Goal: Task Accomplishment & Management: Use online tool/utility

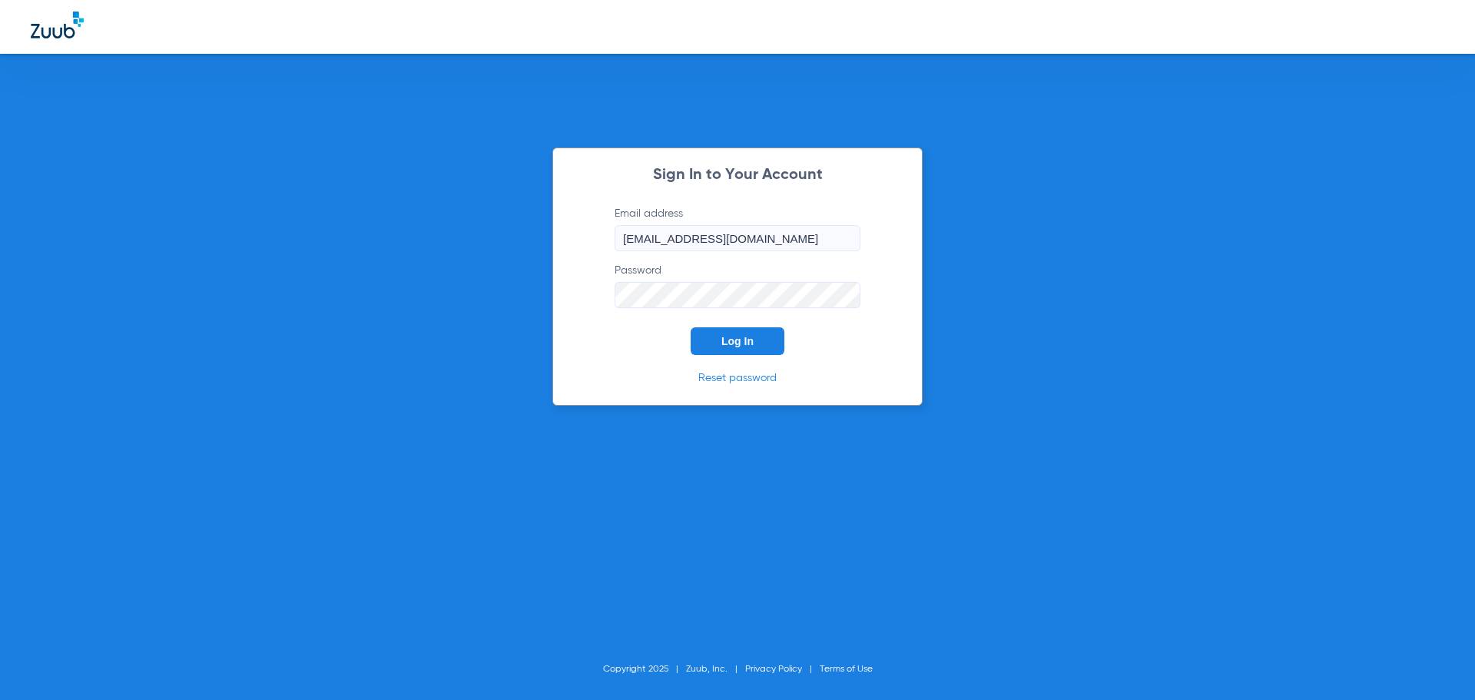
drag, startPoint x: 758, startPoint y: 340, endPoint x: 481, endPoint y: 75, distance: 383.5
click at [756, 339] on button "Log In" at bounding box center [737, 341] width 94 height 28
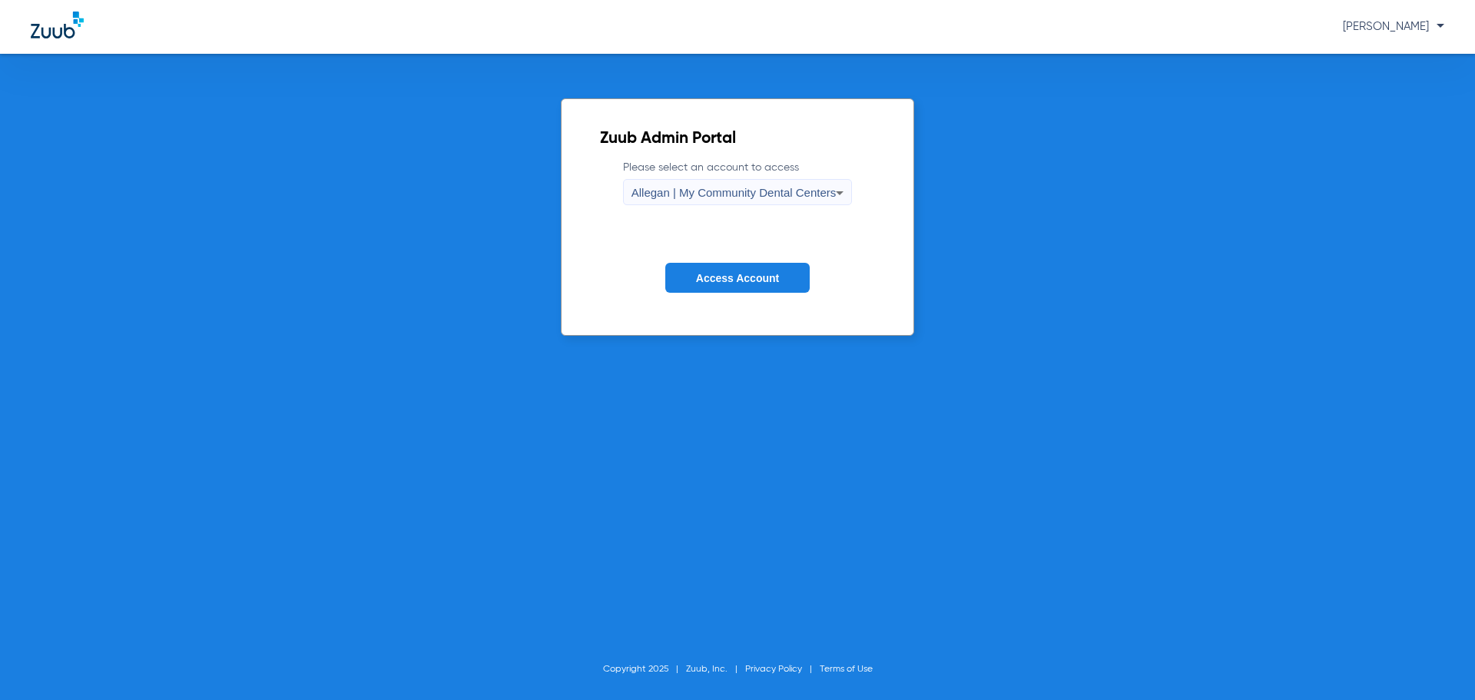
click at [753, 280] on span "Access Account" at bounding box center [737, 278] width 83 height 12
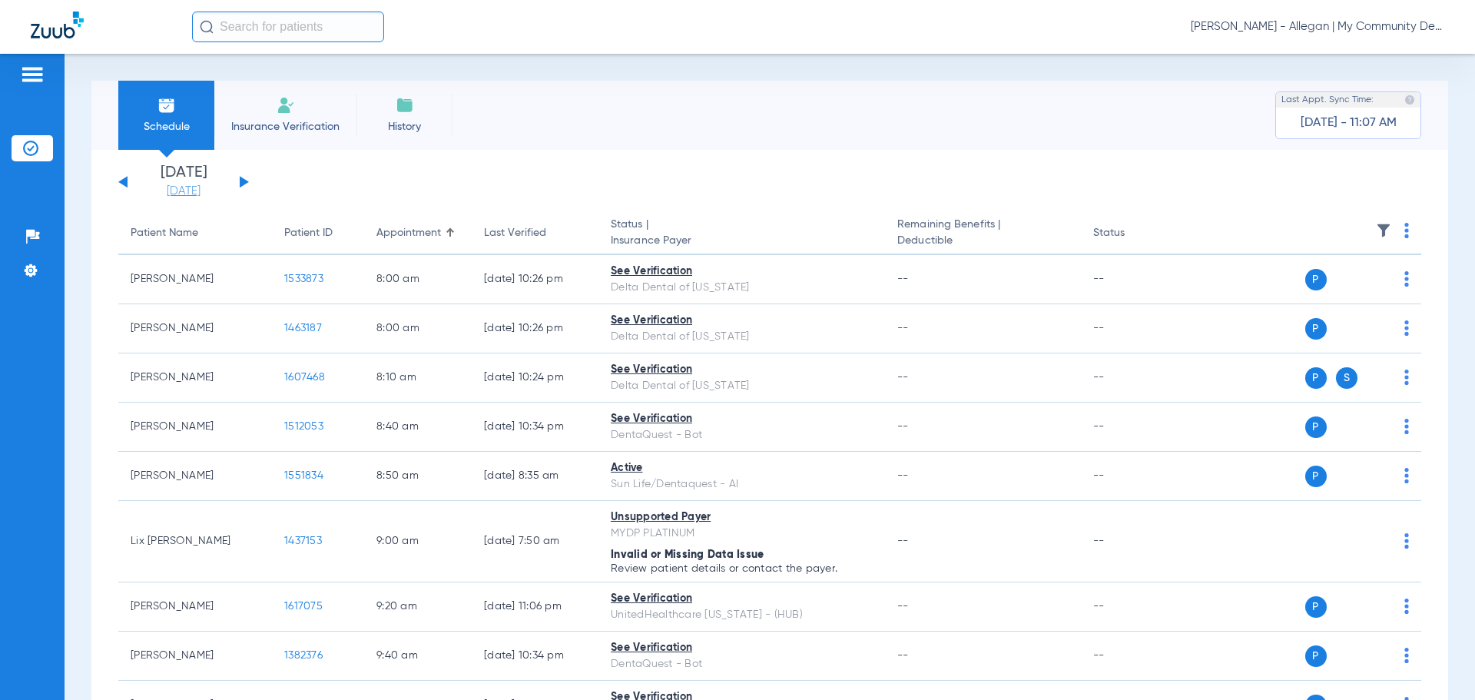
click at [179, 190] on link "[DATE]" at bounding box center [183, 191] width 92 height 15
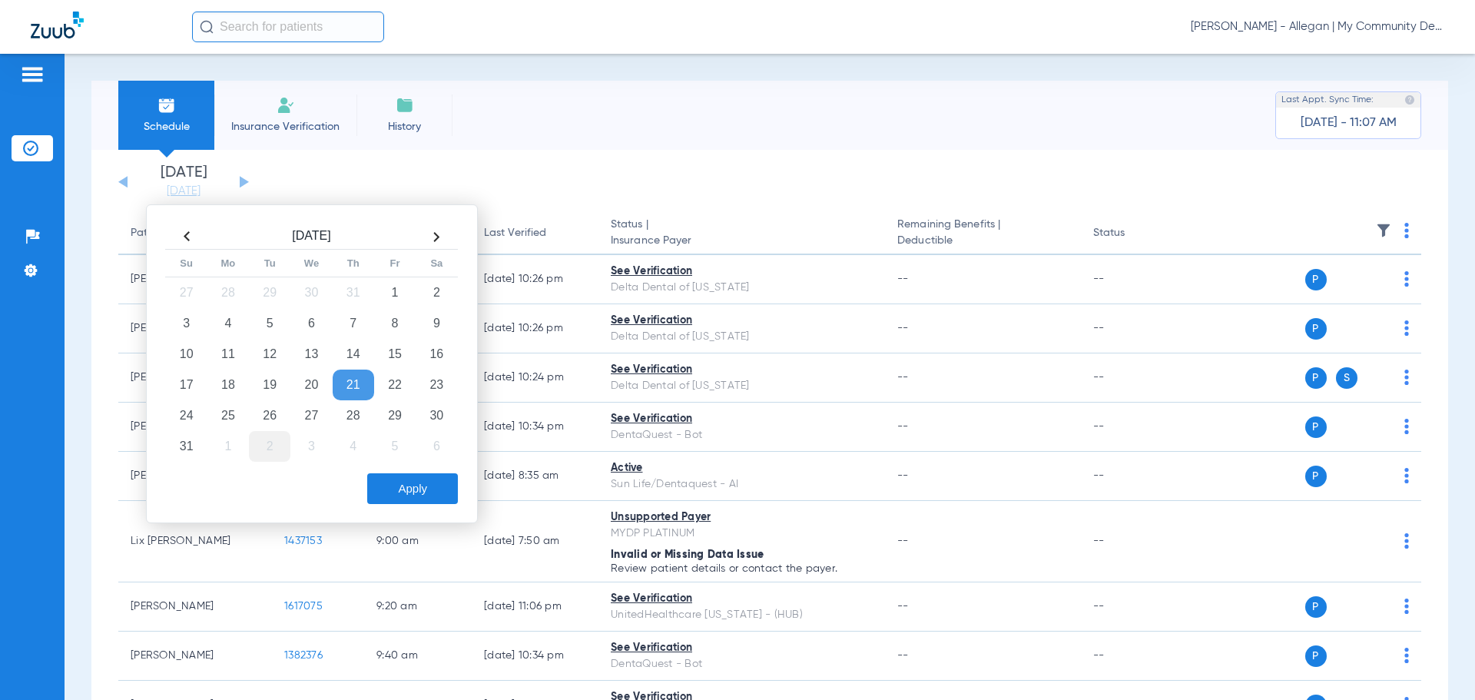
click at [273, 438] on td "2" at bounding box center [269, 446] width 41 height 31
click at [414, 492] on button "Apply" at bounding box center [412, 488] width 91 height 31
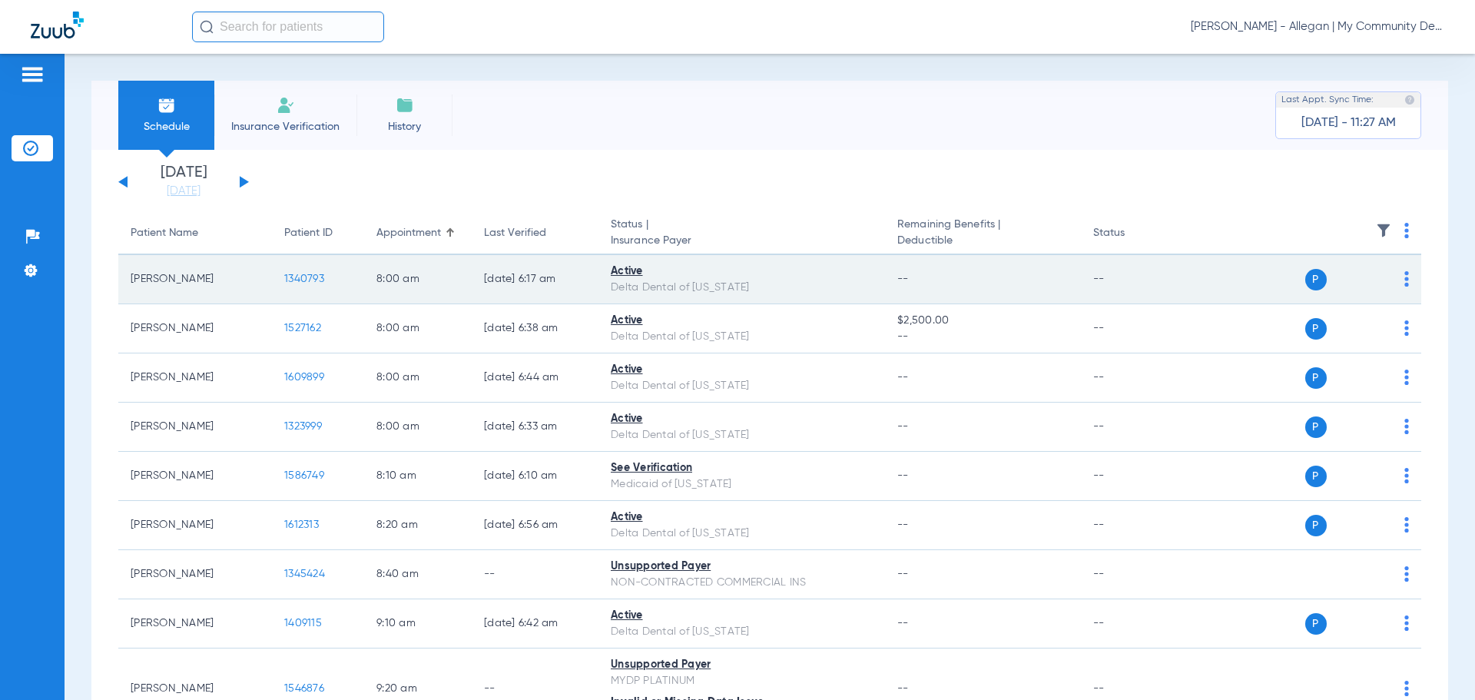
click at [310, 278] on span "1340793" at bounding box center [304, 278] width 40 height 11
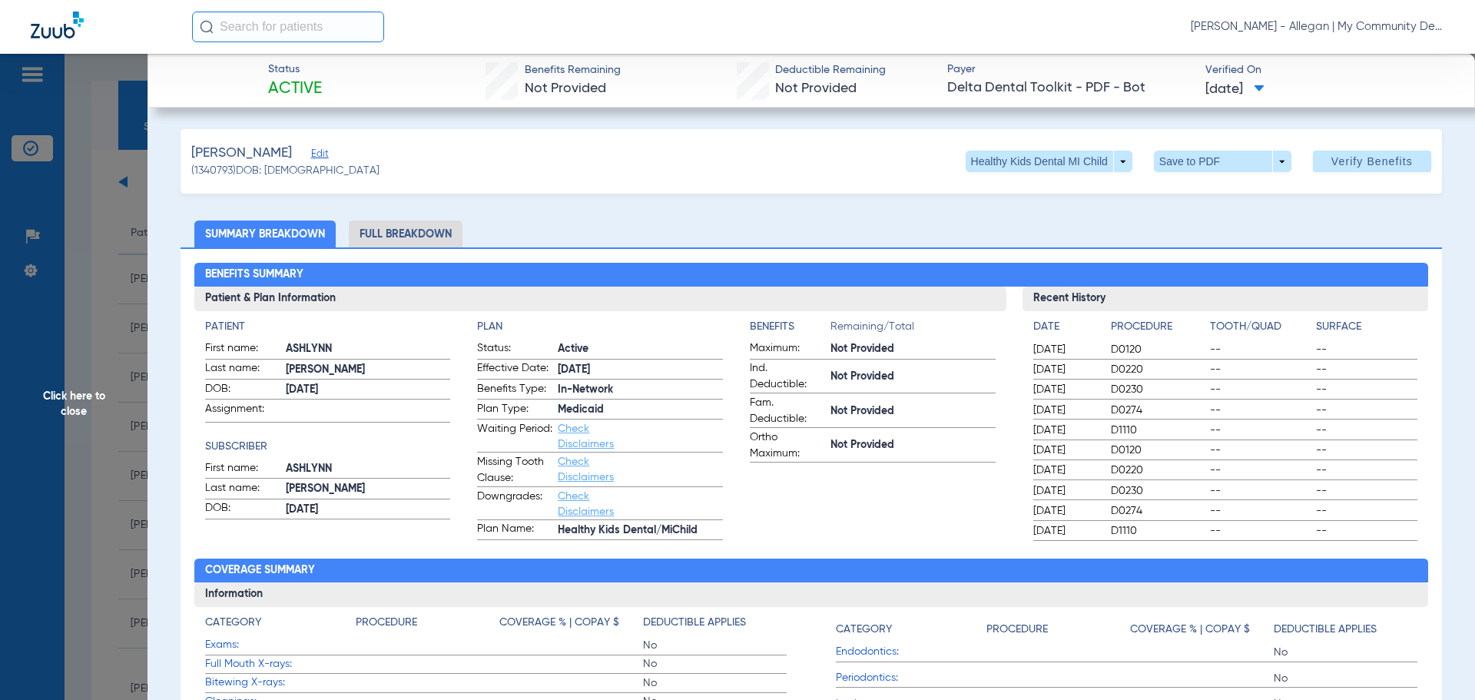
click at [426, 228] on li "Full Breakdown" at bounding box center [406, 233] width 114 height 27
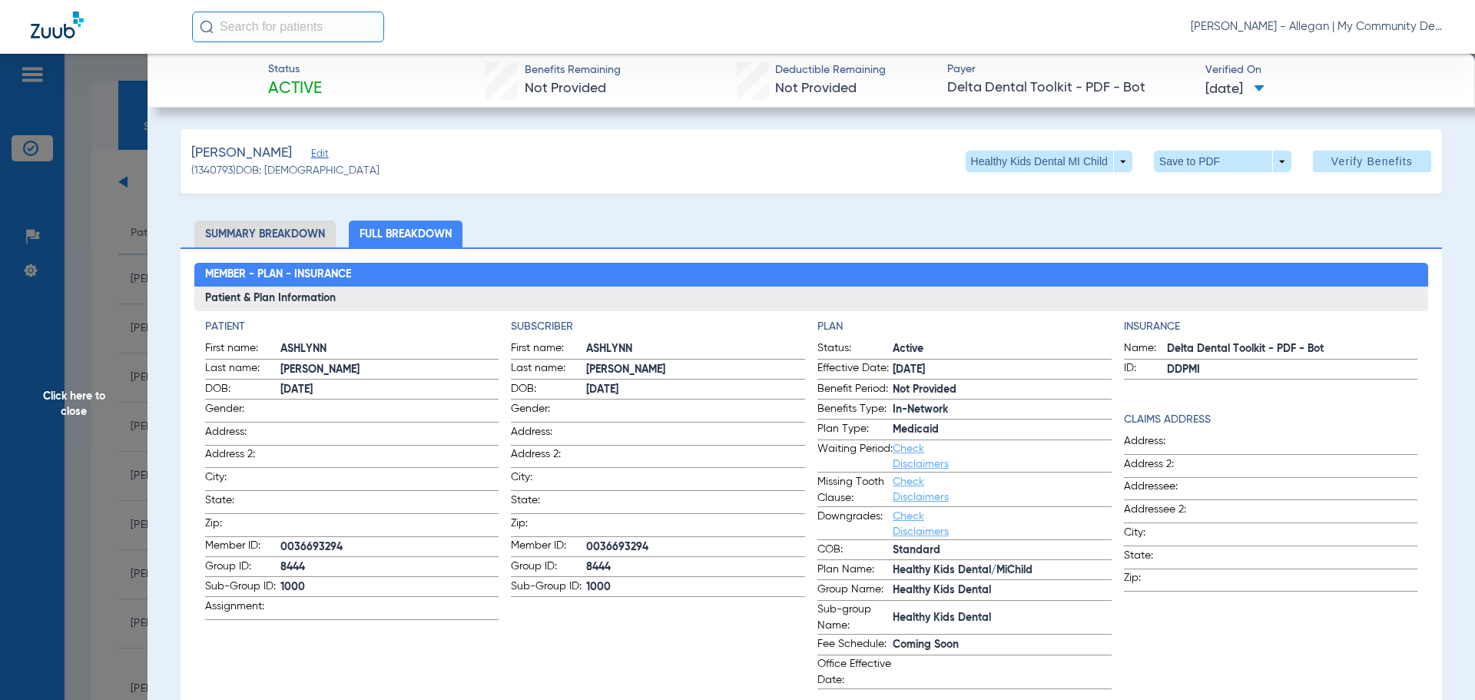
click at [65, 398] on span "Click here to close" at bounding box center [73, 404] width 147 height 700
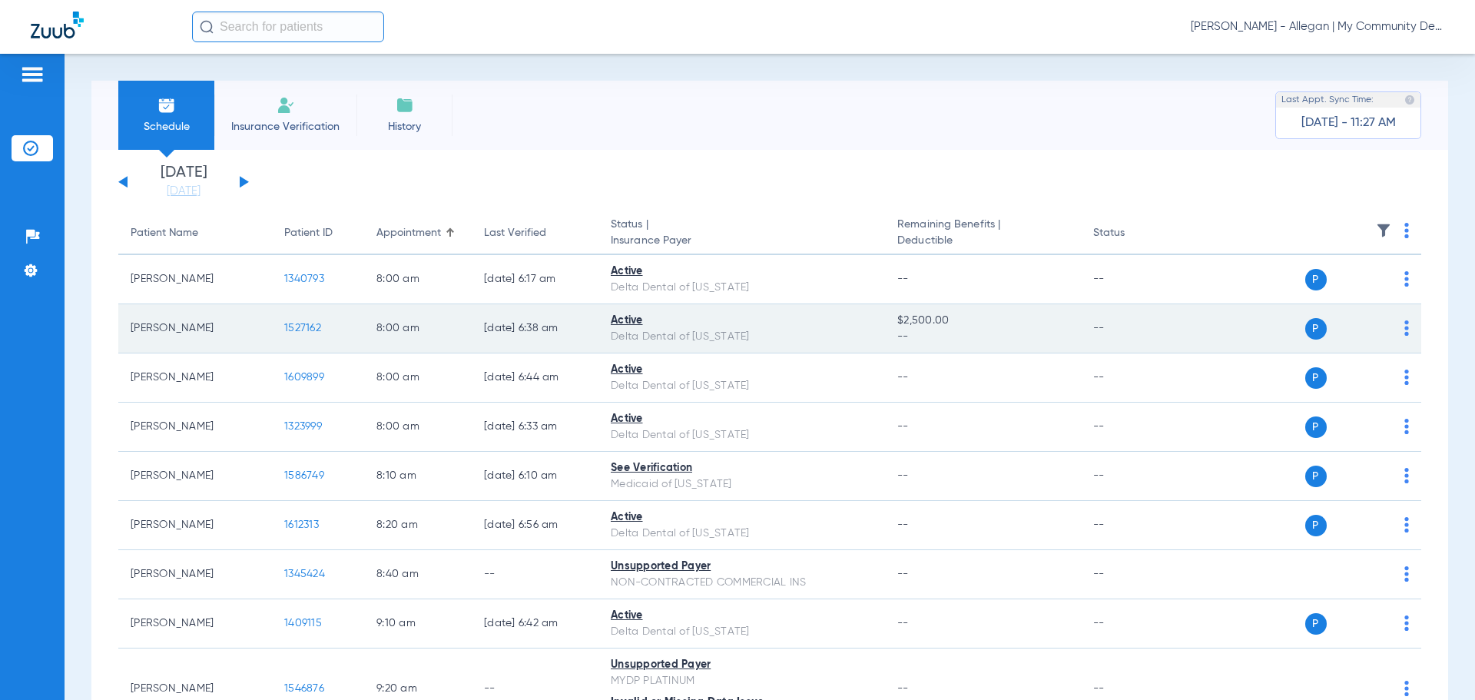
click at [300, 329] on span "1527162" at bounding box center [302, 328] width 37 height 11
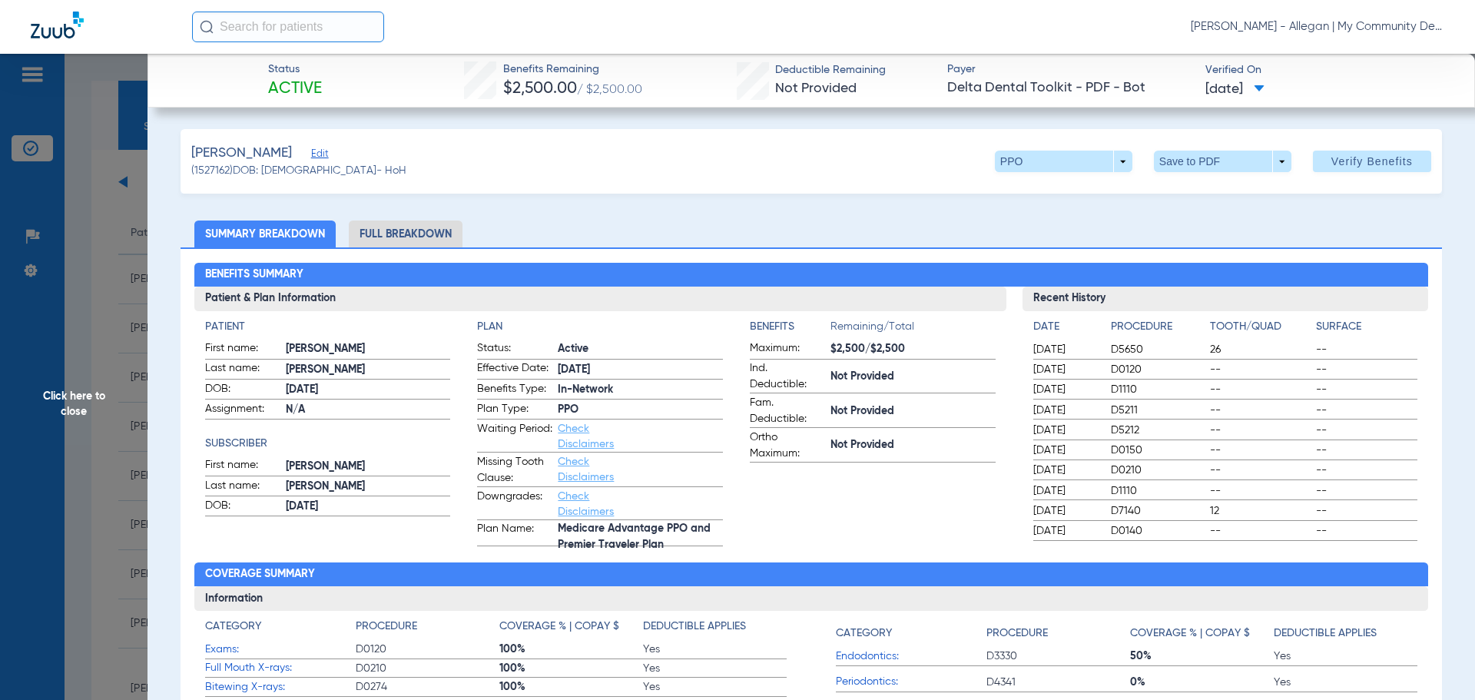
click at [423, 240] on li "Full Breakdown" at bounding box center [406, 233] width 114 height 27
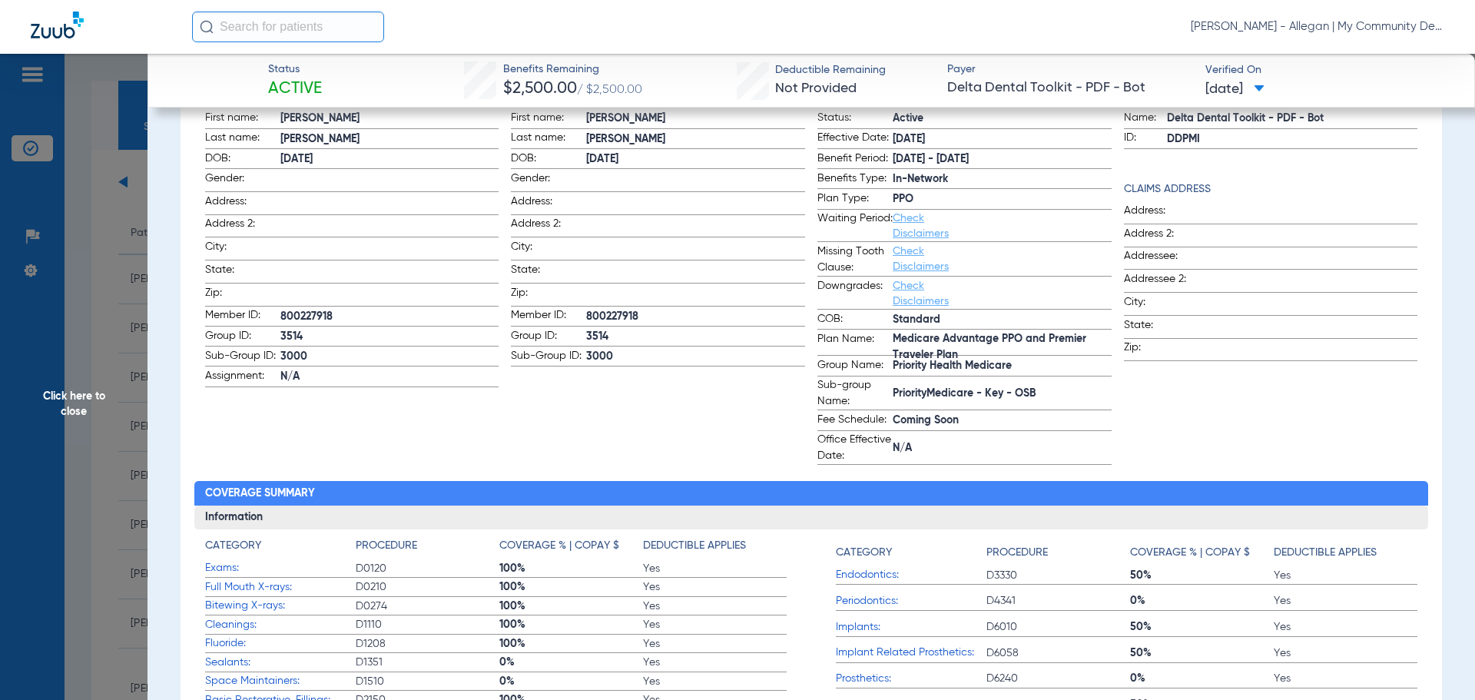
scroll to position [384, 0]
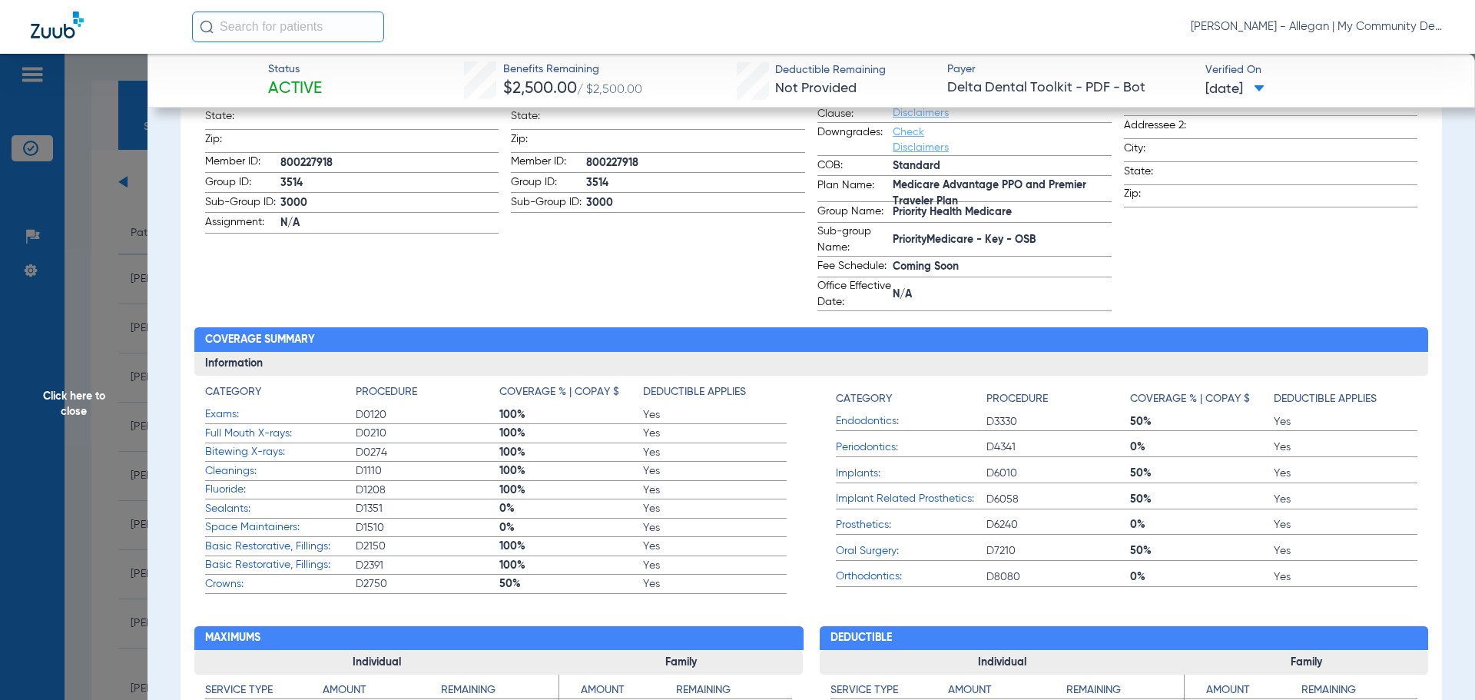
drag, startPoint x: 71, startPoint y: 422, endPoint x: 116, endPoint y: 362, distance: 75.1
click at [70, 421] on span "Click here to close" at bounding box center [73, 404] width 147 height 700
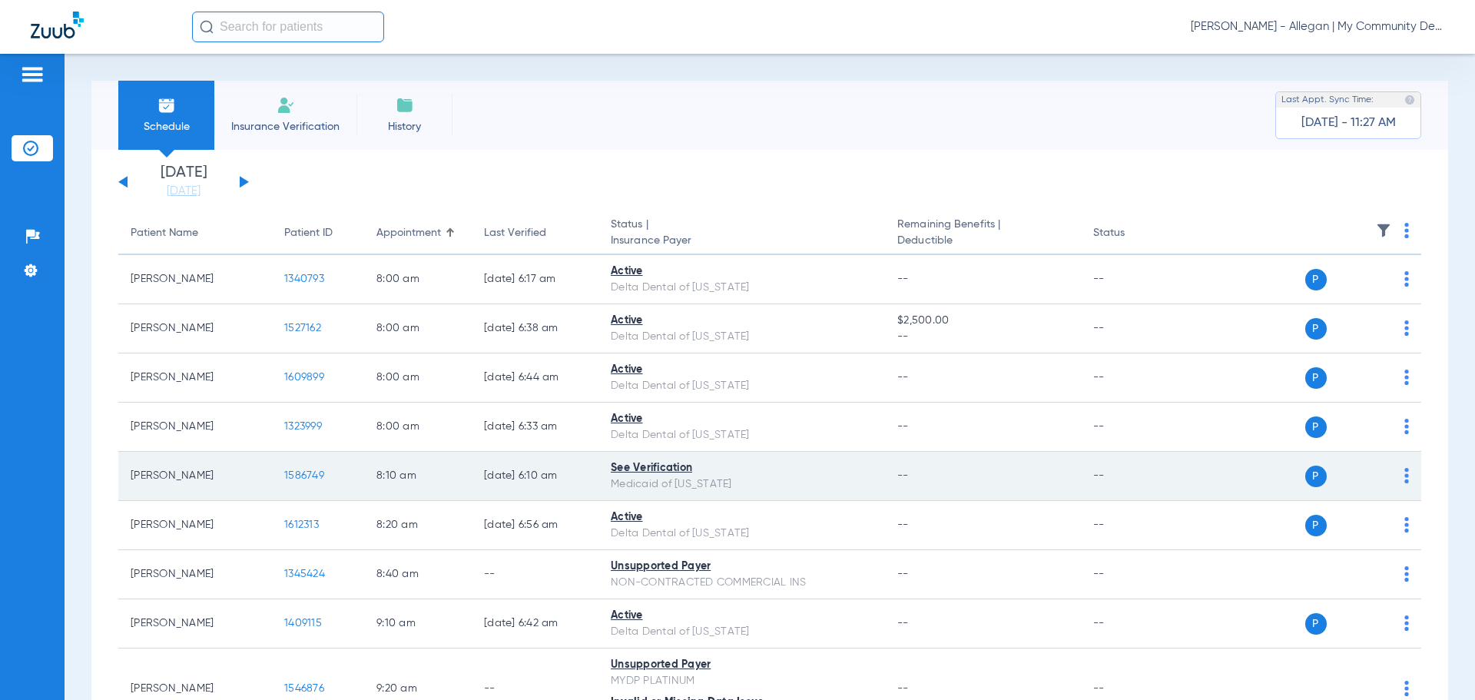
click at [315, 470] on span "1586749" at bounding box center [304, 475] width 40 height 11
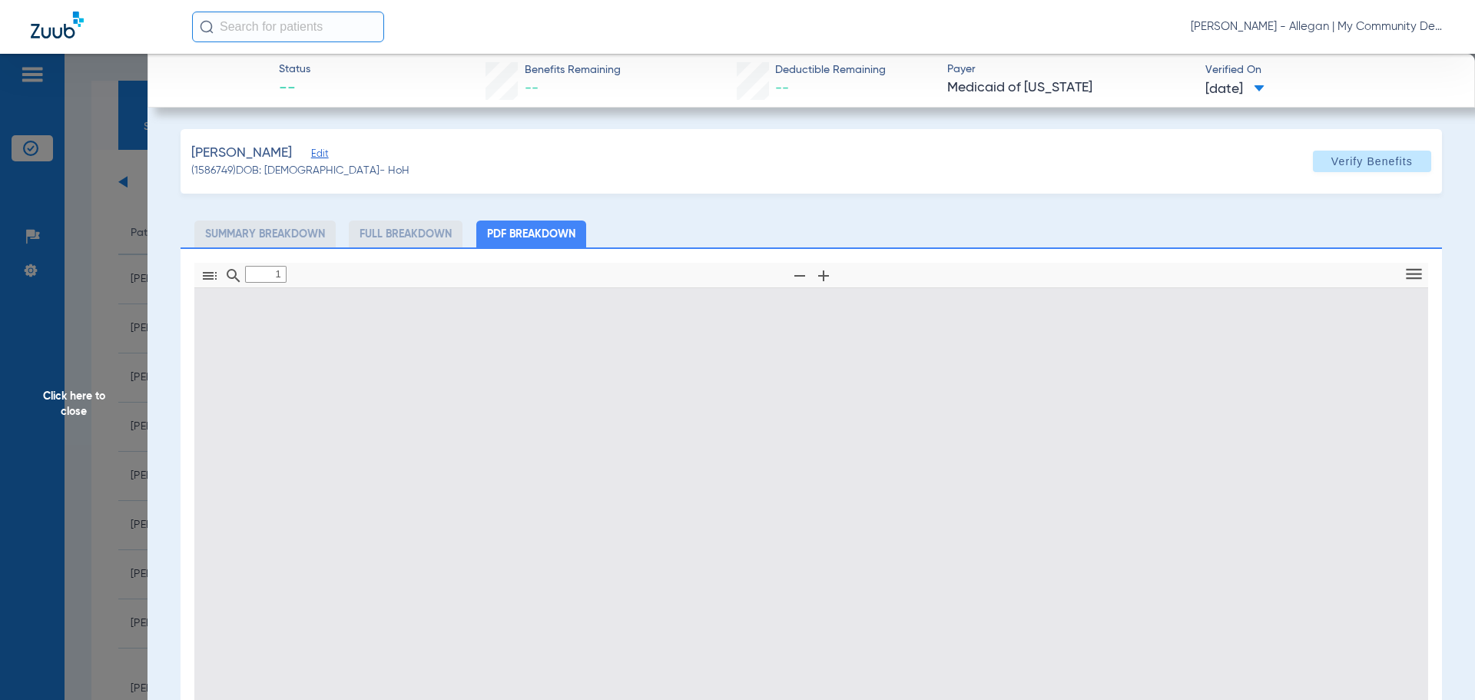
type input "0"
select select "page-width"
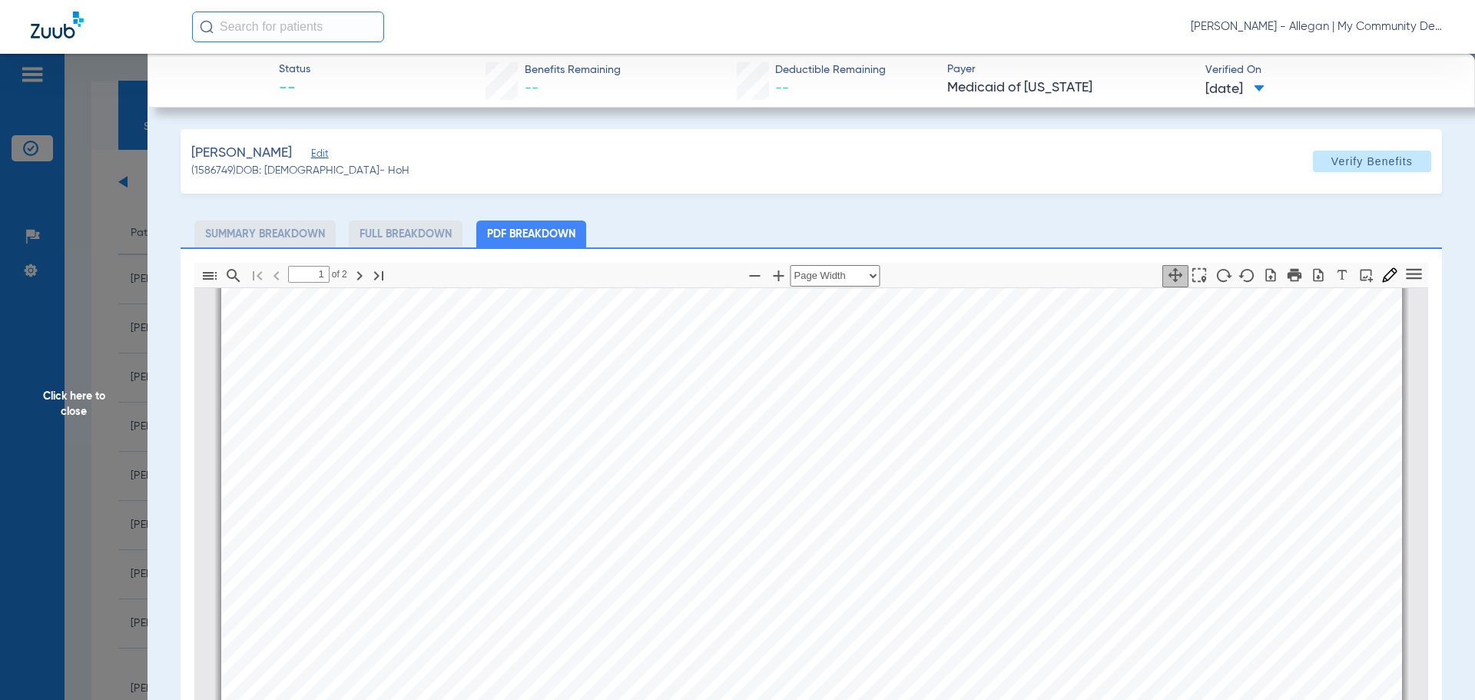
scroll to position [699, 0]
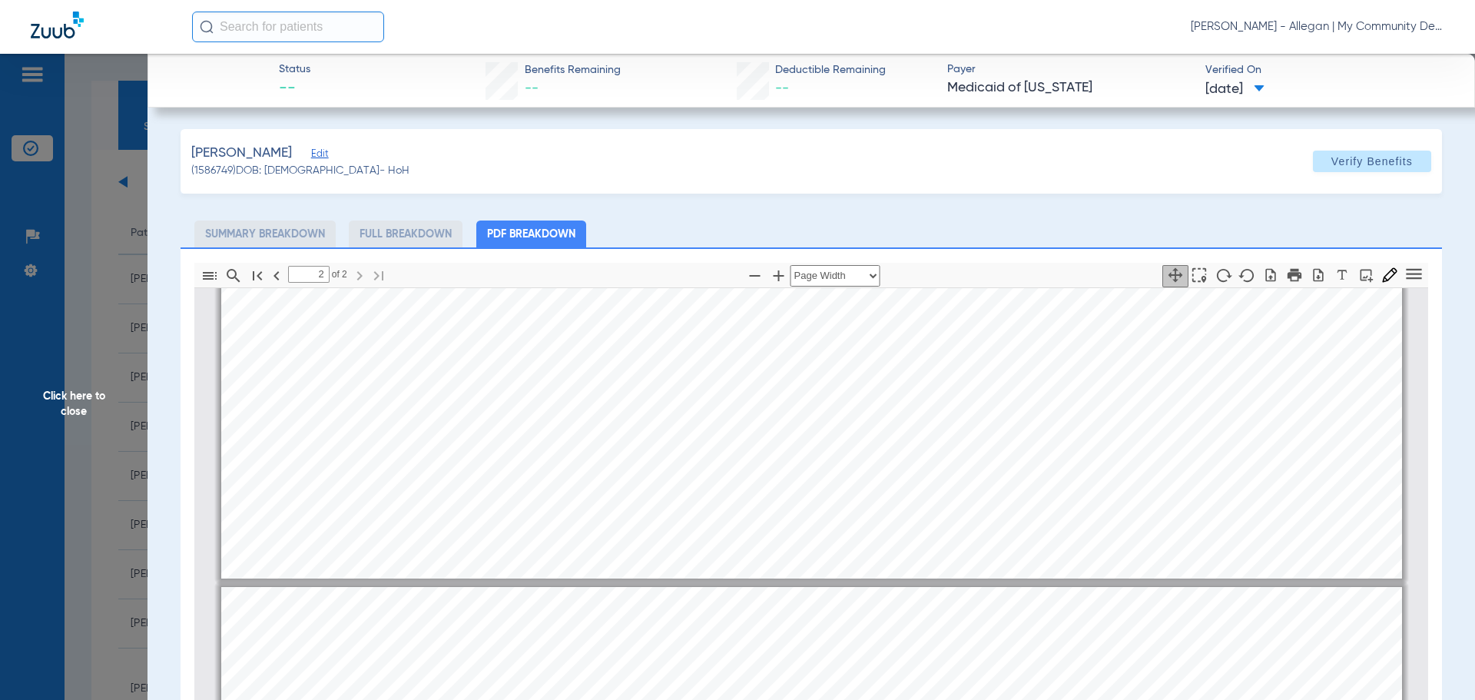
type input "1"
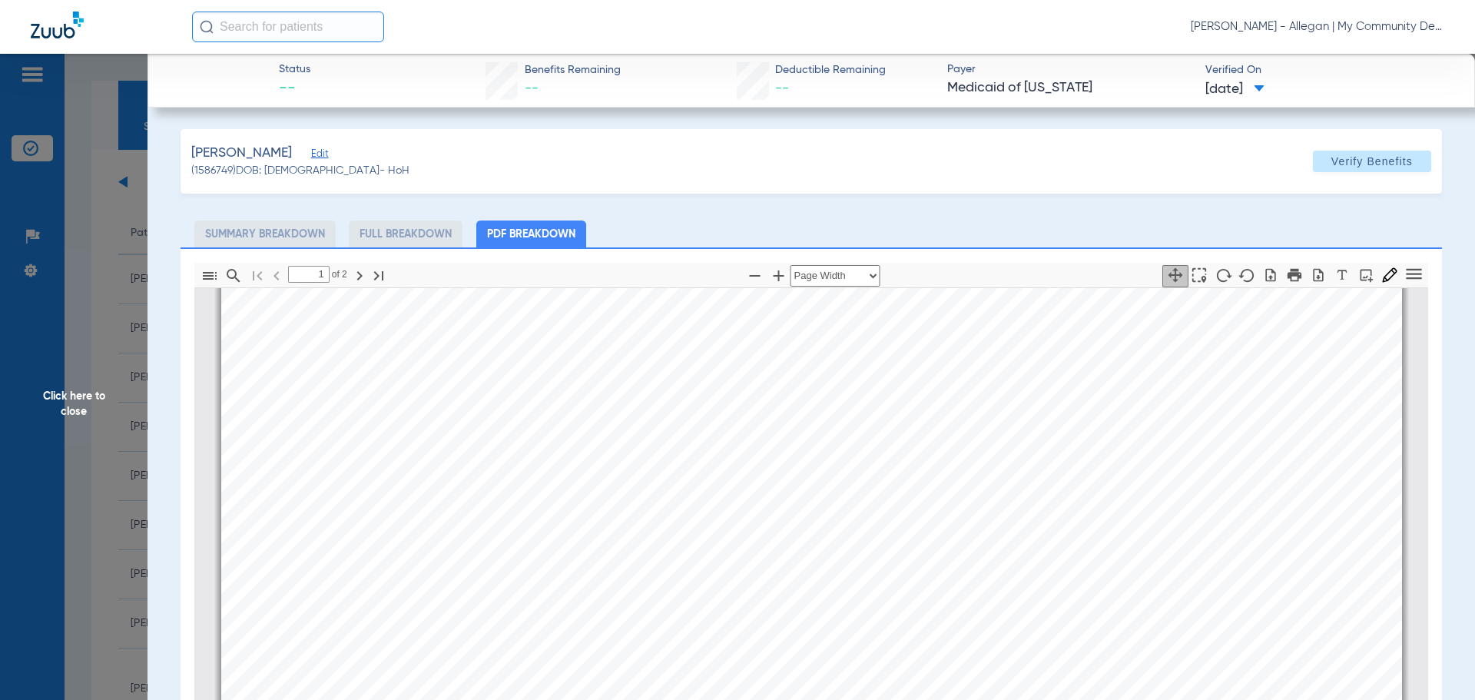
scroll to position [161, 0]
click at [86, 405] on span "Click here to close" at bounding box center [73, 404] width 147 height 700
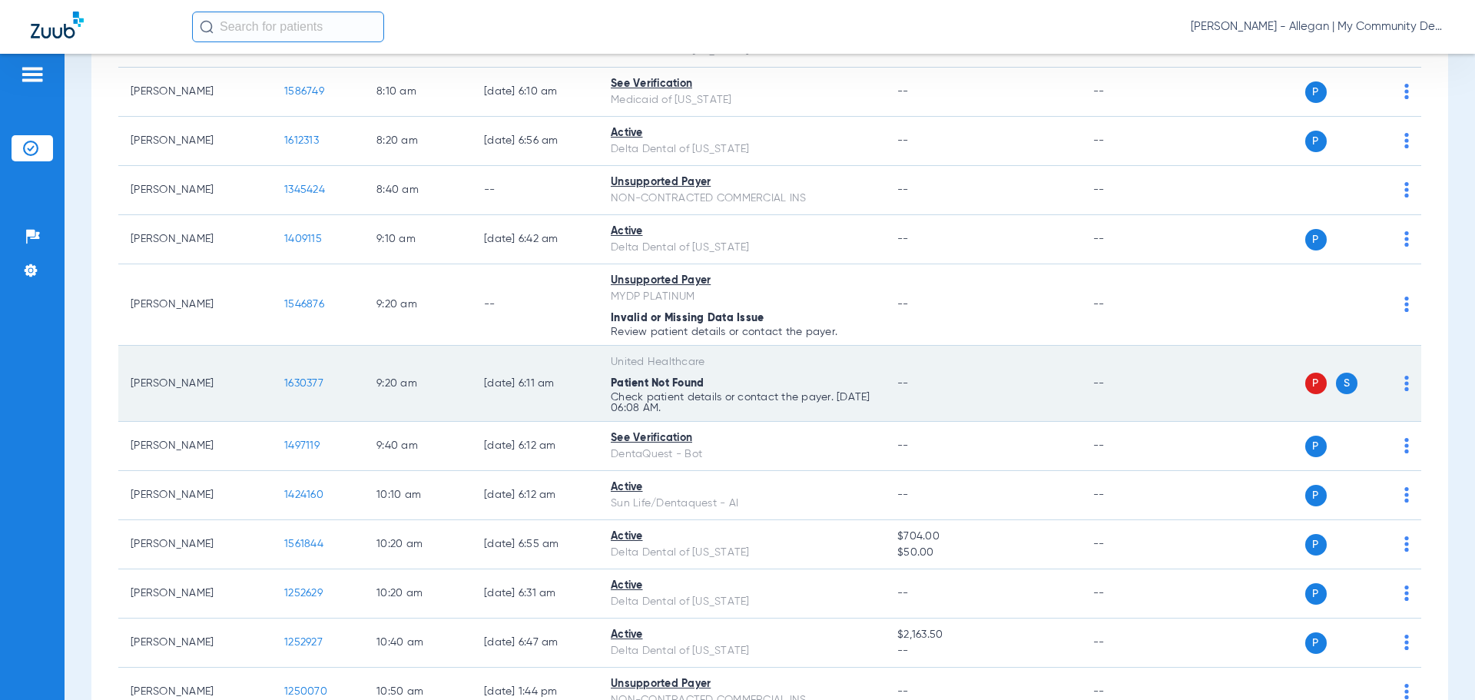
scroll to position [614, 0]
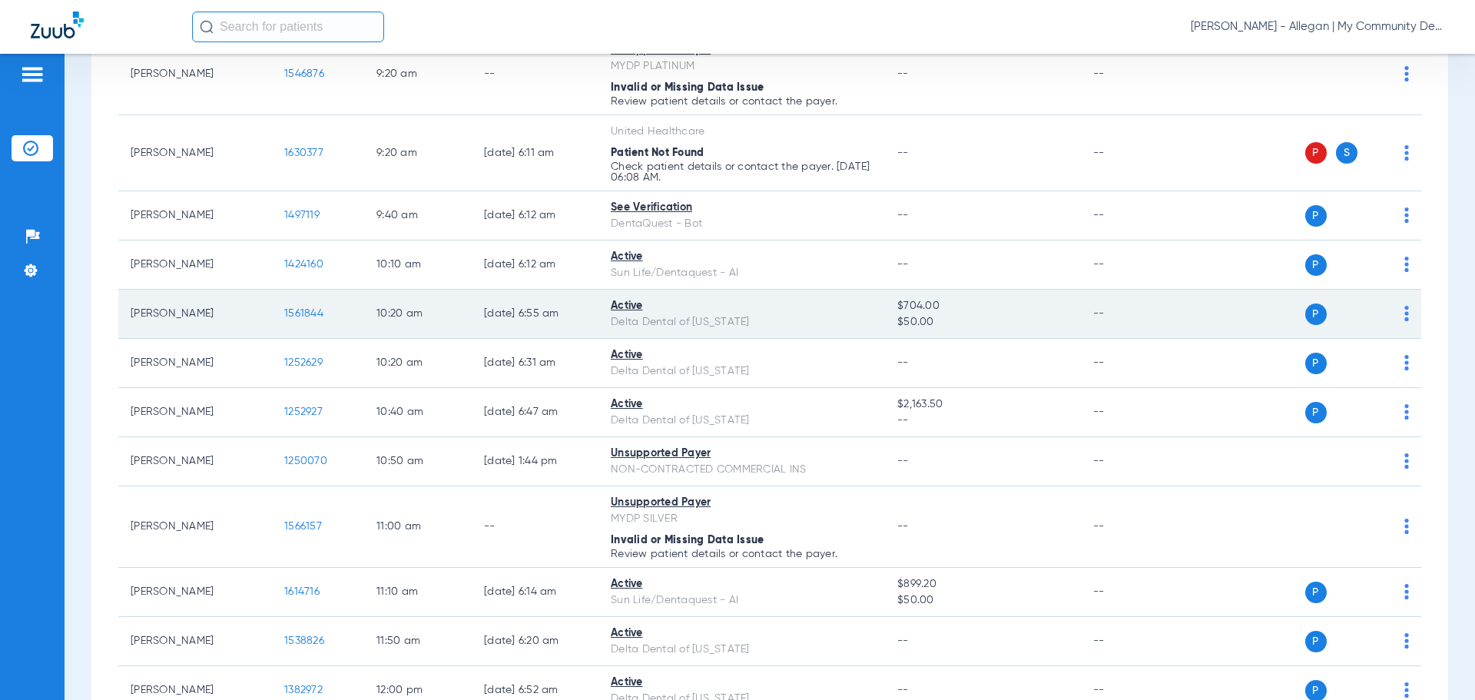
click at [313, 319] on span "1561844" at bounding box center [303, 313] width 39 height 11
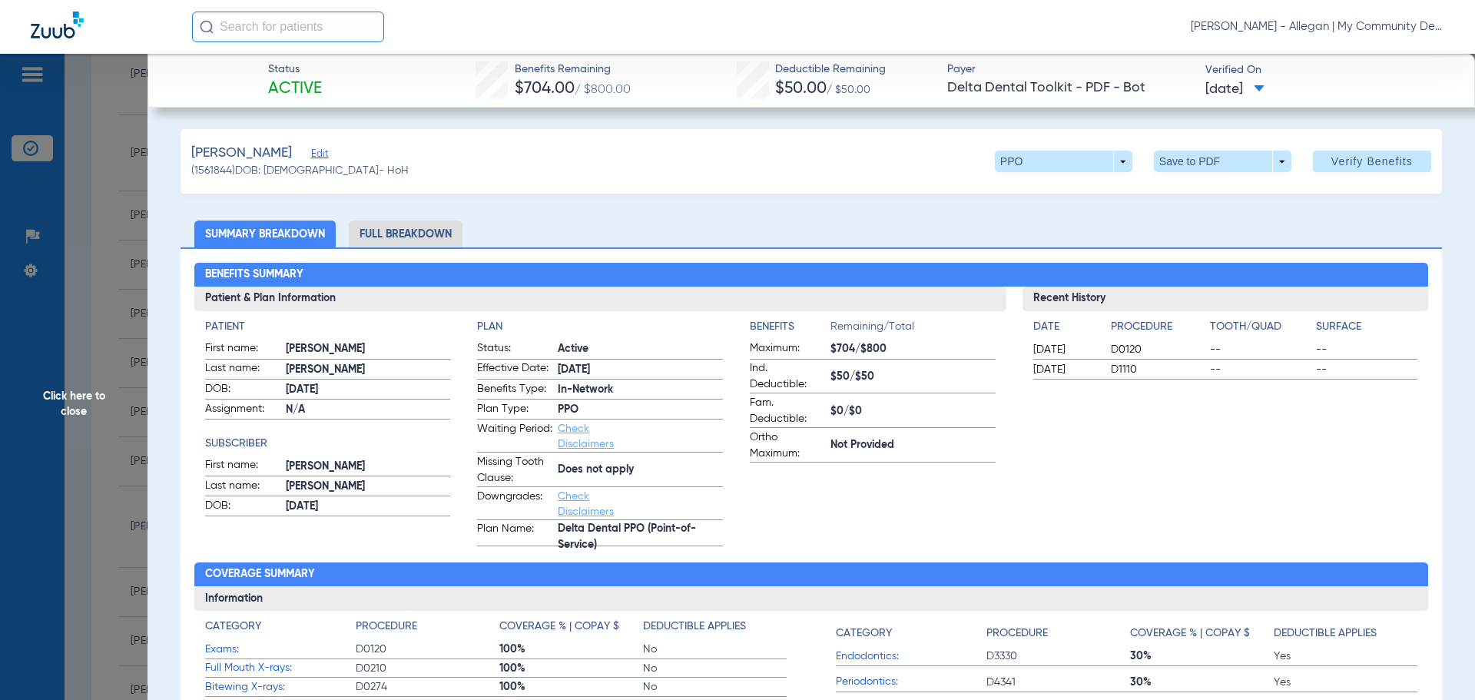
click at [442, 232] on li "Full Breakdown" at bounding box center [406, 233] width 114 height 27
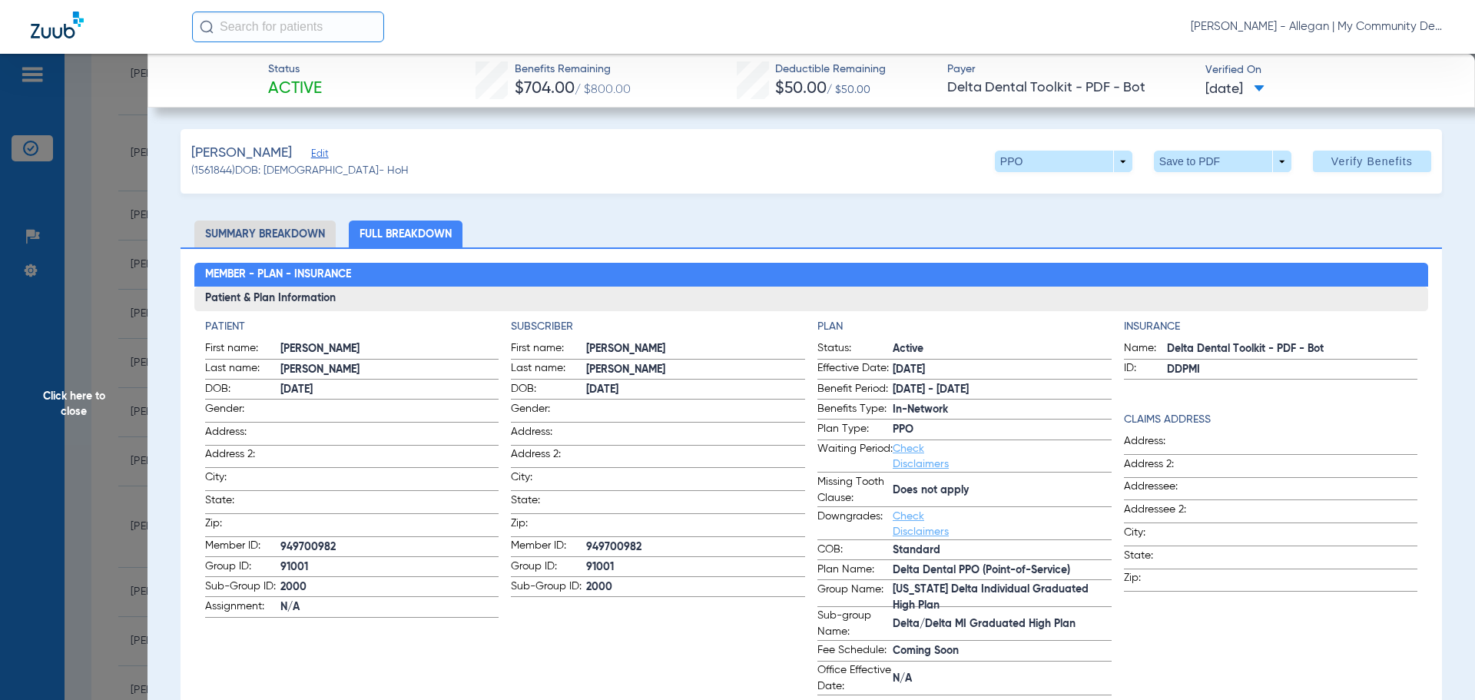
drag, startPoint x: 72, startPoint y: 411, endPoint x: 697, endPoint y: 343, distance: 628.8
click at [75, 409] on span "Click here to close" at bounding box center [73, 404] width 147 height 700
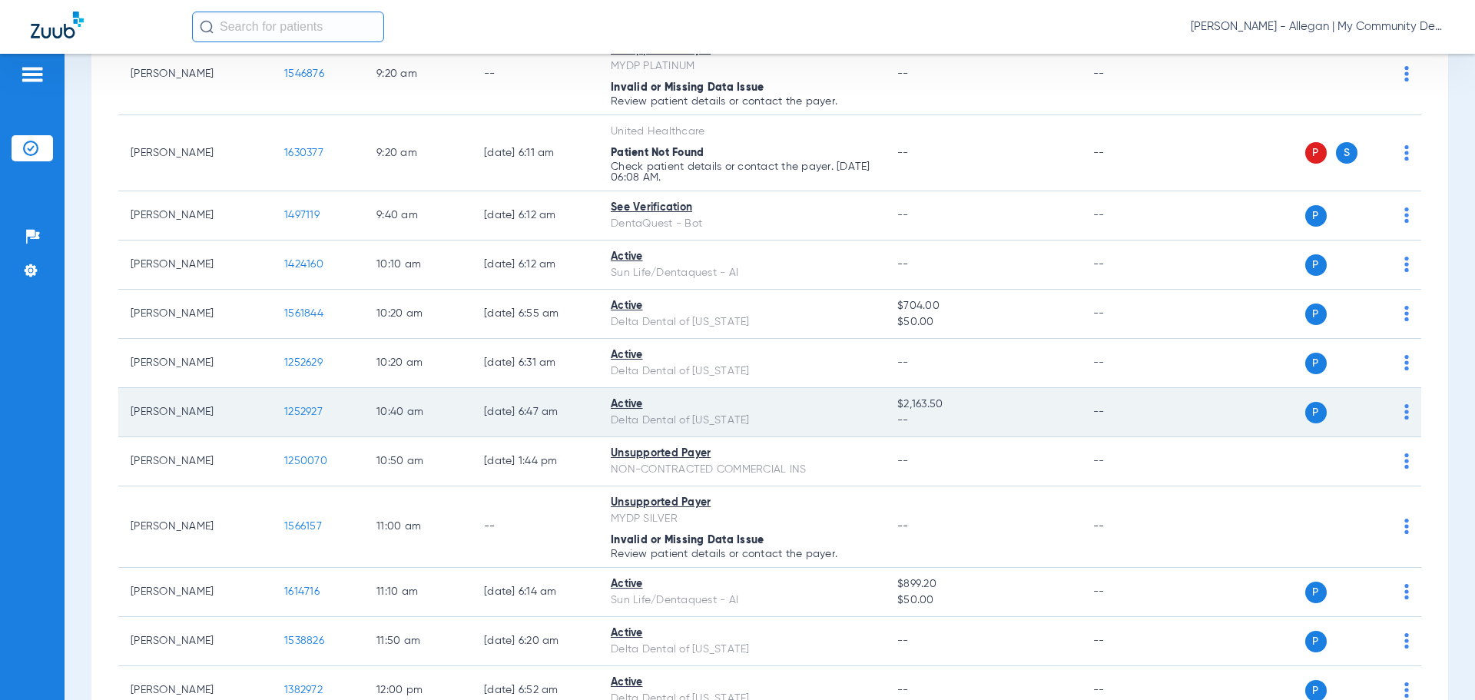
click at [303, 415] on span "1252927" at bounding box center [303, 411] width 38 height 11
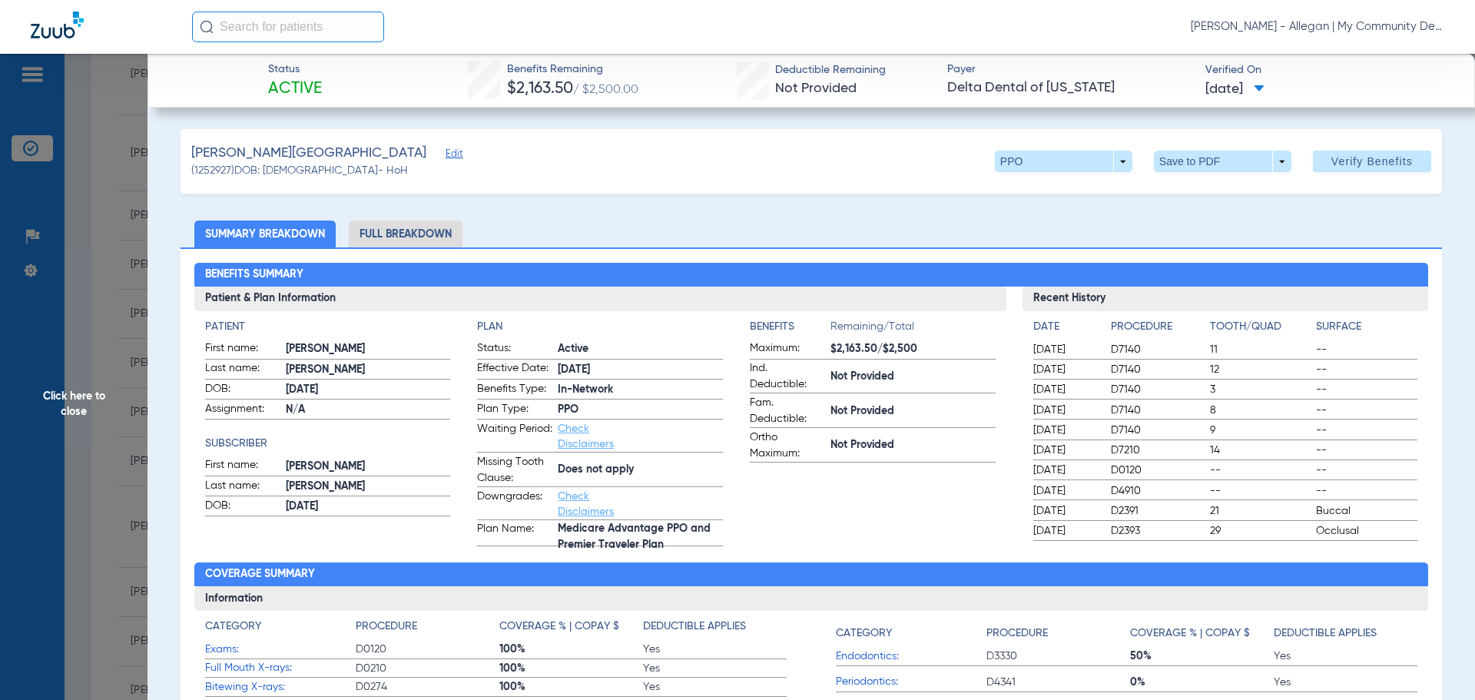
click at [414, 233] on li "Full Breakdown" at bounding box center [406, 233] width 114 height 27
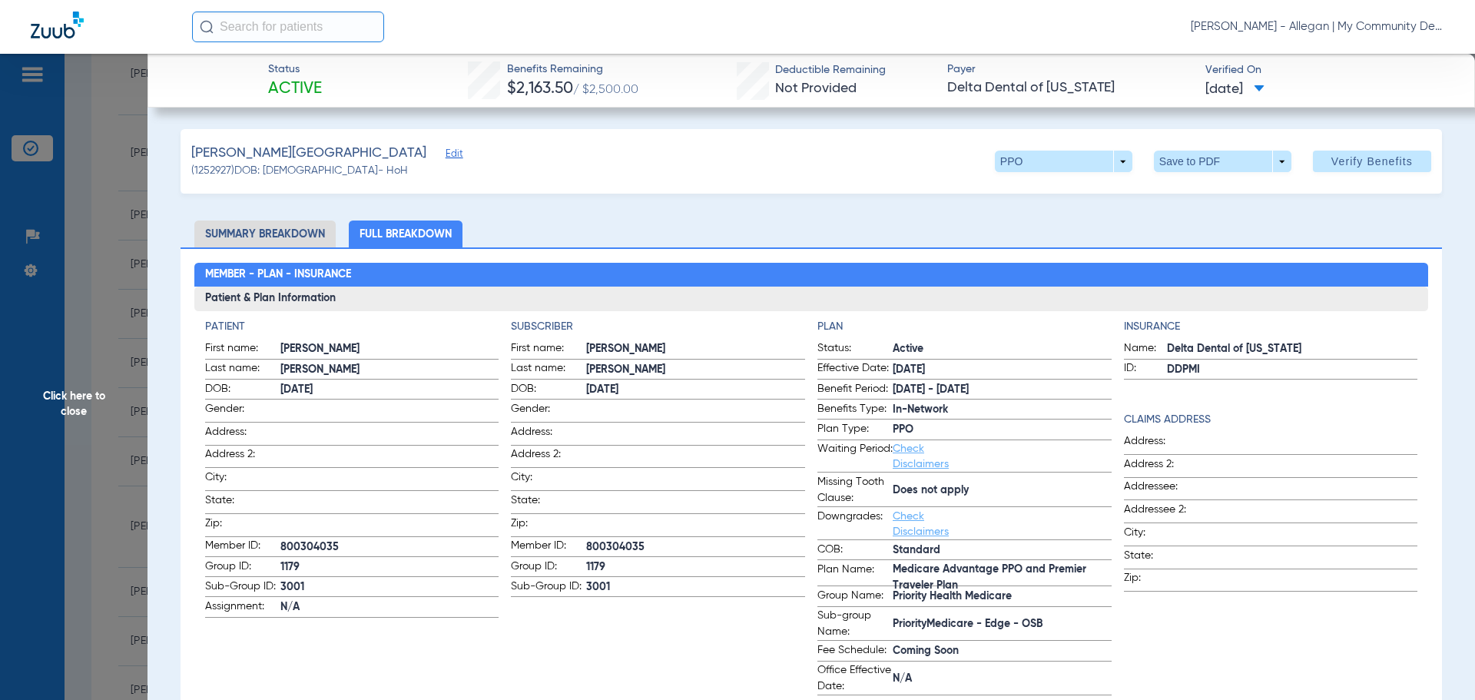
click at [93, 403] on span "Click here to close" at bounding box center [73, 404] width 147 height 700
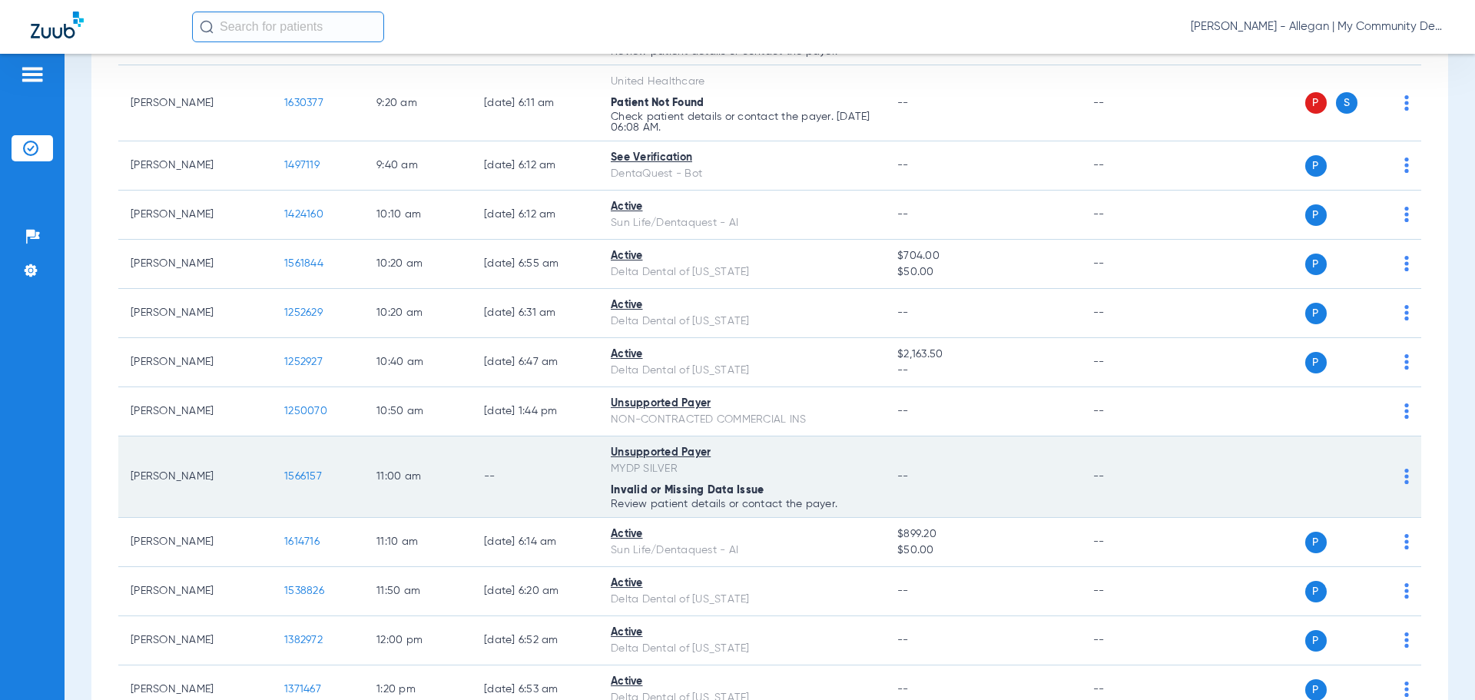
scroll to position [768, 0]
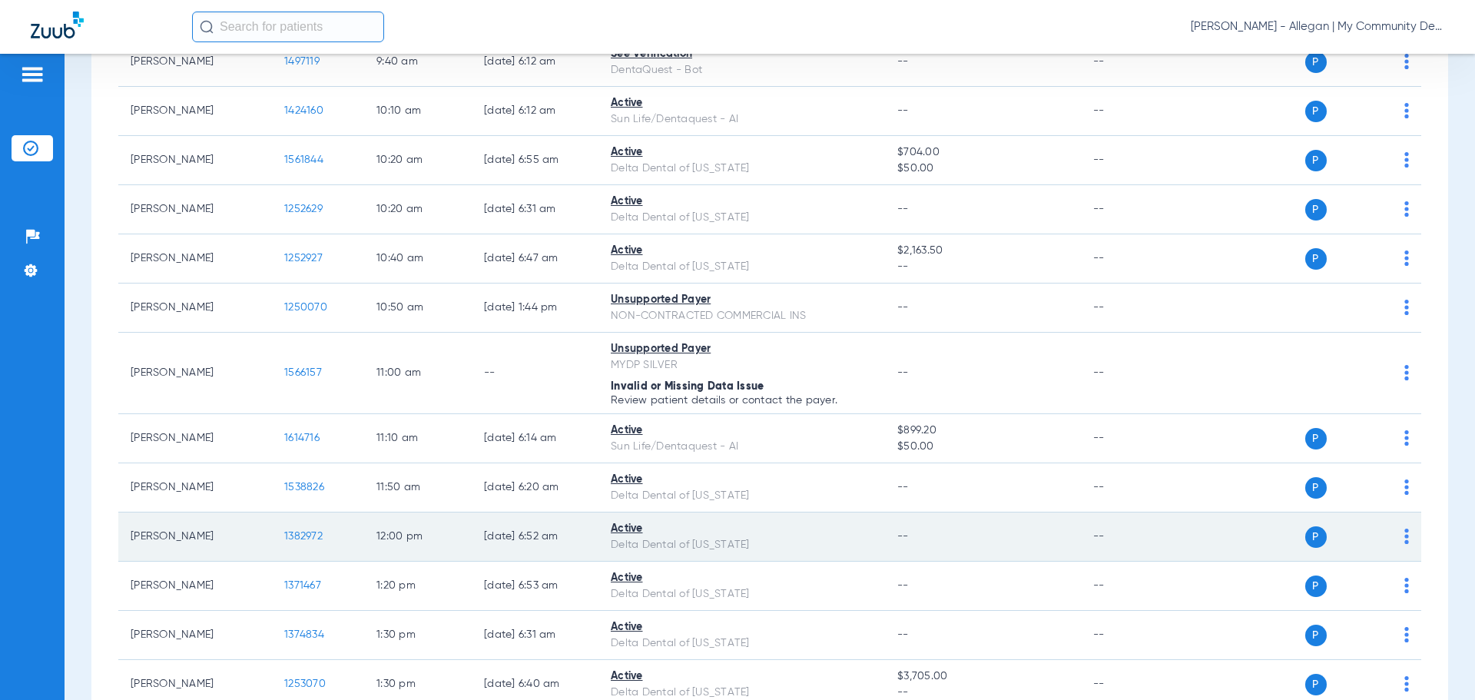
click at [298, 528] on td "1382972" at bounding box center [318, 536] width 92 height 49
click at [299, 535] on span "1382972" at bounding box center [303, 536] width 38 height 11
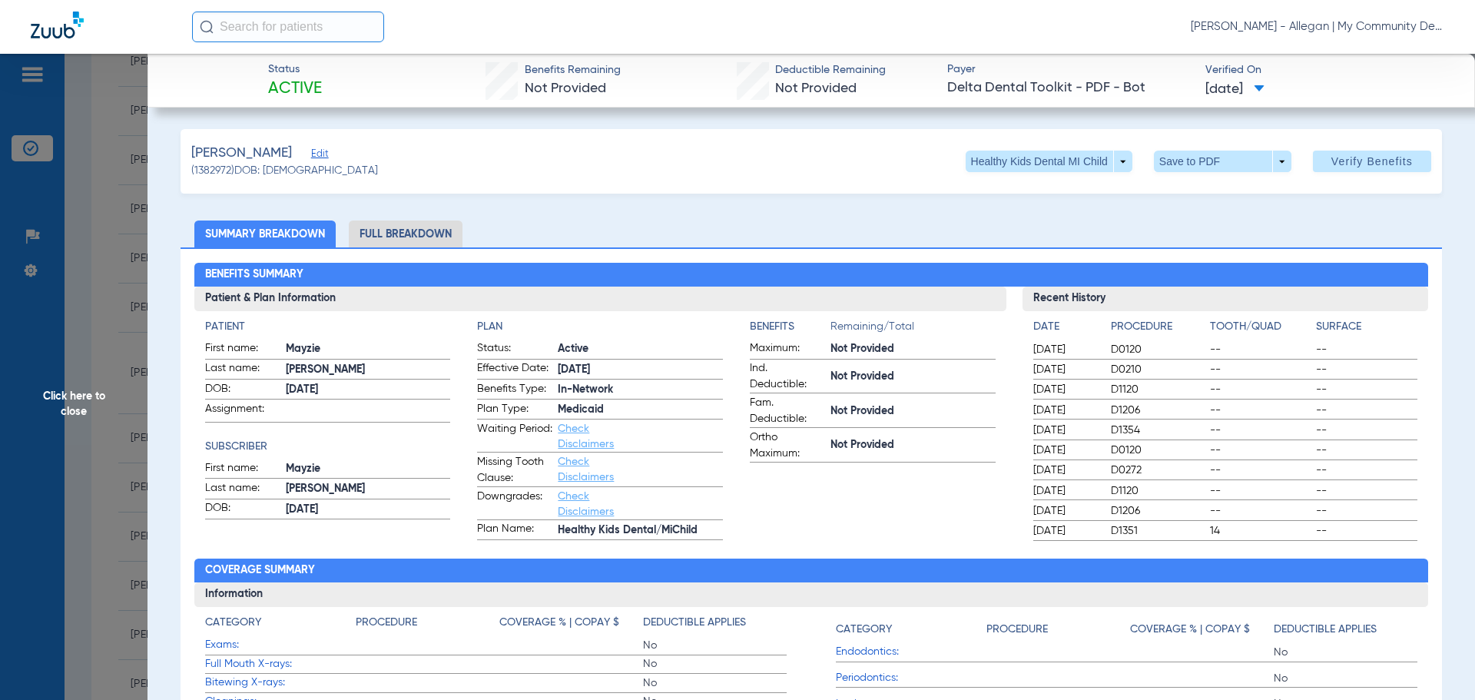
click at [397, 234] on li "Full Breakdown" at bounding box center [406, 233] width 114 height 27
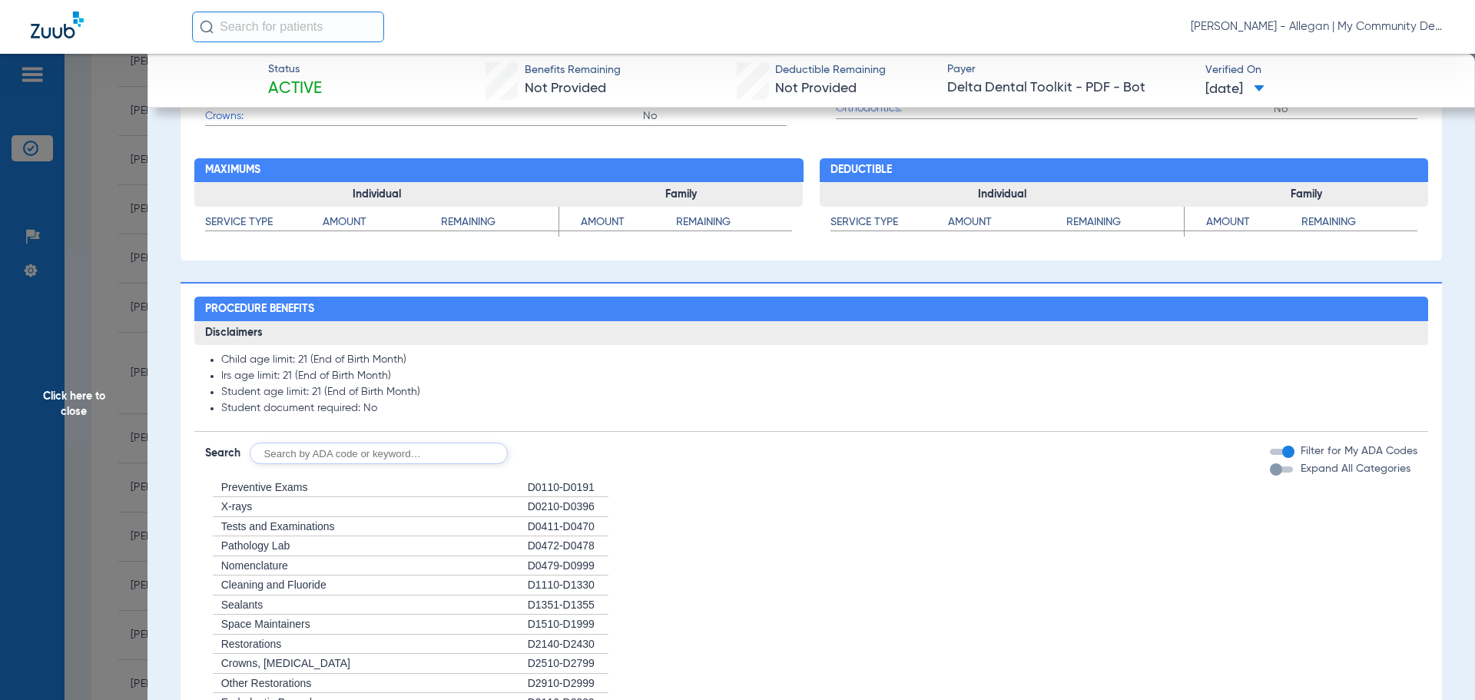
scroll to position [614, 0]
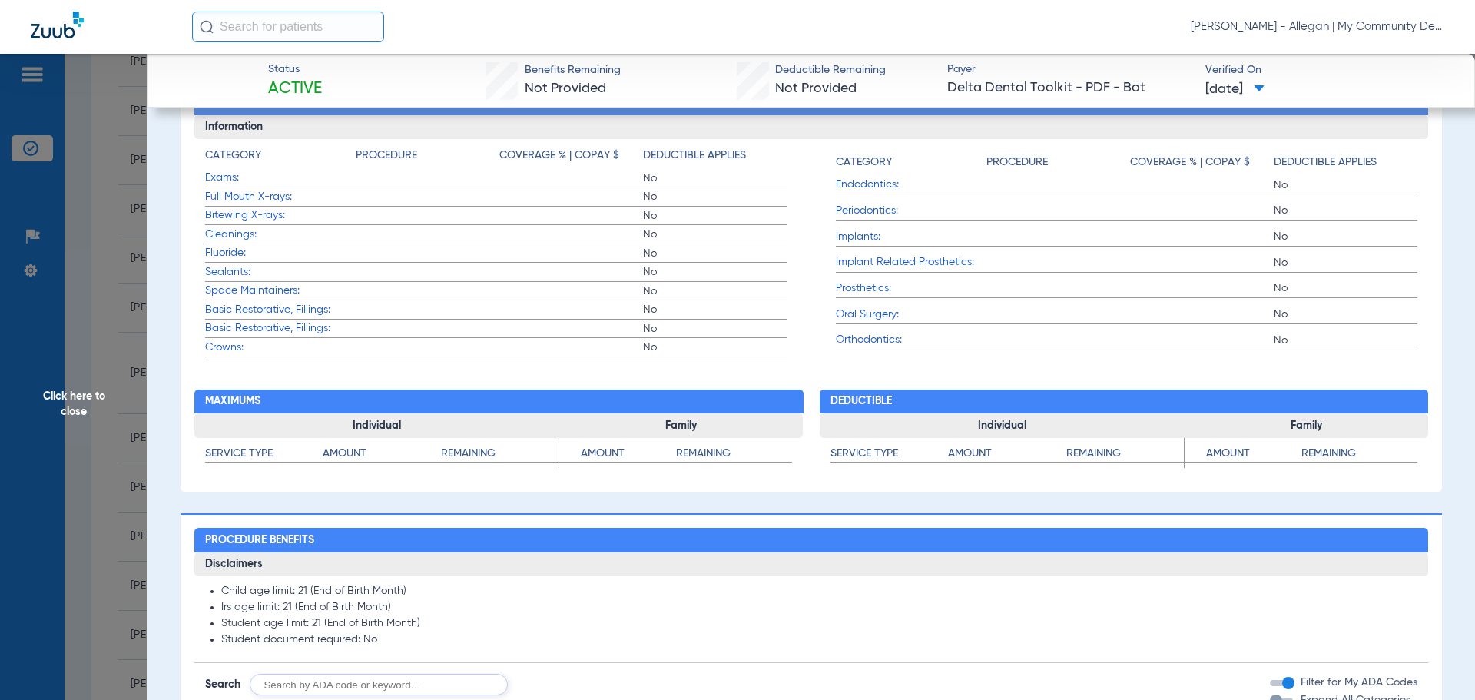
drag, startPoint x: 83, startPoint y: 379, endPoint x: 97, endPoint y: 356, distance: 27.5
click at [82, 378] on span "Click here to close" at bounding box center [73, 404] width 147 height 700
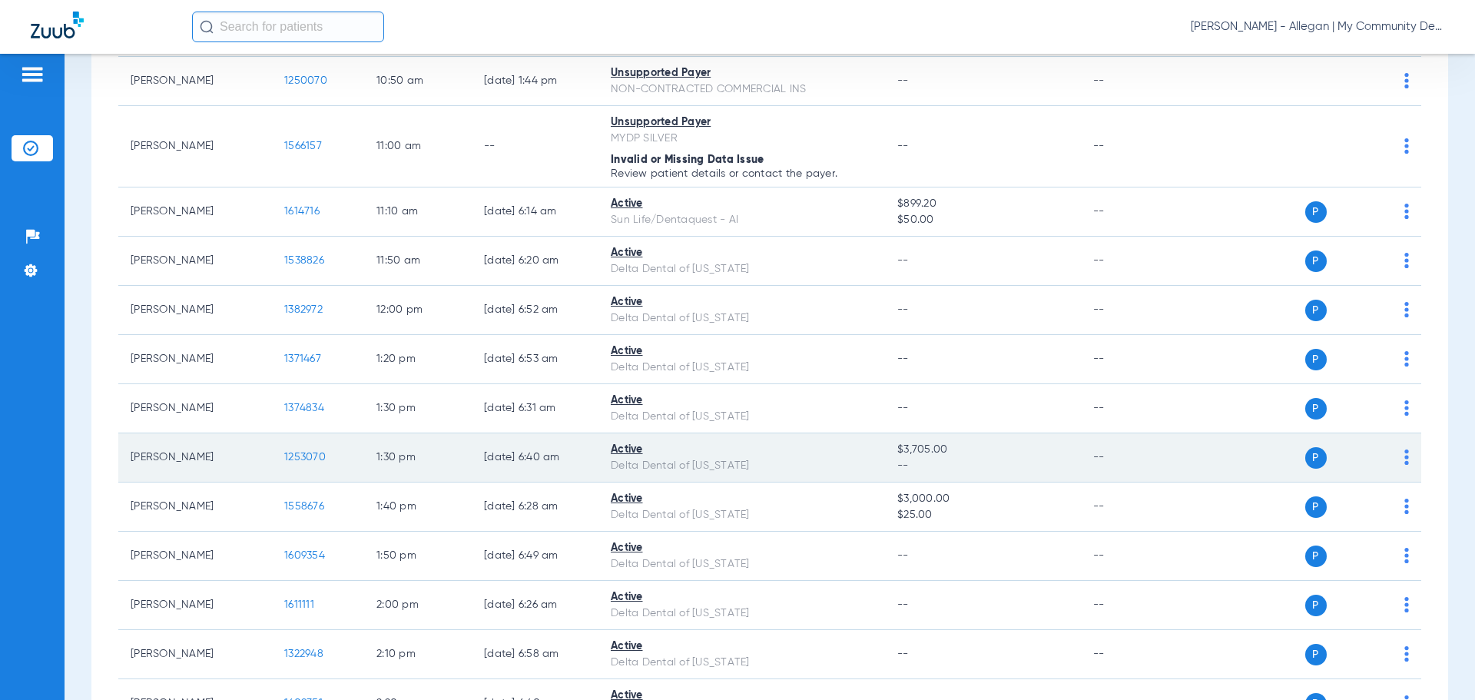
scroll to position [998, 0]
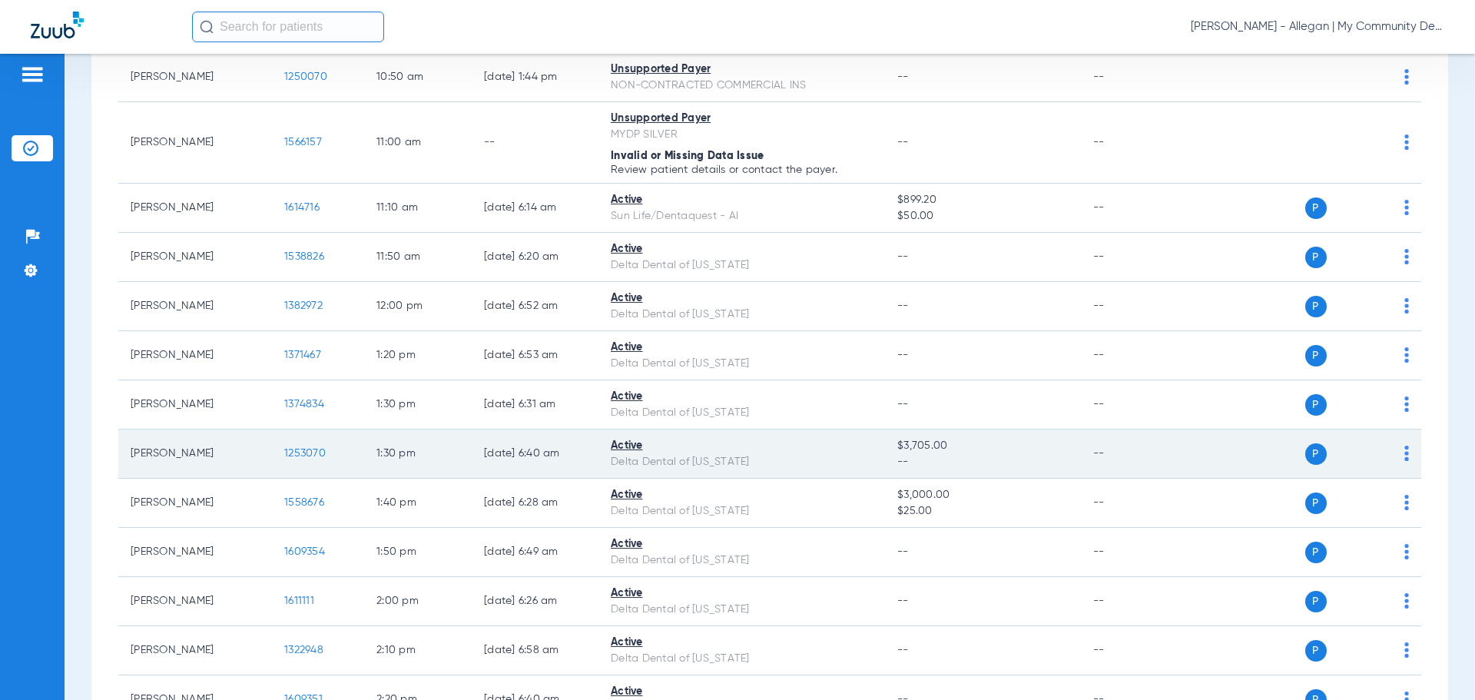
click at [293, 452] on span "1253070" at bounding box center [304, 453] width 41 height 11
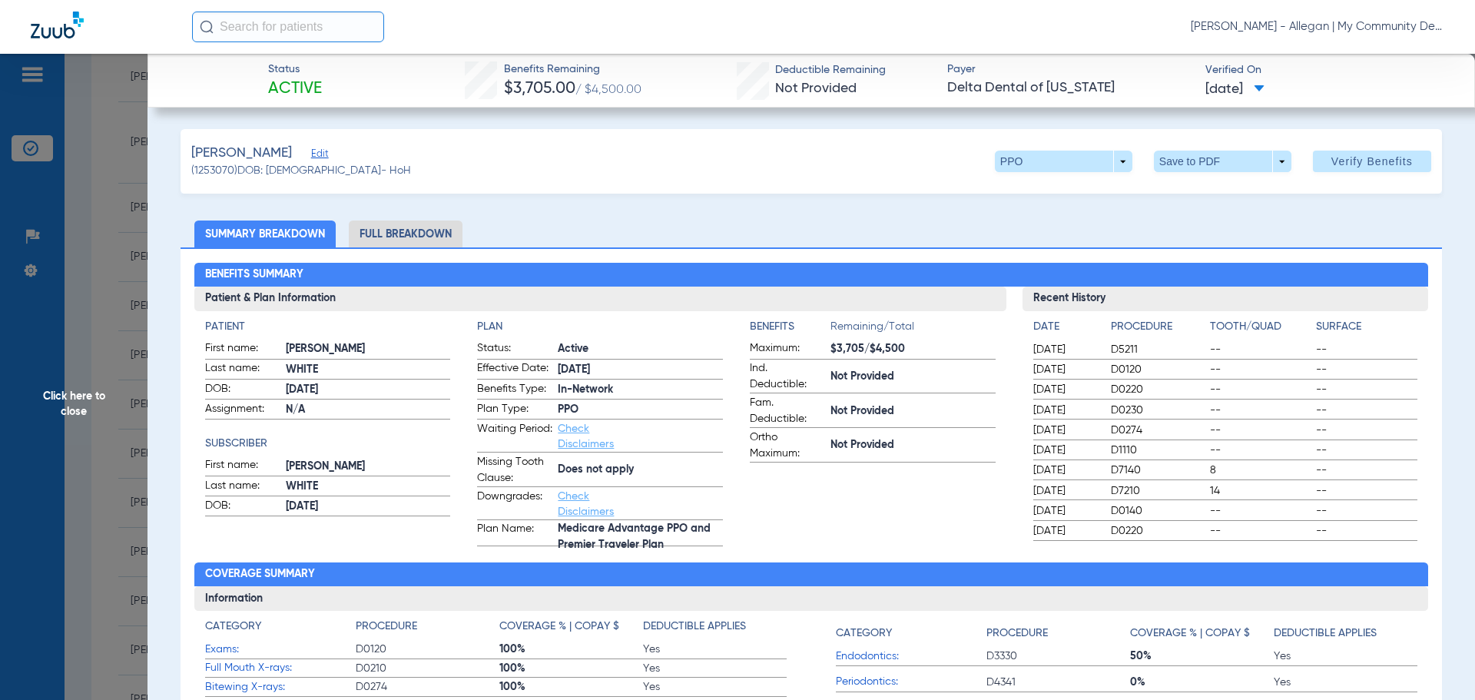
click at [390, 232] on li "Full Breakdown" at bounding box center [406, 233] width 114 height 27
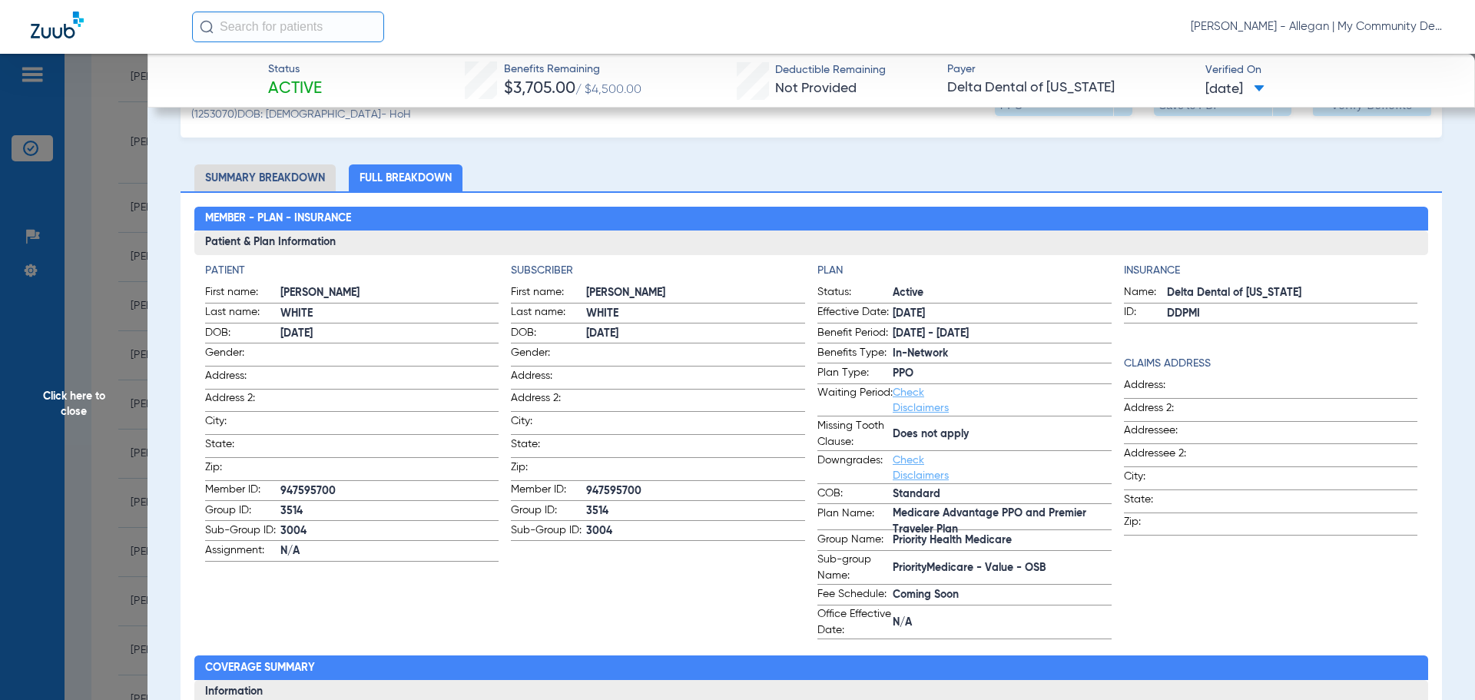
scroll to position [77, 0]
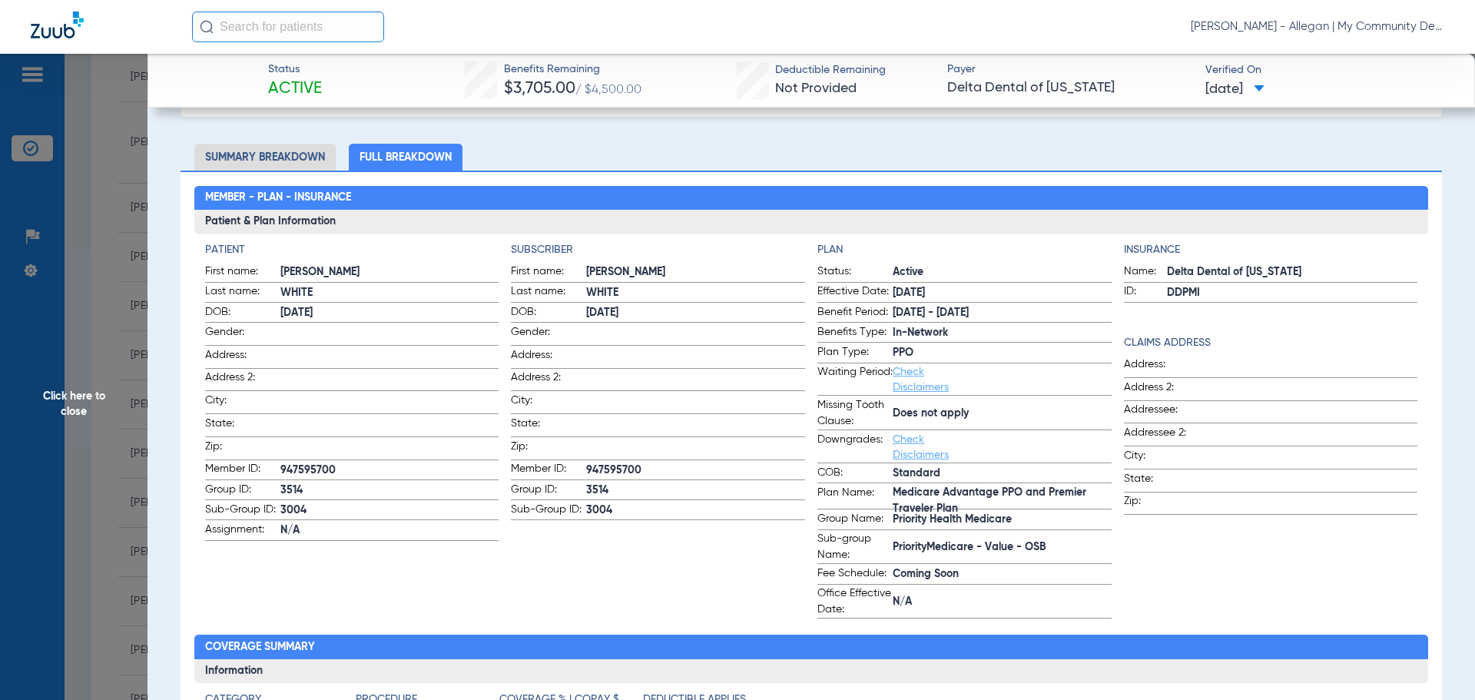
click at [85, 389] on span "Click here to close" at bounding box center [73, 404] width 147 height 700
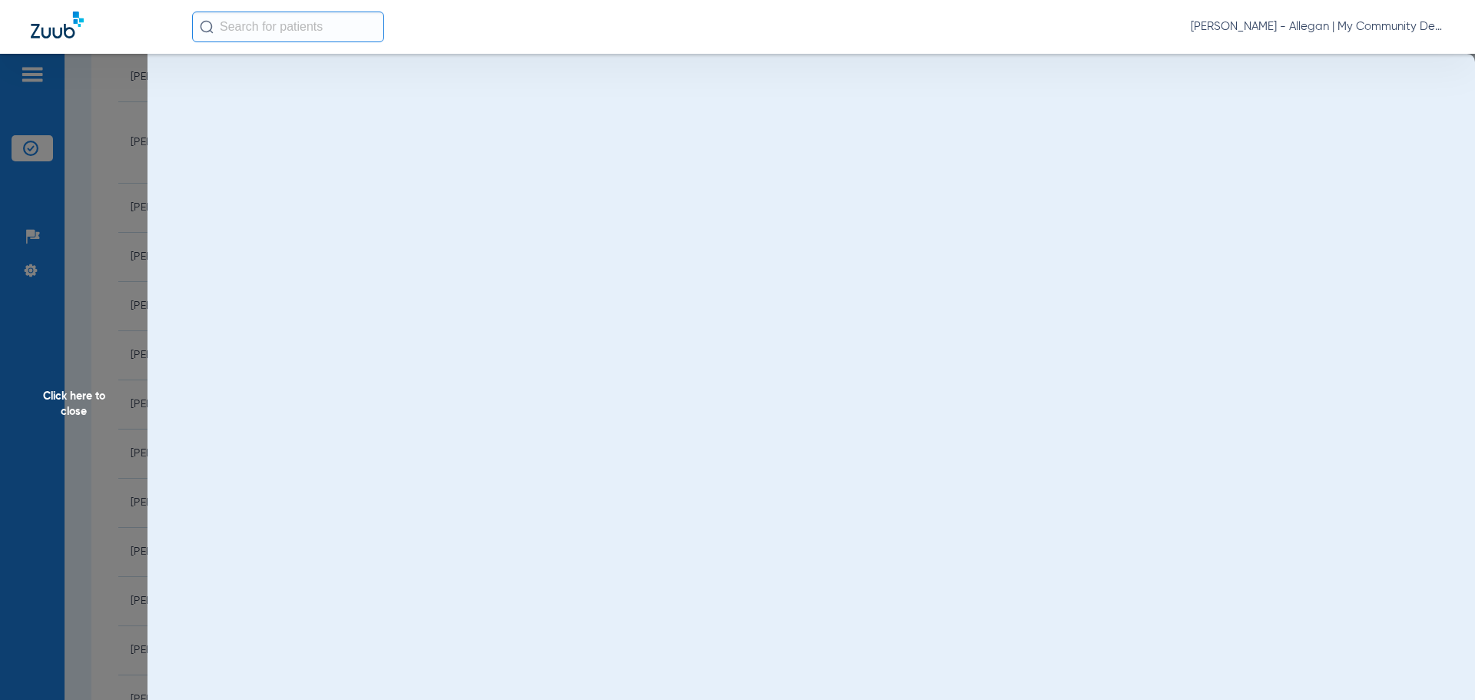
scroll to position [0, 0]
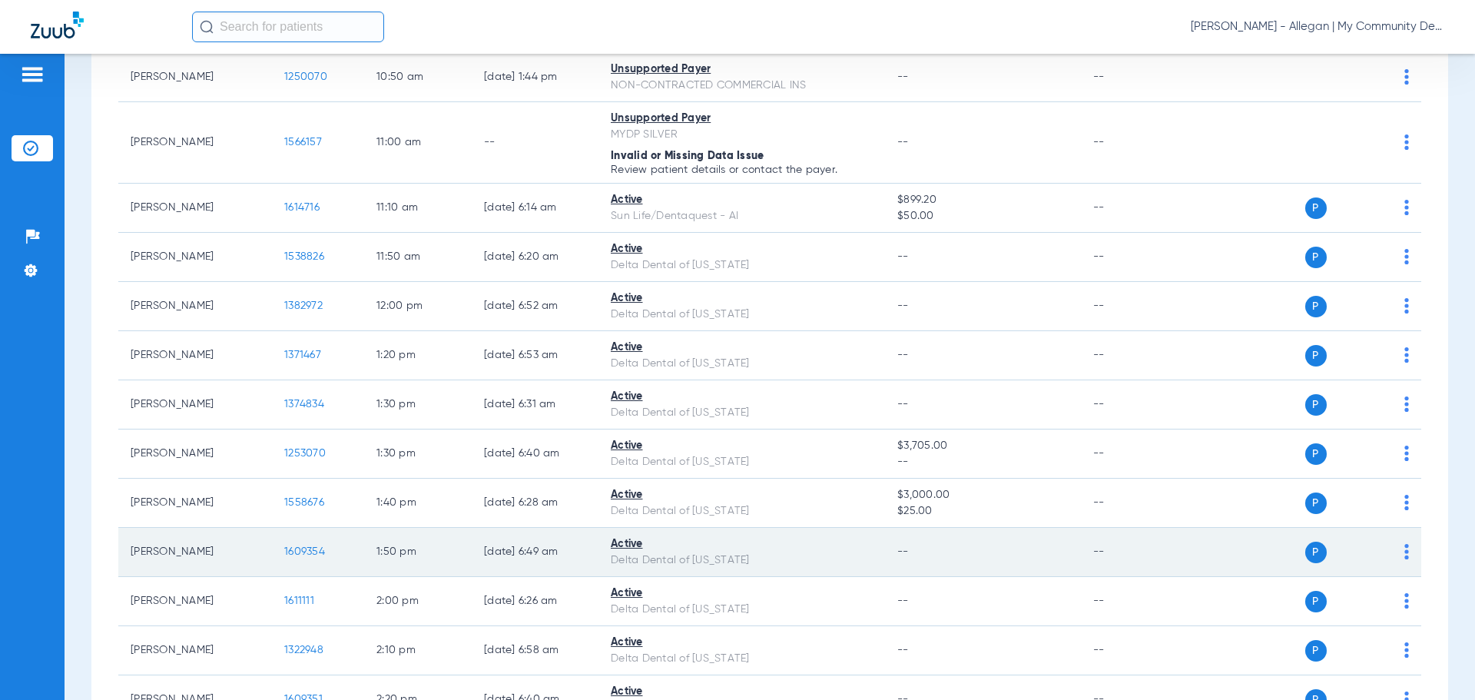
click at [311, 546] on span "1609354" at bounding box center [304, 551] width 41 height 11
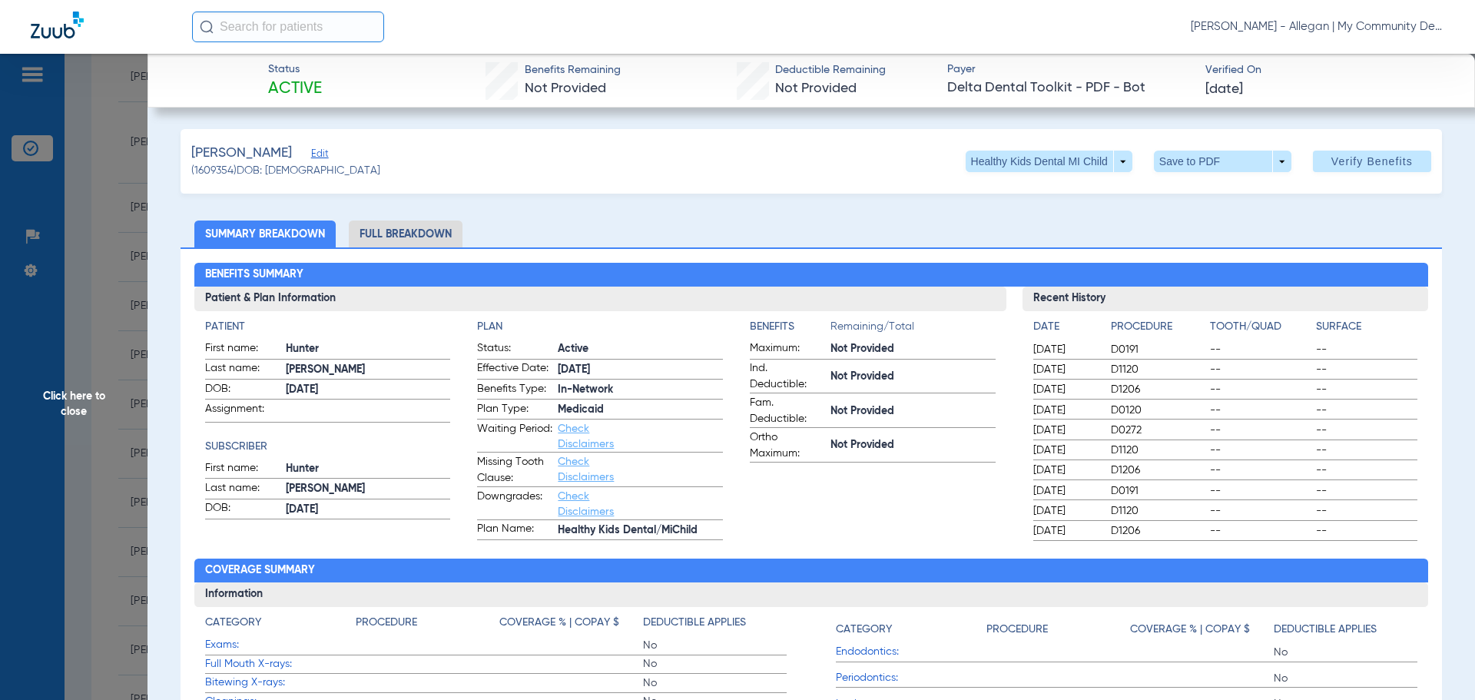
click at [415, 234] on li "Full Breakdown" at bounding box center [406, 233] width 114 height 27
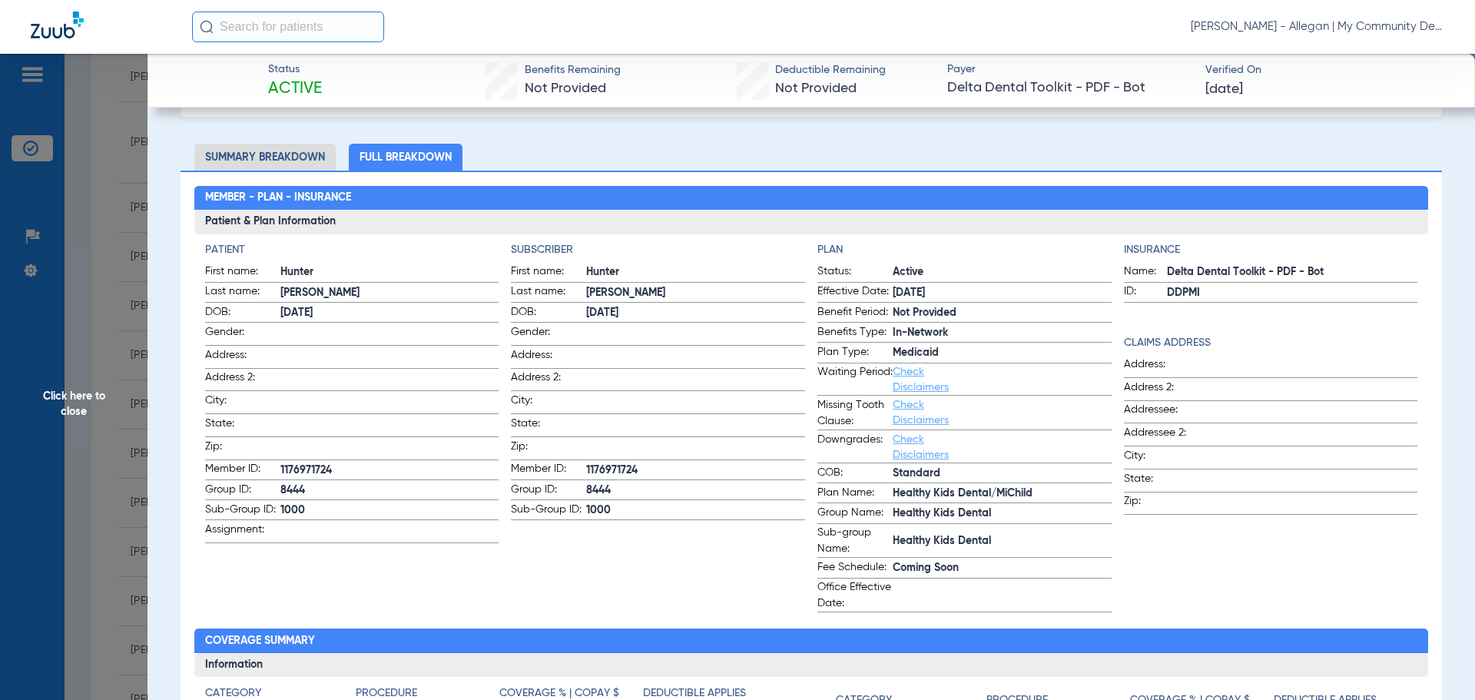
scroll to position [154, 0]
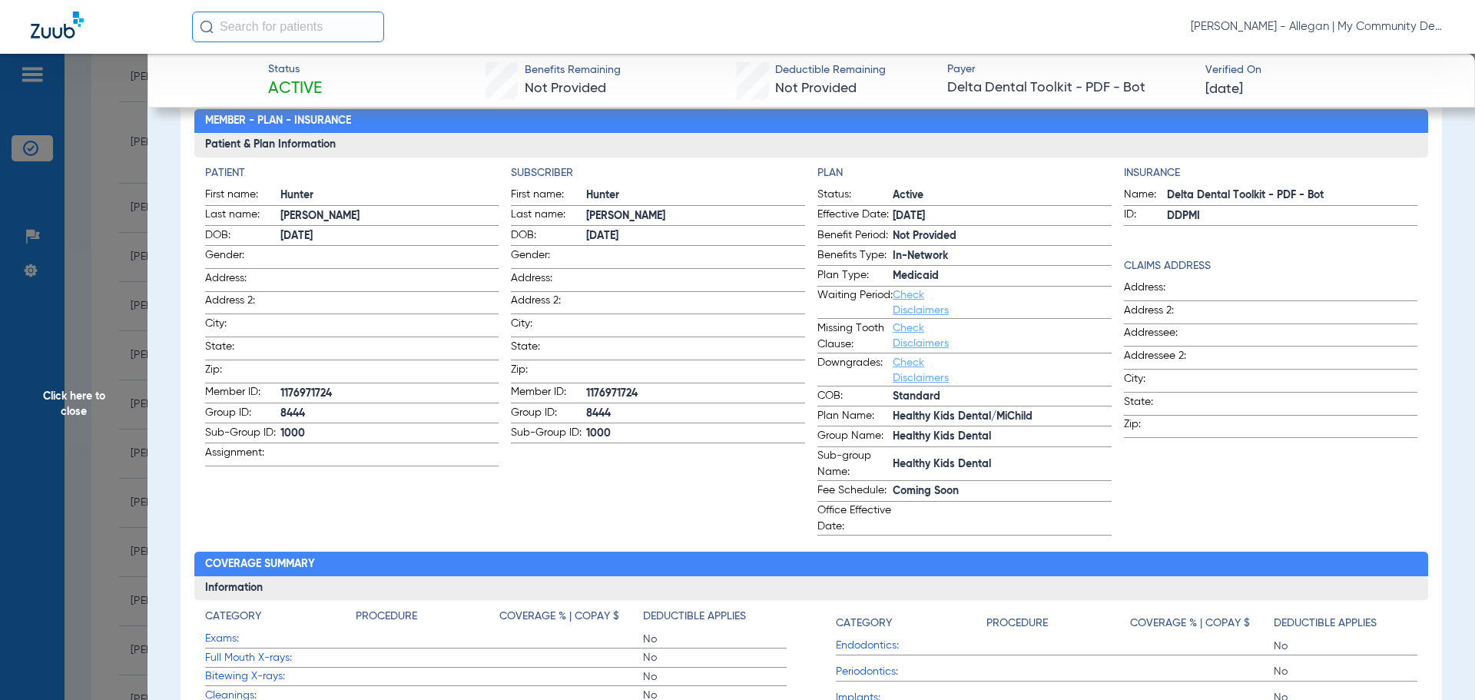
click at [74, 399] on span "Click here to close" at bounding box center [73, 404] width 147 height 700
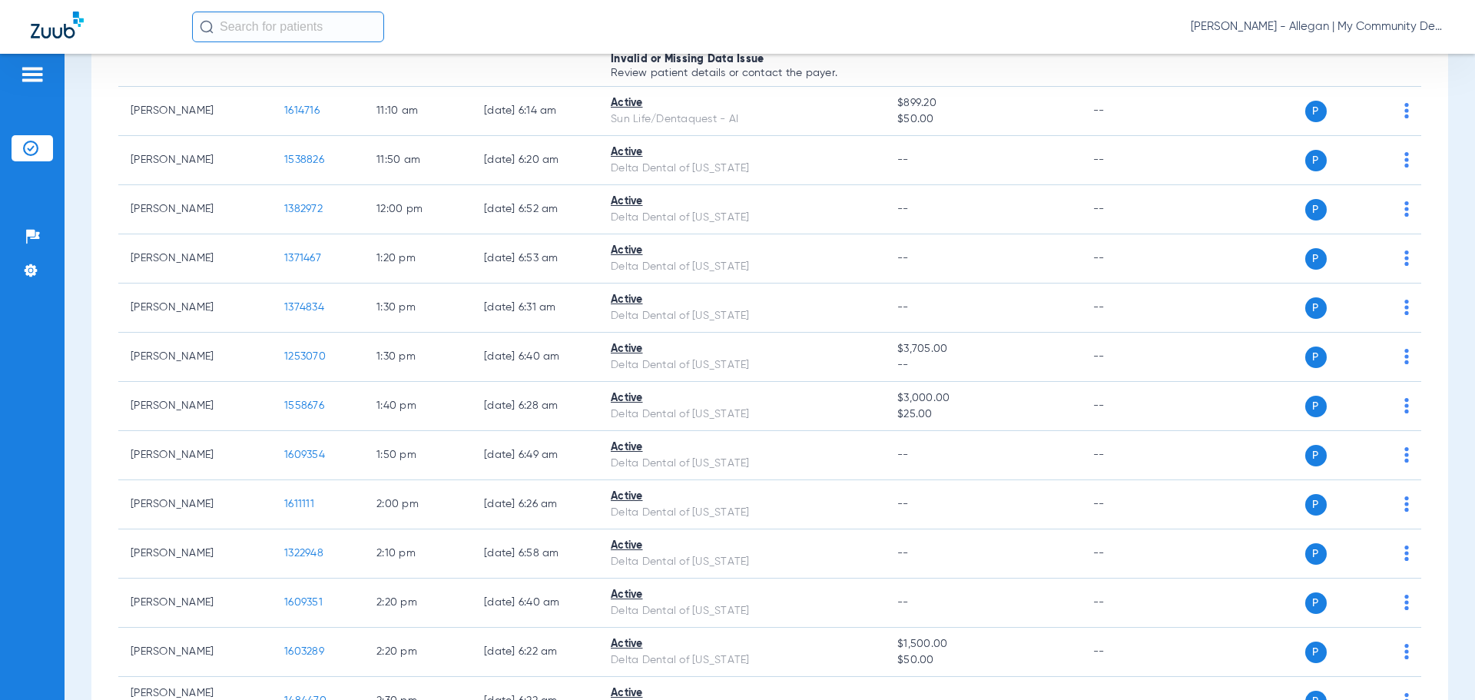
scroll to position [1229, 0]
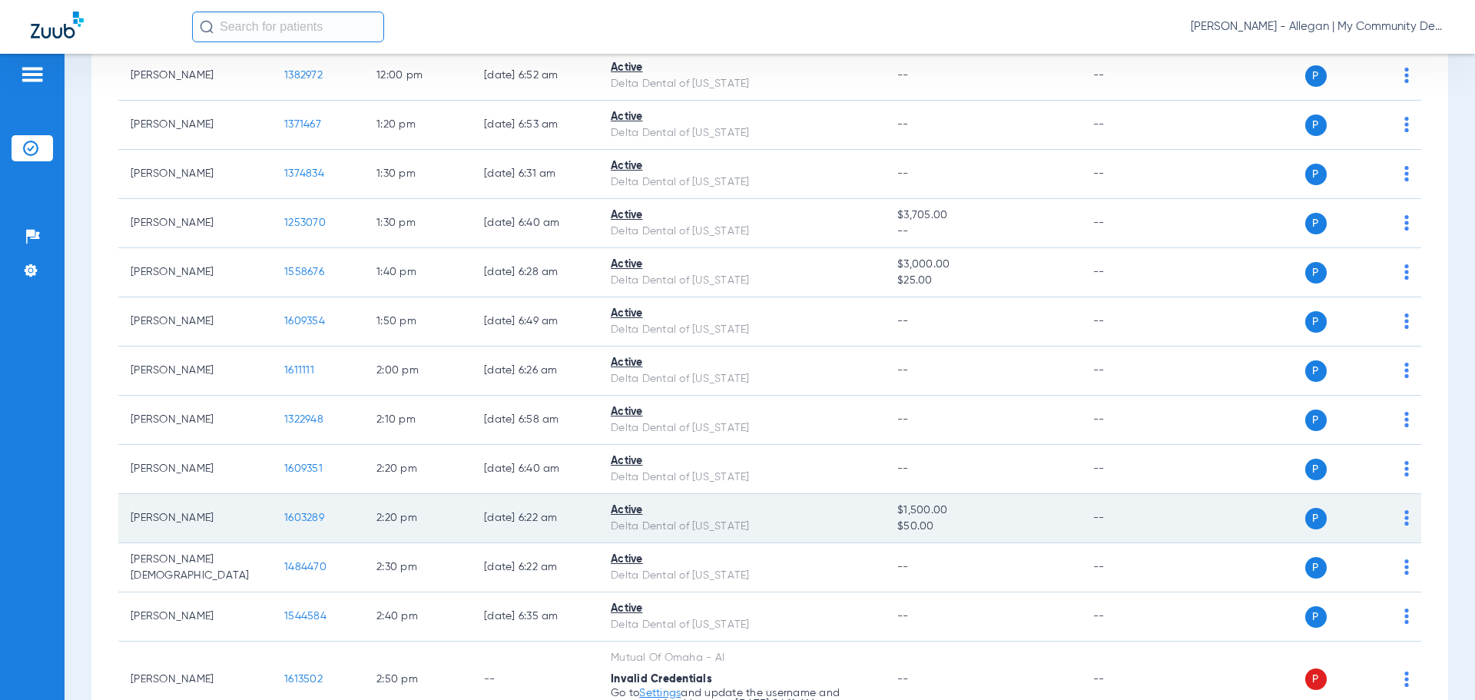
click at [311, 516] on span "1603289" at bounding box center [304, 517] width 40 height 11
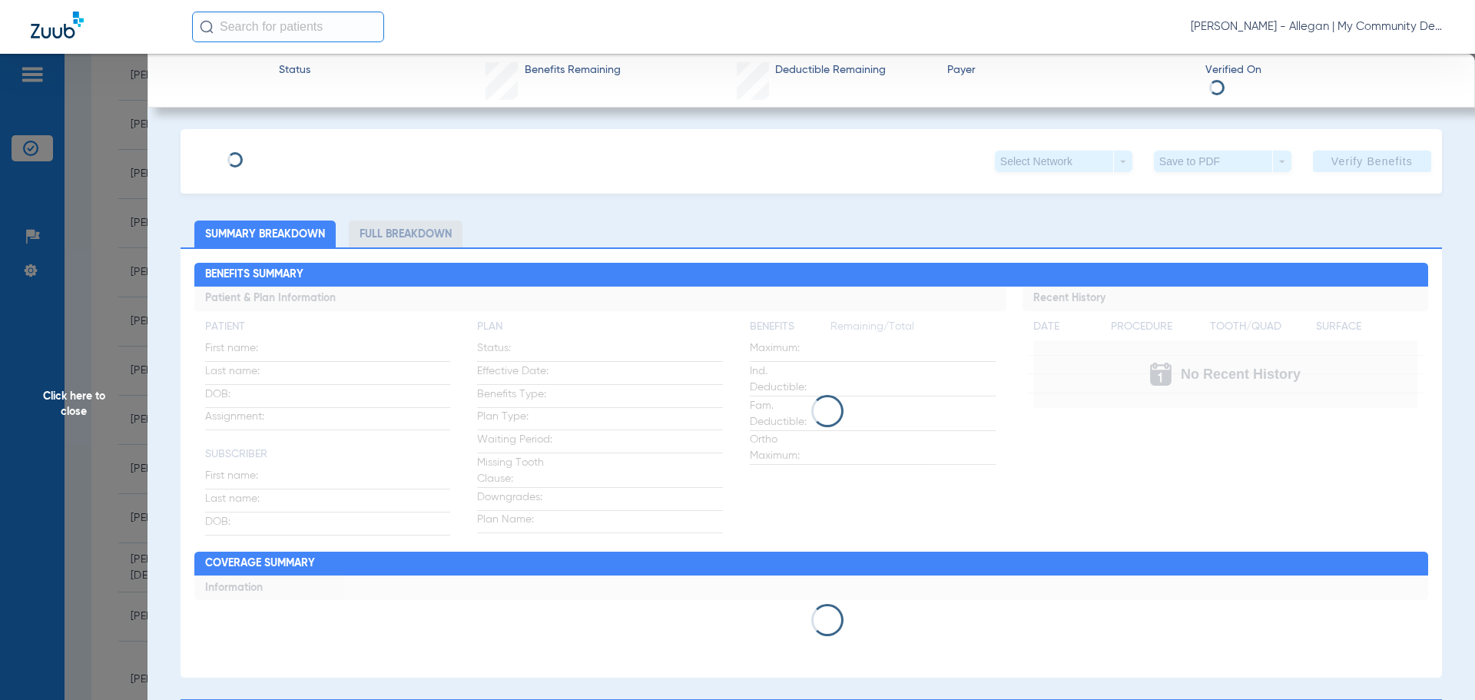
click at [394, 237] on li "Full Breakdown" at bounding box center [406, 233] width 114 height 27
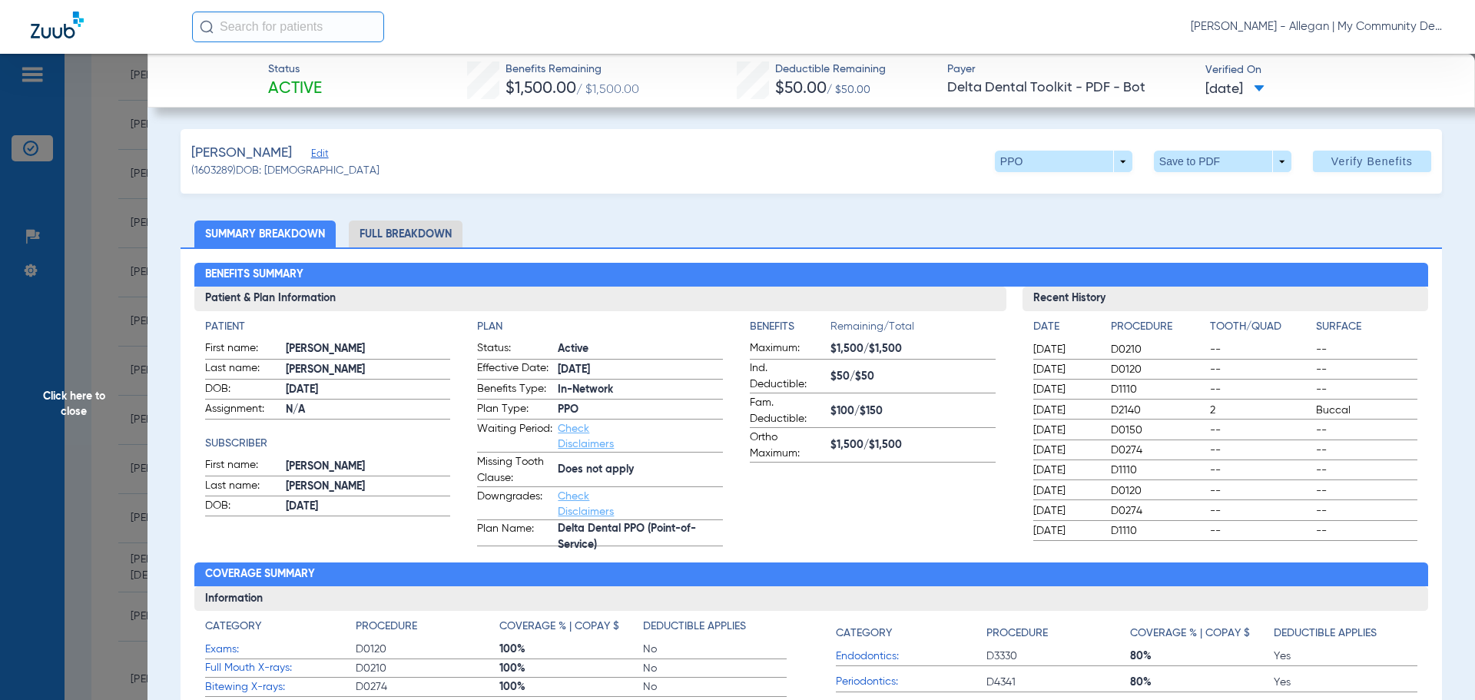
scroll to position [77, 0]
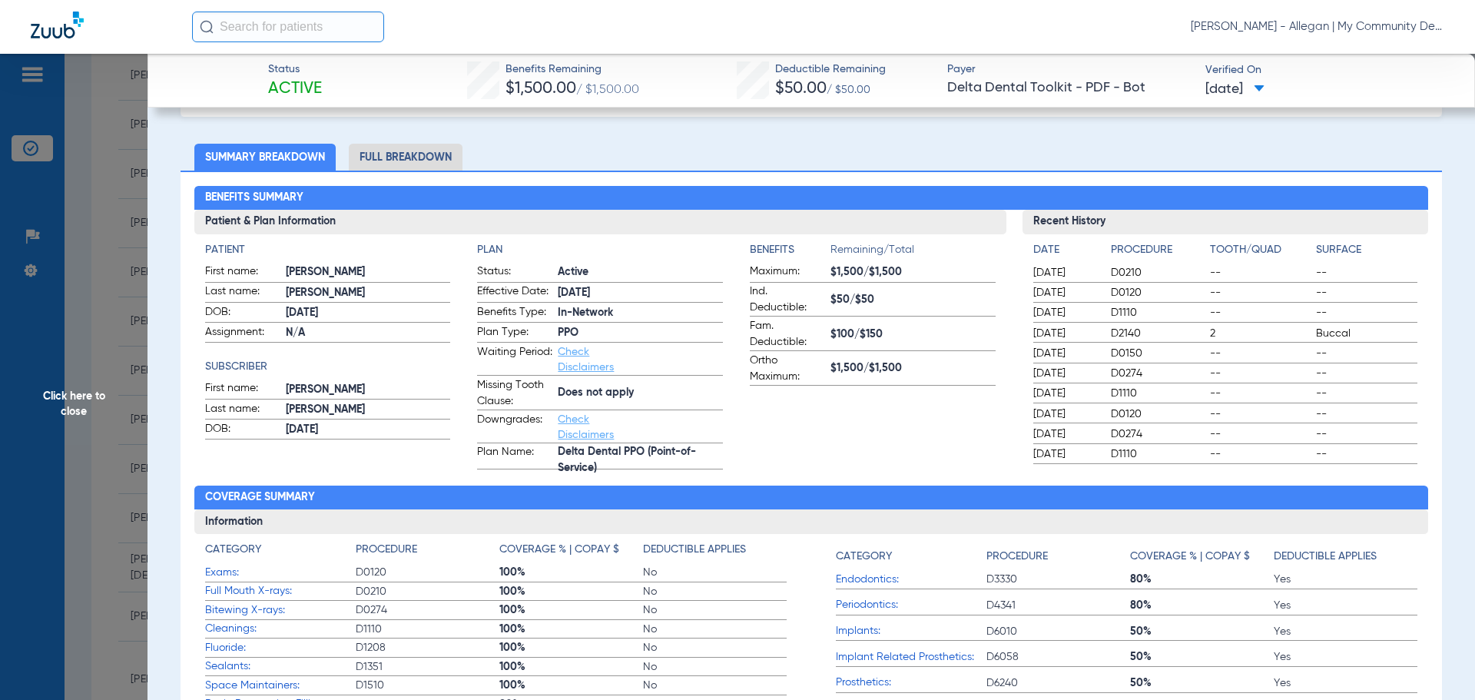
click at [407, 159] on li "Full Breakdown" at bounding box center [406, 157] width 114 height 27
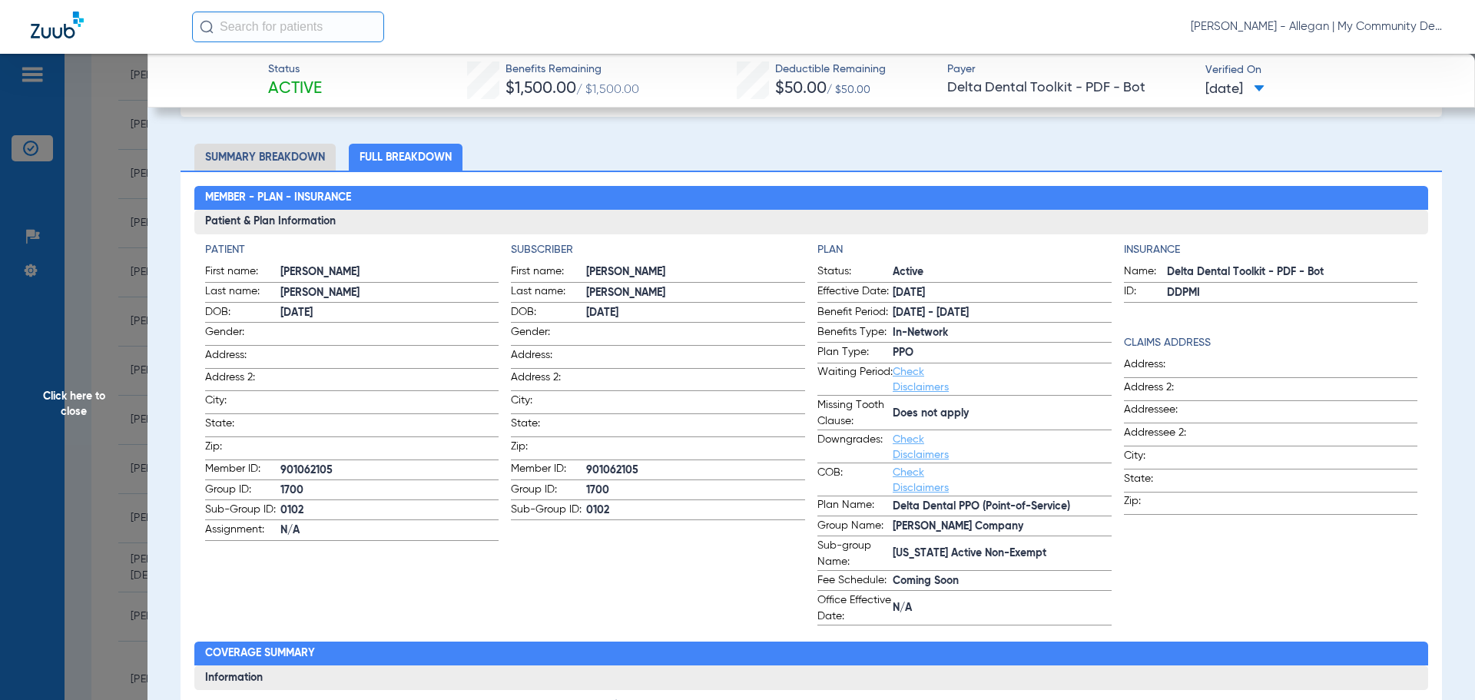
drag, startPoint x: 107, startPoint y: 404, endPoint x: 133, endPoint y: 413, distance: 27.7
click at [107, 403] on span "Click here to close" at bounding box center [73, 404] width 147 height 700
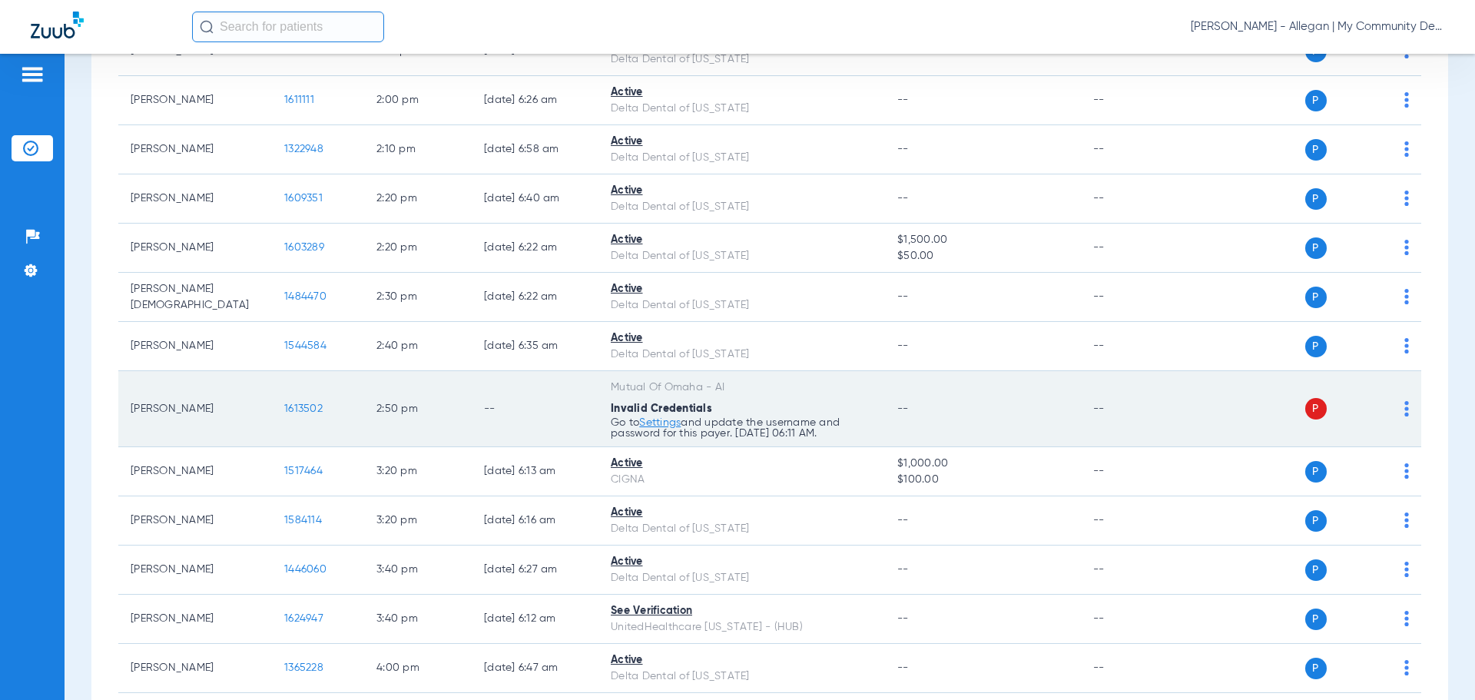
scroll to position [1536, 0]
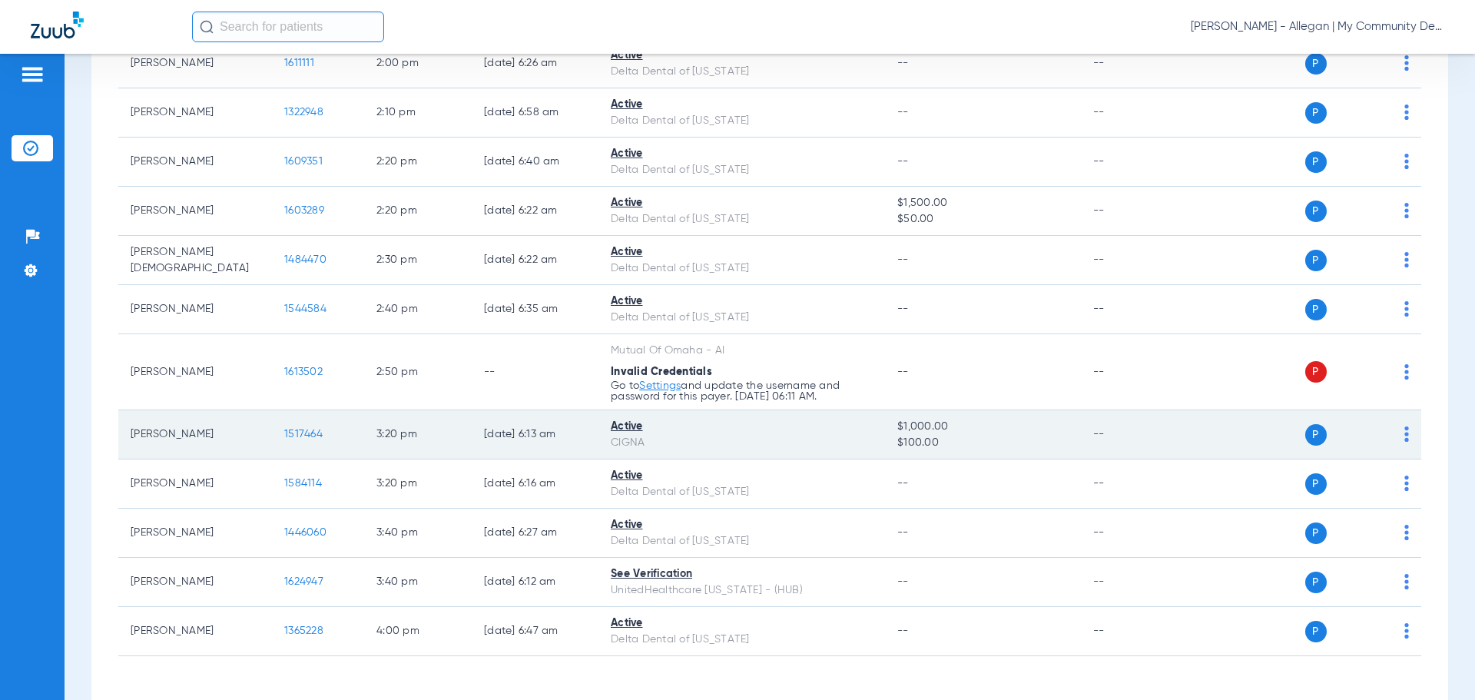
click at [319, 431] on span "1517464" at bounding box center [303, 434] width 38 height 11
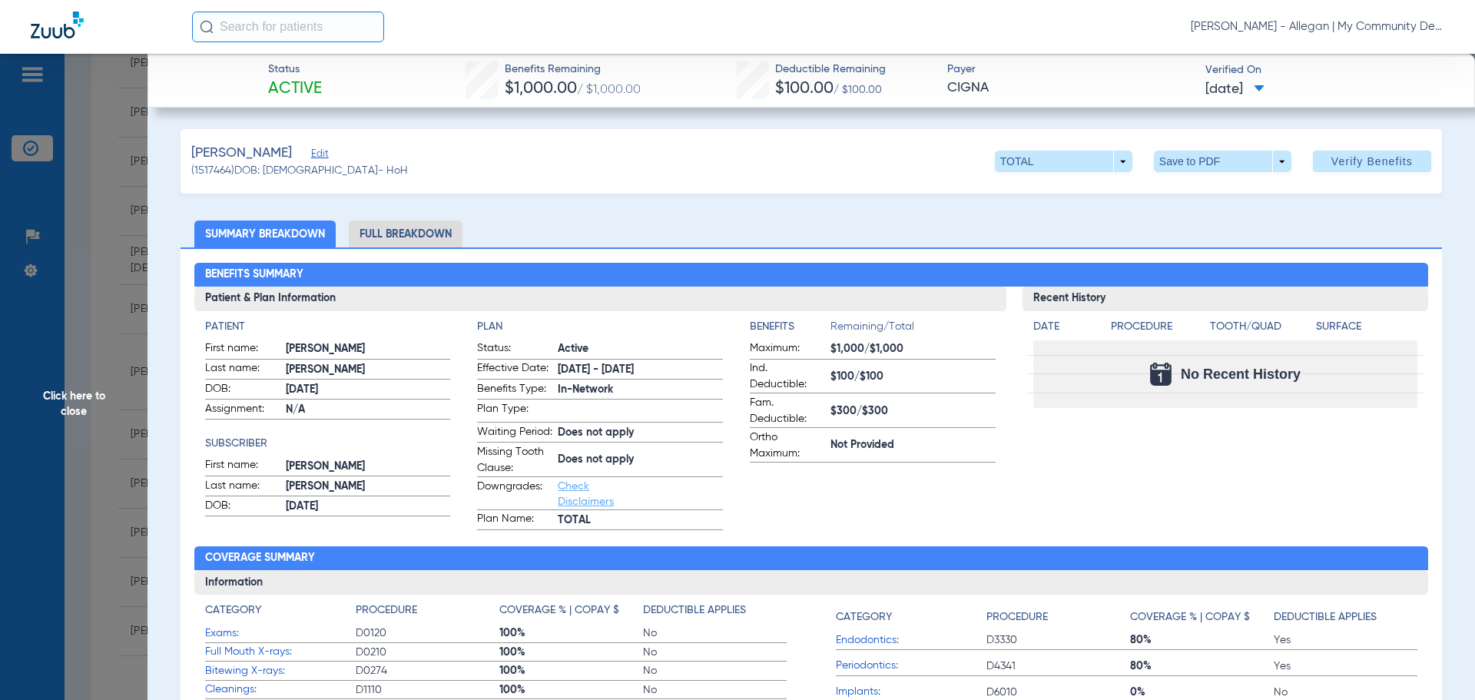
click at [419, 244] on li "Full Breakdown" at bounding box center [406, 233] width 114 height 27
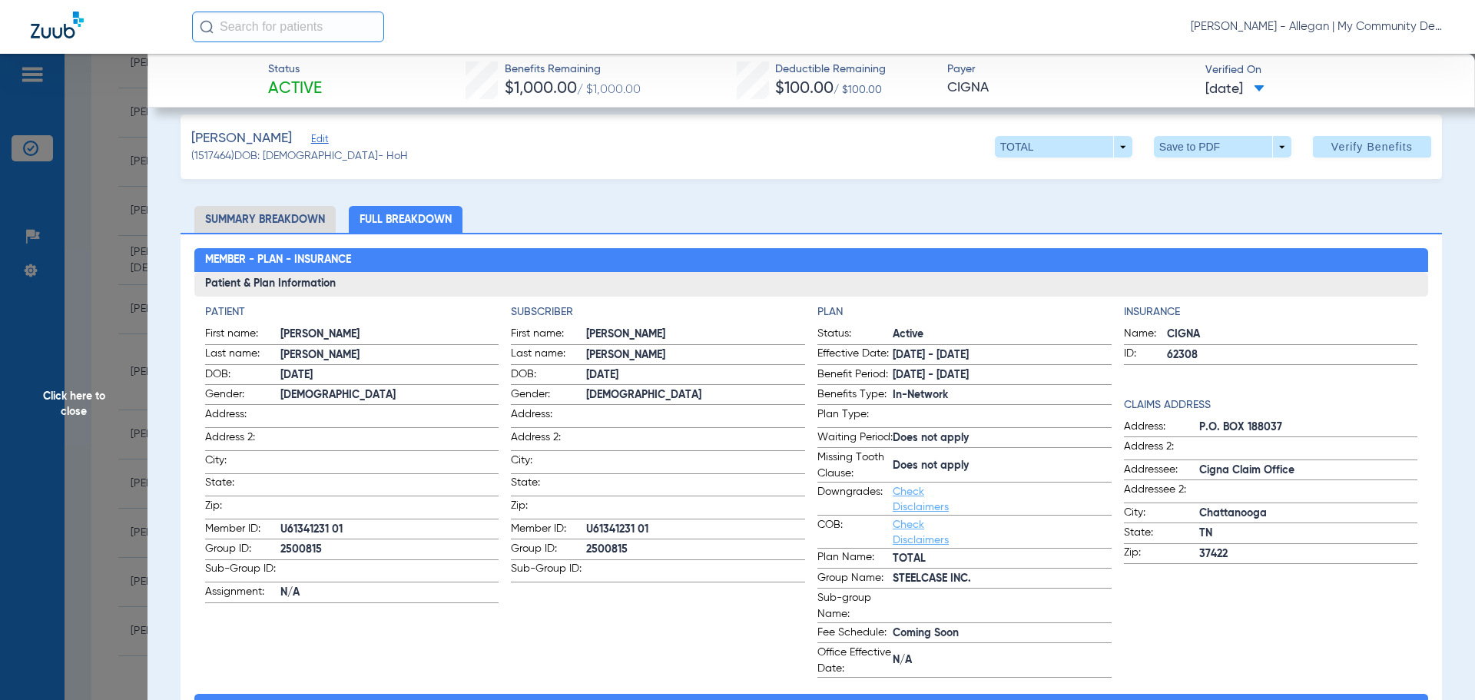
scroll to position [0, 0]
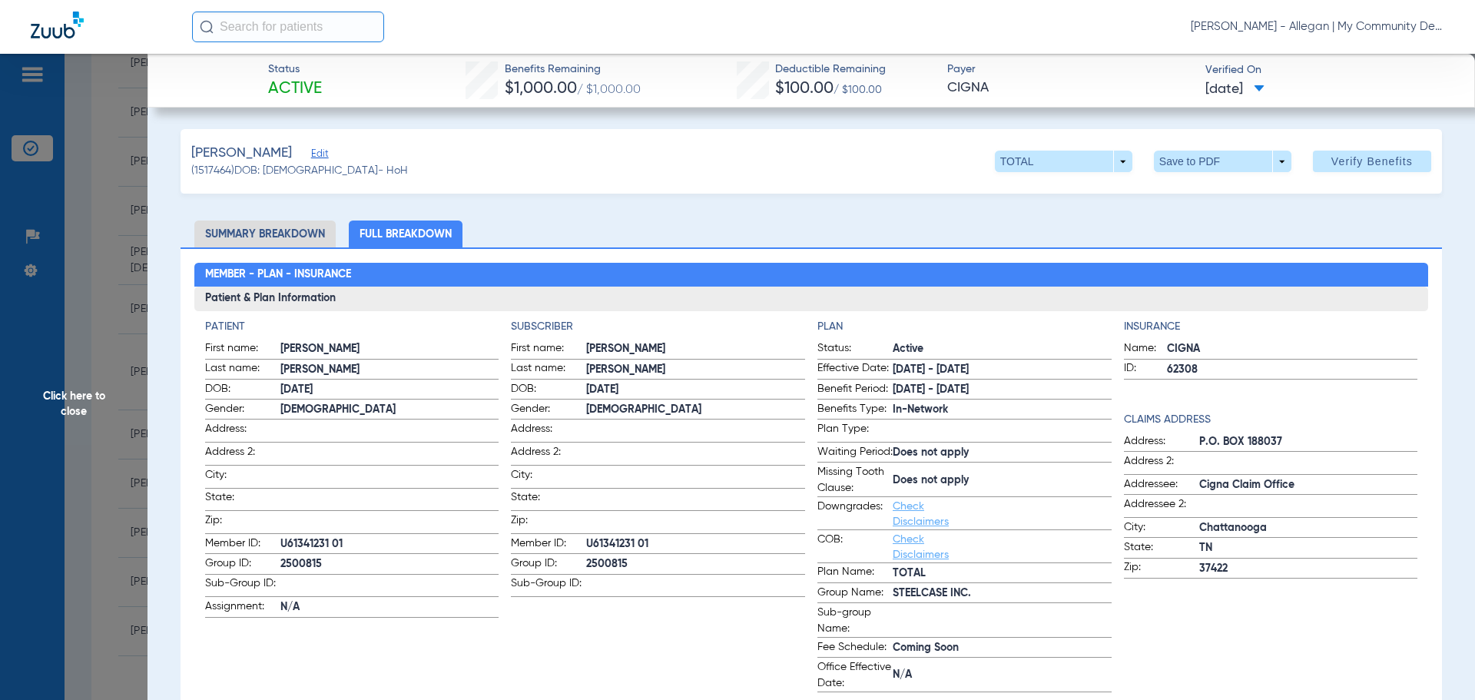
click at [112, 403] on span "Click here to close" at bounding box center [73, 404] width 147 height 700
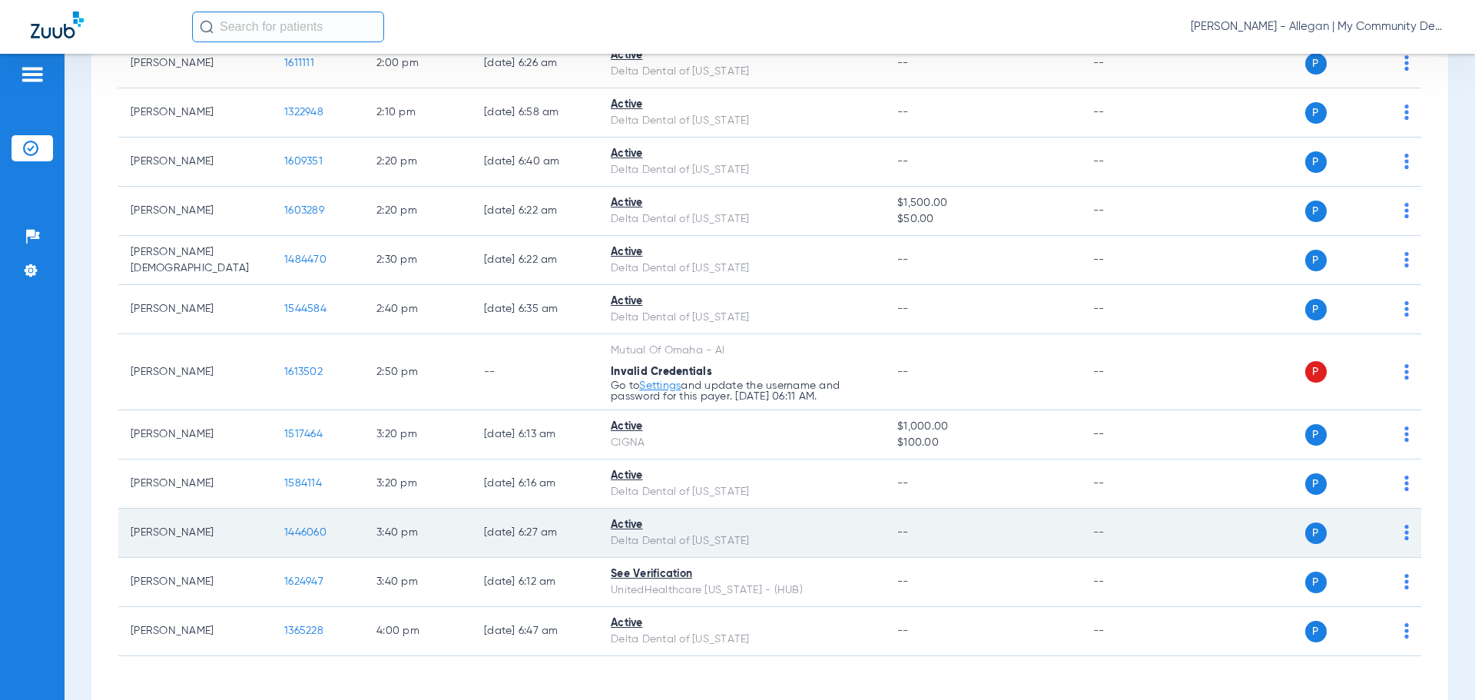
click at [309, 535] on span "1446060" at bounding box center [305, 532] width 42 height 11
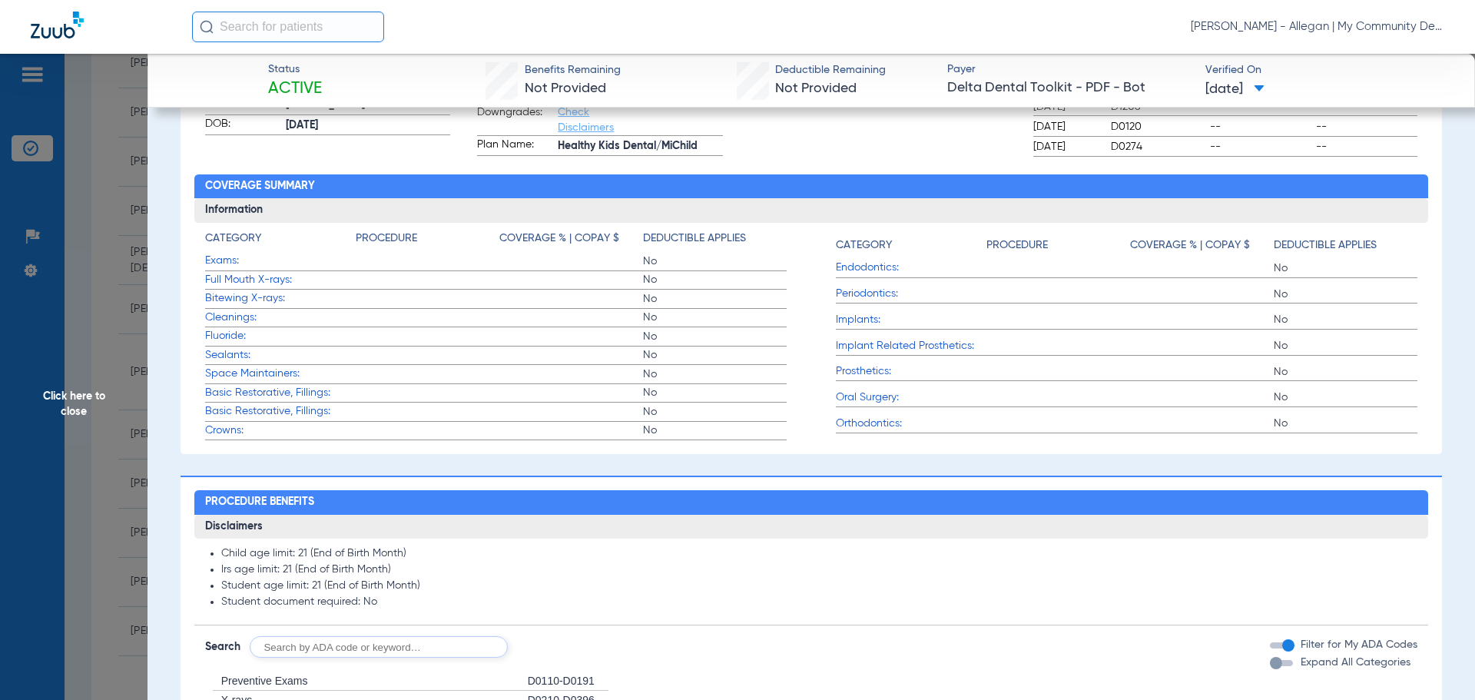
scroll to position [77, 0]
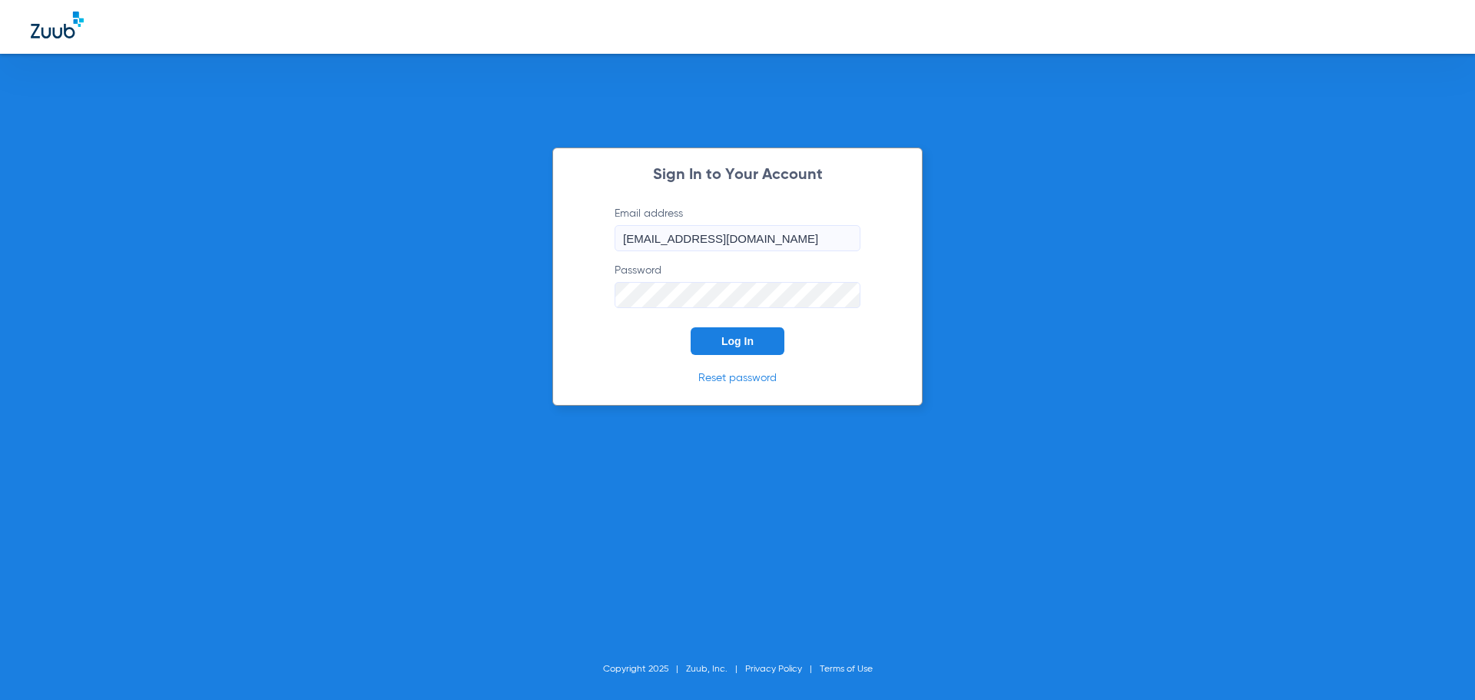
drag, startPoint x: 707, startPoint y: 336, endPoint x: 703, endPoint y: 326, distance: 9.7
click at [707, 335] on button "Log In" at bounding box center [737, 341] width 94 height 28
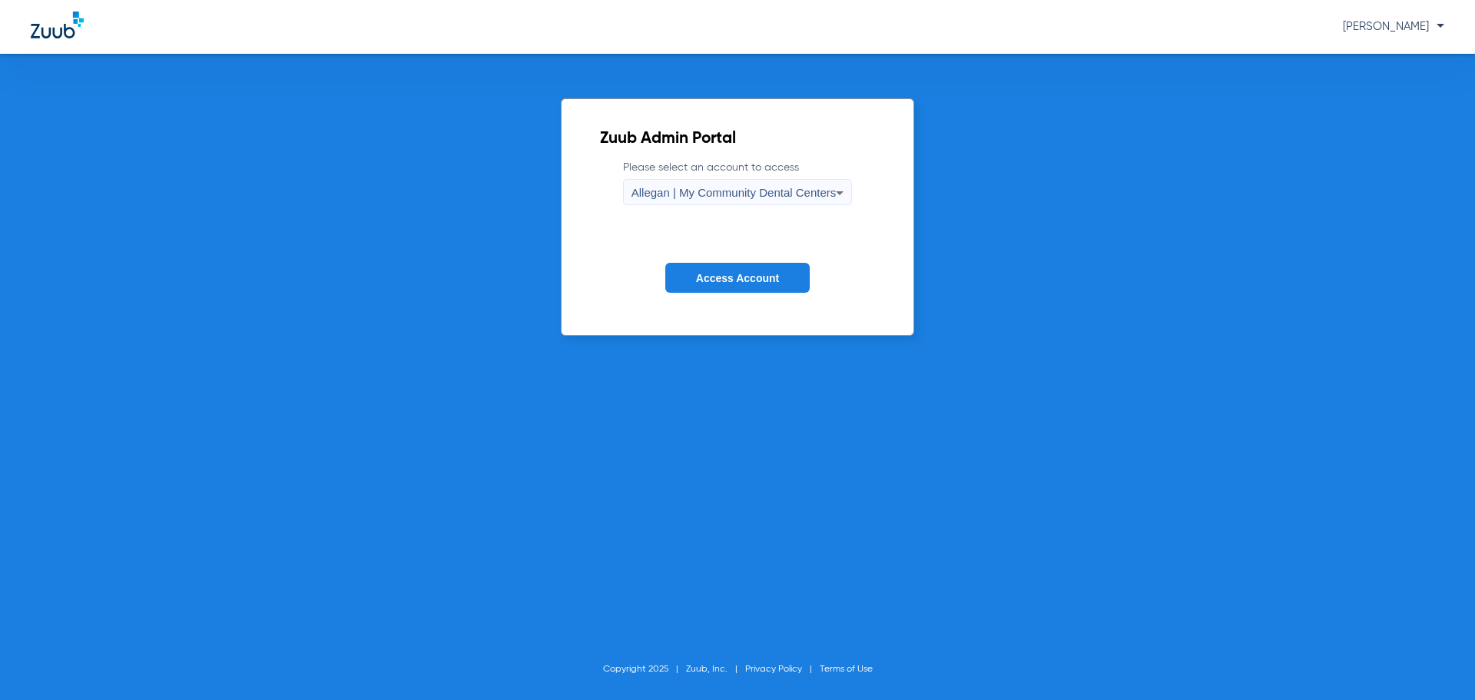
click at [725, 191] on span "Allegan | My Community Dental Centers" at bounding box center [733, 192] width 205 height 13
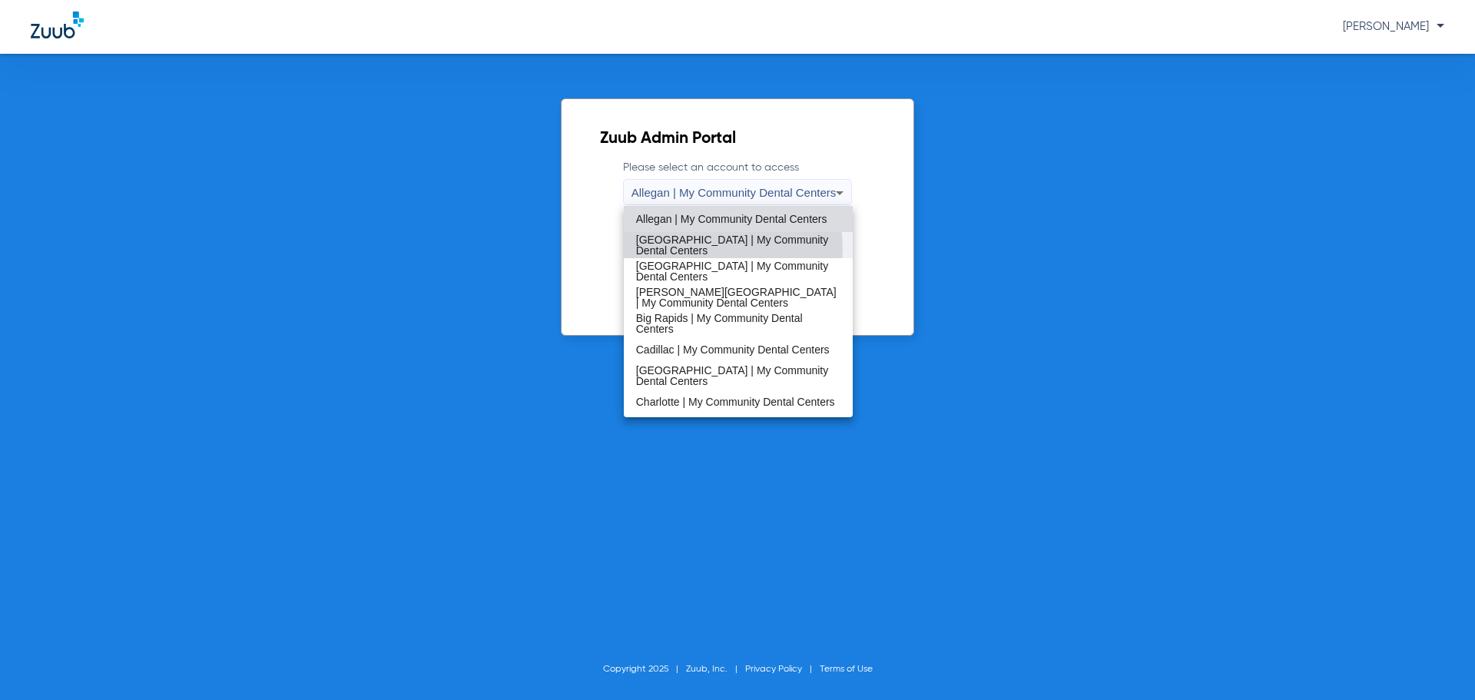
click at [713, 249] on span "[GEOGRAPHIC_DATA] | My Community Dental Centers" at bounding box center [738, 245] width 205 height 22
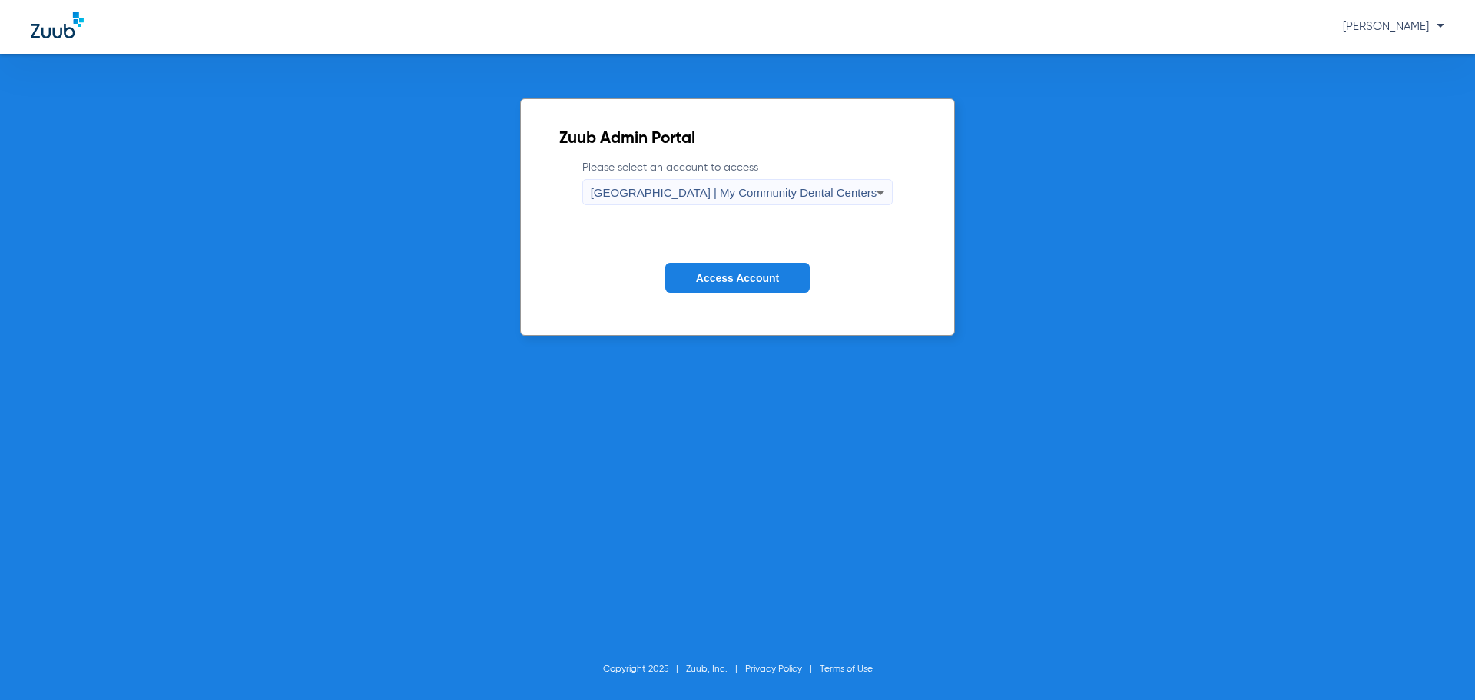
drag, startPoint x: 726, startPoint y: 277, endPoint x: 740, endPoint y: 280, distance: 14.8
click at [727, 277] on span "Access Account" at bounding box center [737, 278] width 83 height 12
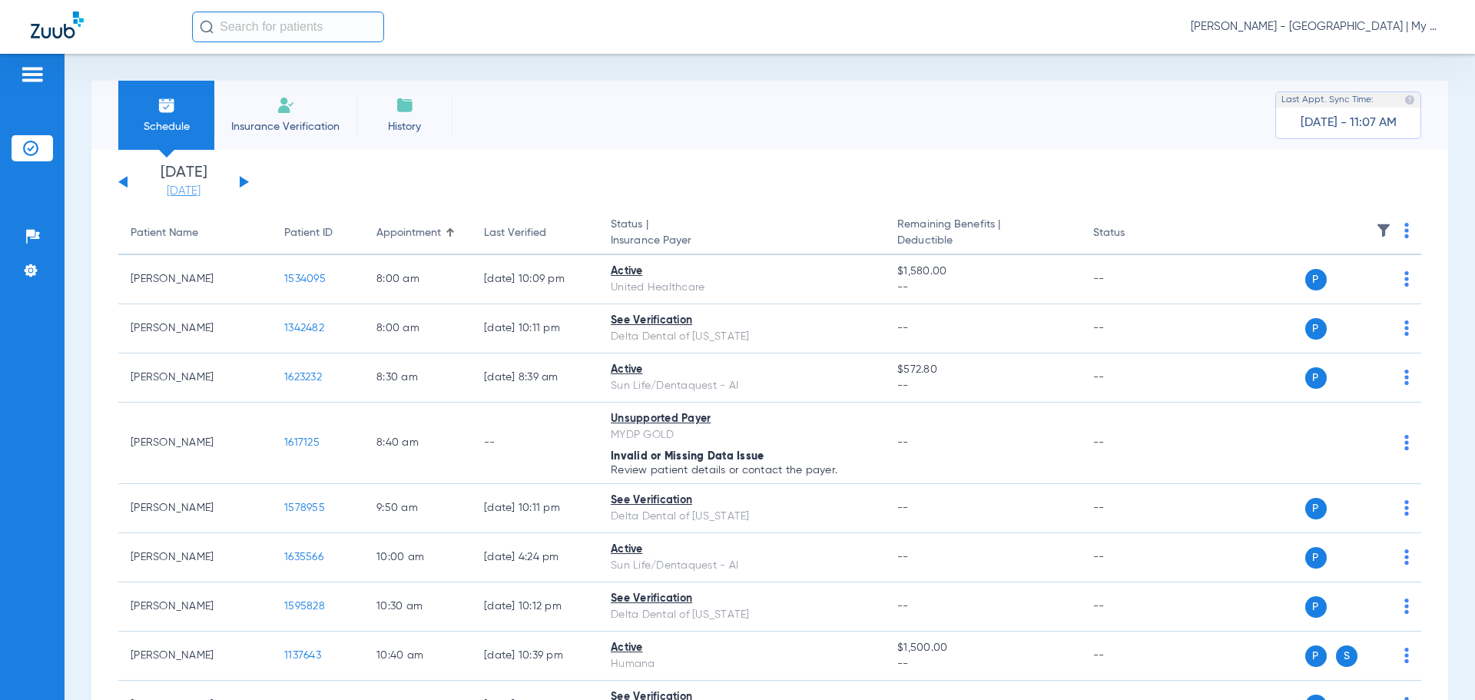
click at [170, 191] on link "[DATE]" at bounding box center [183, 191] width 92 height 15
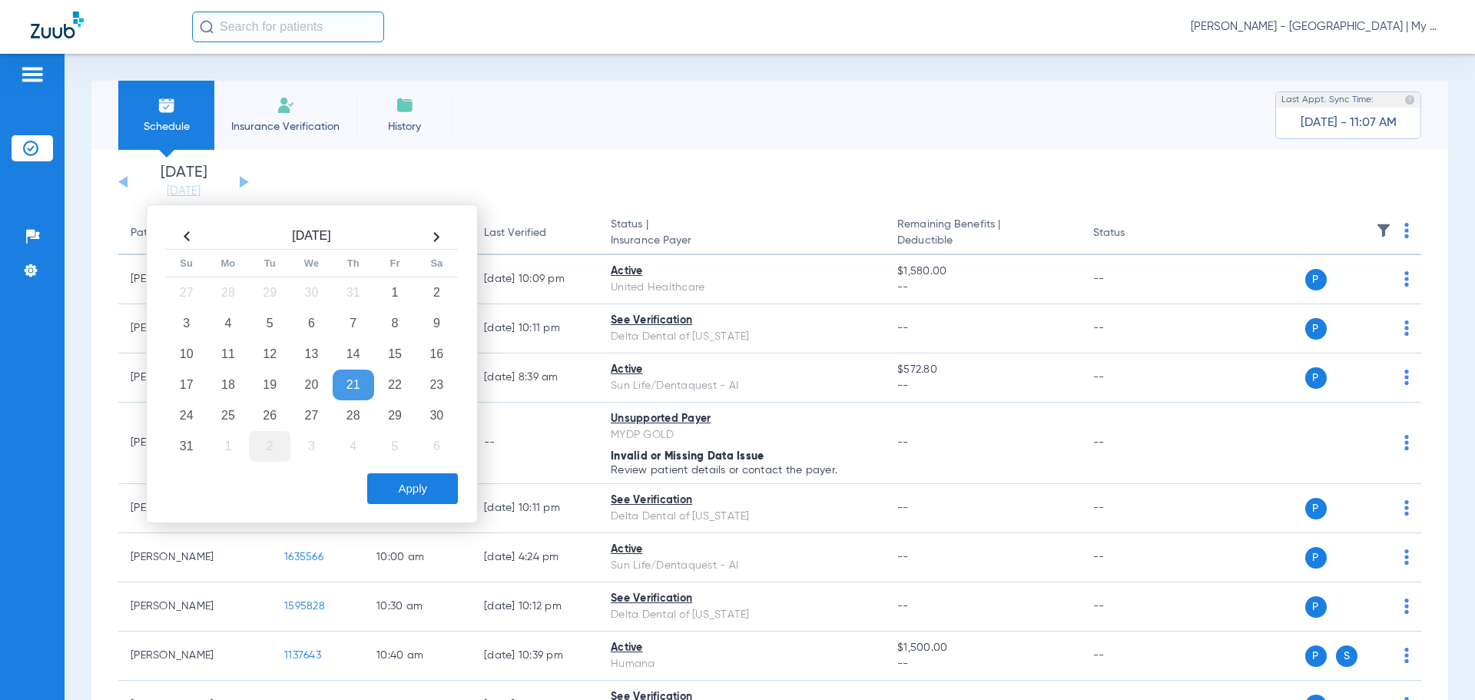
click at [273, 449] on td "2" at bounding box center [269, 446] width 41 height 31
click at [413, 487] on button "Apply" at bounding box center [412, 488] width 91 height 31
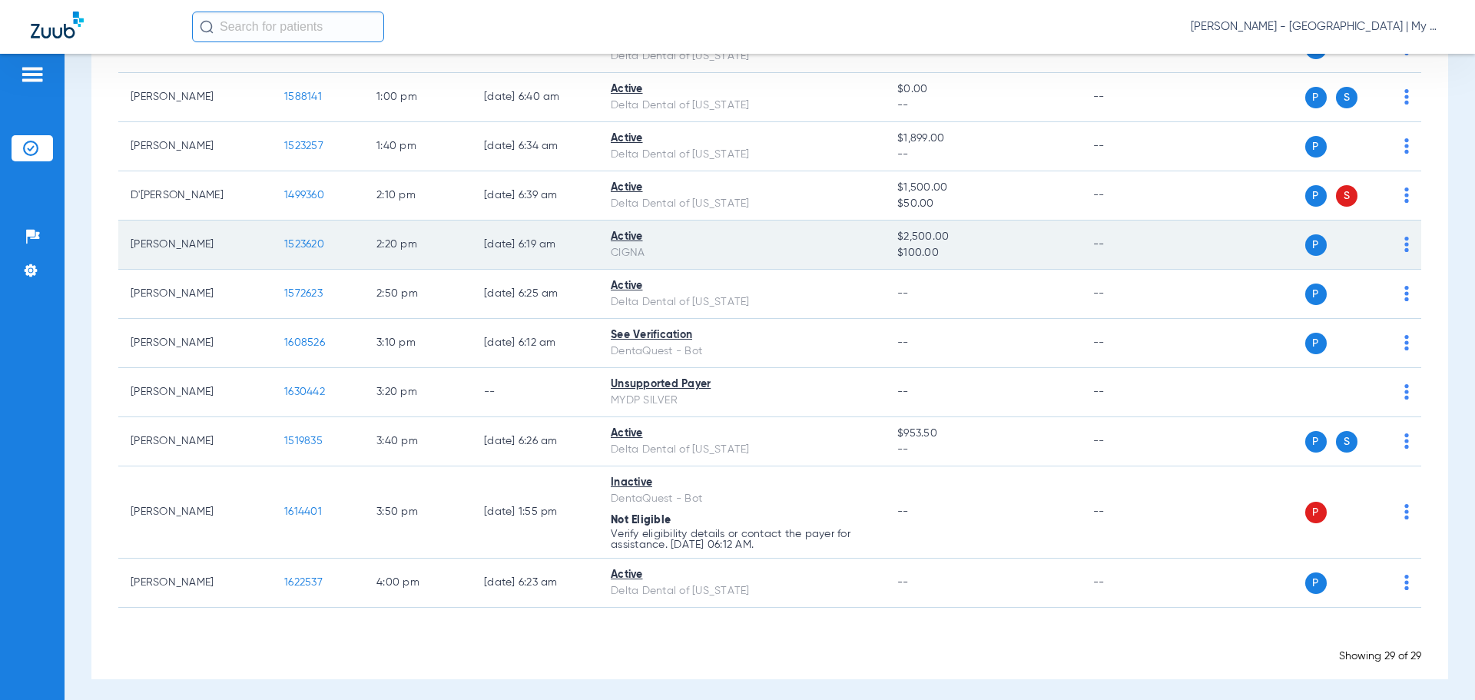
scroll to position [1310, 0]
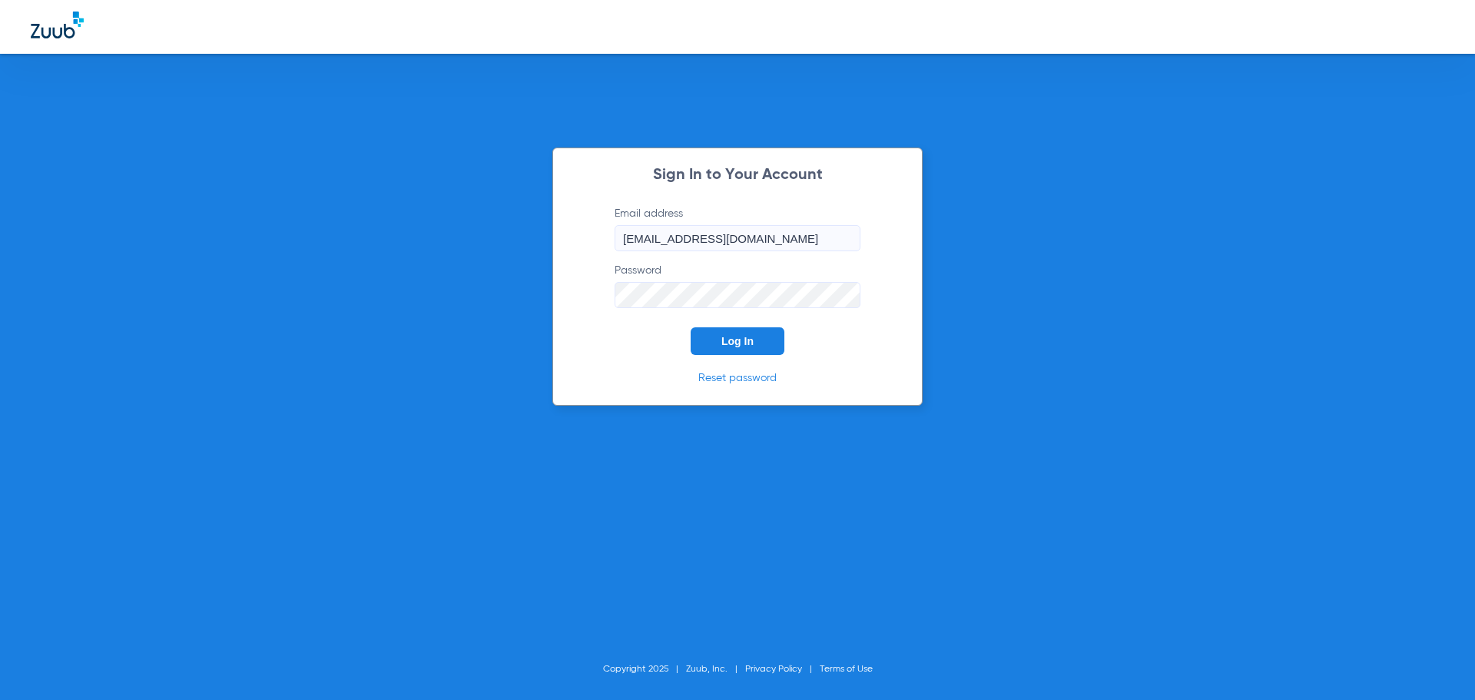
click at [718, 330] on button "Log In" at bounding box center [737, 341] width 94 height 28
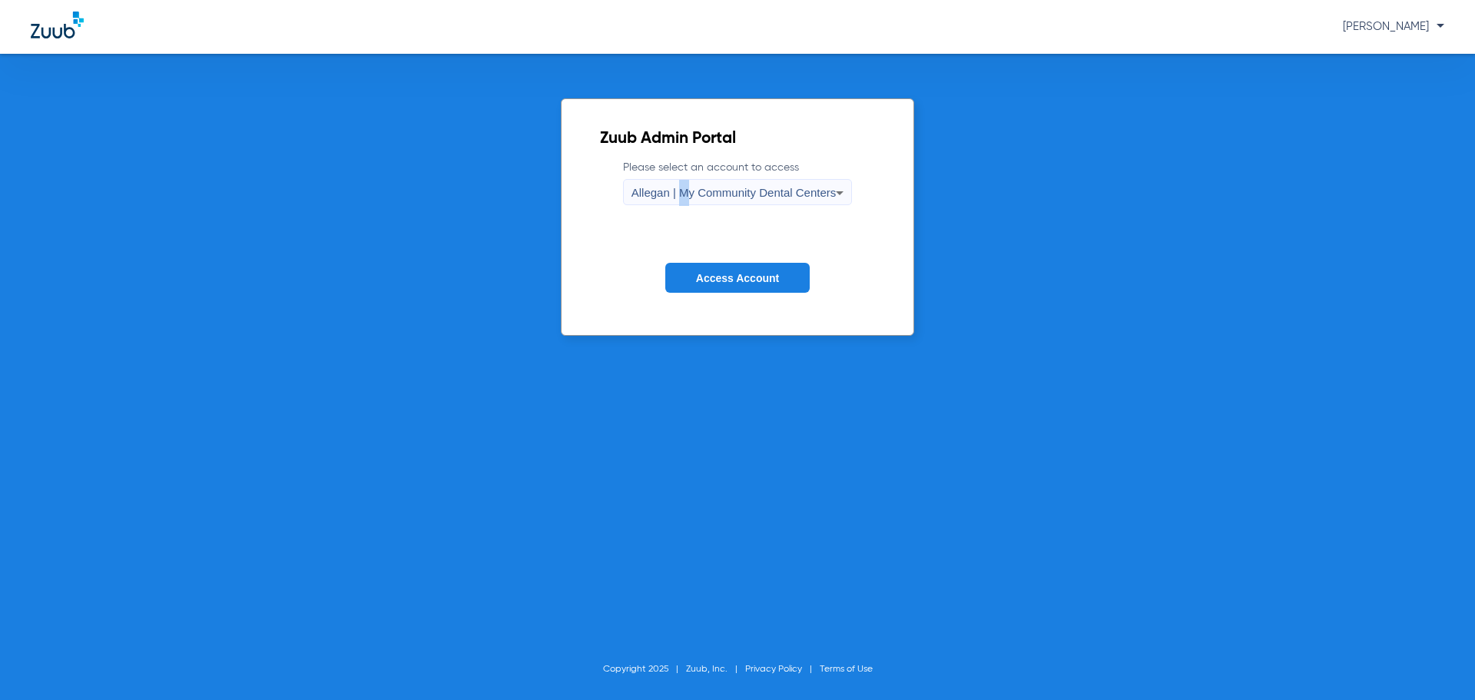
click at [682, 200] on div "Allegan | My Community Dental Centers" at bounding box center [733, 193] width 205 height 26
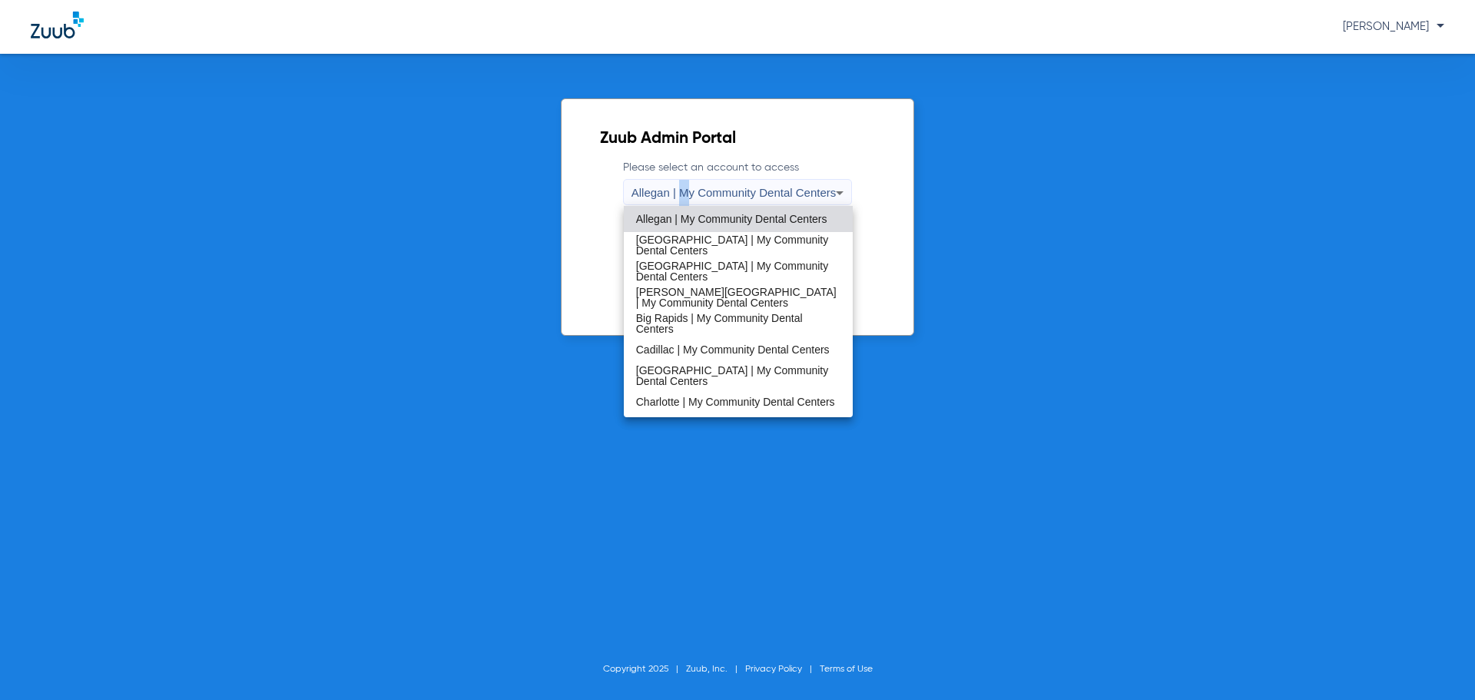
click at [681, 261] on span "[GEOGRAPHIC_DATA] | My Community Dental Centers" at bounding box center [738, 271] width 205 height 22
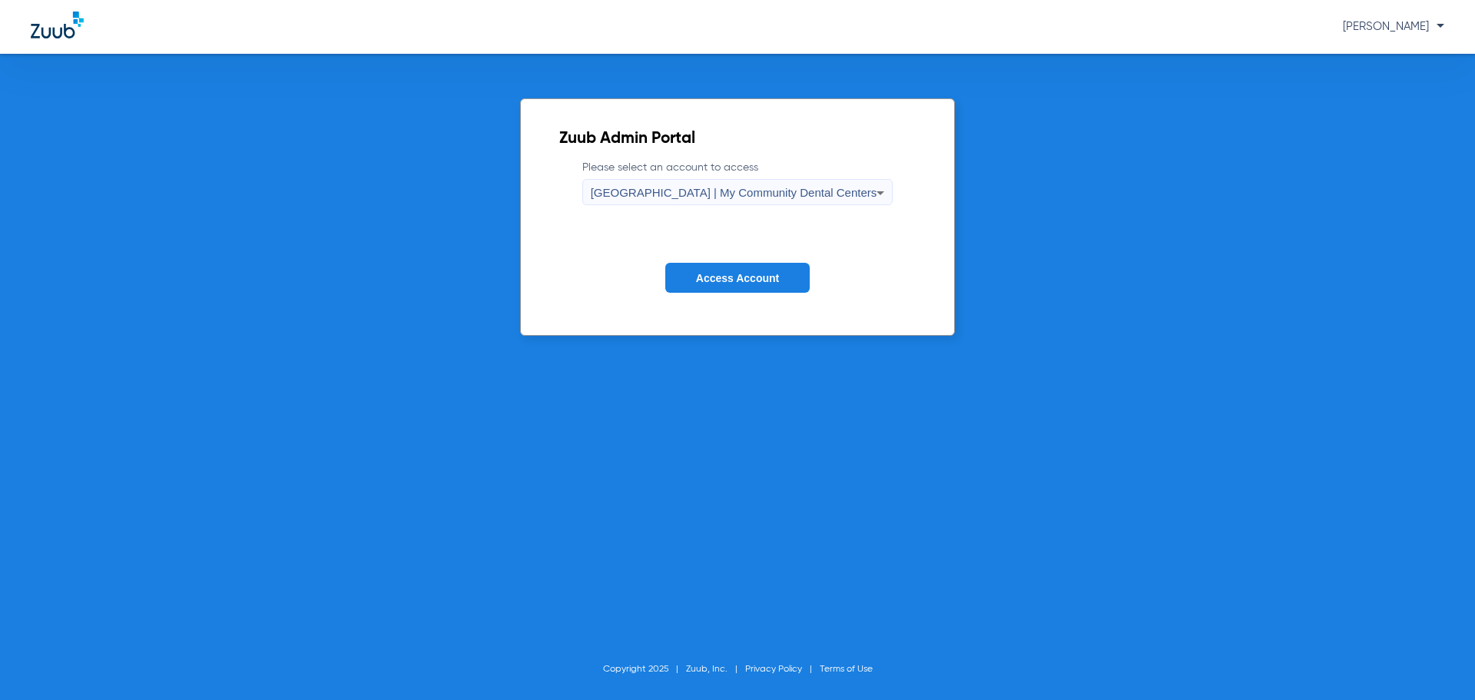
click at [733, 269] on button "Access Account" at bounding box center [737, 278] width 144 height 30
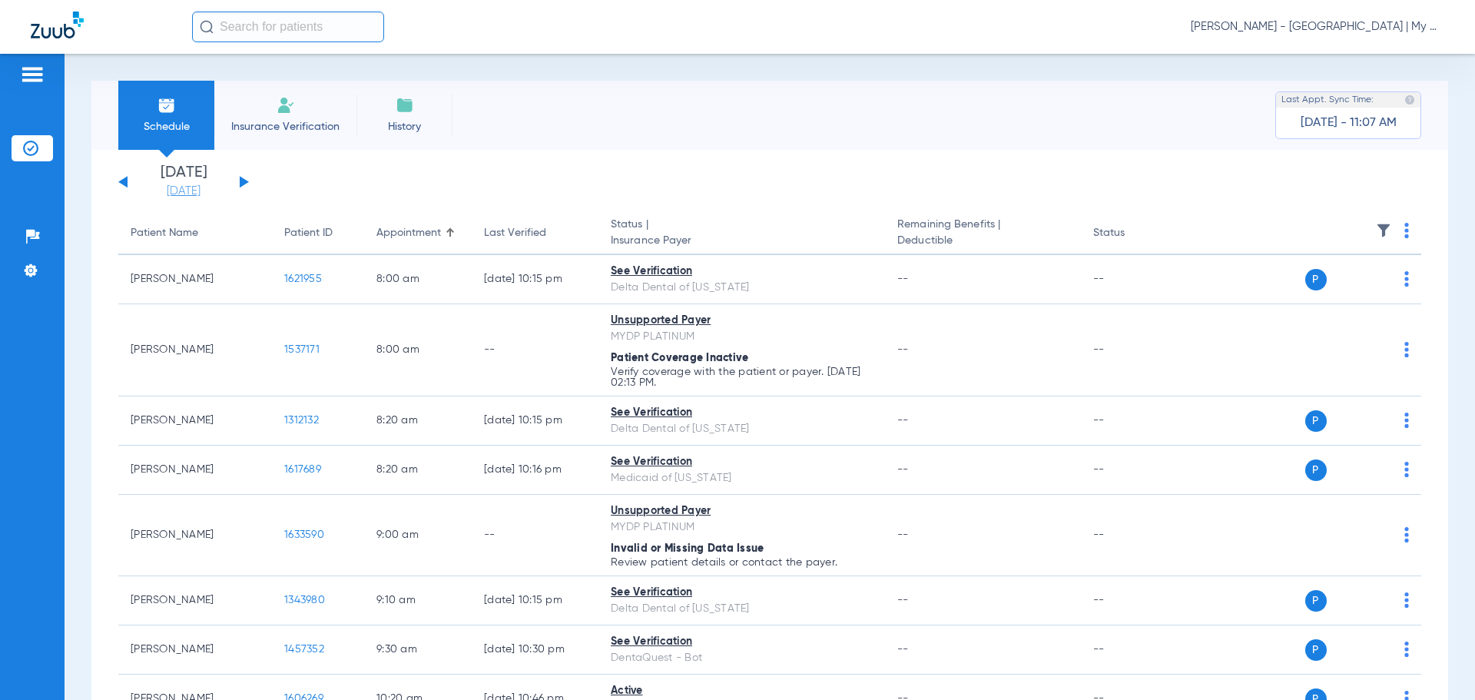
click at [187, 191] on link "[DATE]" at bounding box center [183, 191] width 92 height 15
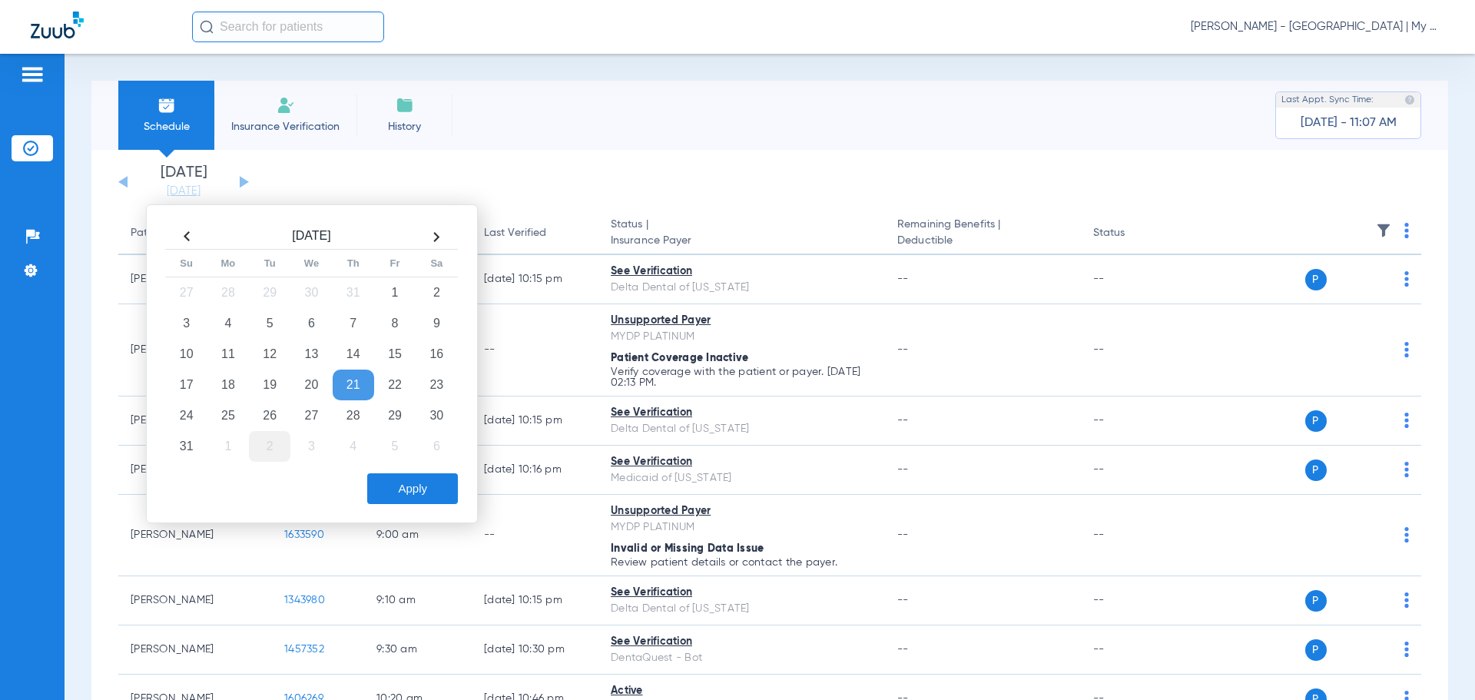
click at [270, 445] on td "2" at bounding box center [269, 446] width 41 height 31
click at [412, 491] on button "Apply" at bounding box center [412, 488] width 91 height 31
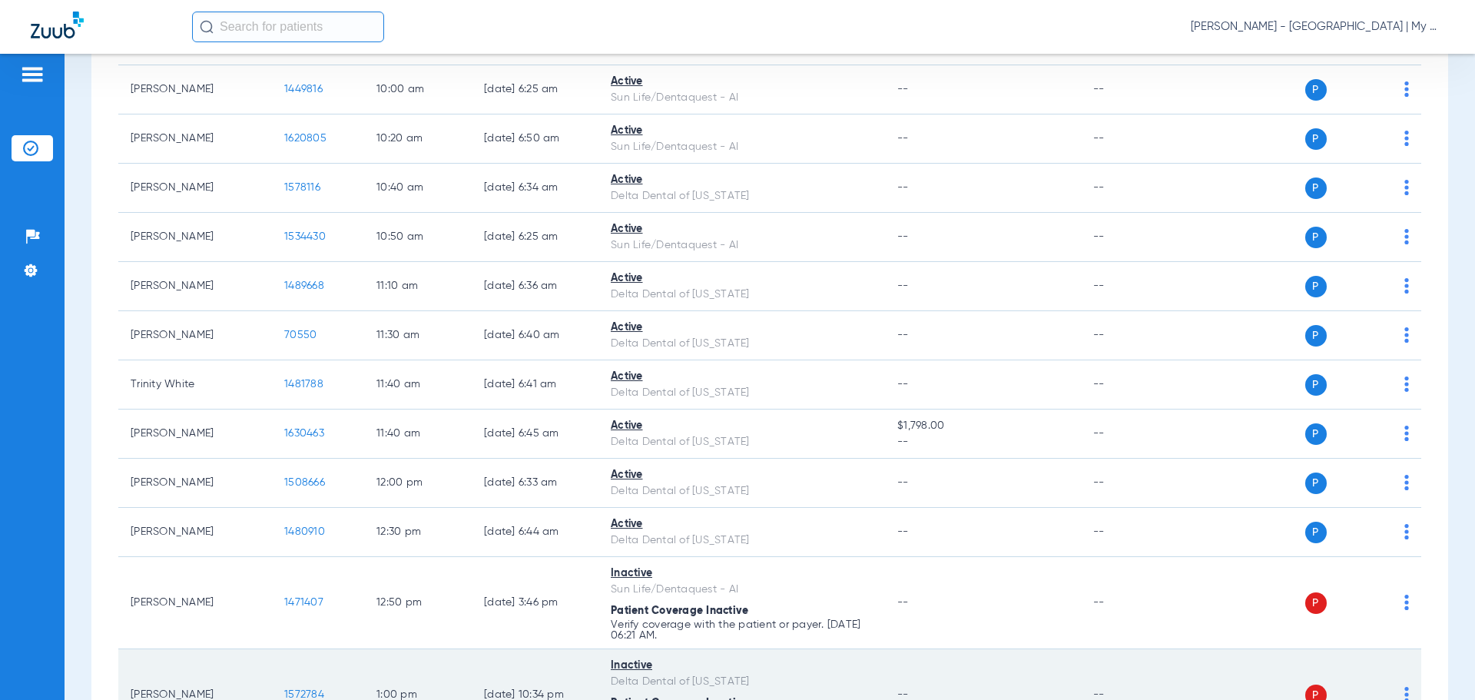
scroll to position [845, 0]
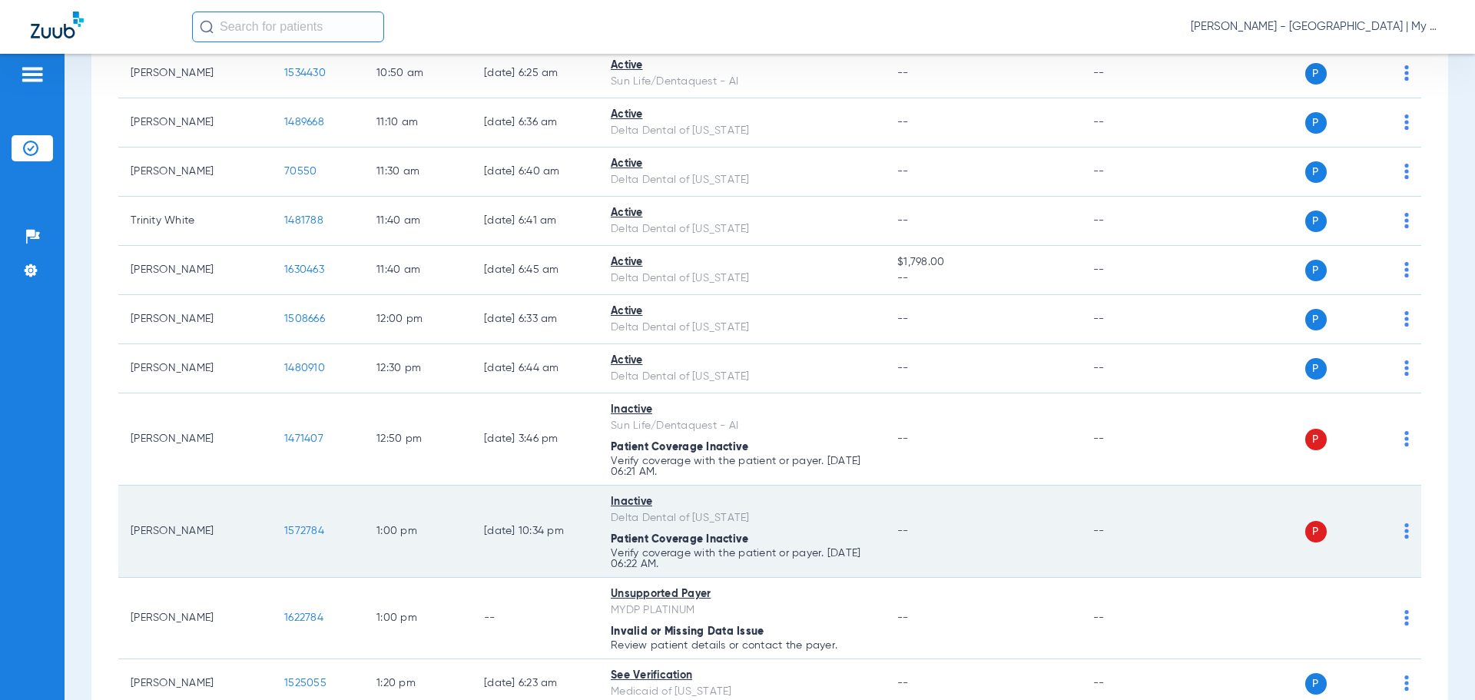
click at [1008, 571] on td "--" at bounding box center [982, 531] width 195 height 92
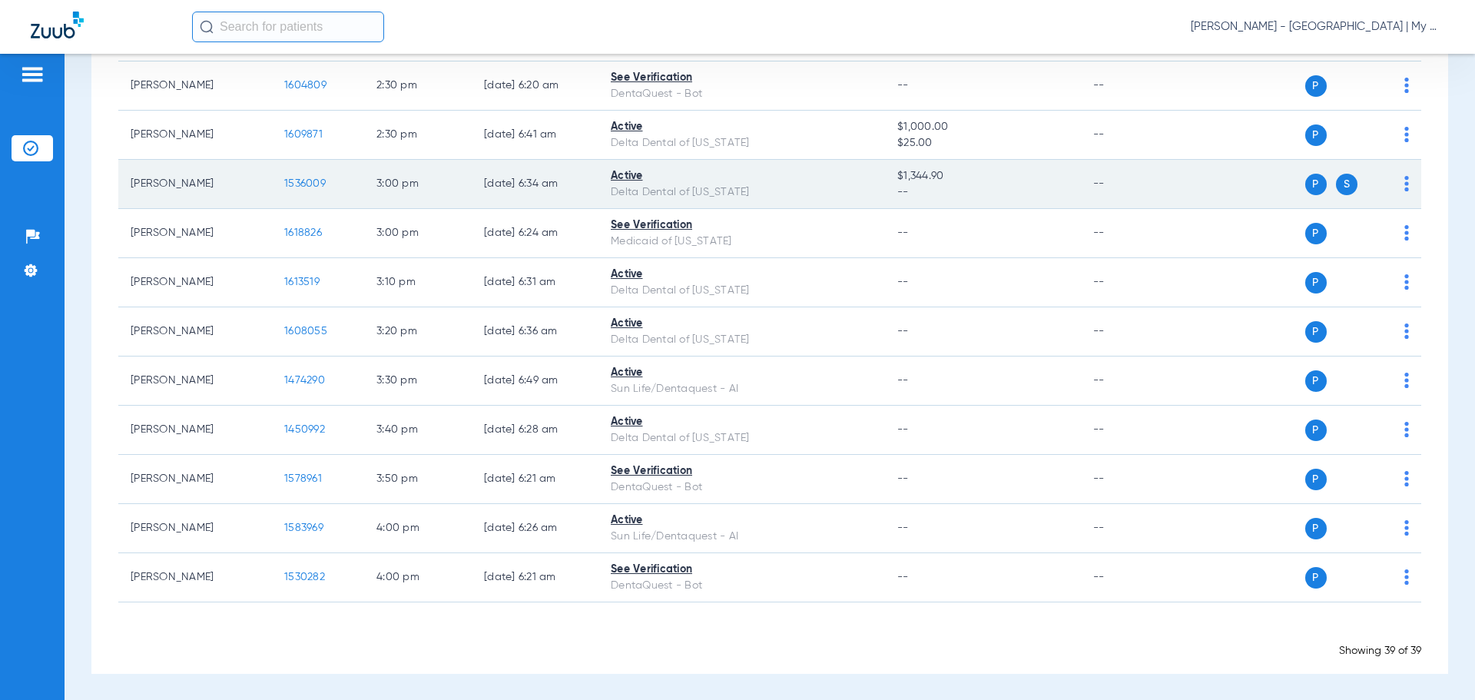
scroll to position [1689, 0]
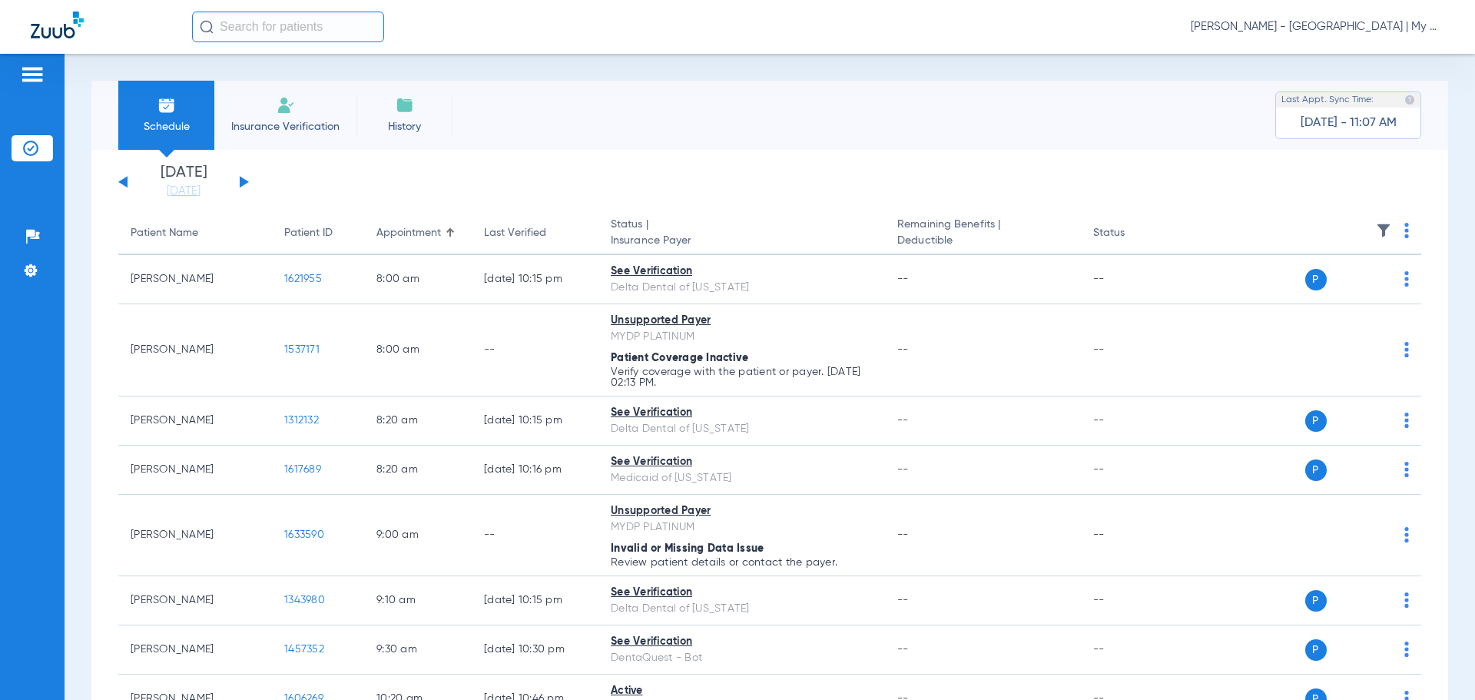
click at [1293, 22] on span "[PERSON_NAME] - [GEOGRAPHIC_DATA] | My Community Dental Centers" at bounding box center [1316, 26] width 253 height 15
click at [1378, 49] on span "Account Selection" at bounding box center [1386, 54] width 86 height 11
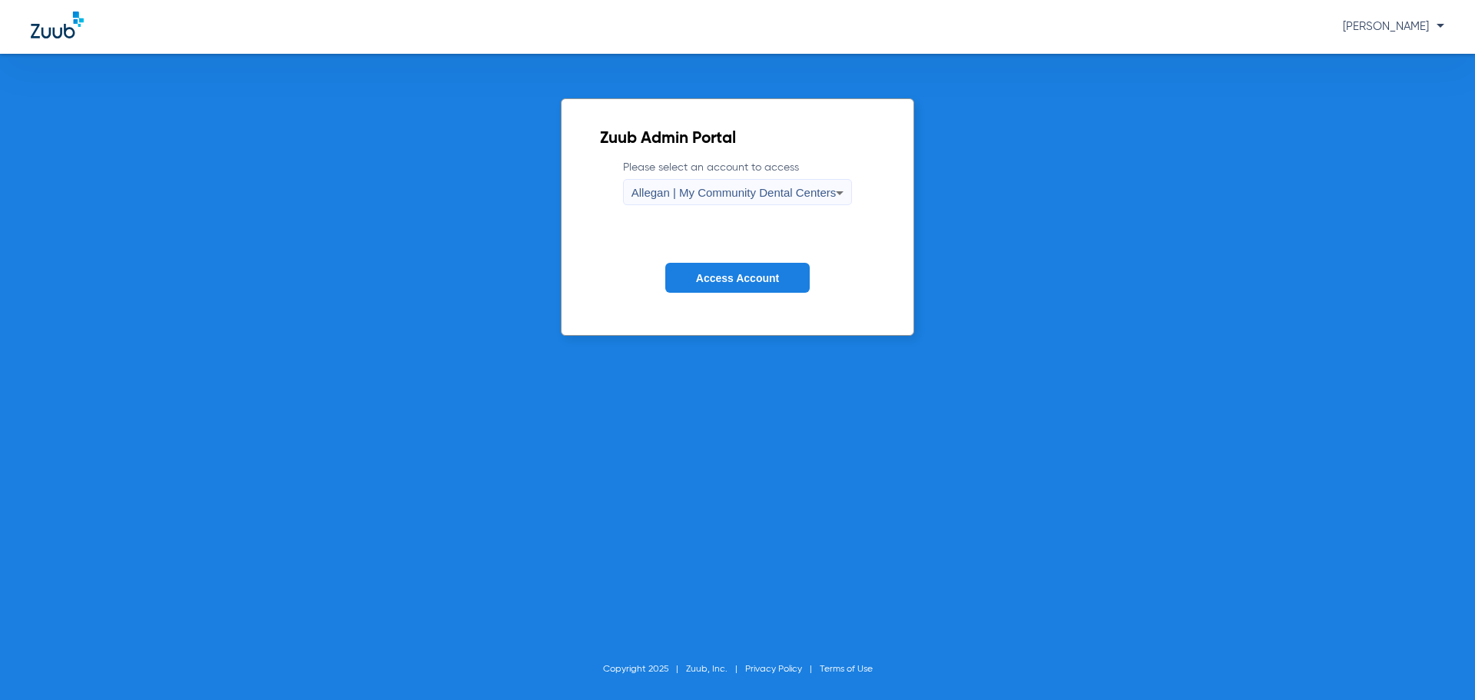
click at [803, 186] on span "Allegan | My Community Dental Centers" at bounding box center [733, 192] width 205 height 13
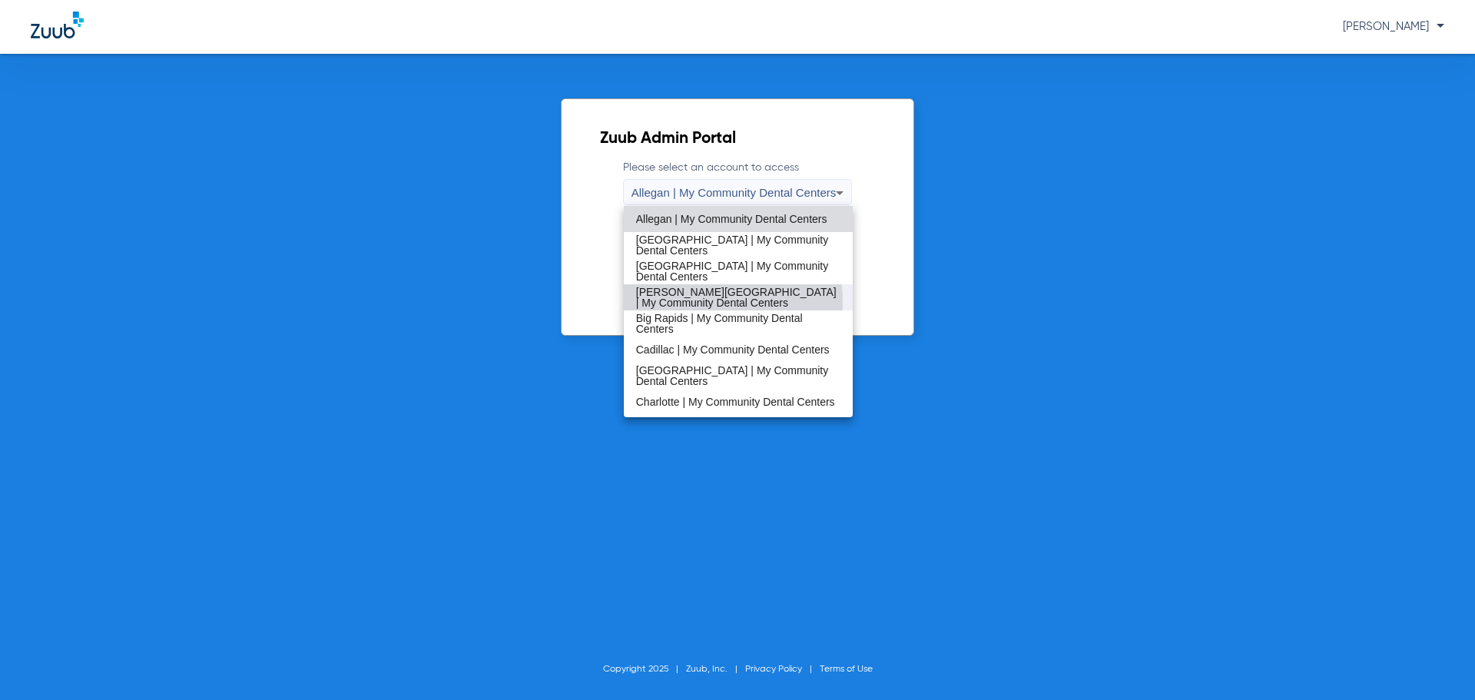
click at [697, 302] on span "[PERSON_NAME][GEOGRAPHIC_DATA] | My Community Dental Centers" at bounding box center [738, 297] width 205 height 22
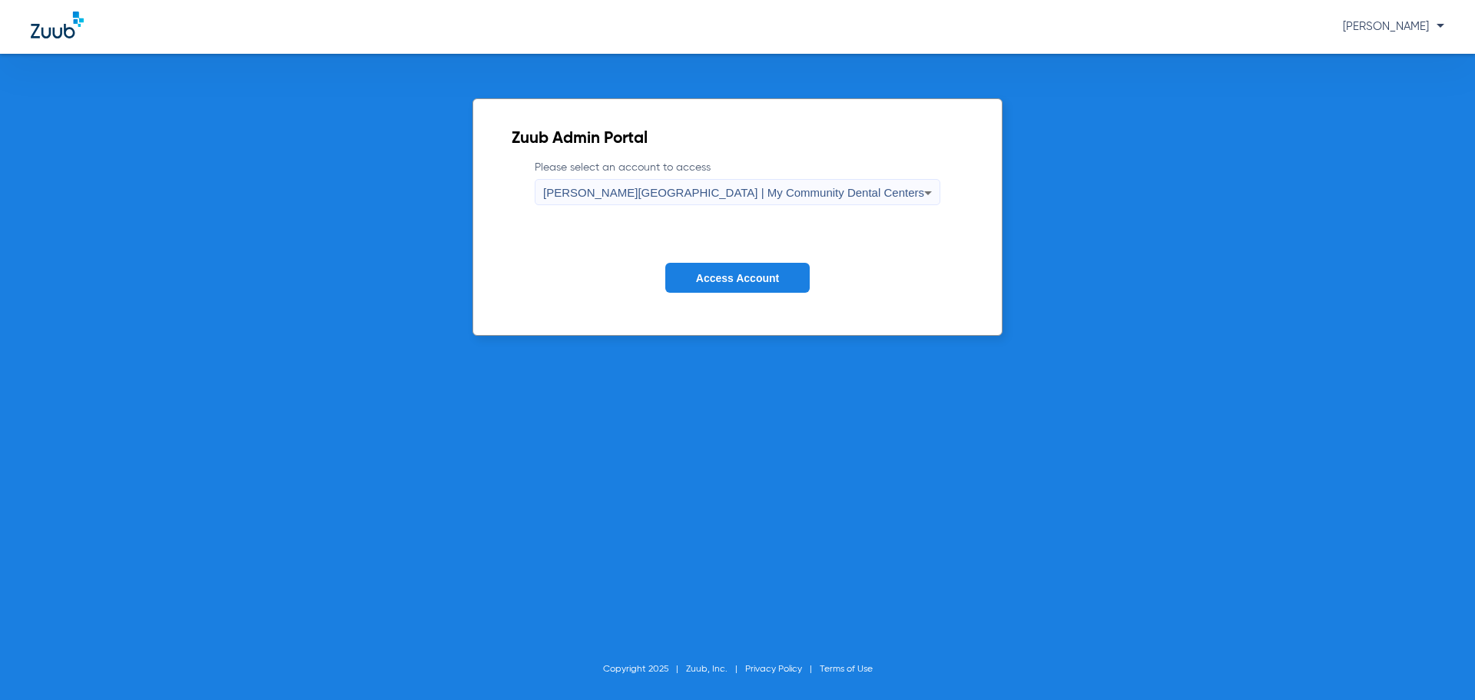
click at [737, 283] on span "Access Account" at bounding box center [737, 278] width 83 height 12
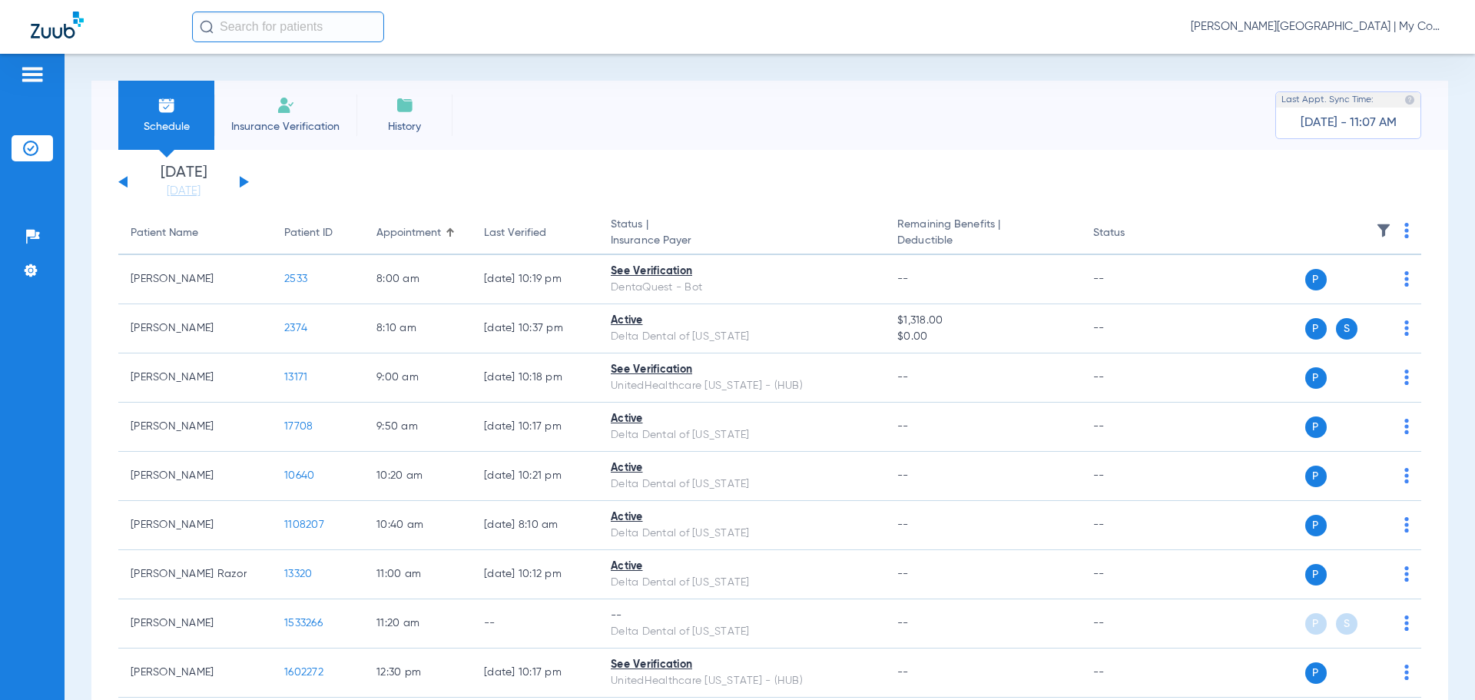
click at [176, 194] on link "[DATE]" at bounding box center [183, 191] width 92 height 15
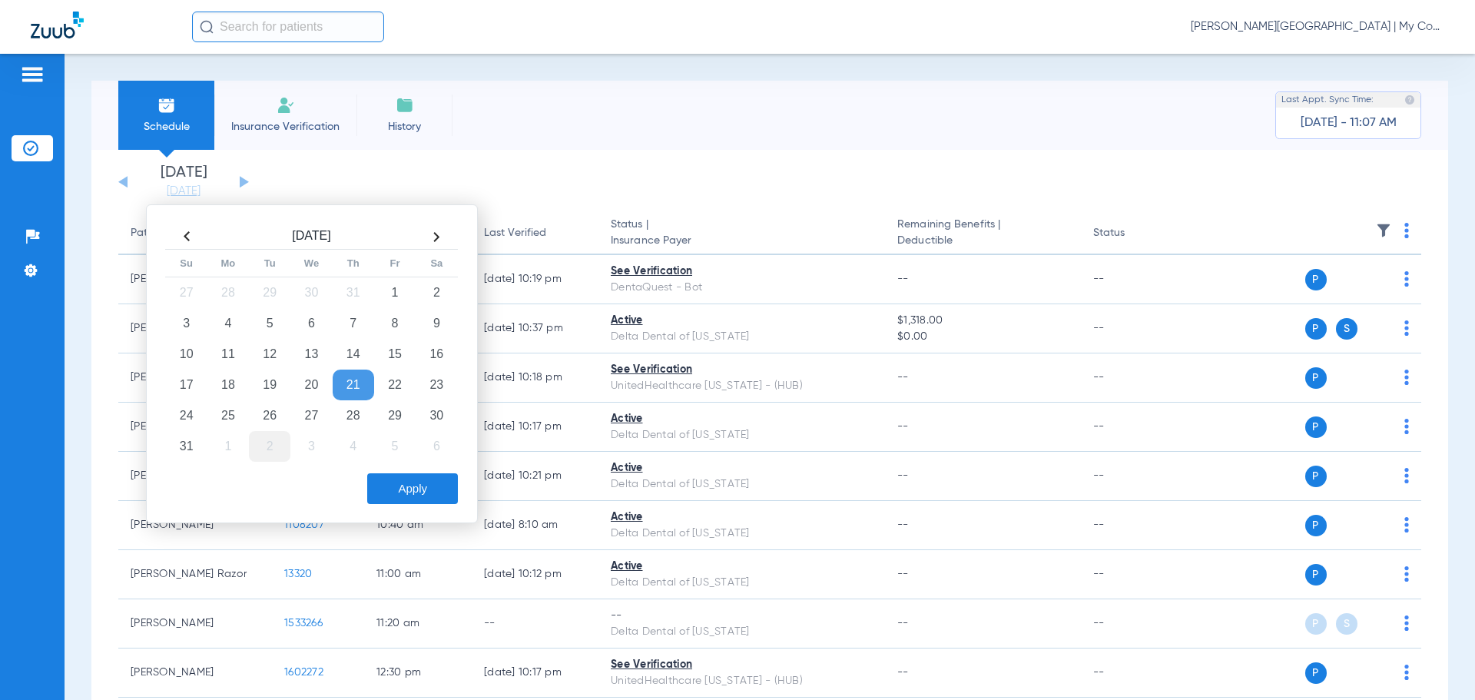
drag, startPoint x: 268, startPoint y: 442, endPoint x: 280, endPoint y: 445, distance: 12.7
click at [268, 442] on td "2" at bounding box center [269, 446] width 41 height 31
drag, startPoint x: 409, startPoint y: 488, endPoint x: 409, endPoint y: 346, distance: 142.8
click at [406, 487] on button "Apply" at bounding box center [412, 488] width 91 height 31
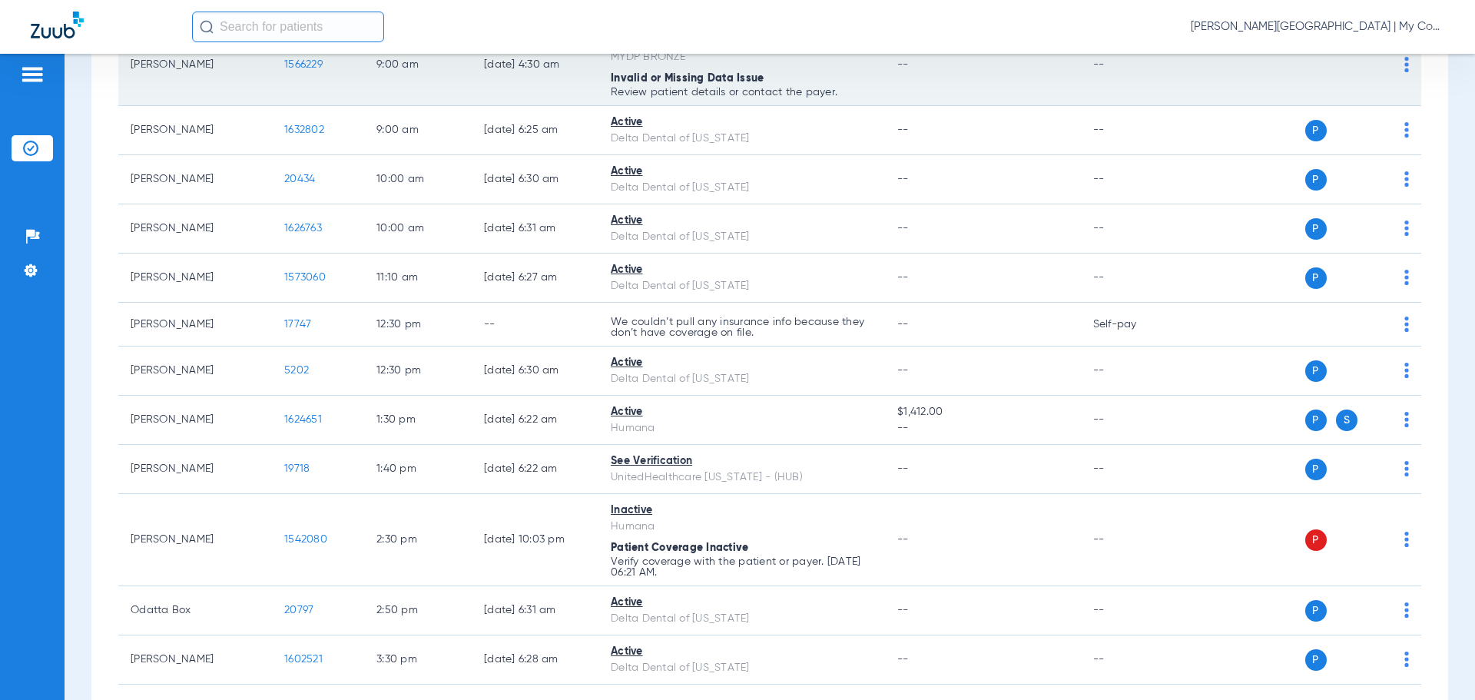
scroll to position [412, 0]
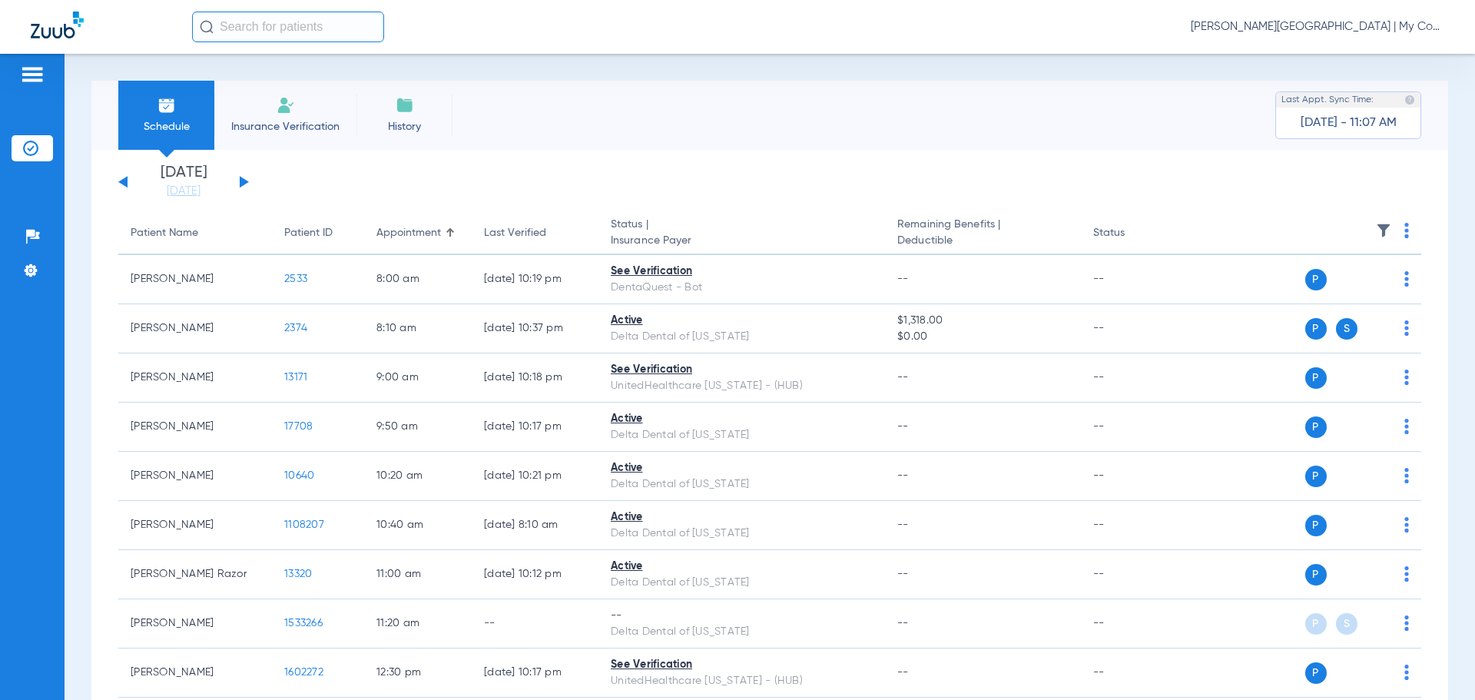
click at [1278, 26] on span "[PERSON_NAME][GEOGRAPHIC_DATA] | My Community Dental Centers" at bounding box center [1316, 26] width 253 height 15
click at [1375, 56] on span "Account Selection" at bounding box center [1386, 54] width 86 height 11
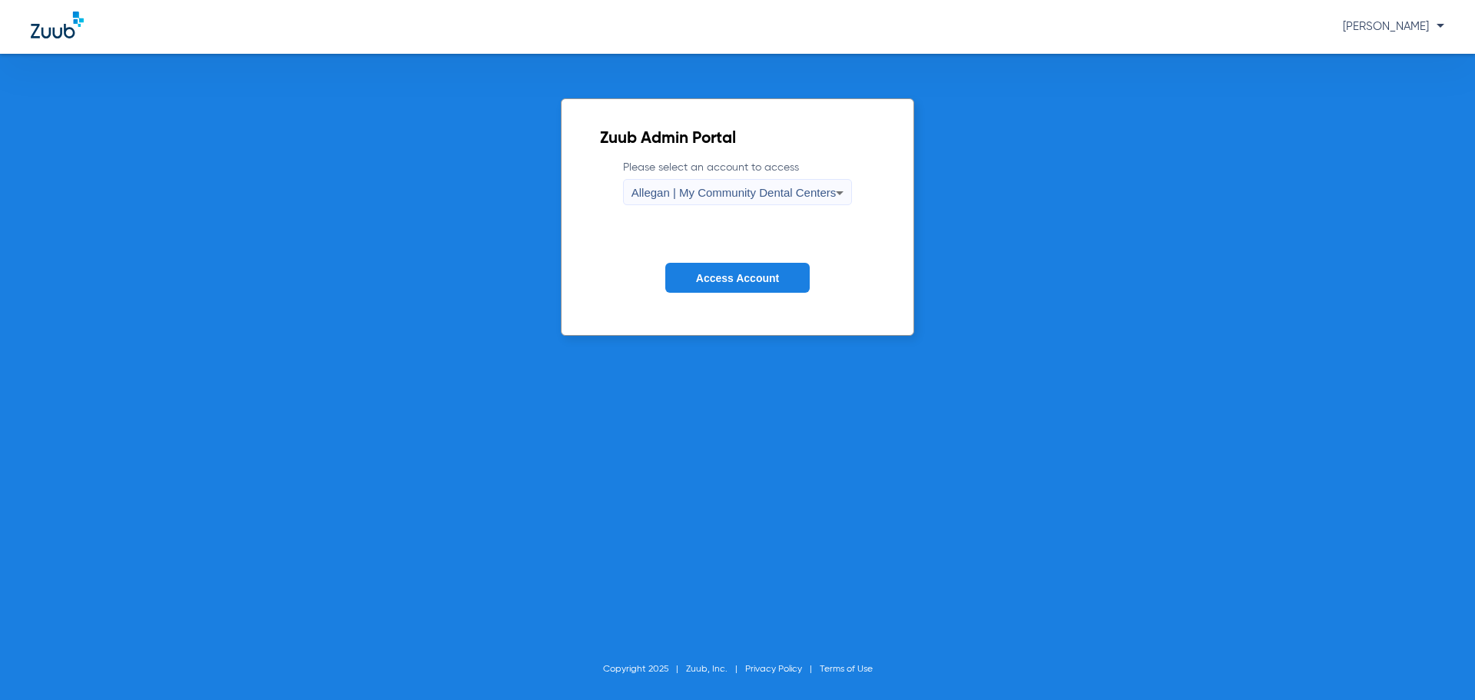
click at [738, 199] on span "Allegan | My Community Dental Centers" at bounding box center [733, 192] width 205 height 13
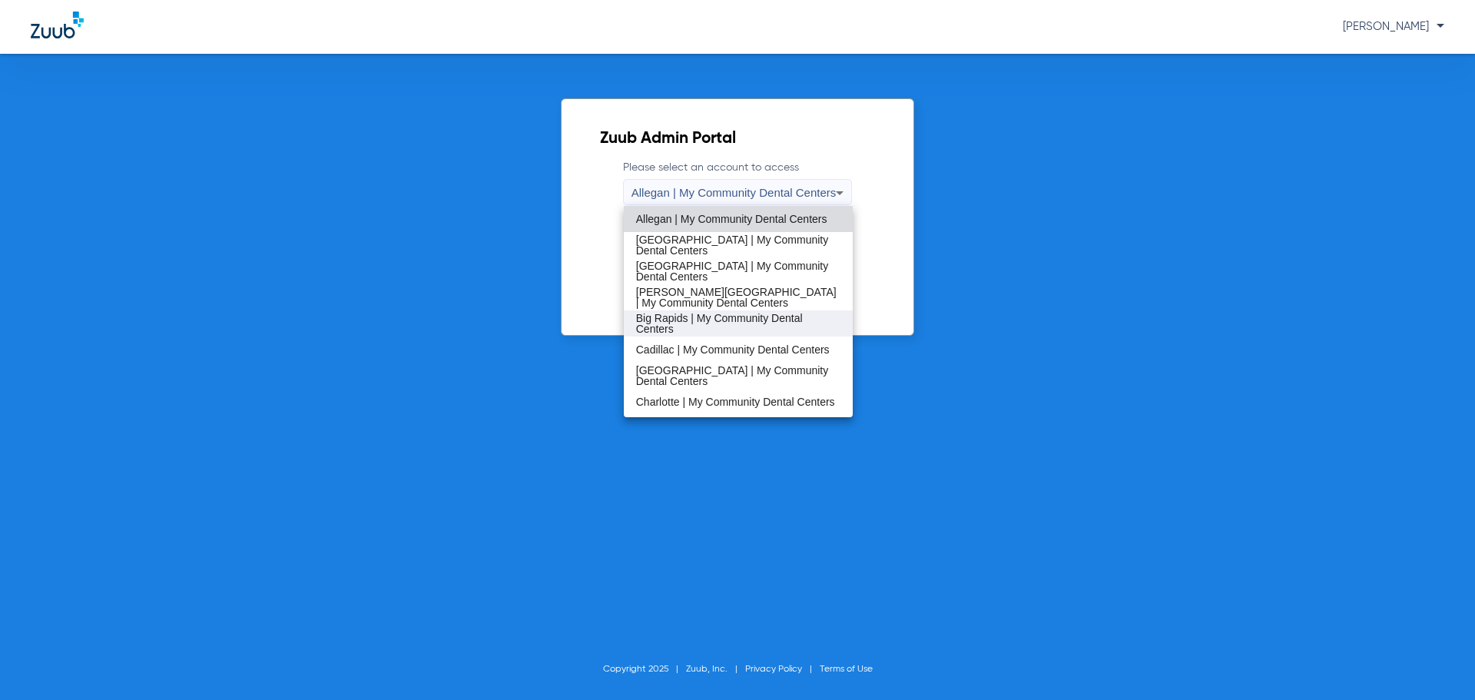
click at [705, 326] on span "Big Rapids | My Community Dental Centers" at bounding box center [738, 324] width 205 height 22
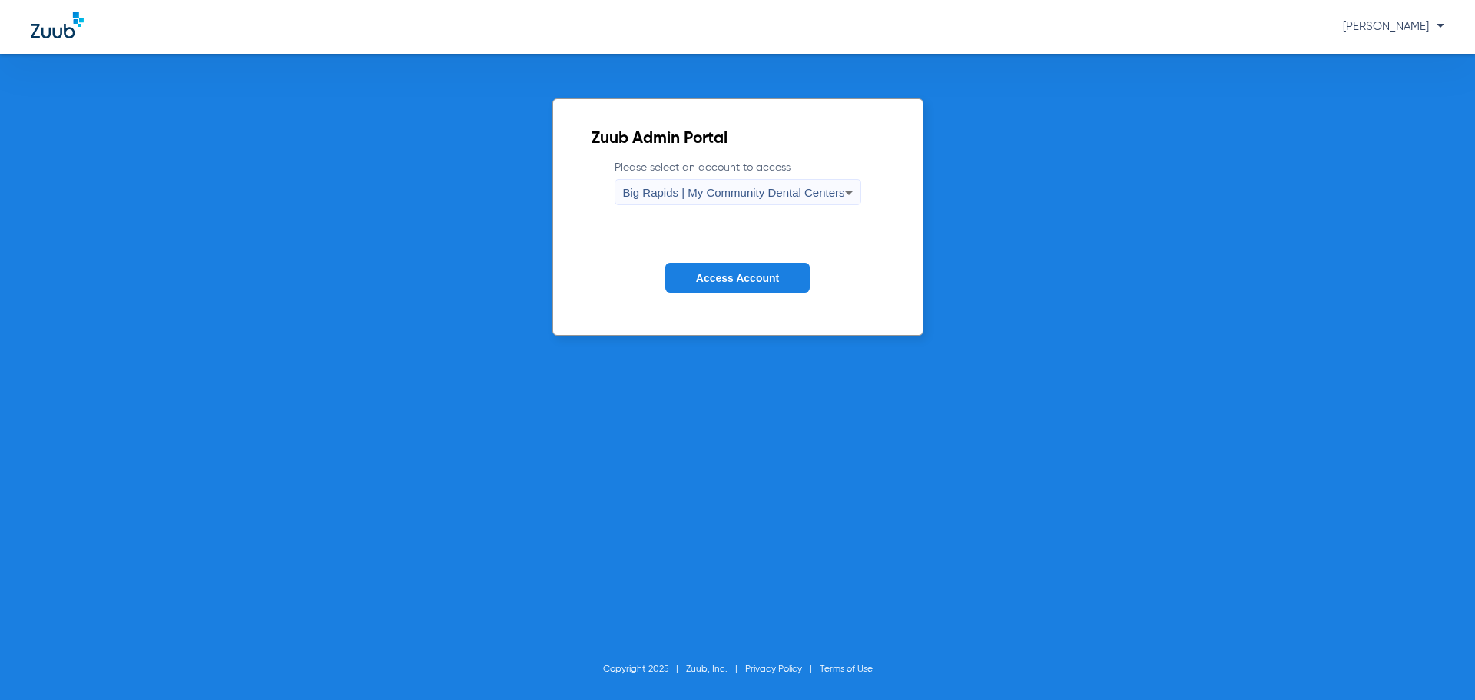
click at [752, 282] on span "Access Account" at bounding box center [737, 278] width 83 height 12
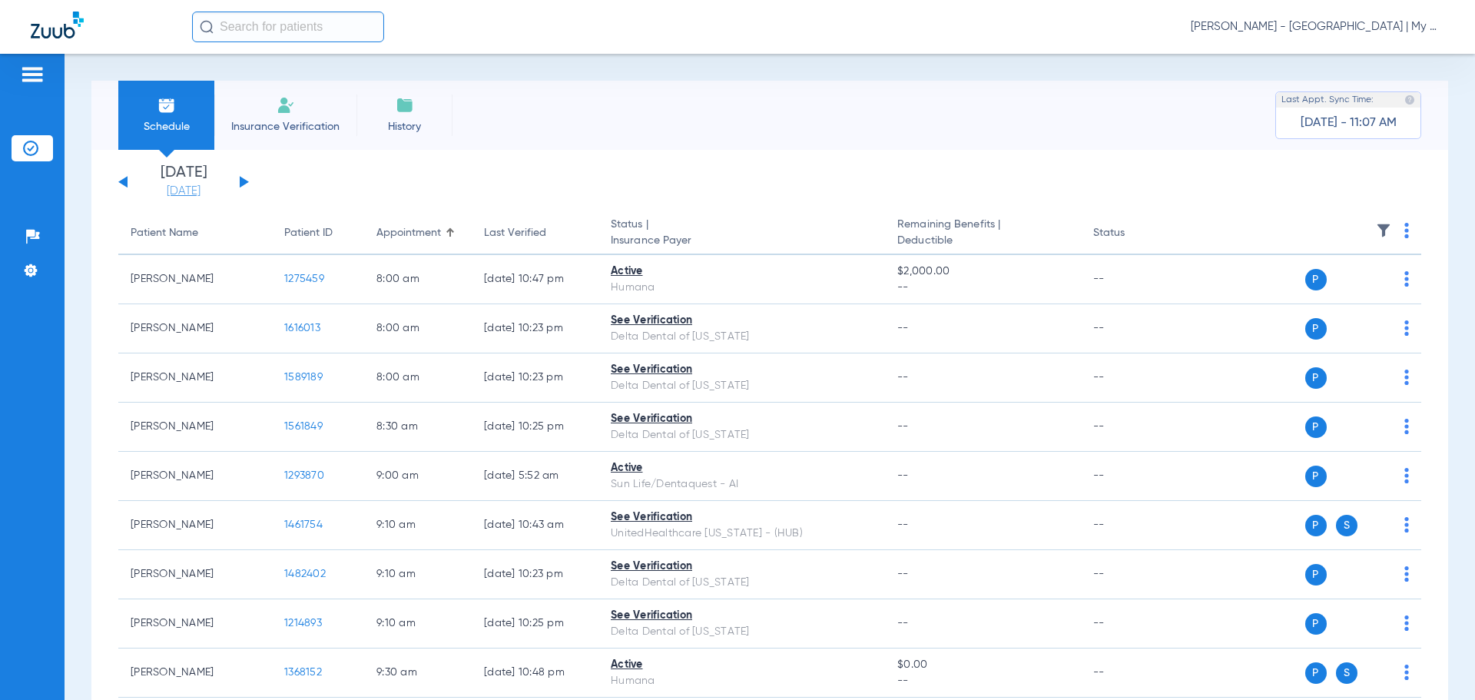
click at [206, 195] on link "[DATE]" at bounding box center [183, 191] width 92 height 15
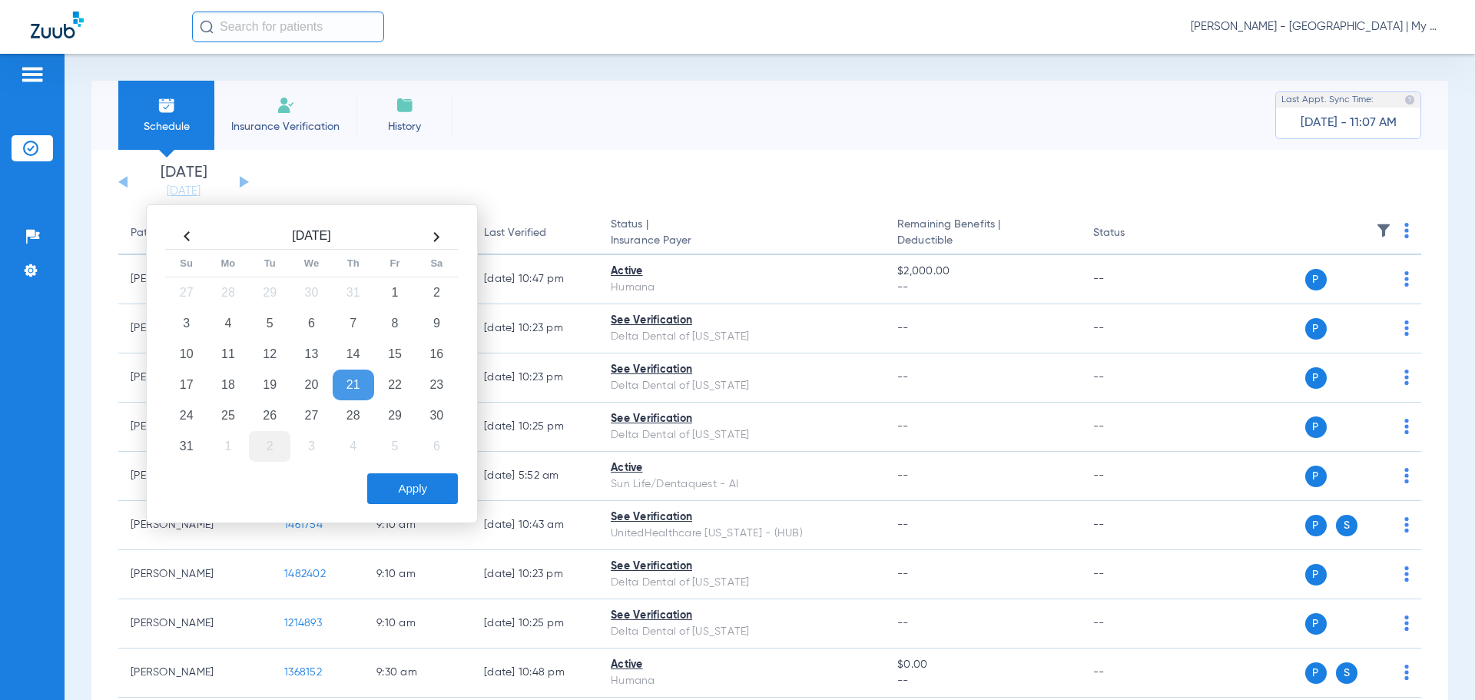
click at [264, 449] on td "2" at bounding box center [269, 446] width 41 height 31
click at [426, 482] on button "Apply" at bounding box center [412, 488] width 91 height 31
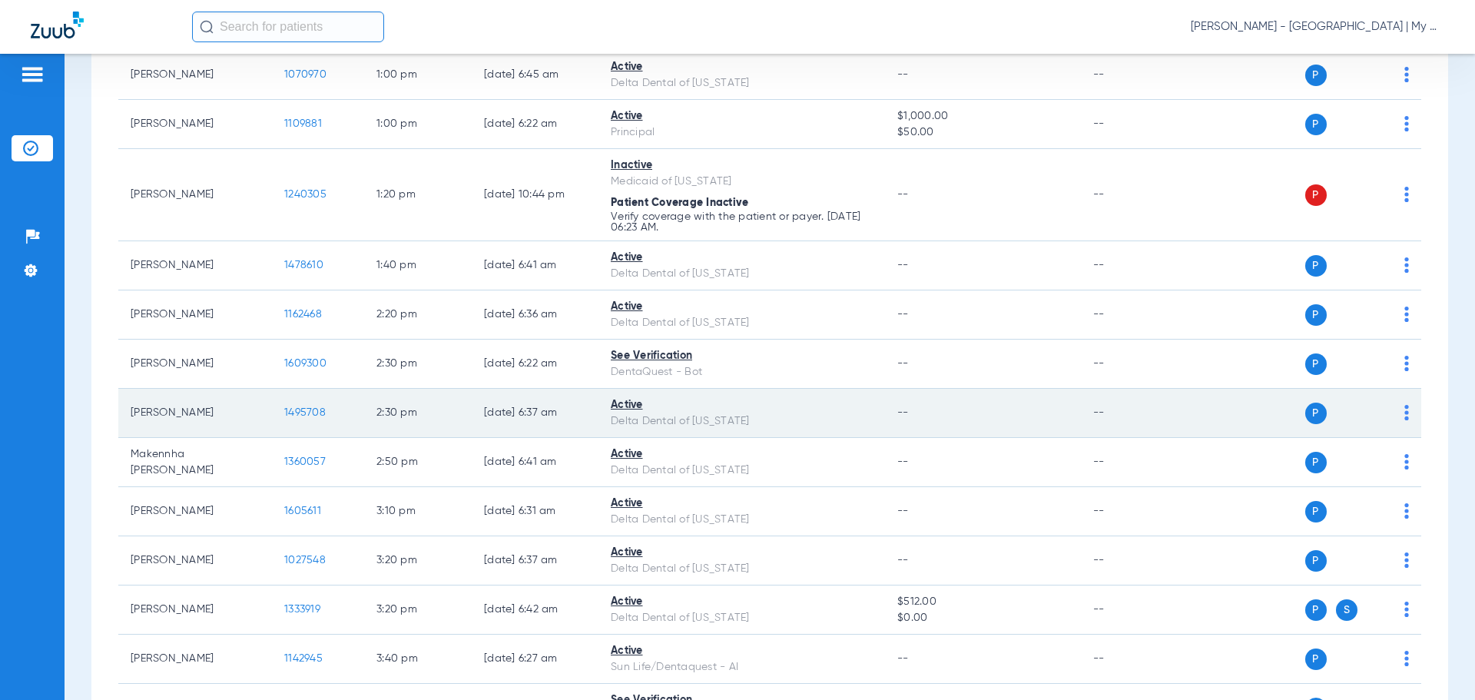
scroll to position [1283, 0]
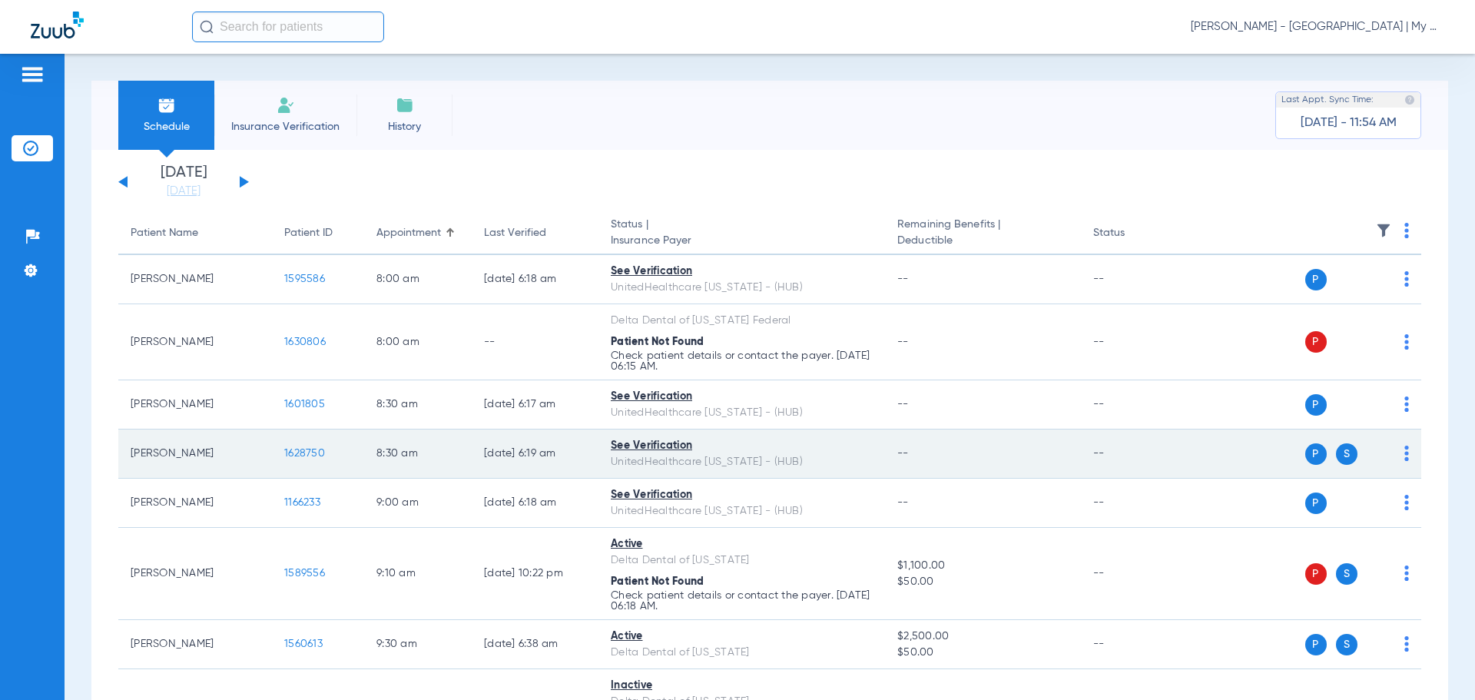
click at [314, 453] on span "1628750" at bounding box center [304, 453] width 41 height 11
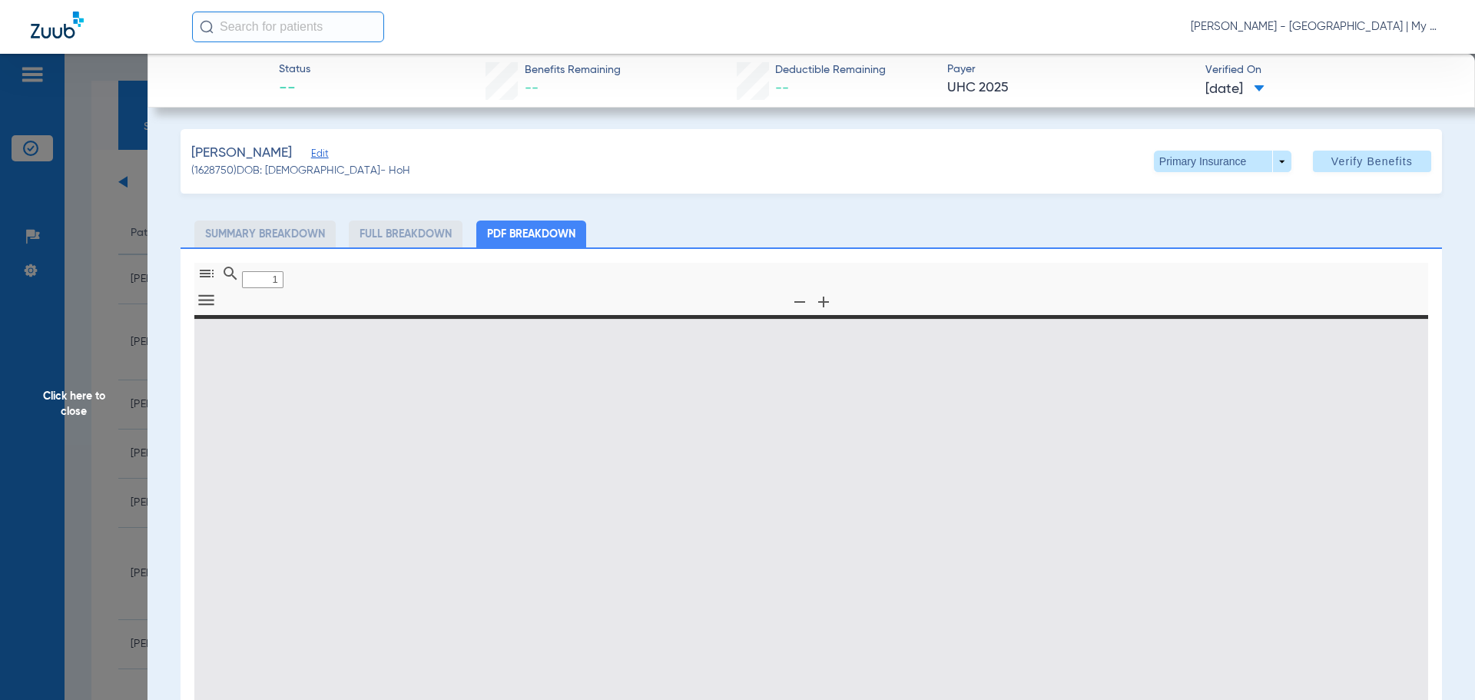
type input "0"
select select "page-width"
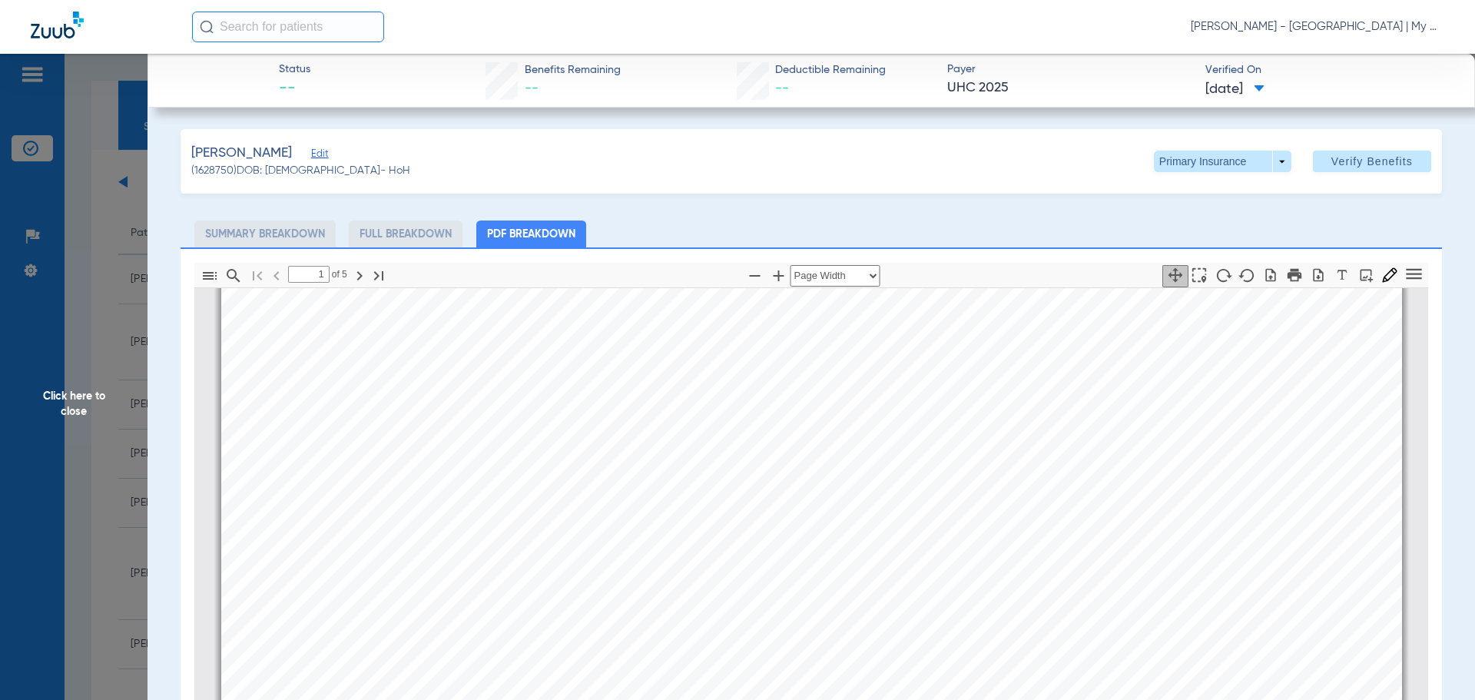
scroll to position [315, 0]
type input "2"
click at [1271, 160] on span at bounding box center [1222, 162] width 137 height 22
click at [1201, 230] on button "Secondary Insurance" at bounding box center [1206, 222] width 126 height 31
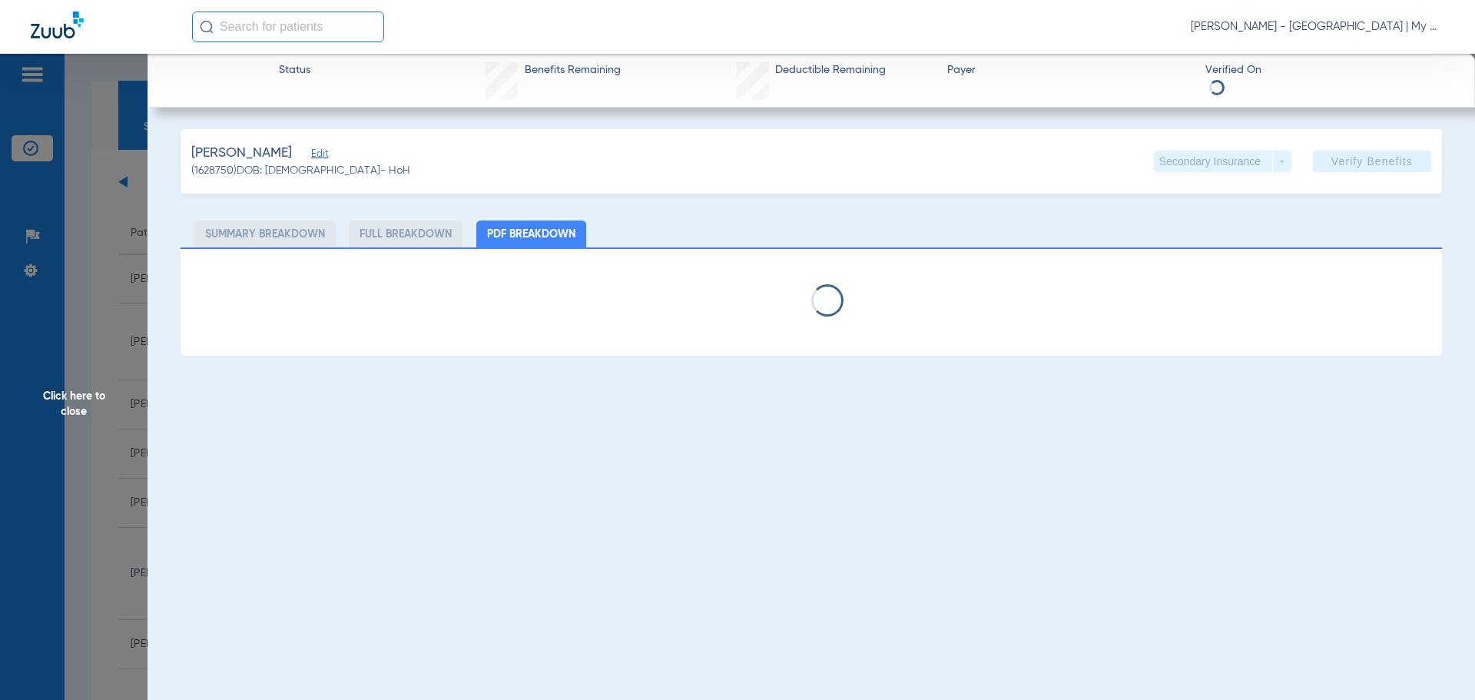
select select "page-width"
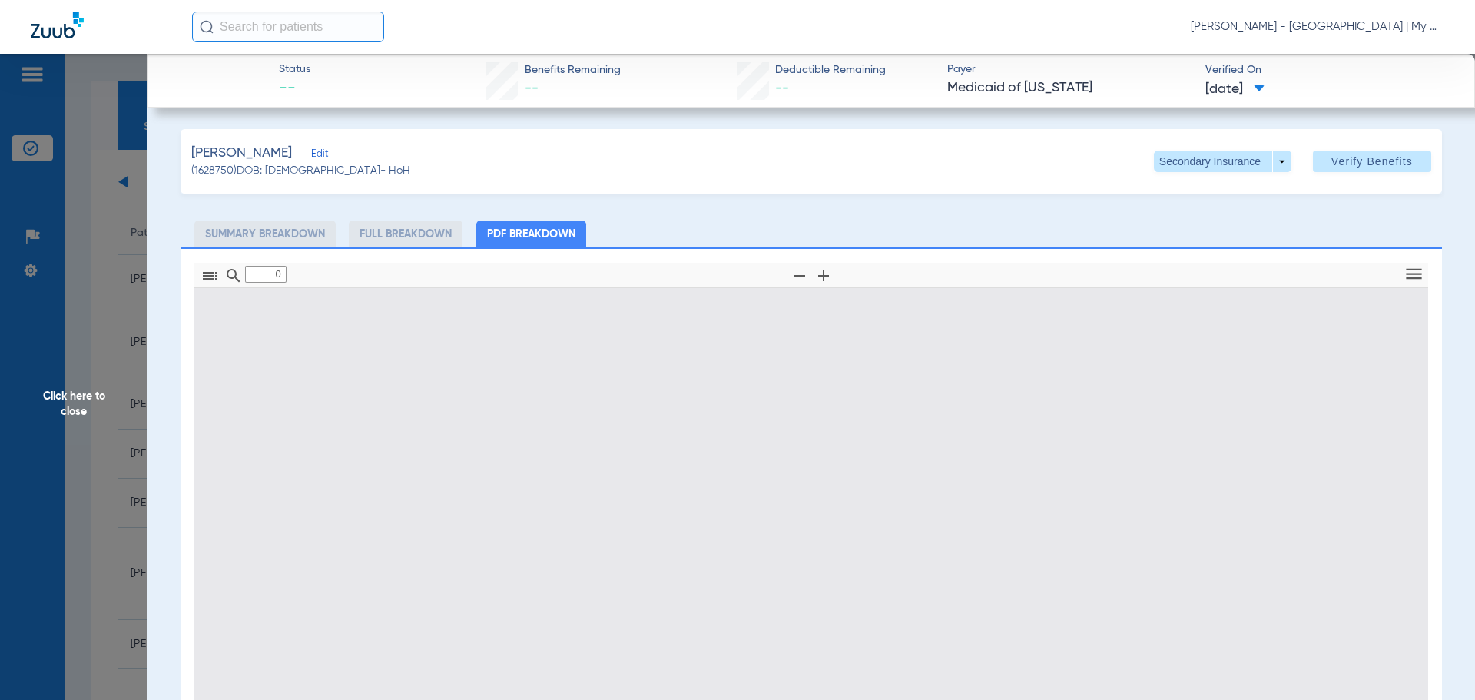
type input "1"
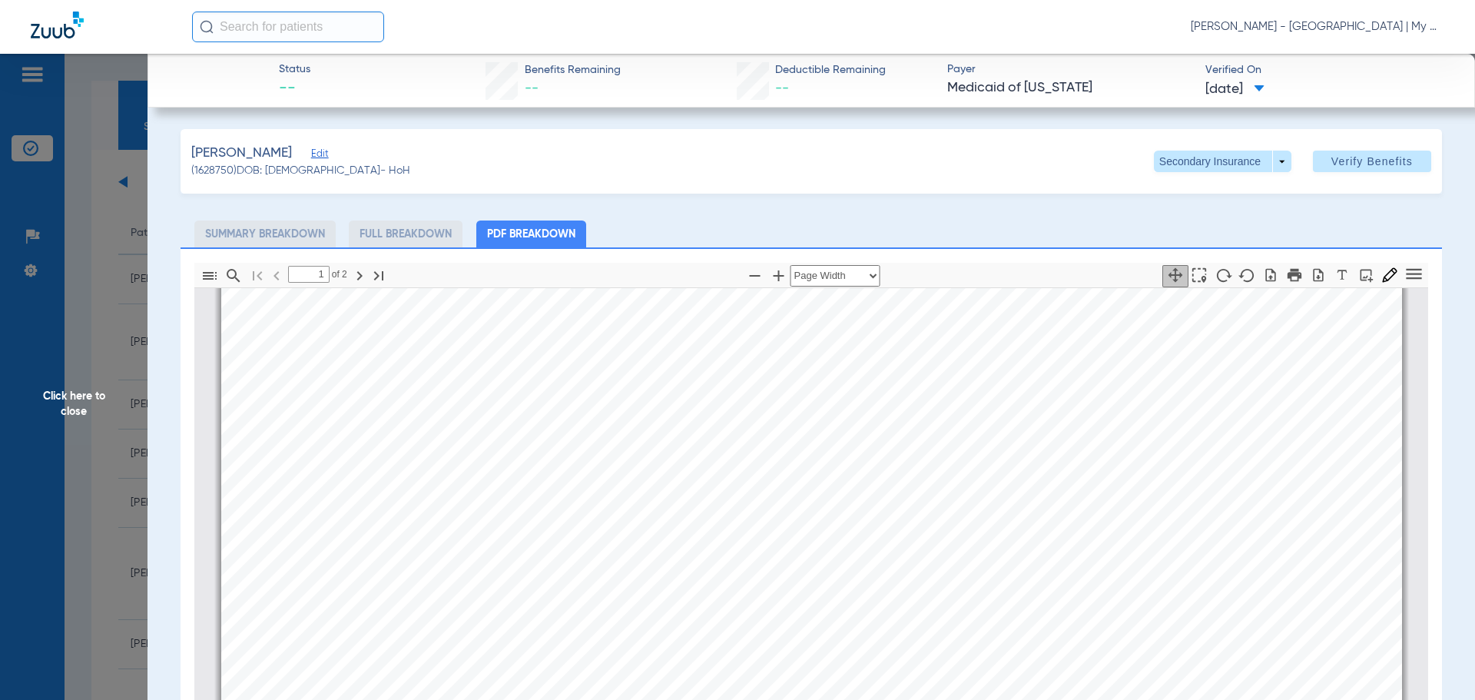
scroll to position [622, 0]
click at [89, 413] on span "Click here to close" at bounding box center [73, 404] width 147 height 700
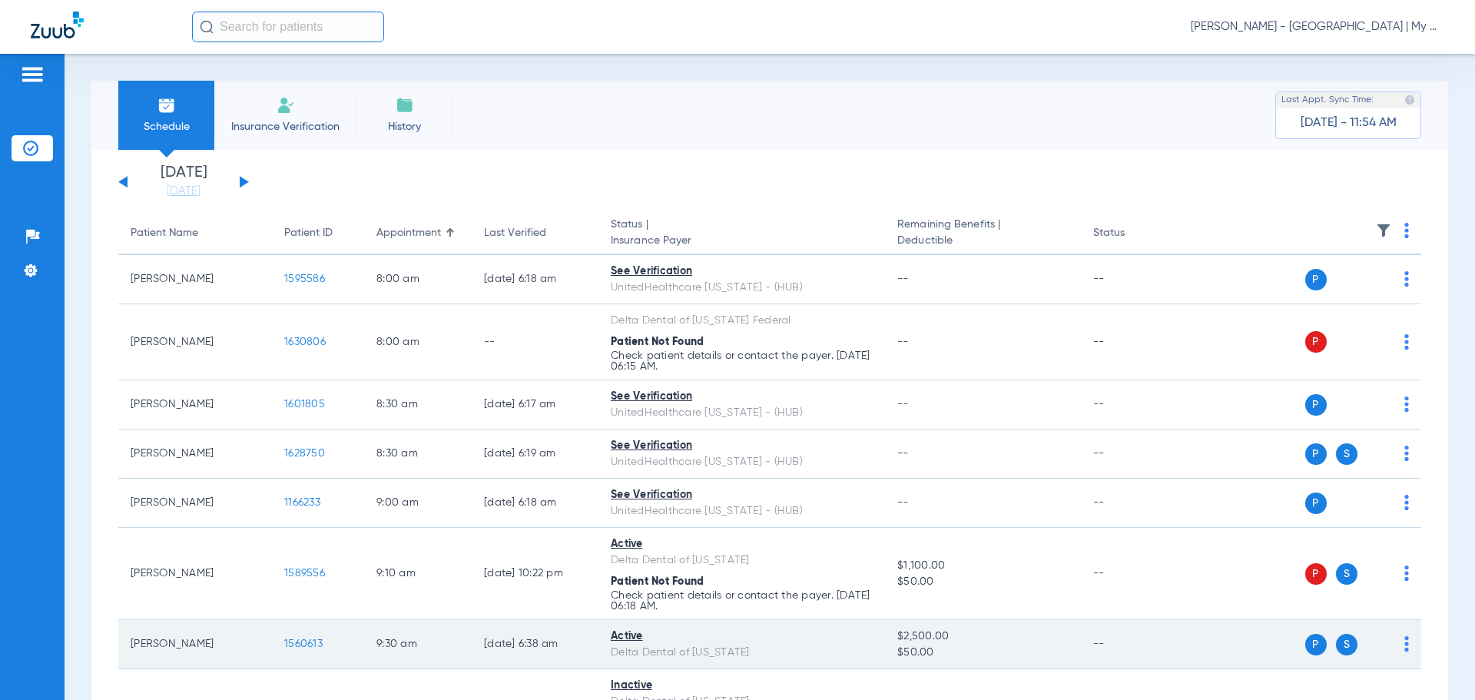
click at [309, 644] on span "1560613" at bounding box center [303, 643] width 38 height 11
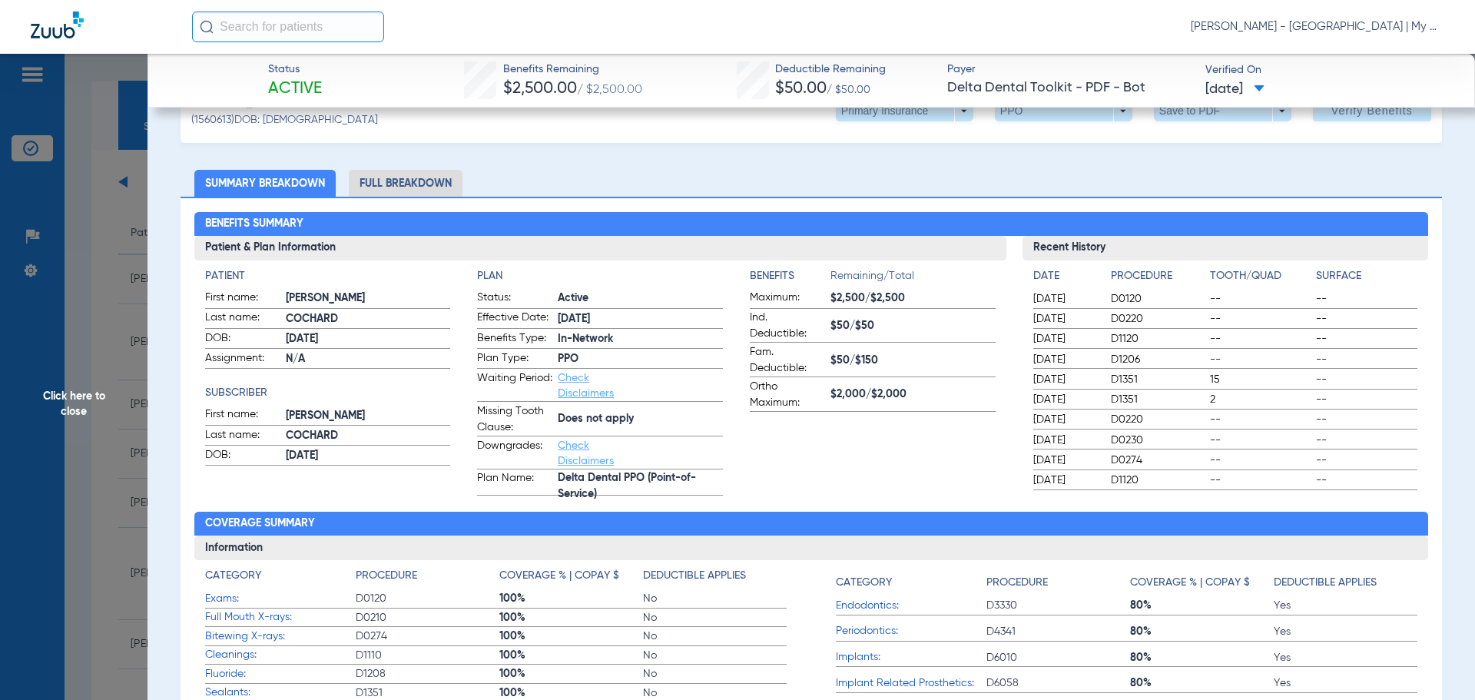
scroll to position [77, 0]
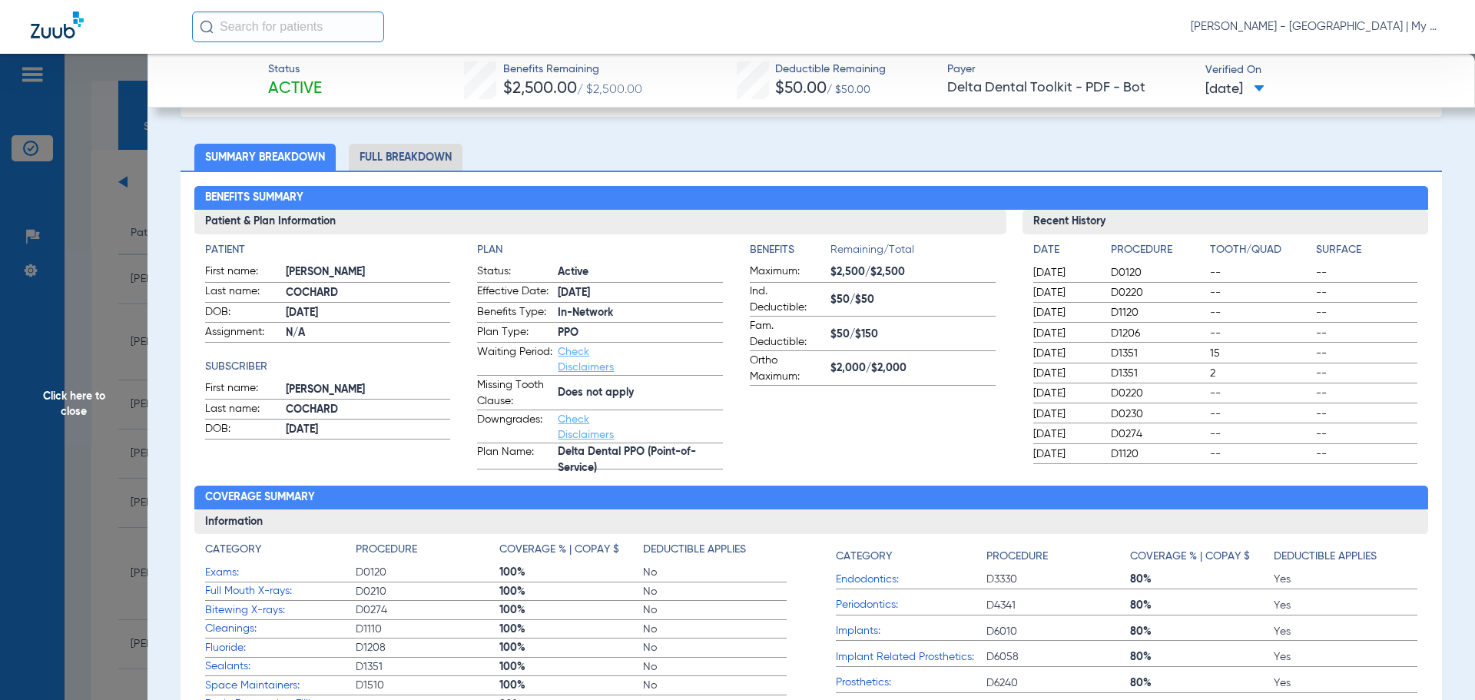
click at [393, 164] on li "Full Breakdown" at bounding box center [406, 157] width 114 height 27
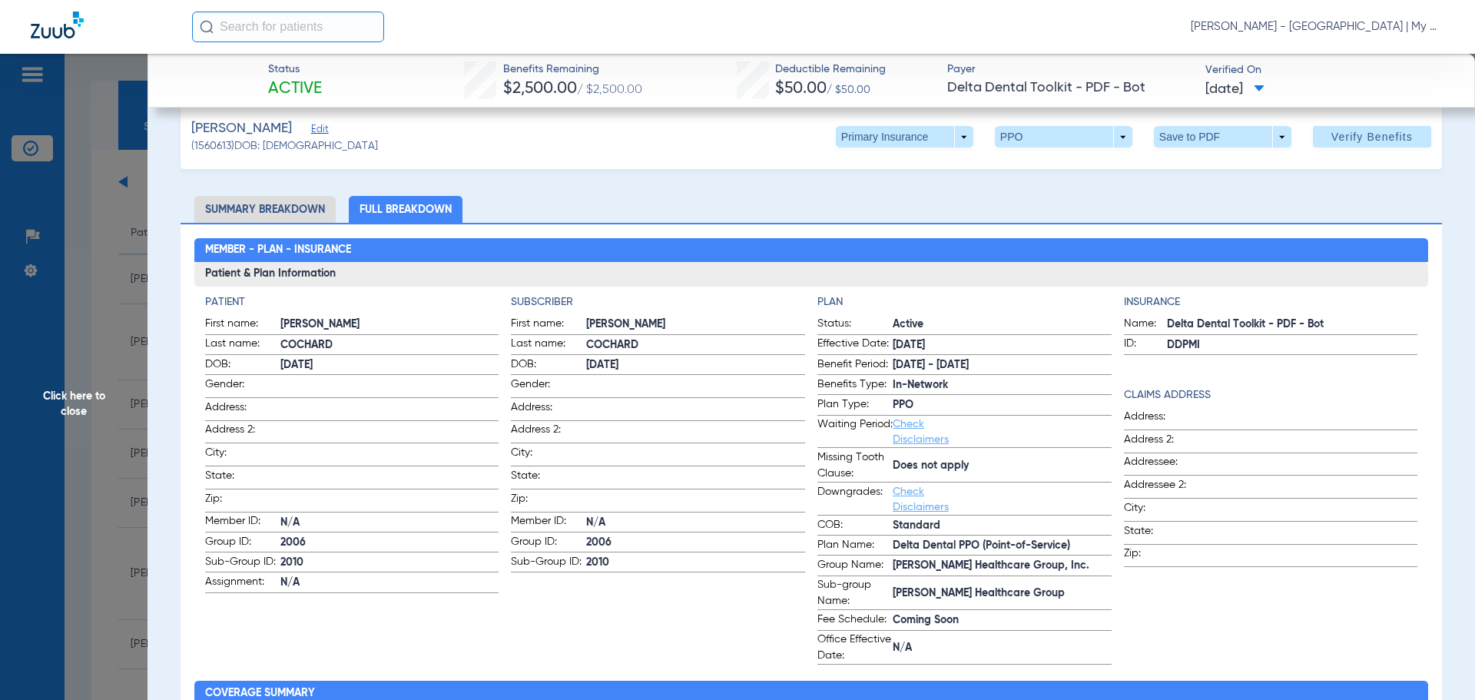
scroll to position [0, 0]
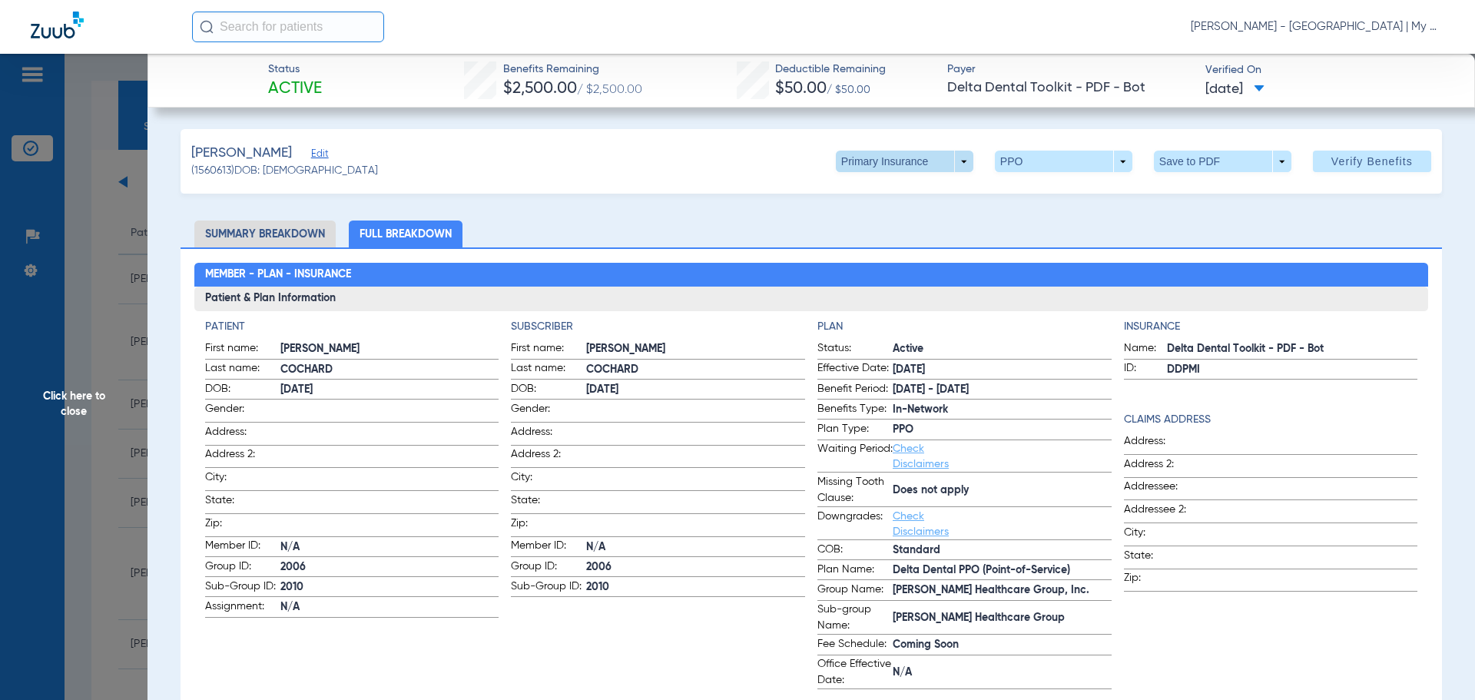
click at [931, 170] on span at bounding box center [904, 162] width 137 height 22
click at [872, 220] on span "Secondary Insurance" at bounding box center [887, 222] width 101 height 11
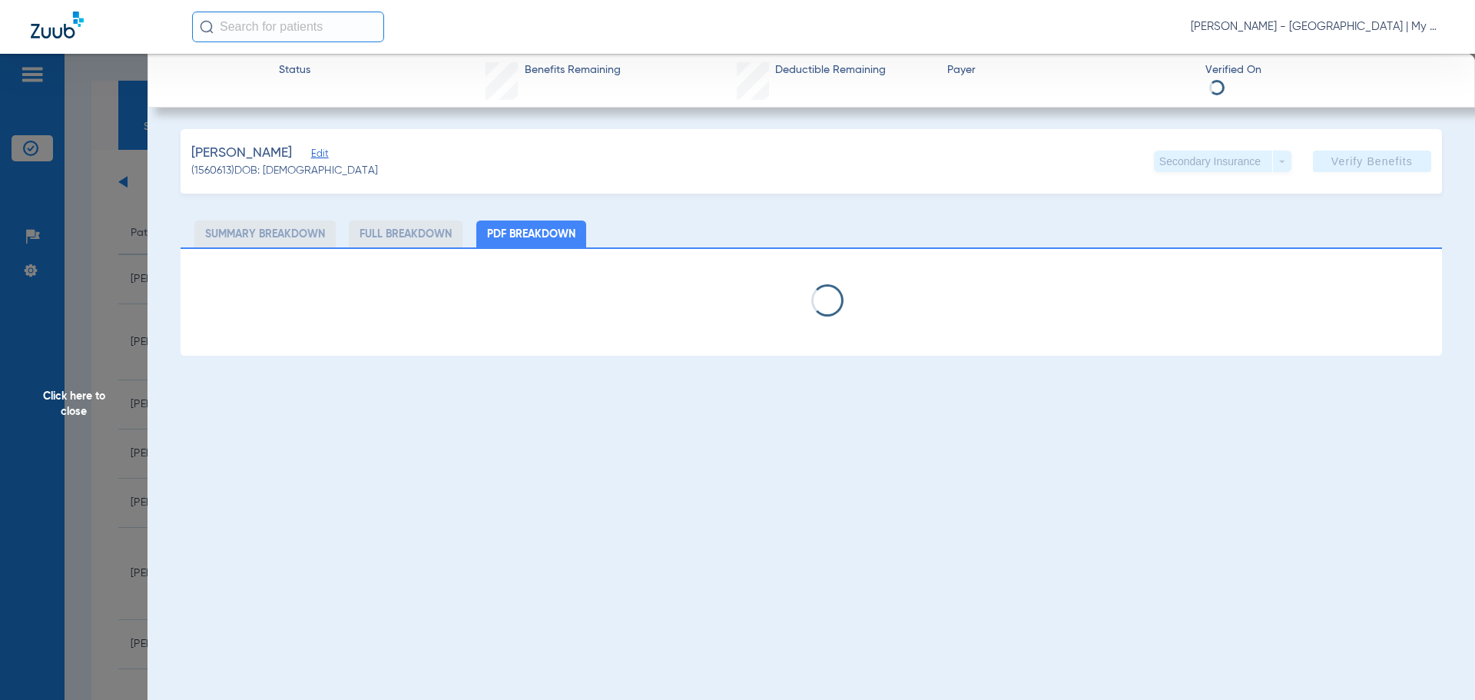
select select "page-width"
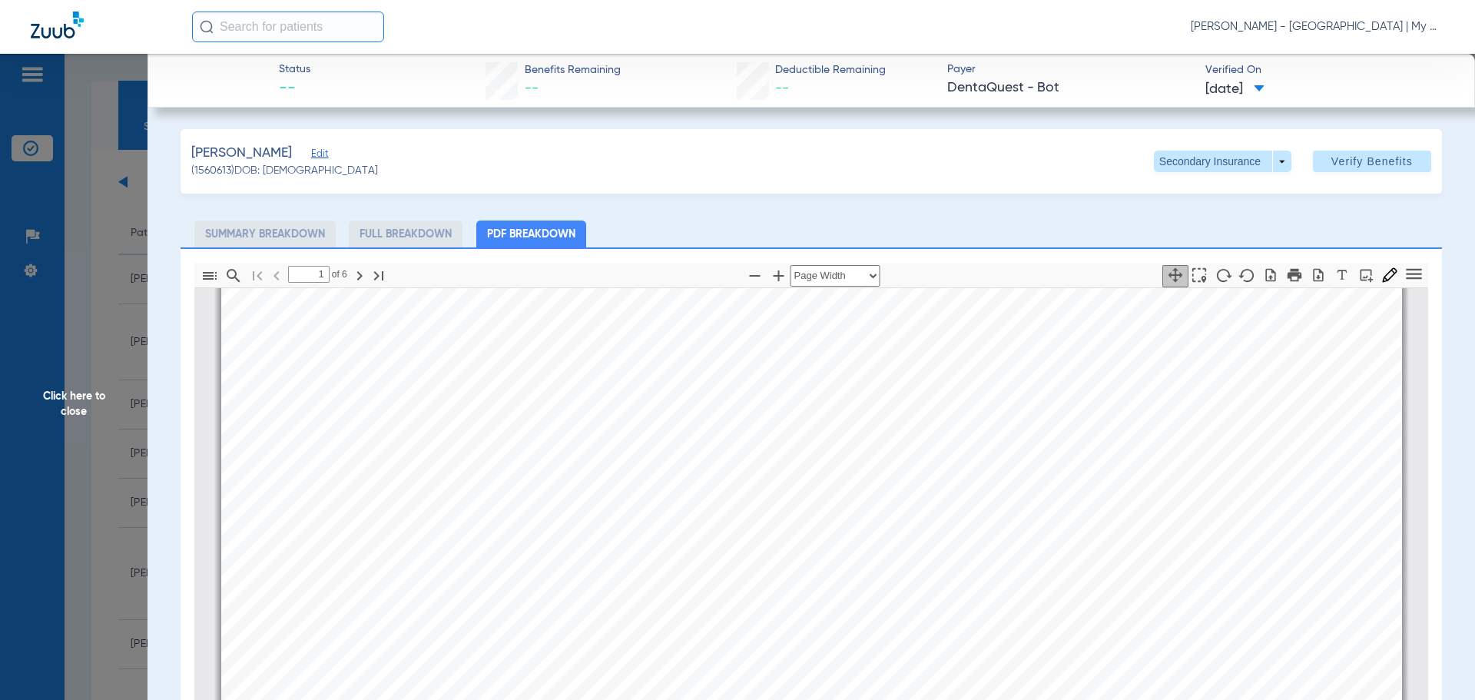
scroll to position [538, 0]
type input "2"
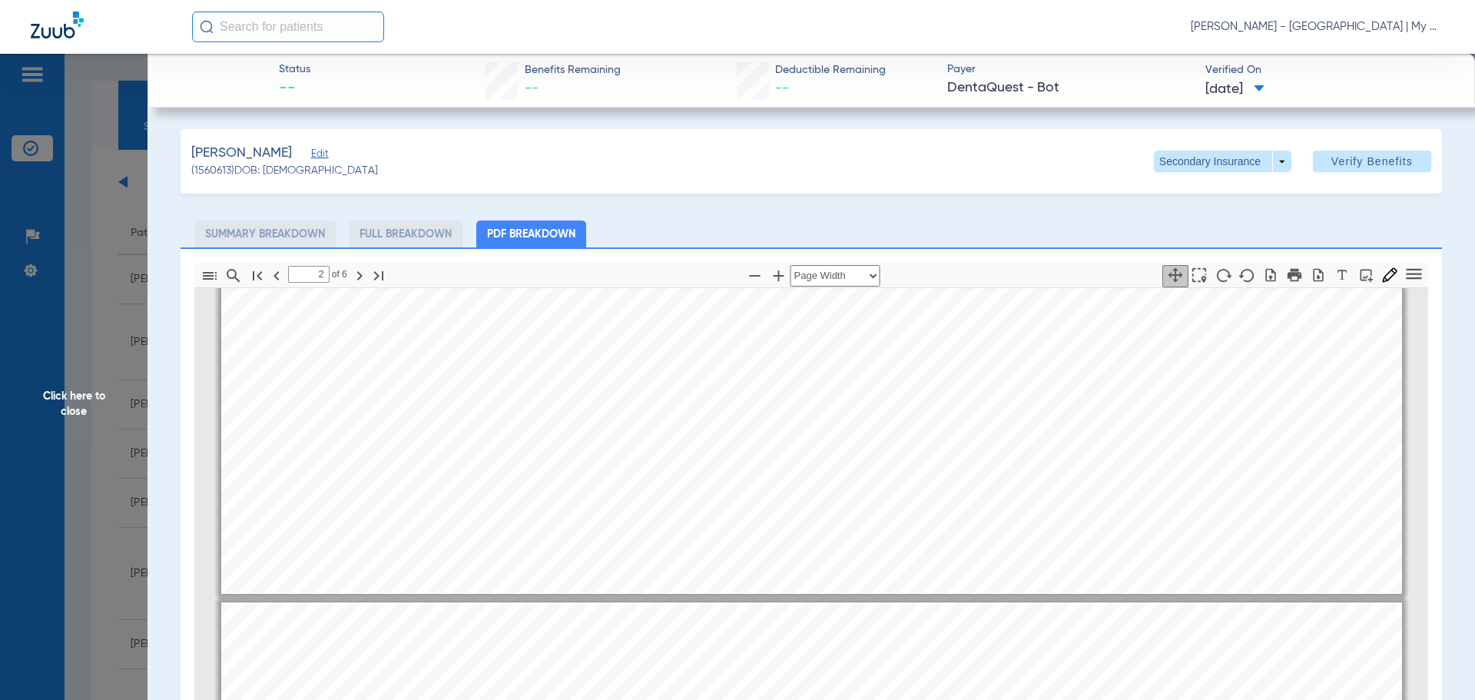
click at [55, 411] on span "Click here to close" at bounding box center [73, 404] width 147 height 700
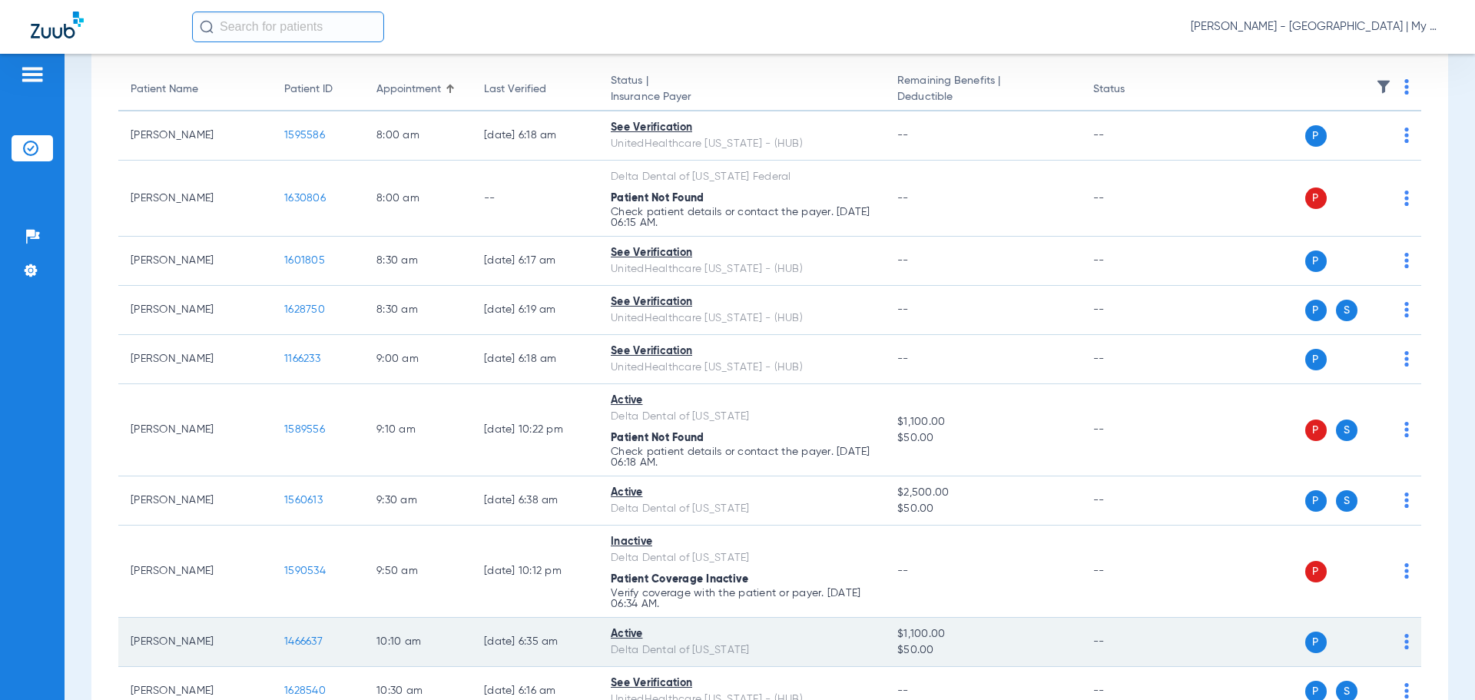
scroll to position [307, 0]
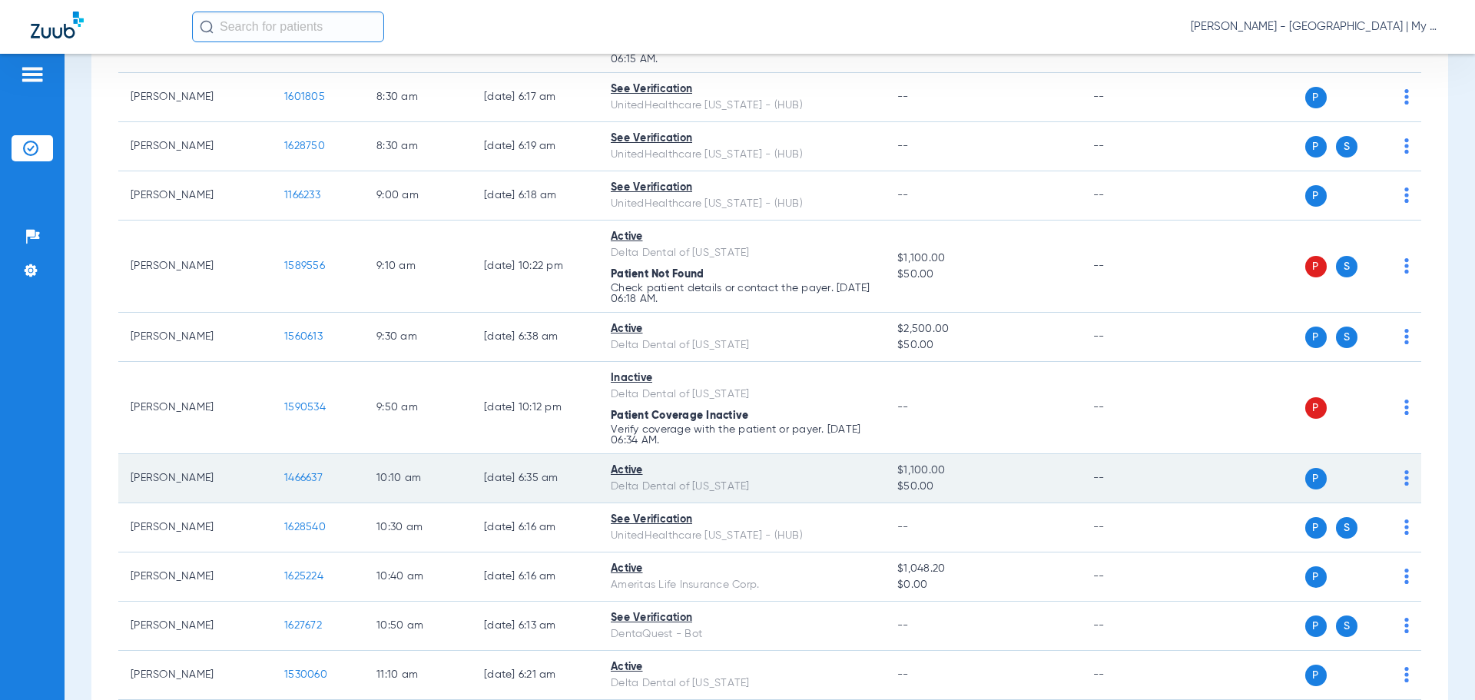
click at [309, 474] on span "1466637" at bounding box center [303, 477] width 38 height 11
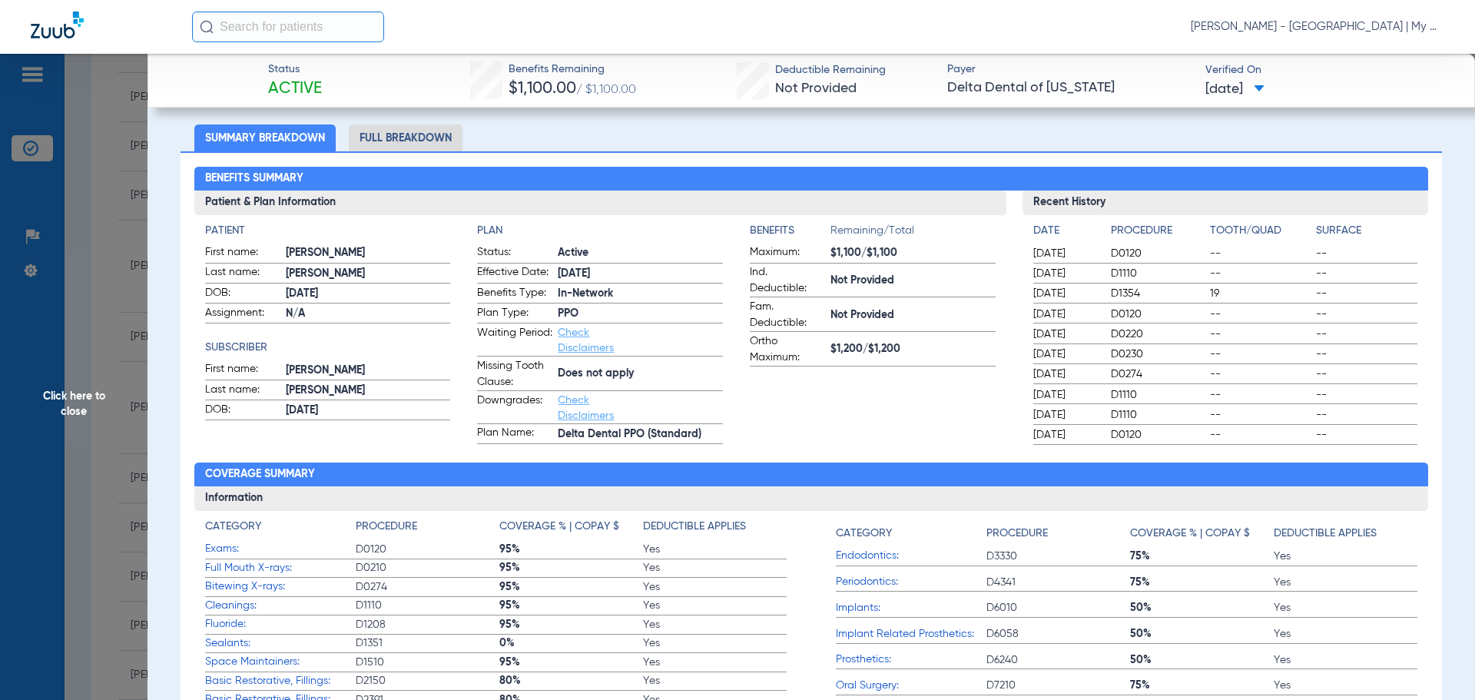
scroll to position [0, 0]
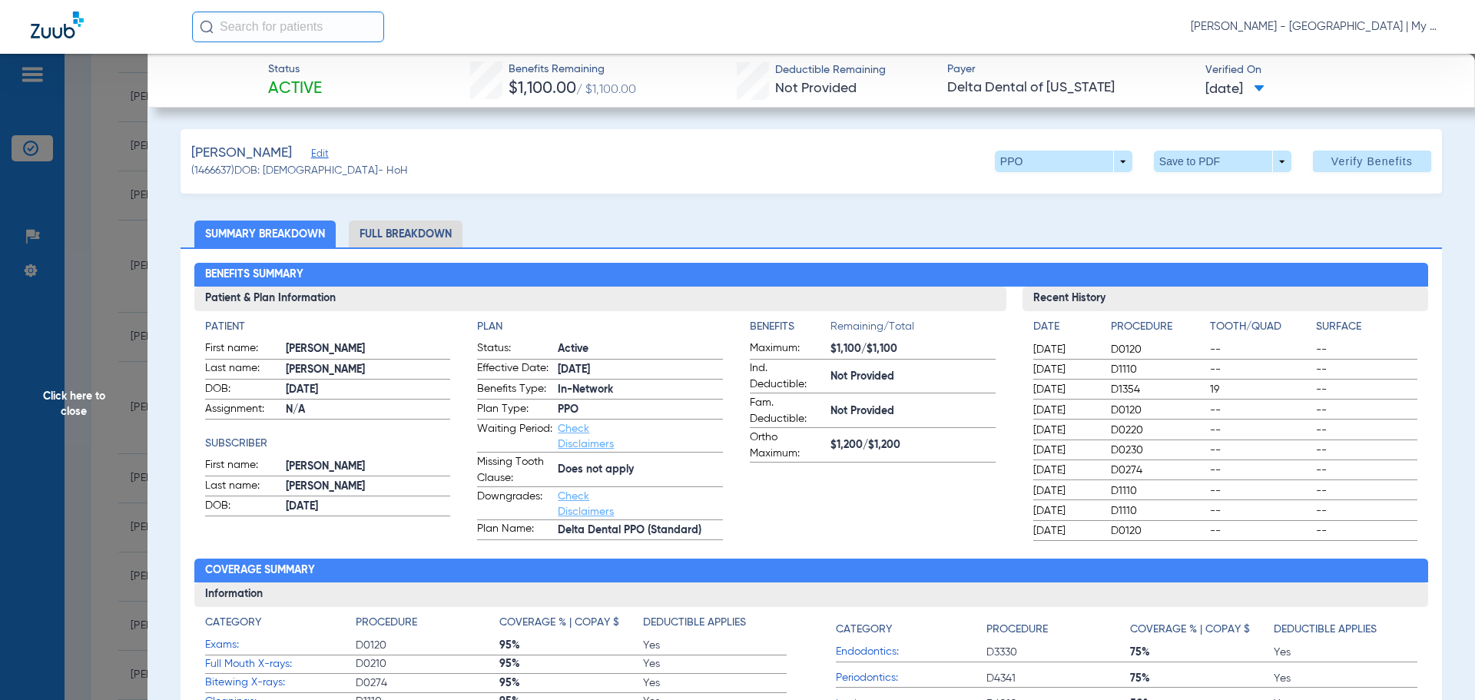
click at [425, 223] on li "Full Breakdown" at bounding box center [406, 233] width 114 height 27
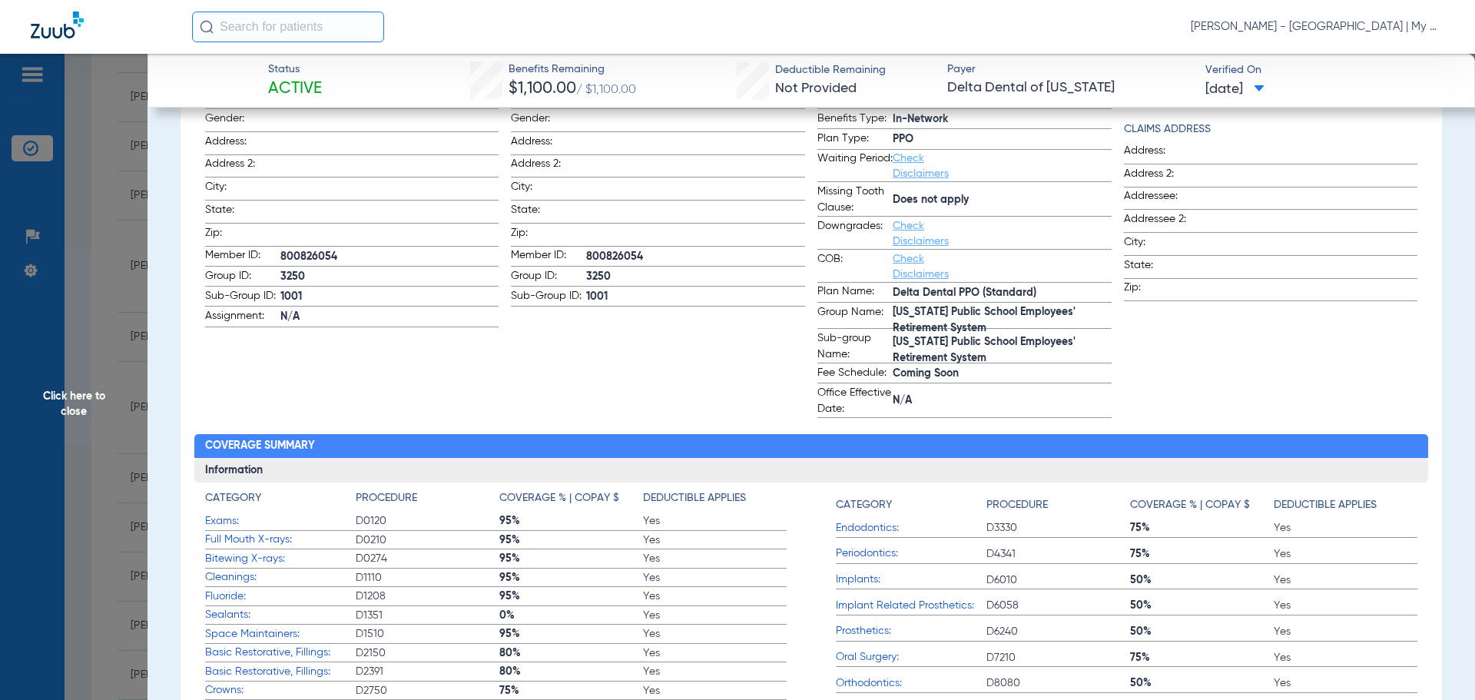
scroll to position [461, 0]
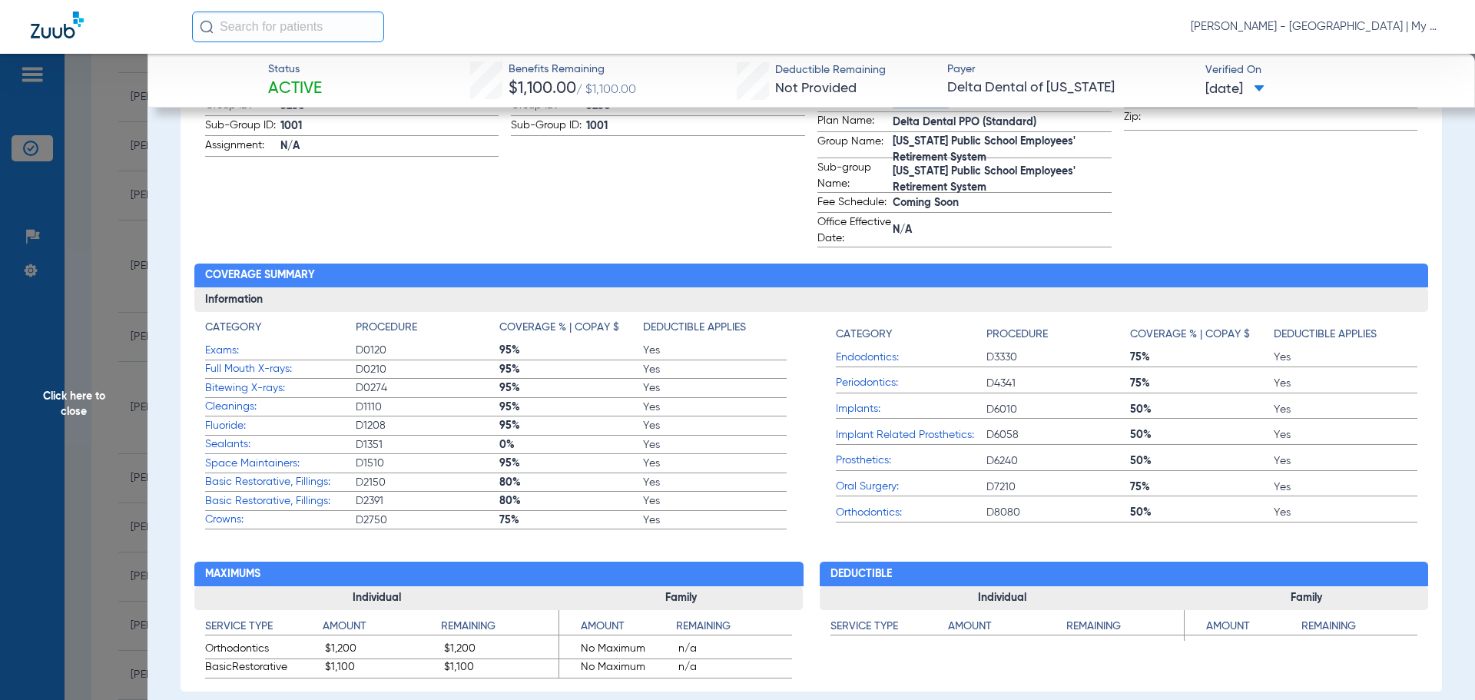
drag, startPoint x: 61, startPoint y: 386, endPoint x: 786, endPoint y: 349, distance: 725.9
click at [62, 383] on span "Click here to close" at bounding box center [73, 404] width 147 height 700
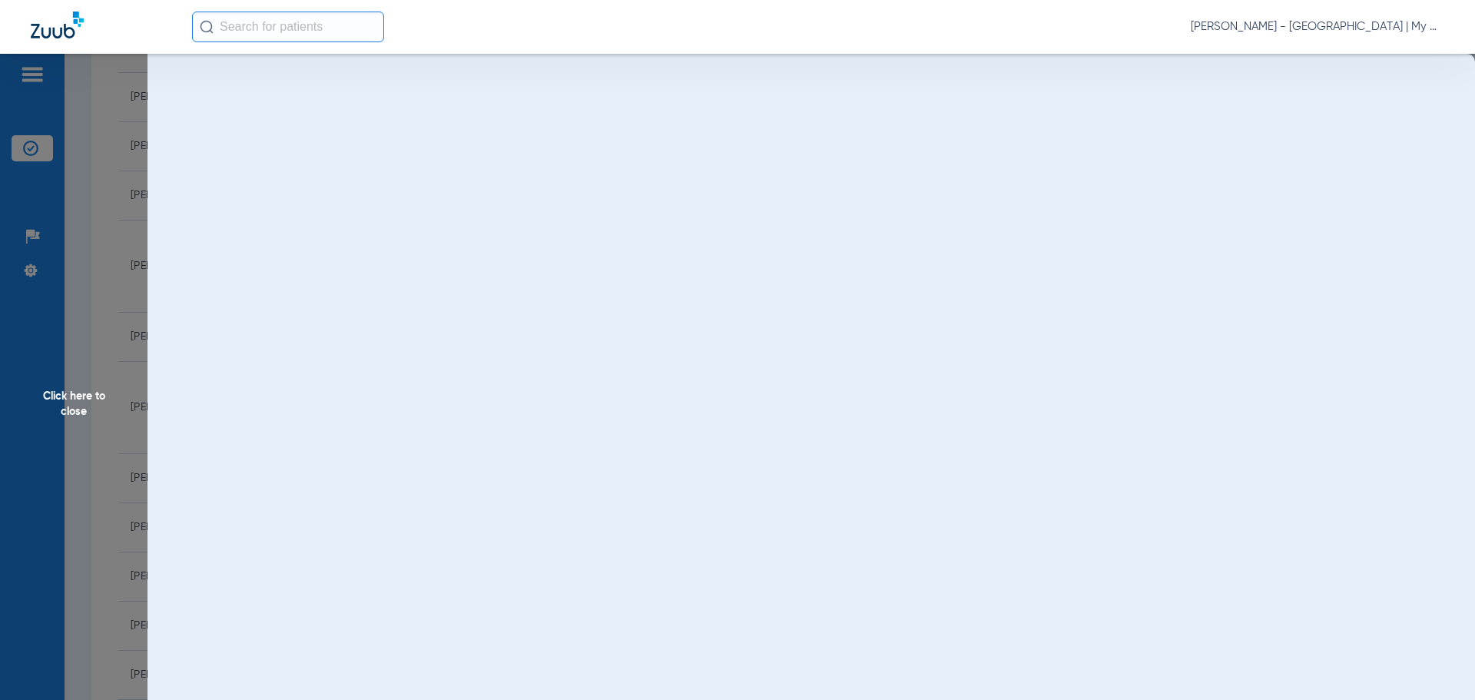
scroll to position [0, 0]
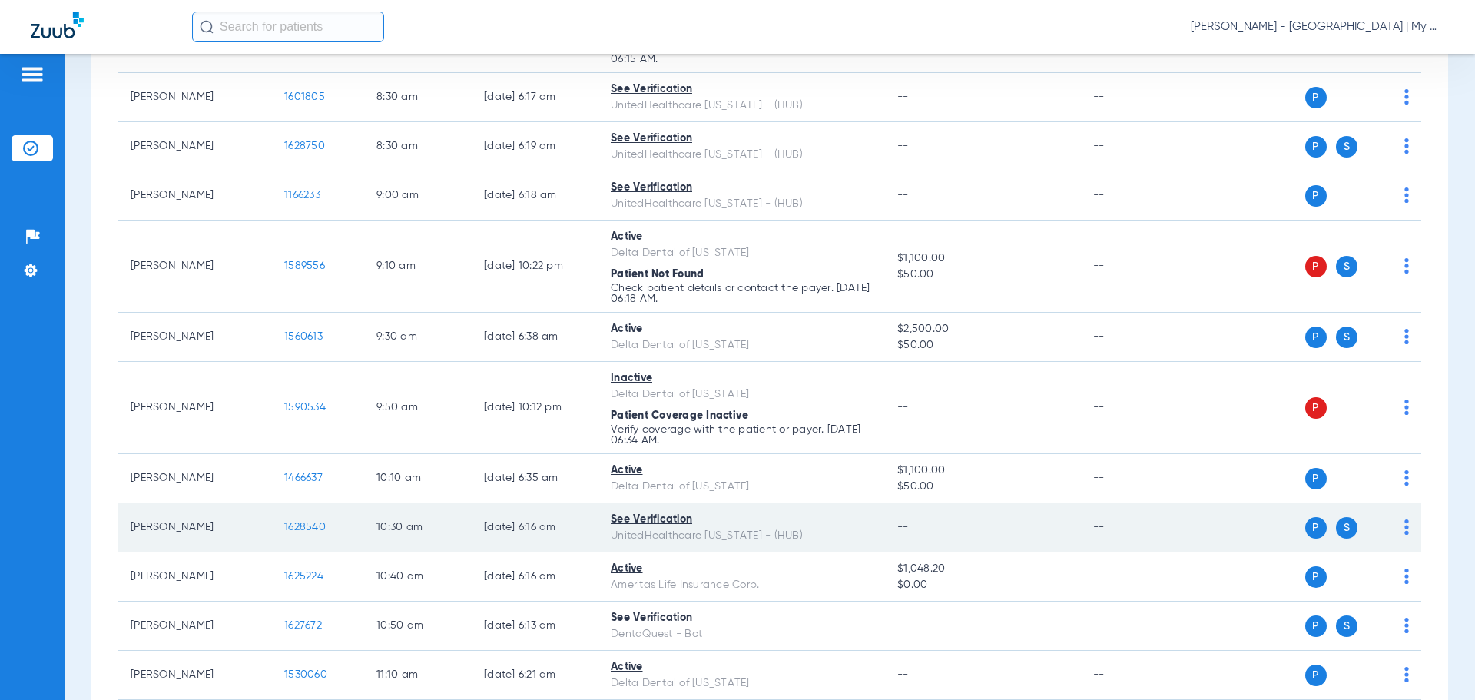
click at [313, 531] on span "1628540" at bounding box center [304, 526] width 41 height 11
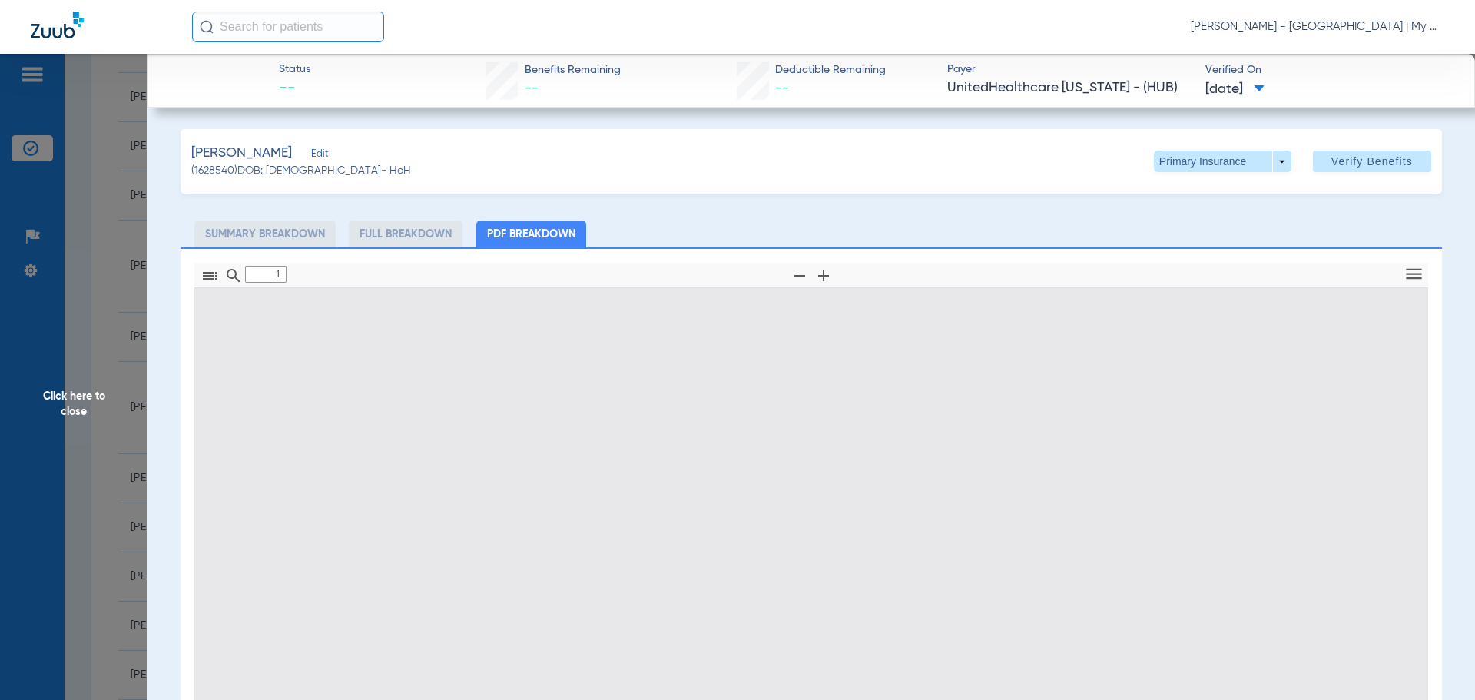
type input "0"
select select "page-width"
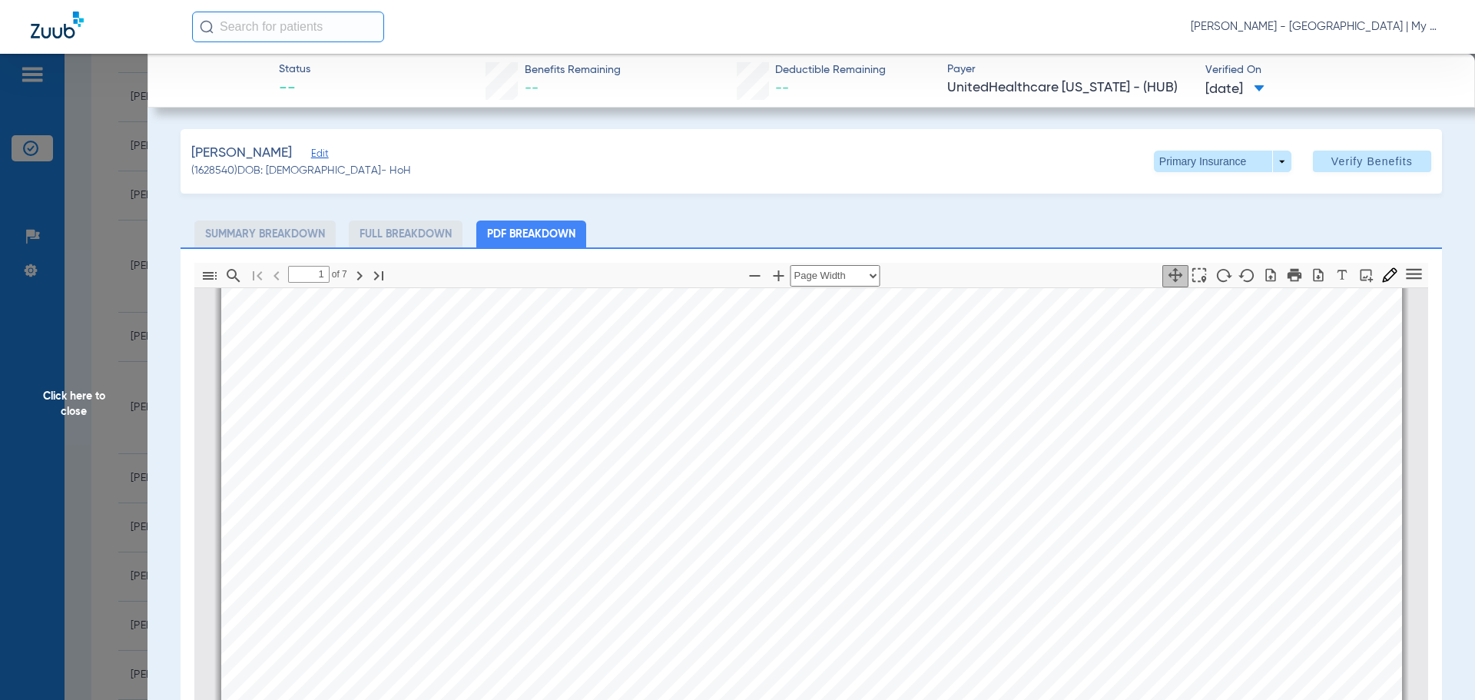
scroll to position [392, 0]
type input "2"
click at [1269, 164] on span at bounding box center [1222, 162] width 137 height 22
click at [1203, 215] on button "Secondary Insurance" at bounding box center [1206, 222] width 126 height 31
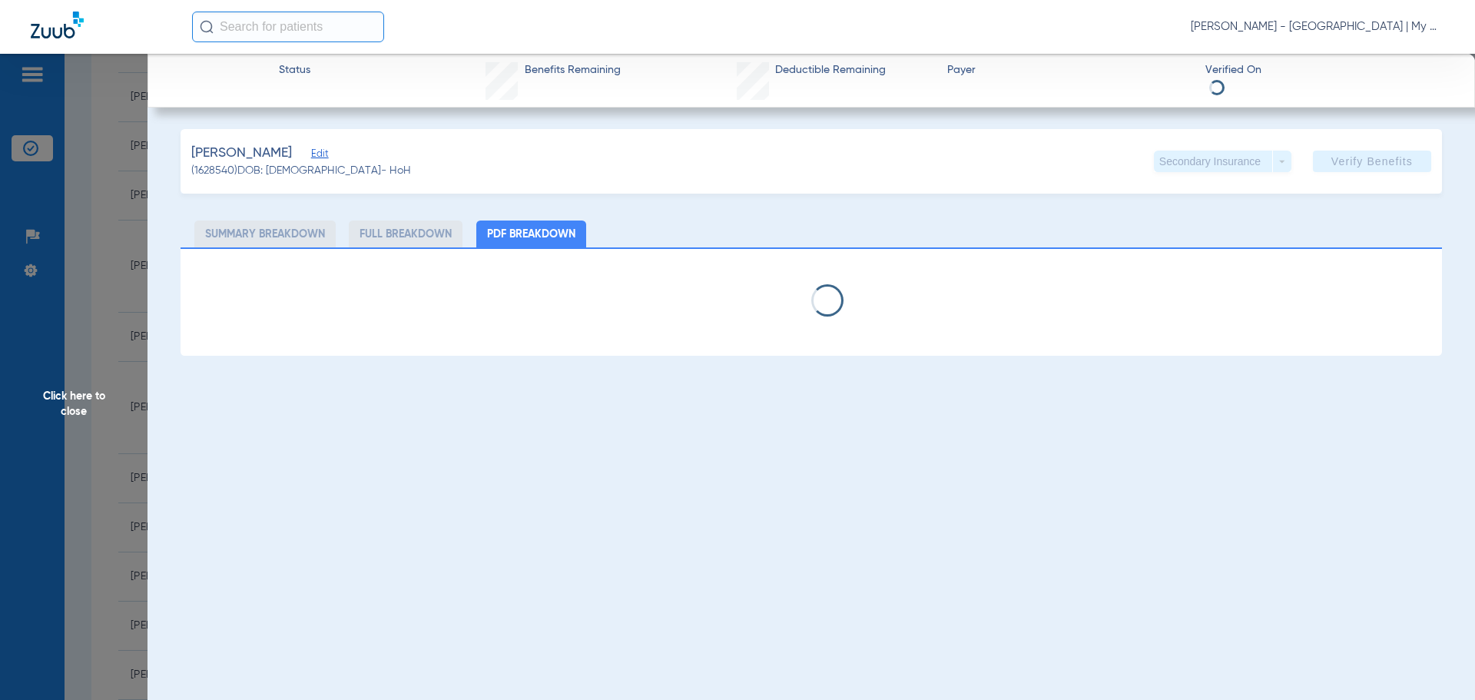
select select "page-width"
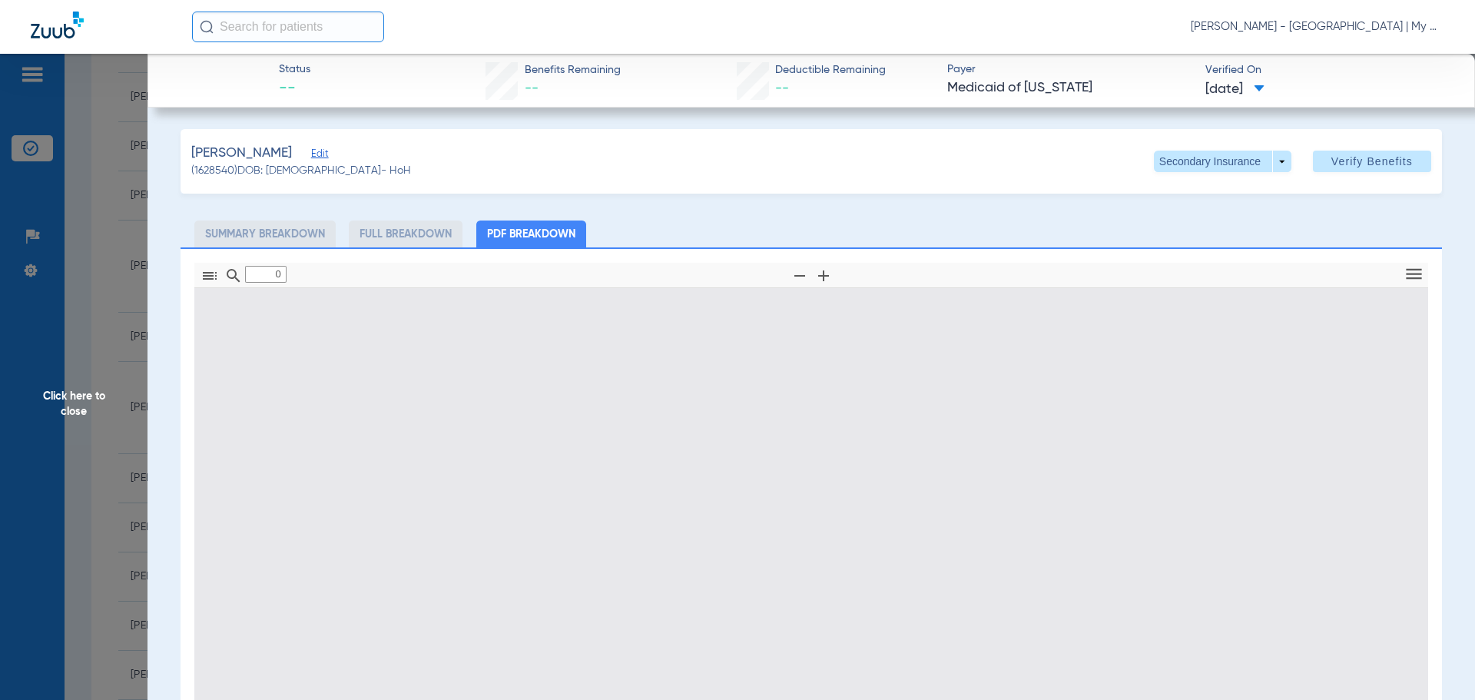
type input "1"
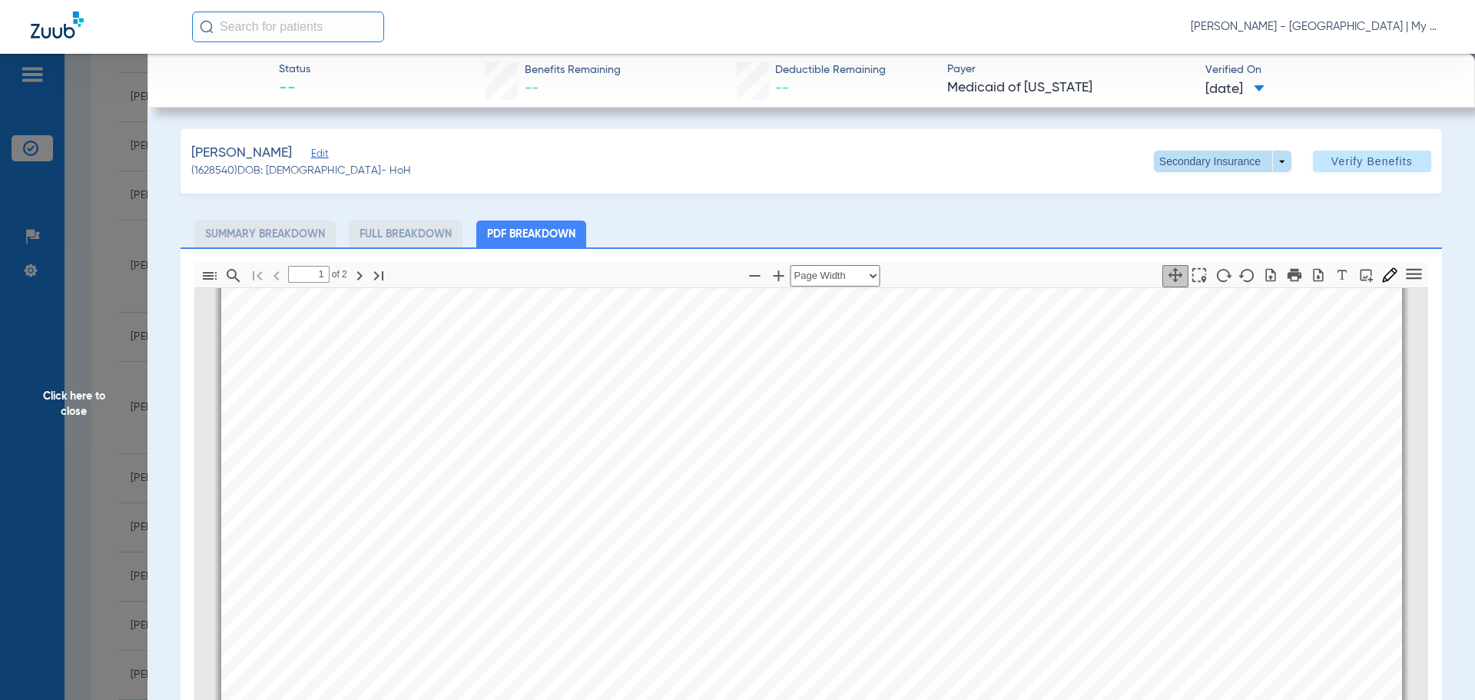
click at [1263, 164] on span at bounding box center [1222, 162] width 137 height 22
click at [1220, 196] on span "Primary Insurance" at bounding box center [1205, 192] width 101 height 11
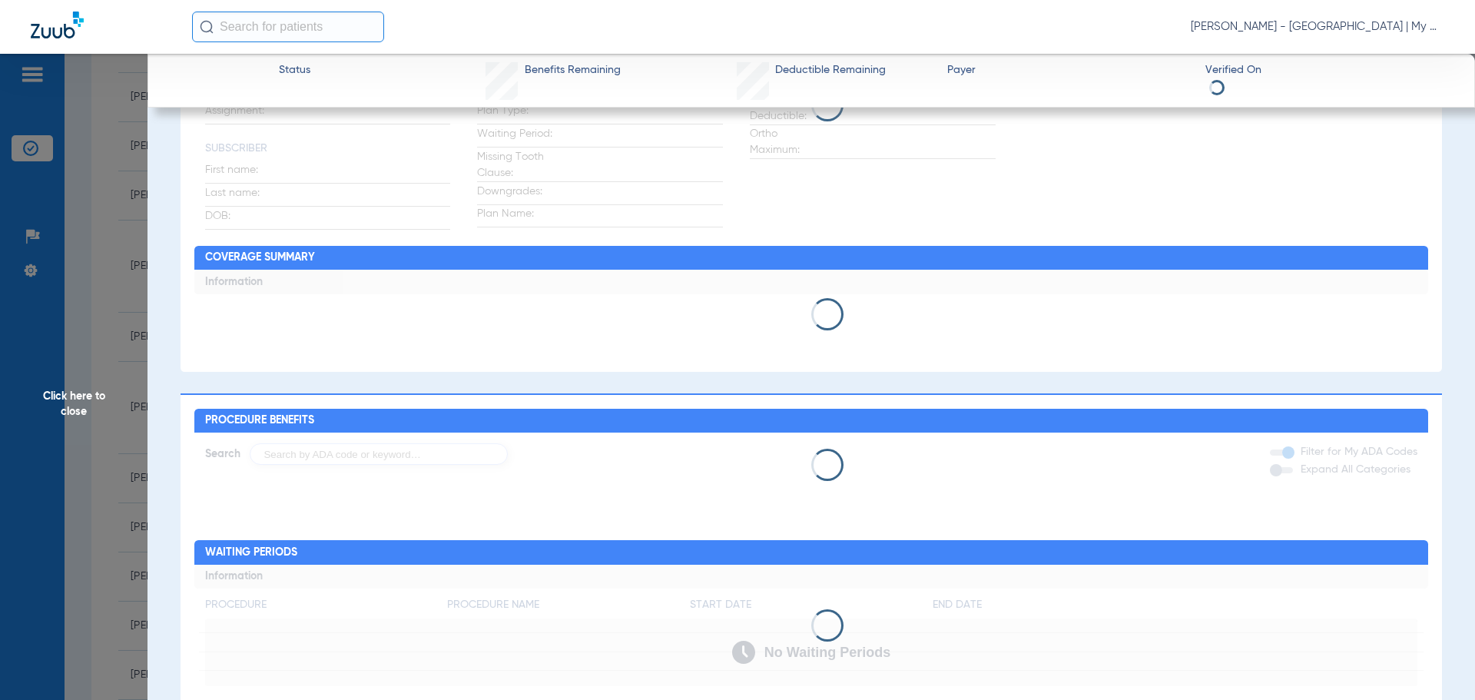
scroll to position [0, 0]
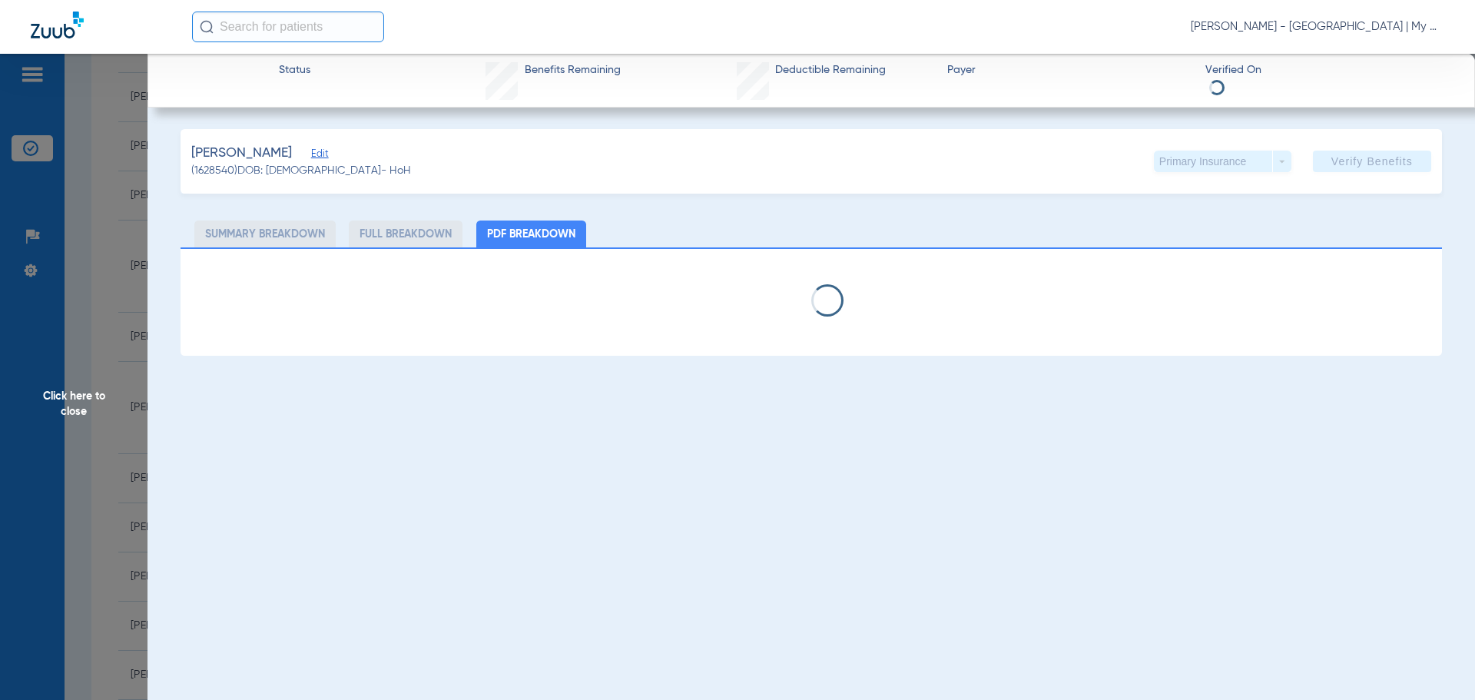
select select "page-width"
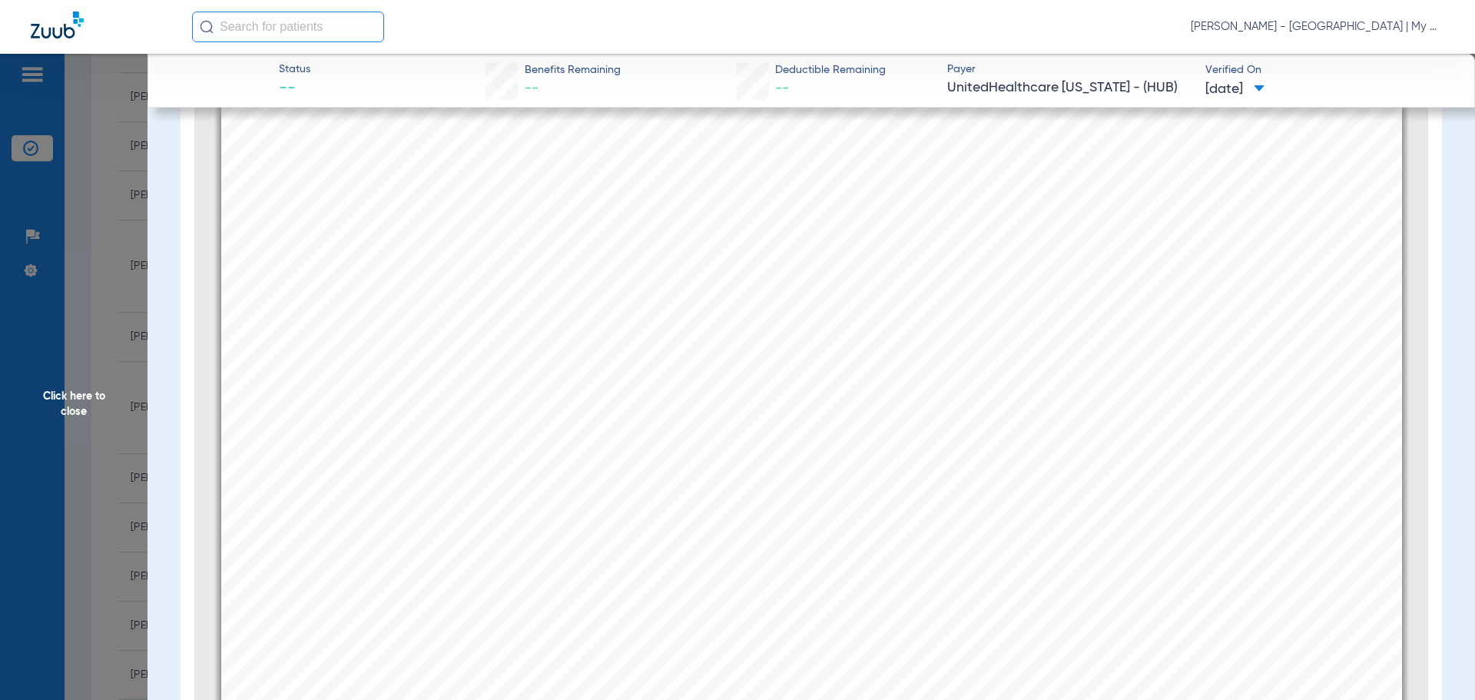
scroll to position [2235, 0]
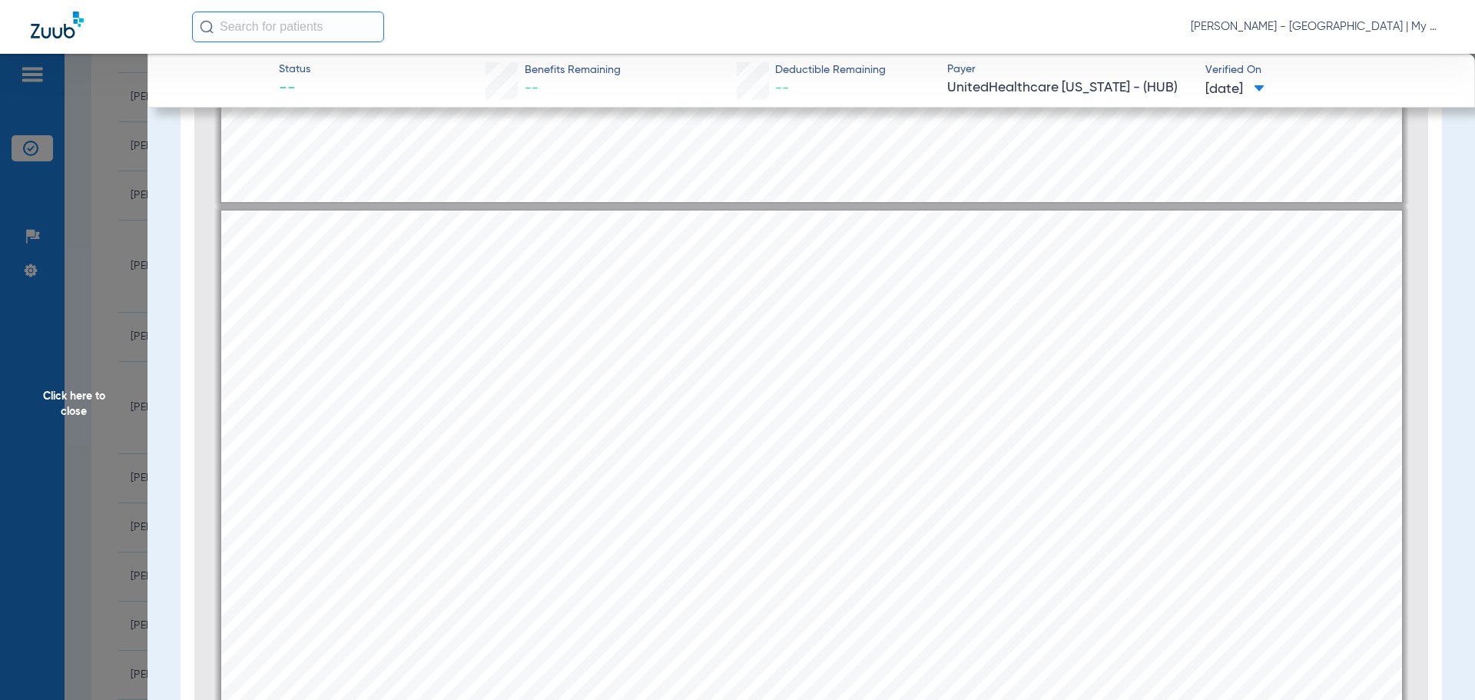
type input "1"
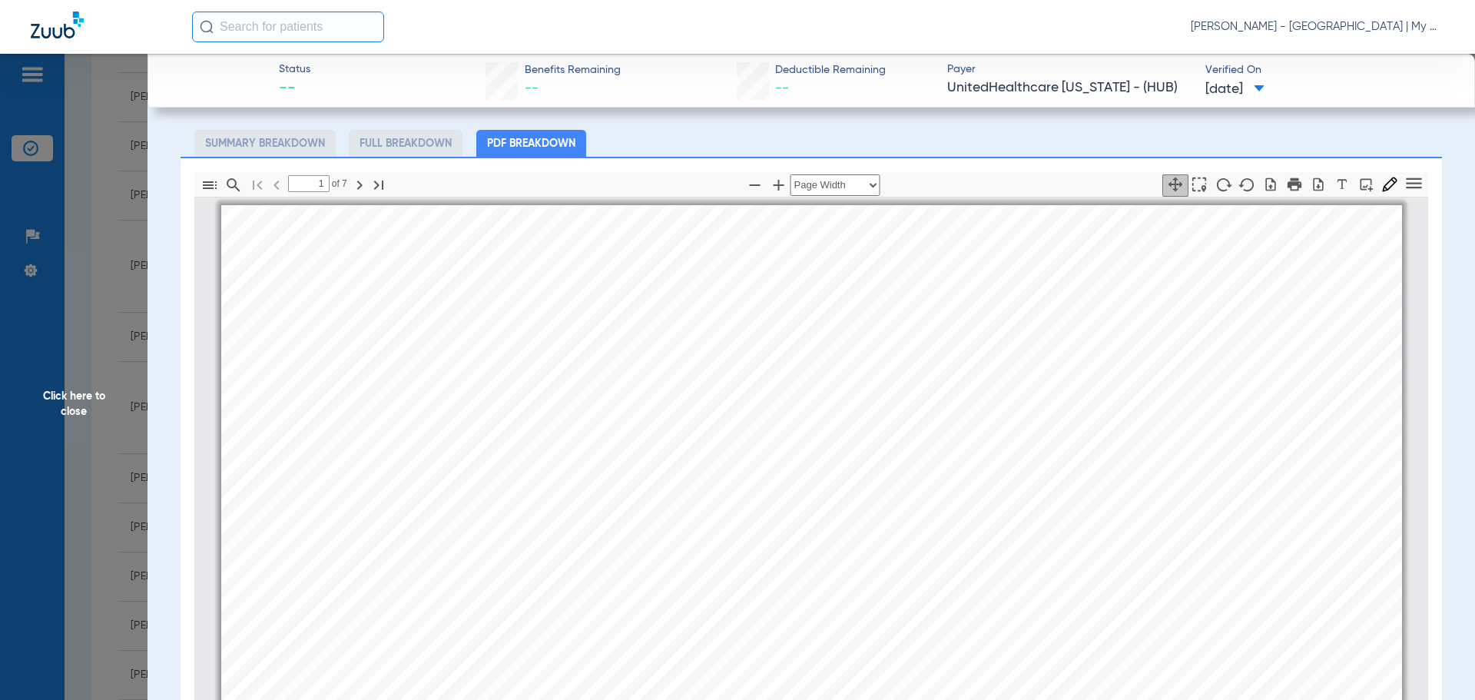
scroll to position [0, 0]
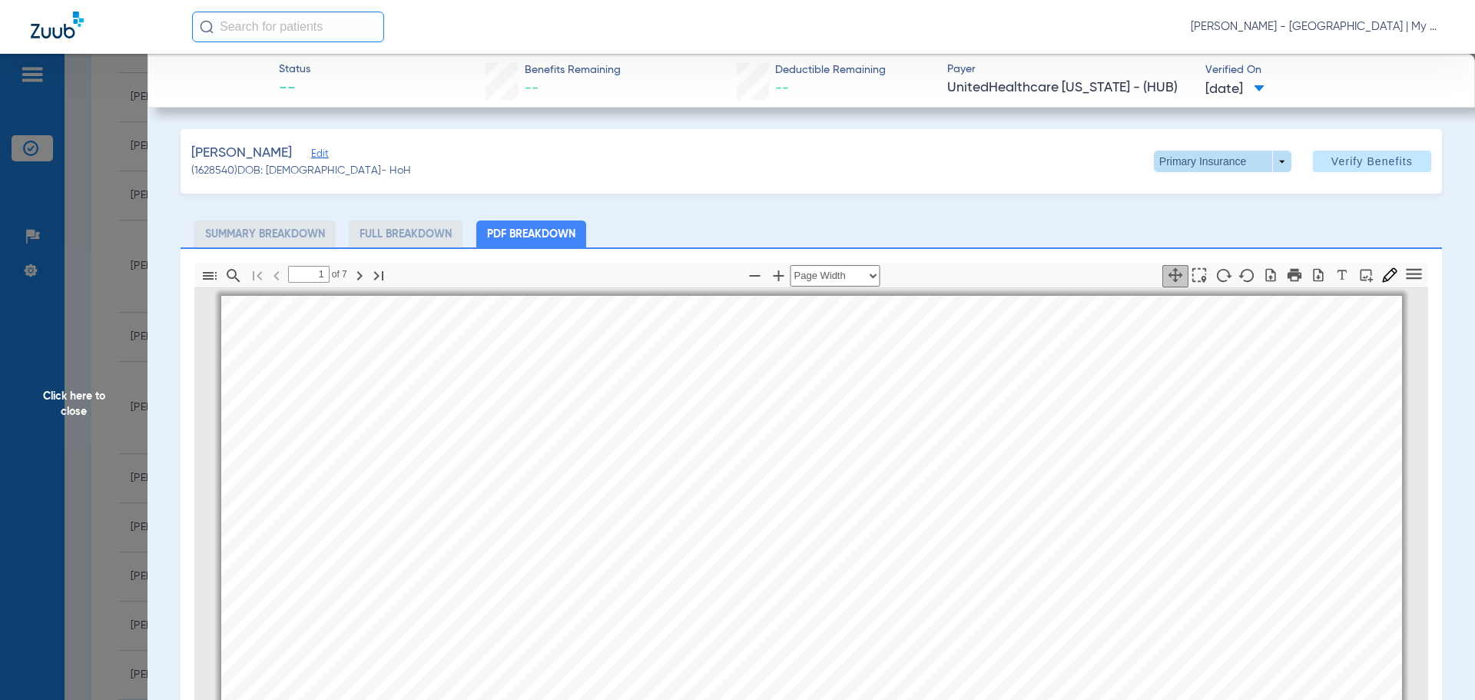
click at [1273, 166] on span at bounding box center [1222, 162] width 137 height 22
drag, startPoint x: 1192, startPoint y: 221, endPoint x: 1453, endPoint y: 307, distance: 274.9
click at [1191, 221] on span "Secondary Insurance" at bounding box center [1205, 222] width 101 height 11
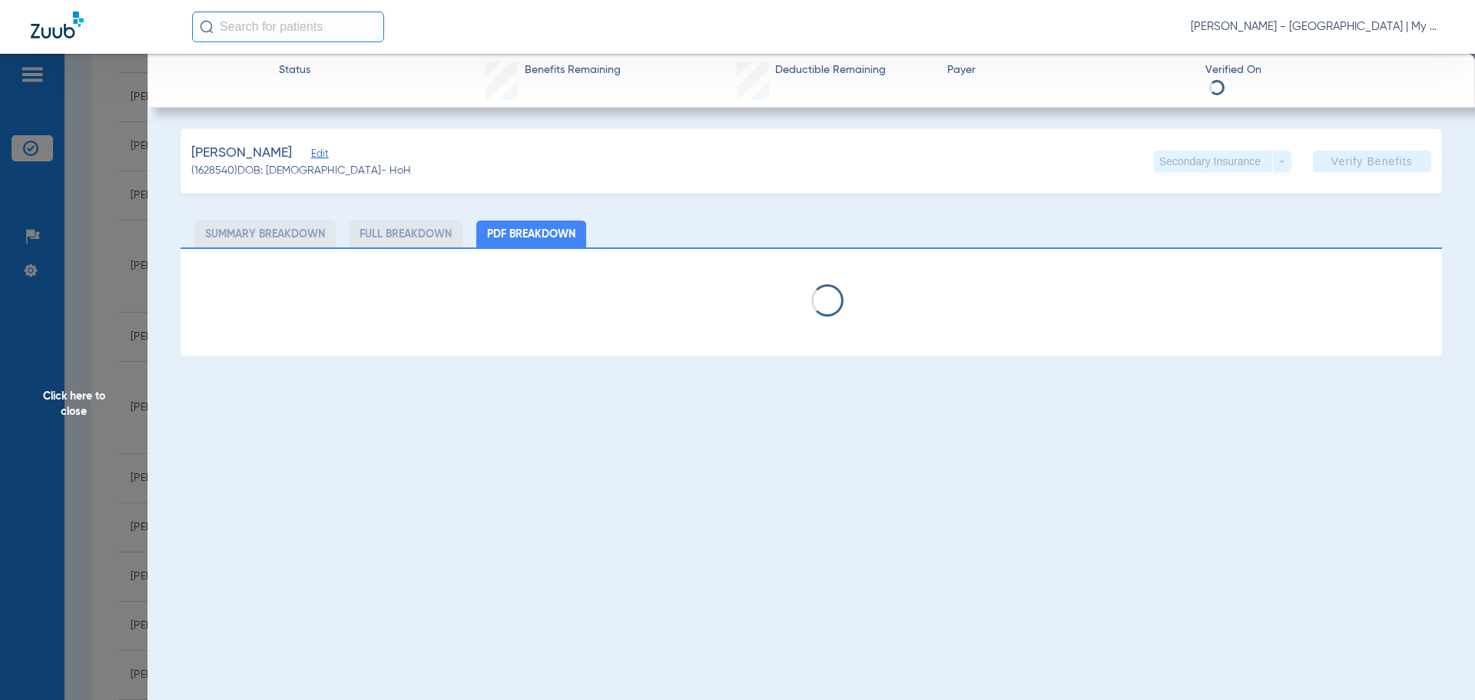
select select "page-width"
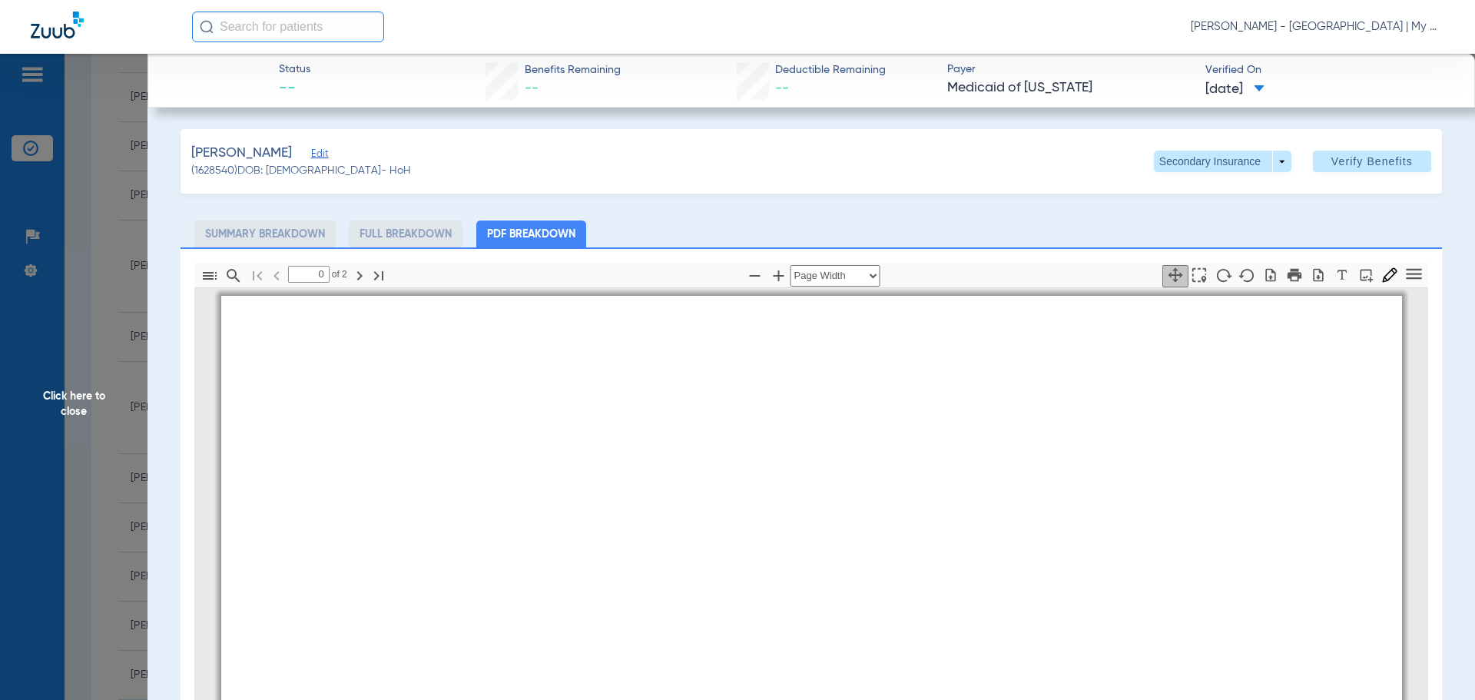
type input "1"
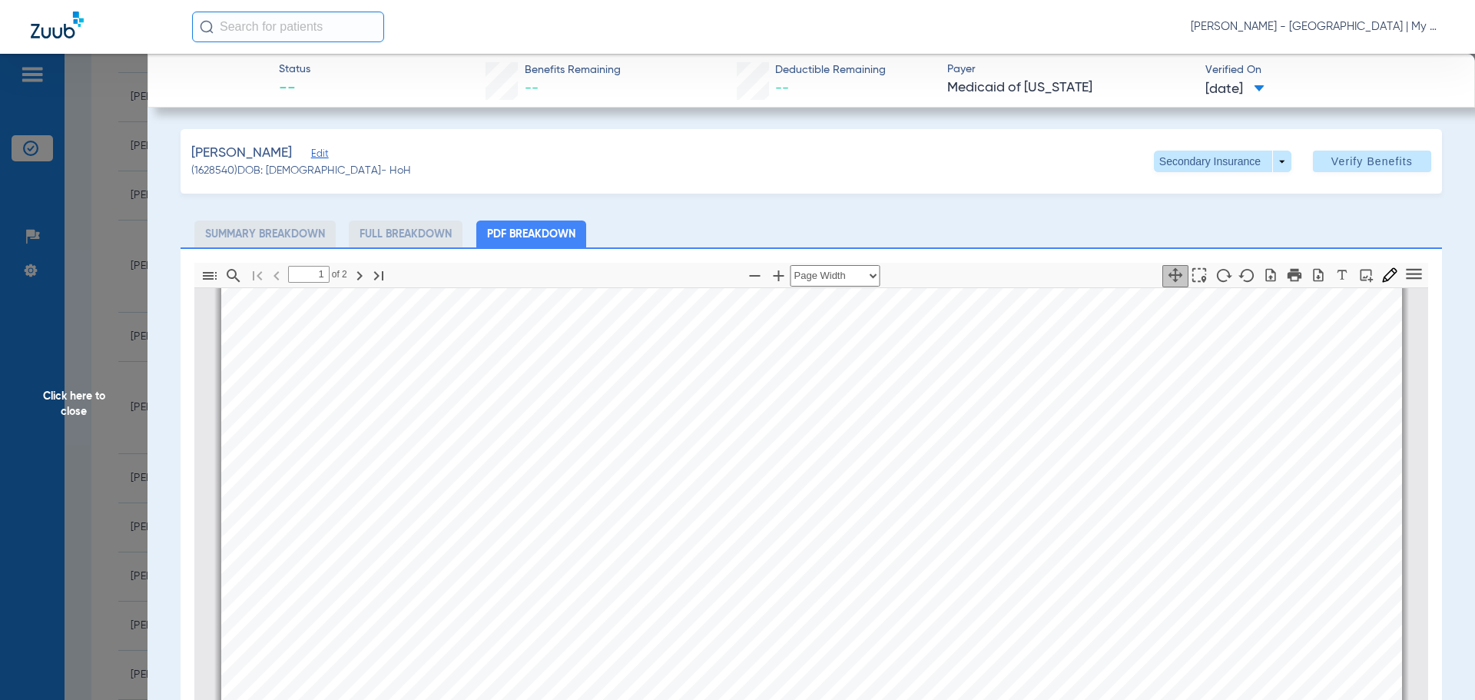
scroll to position [622, 0]
click at [86, 422] on span "Click here to close" at bounding box center [73, 404] width 147 height 700
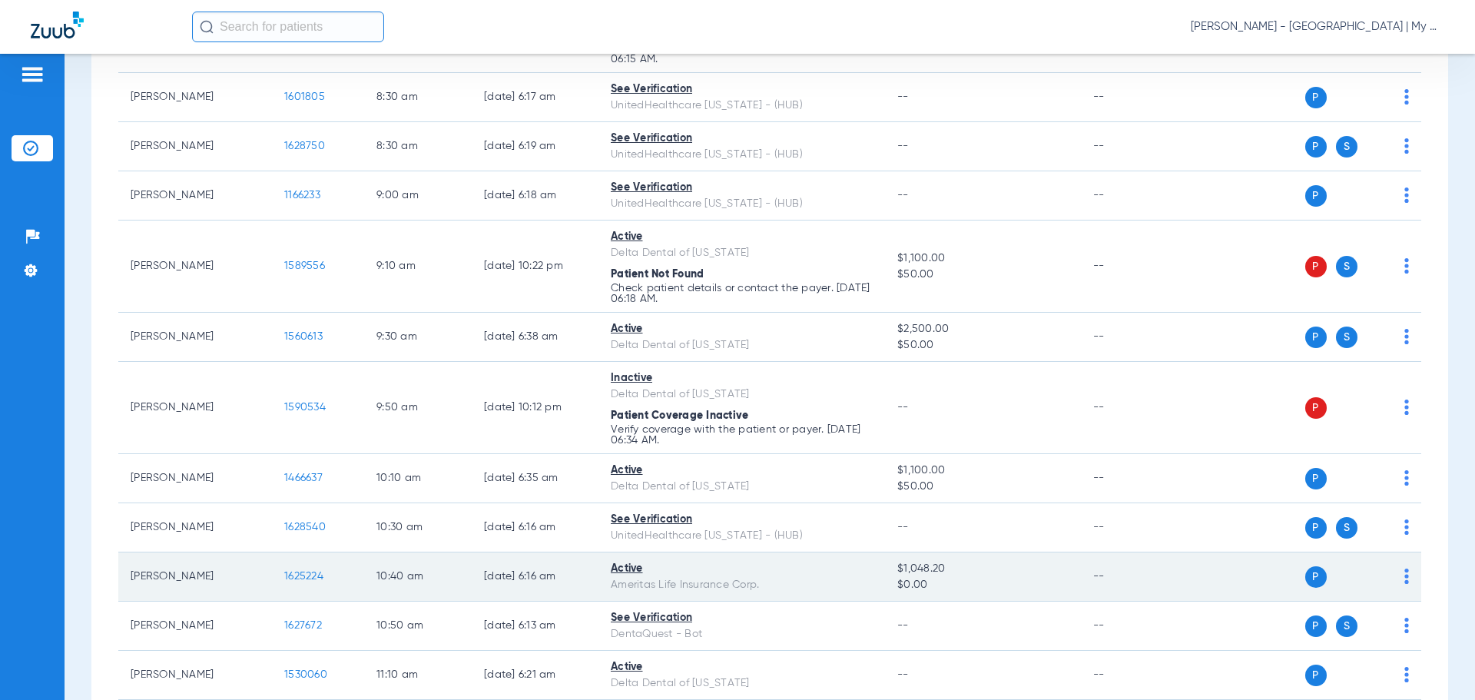
click at [306, 571] on span "1625224" at bounding box center [303, 576] width 39 height 11
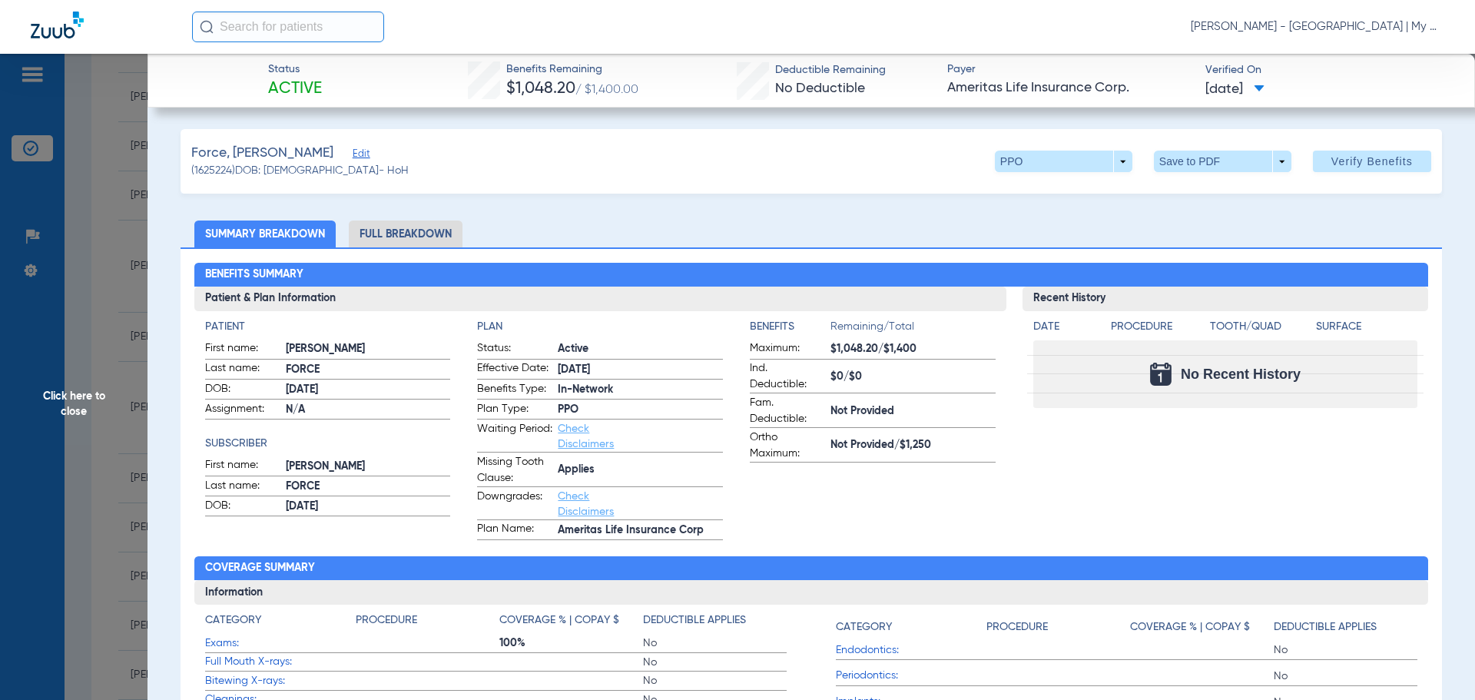
click at [413, 226] on li "Full Breakdown" at bounding box center [406, 233] width 114 height 27
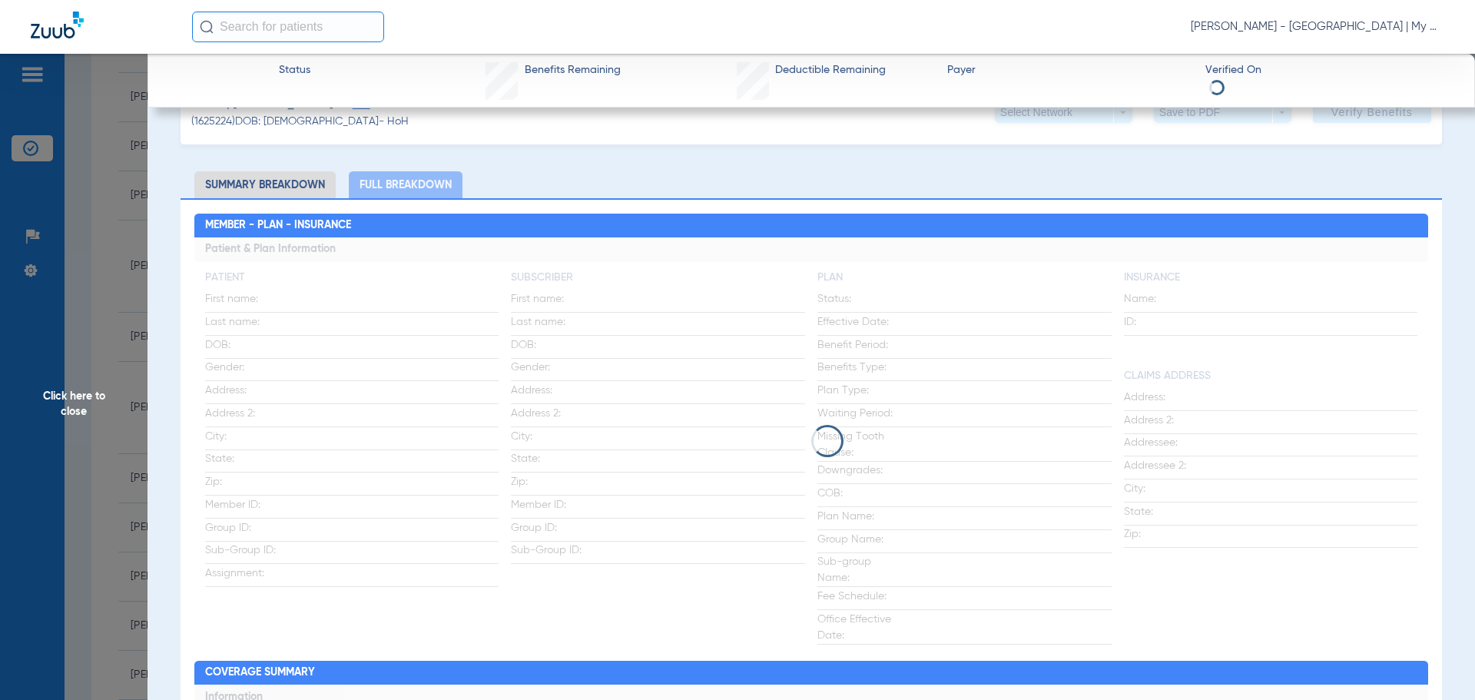
scroll to position [230, 0]
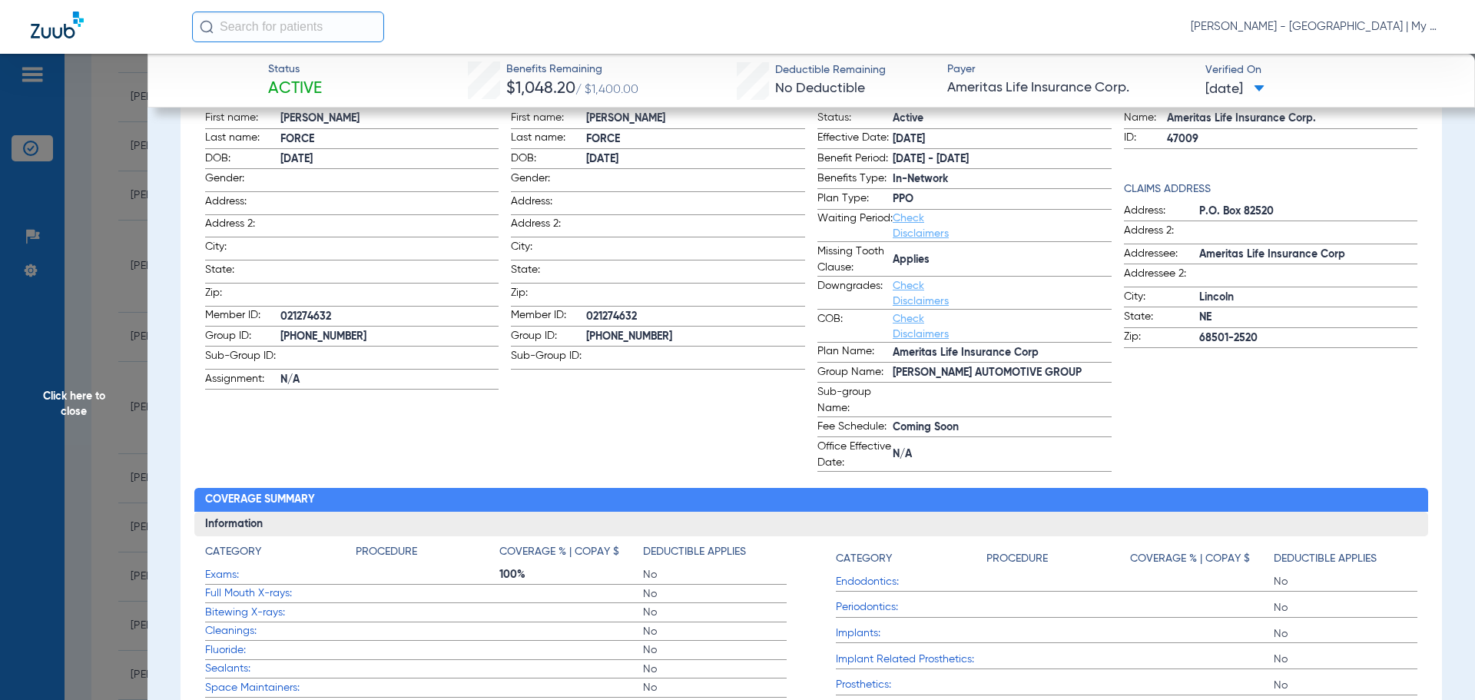
click at [112, 425] on span "Click here to close" at bounding box center [73, 404] width 147 height 700
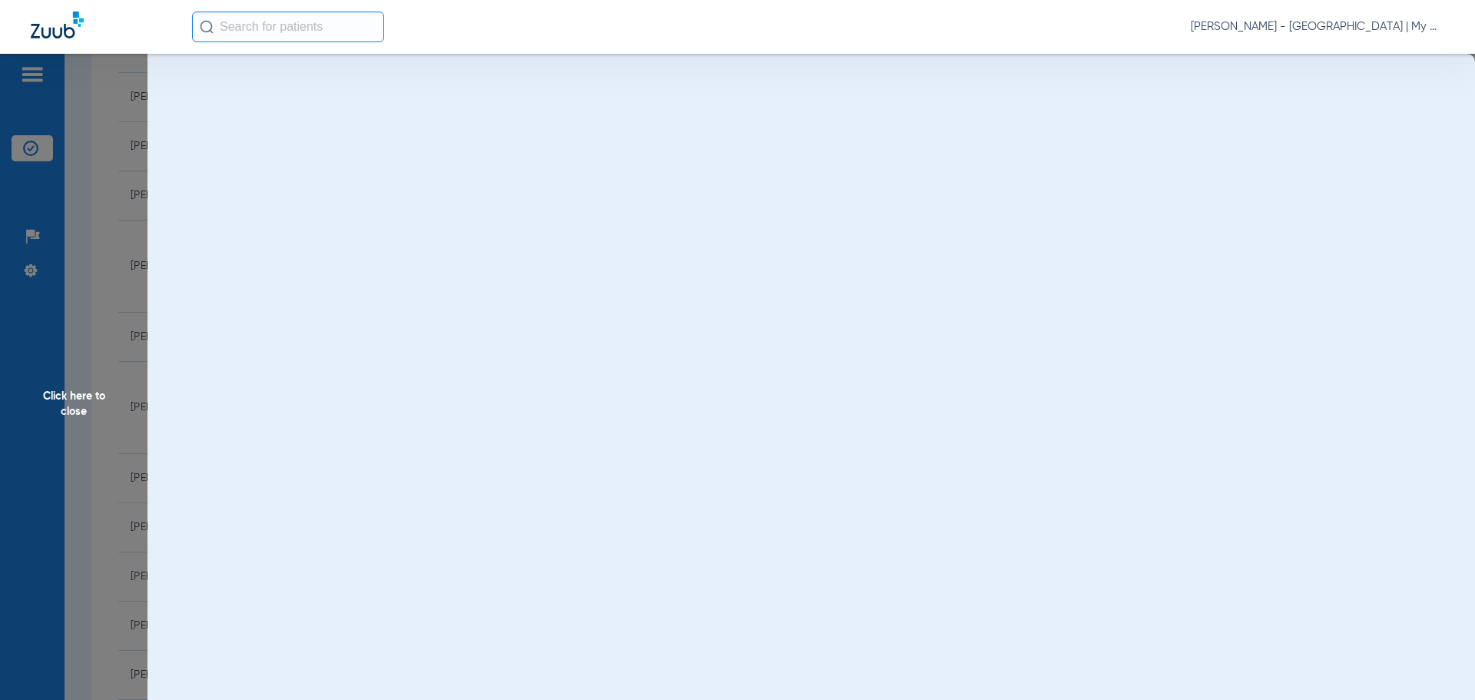
scroll to position [0, 0]
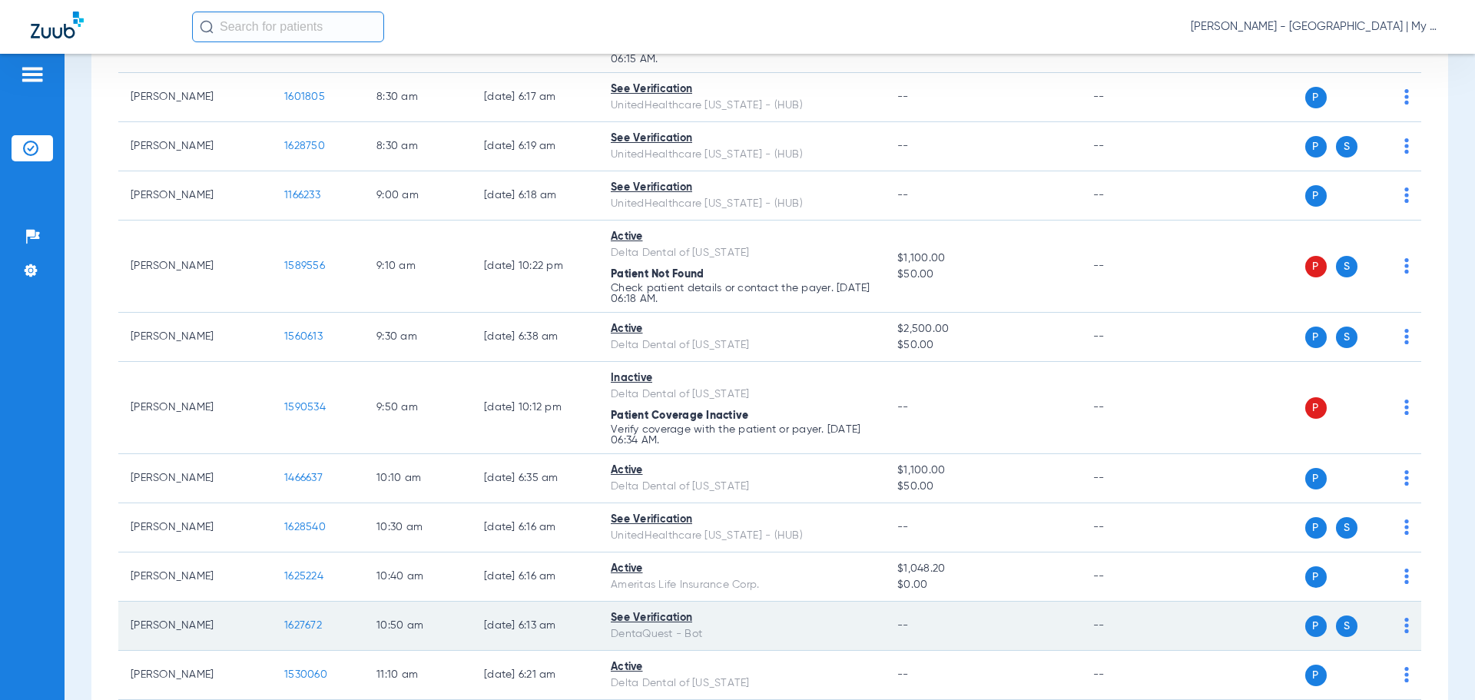
click at [311, 625] on span "1627672" at bounding box center [303, 625] width 38 height 11
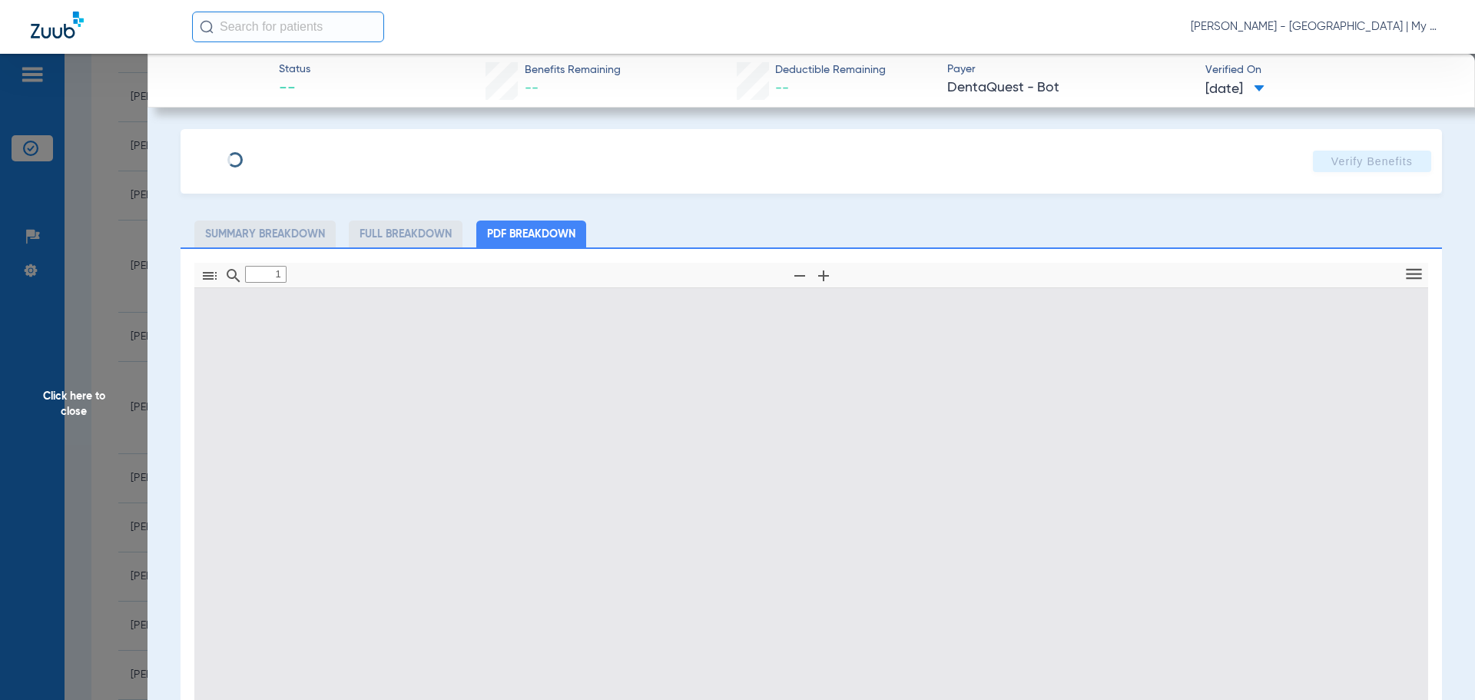
type input "0"
select select "page-width"
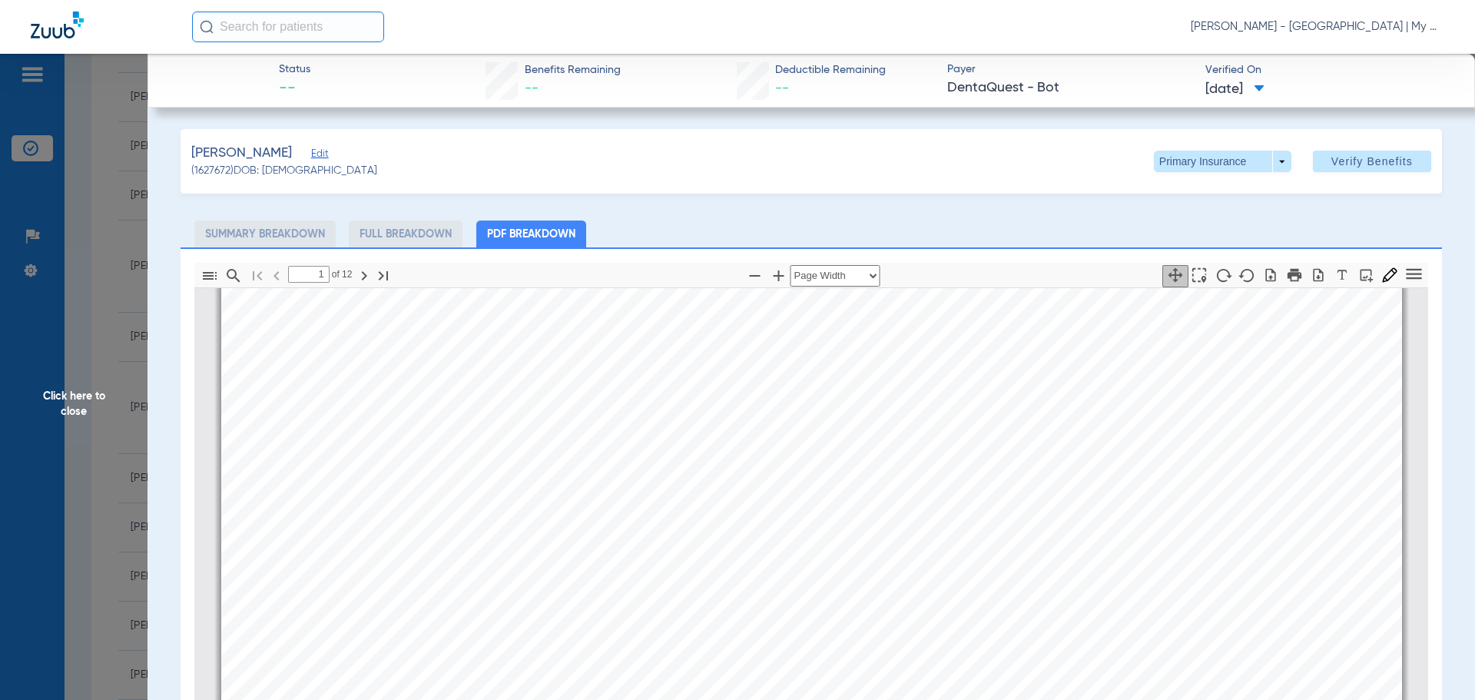
scroll to position [468, 0]
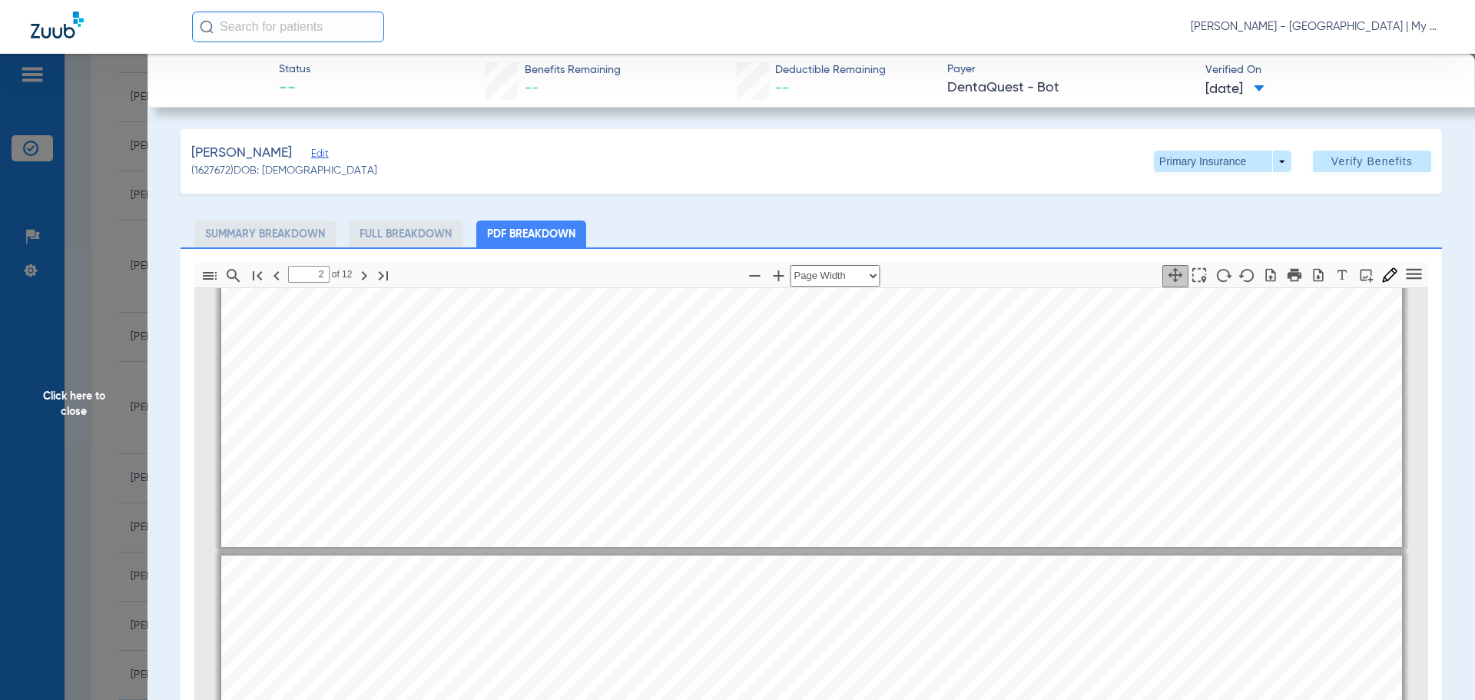
type input "1"
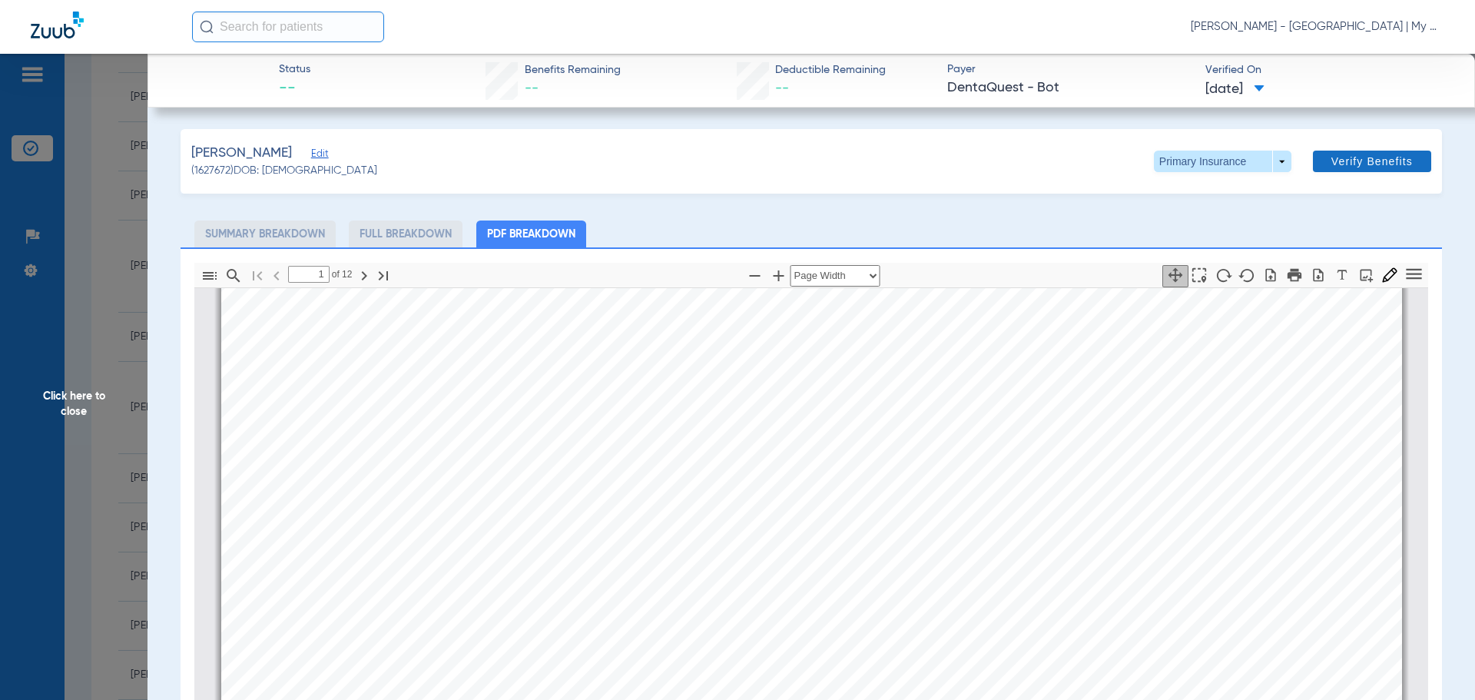
scroll to position [84, 0]
click at [1272, 159] on span at bounding box center [1222, 162] width 137 height 22
click at [1195, 228] on span "Secondary Insurance" at bounding box center [1205, 222] width 101 height 11
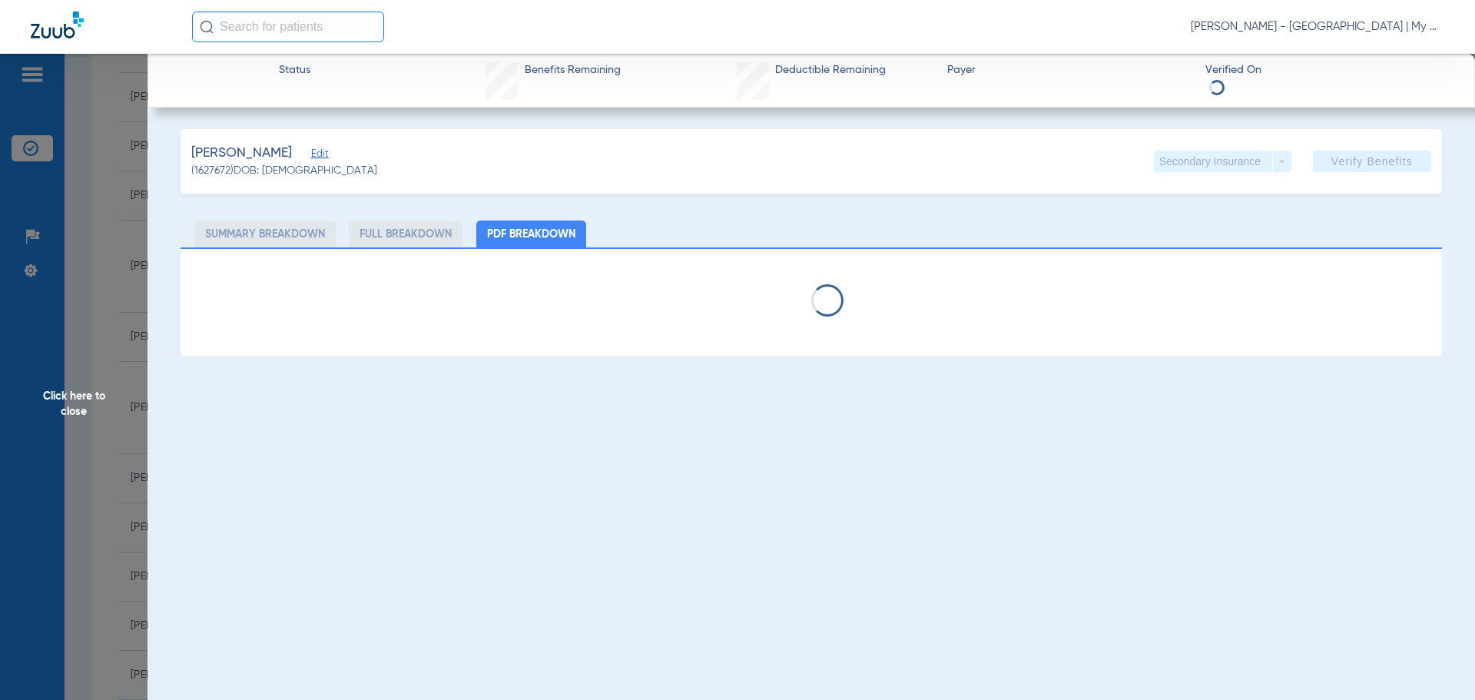
select select "page-width"
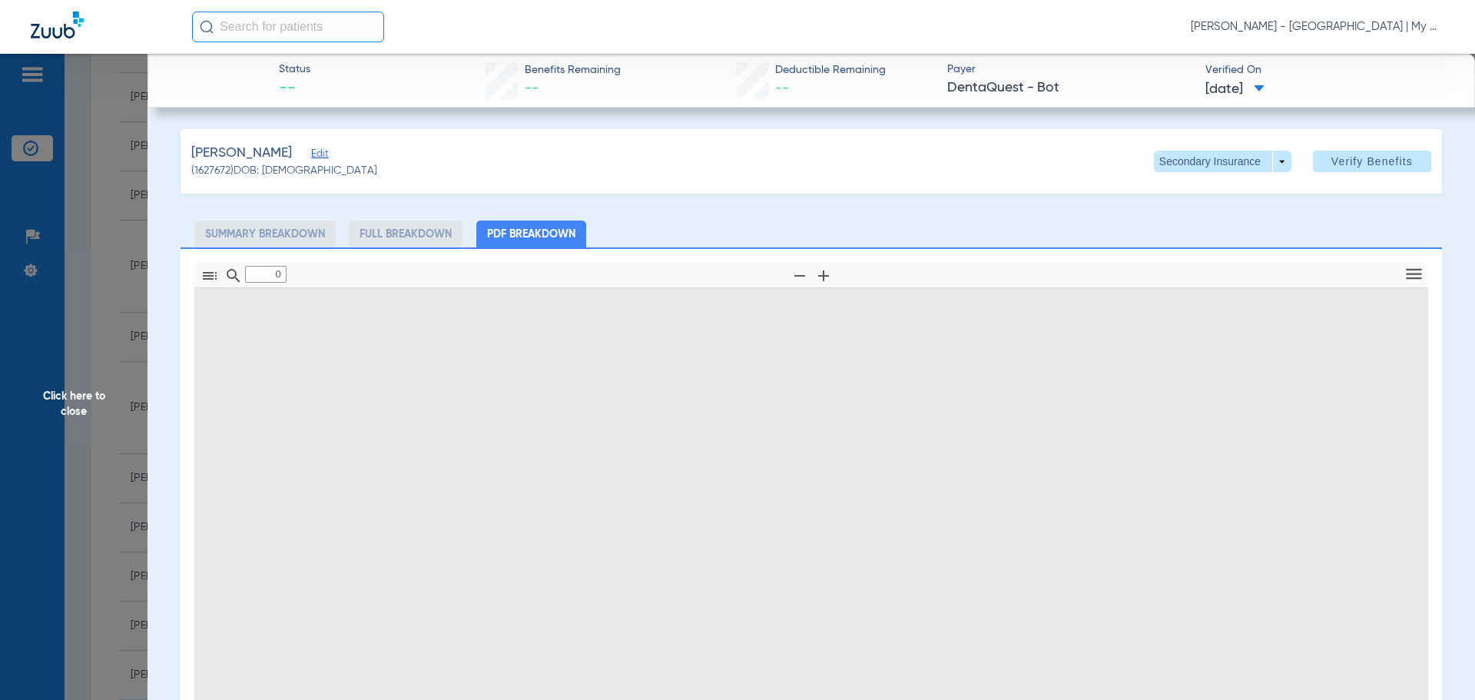
type input "1"
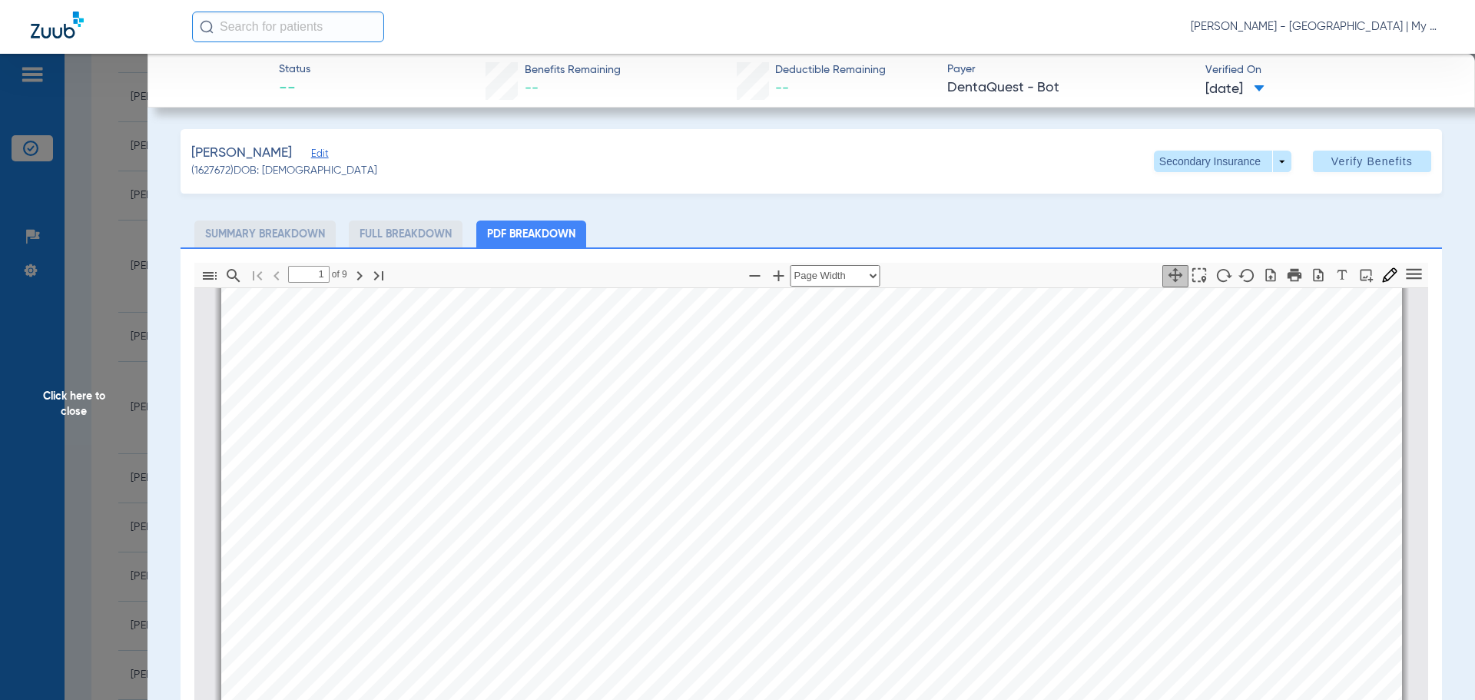
scroll to position [315, 0]
drag, startPoint x: 58, startPoint y: 376, endPoint x: 104, endPoint y: 399, distance: 51.9
click at [60, 377] on span "Click here to close" at bounding box center [73, 404] width 147 height 700
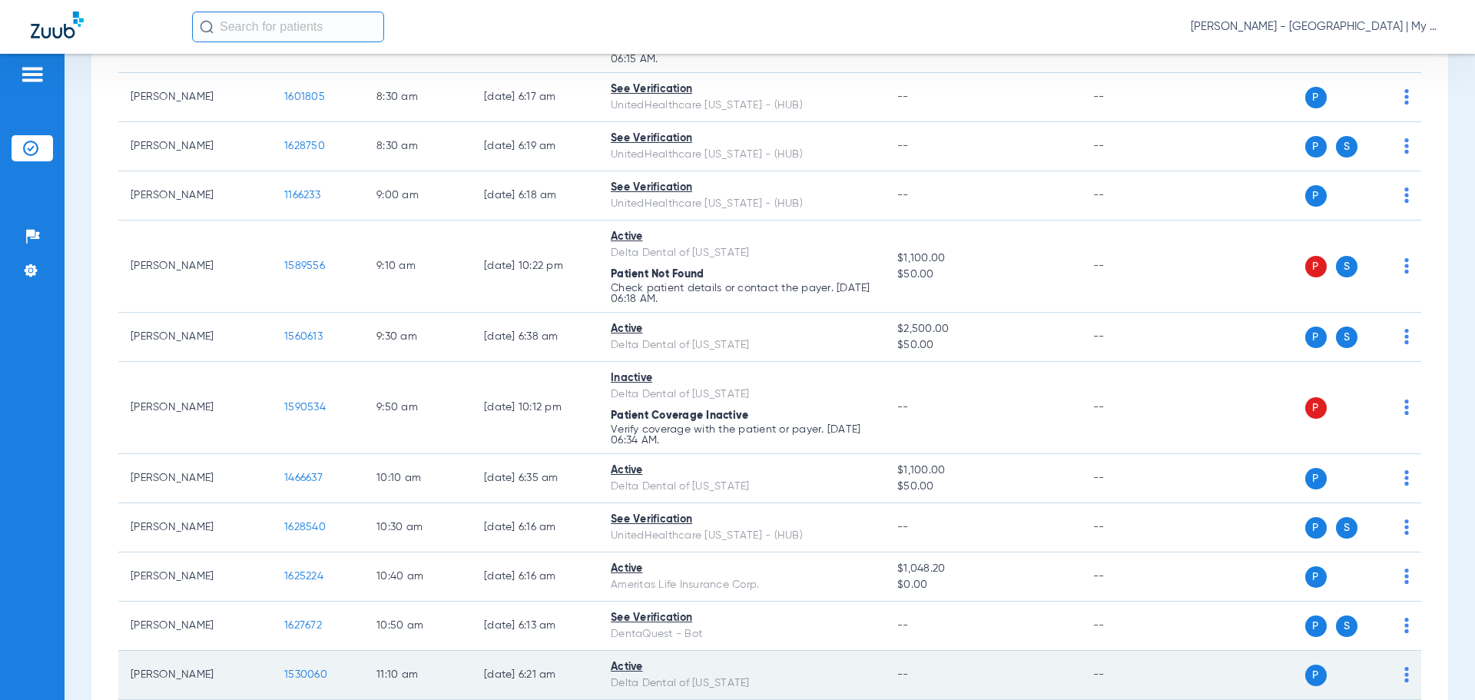
click at [309, 672] on span "1530060" at bounding box center [305, 674] width 43 height 11
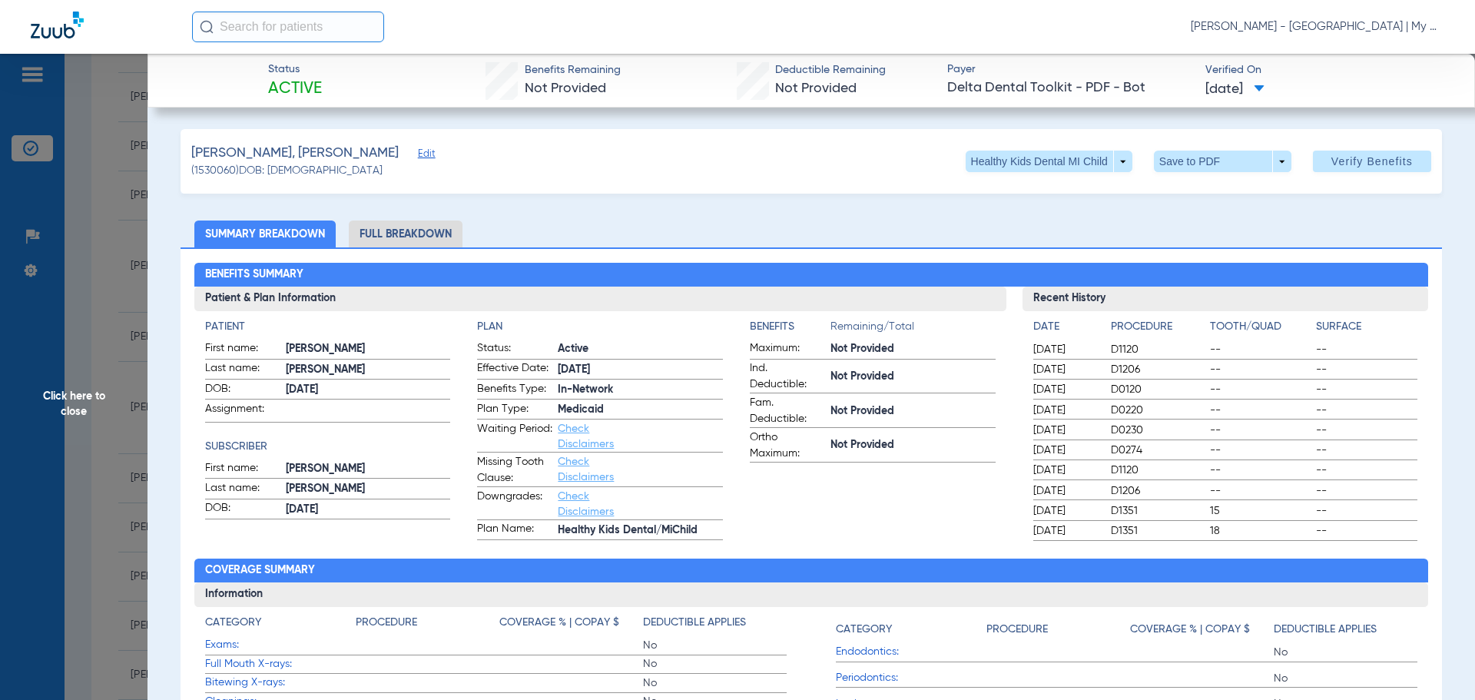
click at [437, 228] on li "Full Breakdown" at bounding box center [406, 233] width 114 height 27
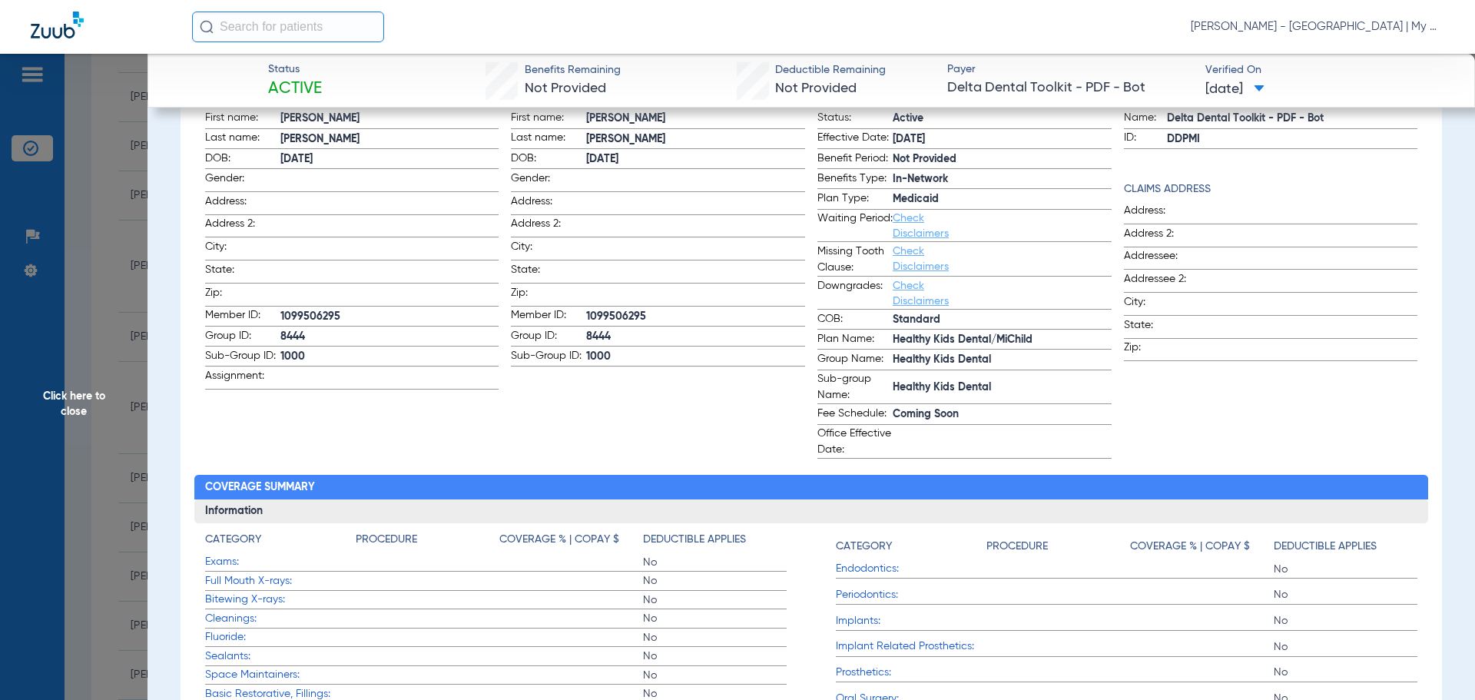
scroll to position [77, 0]
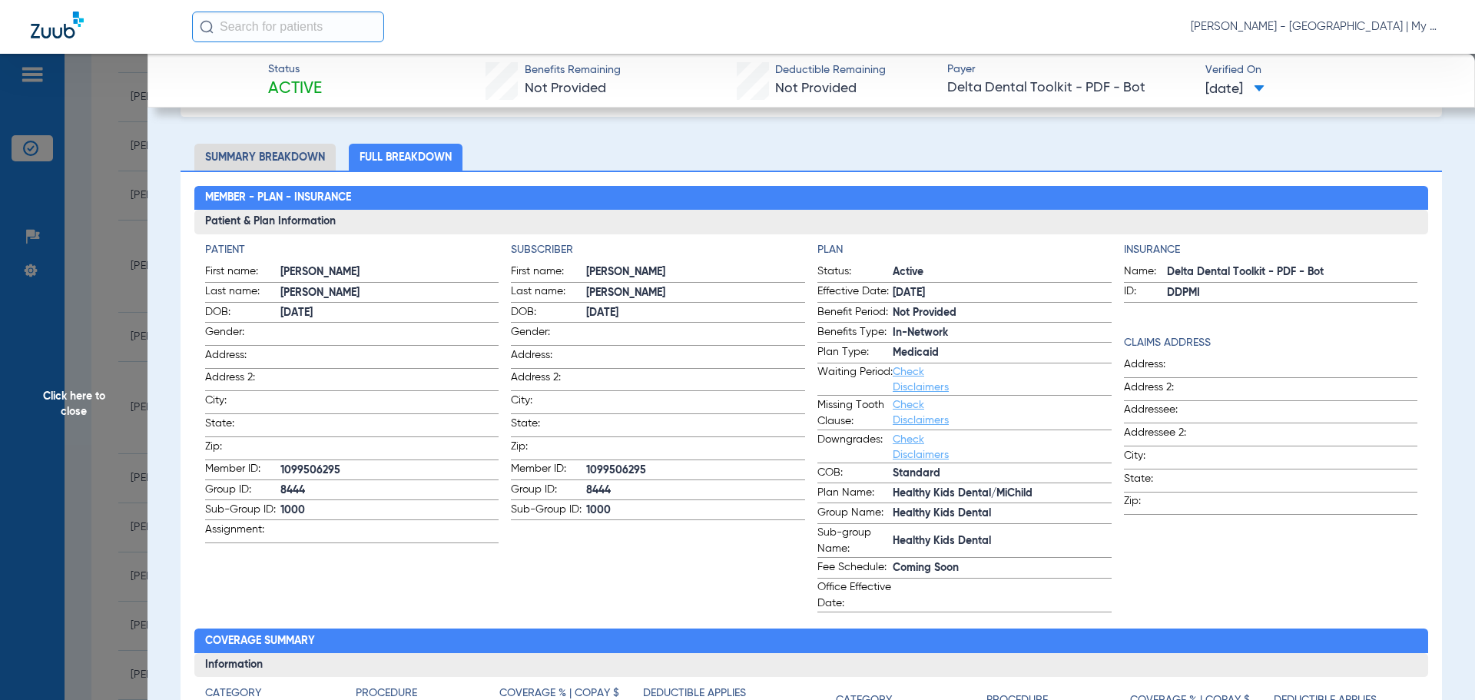
click at [113, 402] on span "Click here to close" at bounding box center [73, 404] width 147 height 700
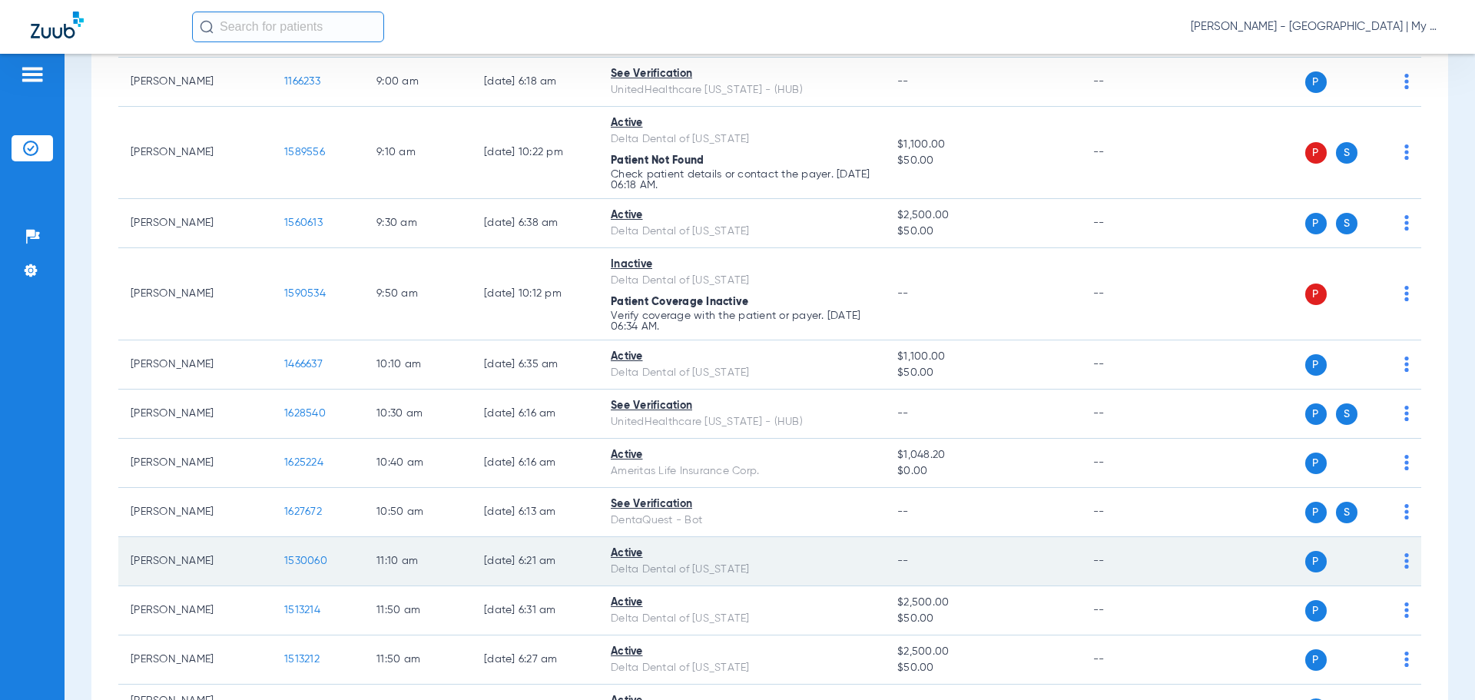
scroll to position [461, 0]
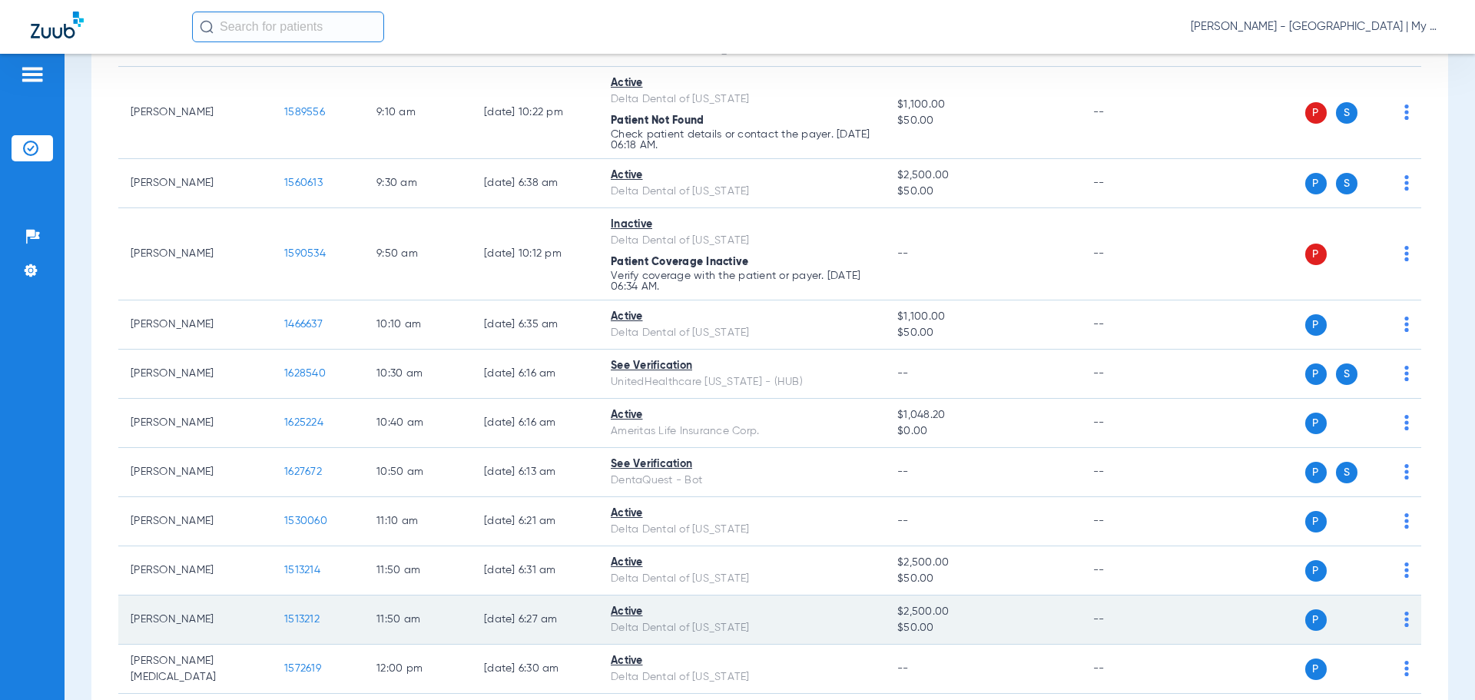
click at [301, 617] on span "1513212" at bounding box center [301, 619] width 35 height 11
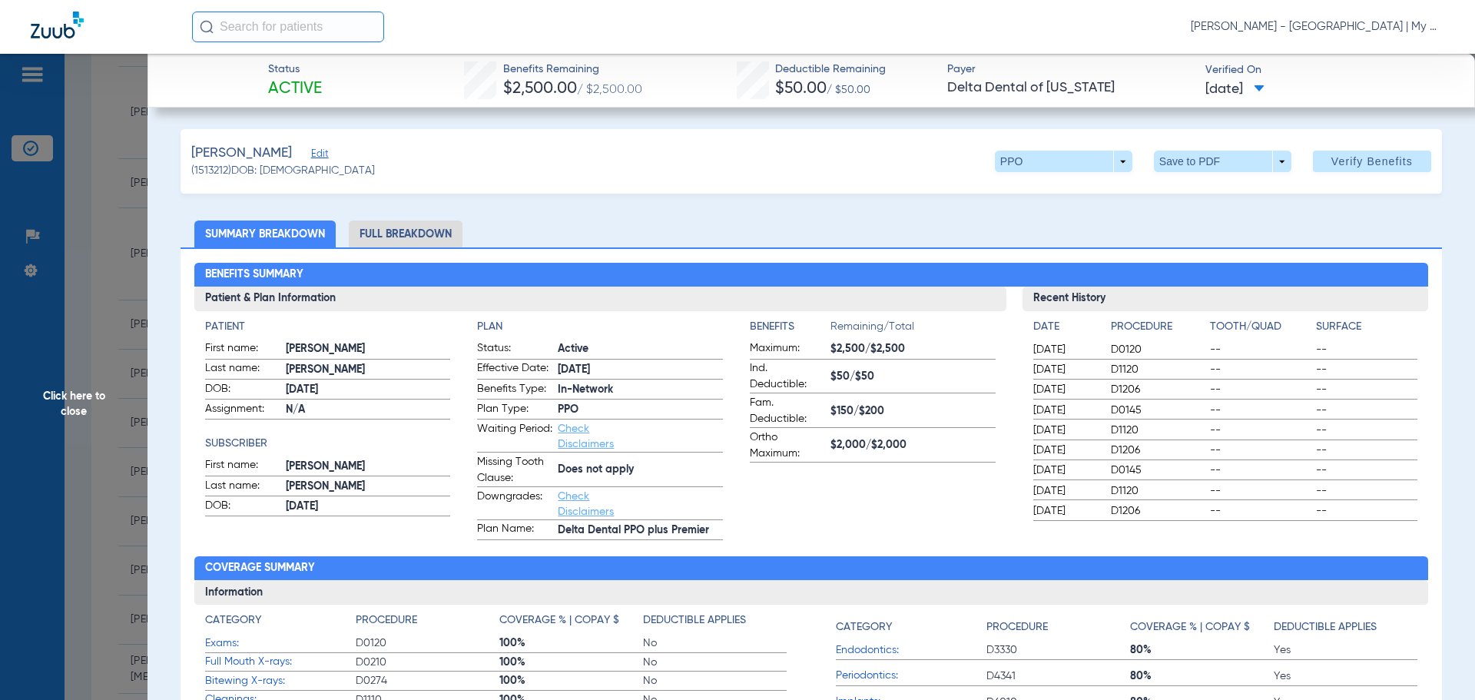
click at [419, 239] on li "Full Breakdown" at bounding box center [406, 233] width 114 height 27
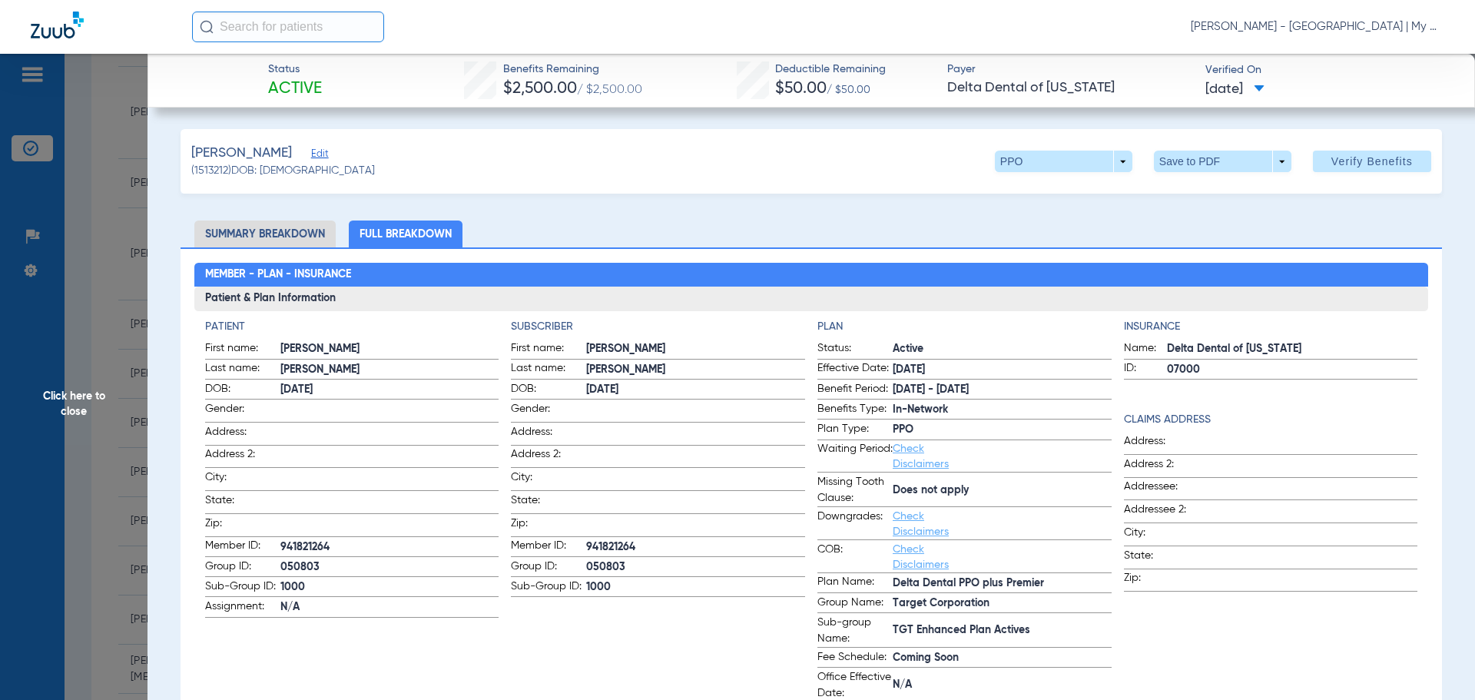
click at [79, 399] on span "Click here to close" at bounding box center [73, 404] width 147 height 700
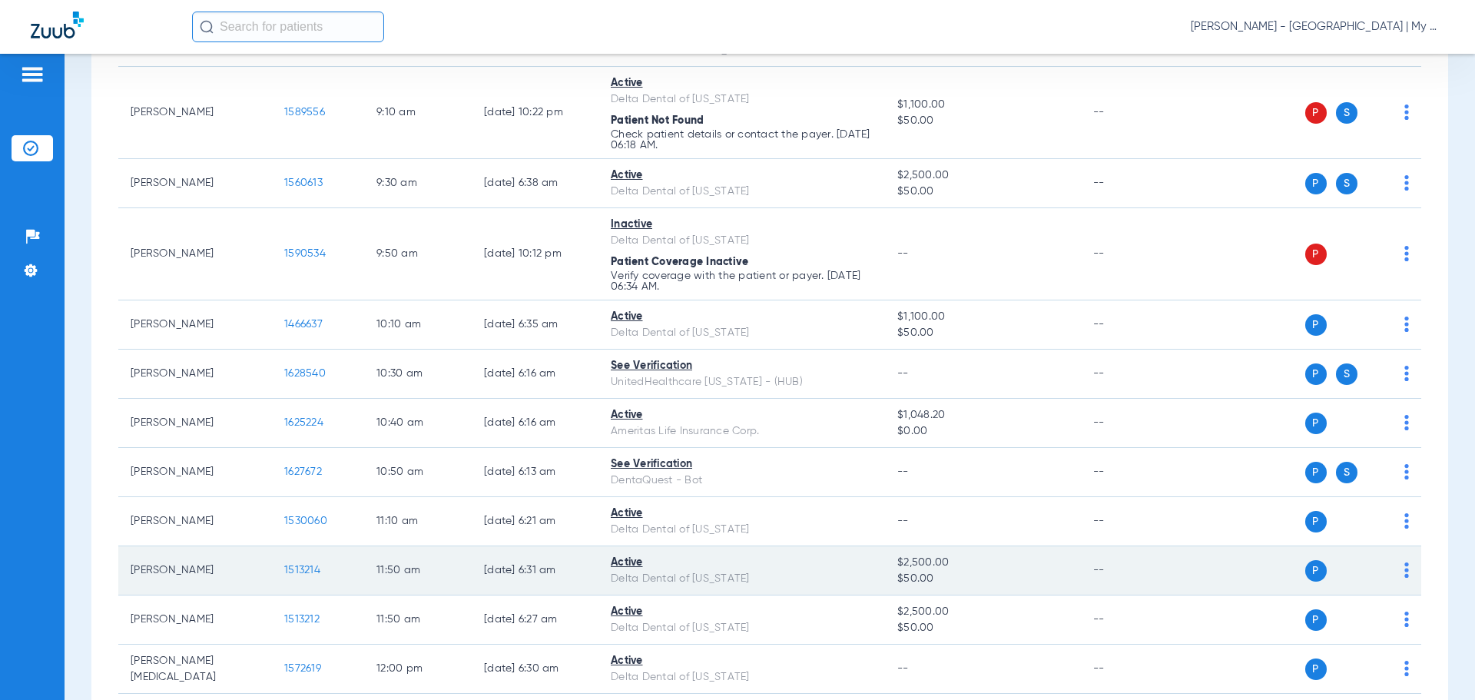
click at [303, 567] on span "1513214" at bounding box center [302, 569] width 36 height 11
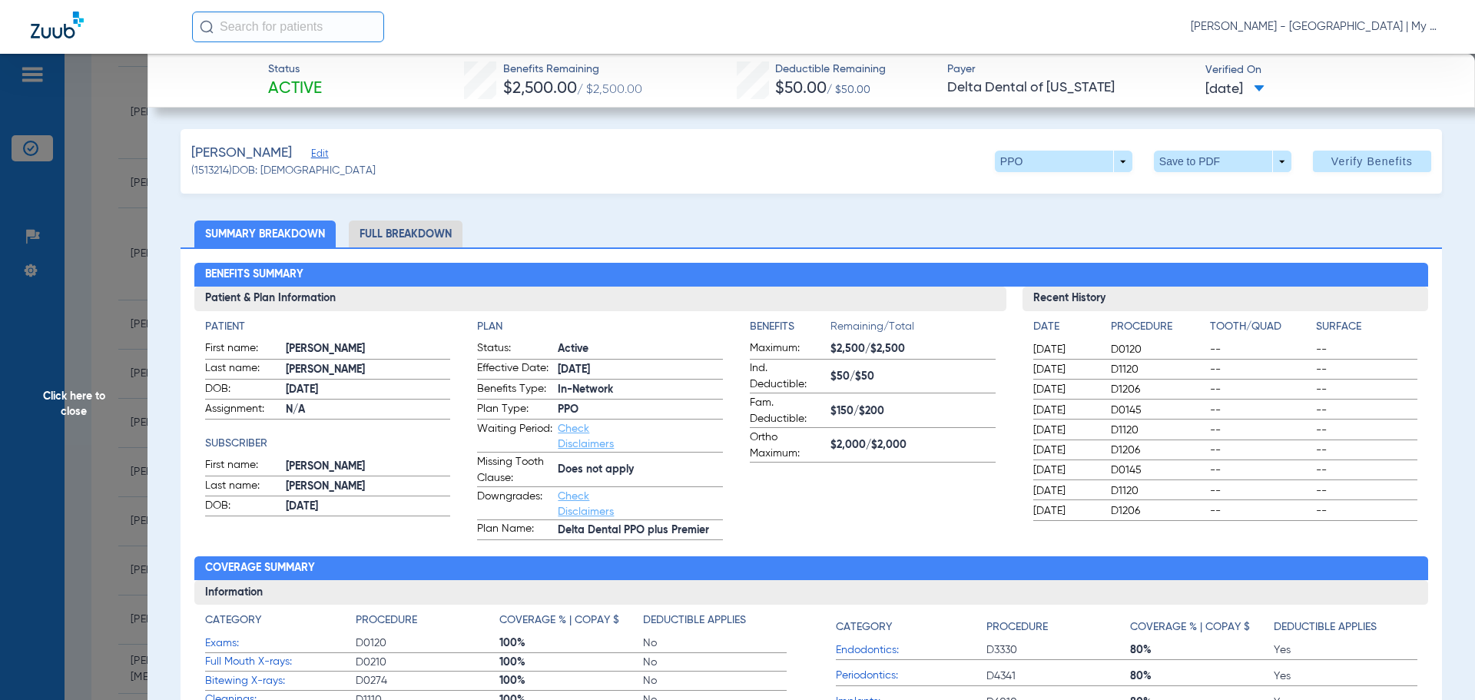
click at [416, 222] on li "Full Breakdown" at bounding box center [406, 233] width 114 height 27
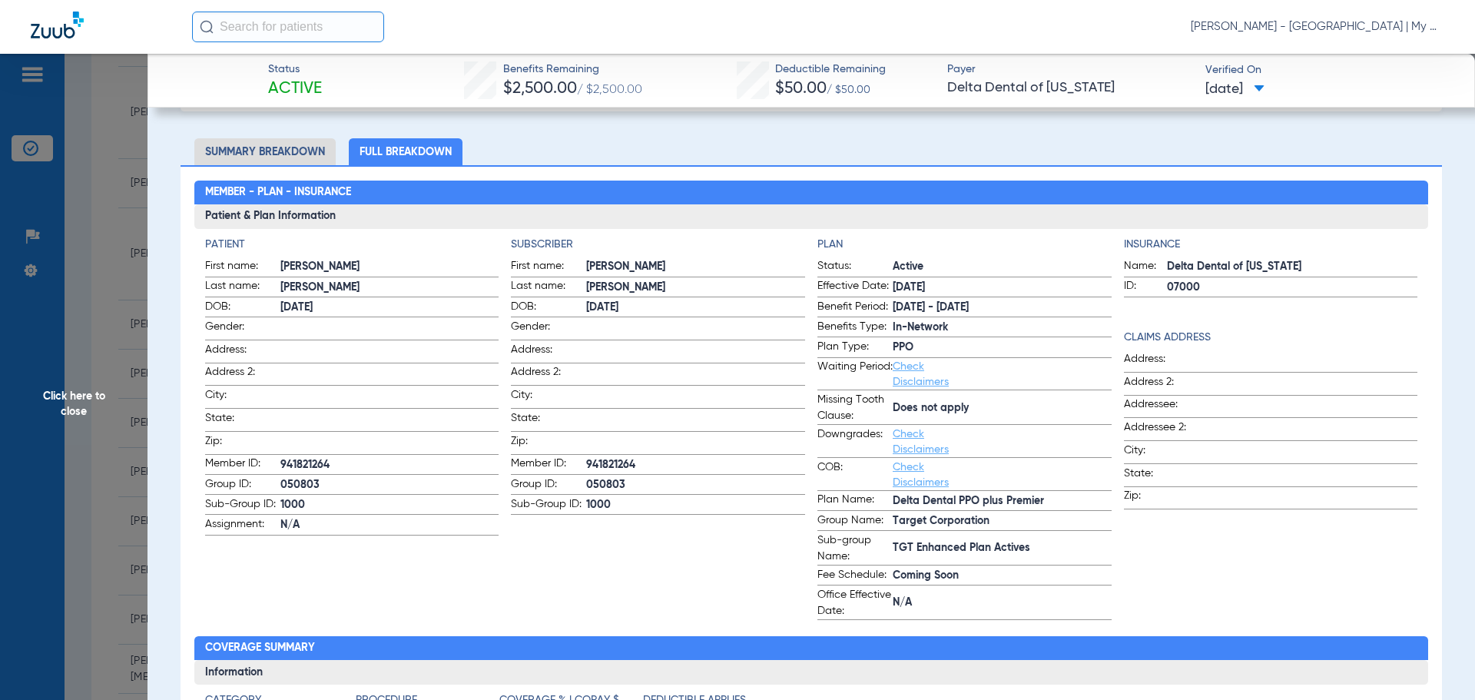
scroll to position [77, 0]
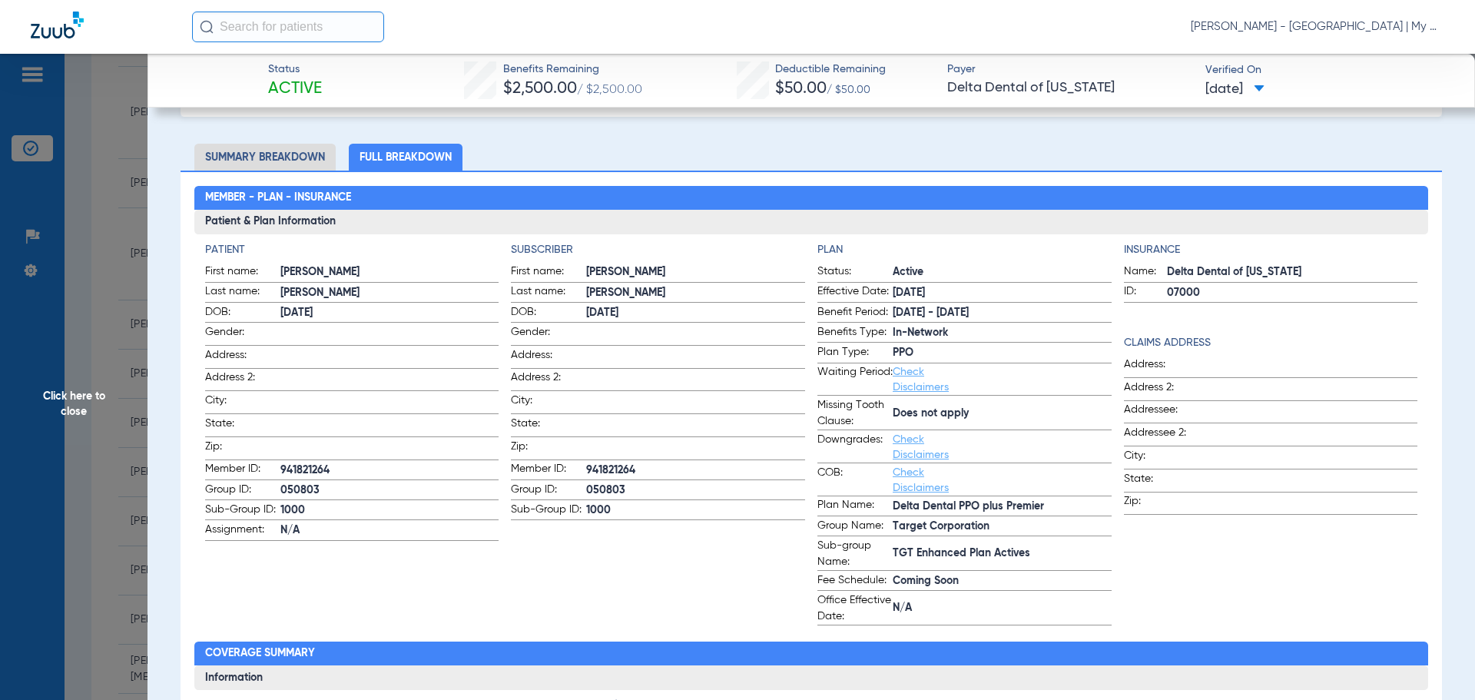
drag, startPoint x: 80, startPoint y: 386, endPoint x: 1185, endPoint y: 210, distance: 1118.9
click at [123, 372] on span "Click here to close" at bounding box center [73, 404] width 147 height 700
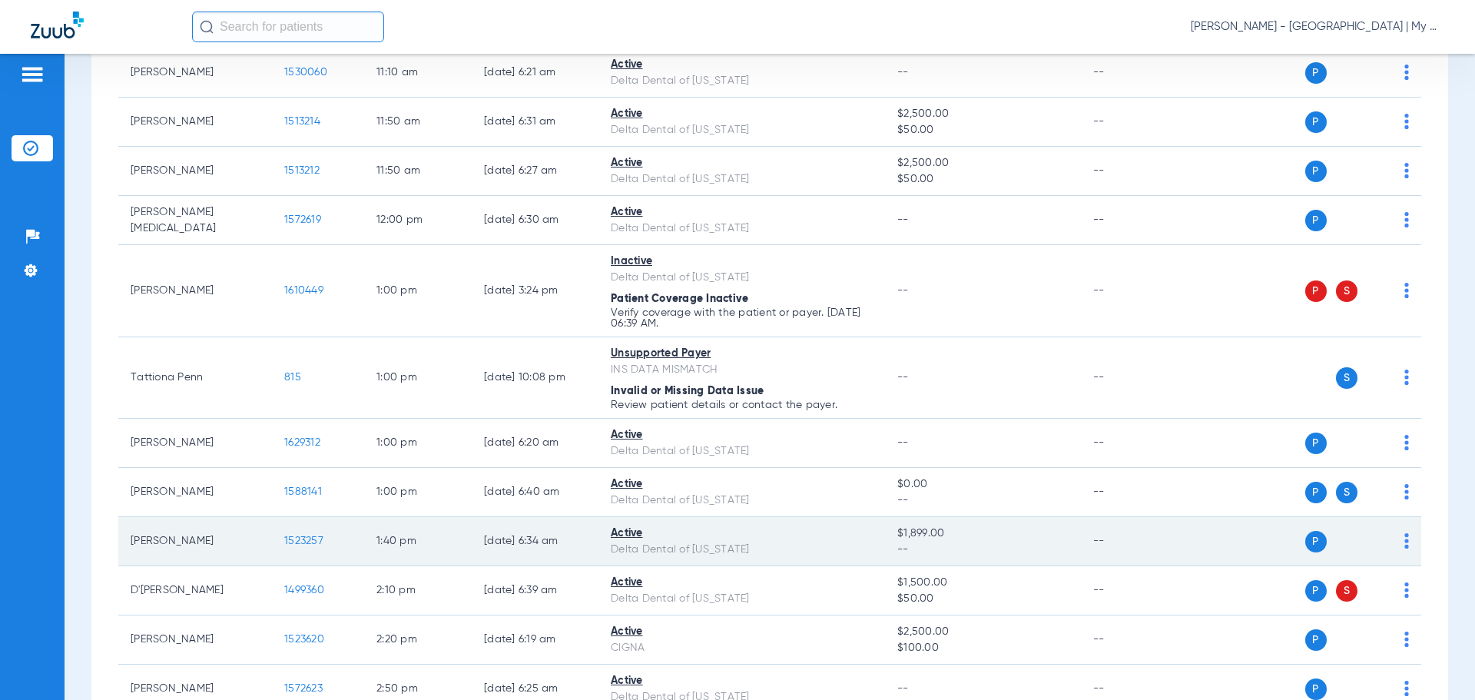
scroll to position [998, 0]
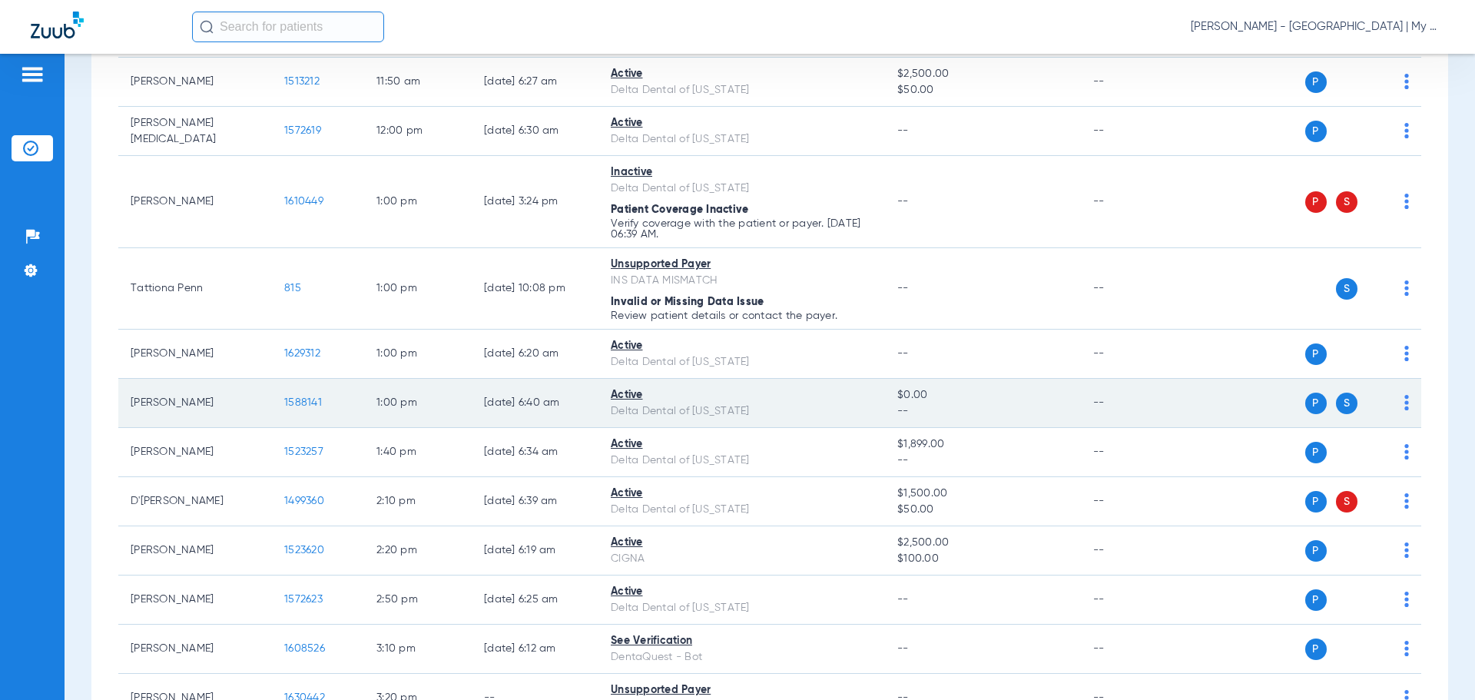
click at [313, 402] on span "1588141" at bounding box center [303, 402] width 38 height 11
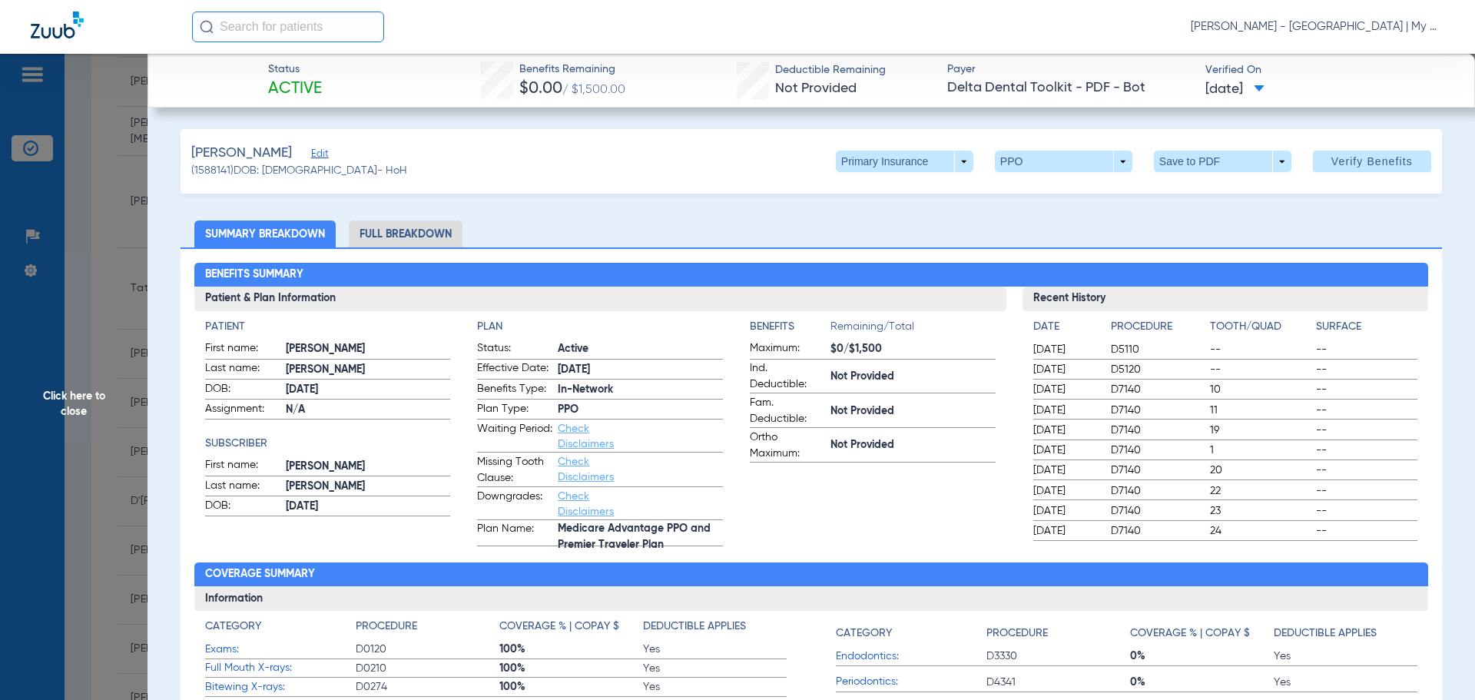
click at [435, 232] on li "Full Breakdown" at bounding box center [406, 233] width 114 height 27
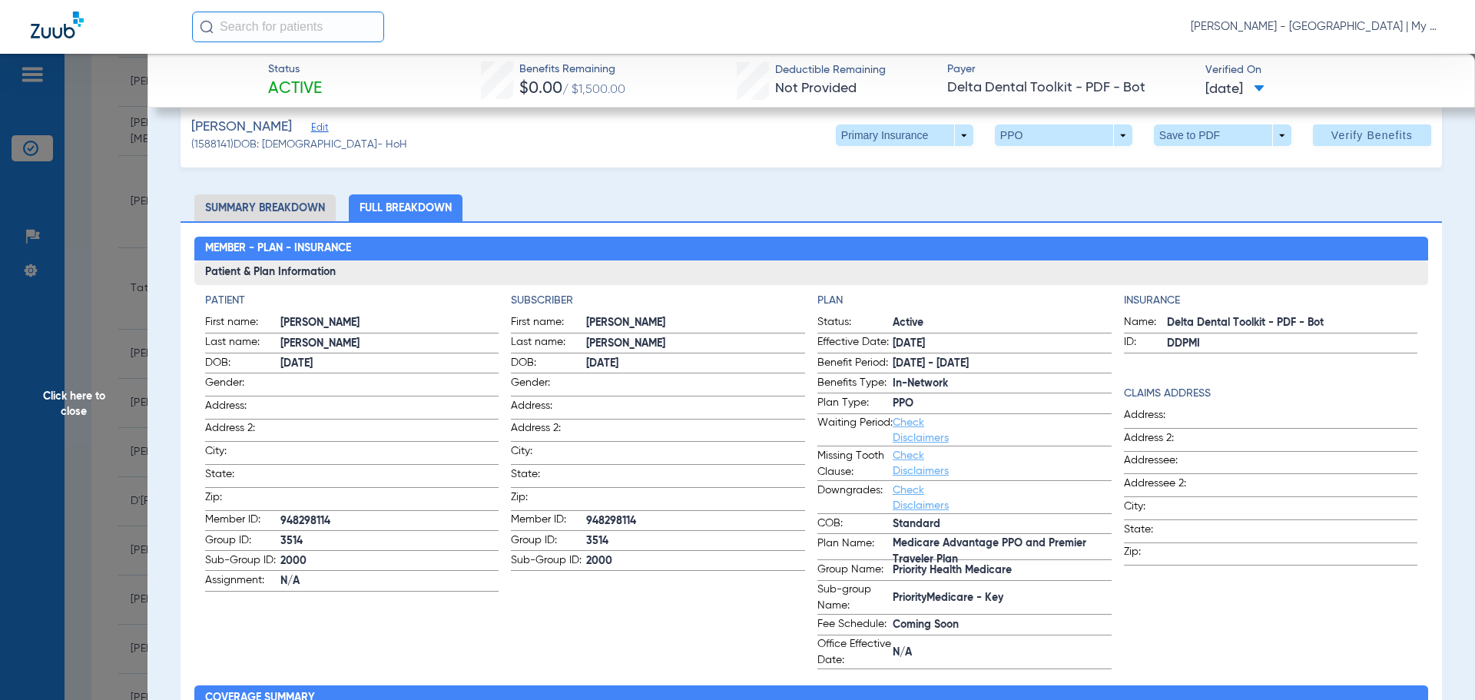
scroll to position [0, 0]
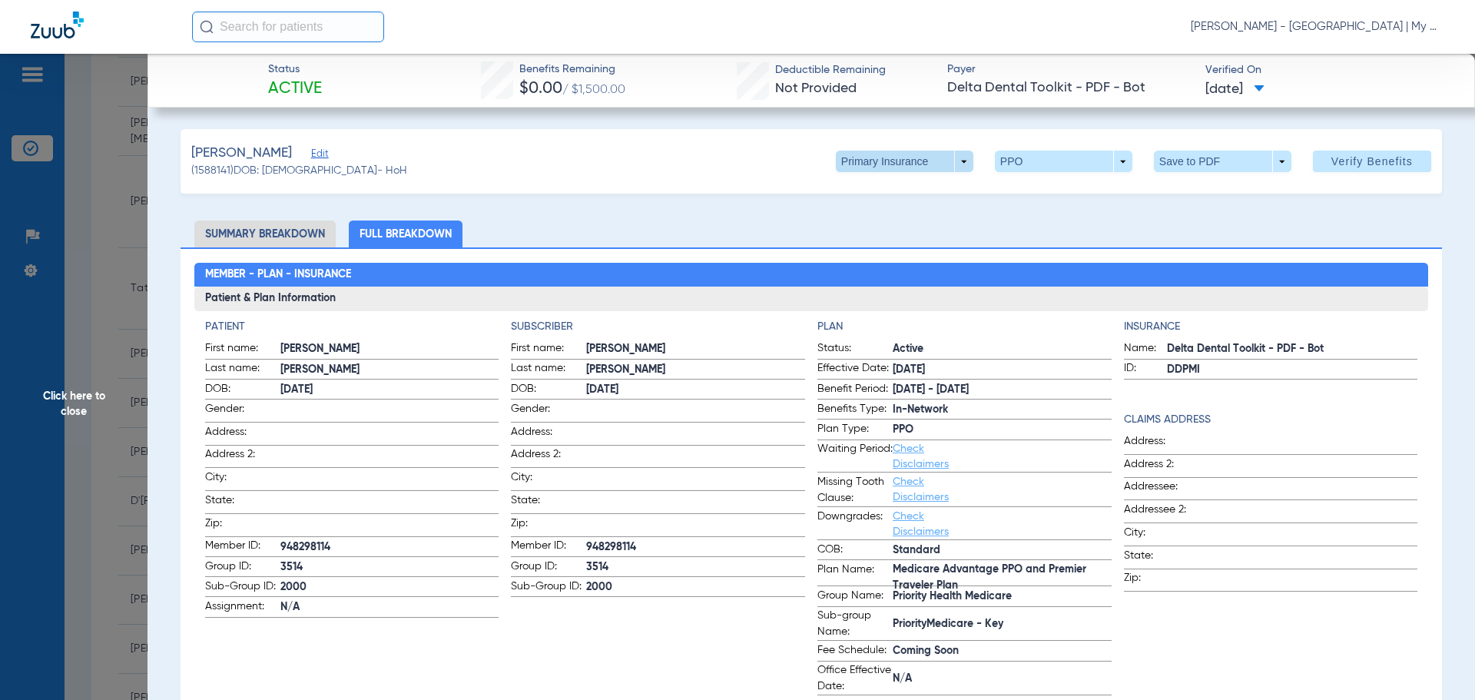
click at [952, 159] on span at bounding box center [904, 162] width 137 height 22
click at [864, 225] on span "Secondary Insurance" at bounding box center [887, 222] width 101 height 11
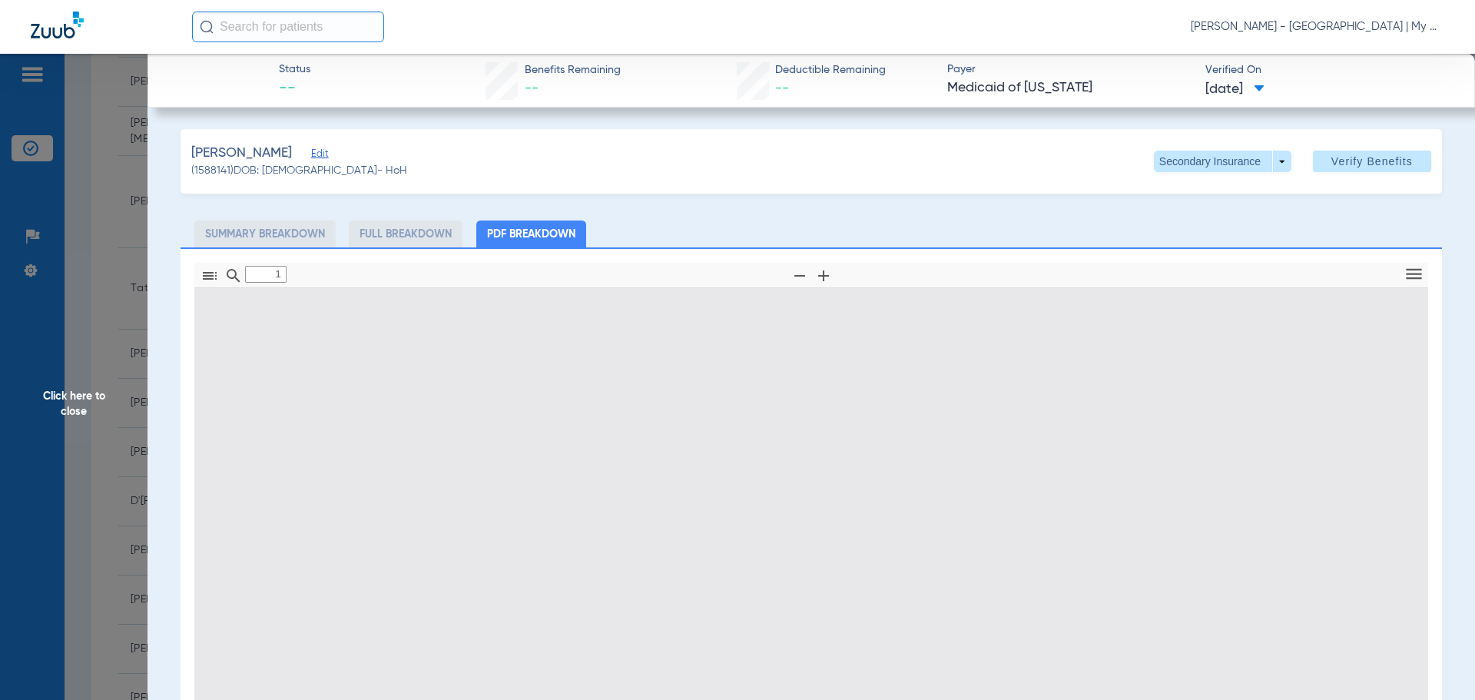
type input "0"
select select "page-width"
type input "1"
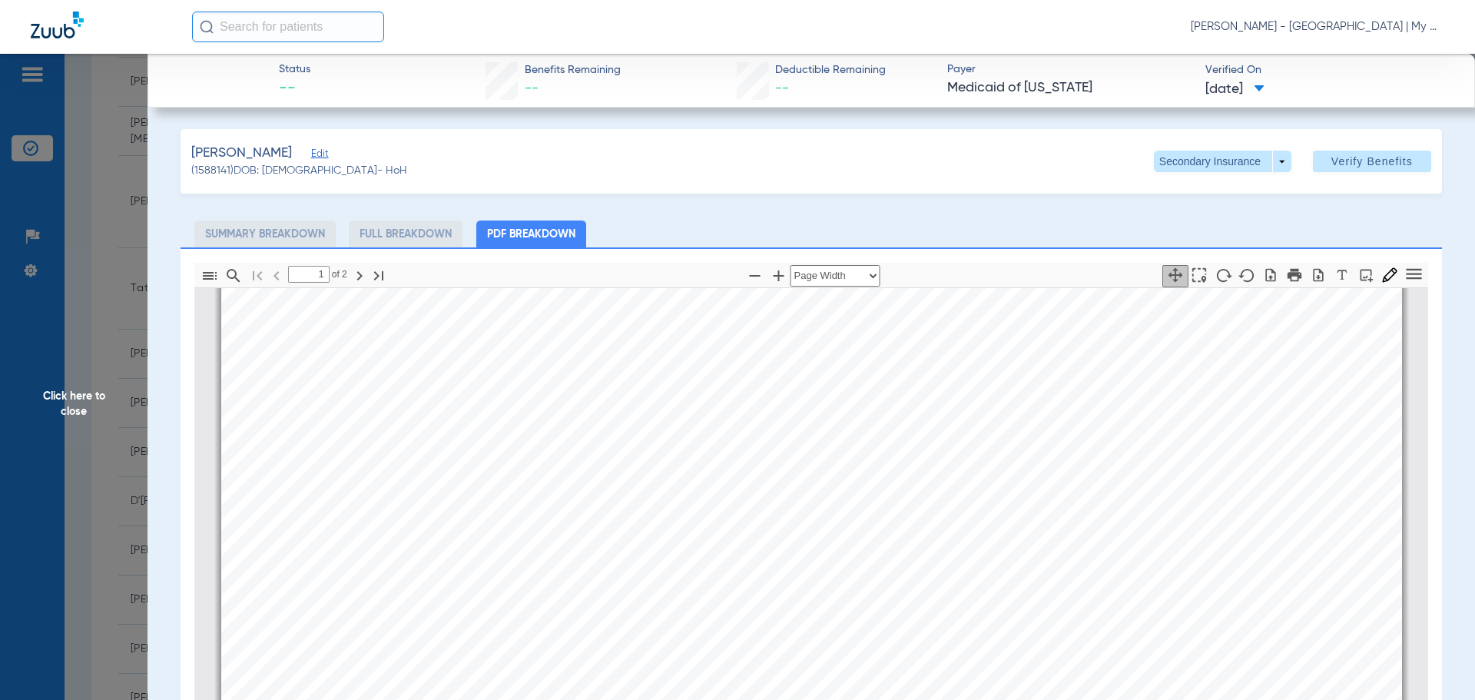
scroll to position [852, 0]
click at [32, 377] on span "Click here to close" at bounding box center [73, 404] width 147 height 700
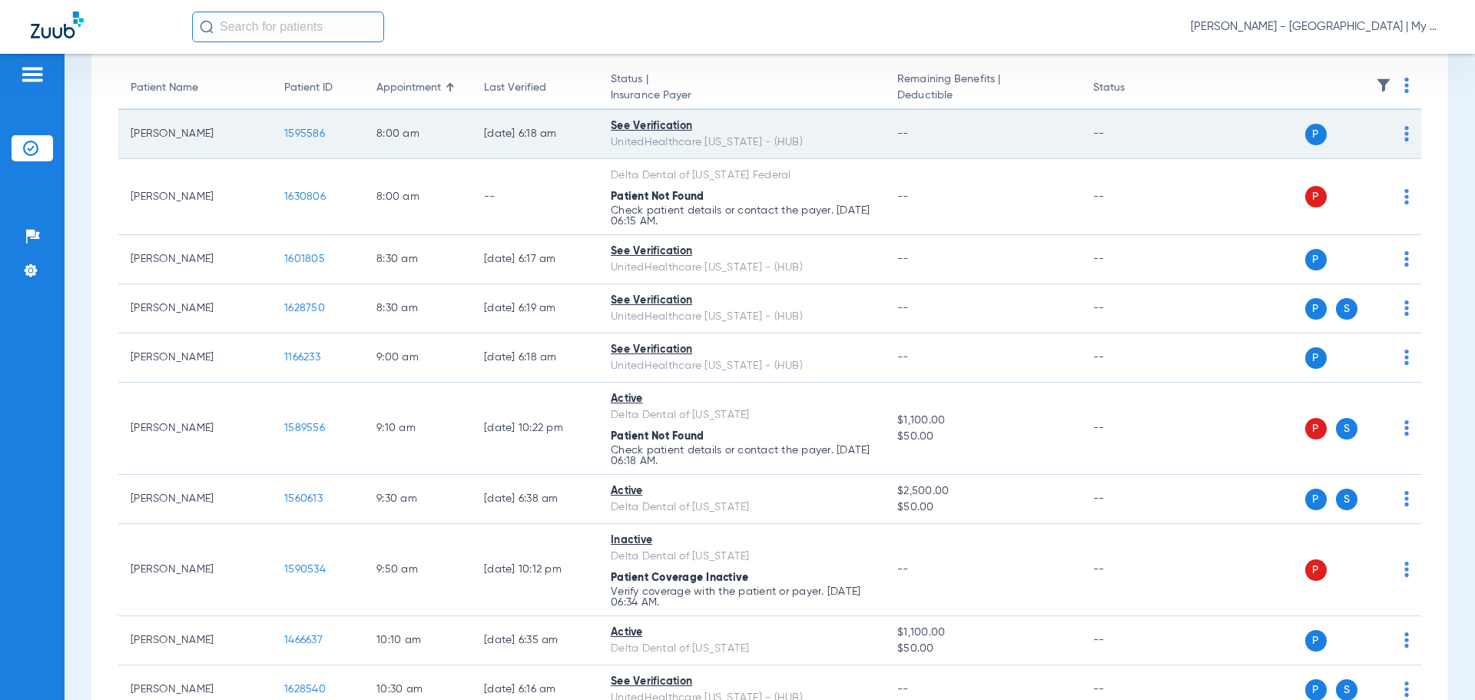
scroll to position [5, 0]
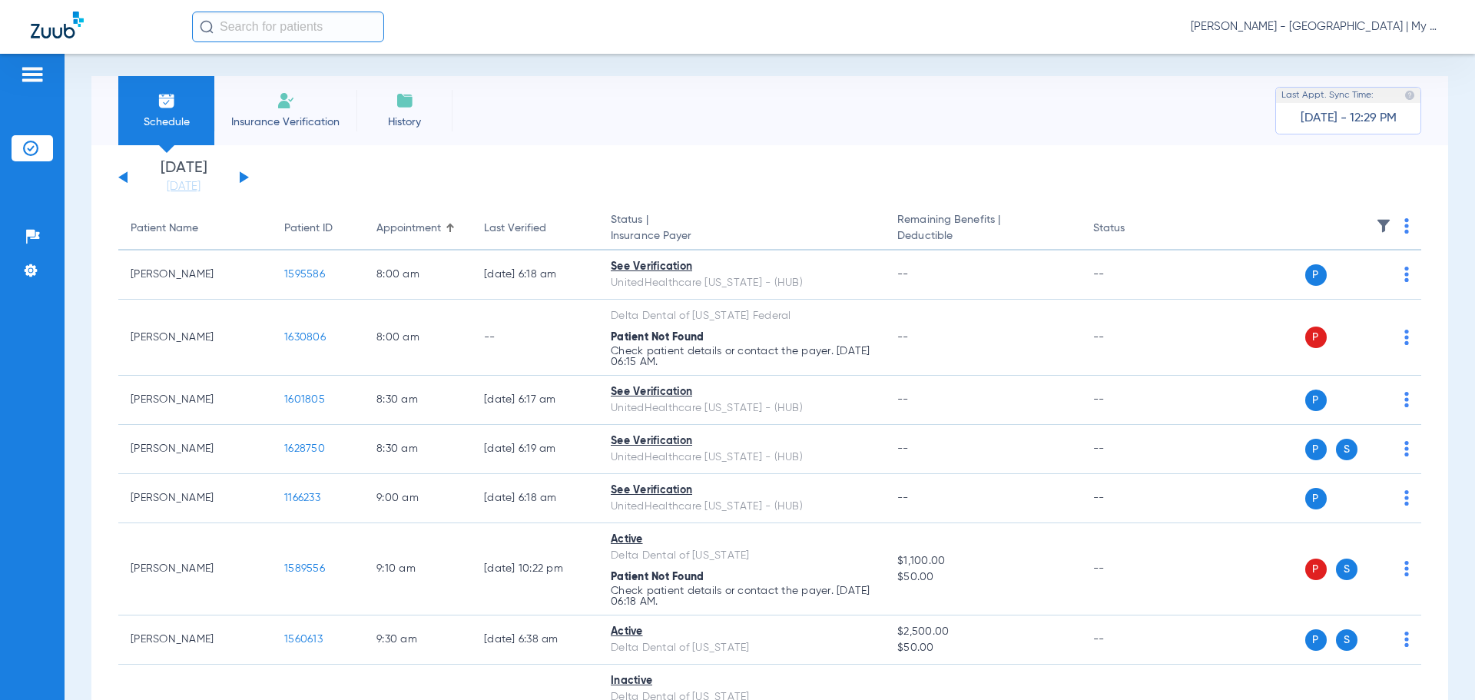
click at [280, 28] on input "text" at bounding box center [288, 27] width 192 height 31
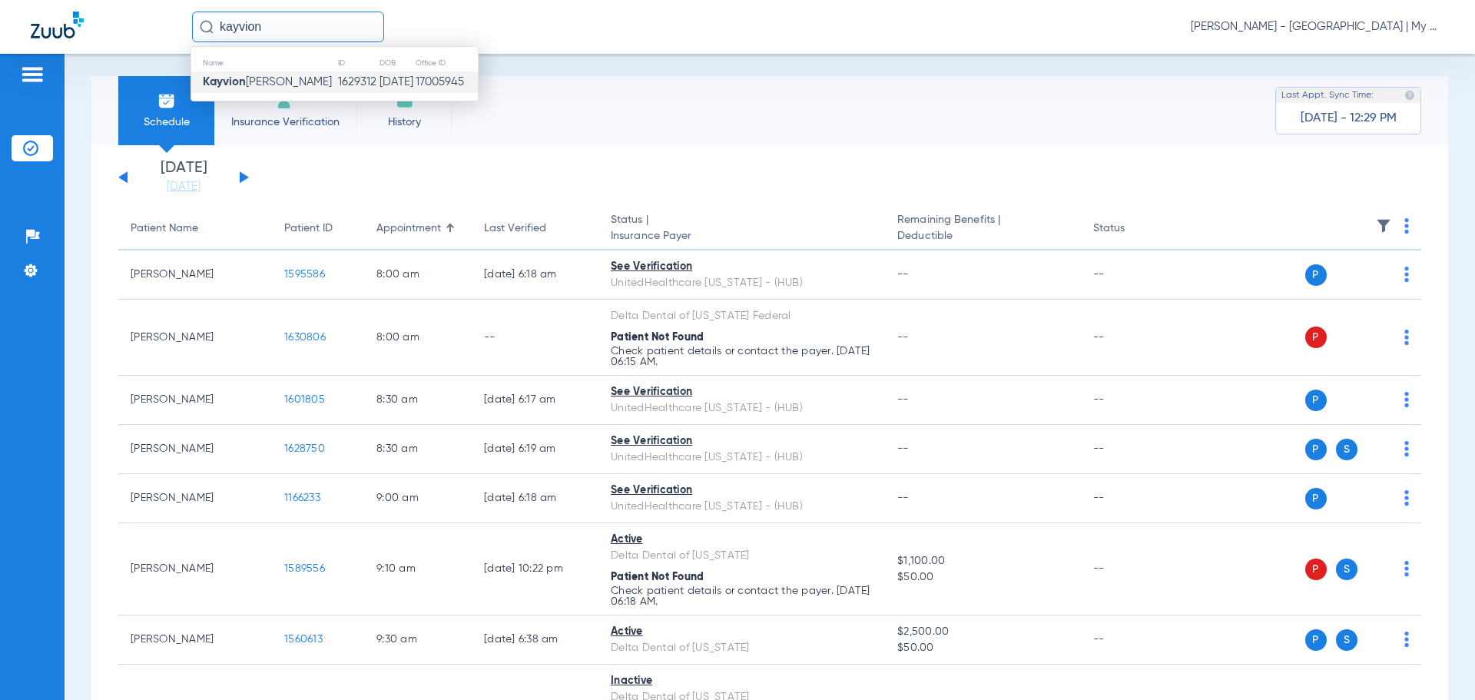
type input "kayvion"
click at [415, 80] on td "17005945" at bounding box center [446, 82] width 63 height 22
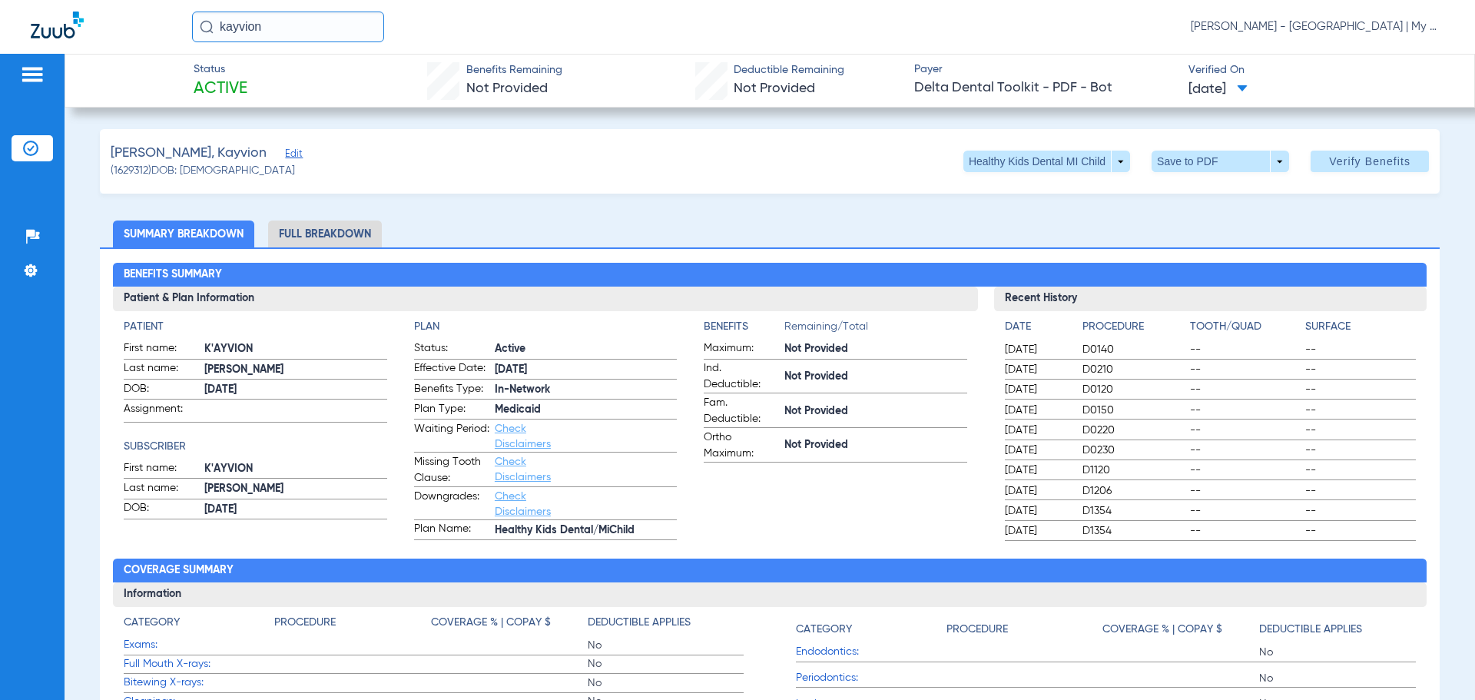
drag, startPoint x: 217, startPoint y: 38, endPoint x: 167, endPoint y: 48, distance: 50.2
click at [167, 48] on div "kayvion Kayla Robles - Battle Creek | My Community Dental Centers" at bounding box center [737, 27] width 1475 height 54
click at [30, 148] on img at bounding box center [30, 148] width 15 height 15
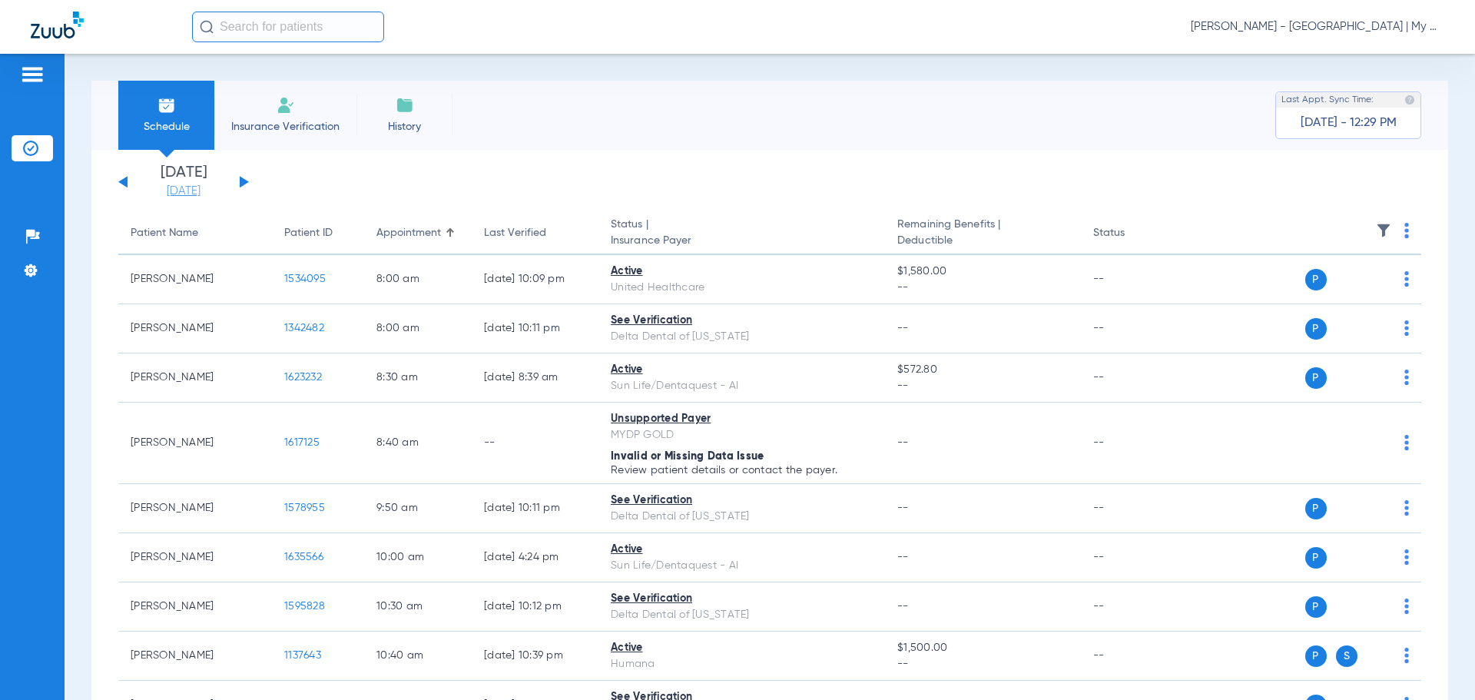
click at [174, 186] on link "[DATE]" at bounding box center [183, 191] width 92 height 15
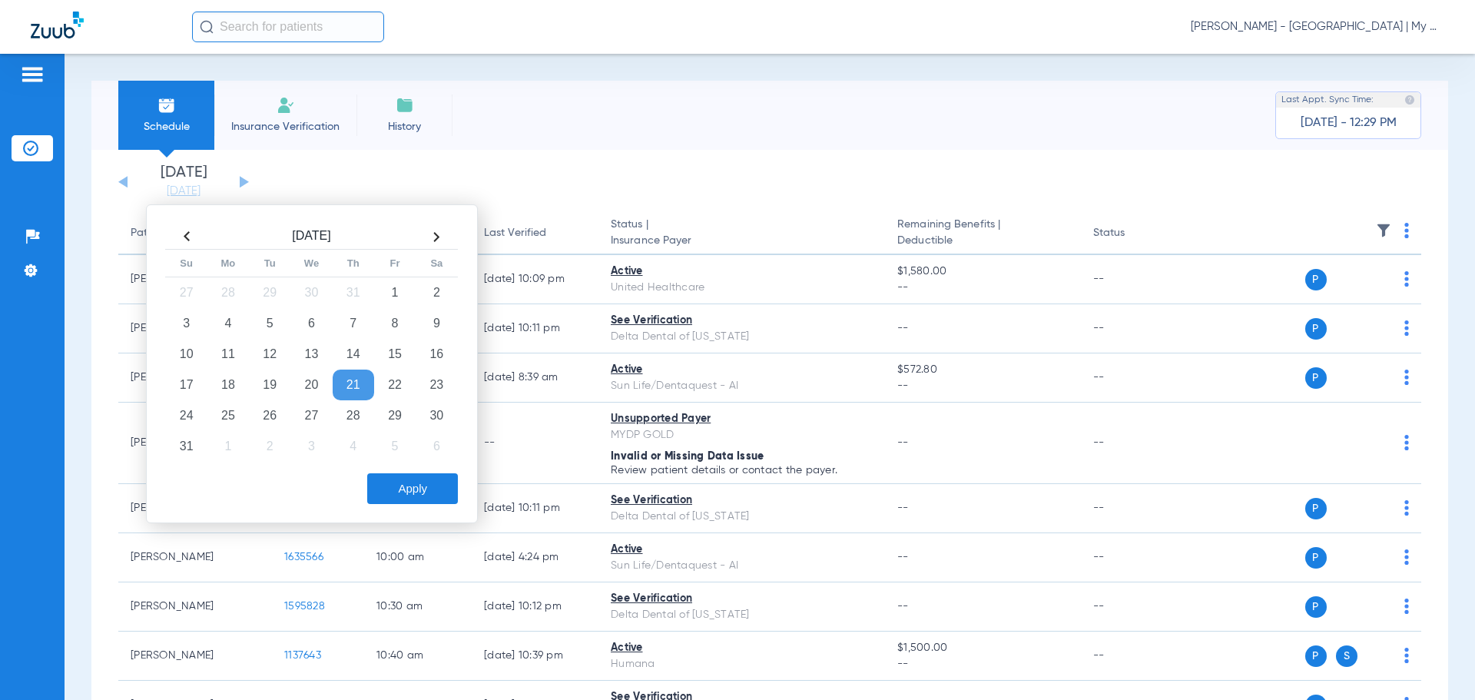
click at [355, 379] on td "21" at bounding box center [353, 384] width 41 height 31
drag, startPoint x: 273, startPoint y: 442, endPoint x: 307, endPoint y: 453, distance: 35.5
click at [273, 442] on td "2" at bounding box center [269, 446] width 41 height 31
click at [412, 482] on button "Apply" at bounding box center [412, 488] width 91 height 31
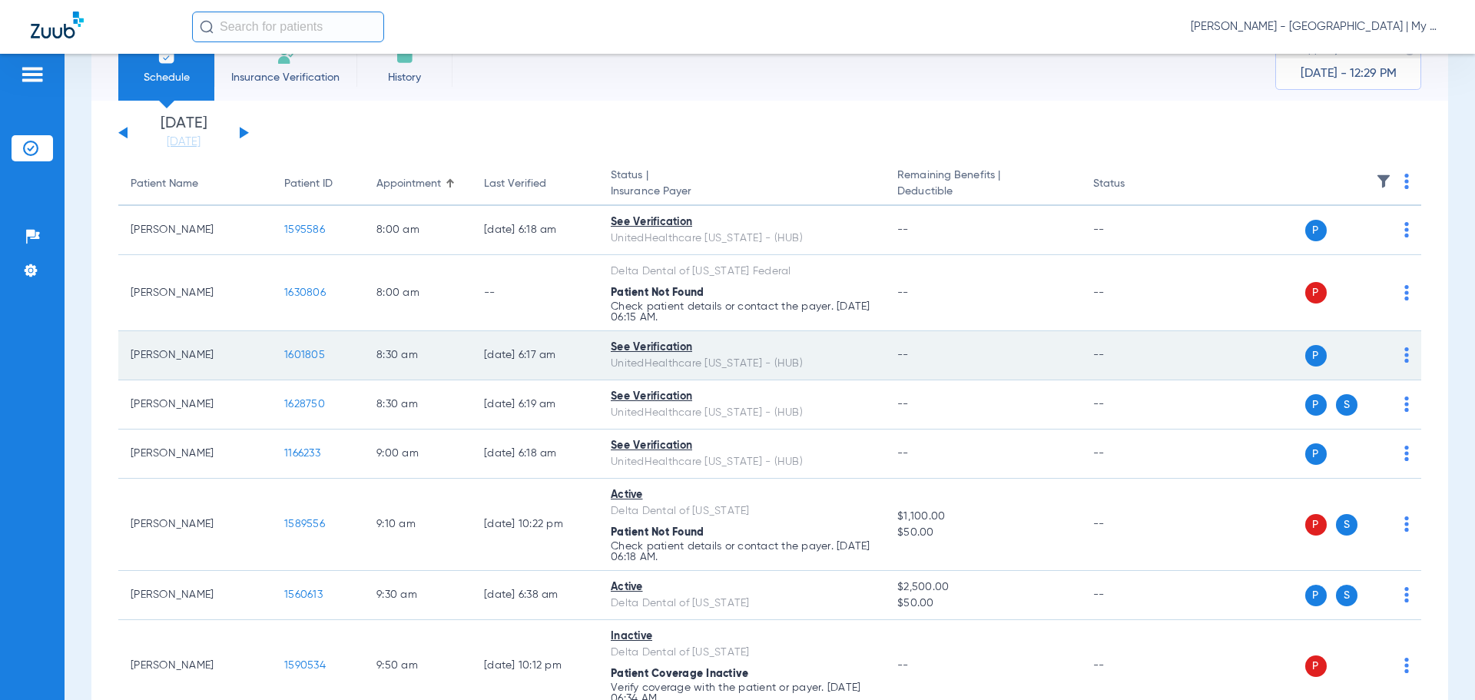
scroll to position [77, 0]
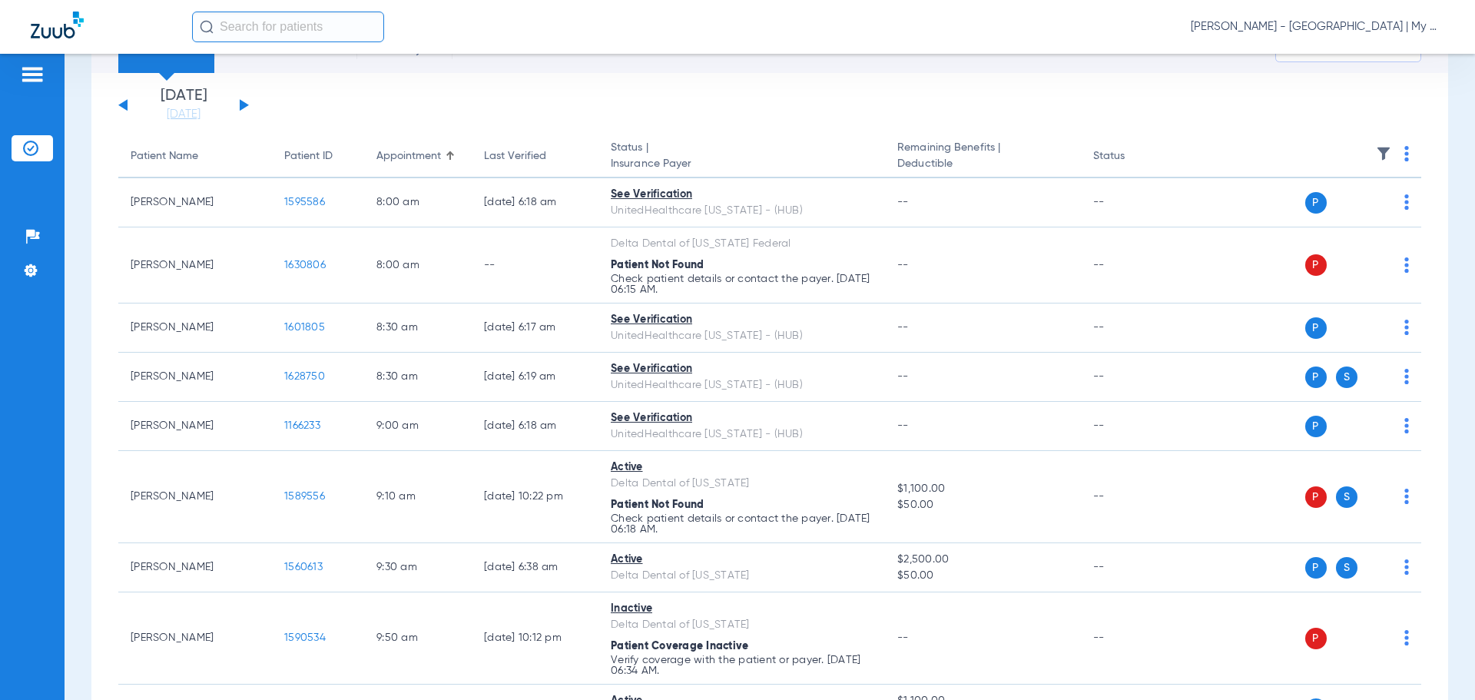
click at [399, 106] on app-single-date-navigator "Tuesday 06-17-2025 Wednesday 06-18-2025 Thursday 06-19-2025 Friday 06-20-2025 S…" at bounding box center [769, 105] width 1303 height 34
click at [501, 157] on div "Last Verified" at bounding box center [515, 156] width 62 height 16
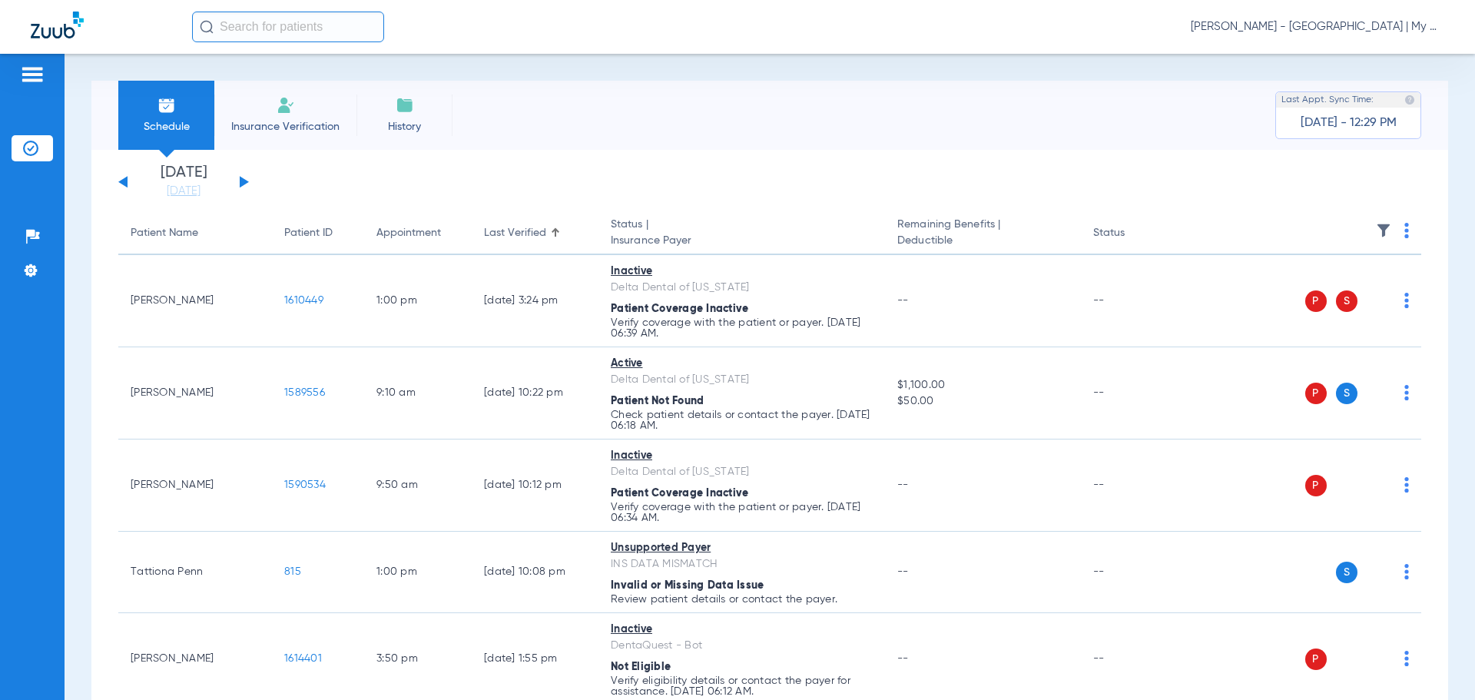
click at [544, 228] on div "Last Verified" at bounding box center [515, 233] width 62 height 16
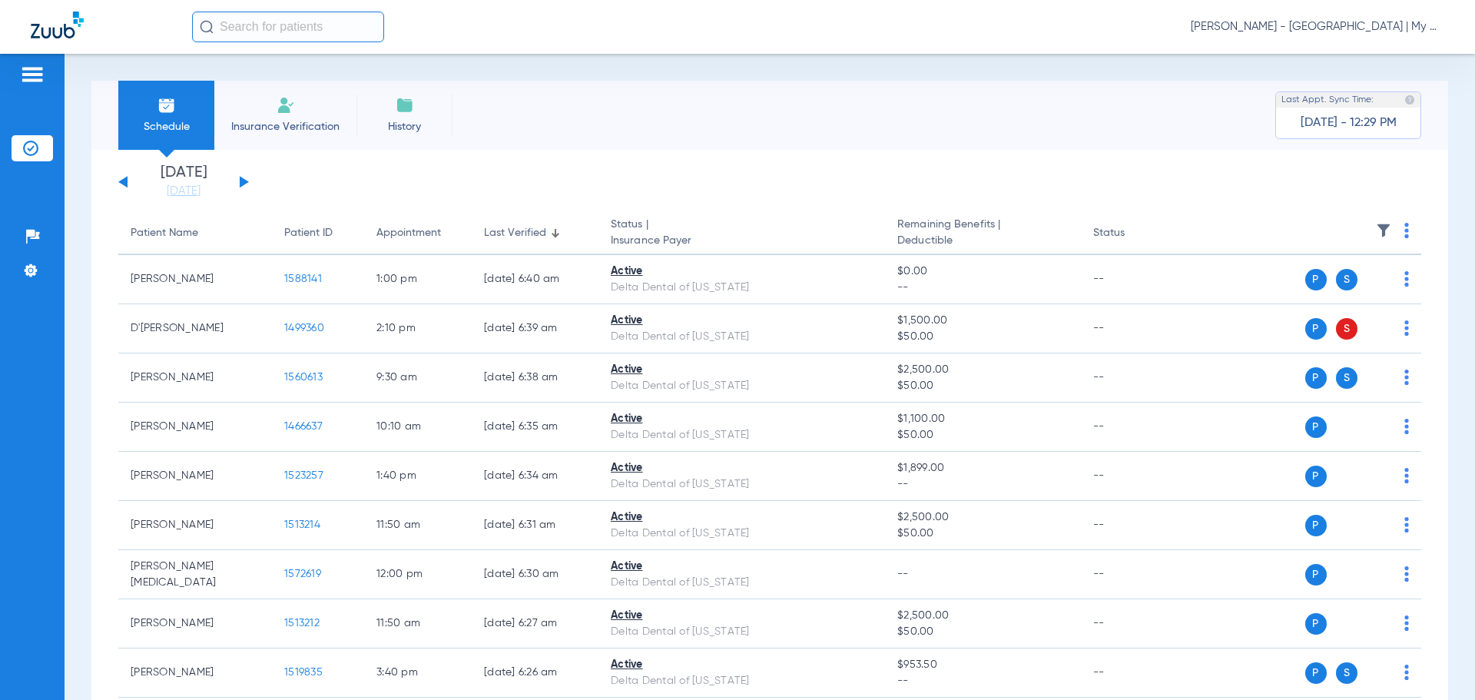
click at [524, 232] on div "Last Verified" at bounding box center [515, 233] width 62 height 16
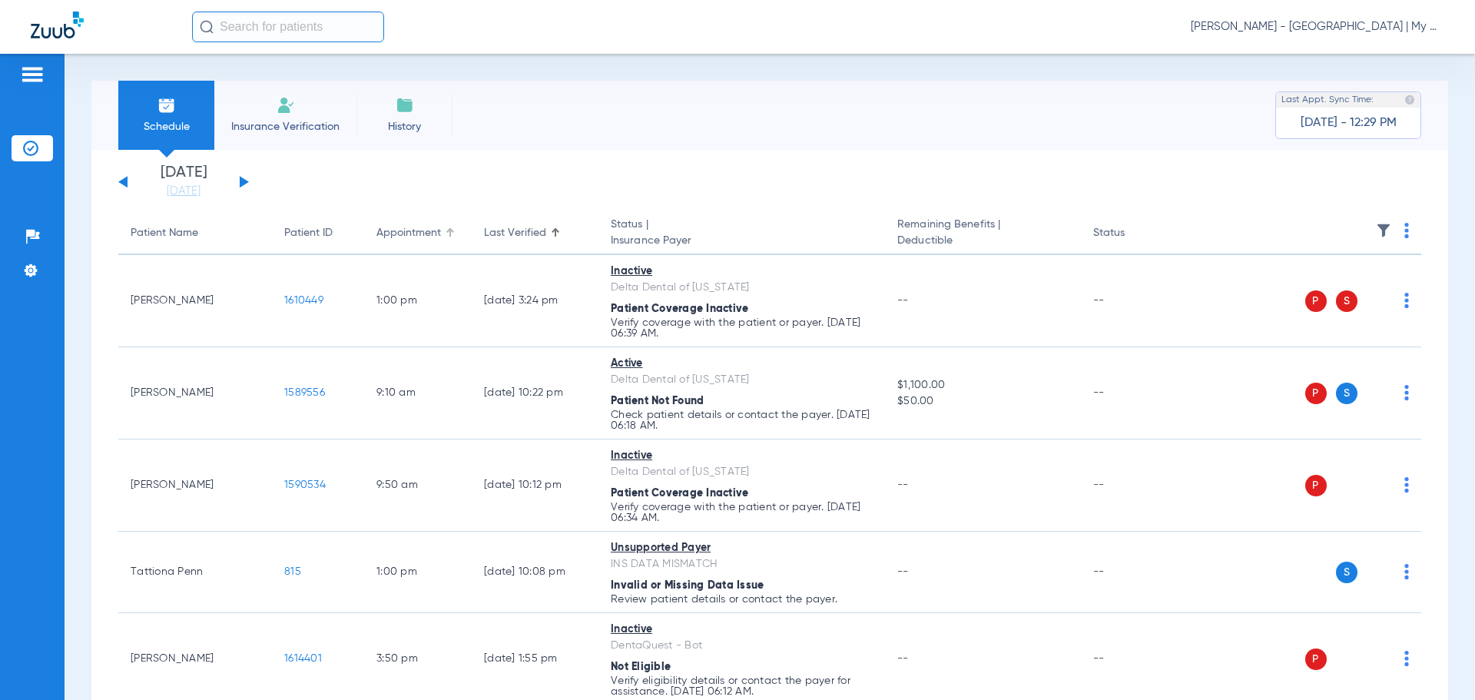
click at [434, 238] on div "Appointment" at bounding box center [408, 233] width 65 height 16
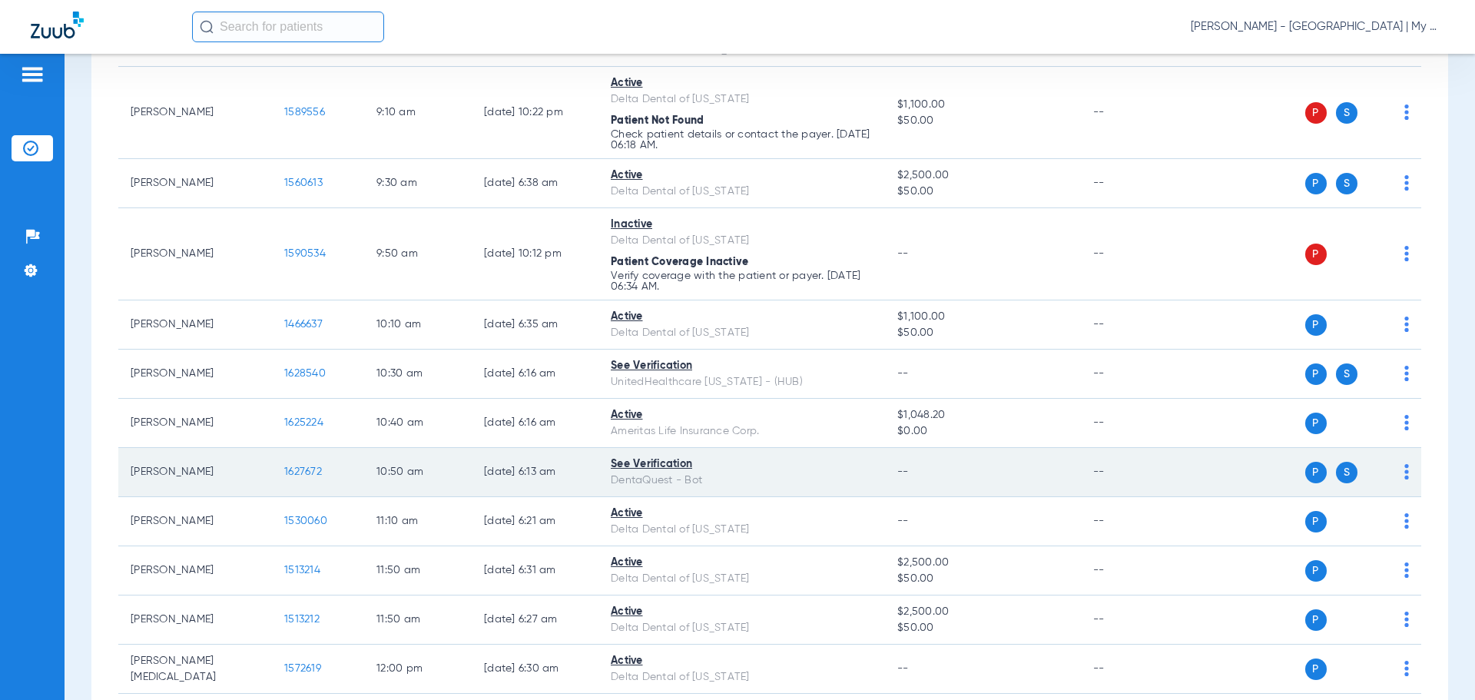
scroll to position [768, 0]
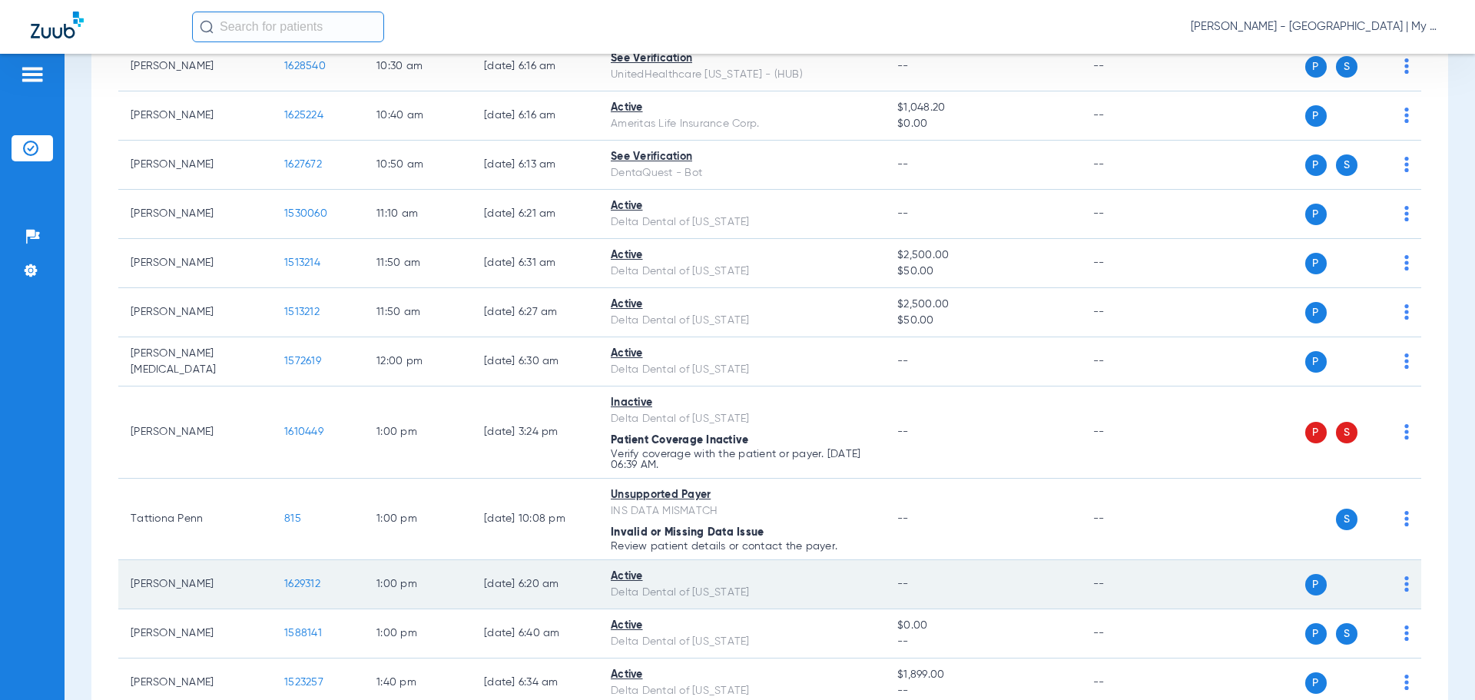
click at [294, 579] on span "1629312" at bounding box center [302, 583] width 36 height 11
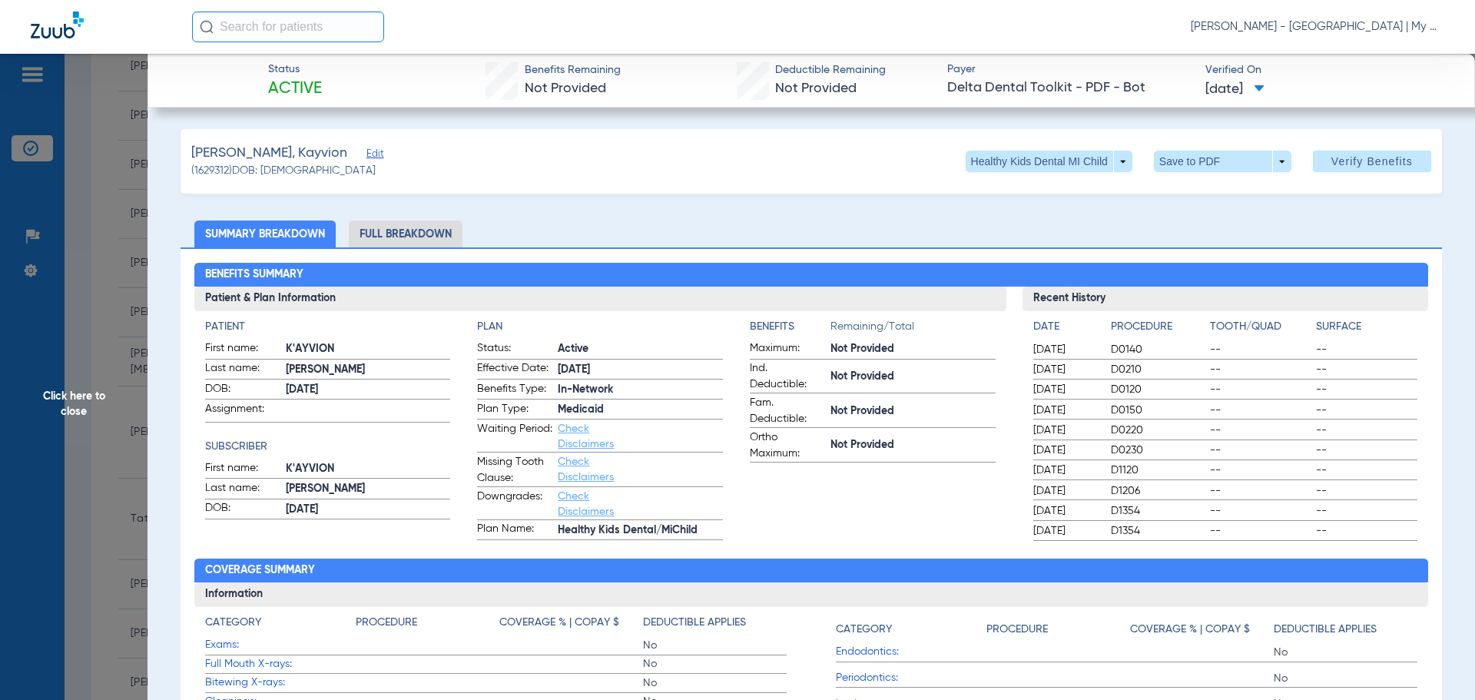
click at [430, 242] on li "Full Breakdown" at bounding box center [406, 233] width 114 height 27
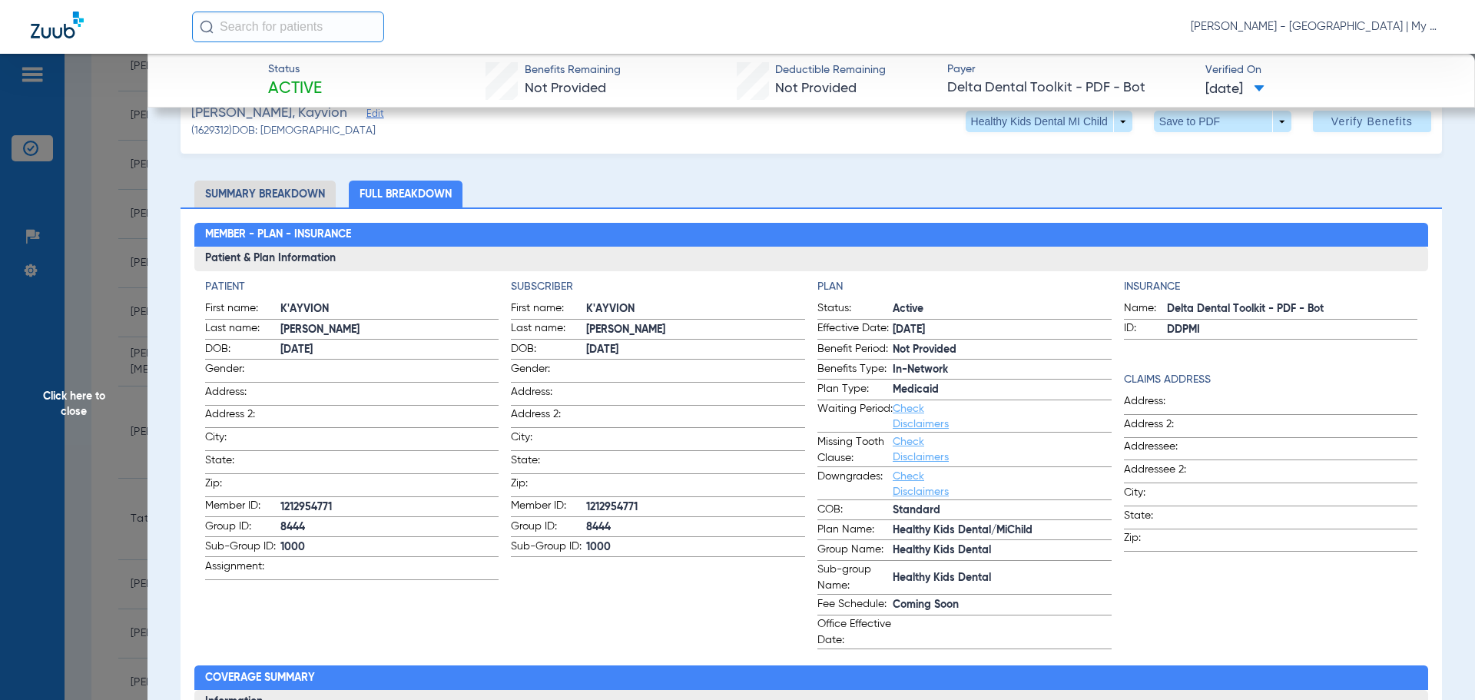
scroll to position [0, 0]
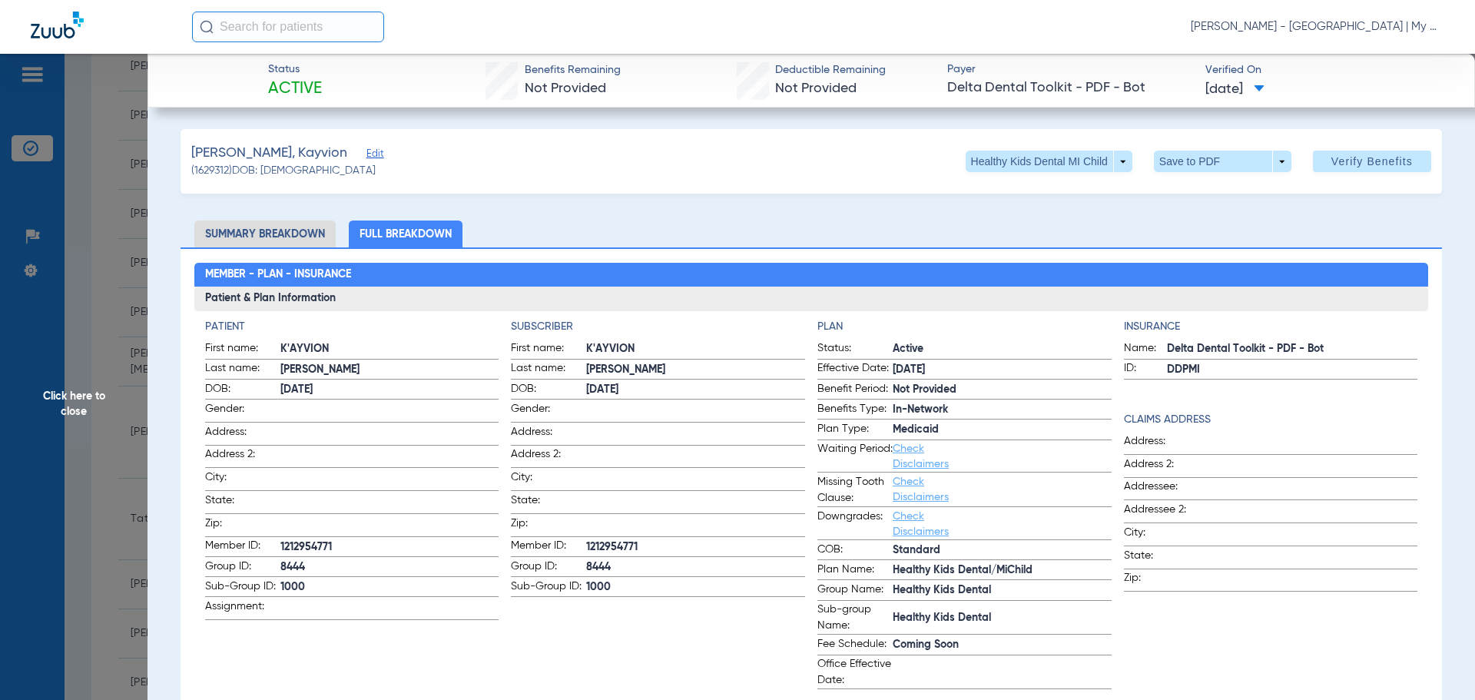
click at [84, 389] on span "Click here to close" at bounding box center [73, 404] width 147 height 700
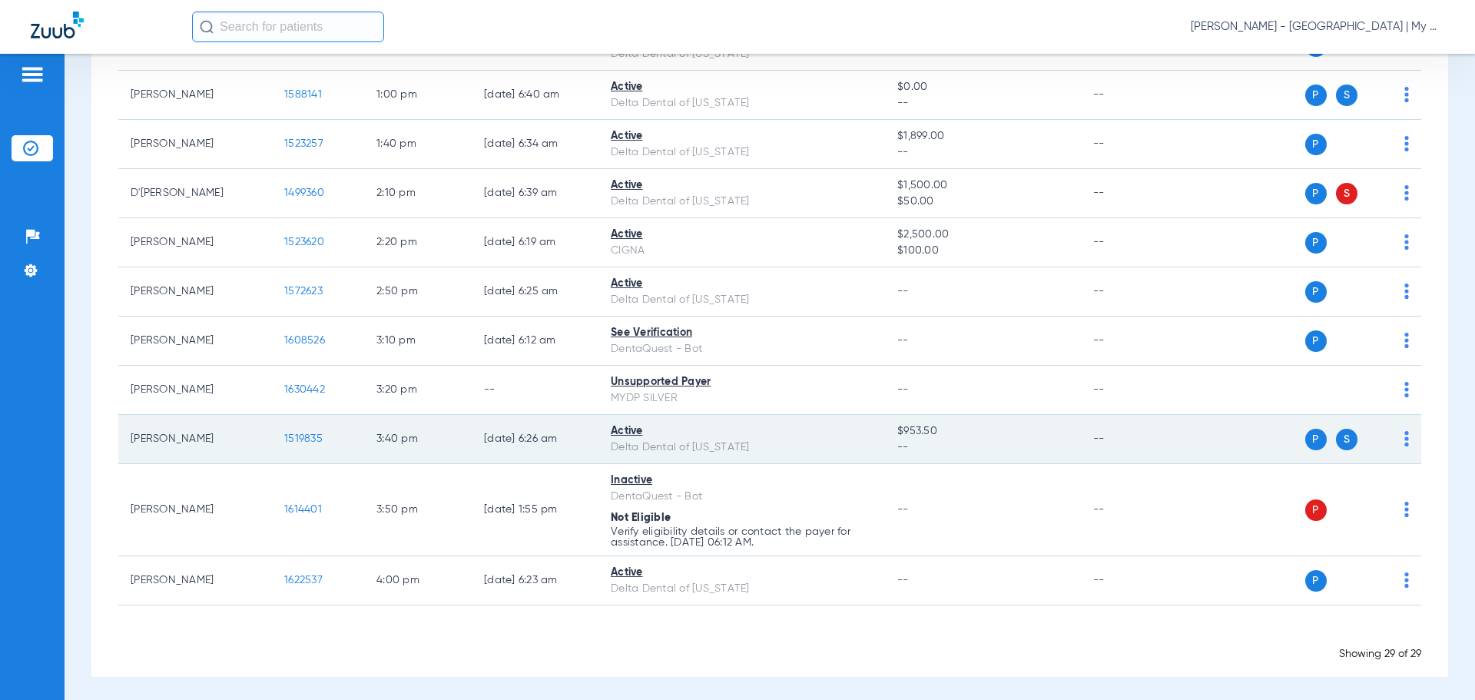
scroll to position [1310, 0]
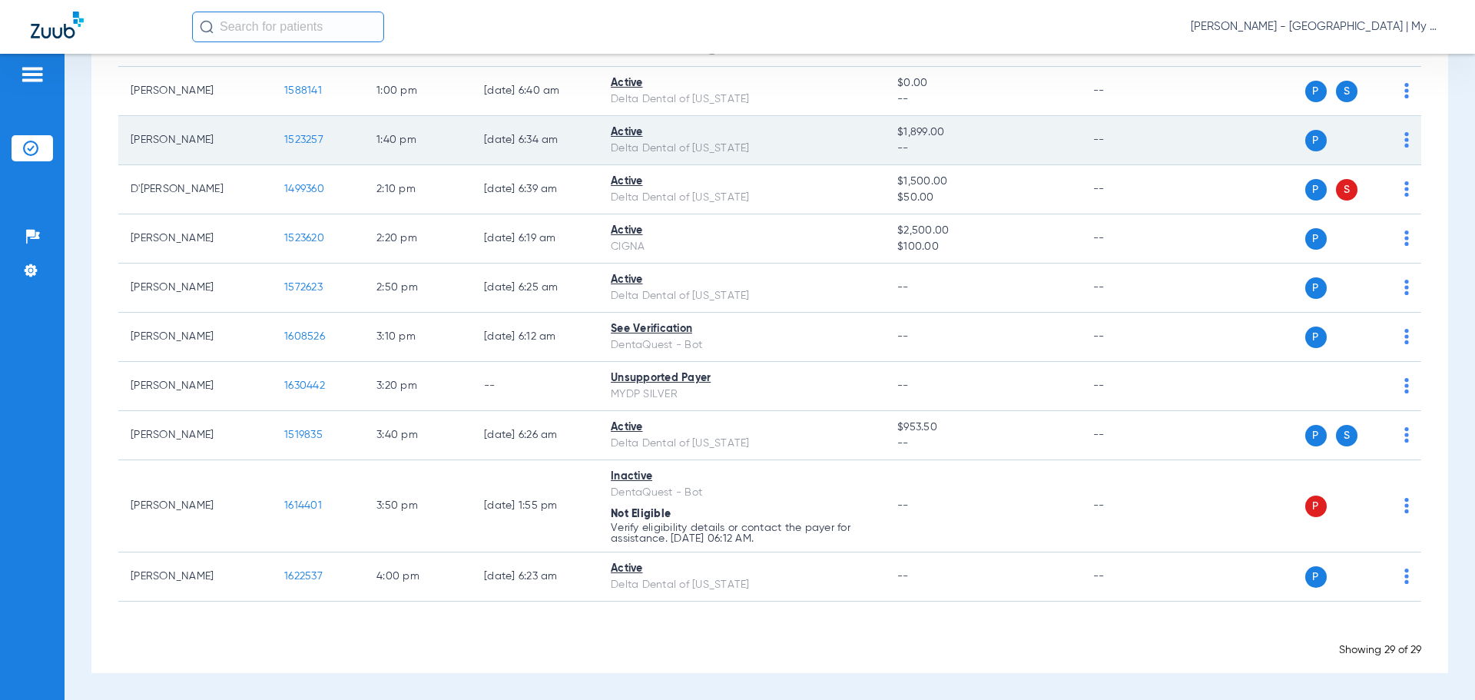
click at [296, 144] on span "1523257" at bounding box center [303, 139] width 39 height 11
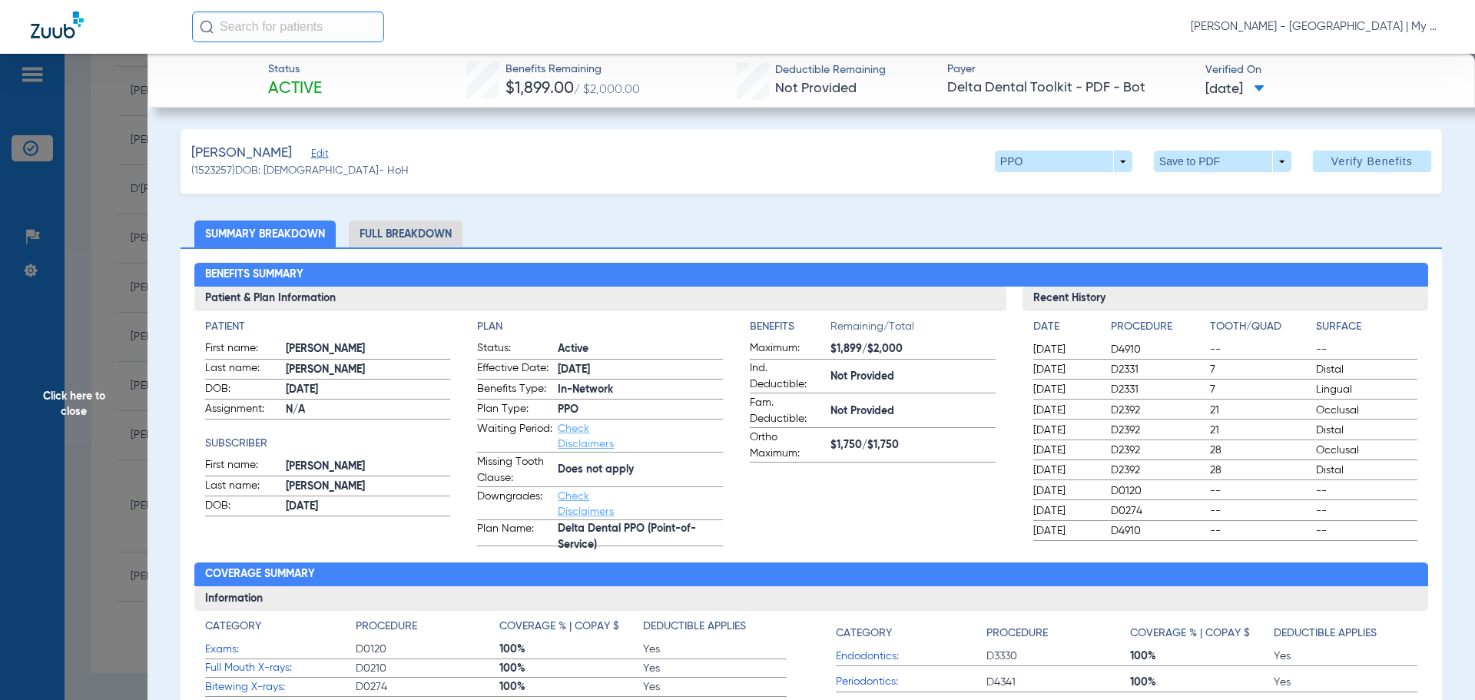
click at [408, 234] on li "Full Breakdown" at bounding box center [406, 233] width 114 height 27
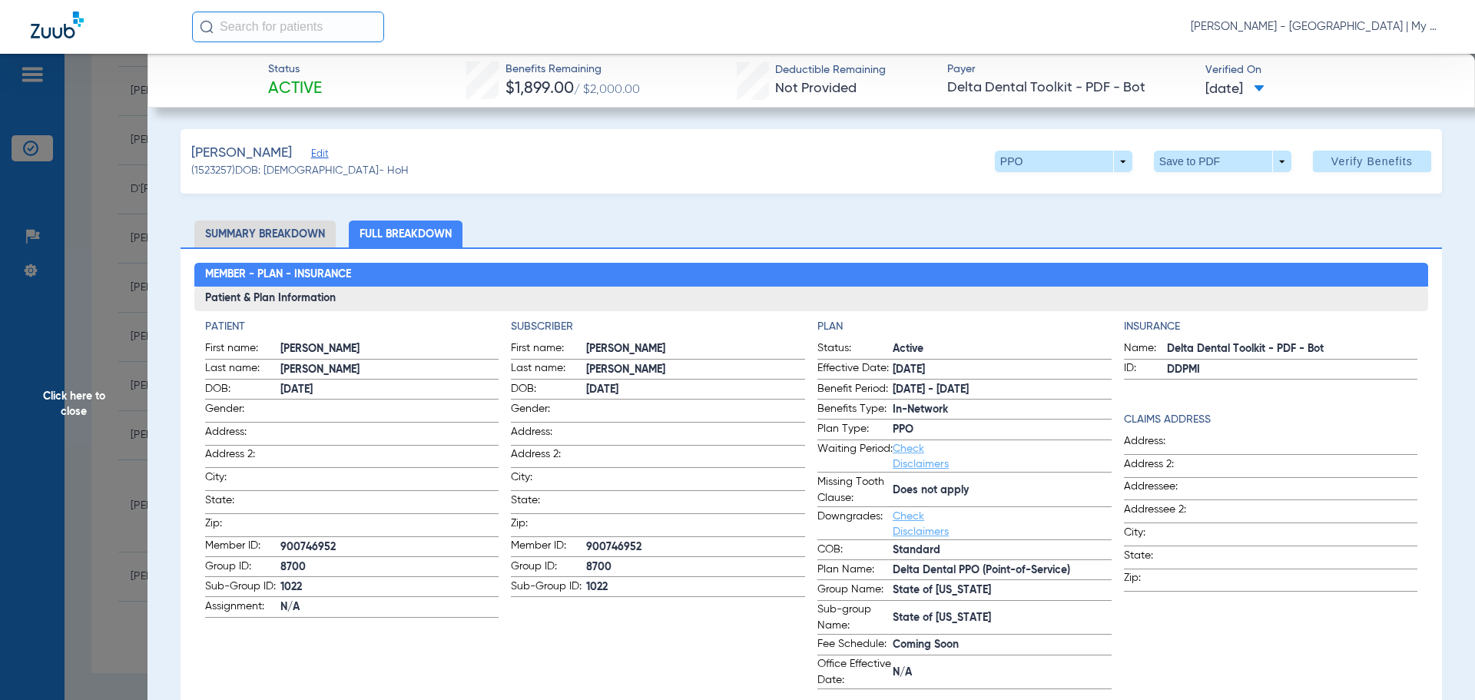
scroll to position [77, 0]
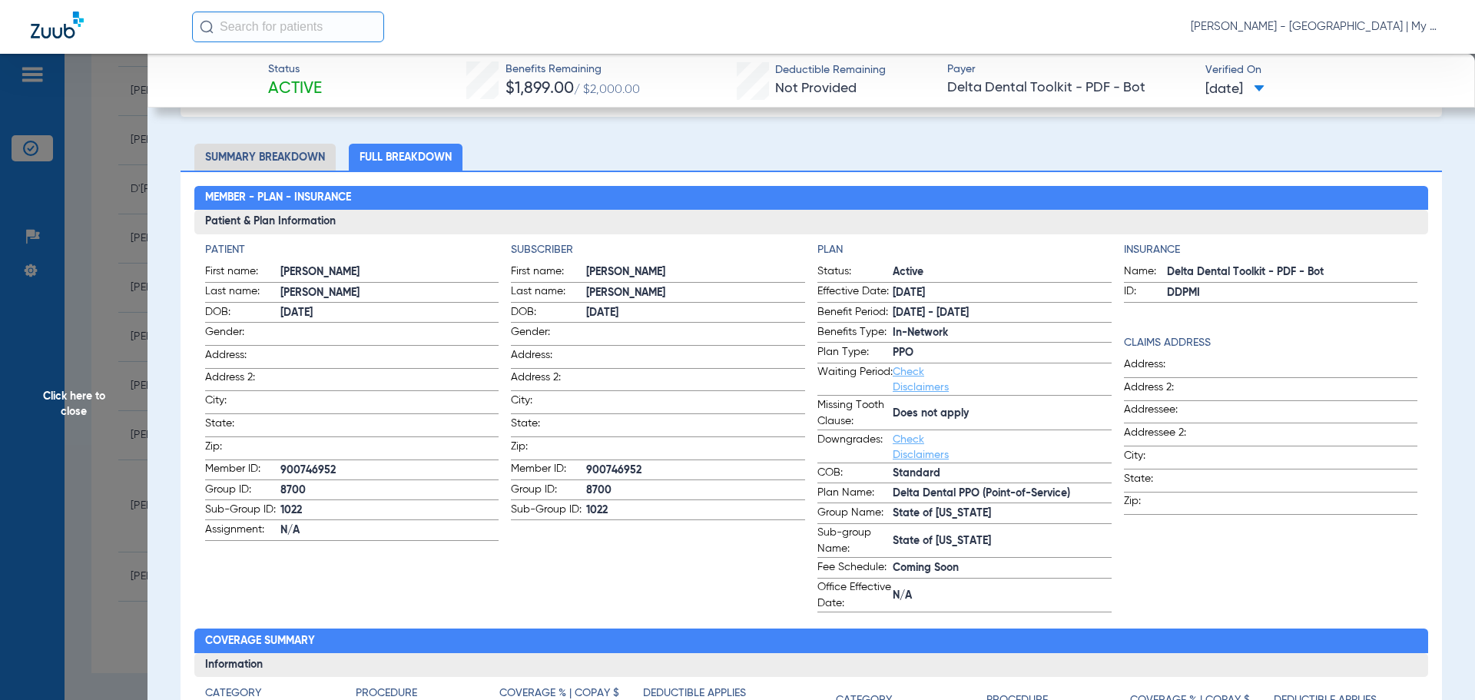
click at [38, 409] on span "Click here to close" at bounding box center [73, 404] width 147 height 700
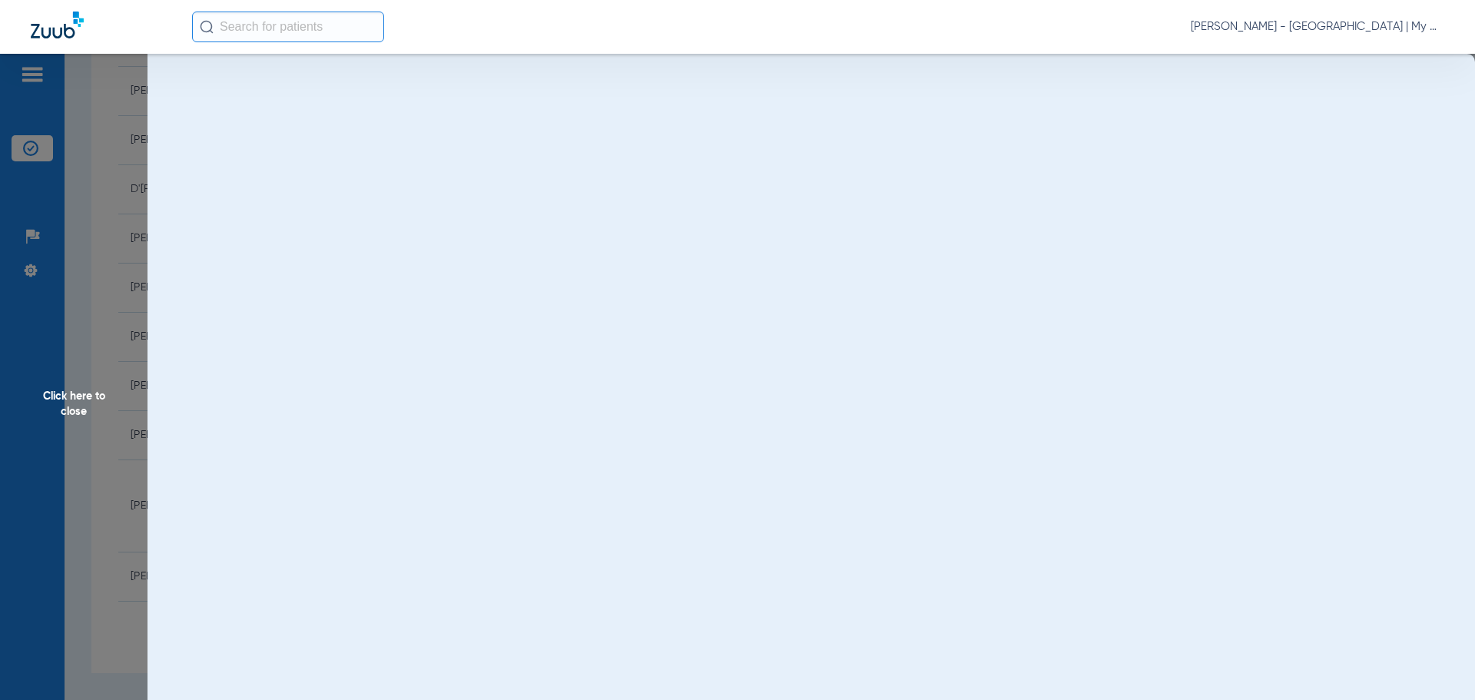
scroll to position [0, 0]
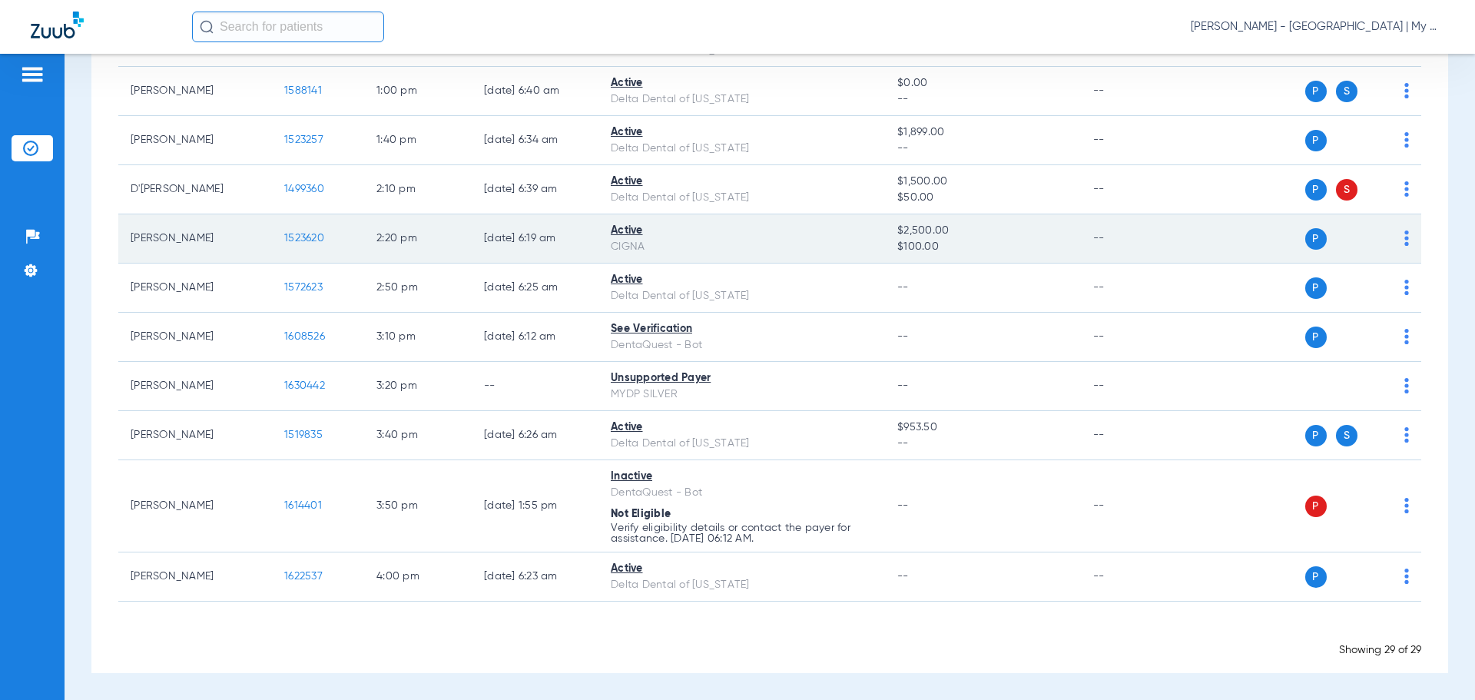
click at [301, 235] on span "1523620" at bounding box center [304, 238] width 40 height 11
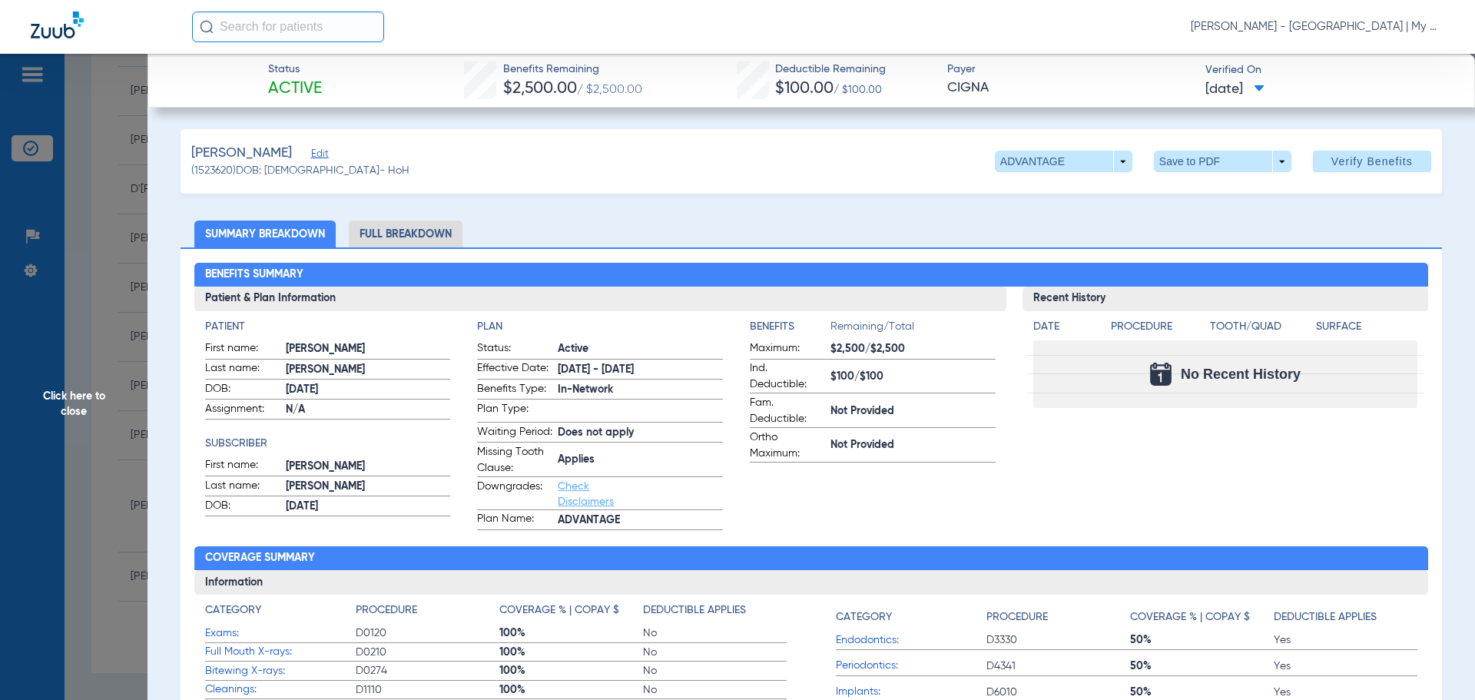
drag, startPoint x: 399, startPoint y: 245, endPoint x: 437, endPoint y: 249, distance: 38.6
click at [399, 245] on li "Full Breakdown" at bounding box center [406, 233] width 114 height 27
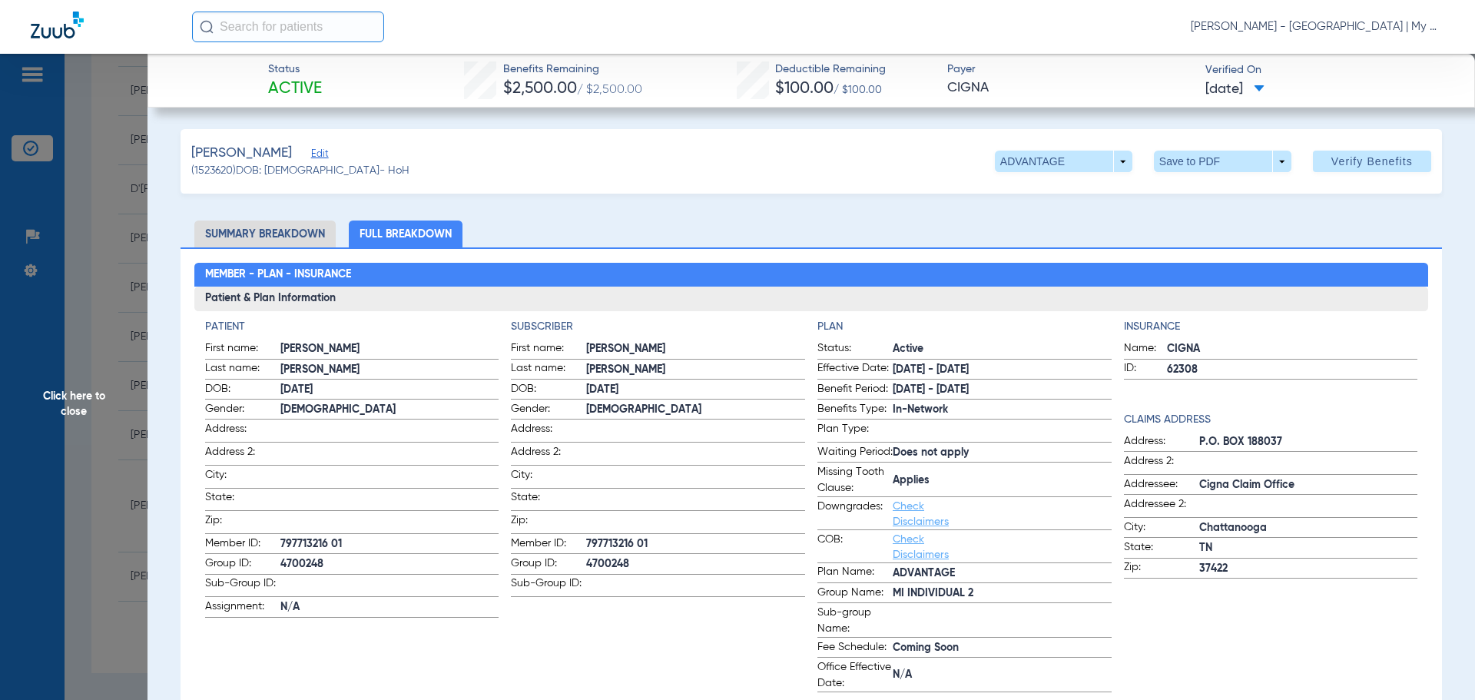
click at [84, 407] on span "Click here to close" at bounding box center [73, 404] width 147 height 700
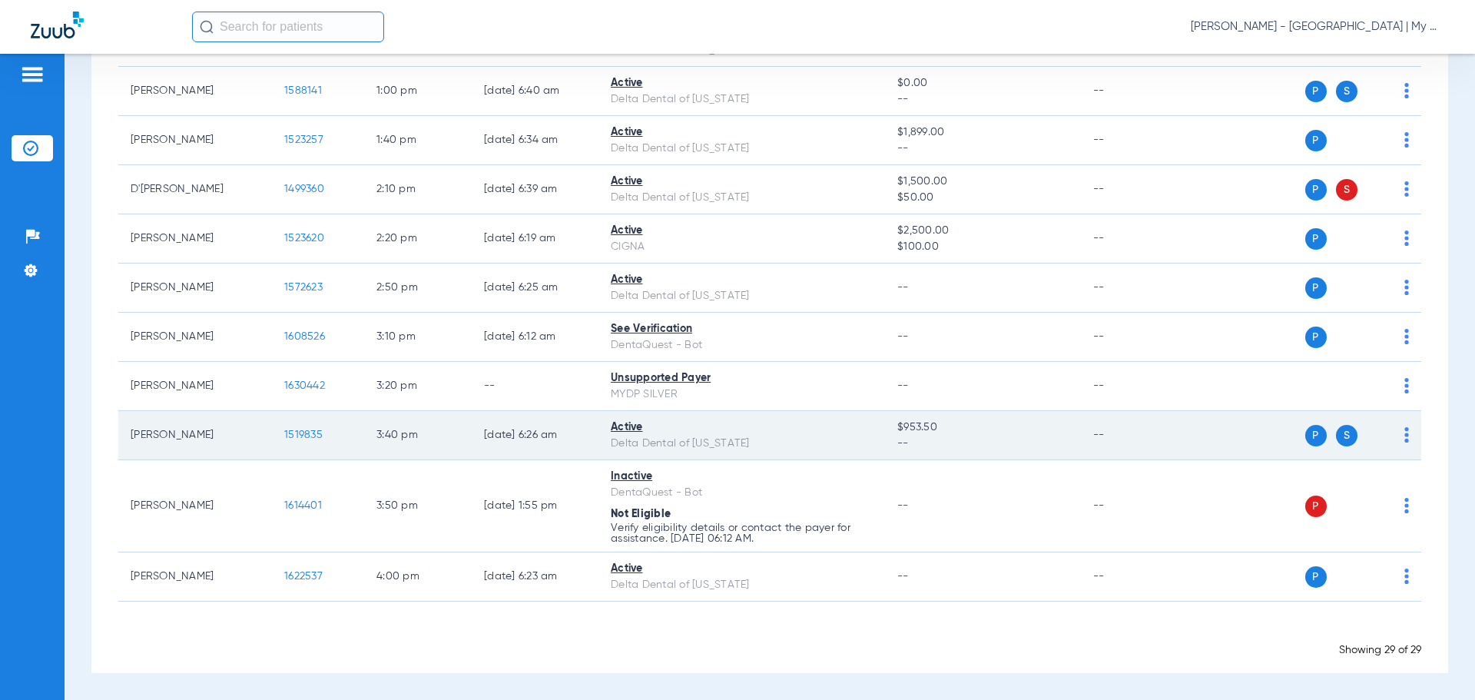
click at [293, 431] on span "1519835" at bounding box center [303, 434] width 38 height 11
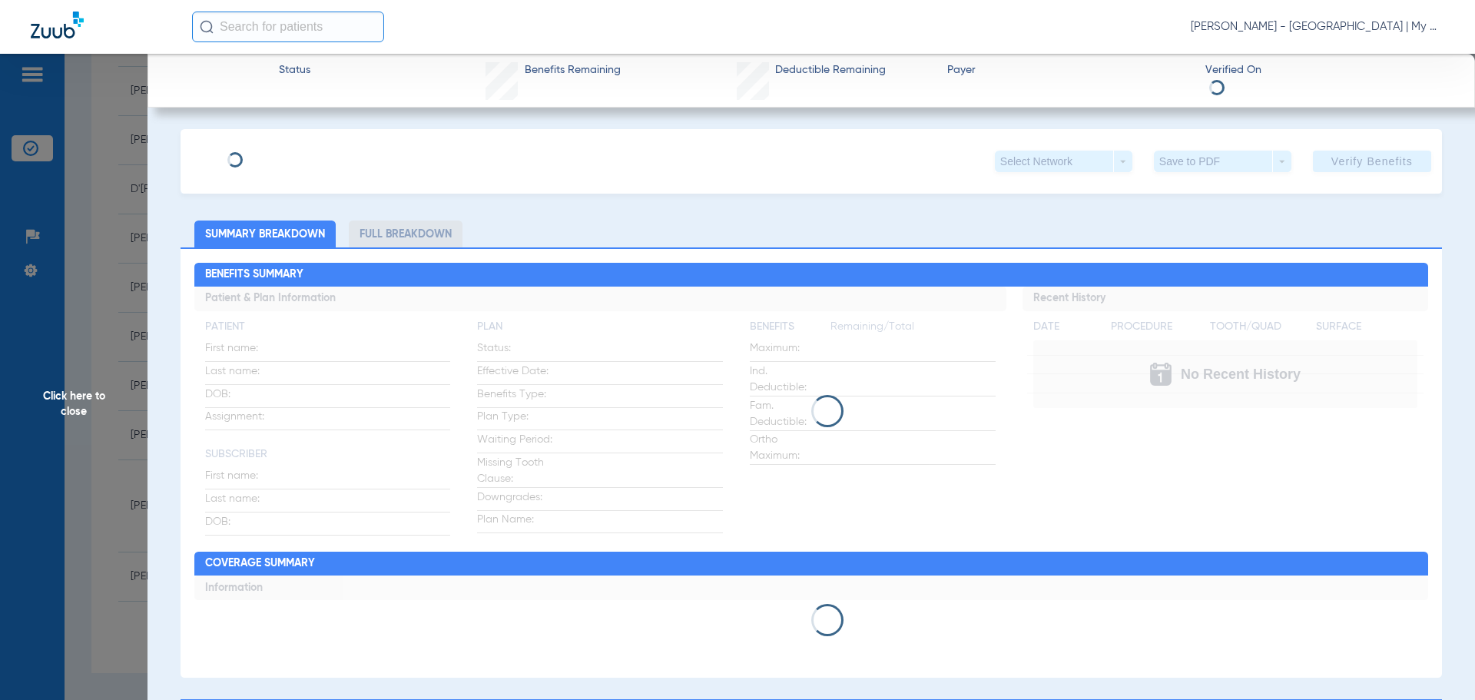
click at [407, 231] on li "Full Breakdown" at bounding box center [406, 233] width 114 height 27
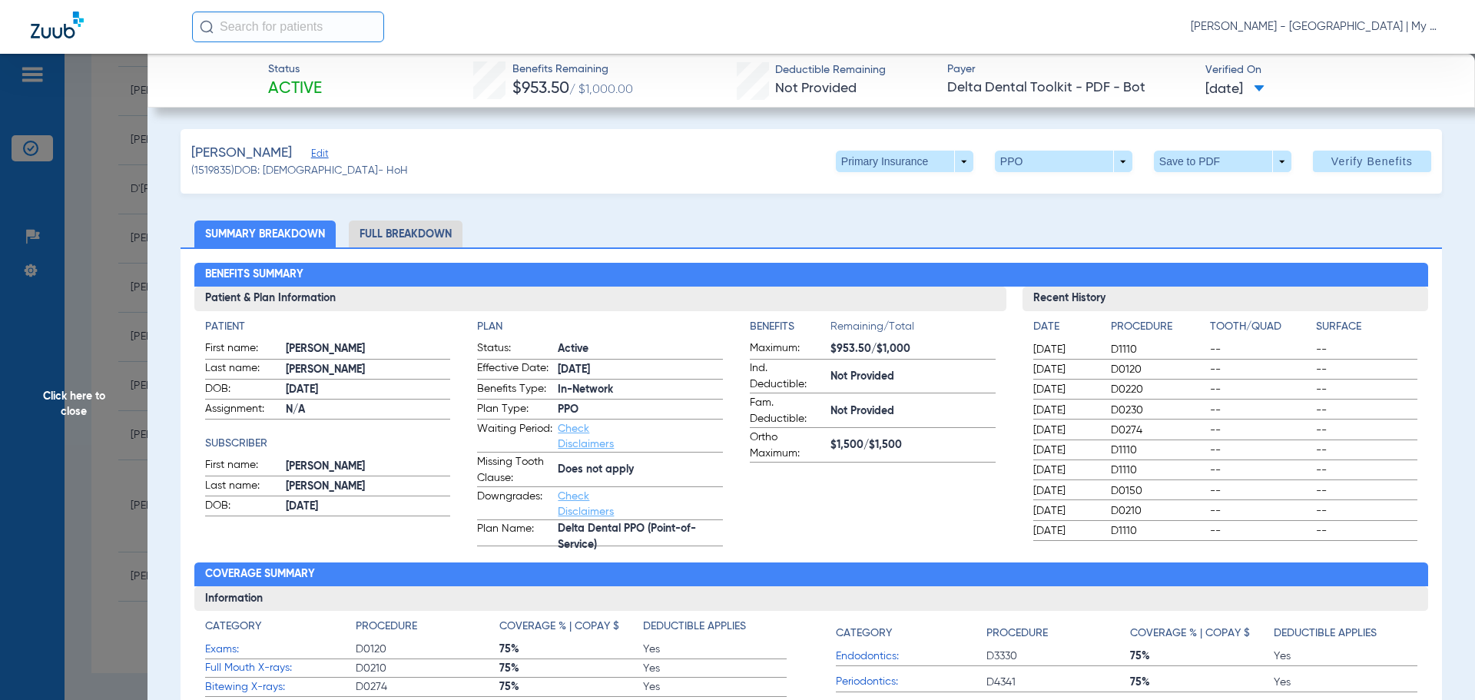
click at [412, 232] on li "Full Breakdown" at bounding box center [406, 233] width 114 height 27
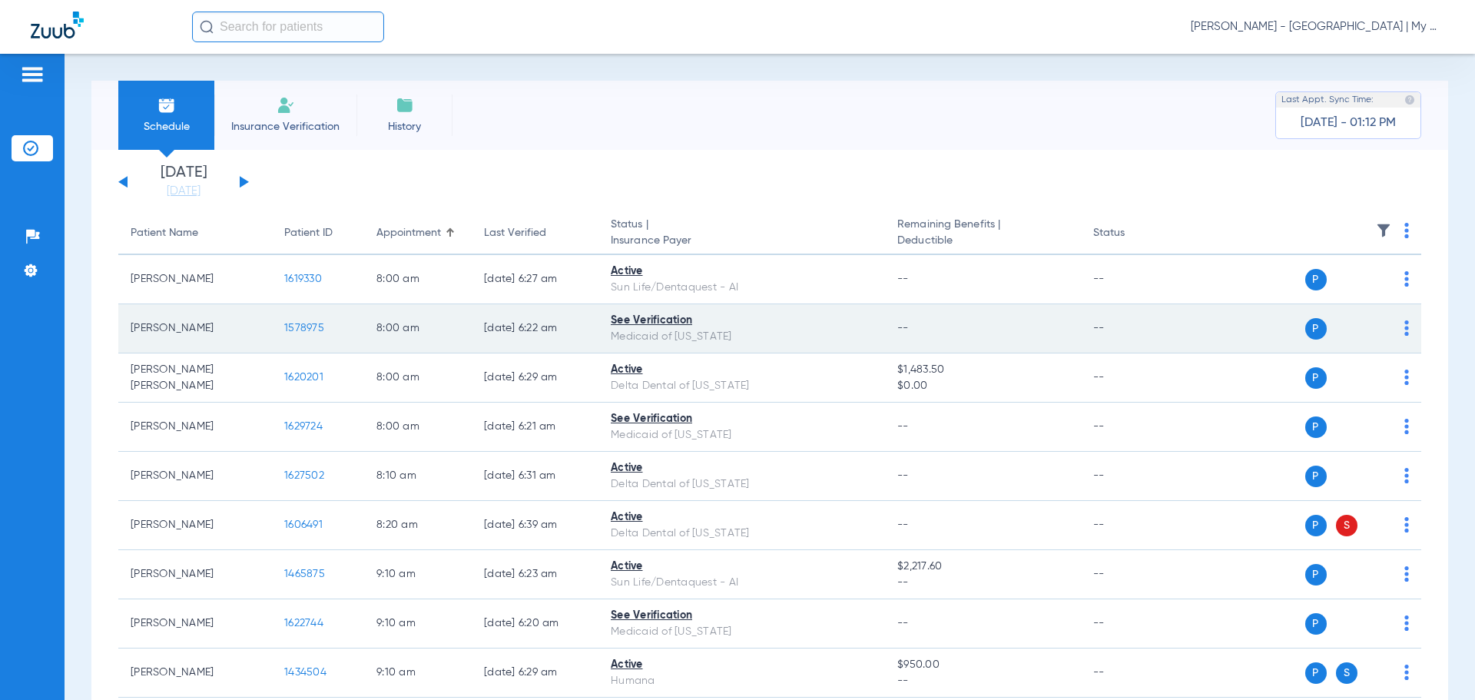
click at [292, 326] on span "1578975" at bounding box center [304, 328] width 40 height 11
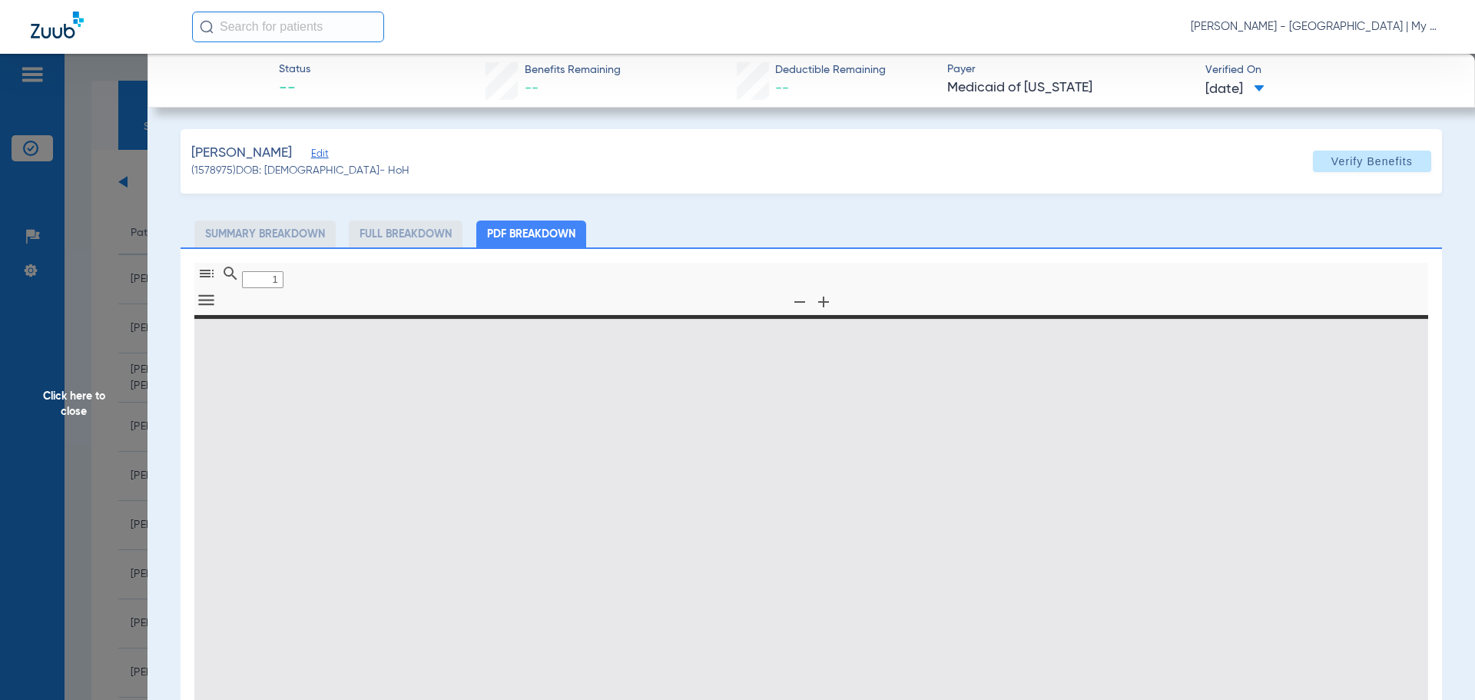
type input "0"
select select "page-width"
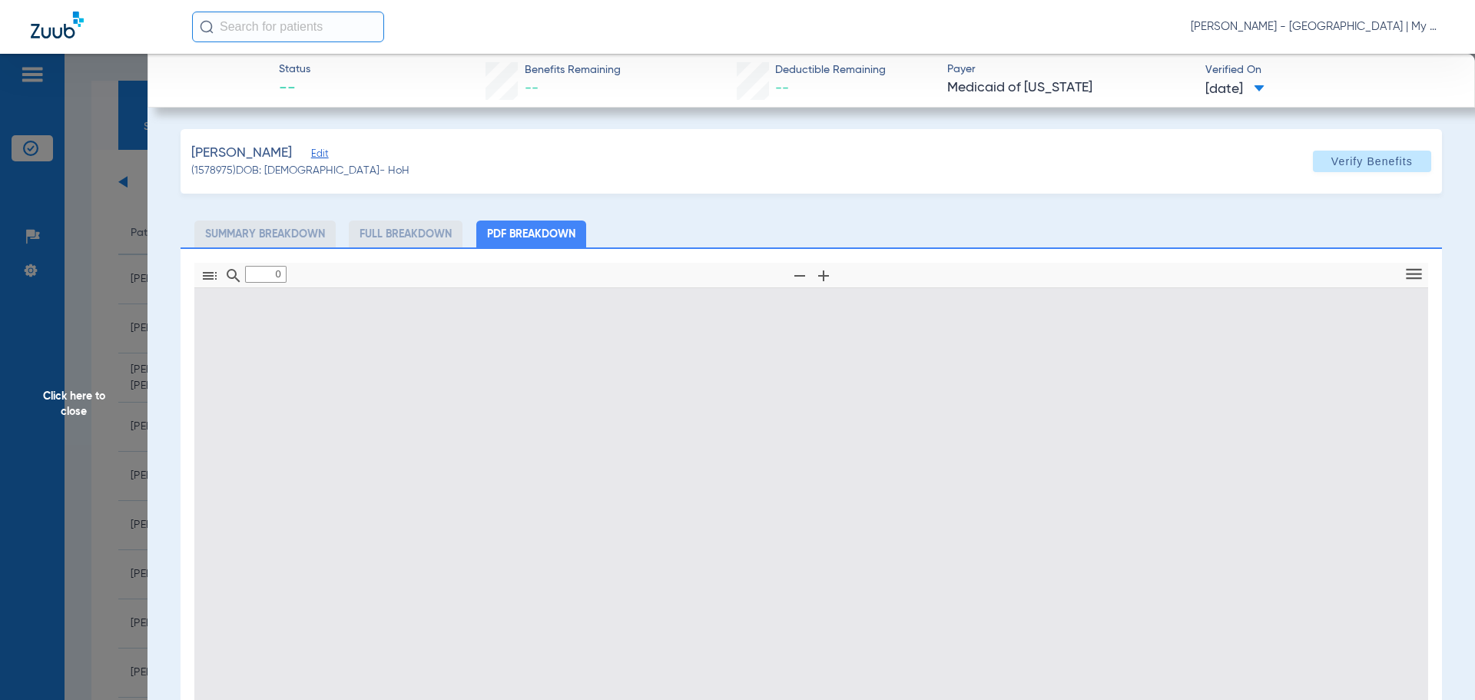
type input "1"
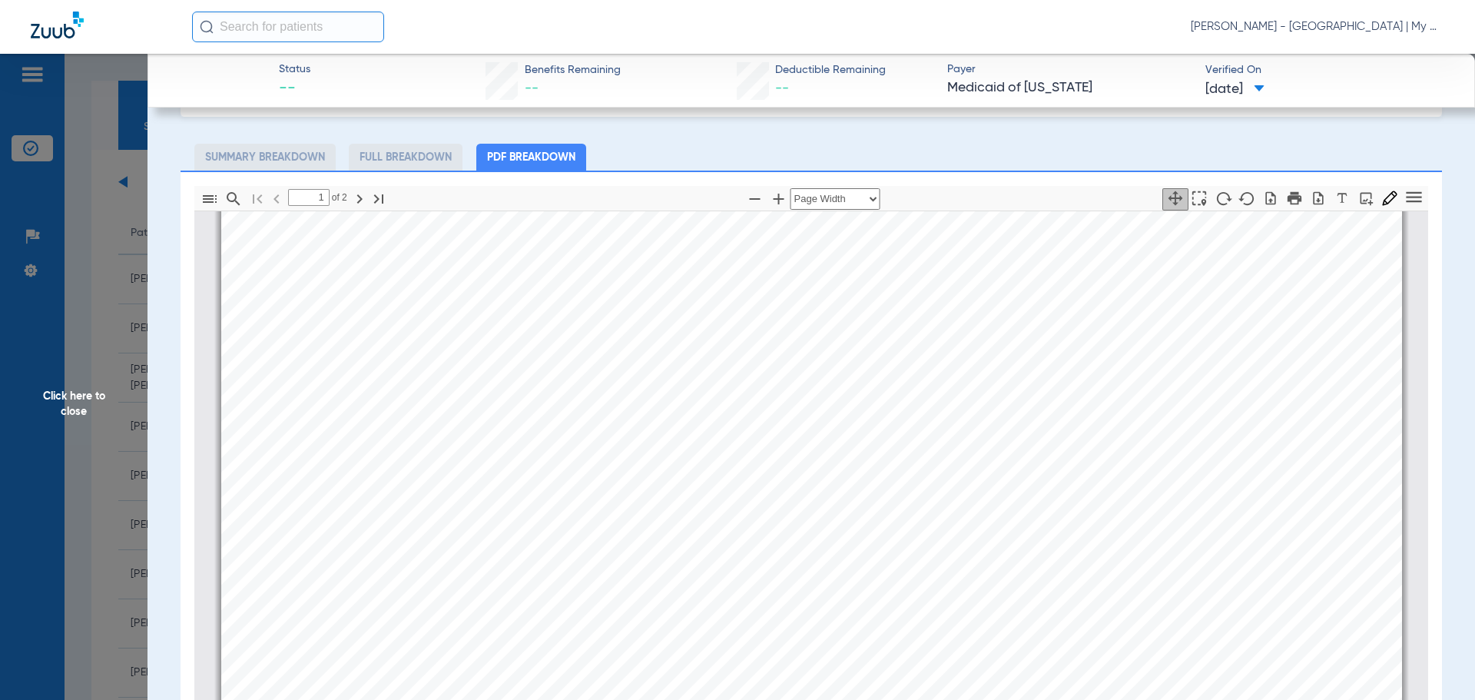
scroll to position [538, 0]
drag, startPoint x: 43, startPoint y: 441, endPoint x: 71, endPoint y: 427, distance: 30.9
click at [44, 441] on span "Click here to close" at bounding box center [73, 404] width 147 height 700
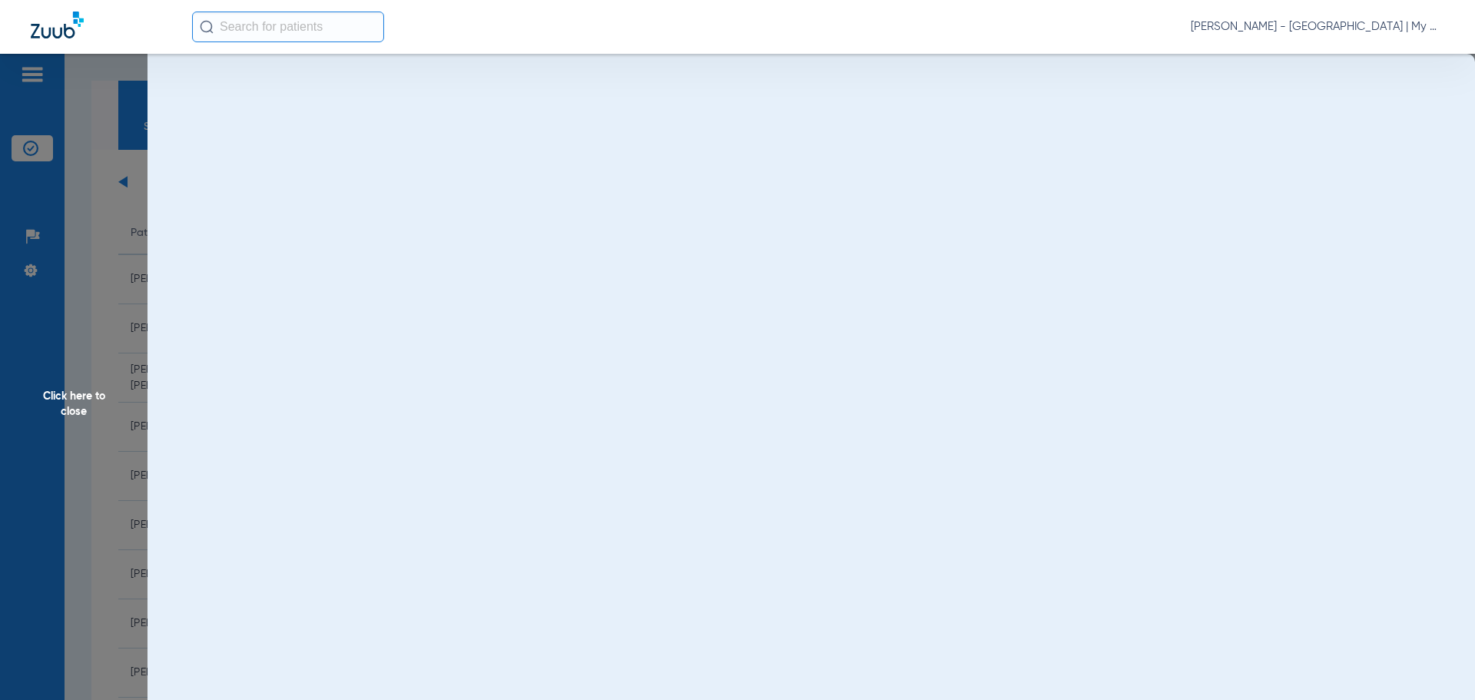
scroll to position [0, 0]
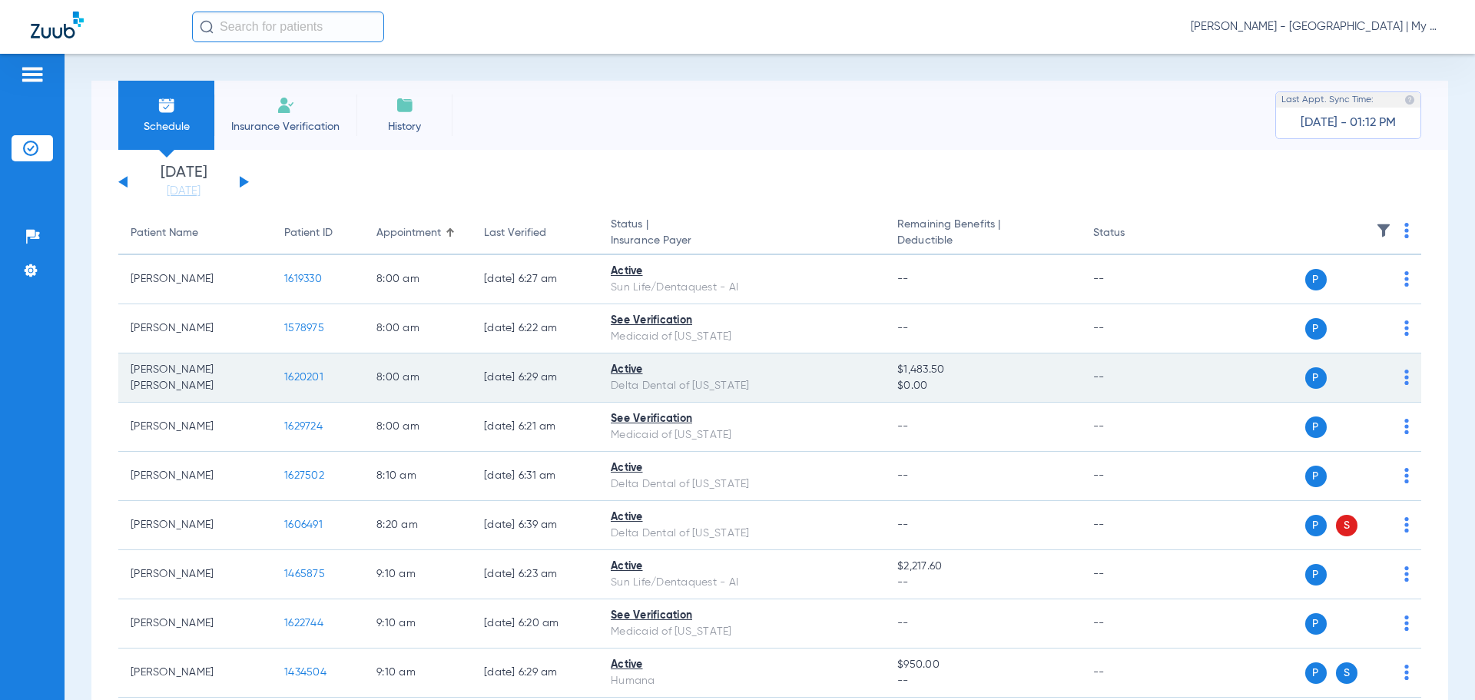
click at [300, 374] on span "1620201" at bounding box center [303, 377] width 39 height 11
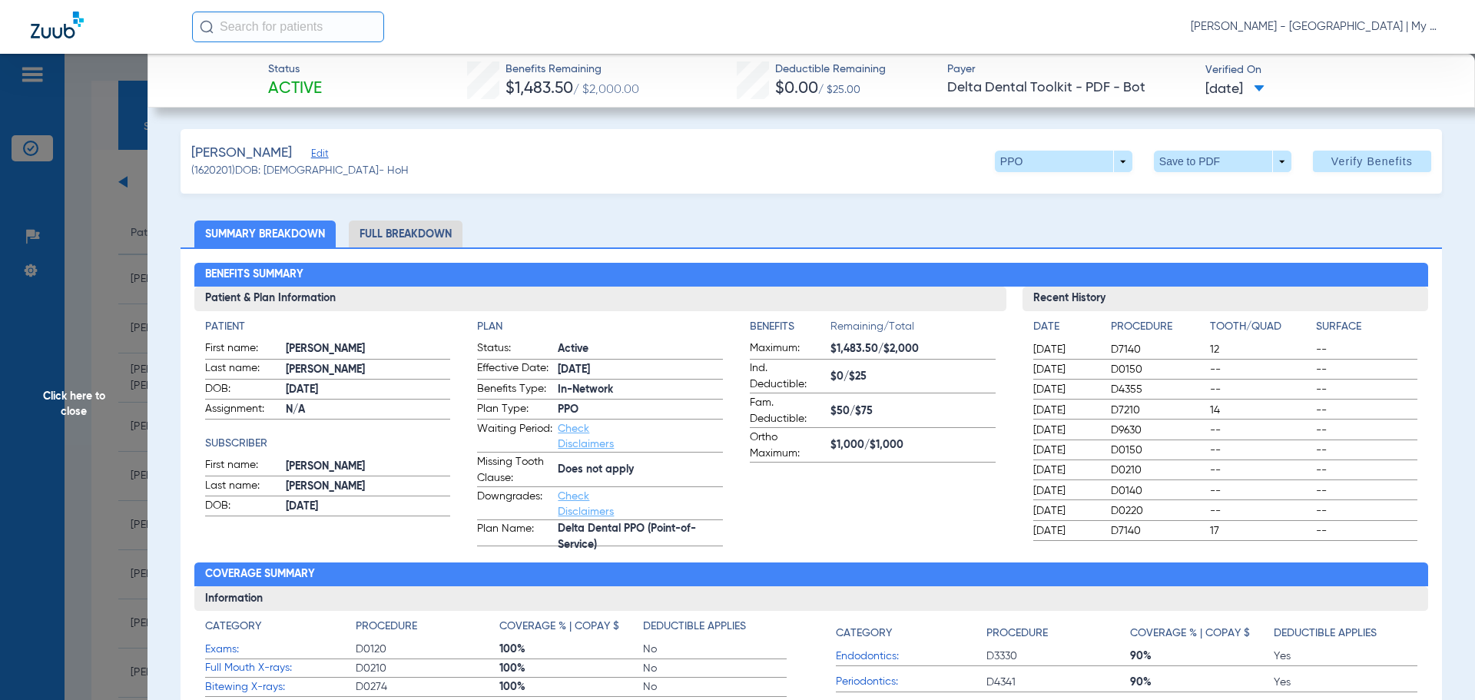
click at [414, 231] on li "Full Breakdown" at bounding box center [406, 233] width 114 height 27
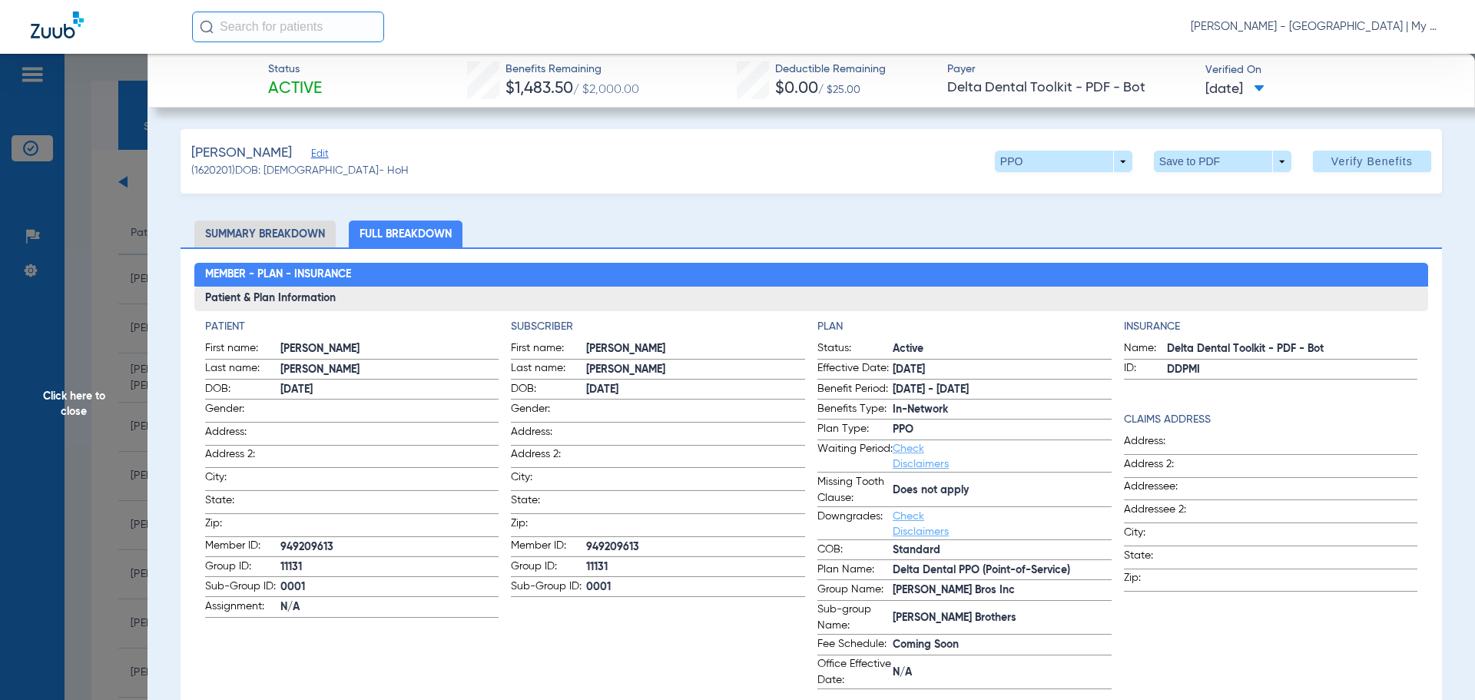
click at [72, 389] on span "Click here to close" at bounding box center [73, 404] width 147 height 700
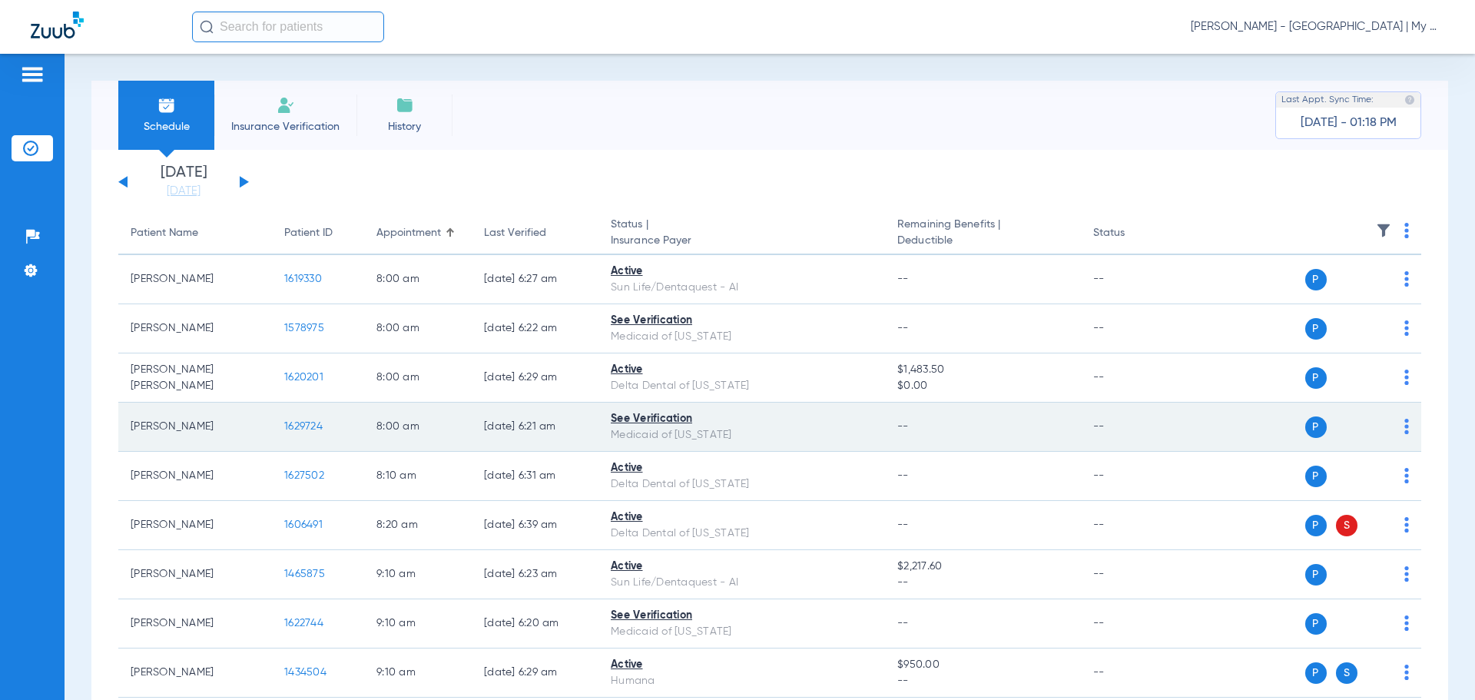
click at [300, 425] on span "1629724" at bounding box center [303, 426] width 38 height 11
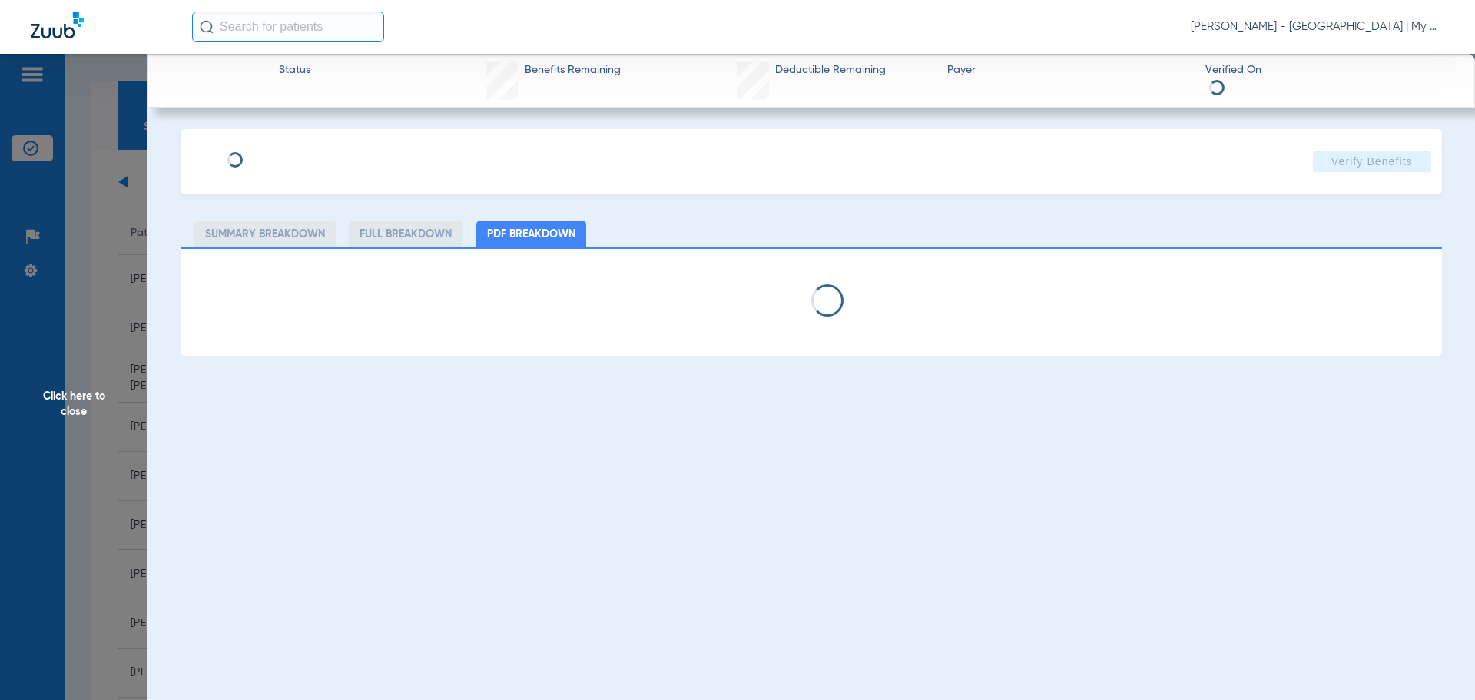
select select "page-width"
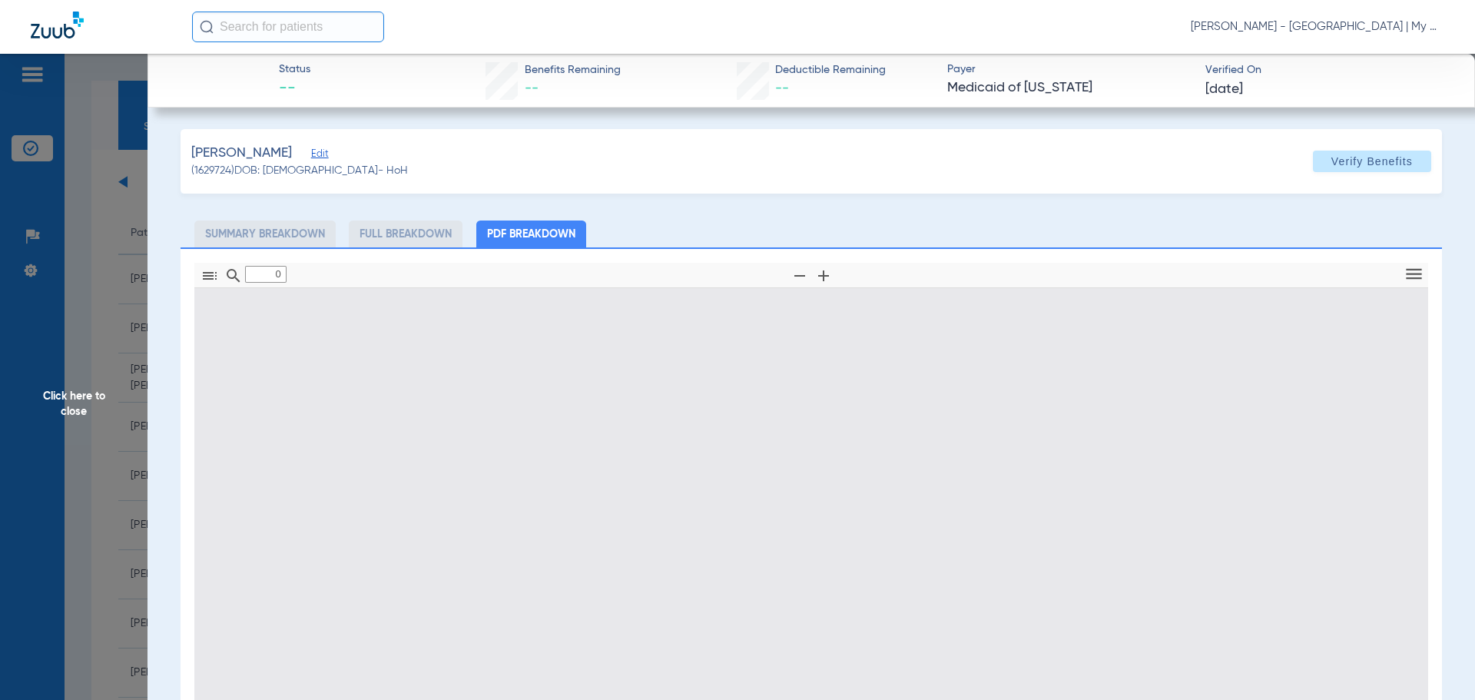
type input "1"
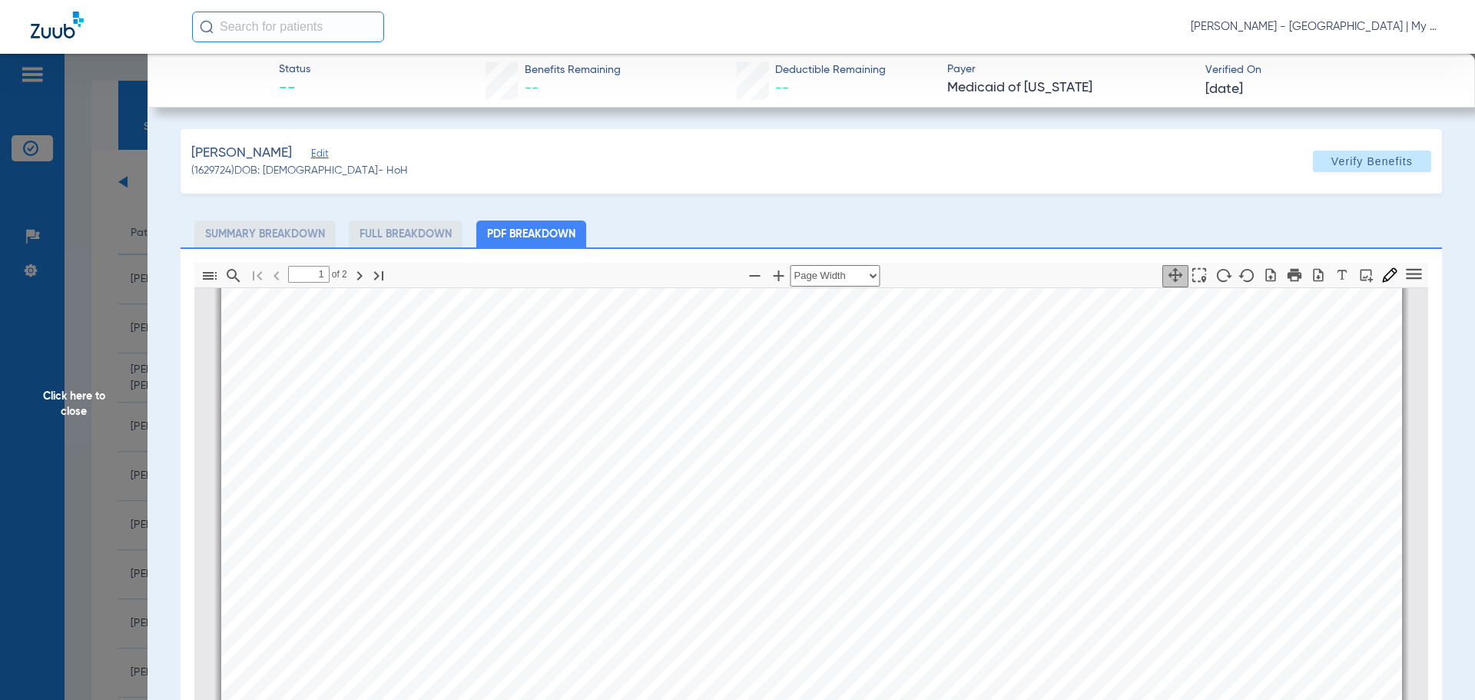
scroll to position [622, 0]
click at [71, 402] on span "Click here to close" at bounding box center [73, 404] width 147 height 700
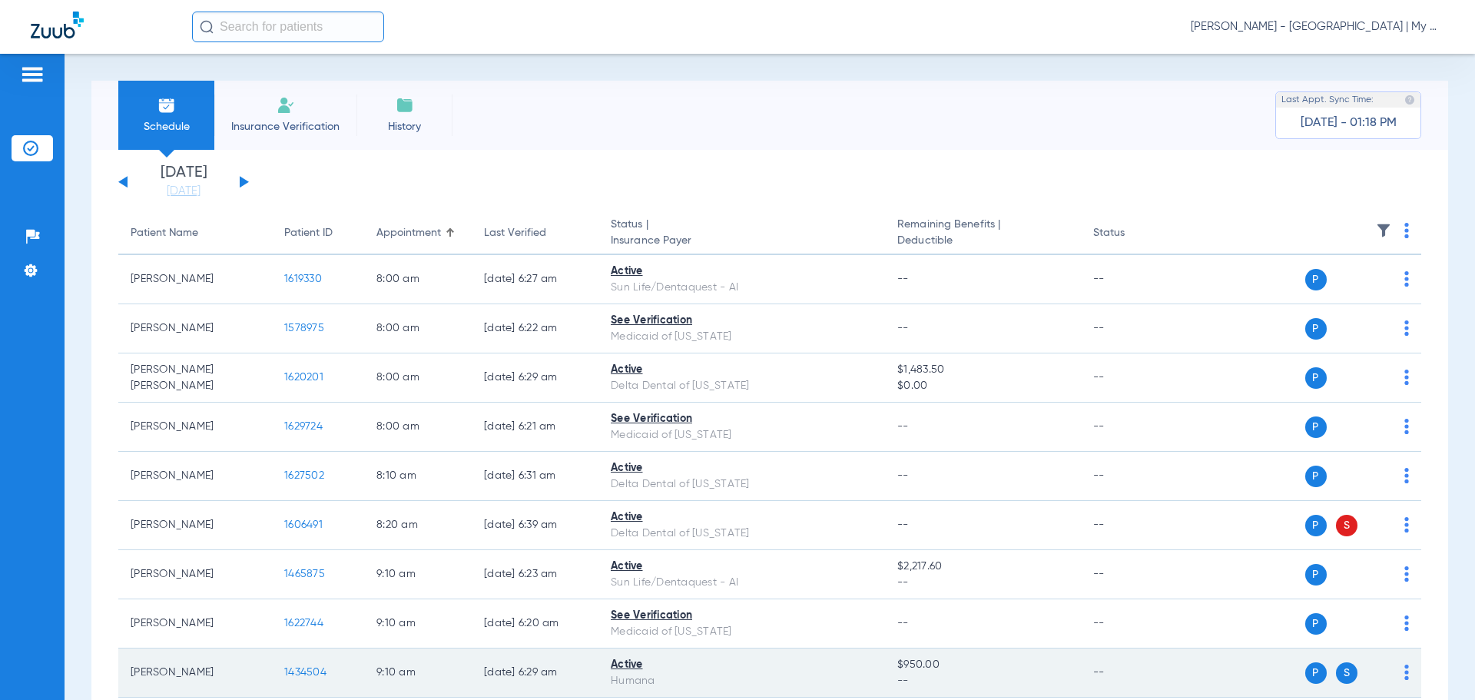
click at [295, 674] on span "1434504" at bounding box center [305, 672] width 42 height 11
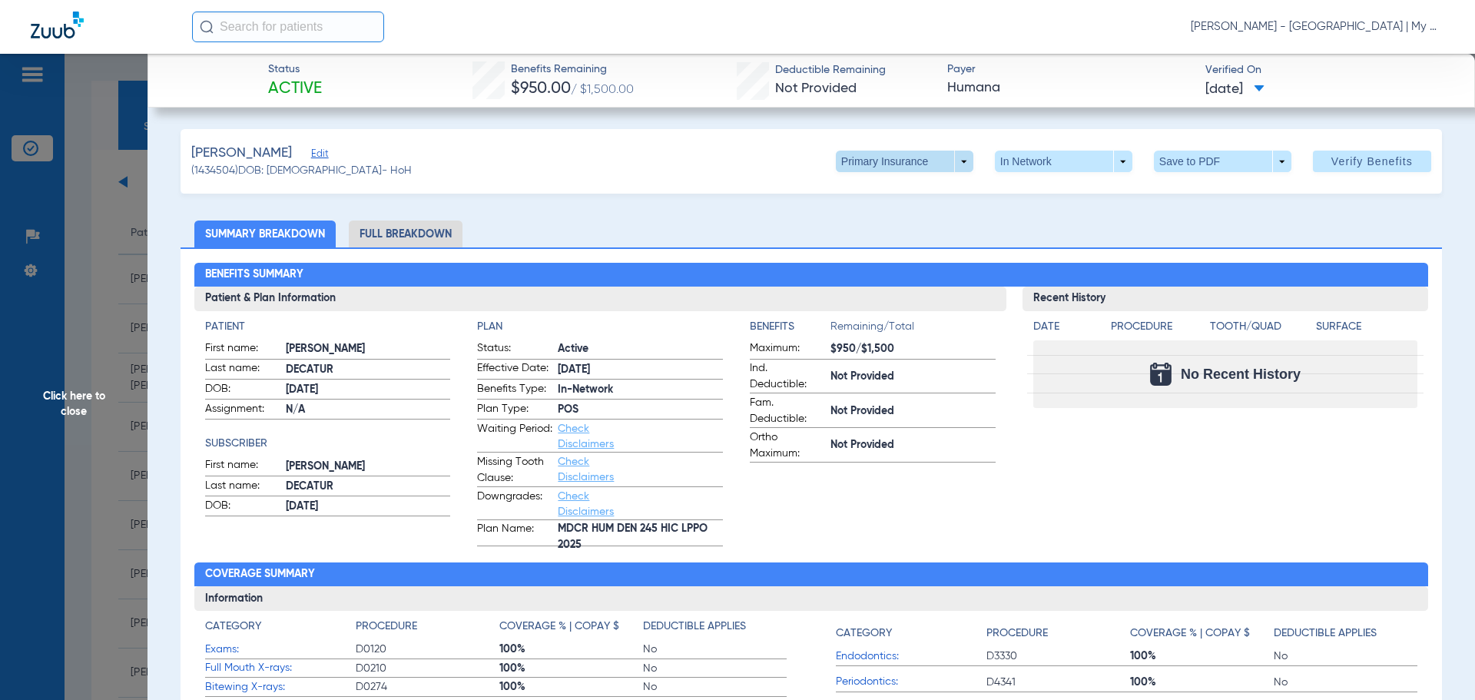
click at [953, 159] on span at bounding box center [904, 162] width 137 height 22
click at [856, 215] on button "Secondary Insurance" at bounding box center [888, 222] width 126 height 31
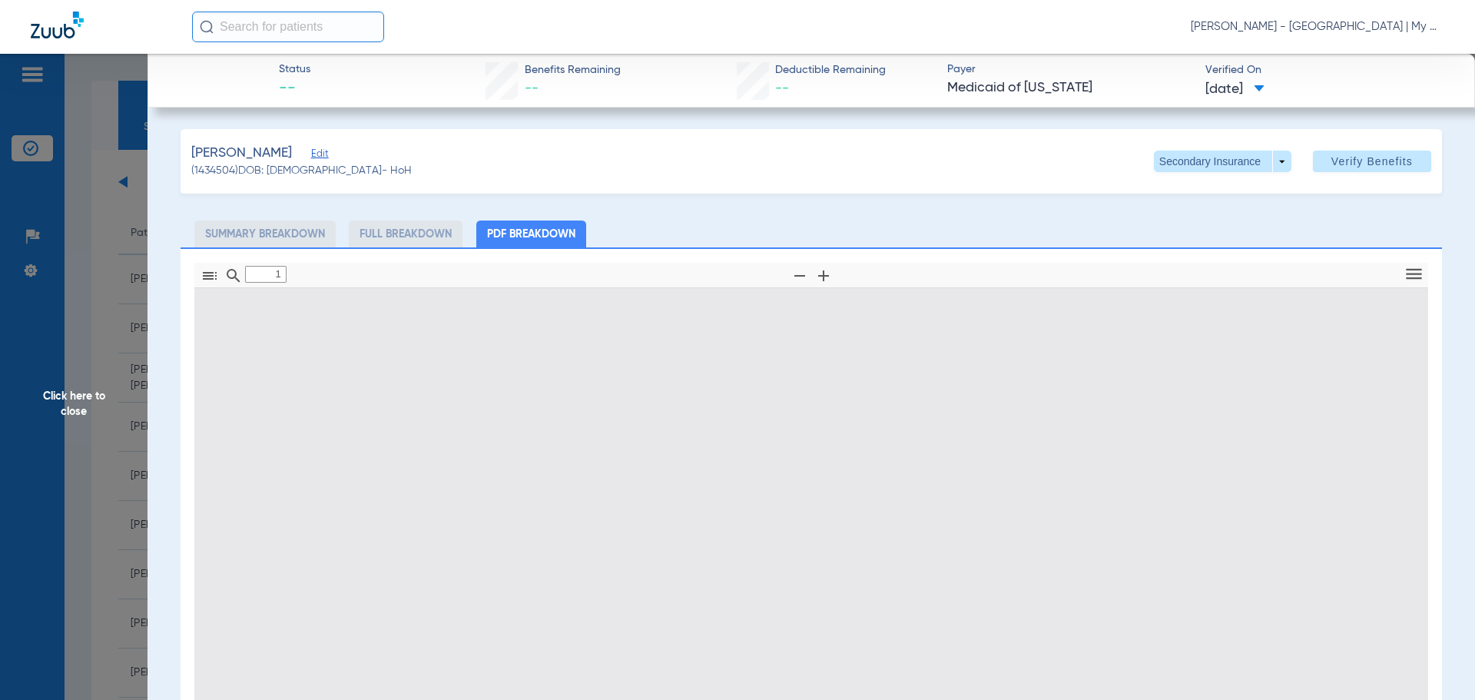
type input "0"
select select "page-width"
type input "1"
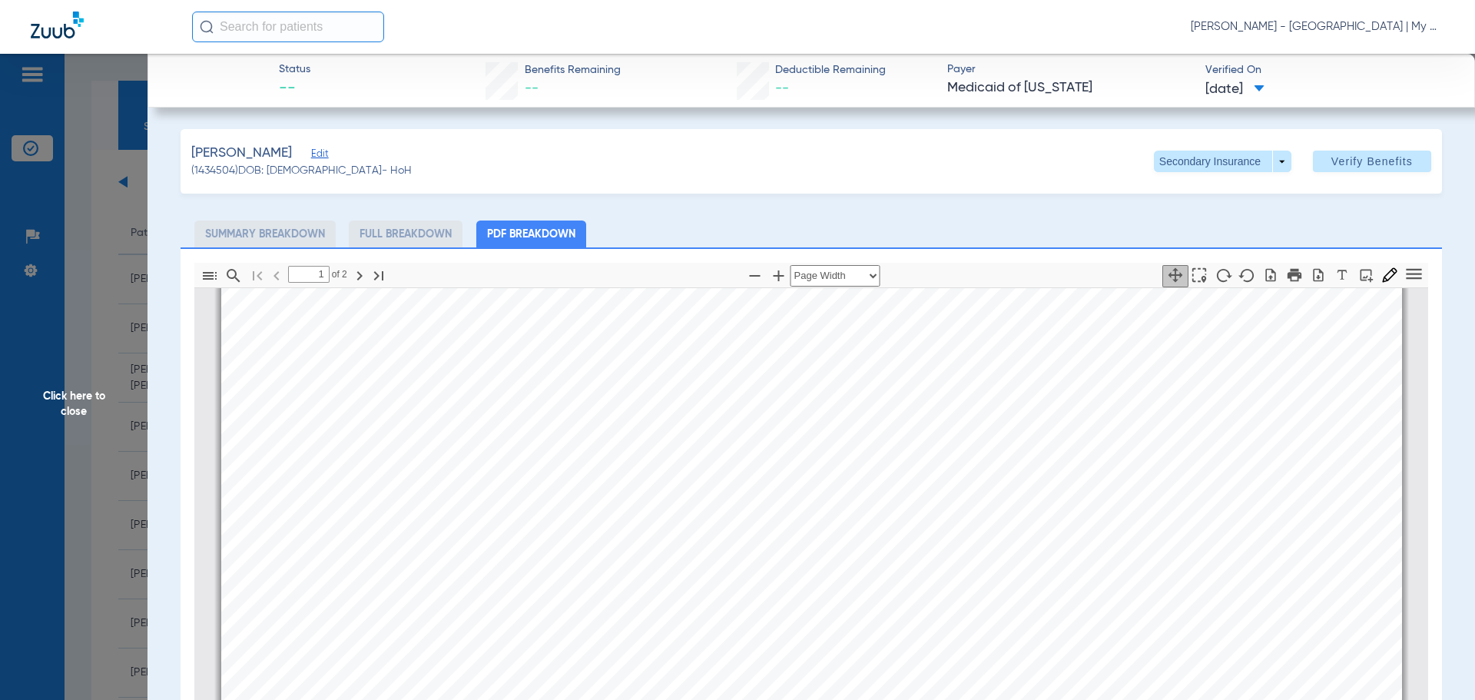
click at [70, 399] on span "Click here to close" at bounding box center [73, 404] width 147 height 700
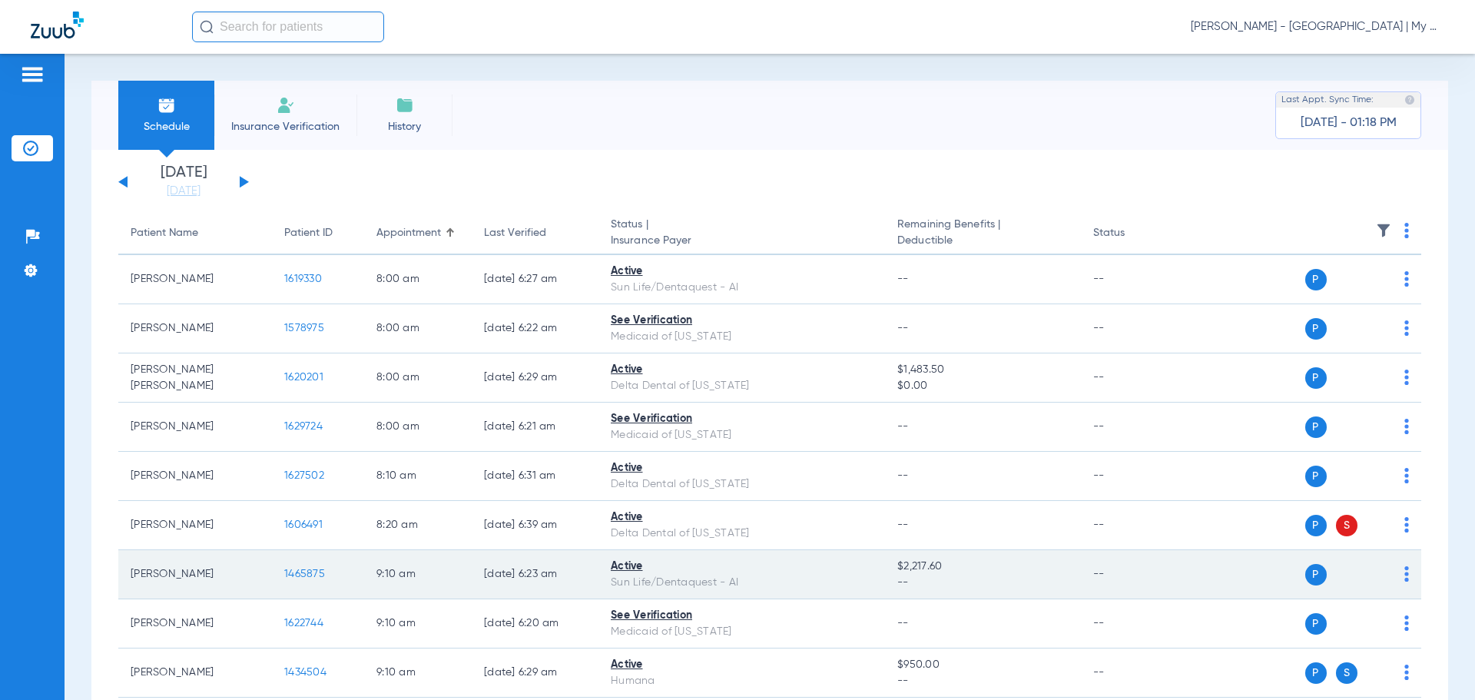
click at [303, 573] on span "1465875" at bounding box center [304, 573] width 41 height 11
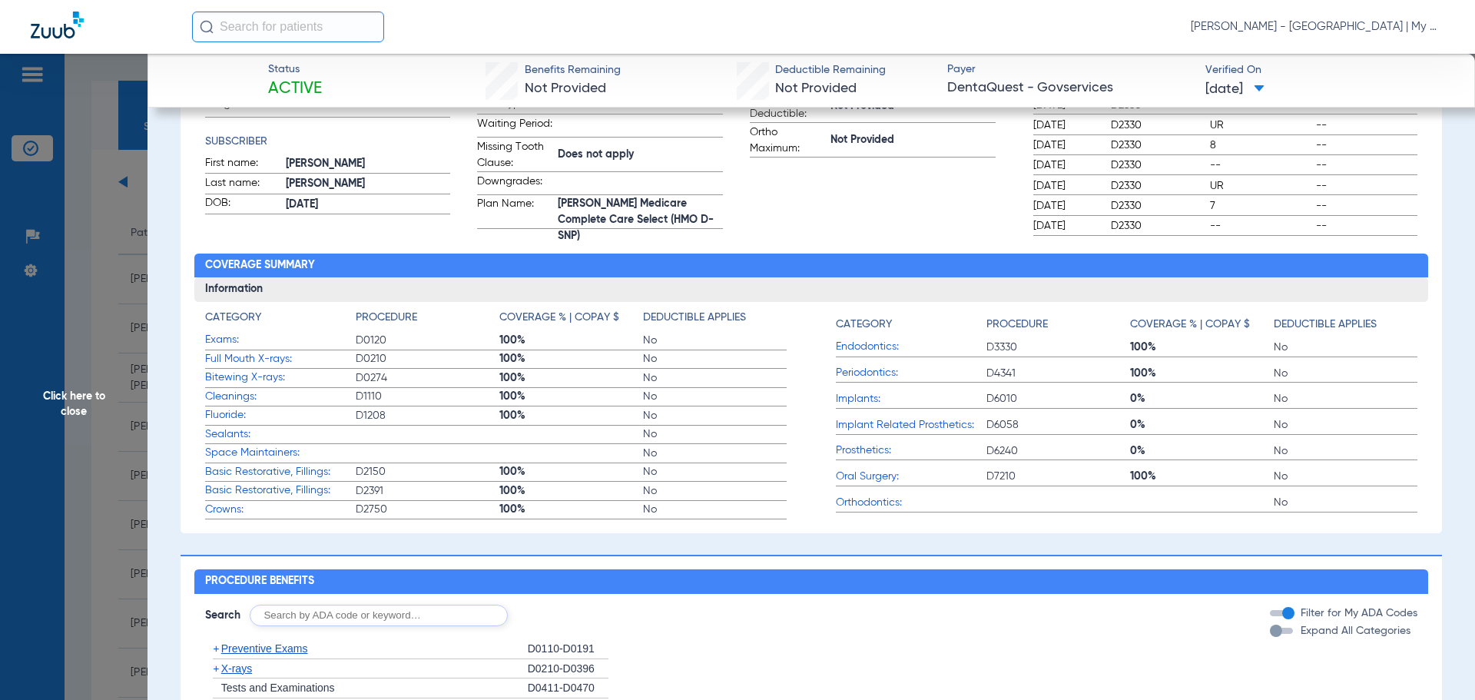
scroll to position [461, 0]
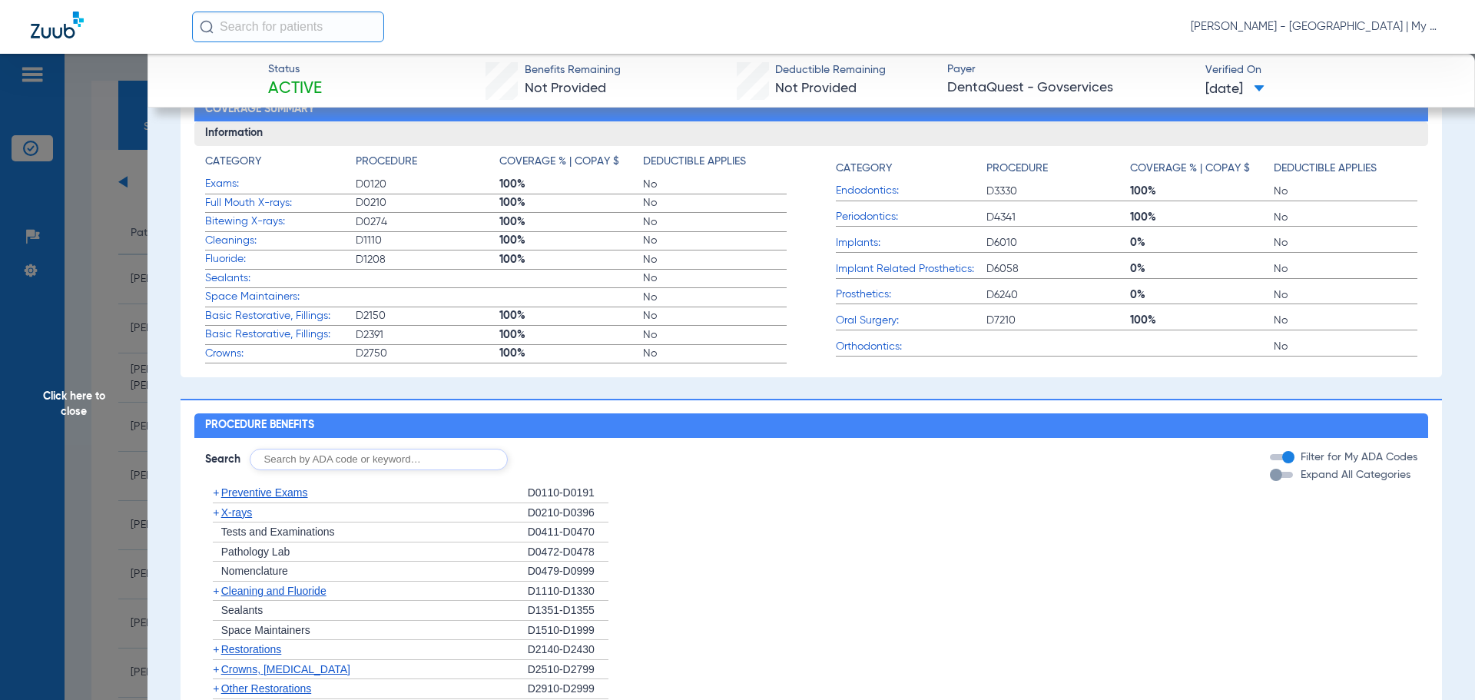
drag, startPoint x: 123, startPoint y: 371, endPoint x: 443, endPoint y: 619, distance: 405.1
click at [137, 376] on span "Click here to close" at bounding box center [73, 404] width 147 height 700
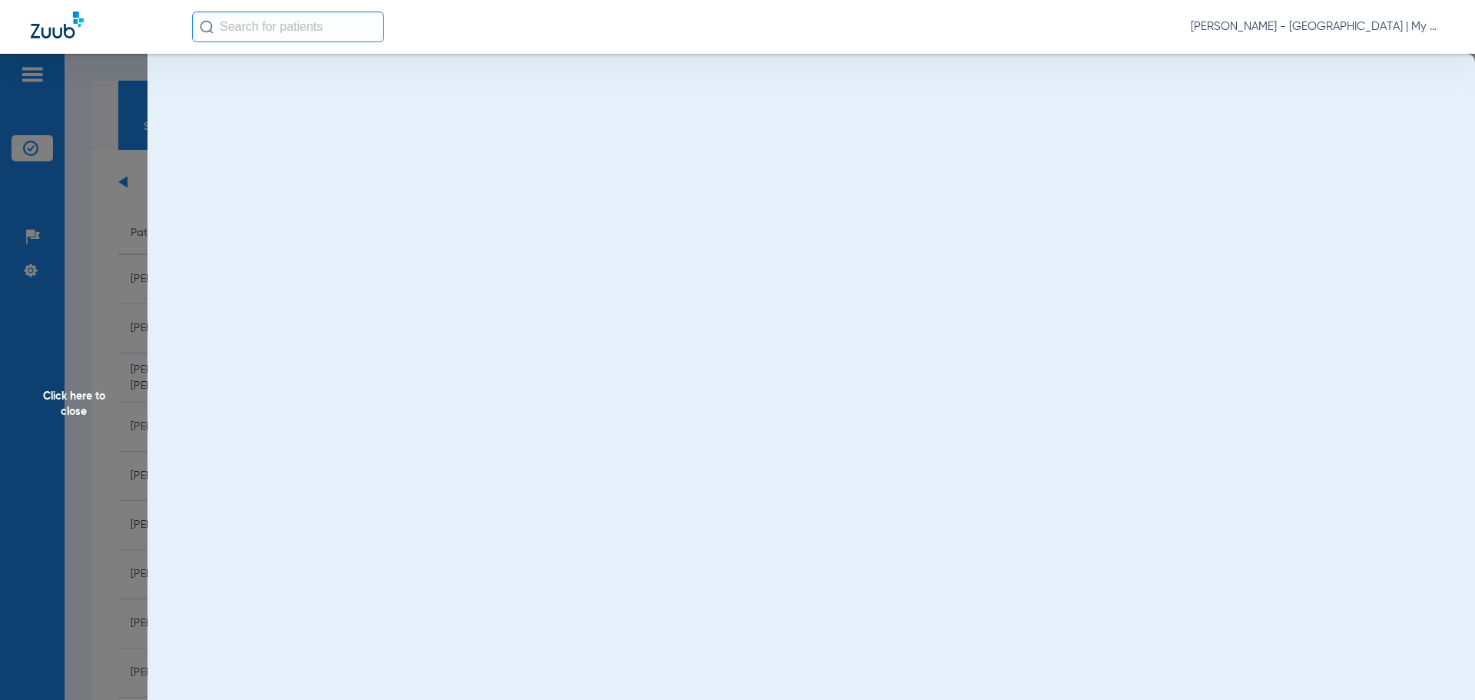
scroll to position [0, 0]
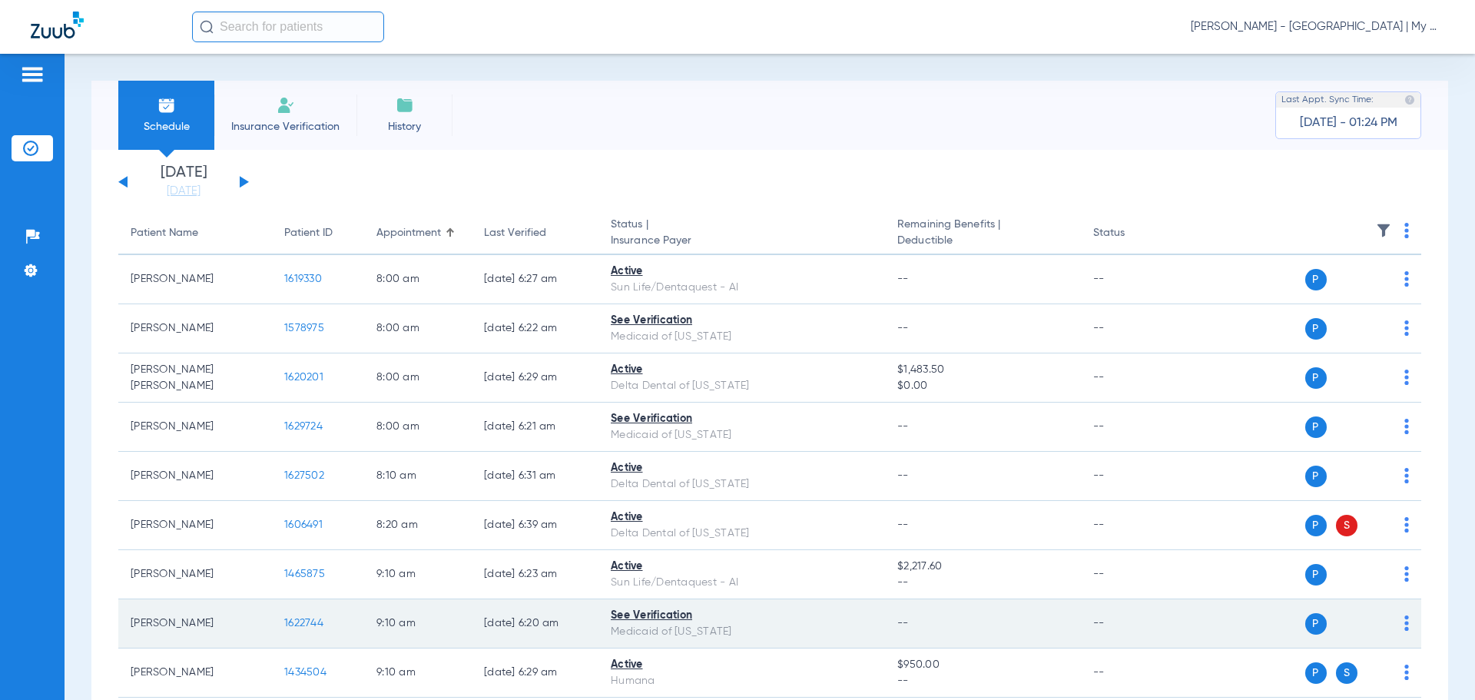
click at [280, 624] on td "1622744" at bounding box center [318, 623] width 92 height 49
click at [294, 618] on span "1622744" at bounding box center [303, 622] width 39 height 11
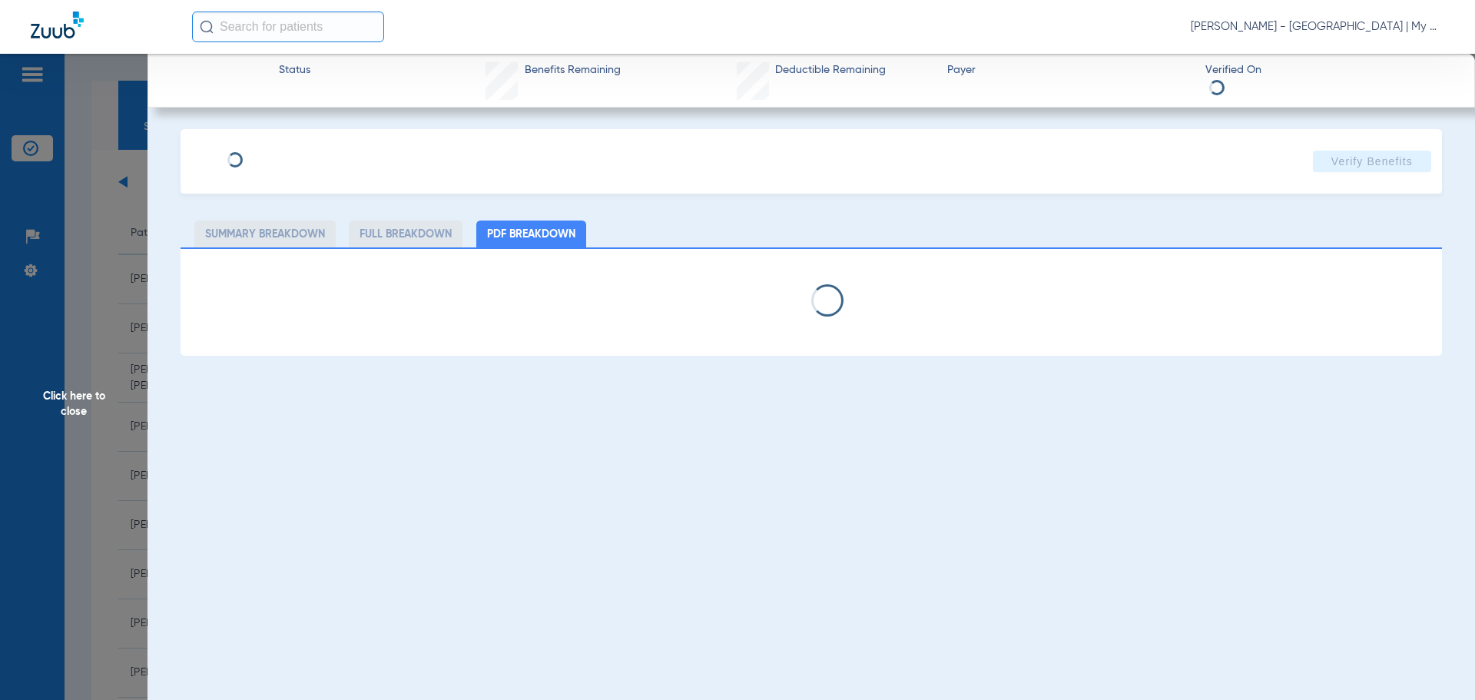
select select "page-width"
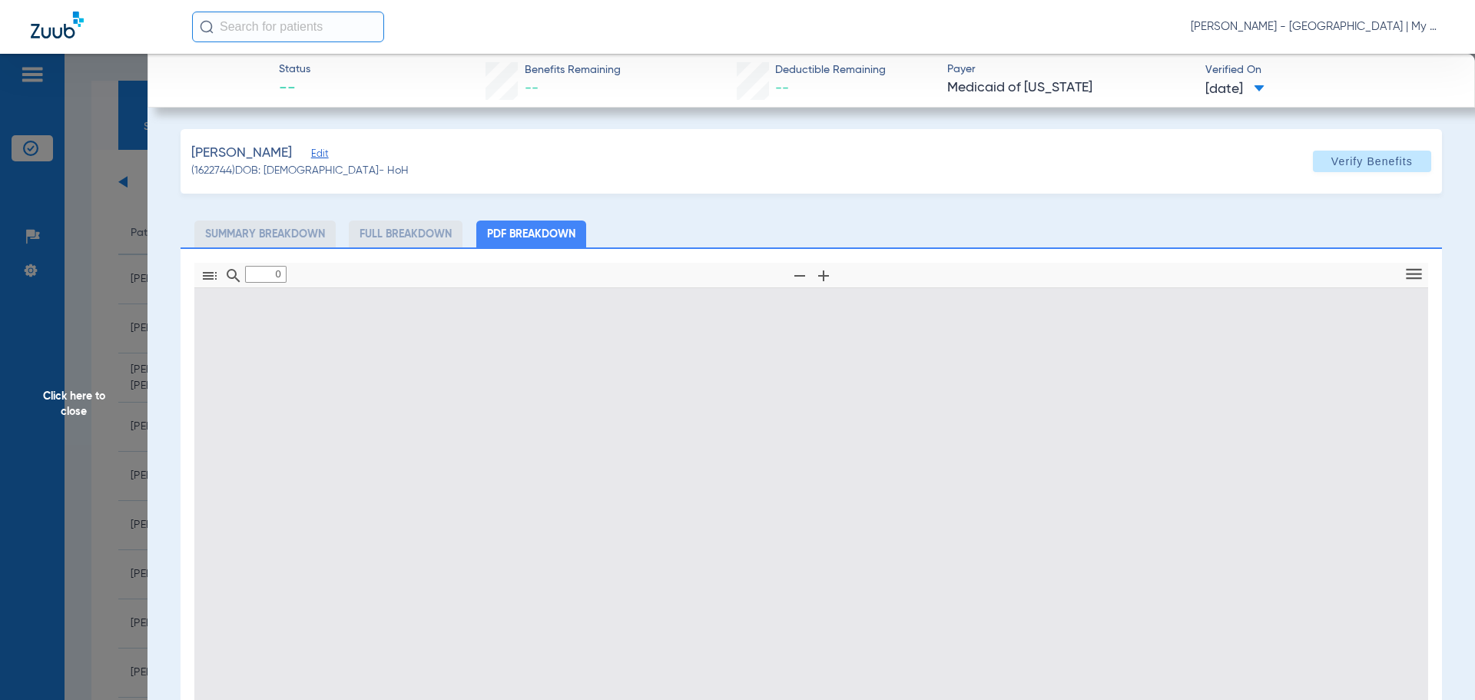
type input "1"
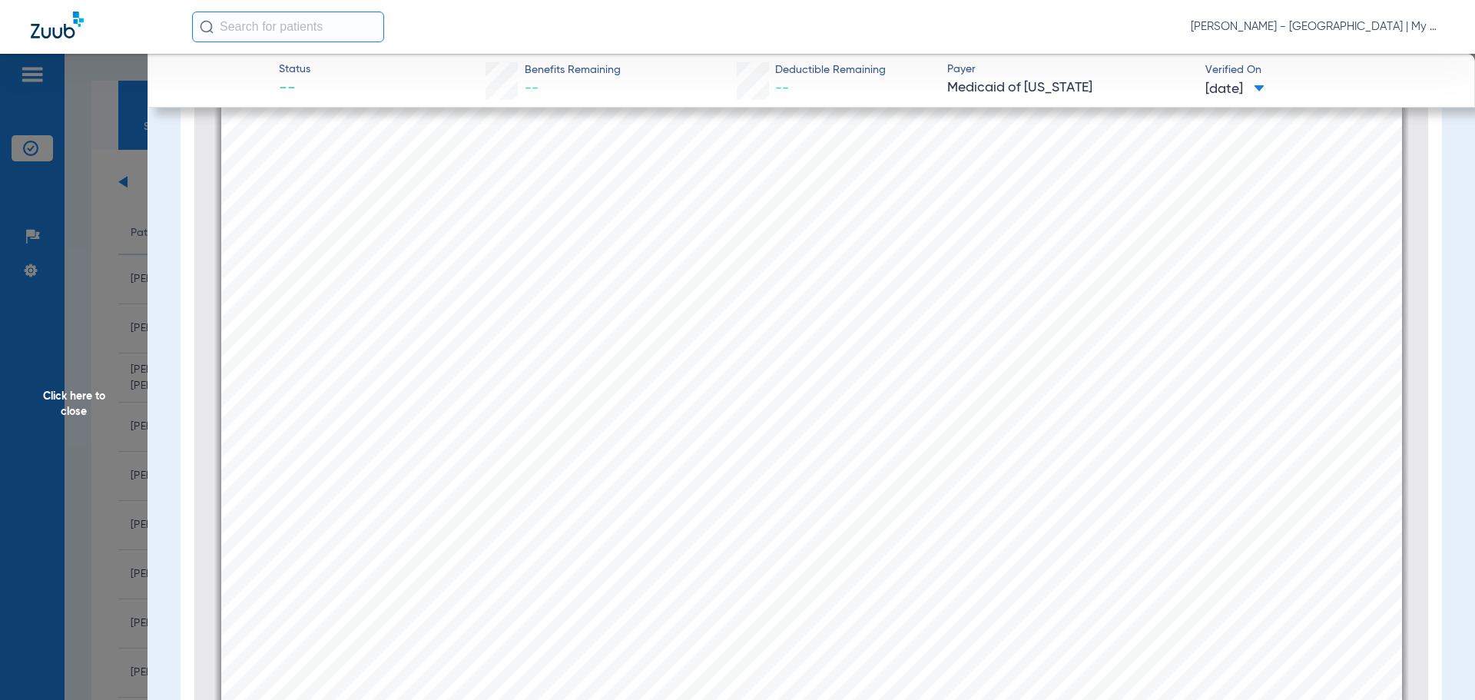
scroll to position [161, 0]
click at [74, 386] on span "Click here to close" at bounding box center [73, 404] width 147 height 700
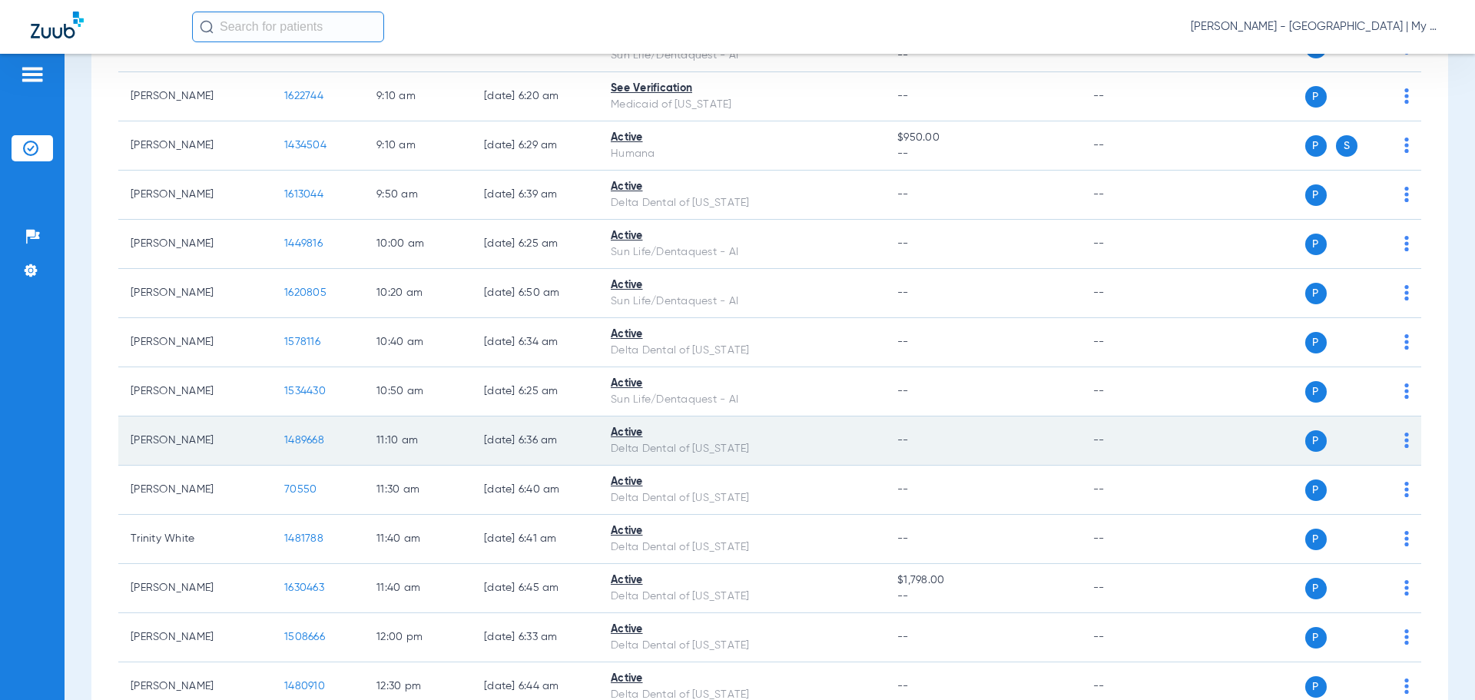
scroll to position [614, 0]
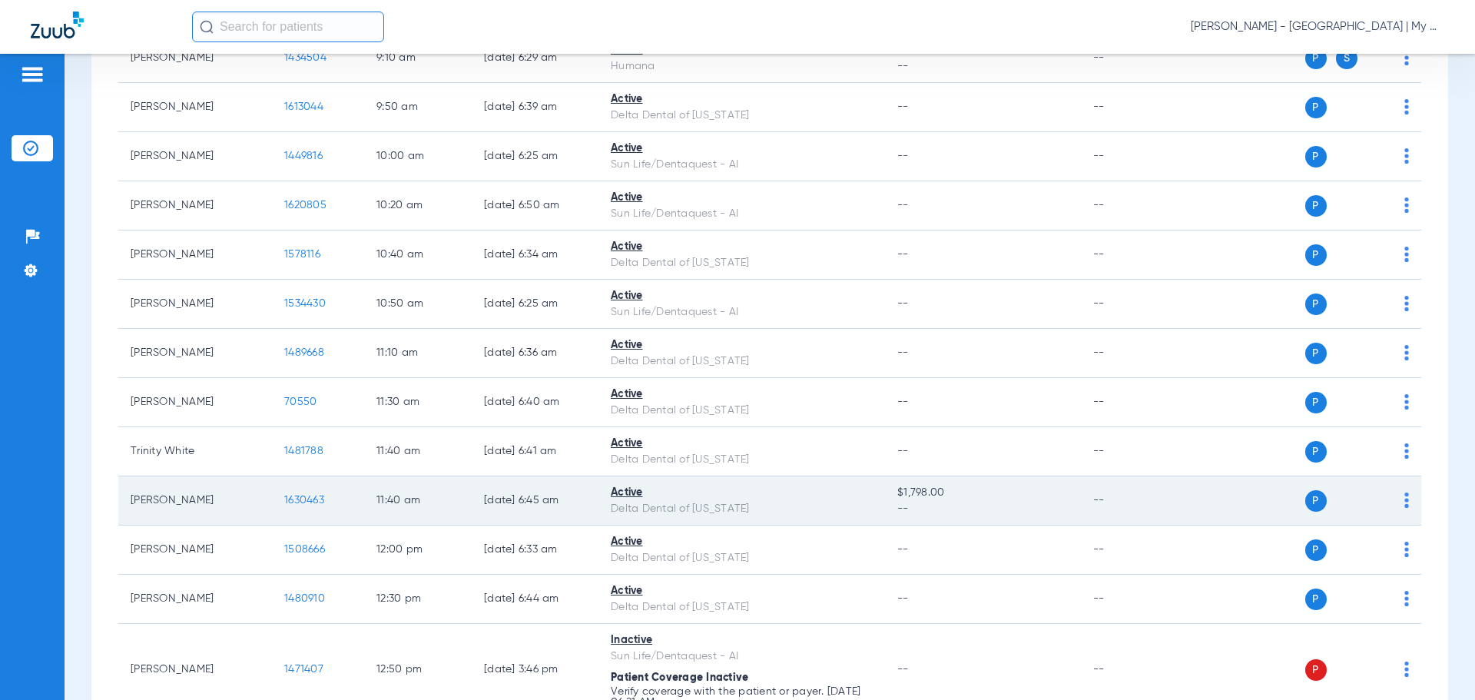
click at [307, 498] on span "1630463" at bounding box center [304, 500] width 40 height 11
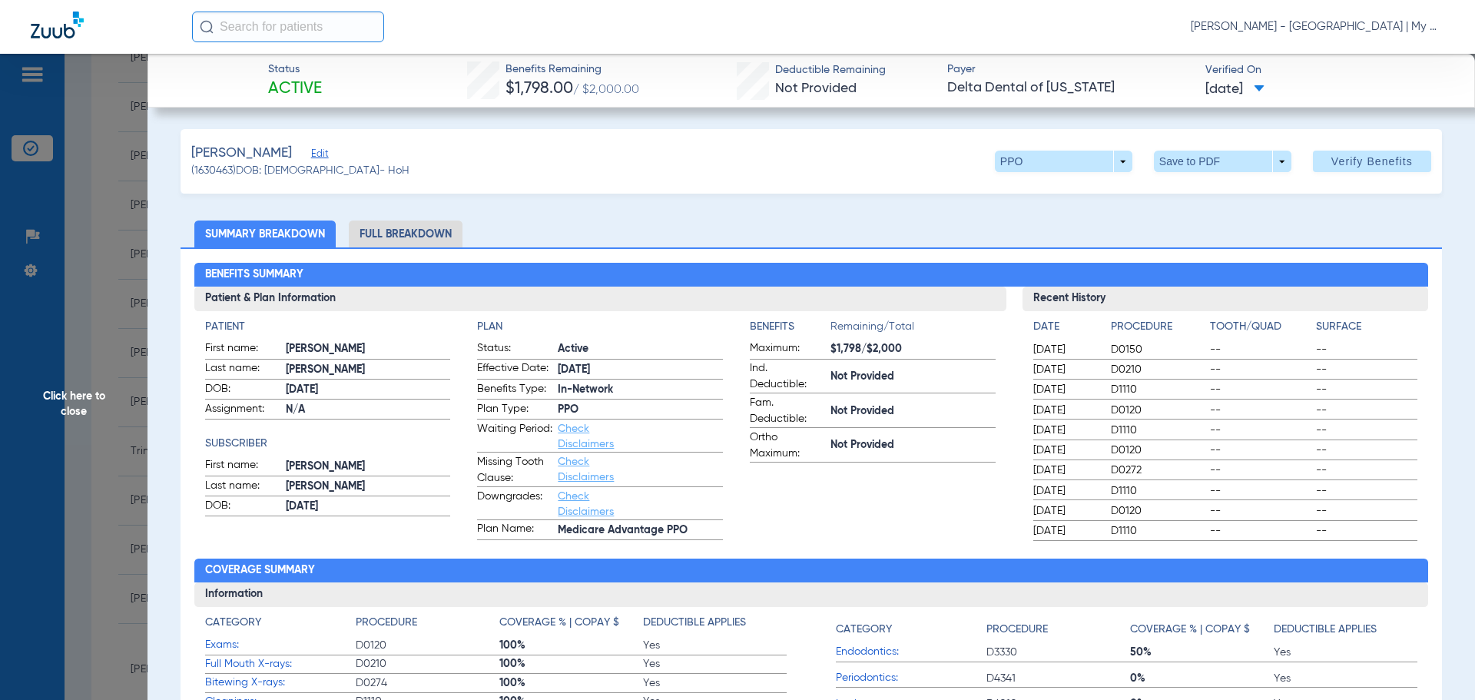
click at [399, 226] on li "Full Breakdown" at bounding box center [406, 233] width 114 height 27
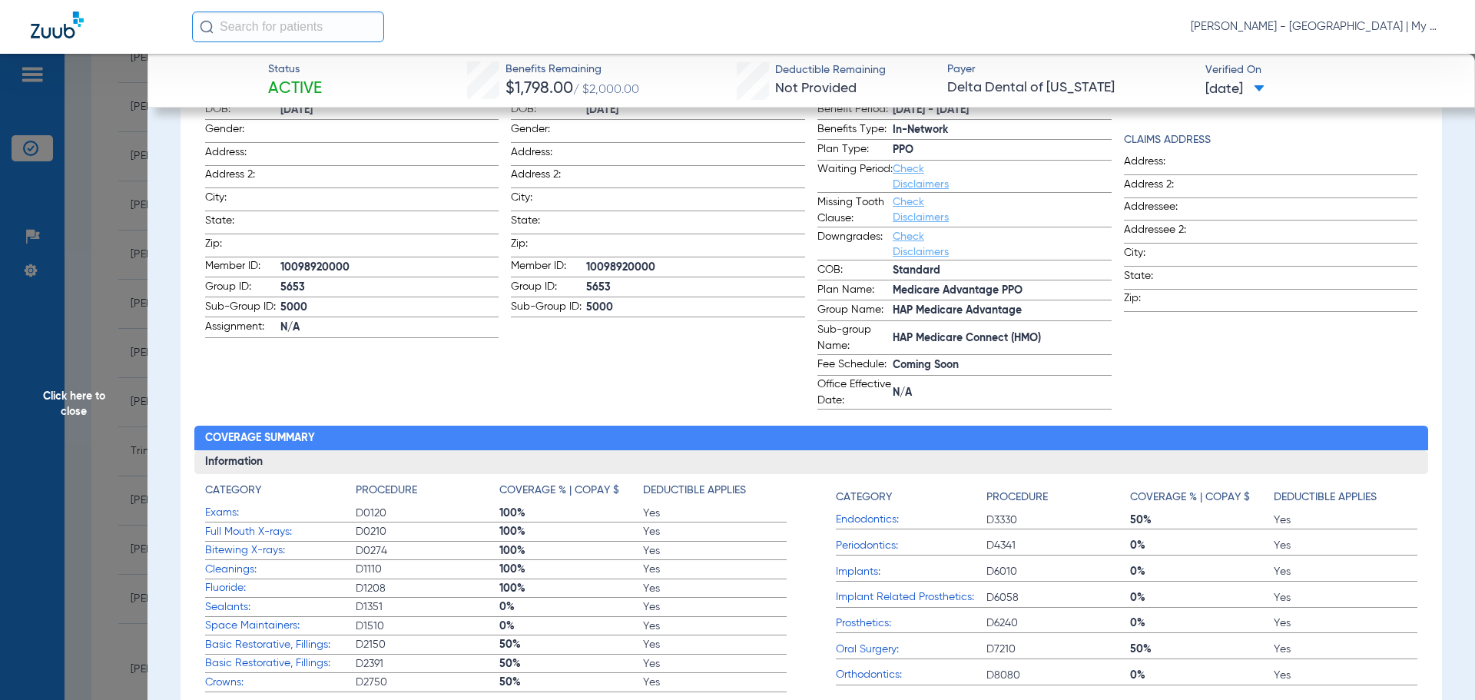
scroll to position [307, 0]
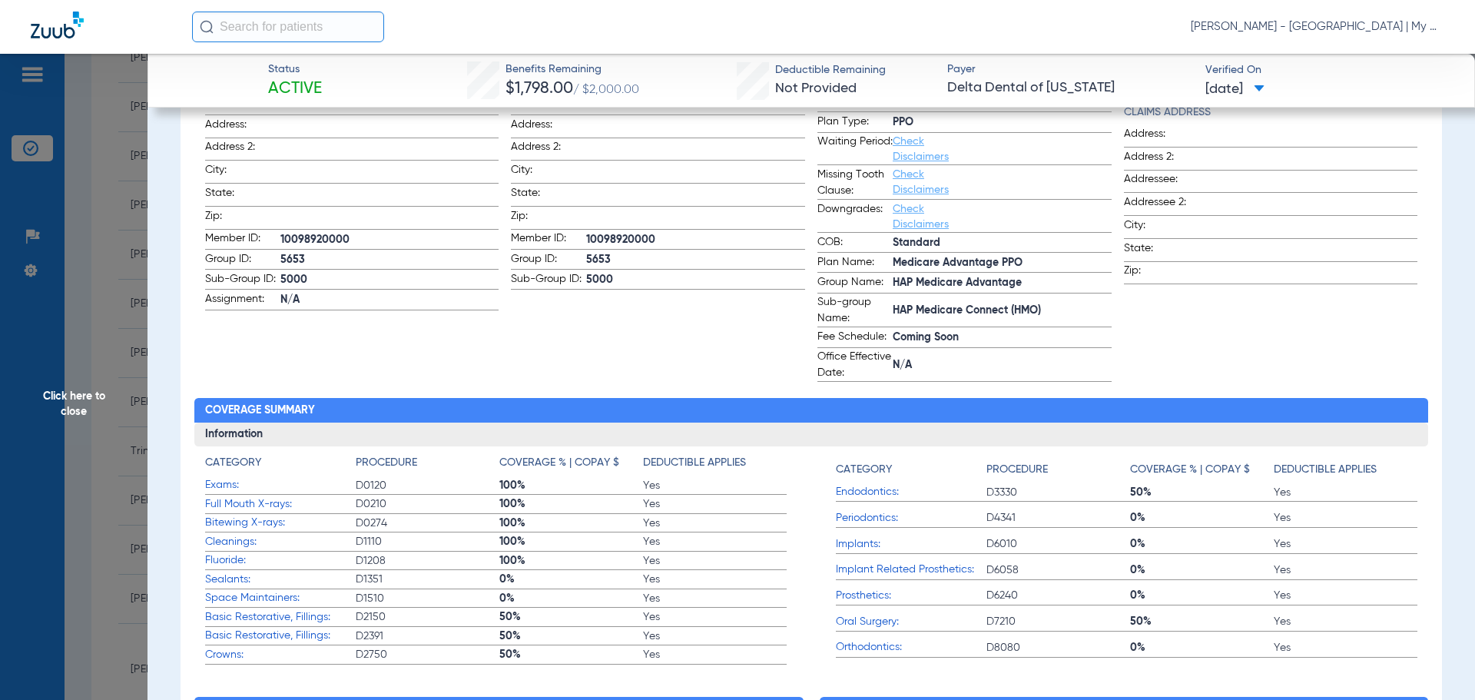
click at [92, 392] on span "Click here to close" at bounding box center [73, 404] width 147 height 700
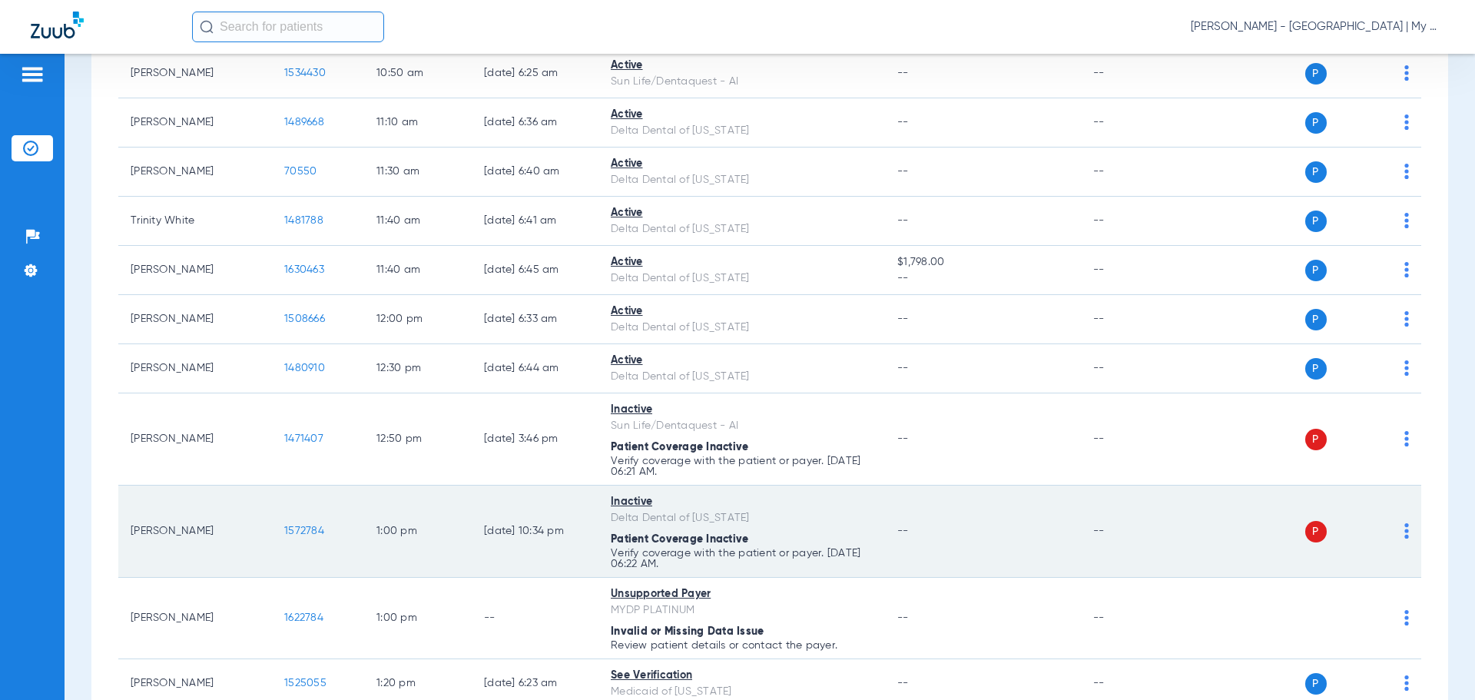
scroll to position [922, 0]
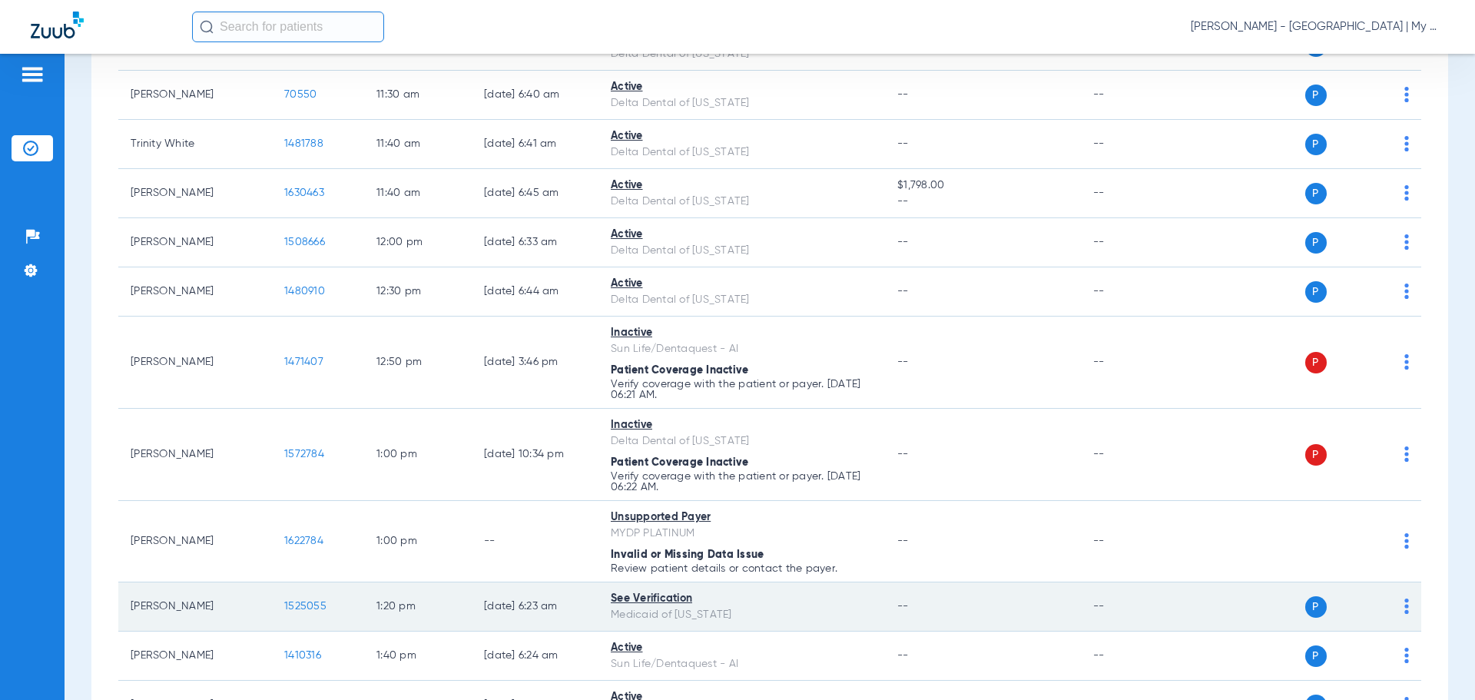
click at [303, 605] on span "1525055" at bounding box center [305, 606] width 42 height 11
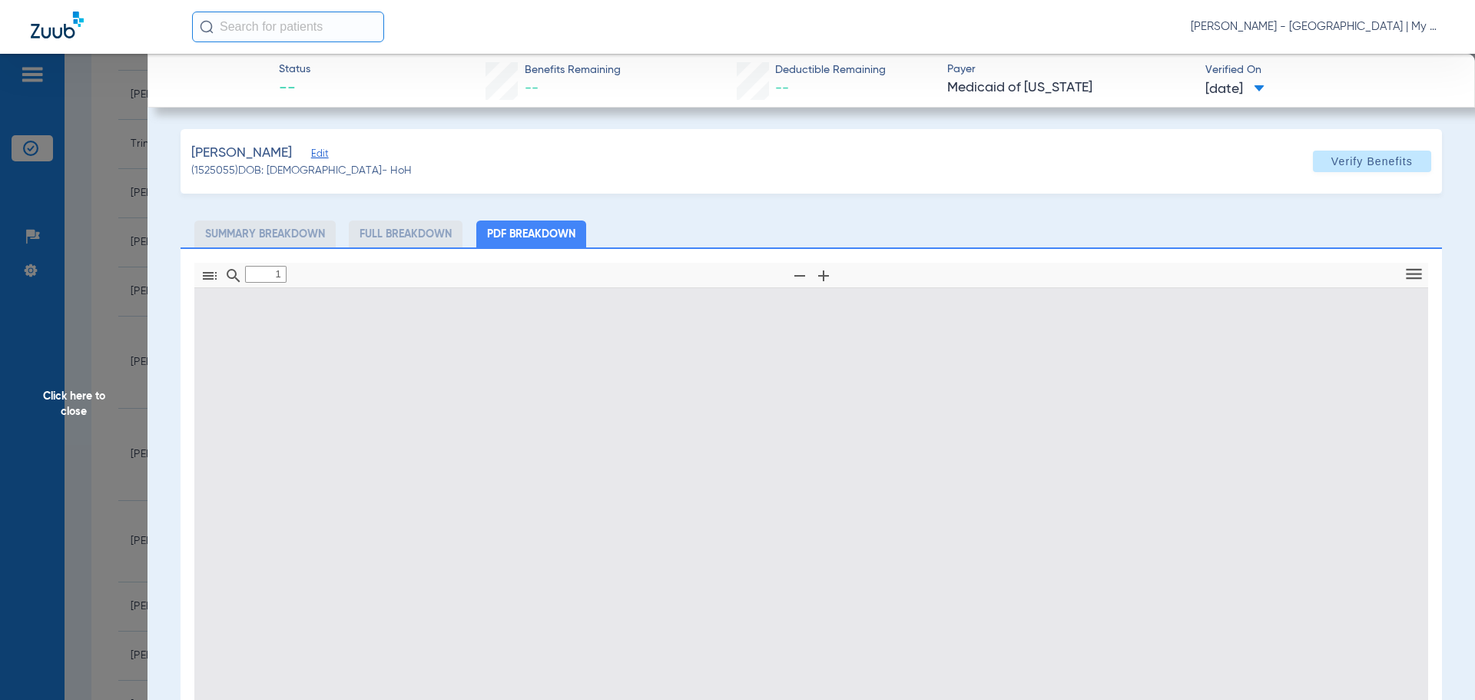
type input "0"
select select "page-width"
type input "1"
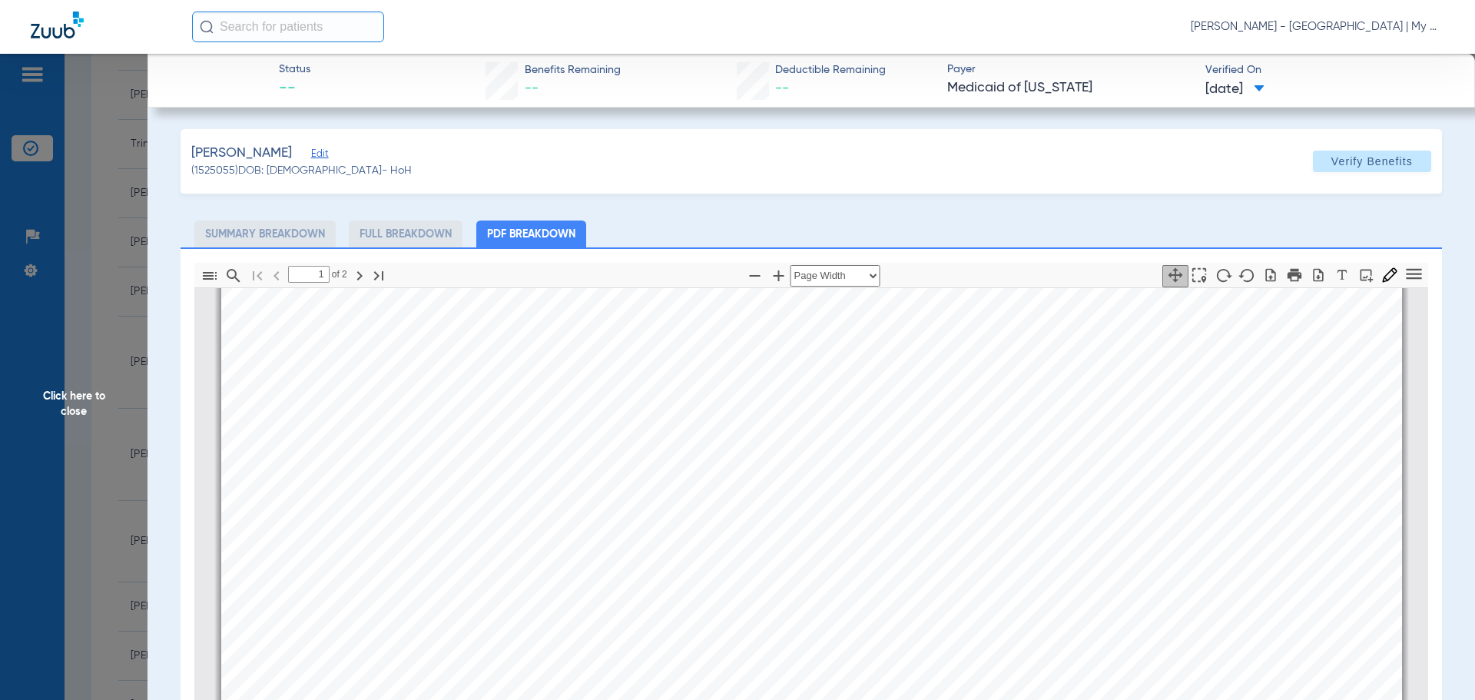
scroll to position [622, 0]
click at [70, 396] on span "Click here to close" at bounding box center [73, 404] width 147 height 700
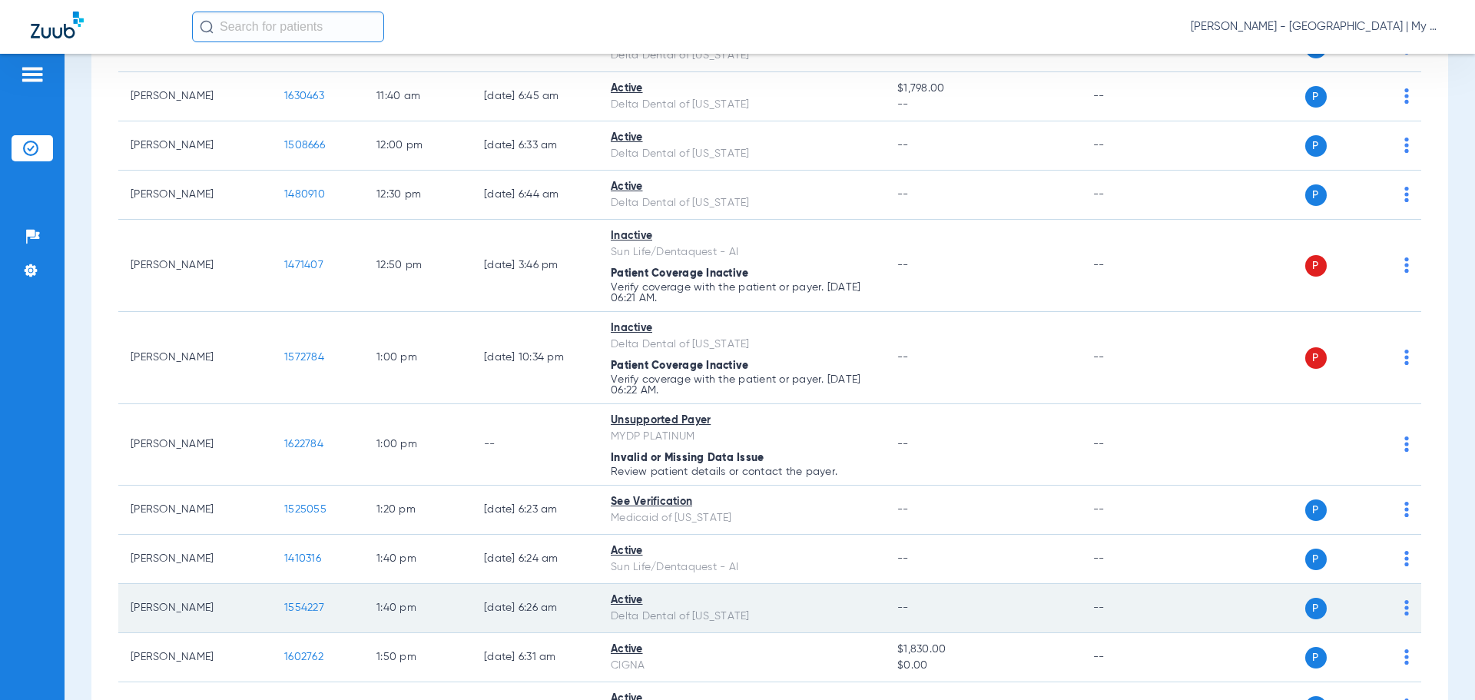
scroll to position [1075, 0]
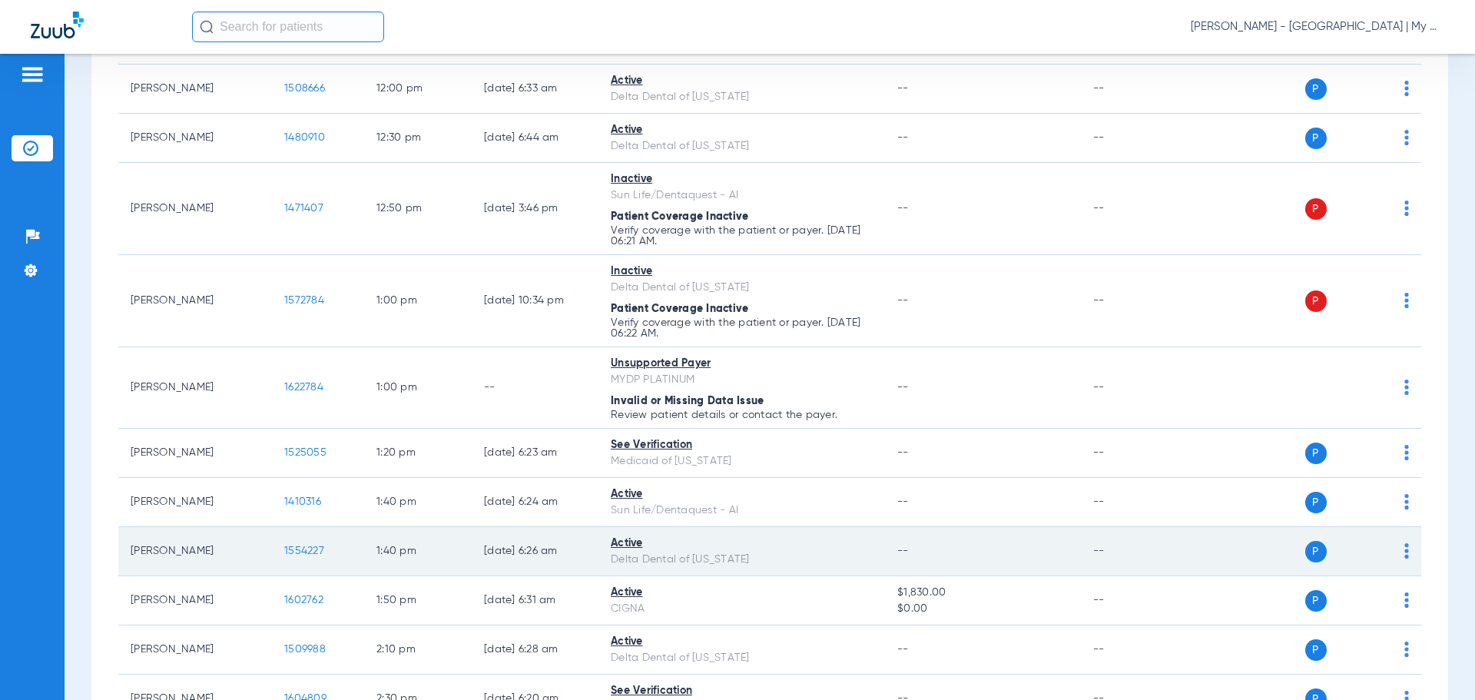
click at [306, 551] on span "1554227" at bounding box center [304, 550] width 40 height 11
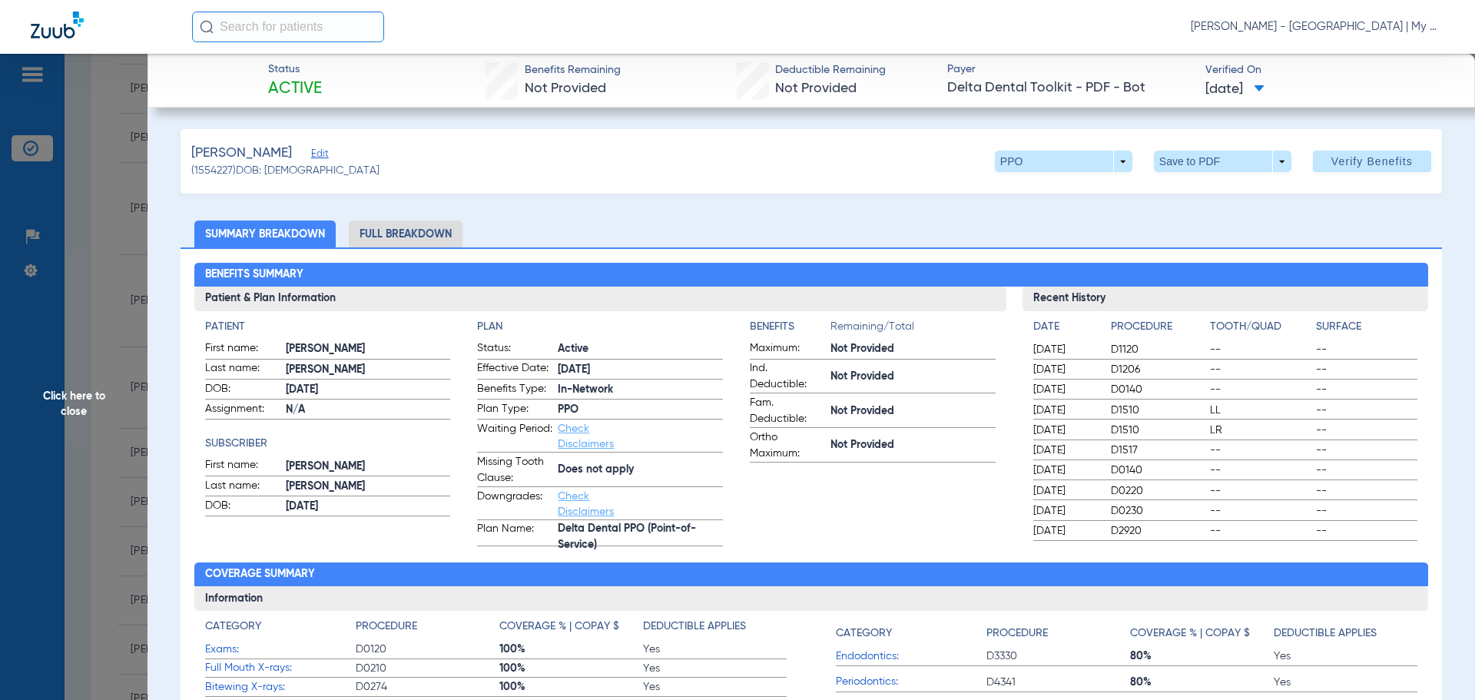
click at [433, 241] on li "Full Breakdown" at bounding box center [406, 233] width 114 height 27
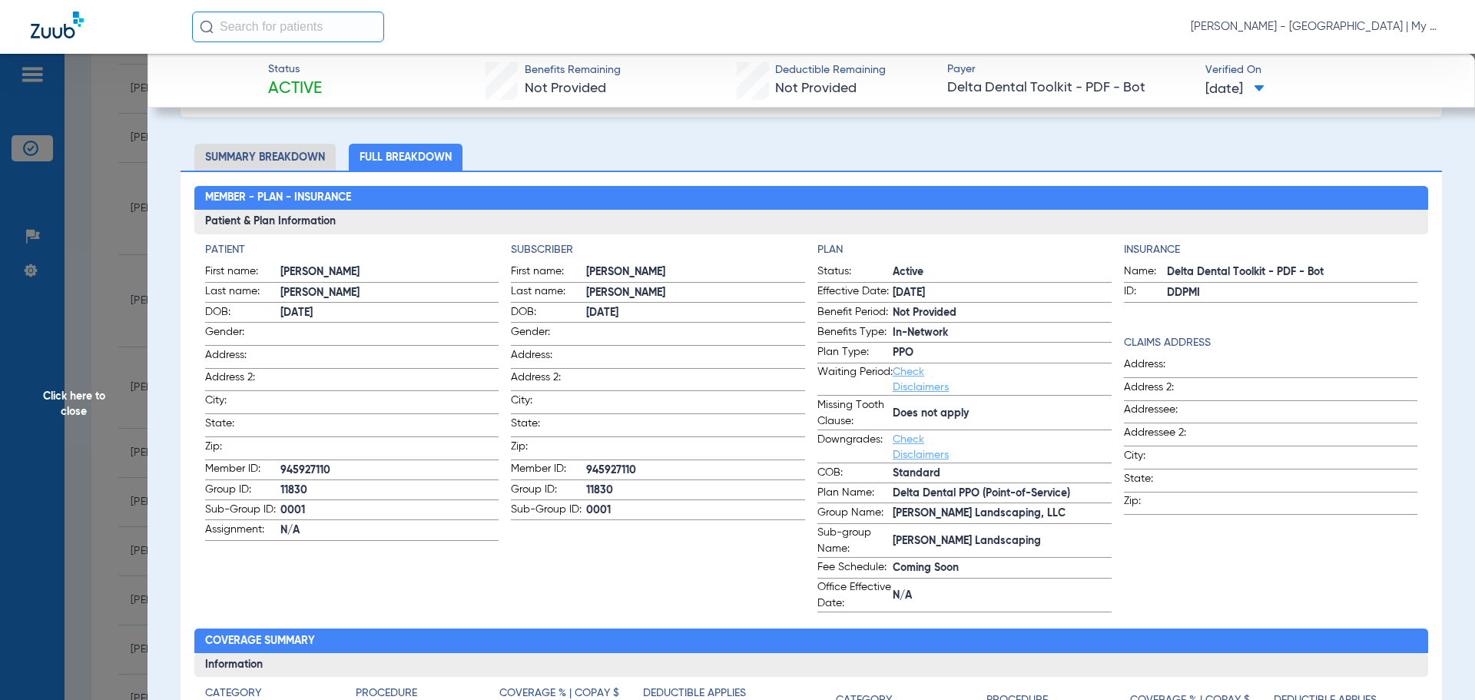
scroll to position [0, 0]
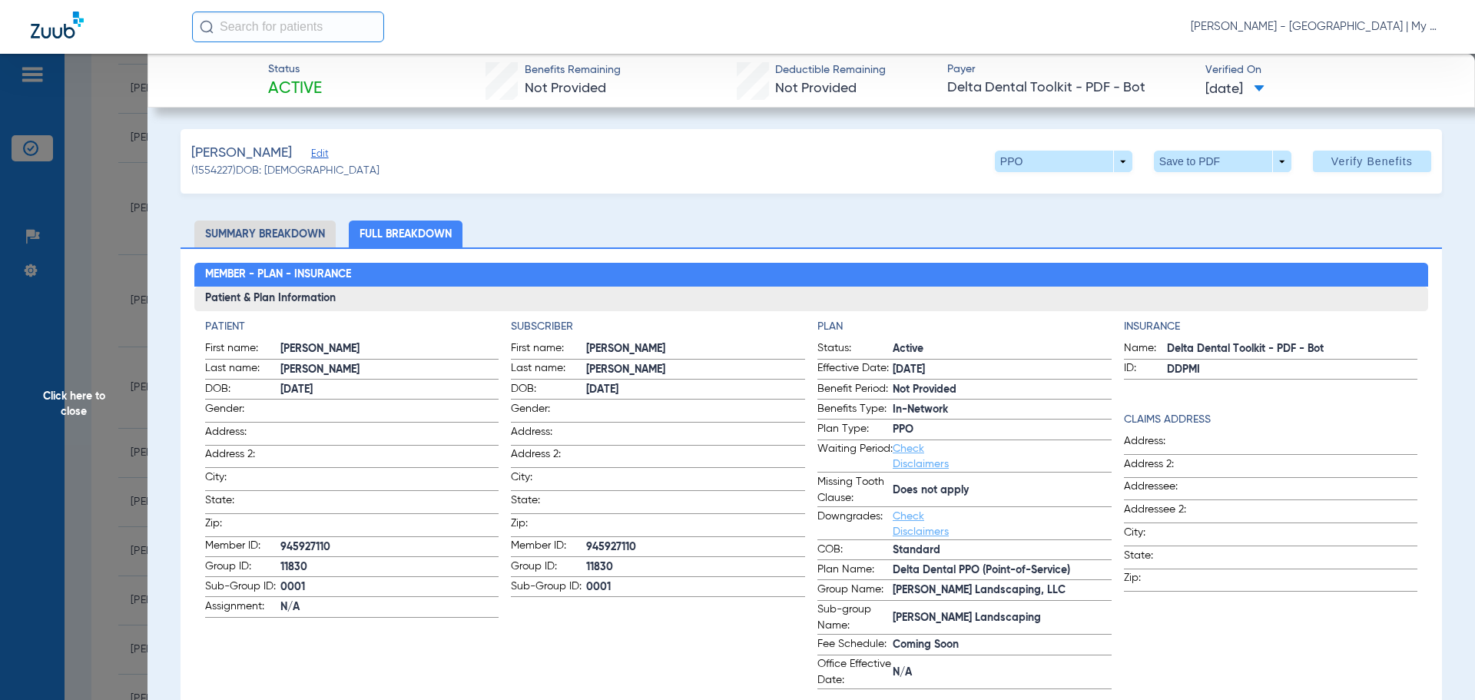
click at [71, 403] on span "Click here to close" at bounding box center [73, 404] width 147 height 700
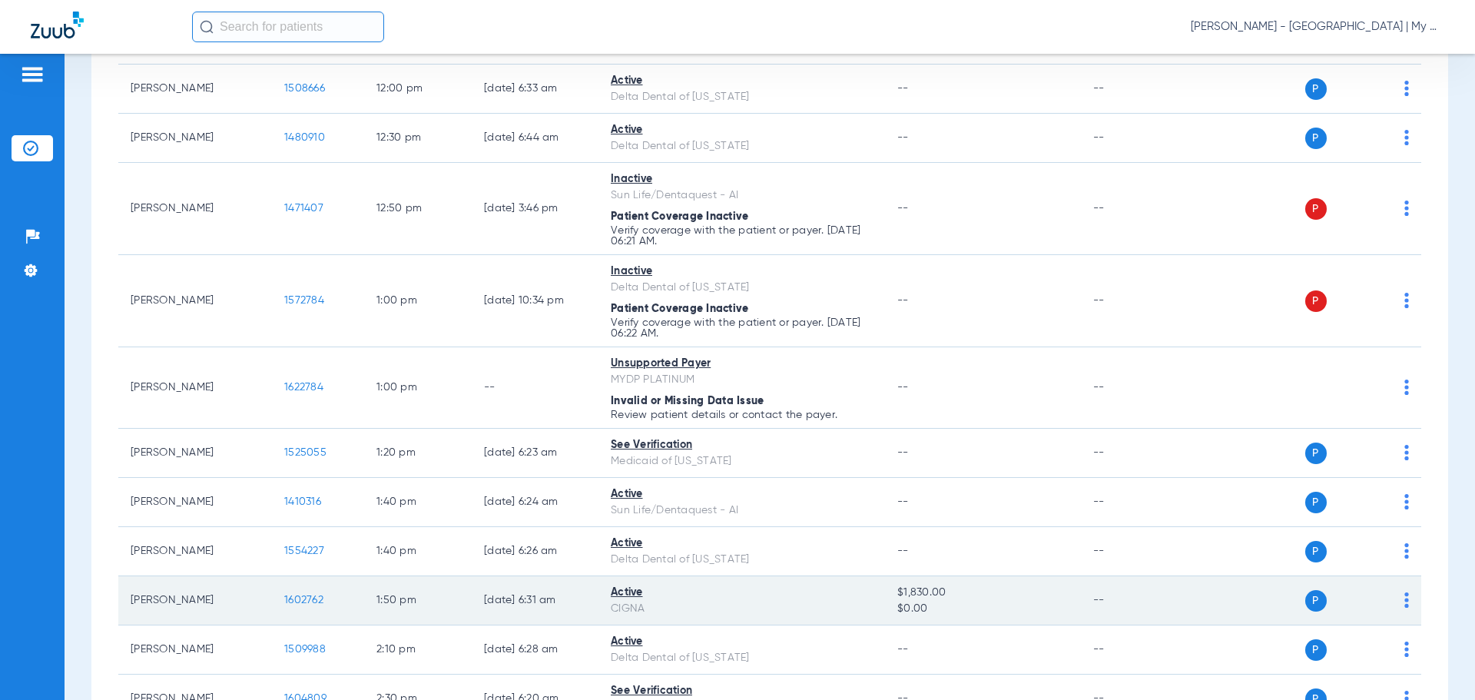
click at [306, 596] on span "1602762" at bounding box center [303, 599] width 39 height 11
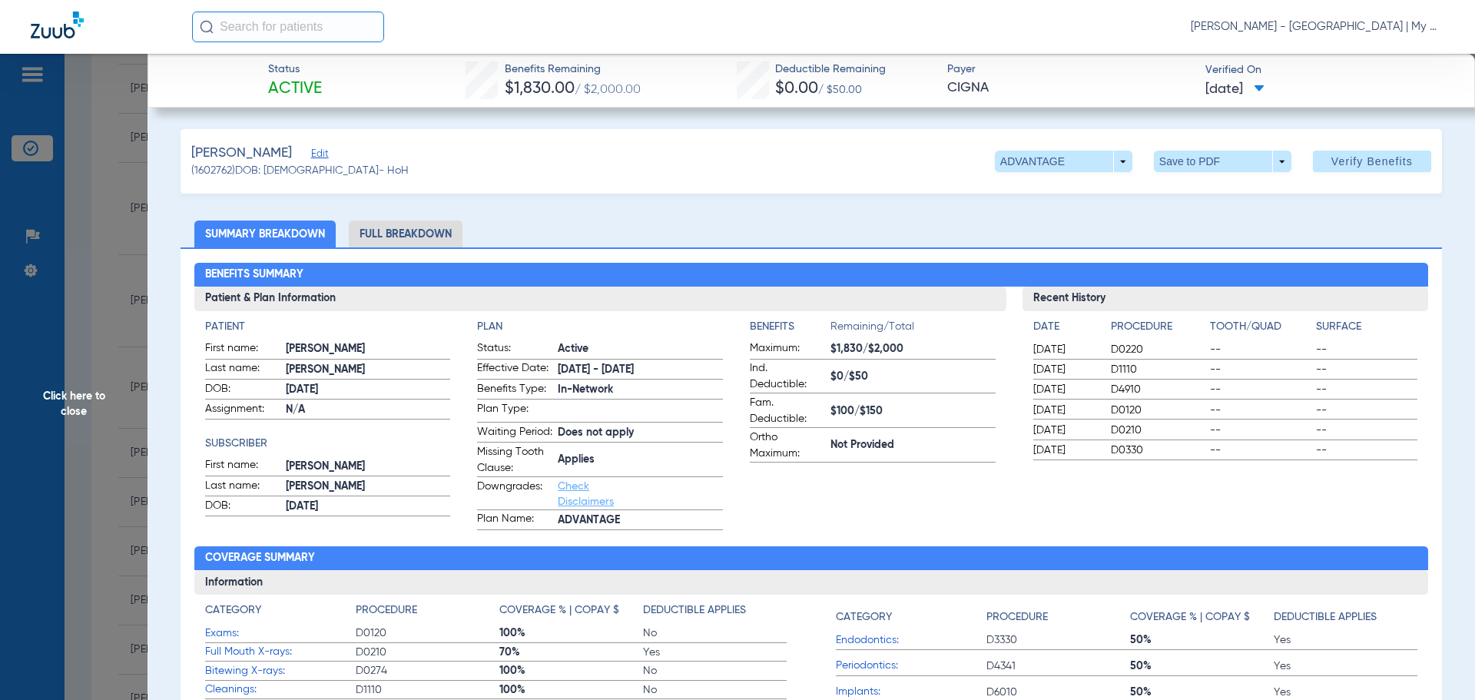
click at [416, 225] on li "Full Breakdown" at bounding box center [406, 233] width 114 height 27
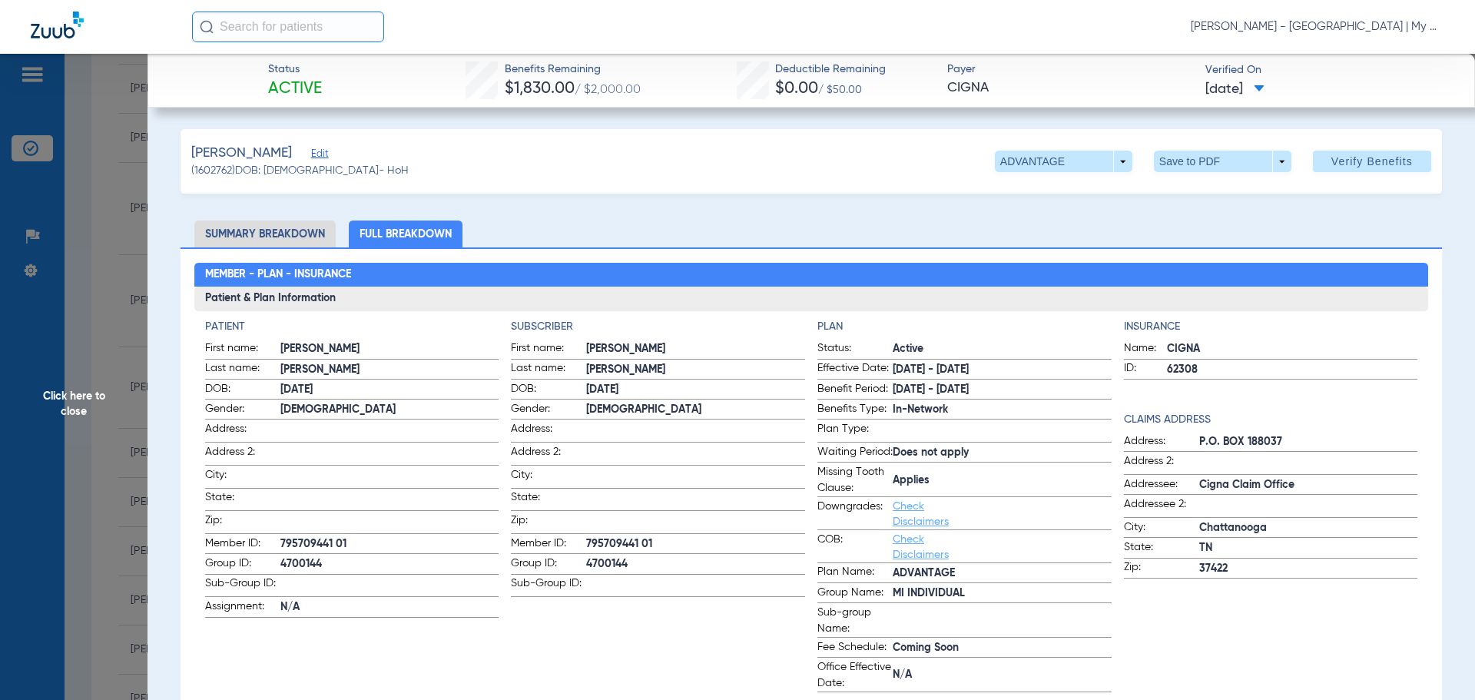
click at [74, 402] on span "Click here to close" at bounding box center [73, 404] width 147 height 700
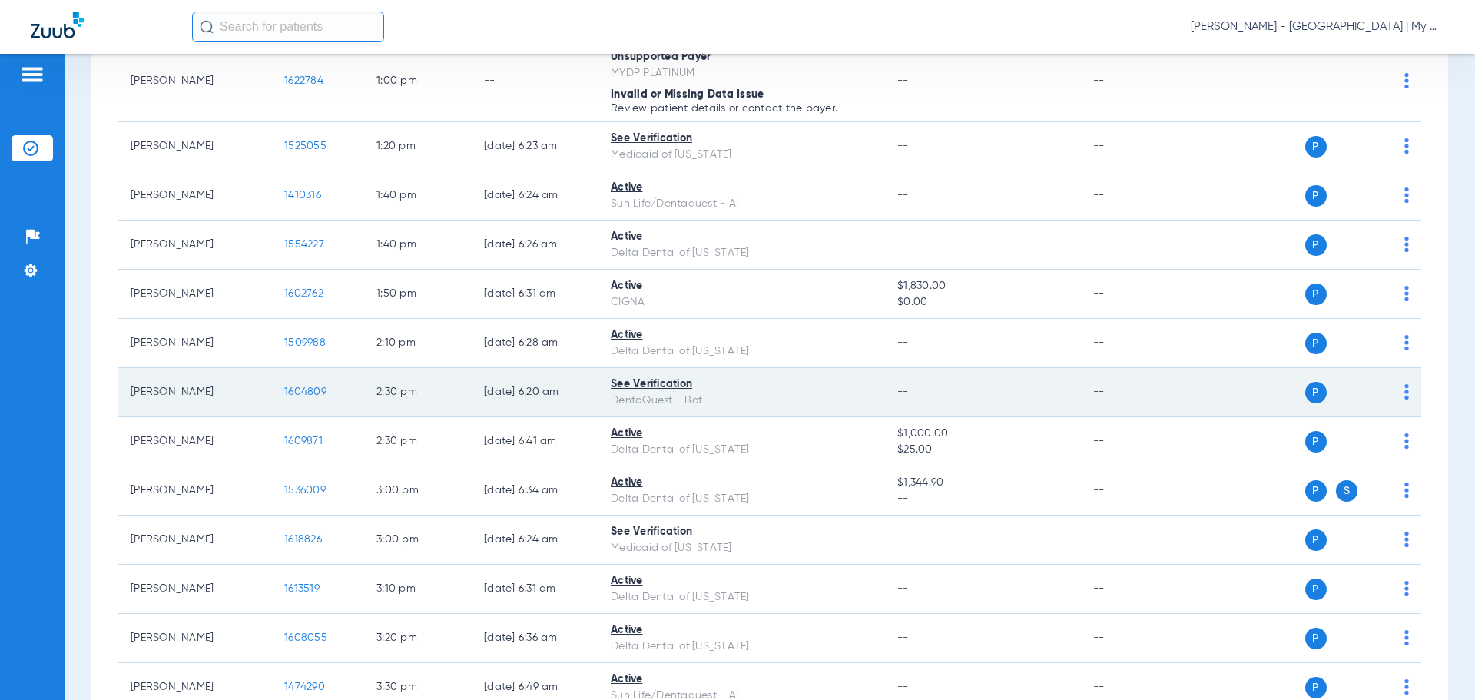
scroll to position [1382, 0]
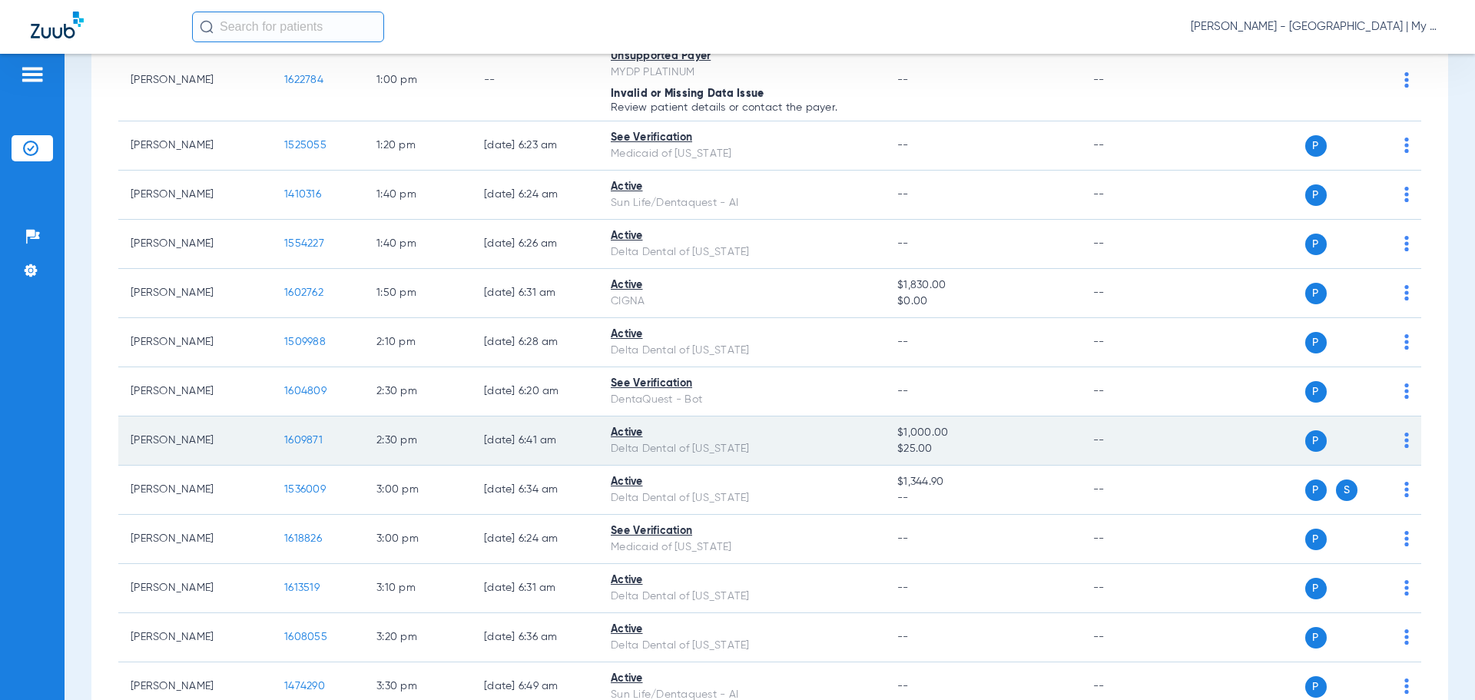
click at [300, 441] on span "1609871" at bounding box center [303, 440] width 38 height 11
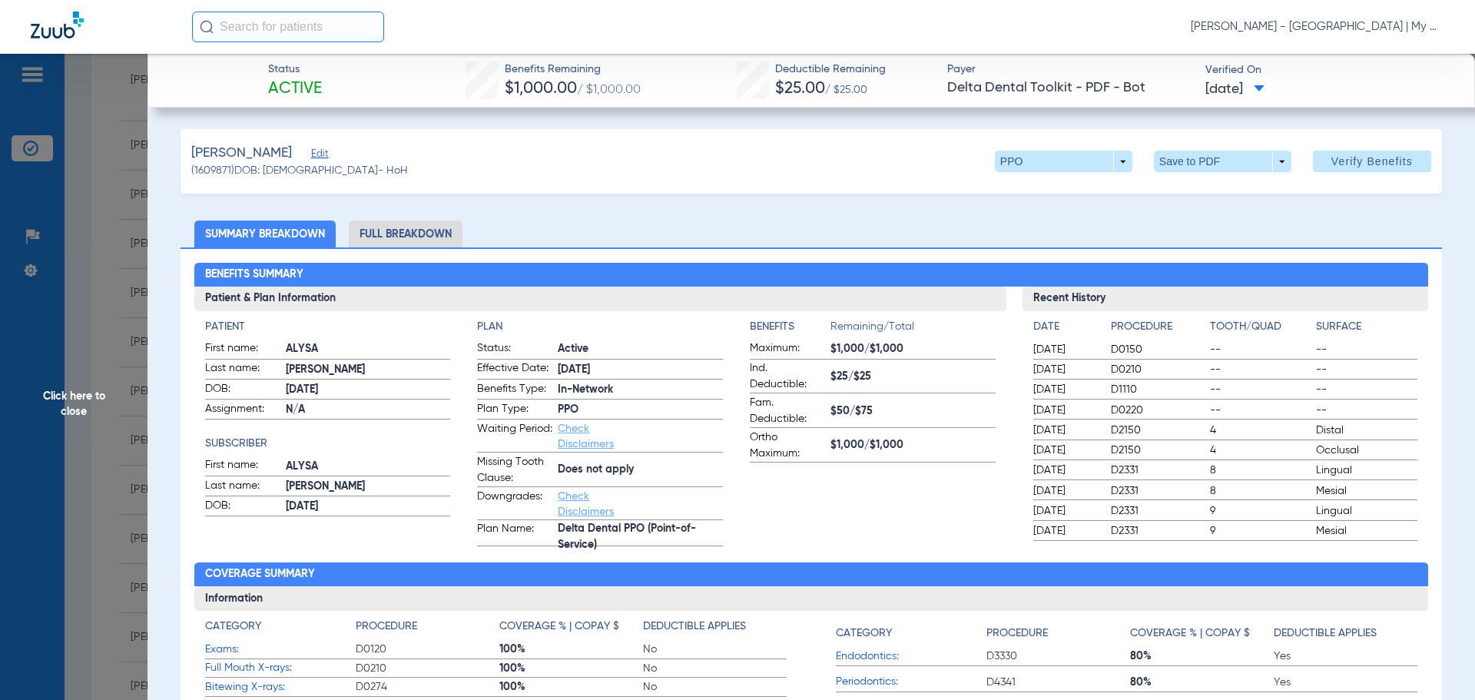
click at [383, 230] on li "Full Breakdown" at bounding box center [406, 233] width 114 height 27
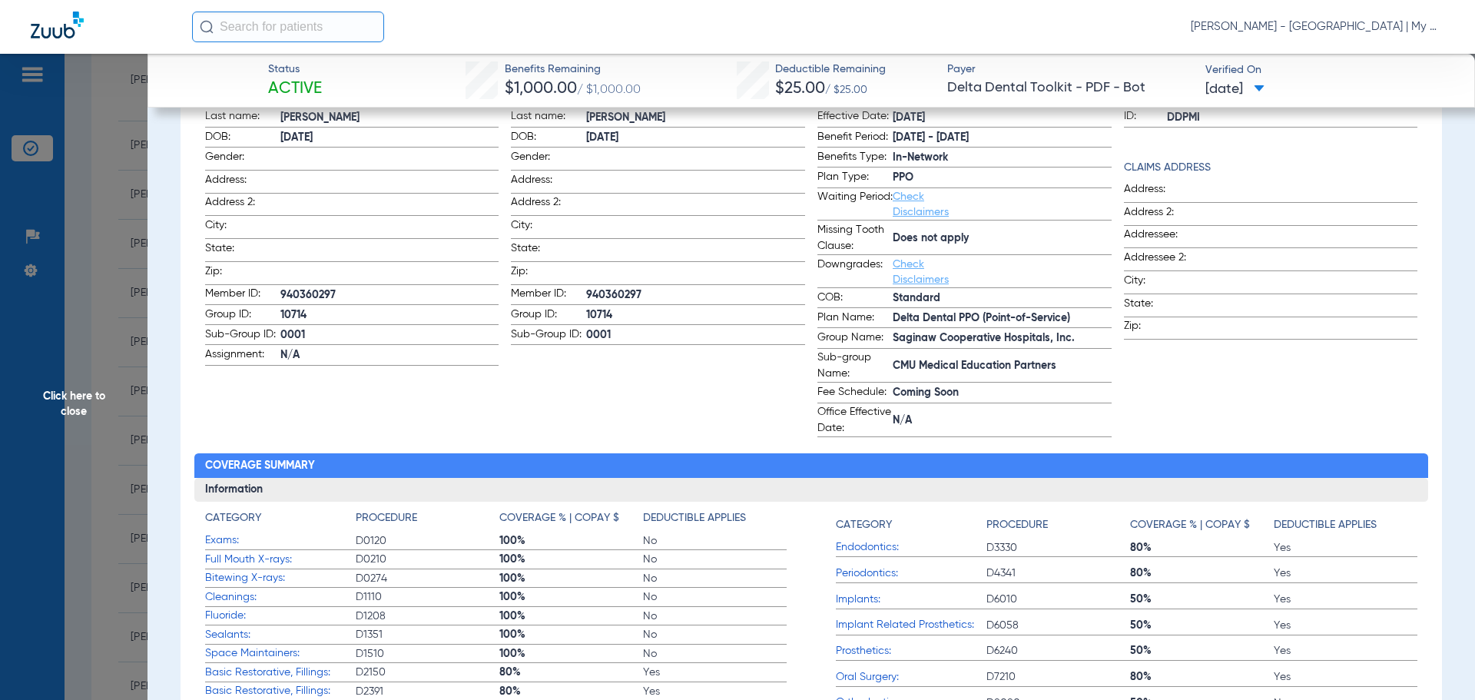
scroll to position [230, 0]
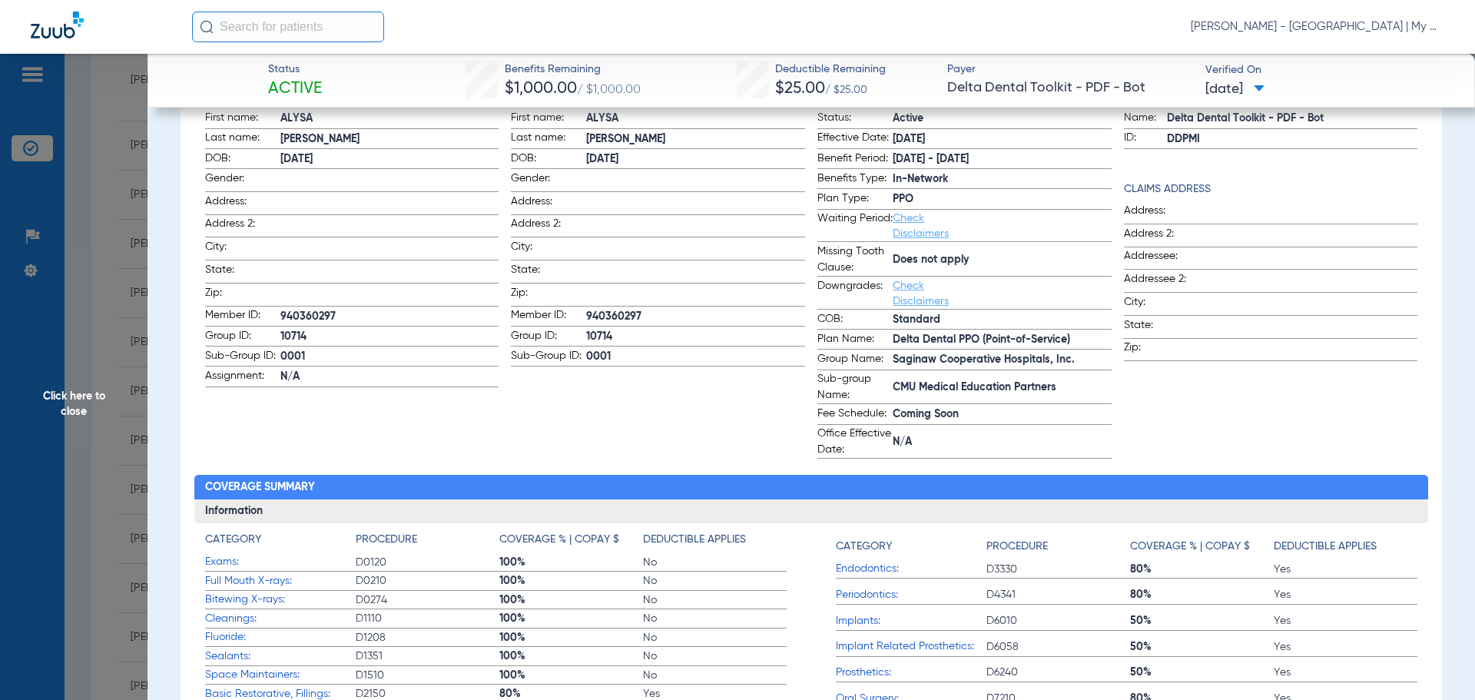
drag, startPoint x: 104, startPoint y: 470, endPoint x: 114, endPoint y: 460, distance: 13.6
click at [104, 469] on span "Click here to close" at bounding box center [73, 404] width 147 height 700
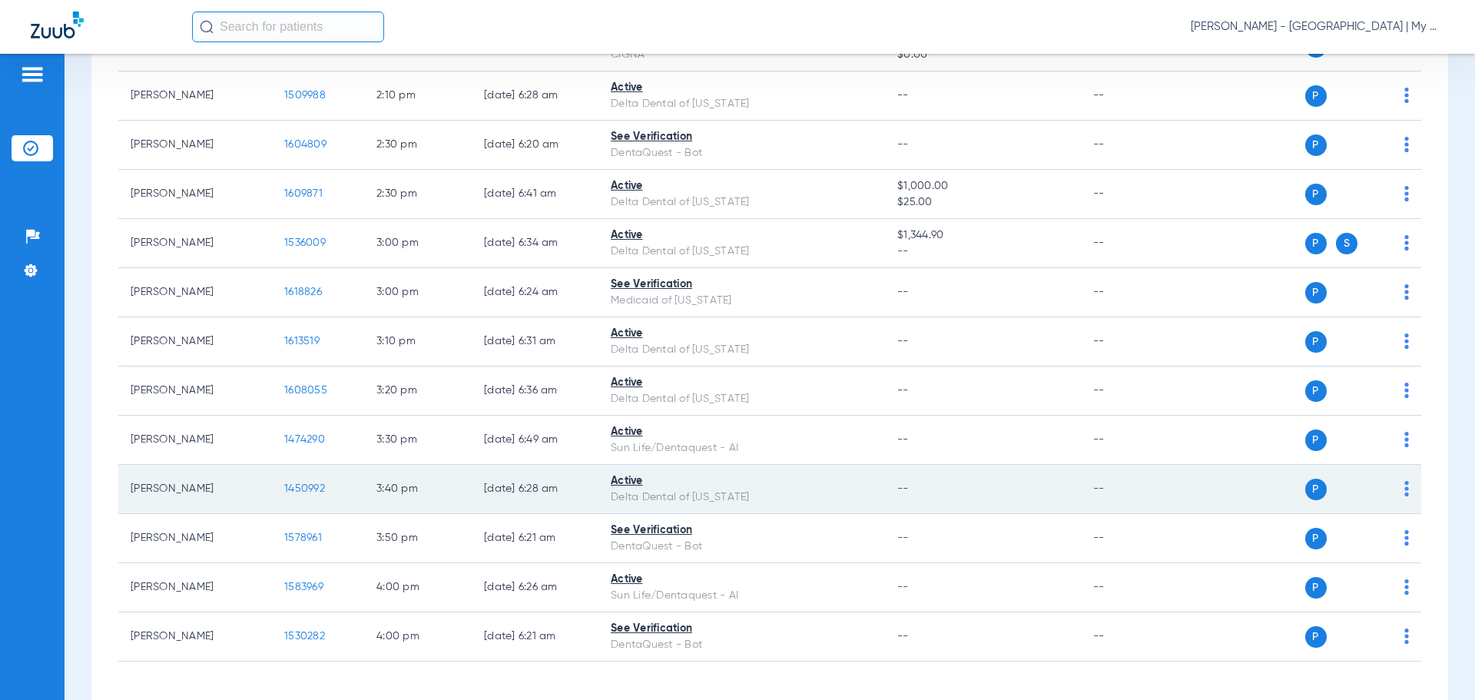
scroll to position [1535, 0]
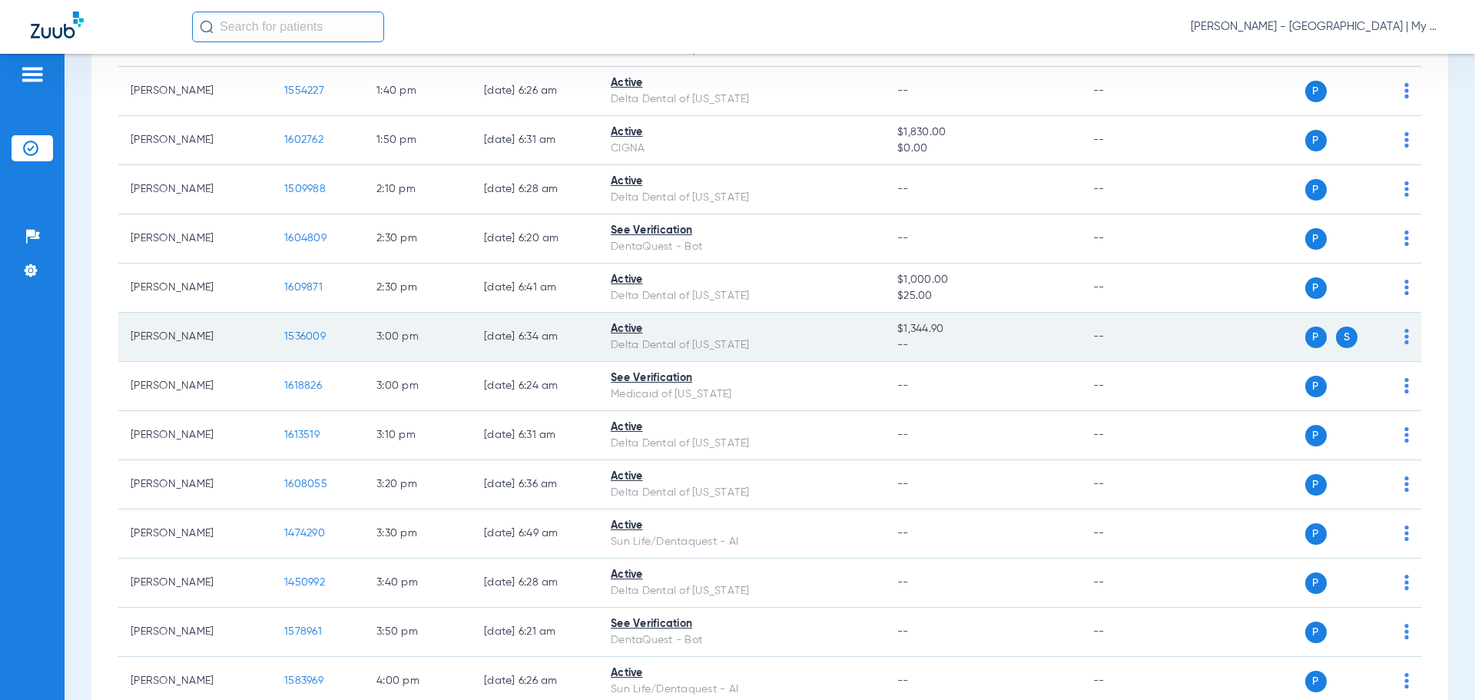
click at [308, 334] on span "1536009" at bounding box center [304, 336] width 41 height 11
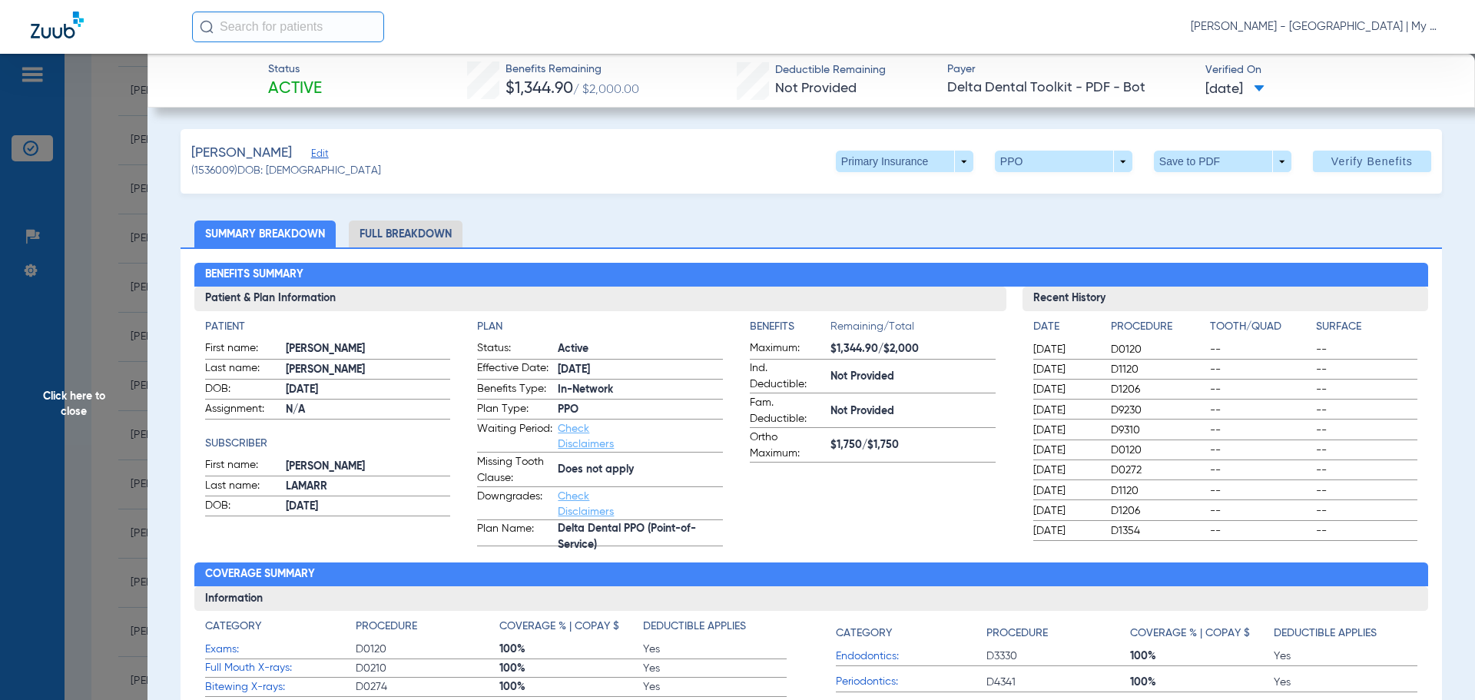
click at [387, 243] on li "Full Breakdown" at bounding box center [406, 233] width 114 height 27
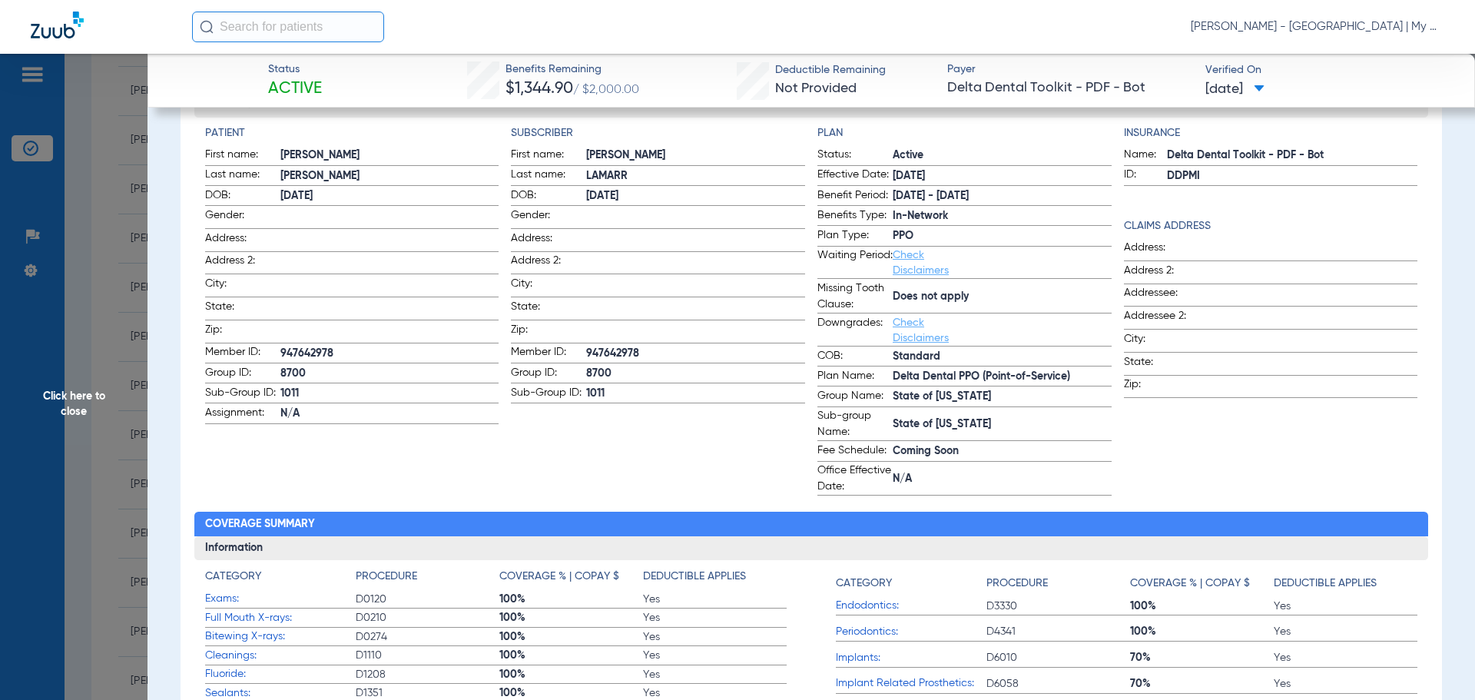
scroll to position [0, 0]
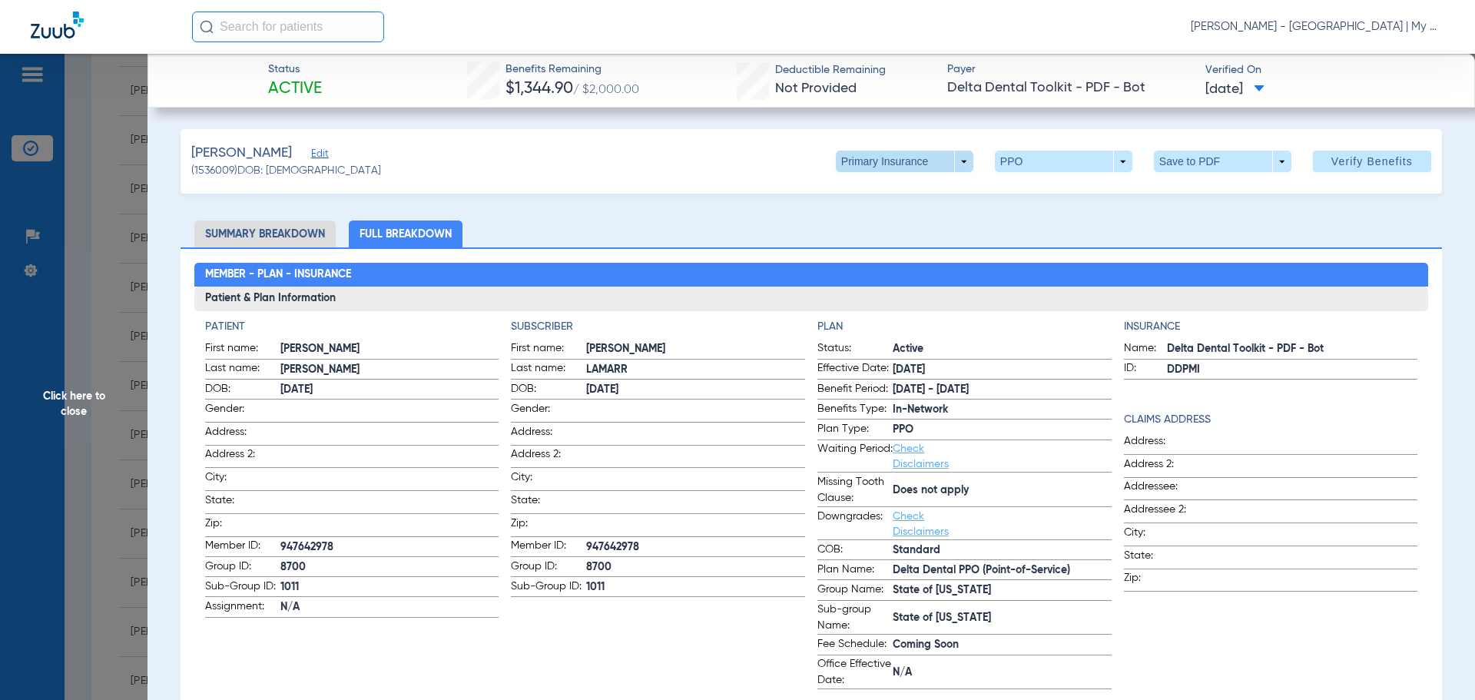
click at [896, 159] on span at bounding box center [903, 161] width 37 height 37
drag, startPoint x: 856, startPoint y: 222, endPoint x: 892, endPoint y: 210, distance: 38.9
click at [855, 221] on span "Secondary Insurance" at bounding box center [887, 222] width 101 height 11
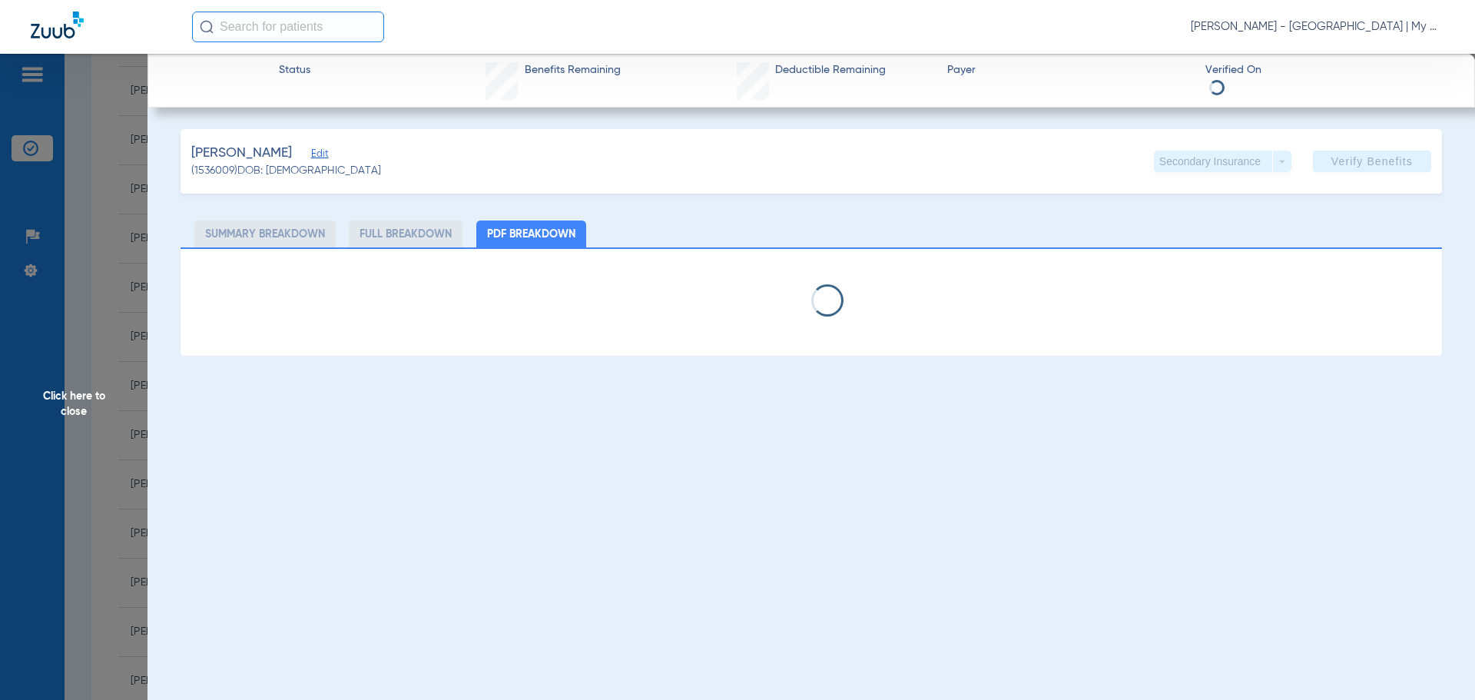
select select "page-width"
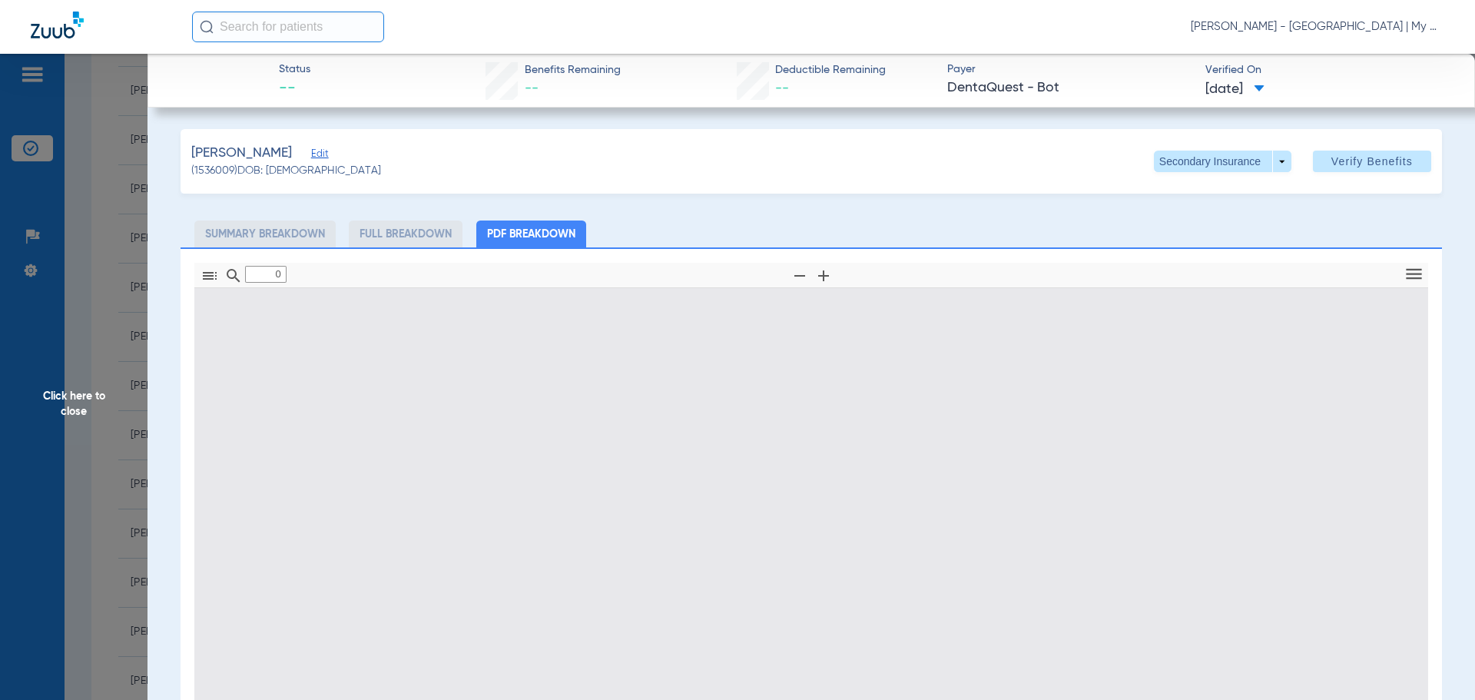
type input "1"
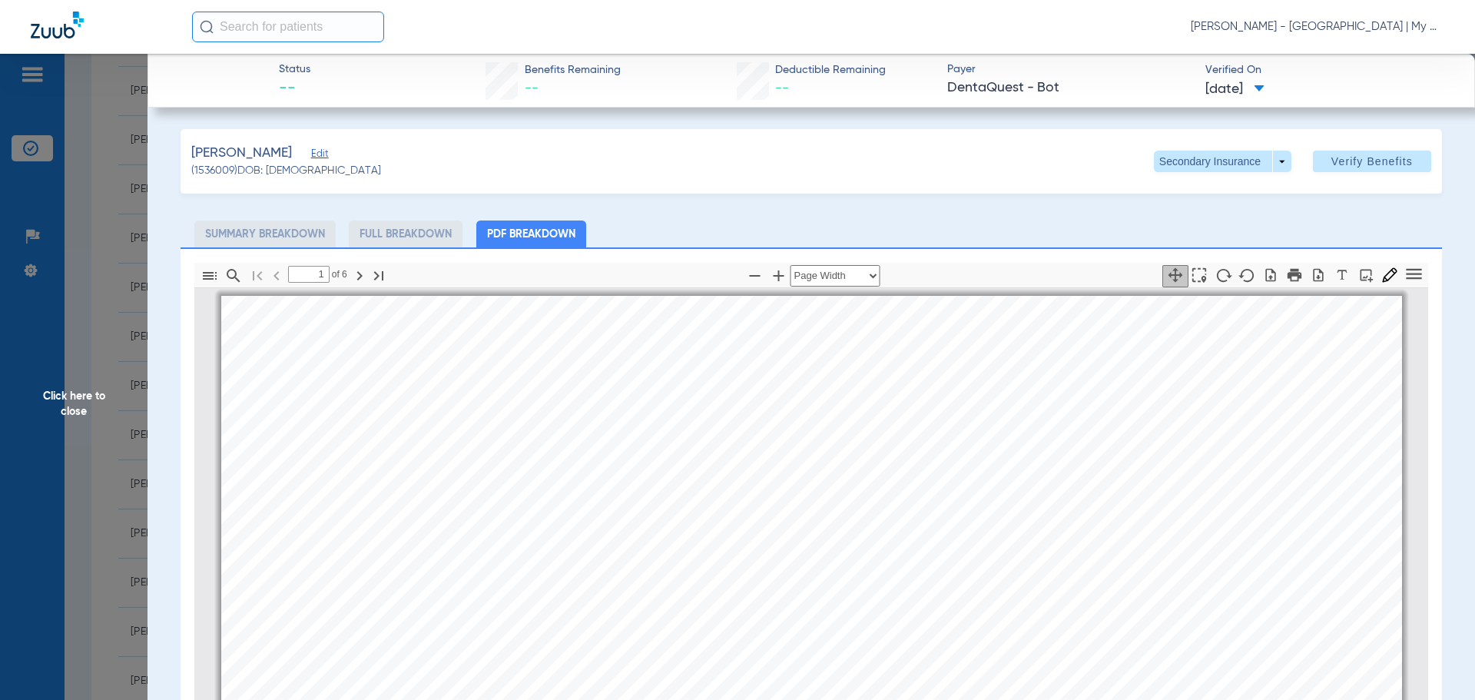
click at [85, 381] on span "Click here to close" at bounding box center [73, 404] width 147 height 700
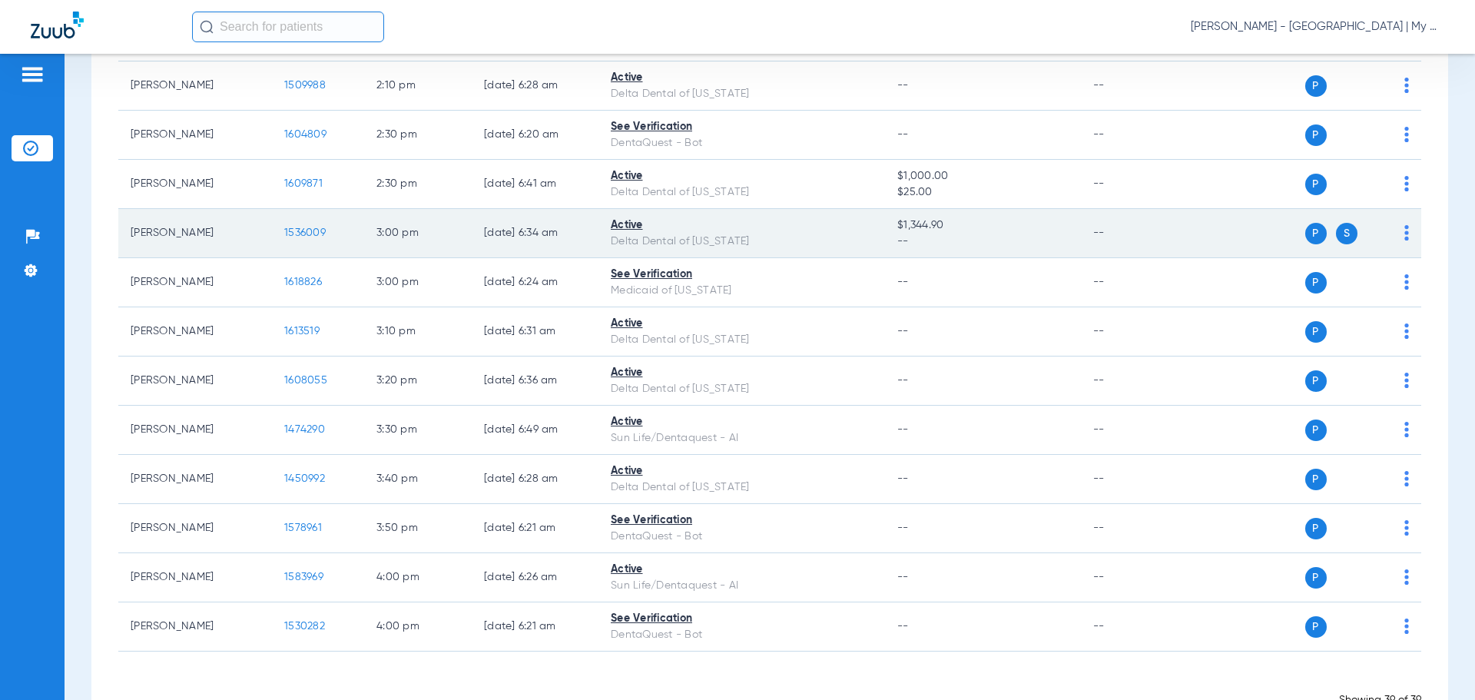
scroll to position [1612, 0]
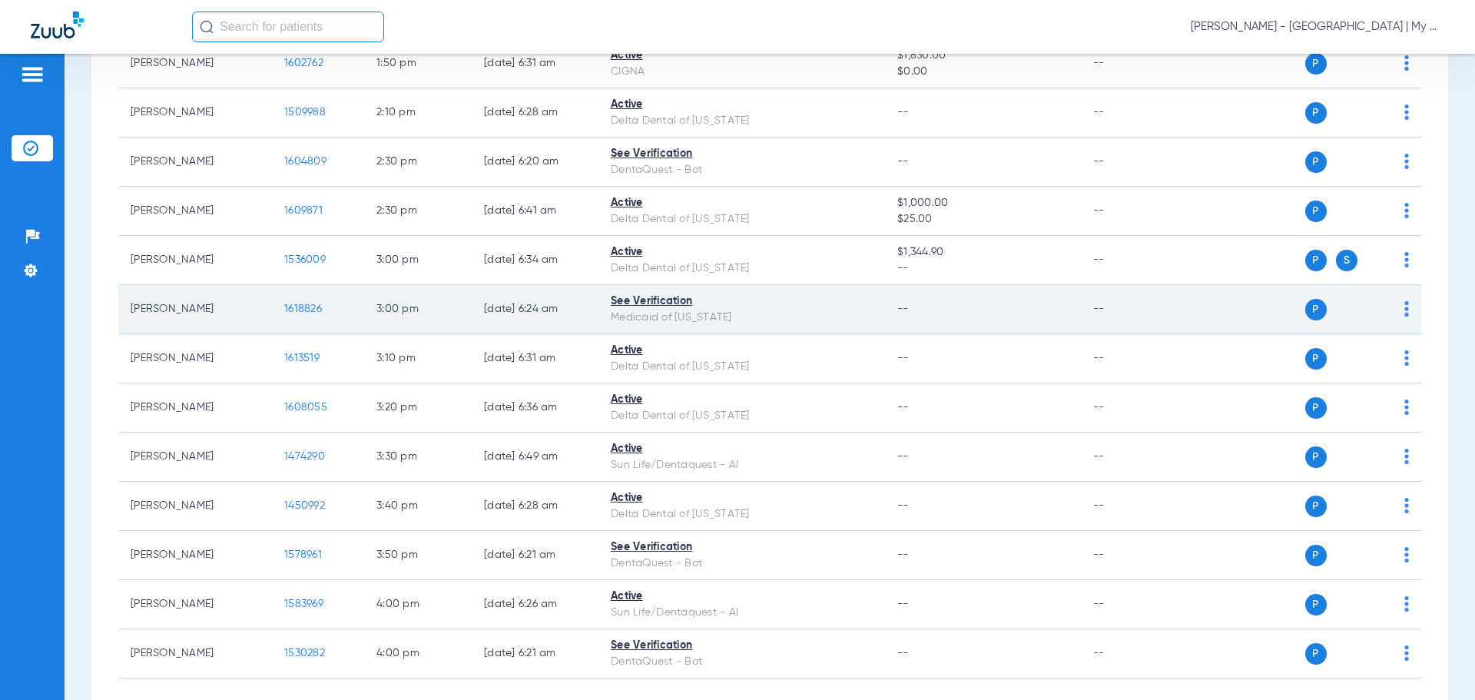
click at [293, 309] on span "1618826" at bounding box center [303, 308] width 38 height 11
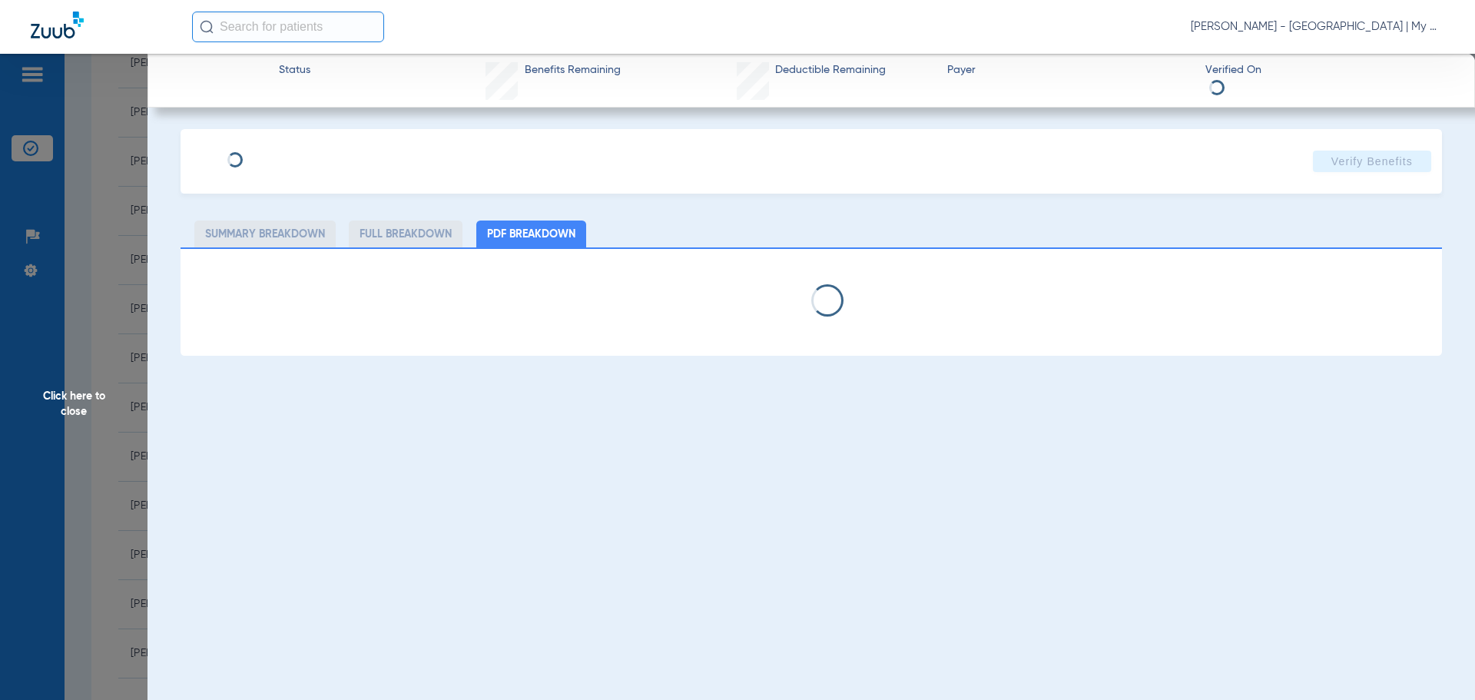
select select "page-width"
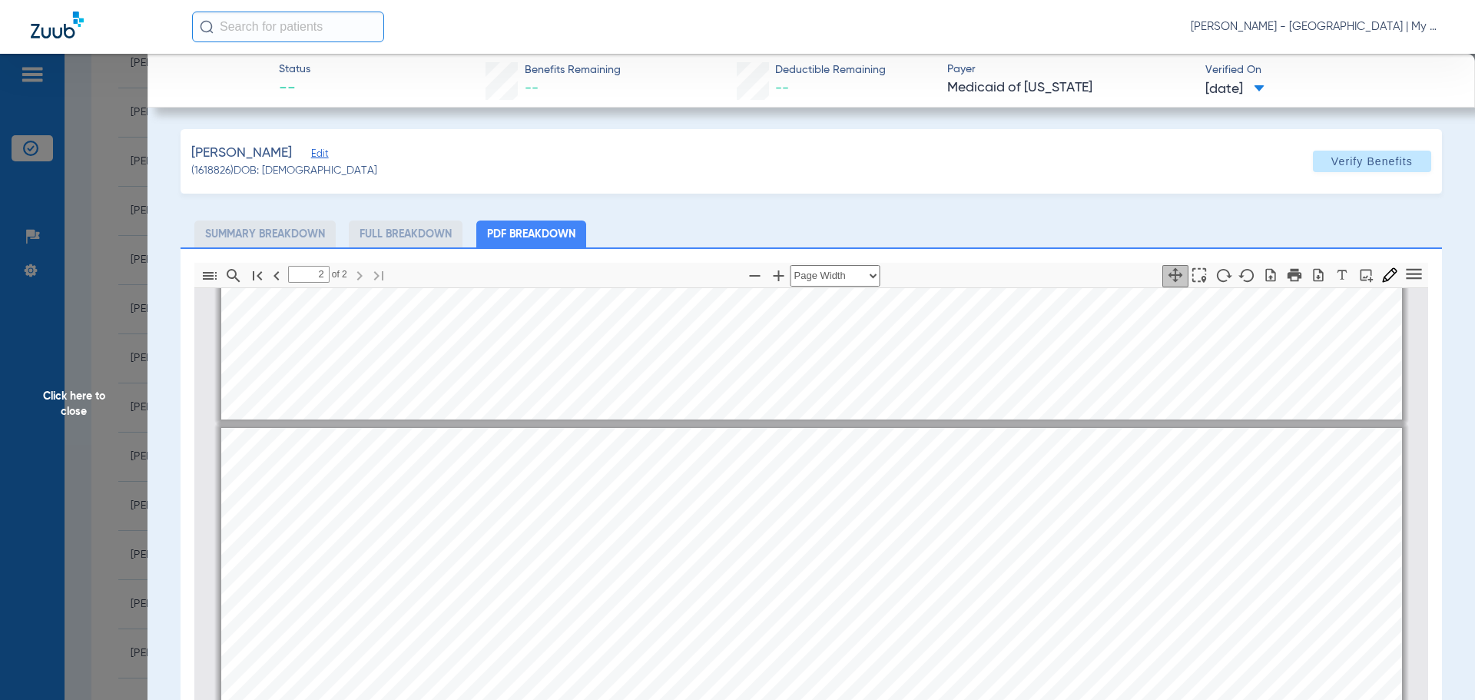
scroll to position [1928, 0]
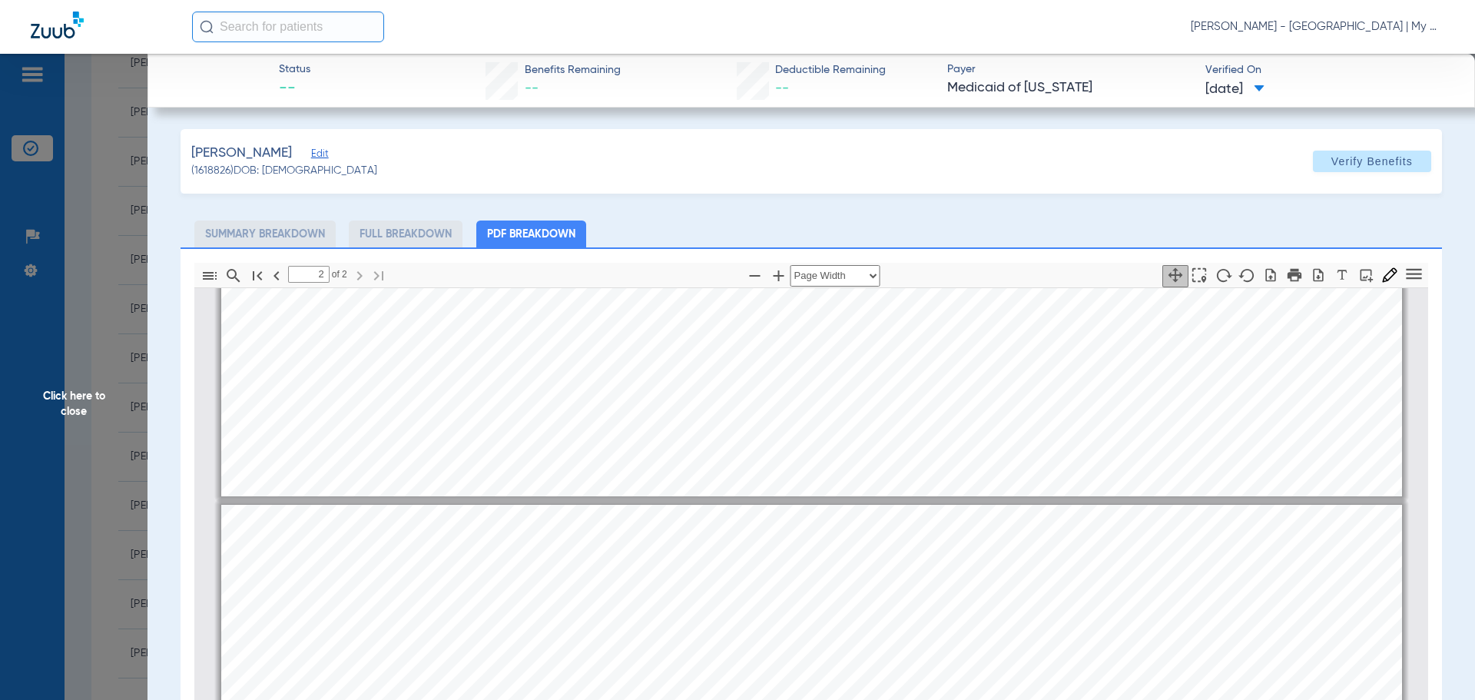
type input "1"
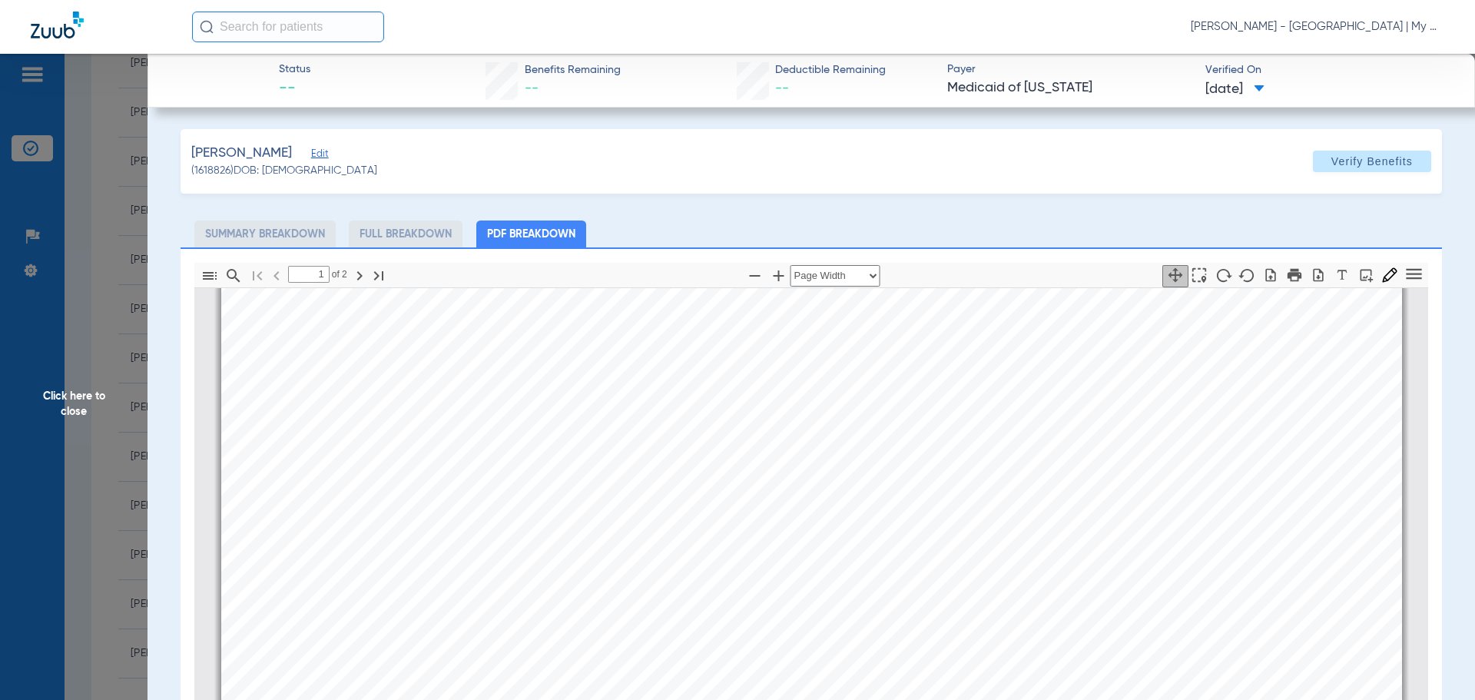
scroll to position [392, 0]
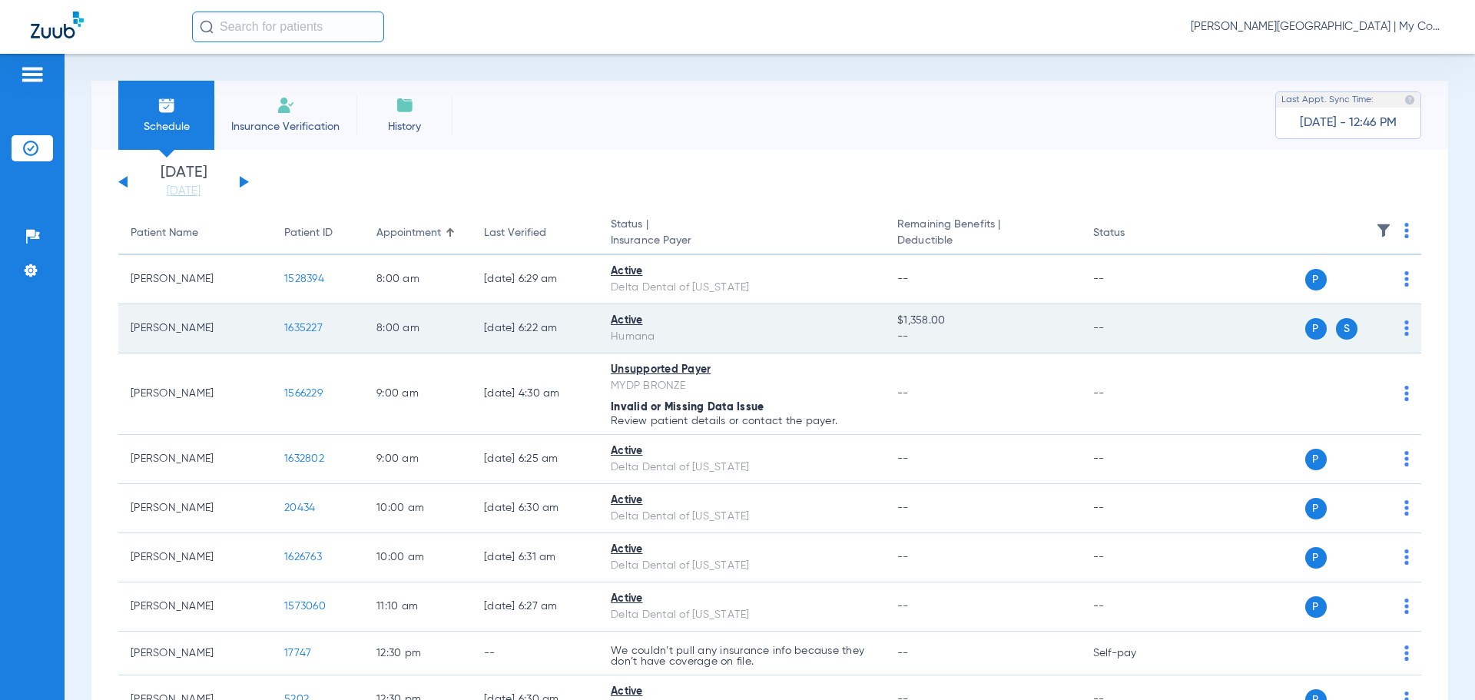
click at [309, 327] on span "1635227" at bounding box center [303, 328] width 38 height 11
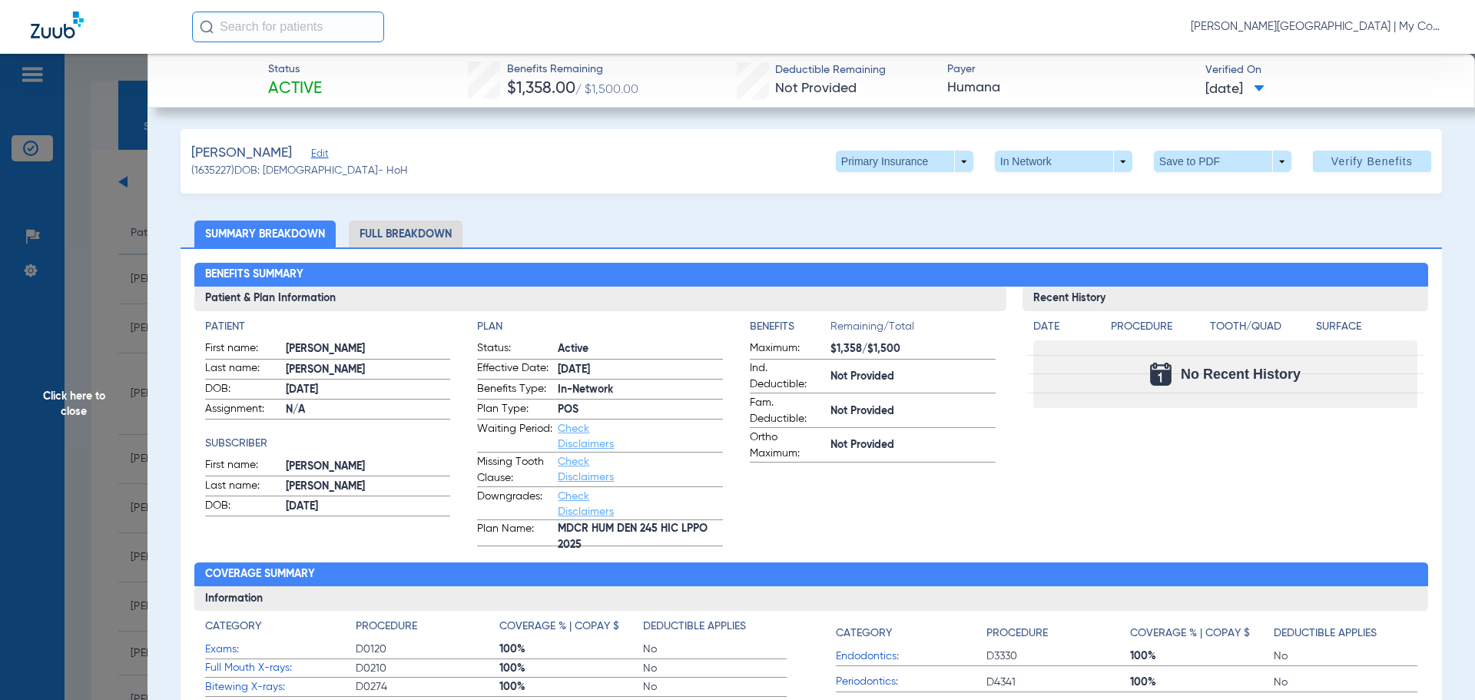
click at [386, 230] on li "Full Breakdown" at bounding box center [406, 233] width 114 height 27
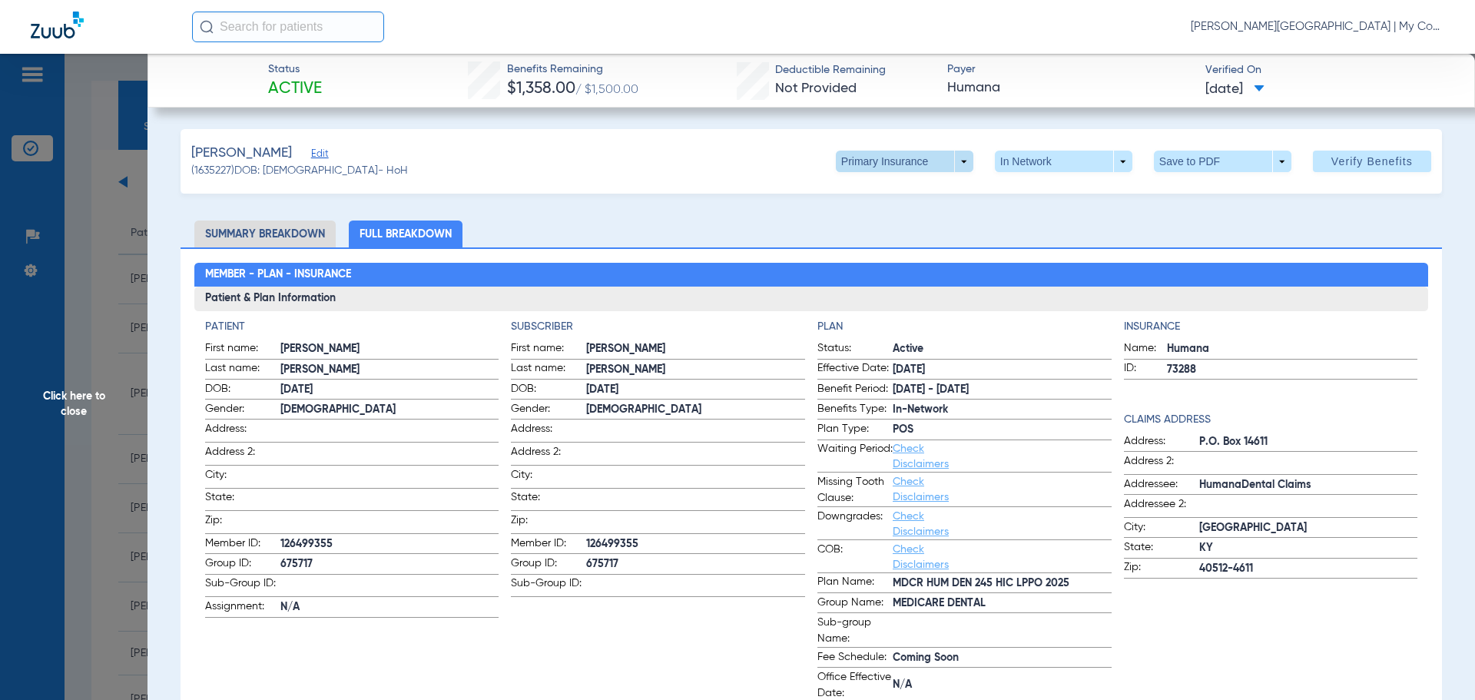
click at [950, 153] on span at bounding box center [904, 162] width 137 height 22
click at [892, 219] on span "Secondary Insurance" at bounding box center [887, 222] width 101 height 11
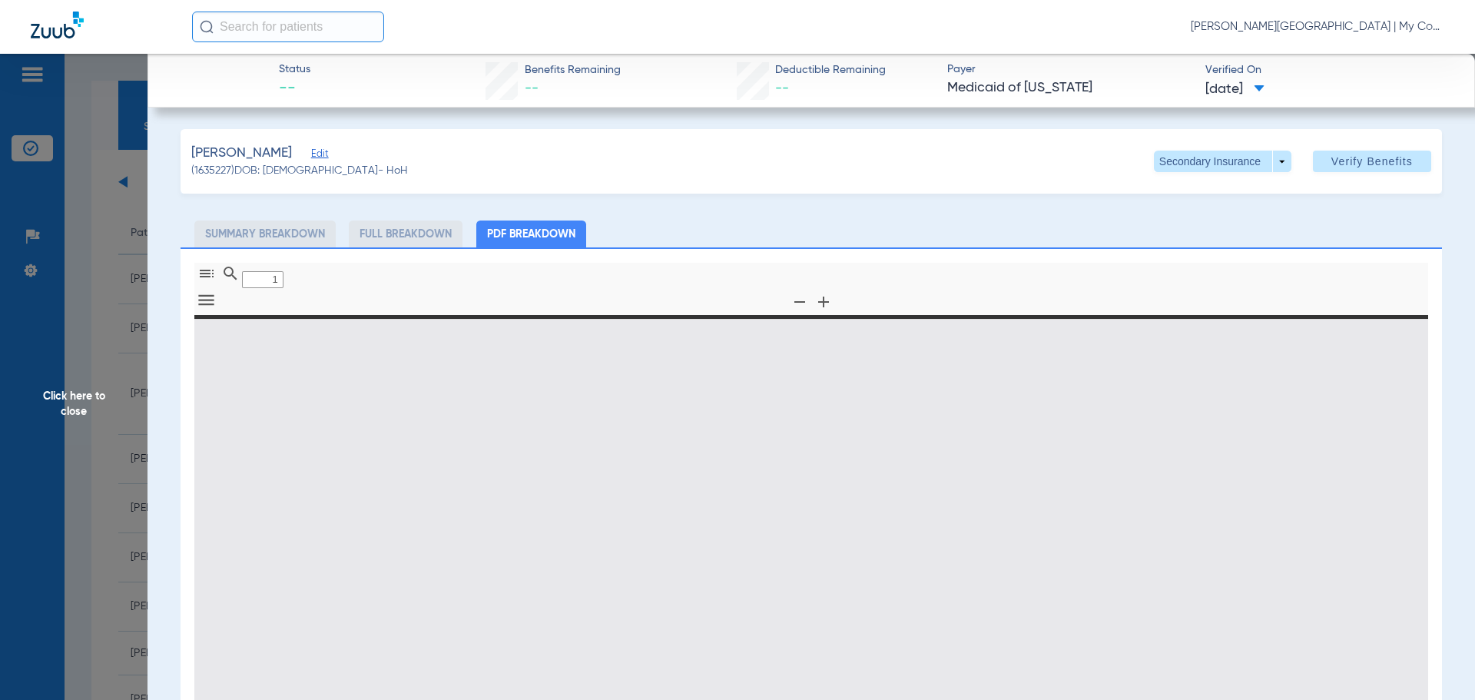
type input "0"
select select "page-width"
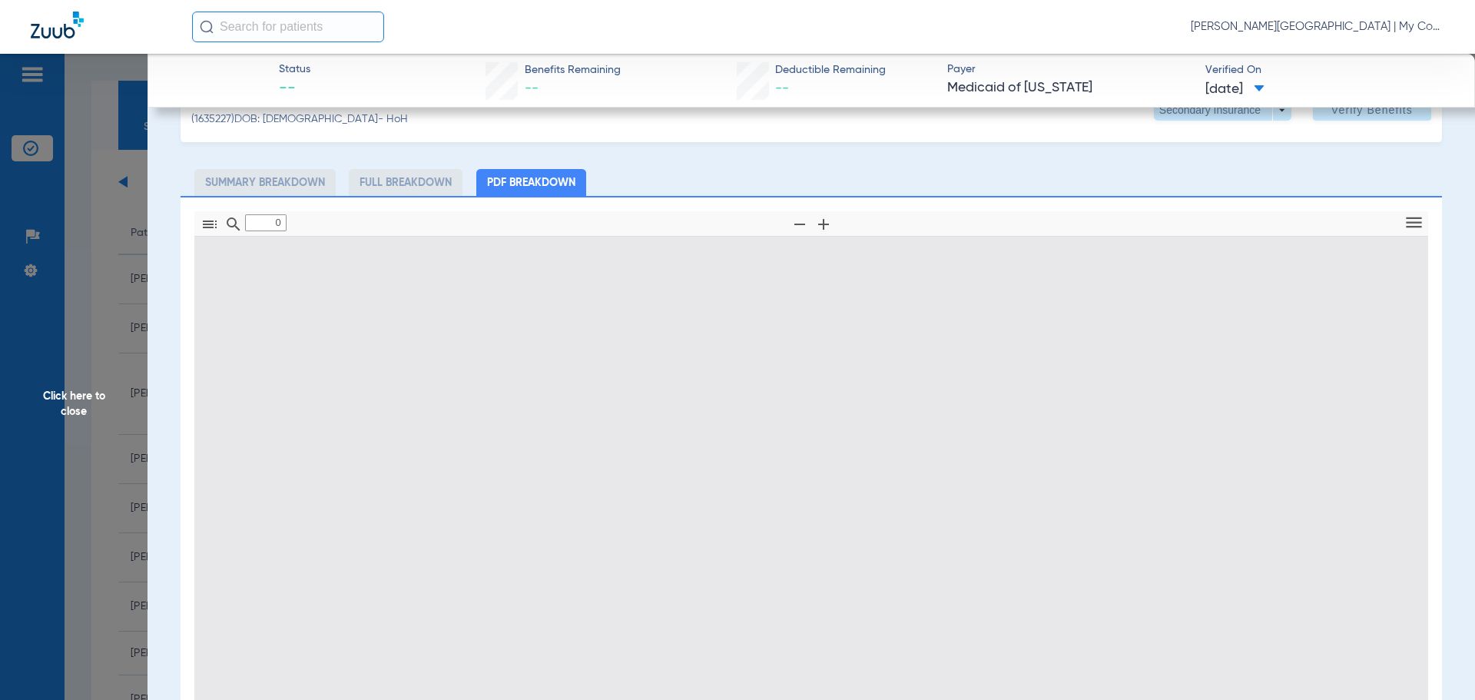
scroll to position [77, 0]
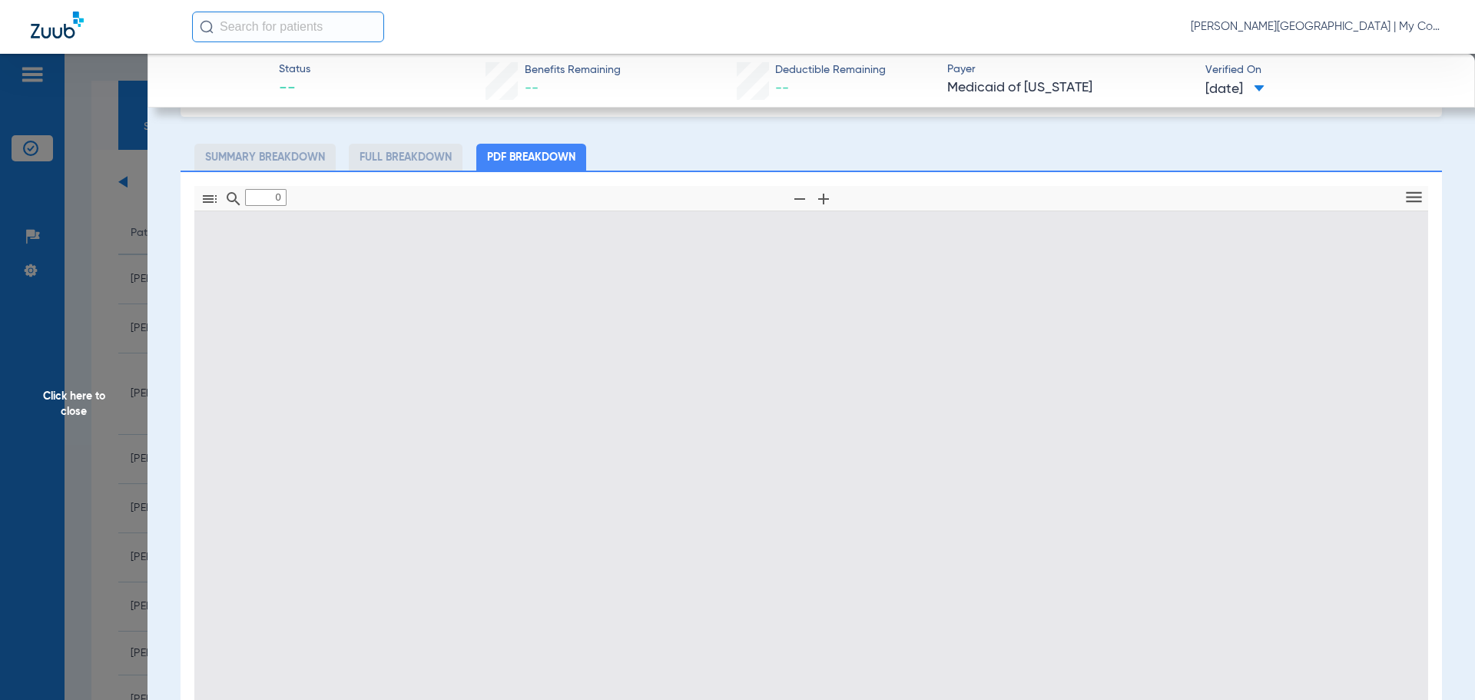
type input "1"
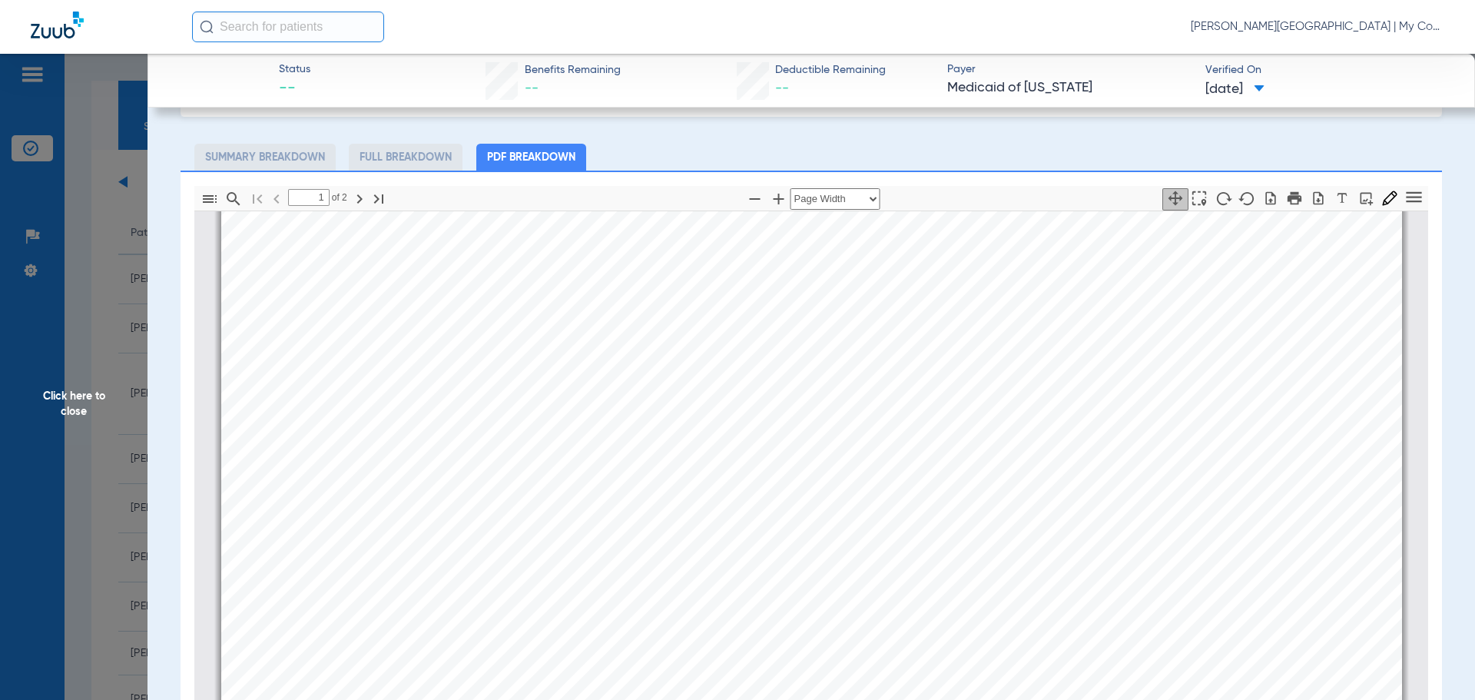
scroll to position [161, 0]
click at [85, 394] on span "Click here to close" at bounding box center [73, 404] width 147 height 700
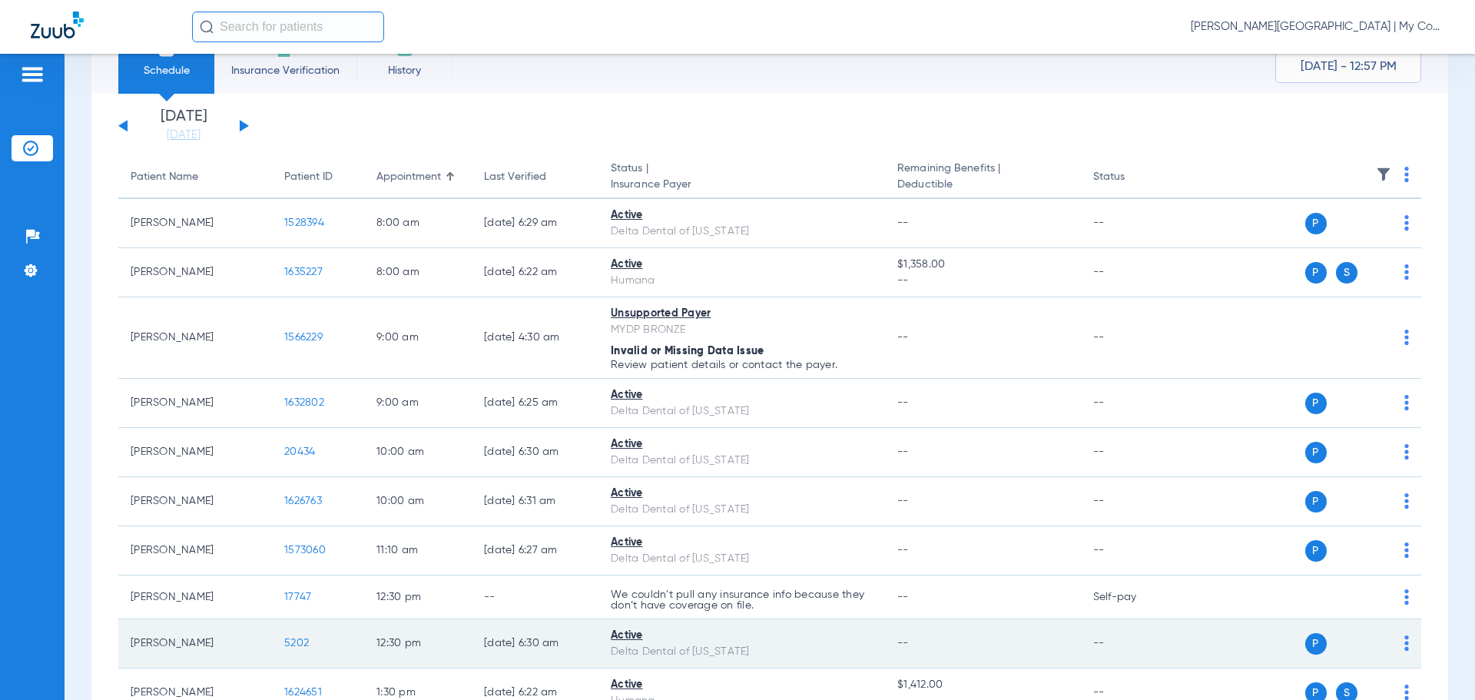
scroll to position [154, 0]
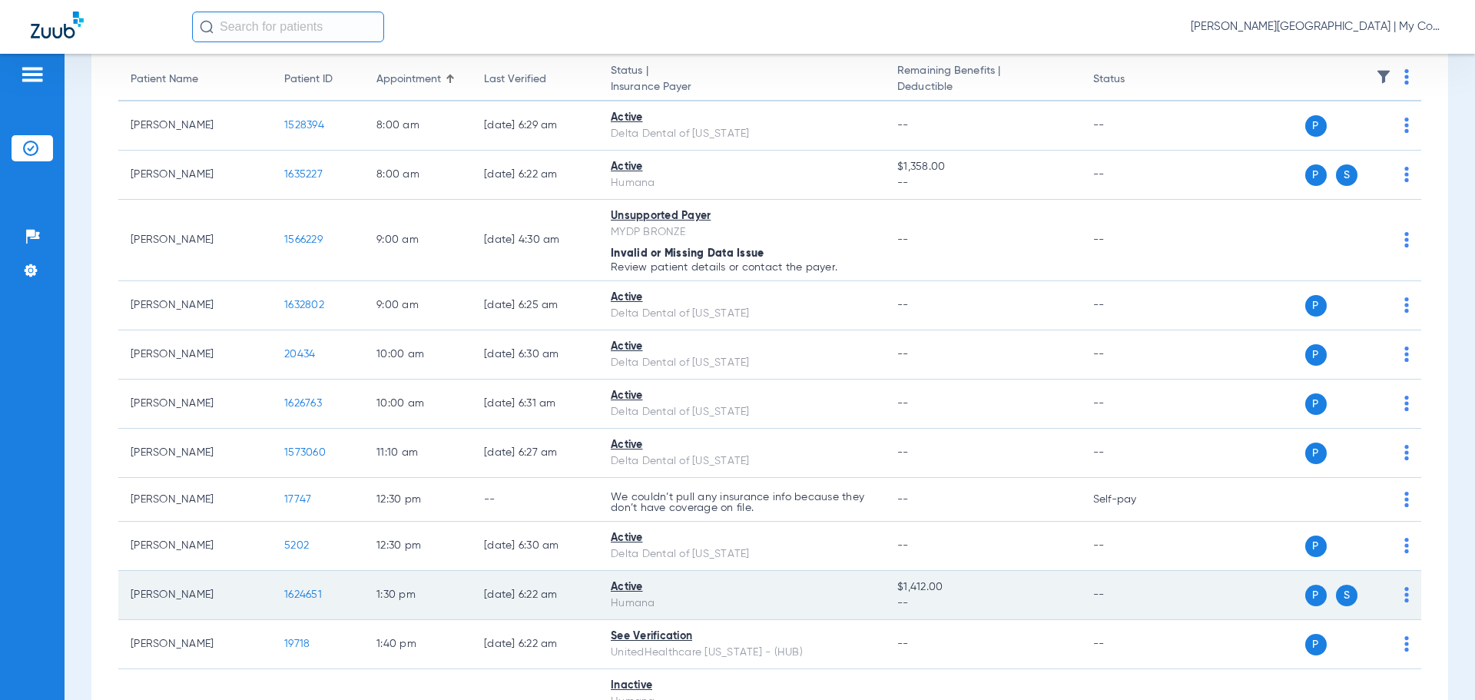
click at [296, 595] on span "1624651" at bounding box center [303, 594] width 38 height 11
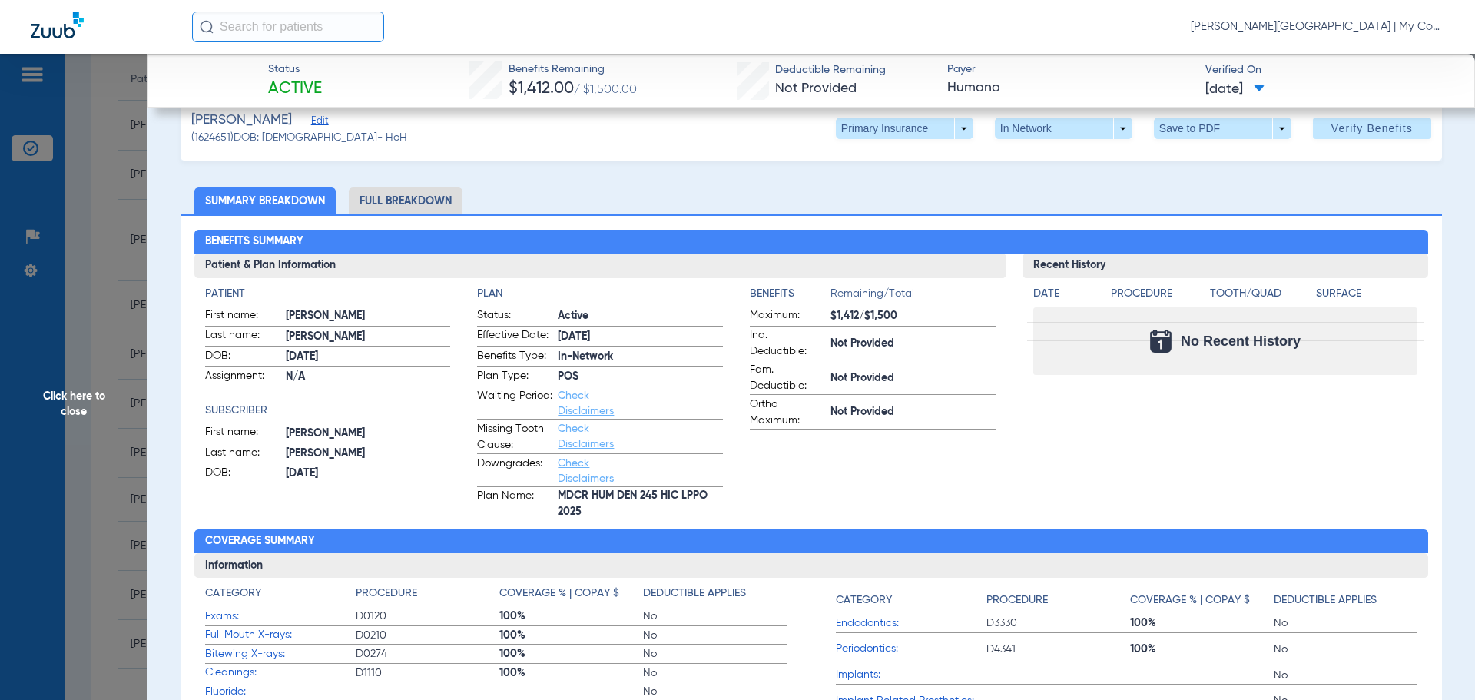
scroll to position [0, 0]
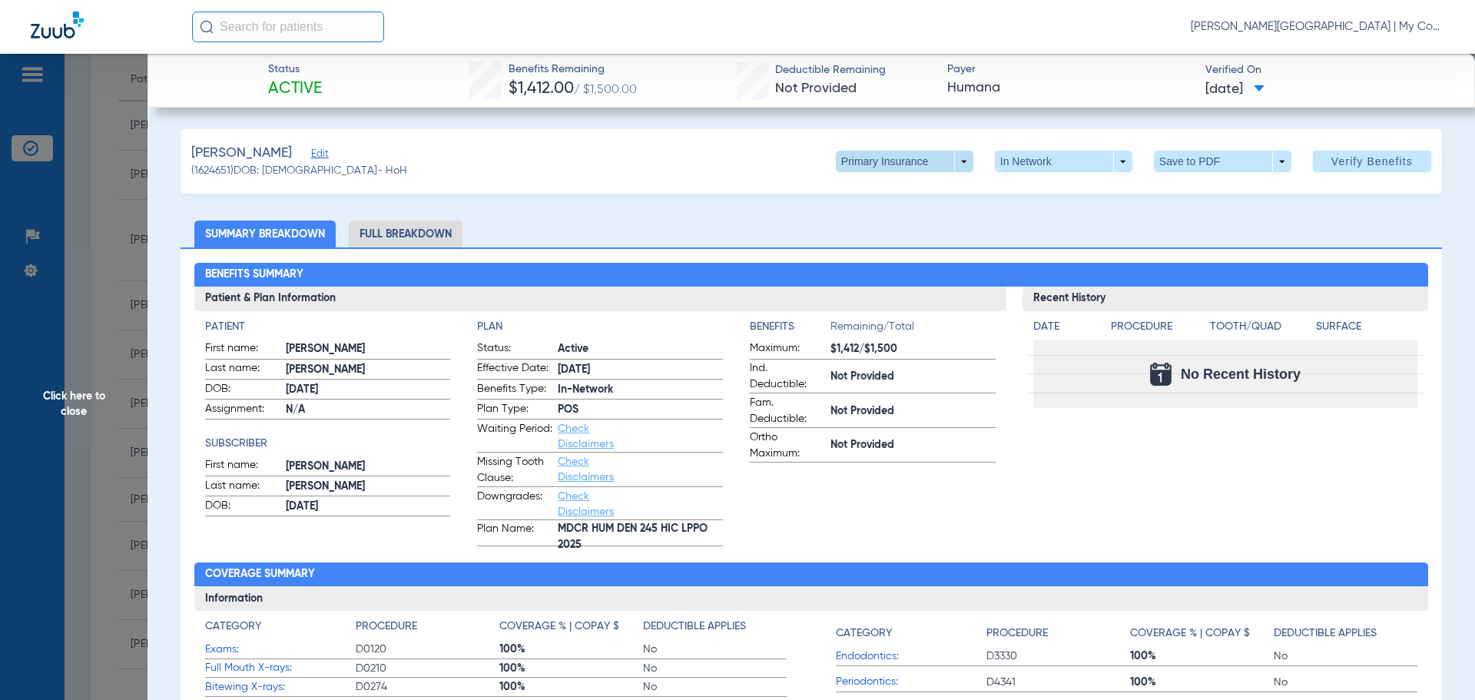
click at [948, 164] on span at bounding box center [904, 162] width 137 height 22
click at [889, 221] on span "Secondary Insurance" at bounding box center [887, 222] width 101 height 11
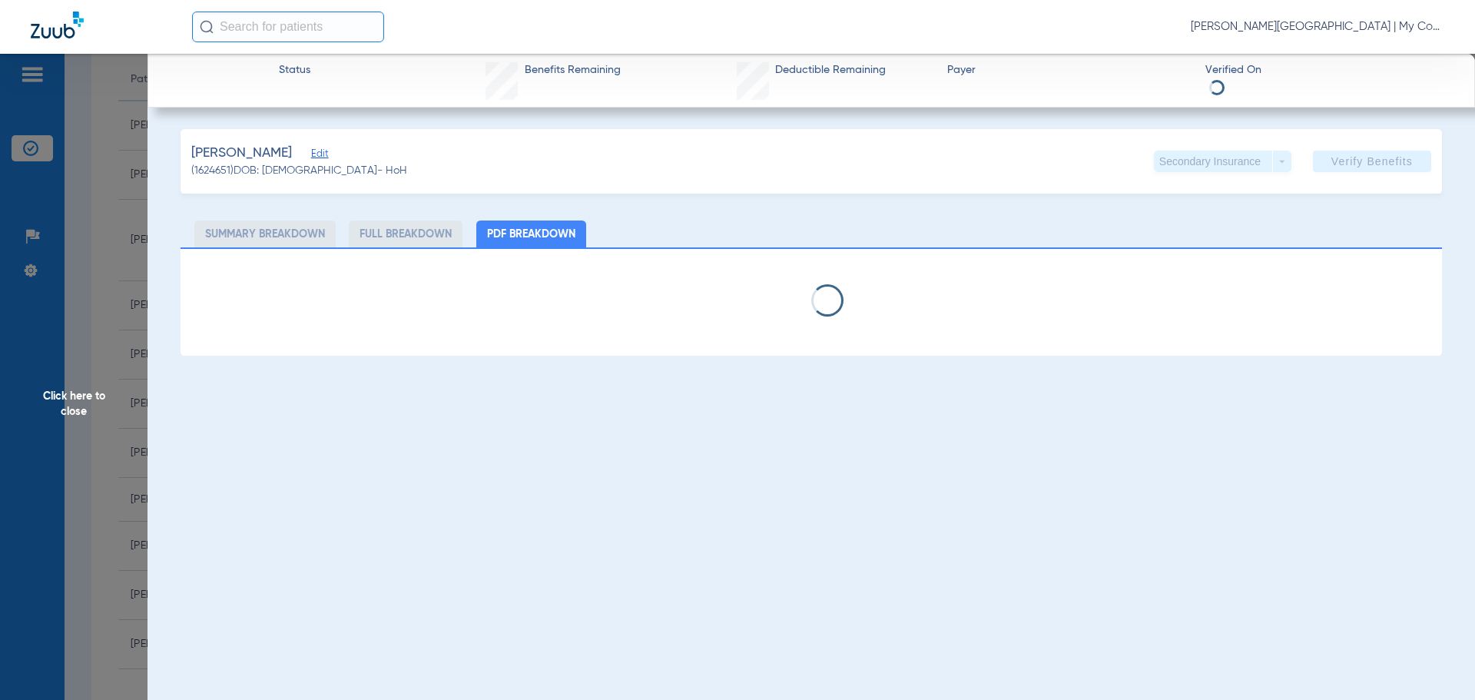
select select "page-width"
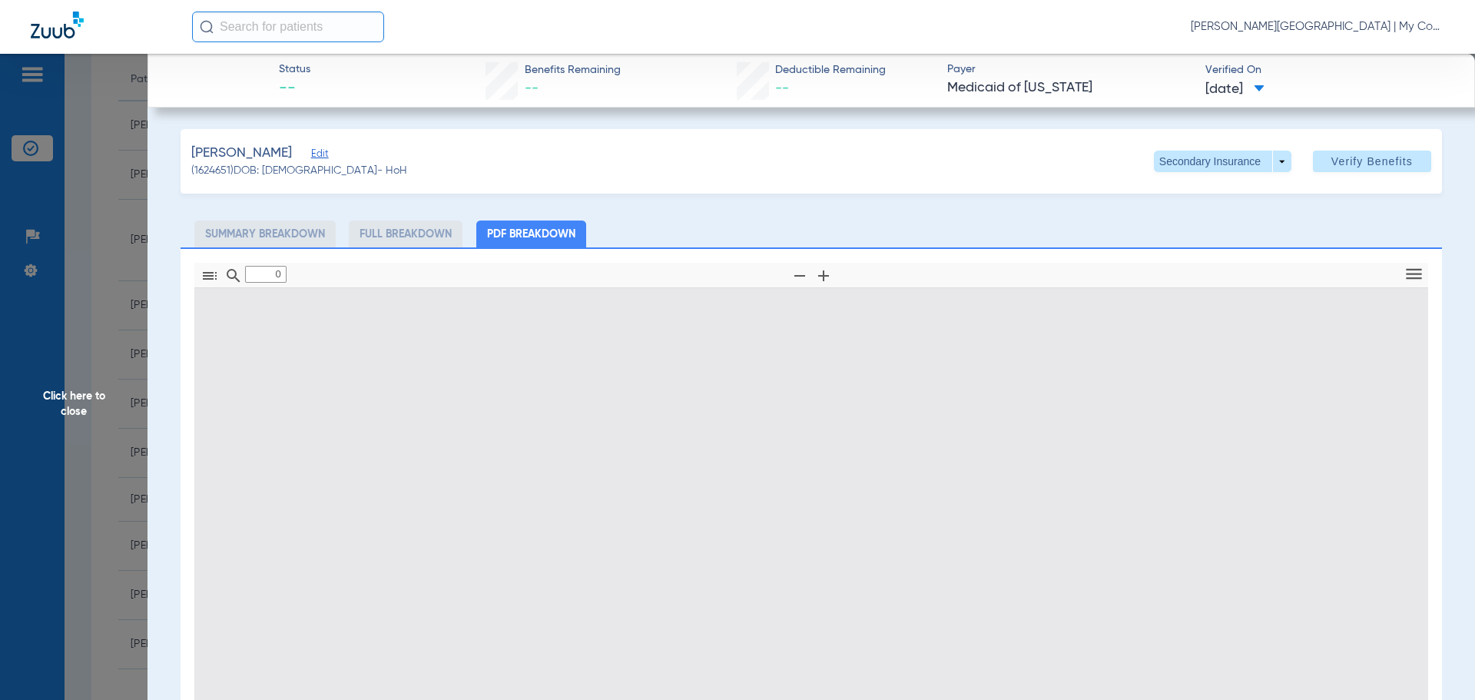
type input "1"
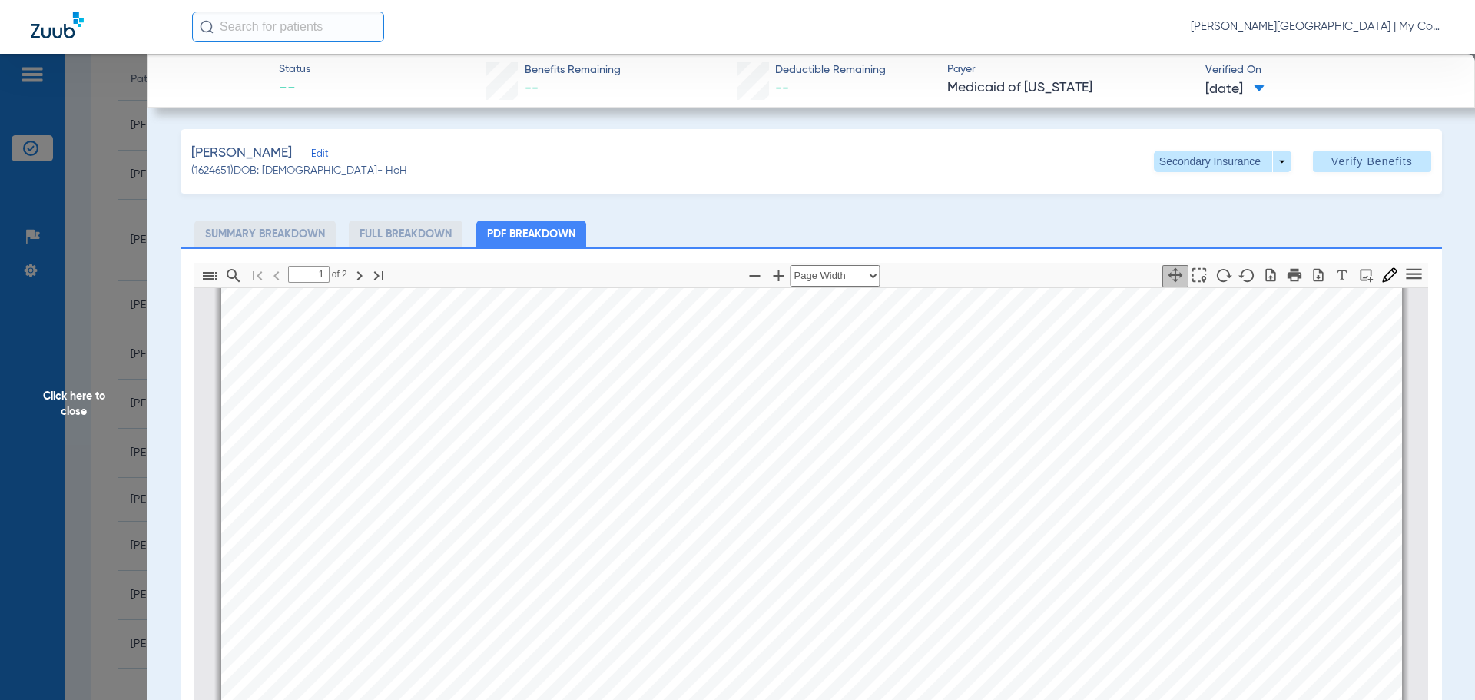
scroll to position [1236, 0]
click at [129, 423] on span "Click here to close" at bounding box center [73, 404] width 147 height 700
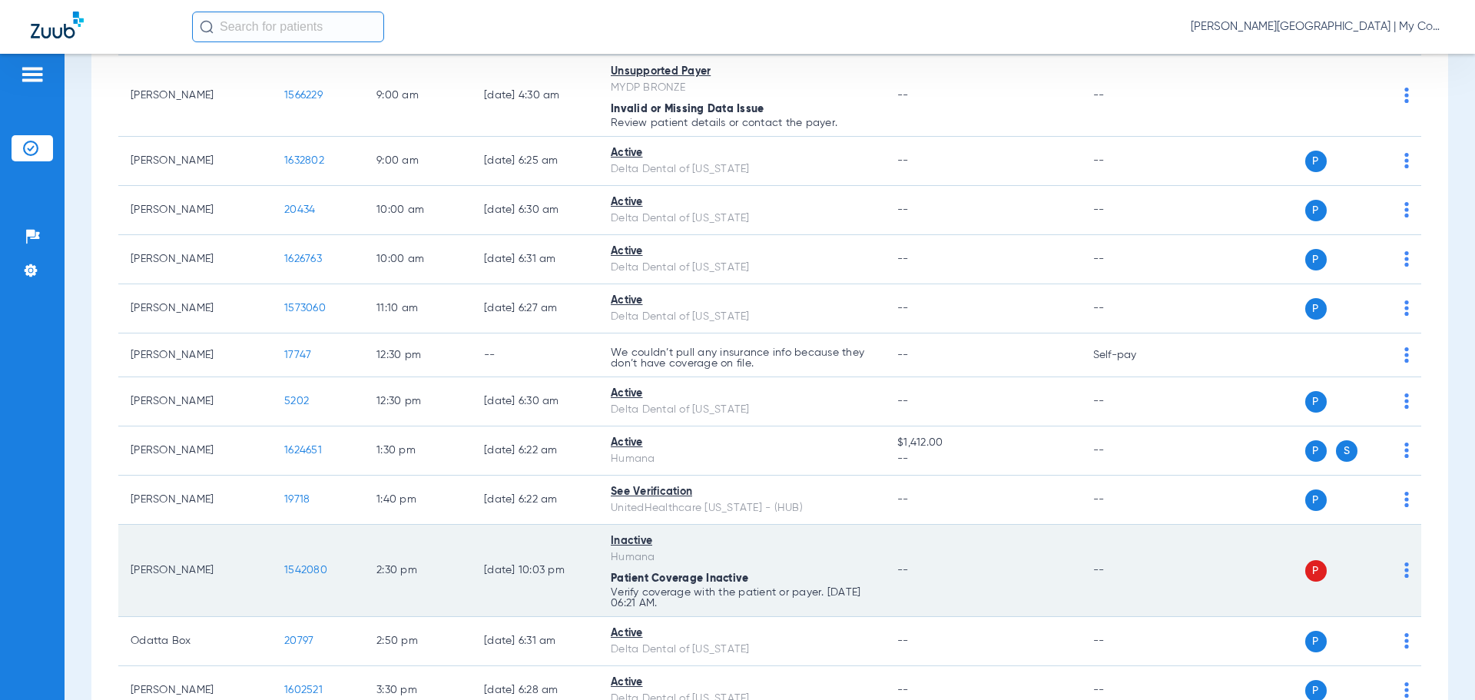
scroll to position [412, 0]
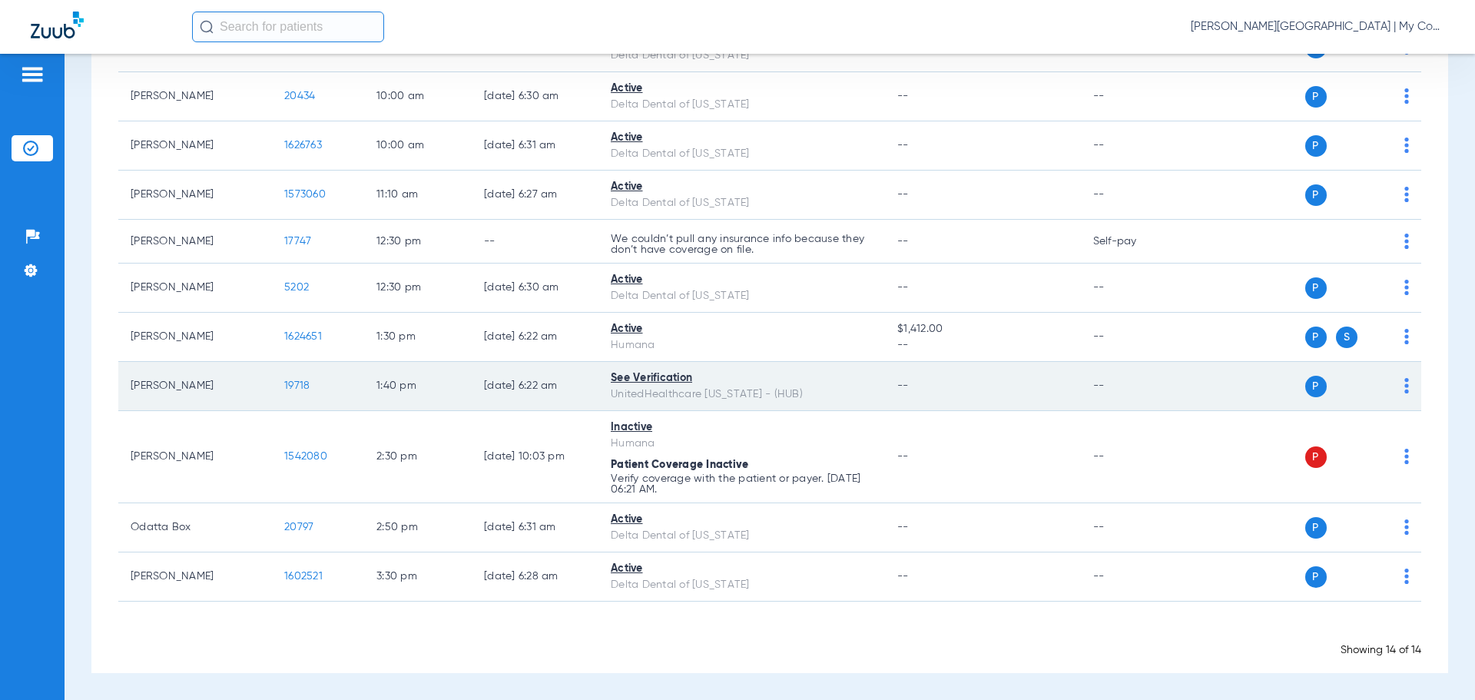
click at [288, 381] on span "19718" at bounding box center [296, 385] width 25 height 11
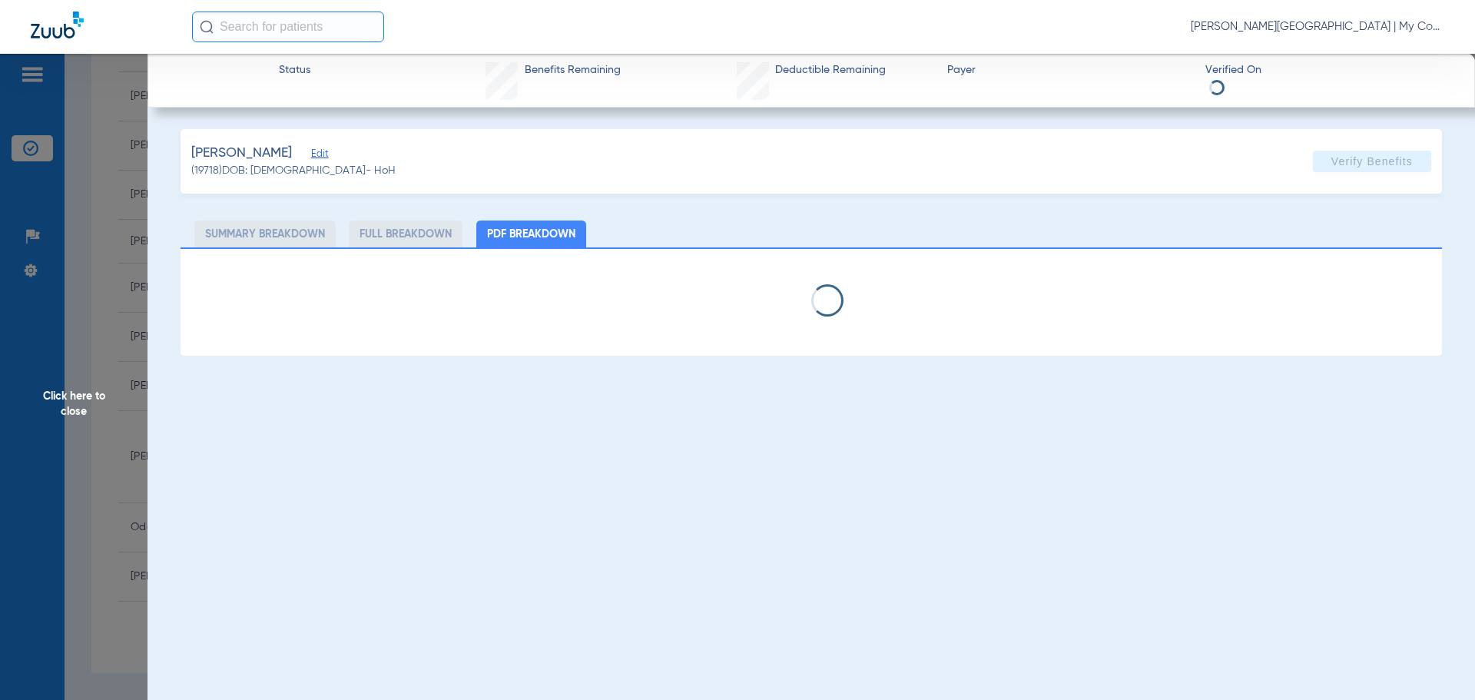
select select "page-width"
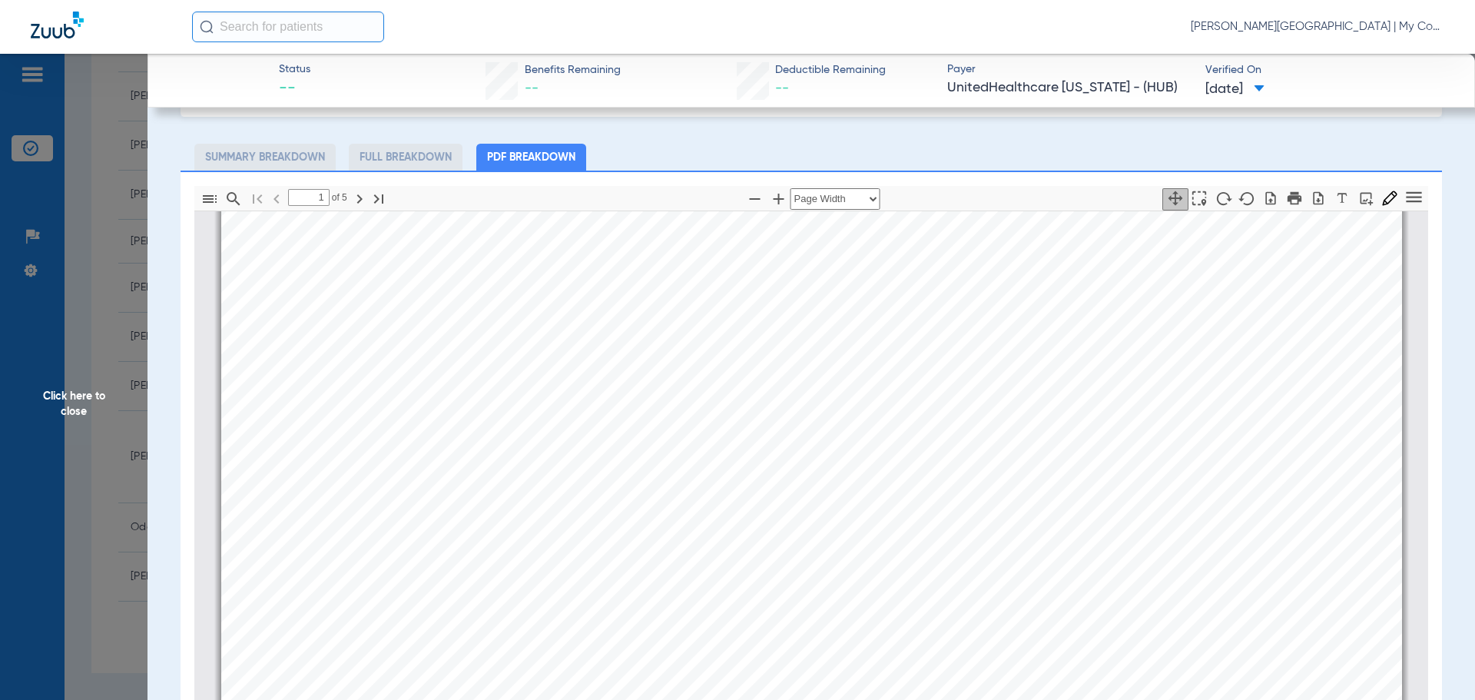
scroll to position [699, 0]
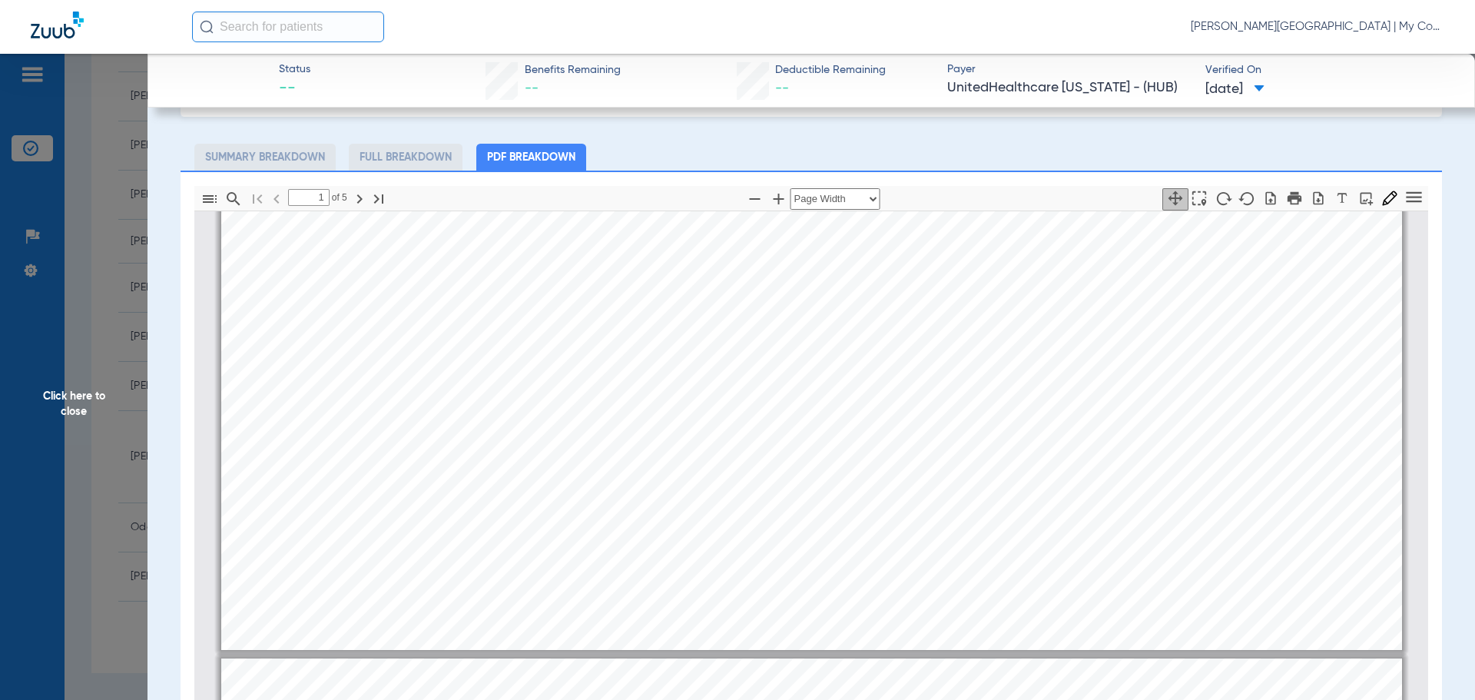
type input "2"
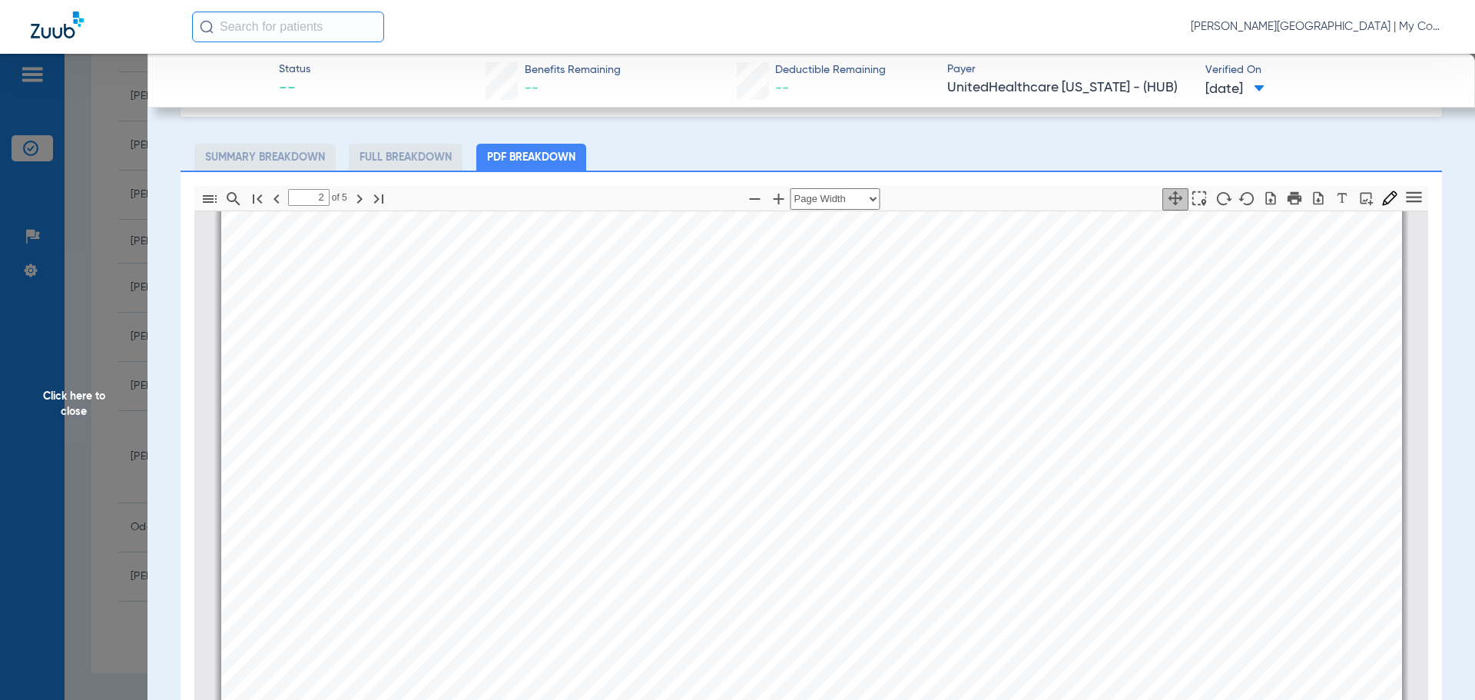
scroll to position [2465, 0]
click at [84, 414] on span "Click here to close" at bounding box center [73, 404] width 147 height 700
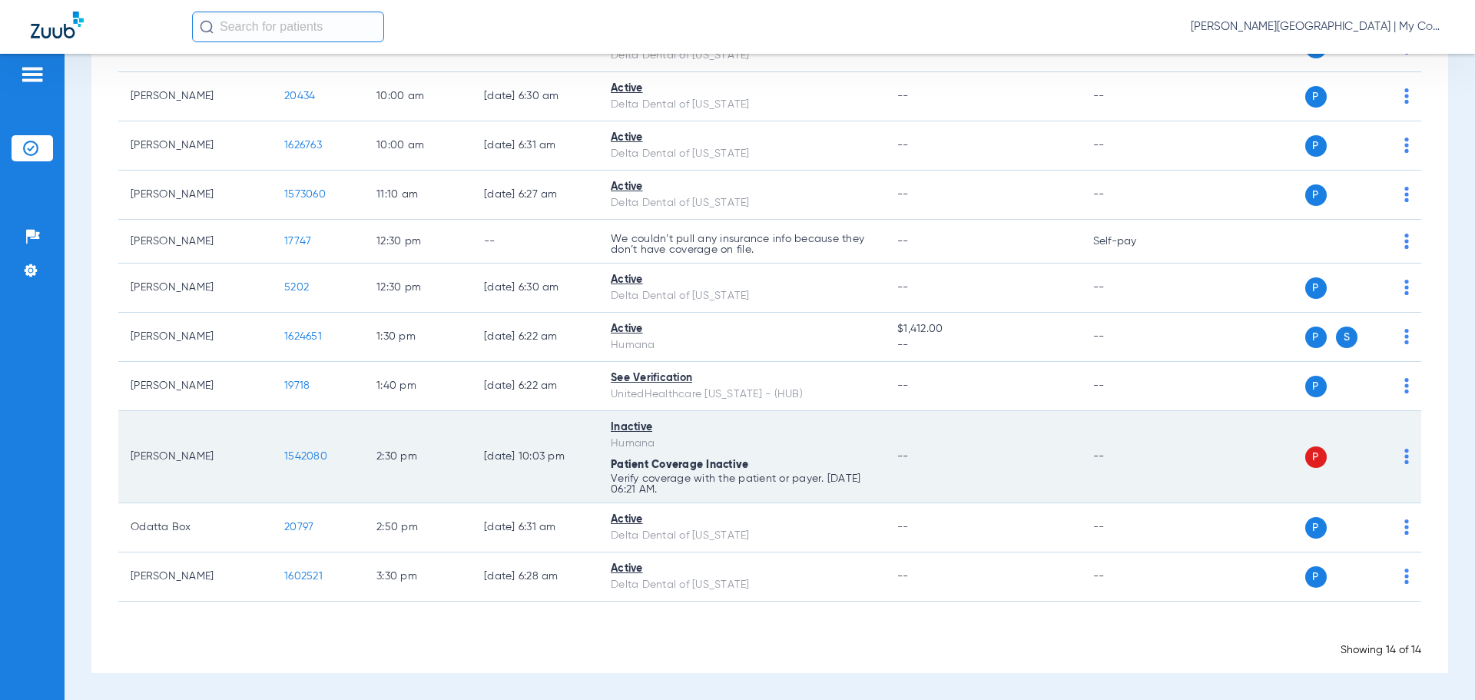
scroll to position [0, 0]
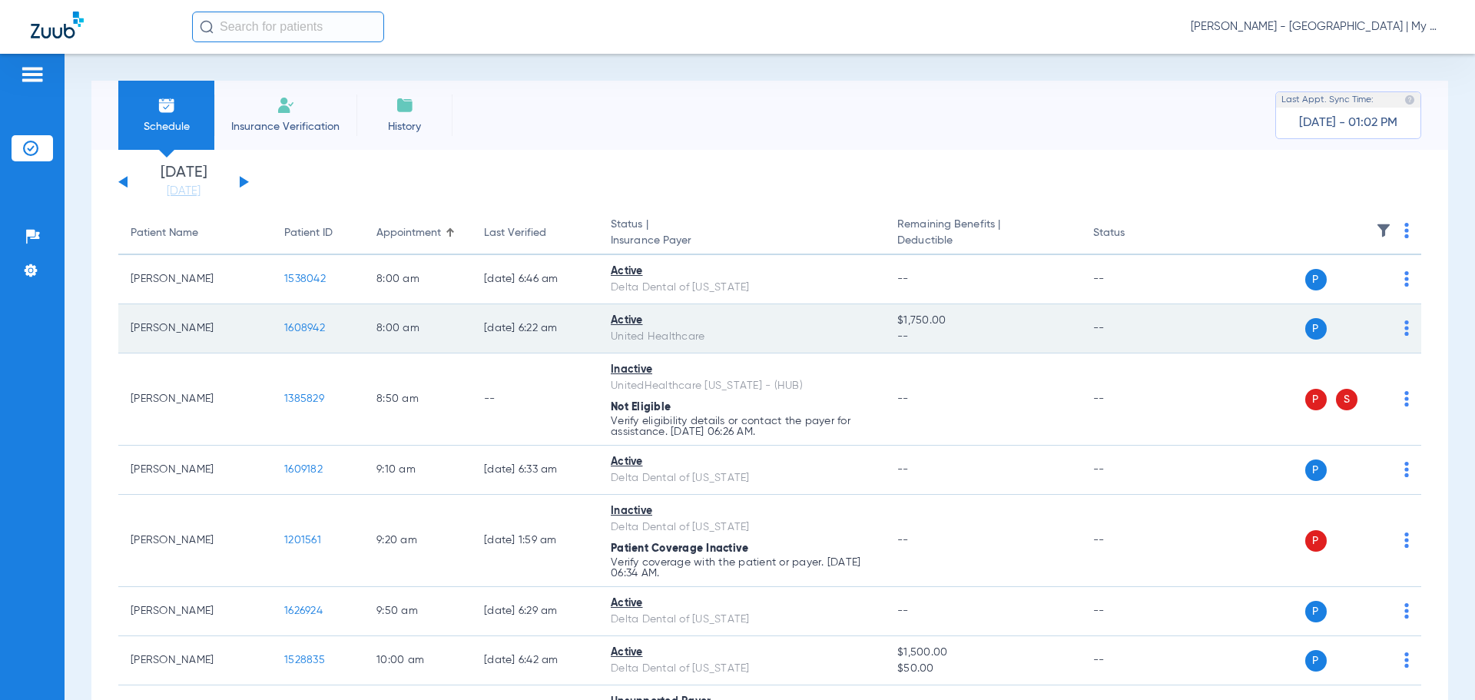
click at [294, 325] on span "1608942" at bounding box center [304, 328] width 41 height 11
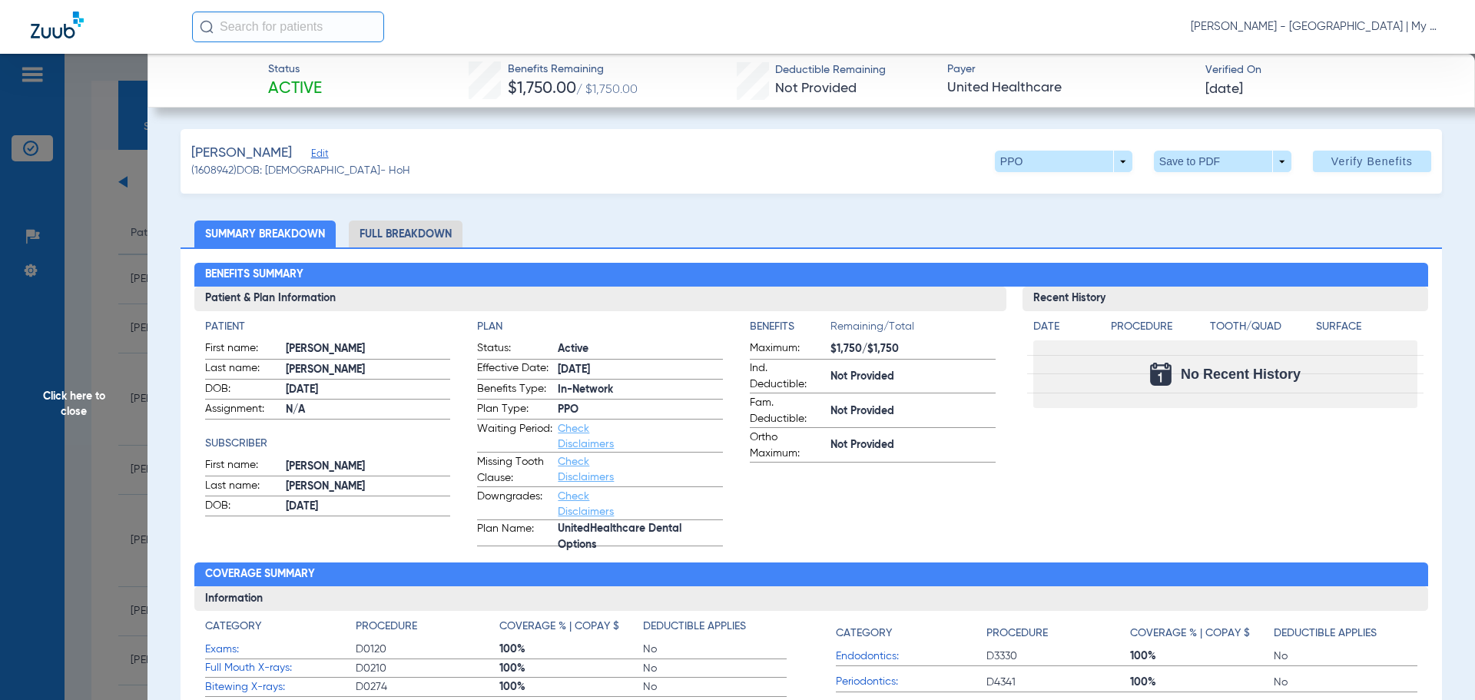
click at [412, 227] on li "Full Breakdown" at bounding box center [406, 233] width 114 height 27
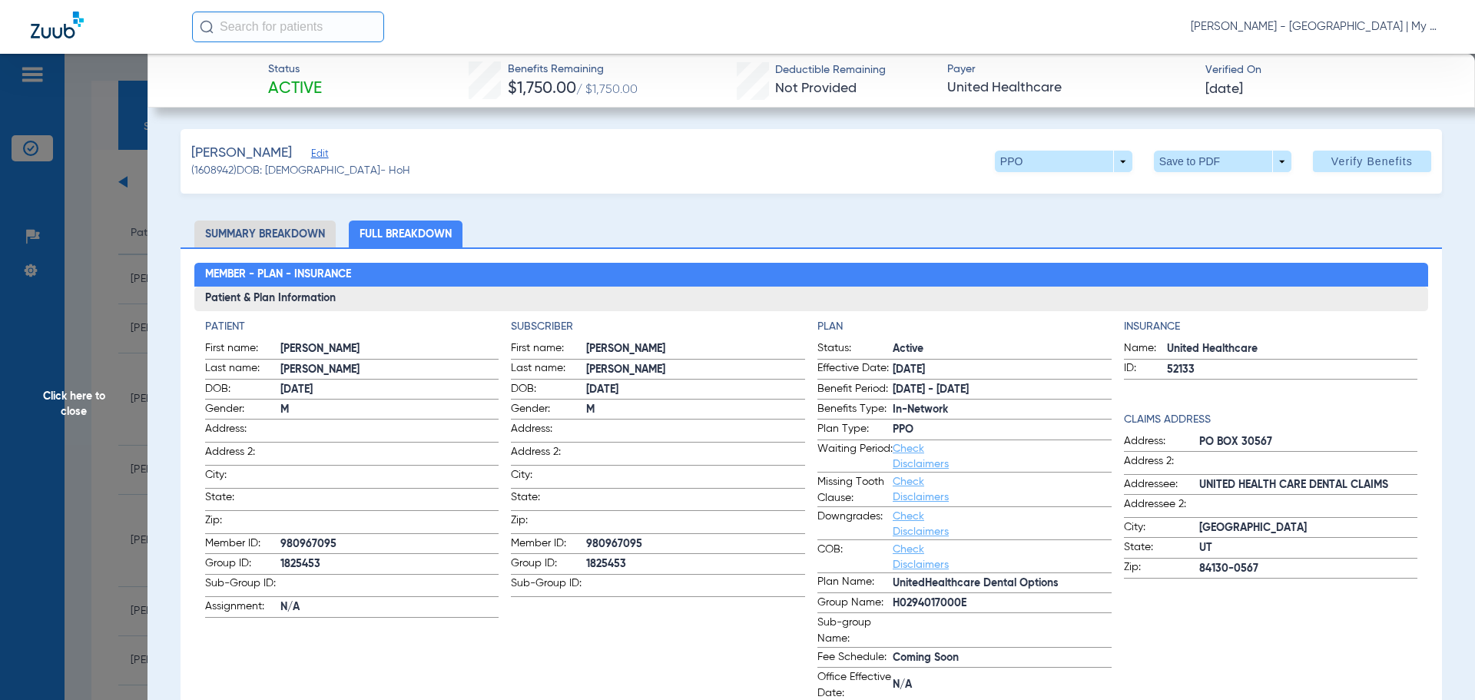
click at [84, 449] on span "Click here to close" at bounding box center [73, 404] width 147 height 700
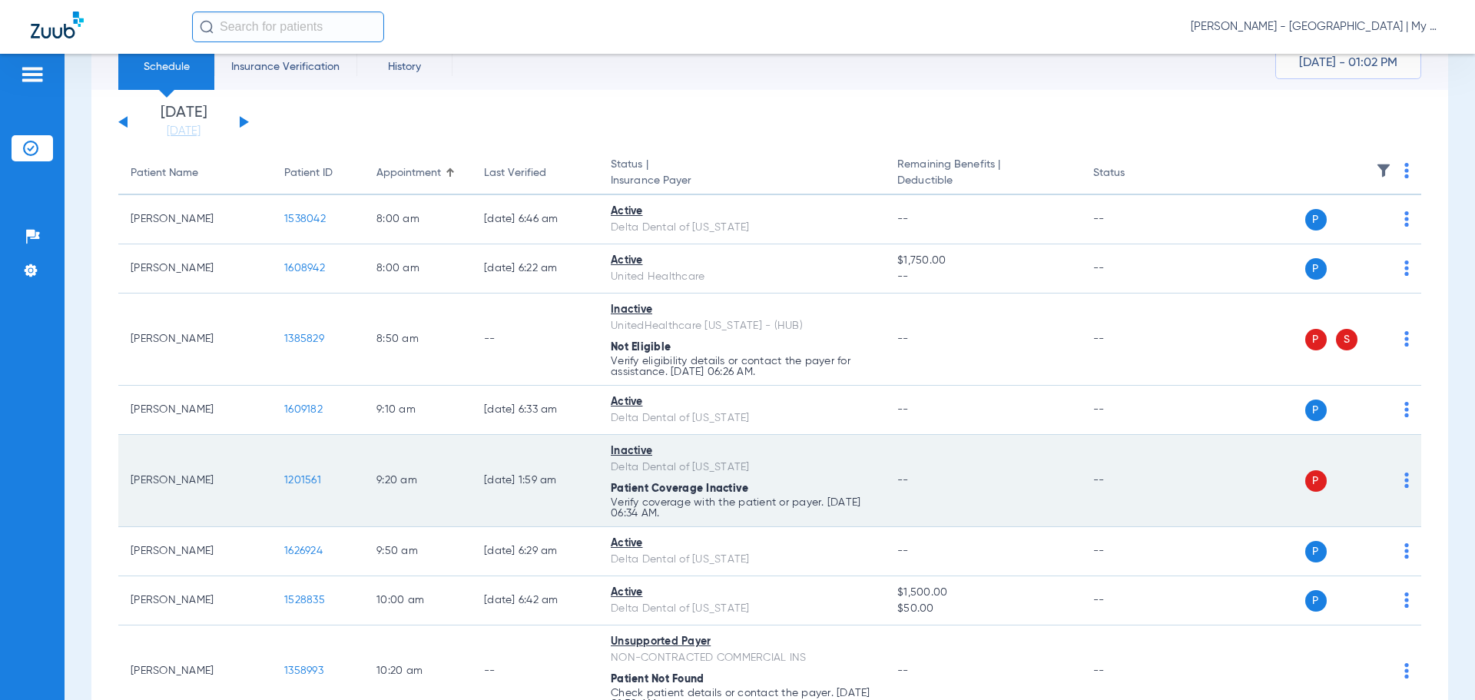
scroll to position [230, 0]
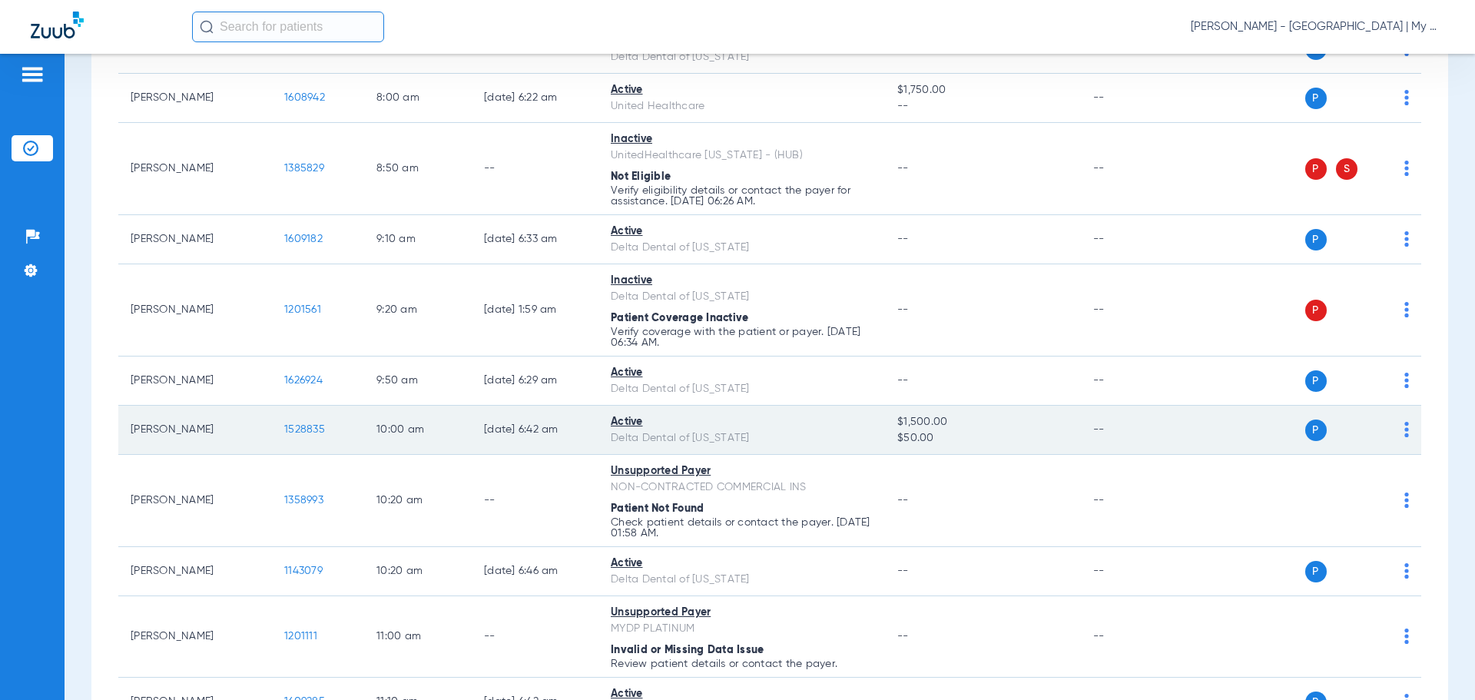
click at [303, 429] on span "1528835" at bounding box center [304, 429] width 41 height 11
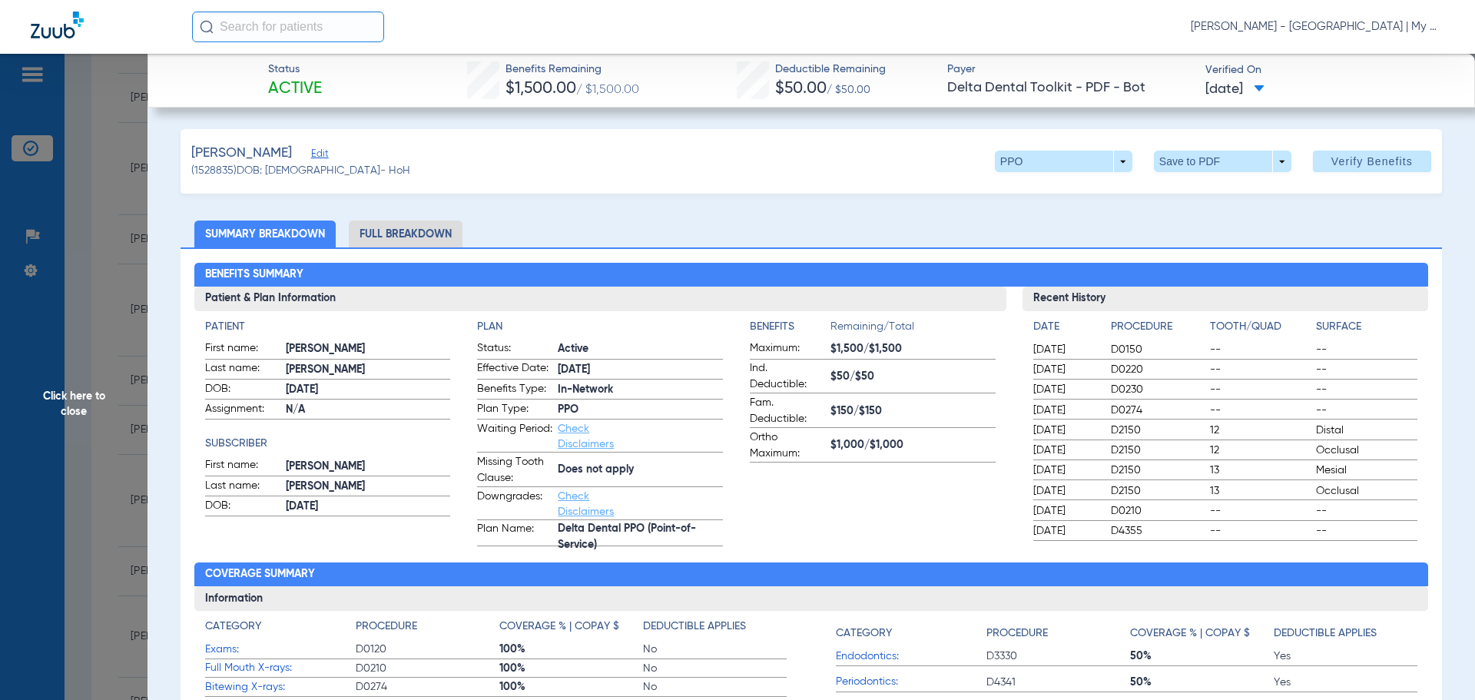
click at [389, 236] on li "Full Breakdown" at bounding box center [406, 233] width 114 height 27
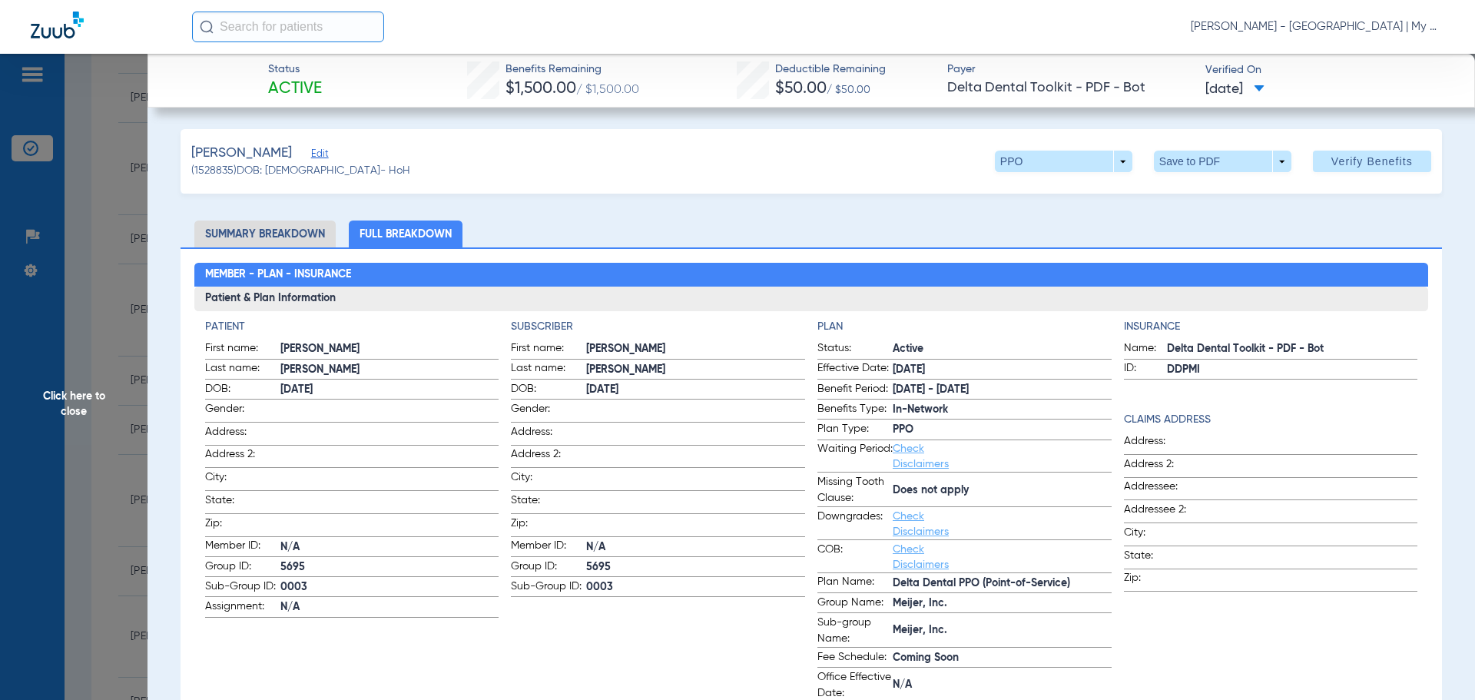
click at [71, 368] on span "Click here to close" at bounding box center [73, 404] width 147 height 700
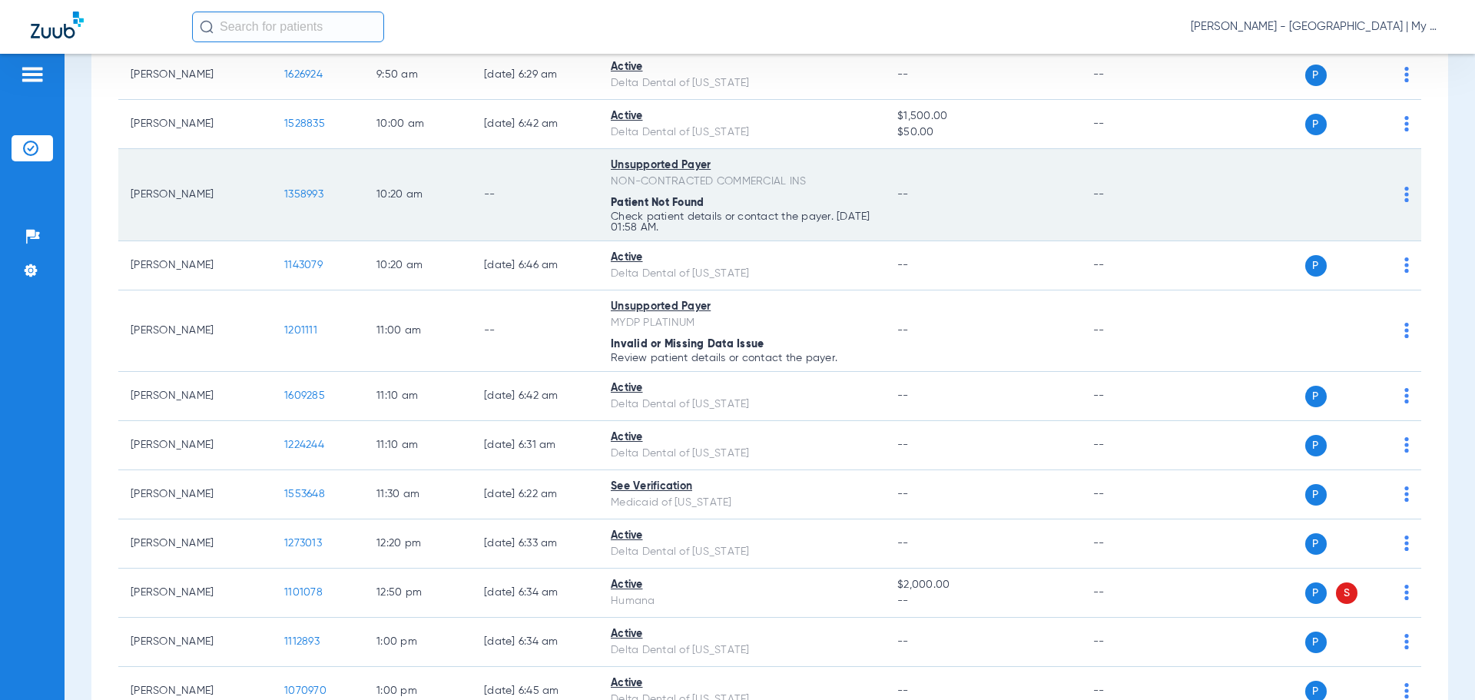
scroll to position [538, 0]
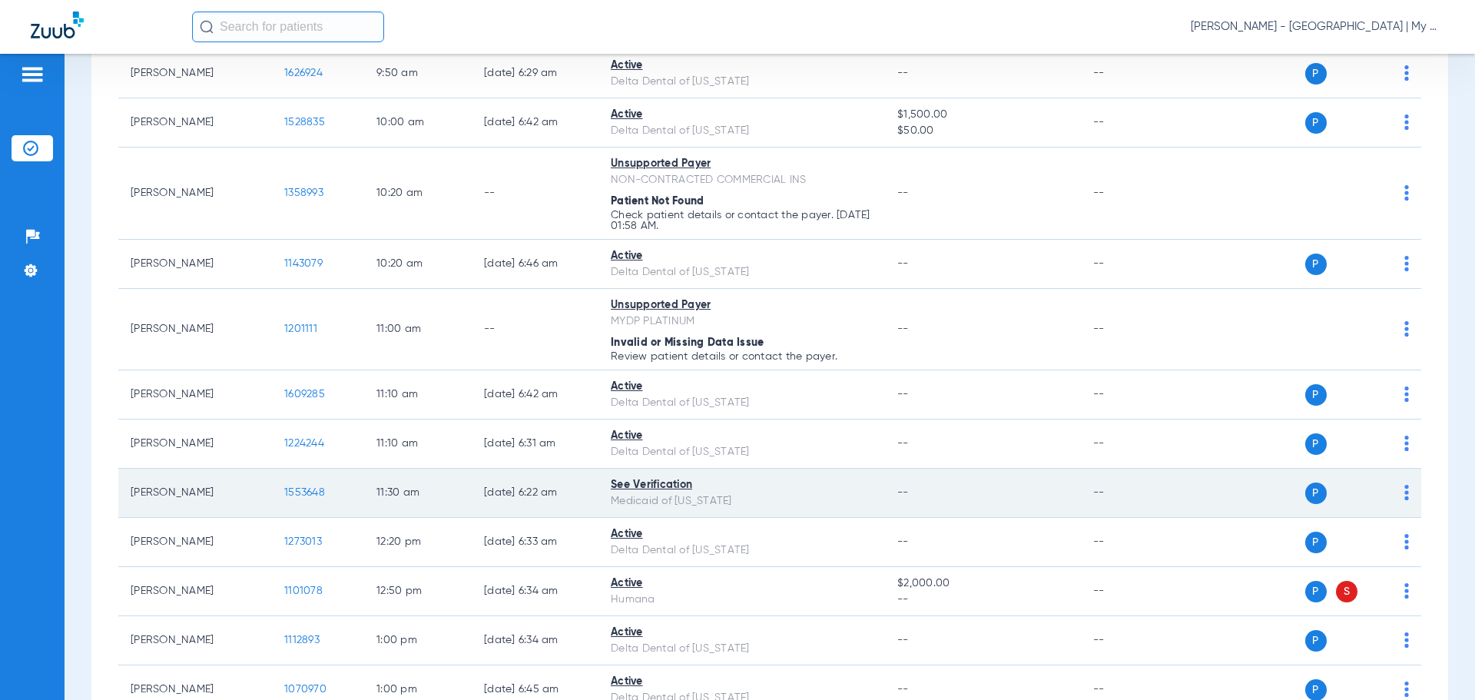
click at [306, 488] on span "1553648" at bounding box center [304, 492] width 41 height 11
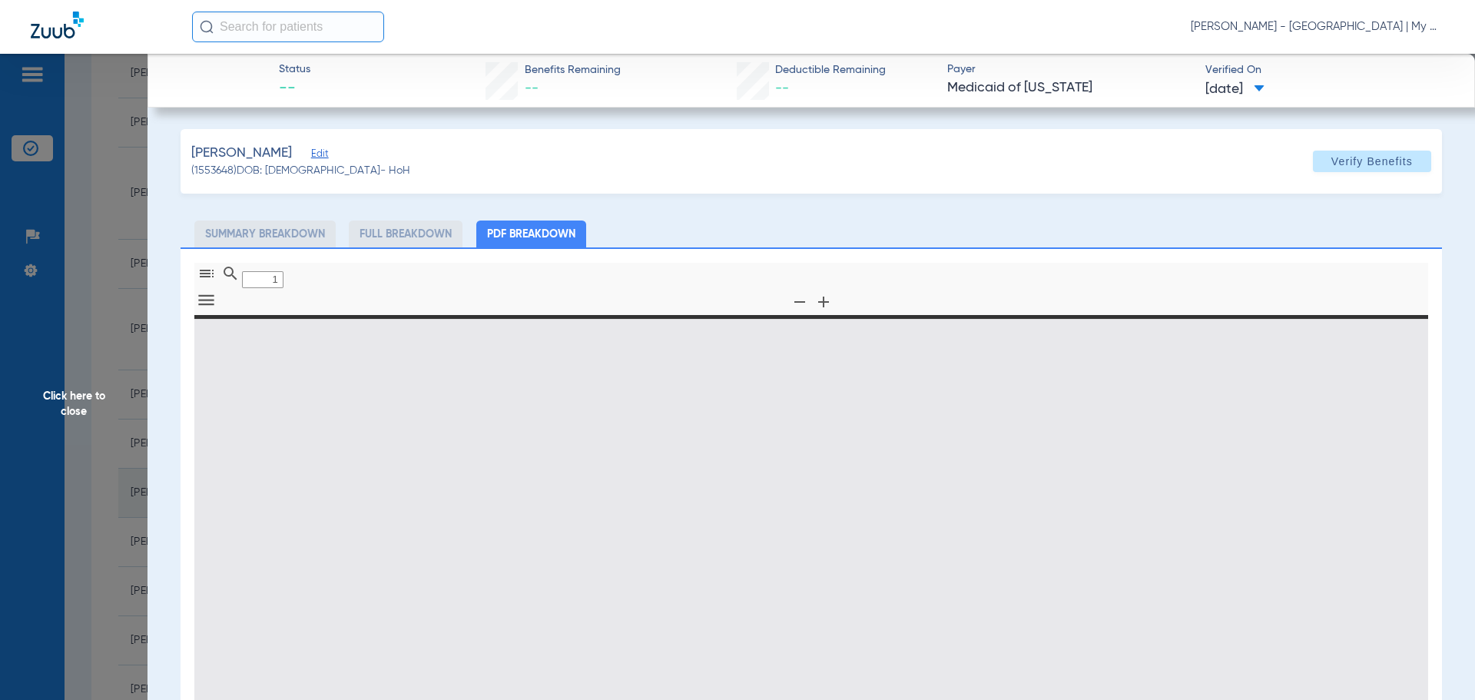
type input "0"
select select "page-width"
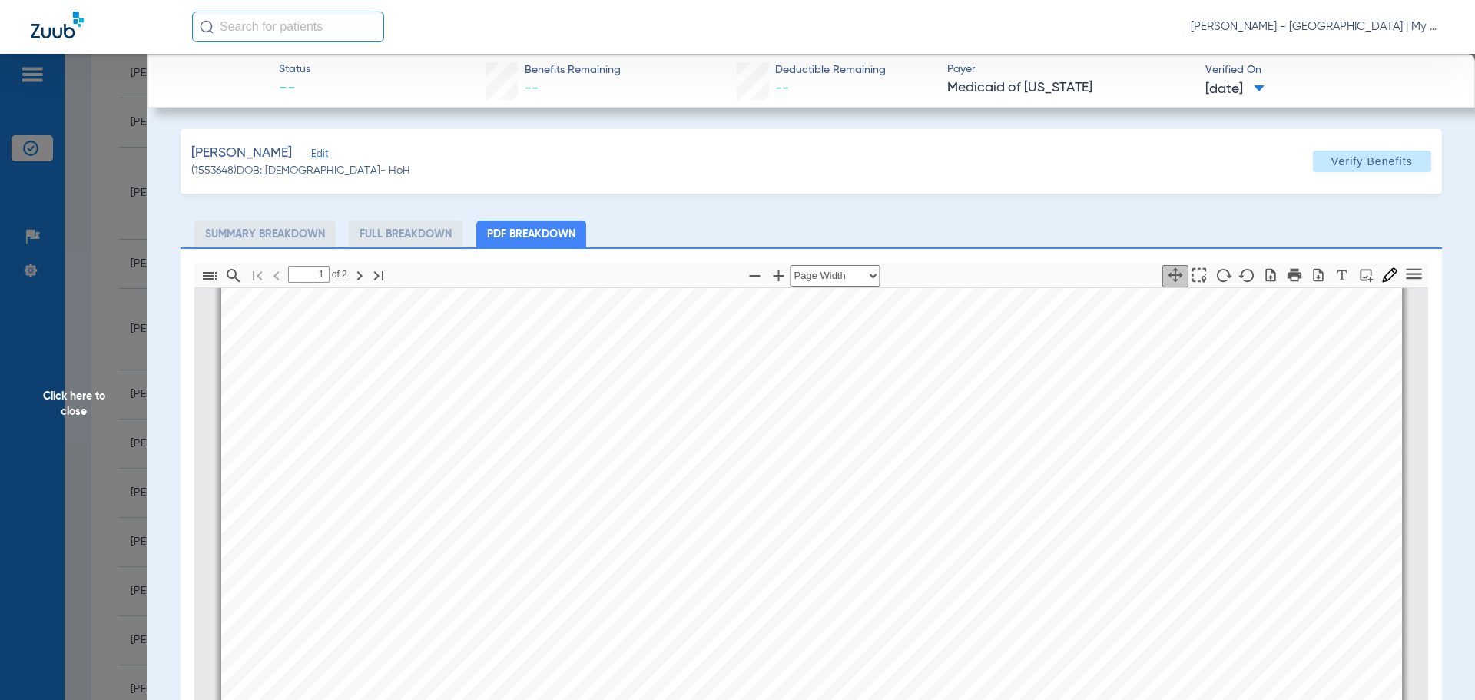
scroll to position [1006, 0]
type input "1"
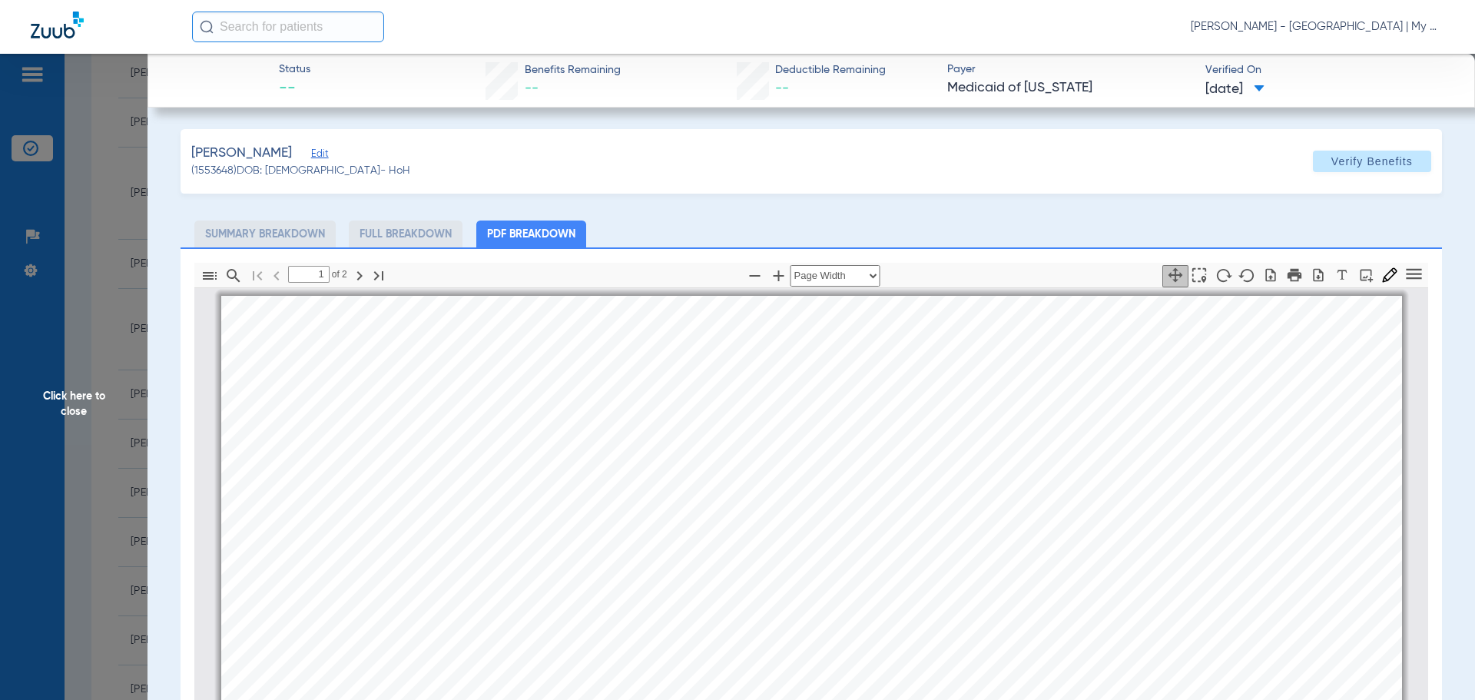
click at [77, 390] on span "Click here to close" at bounding box center [73, 404] width 147 height 700
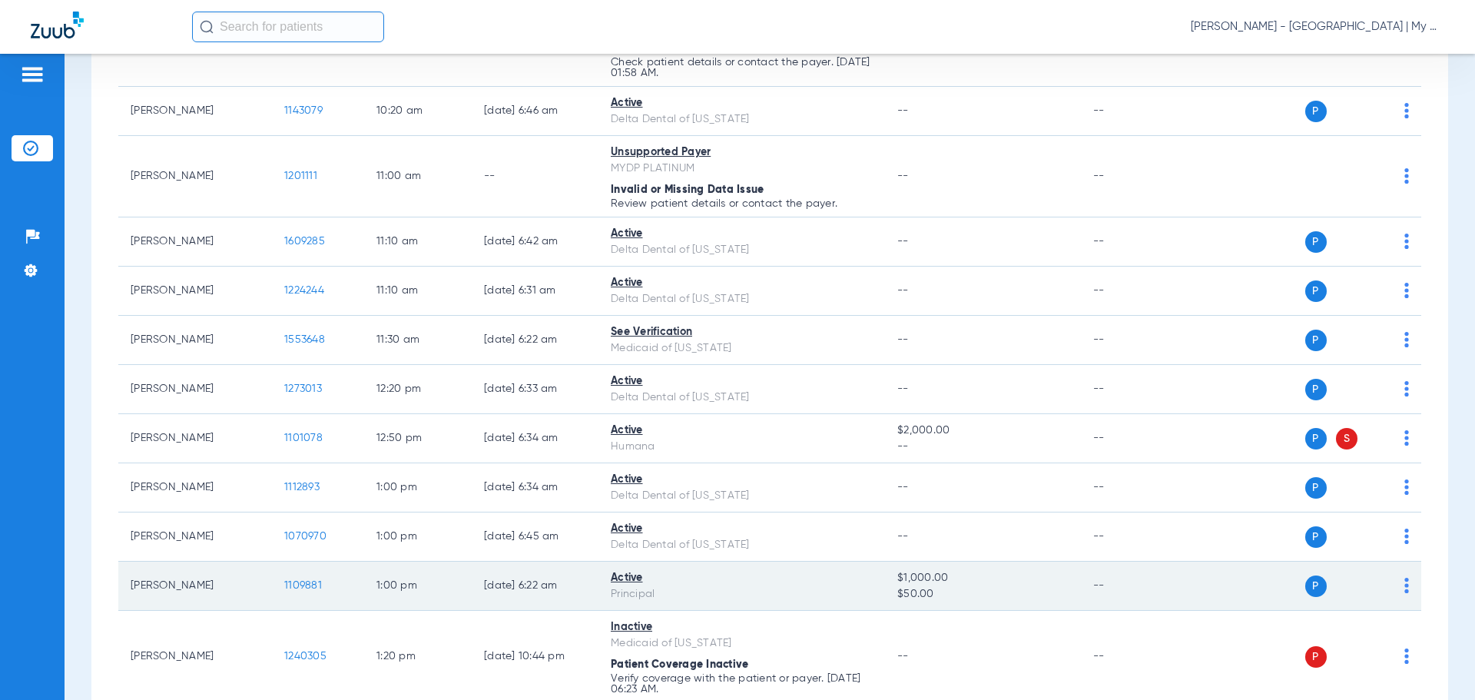
scroll to position [691, 0]
click at [296, 581] on span "1109881" at bounding box center [303, 584] width 38 height 11
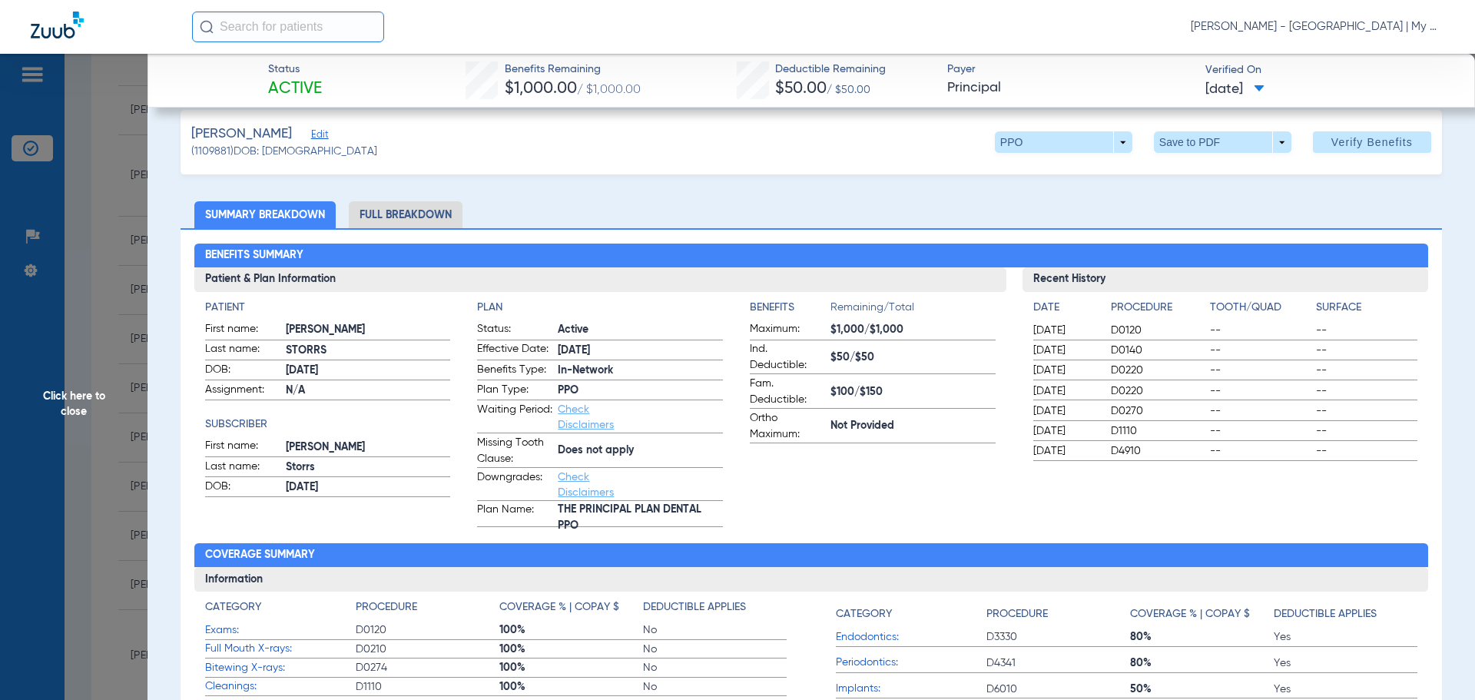
scroll to position [77, 0]
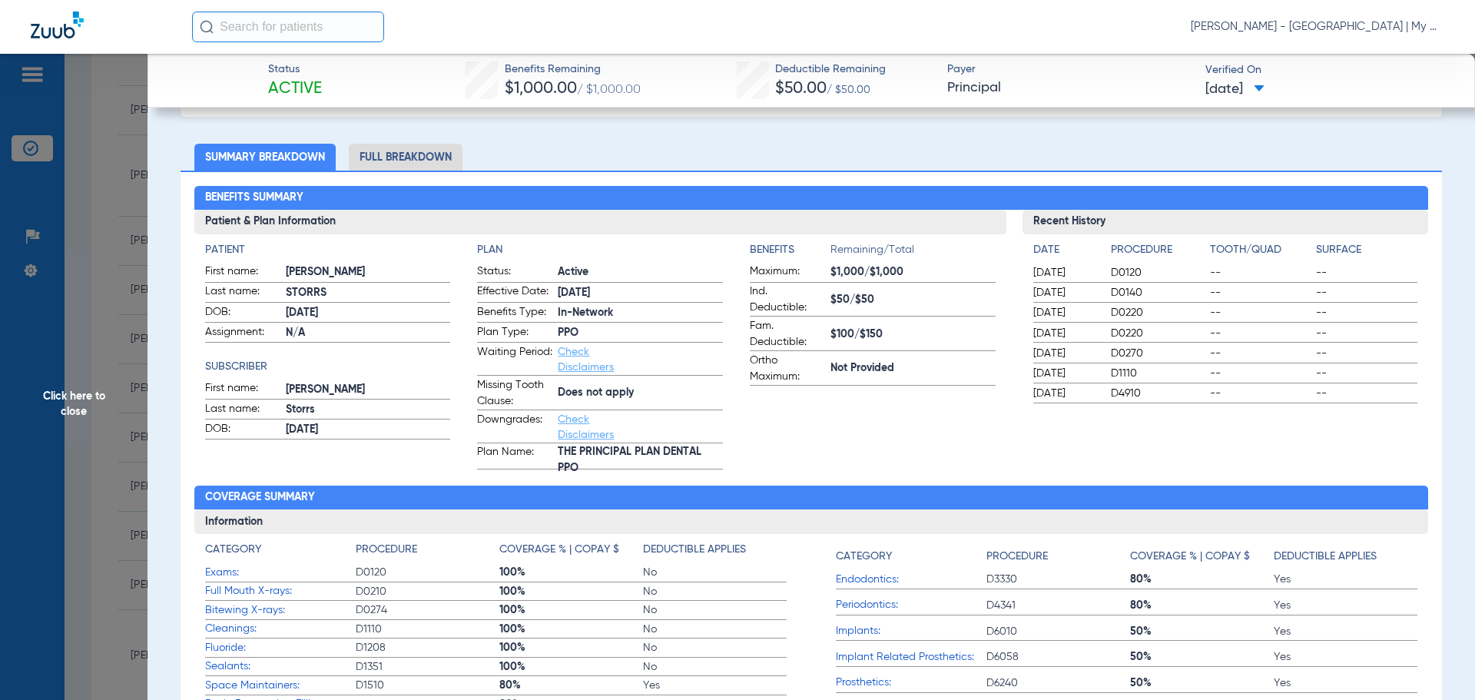
click at [425, 157] on li "Full Breakdown" at bounding box center [406, 157] width 114 height 27
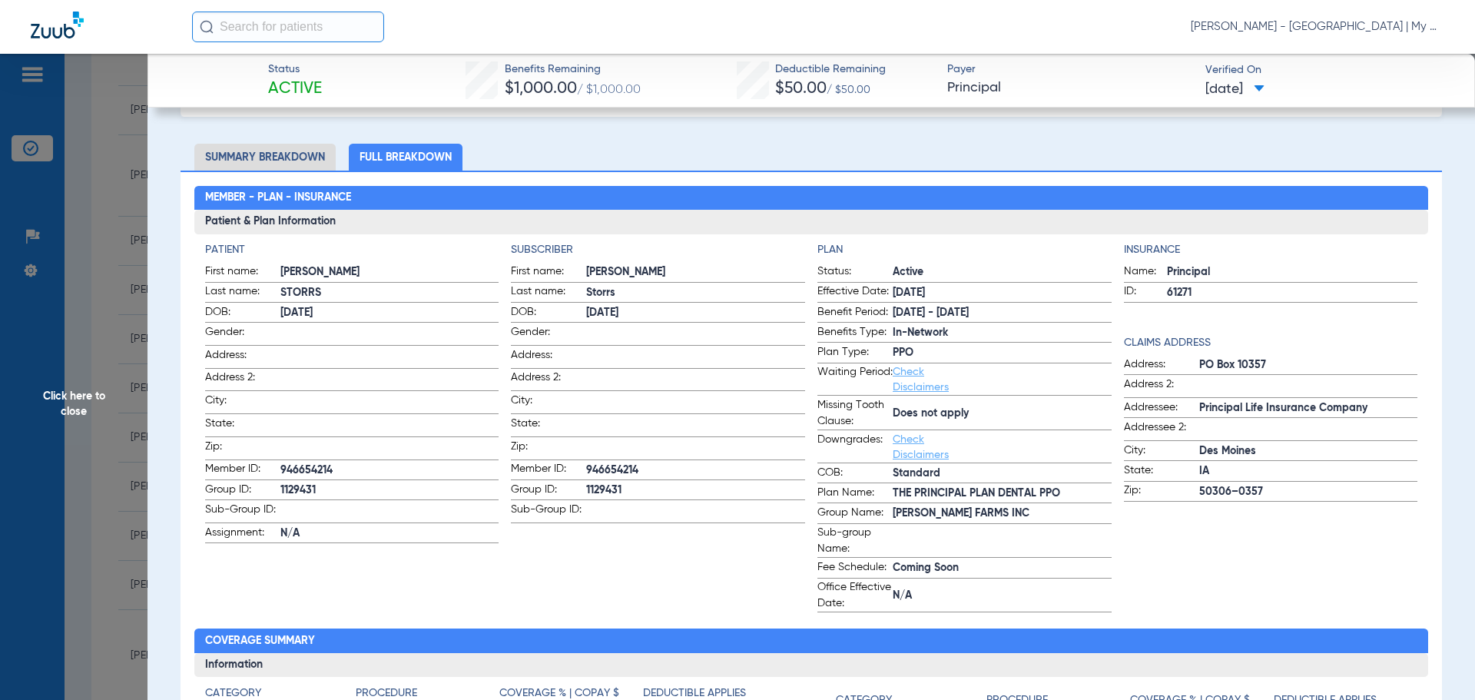
drag, startPoint x: 89, startPoint y: 376, endPoint x: 144, endPoint y: 299, distance: 94.2
click at [92, 372] on span "Click here to close" at bounding box center [73, 404] width 147 height 700
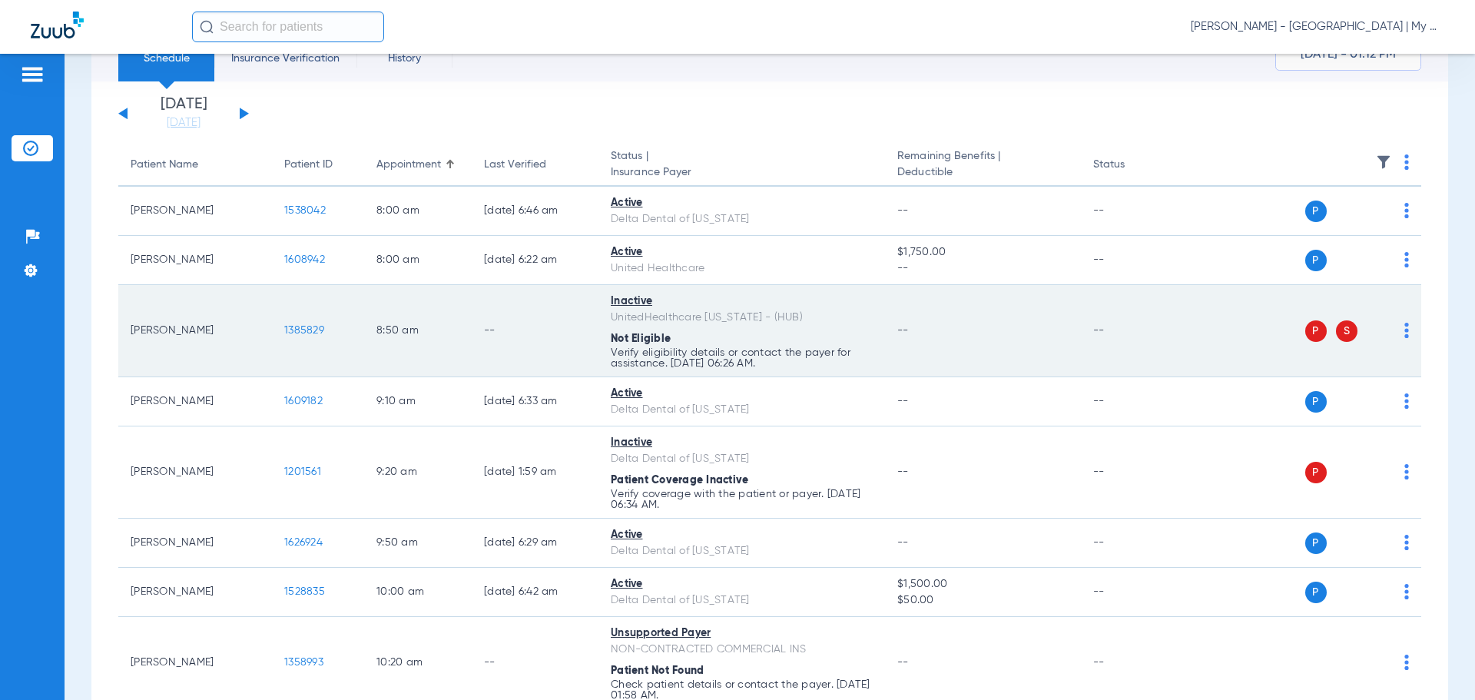
scroll to position [0, 0]
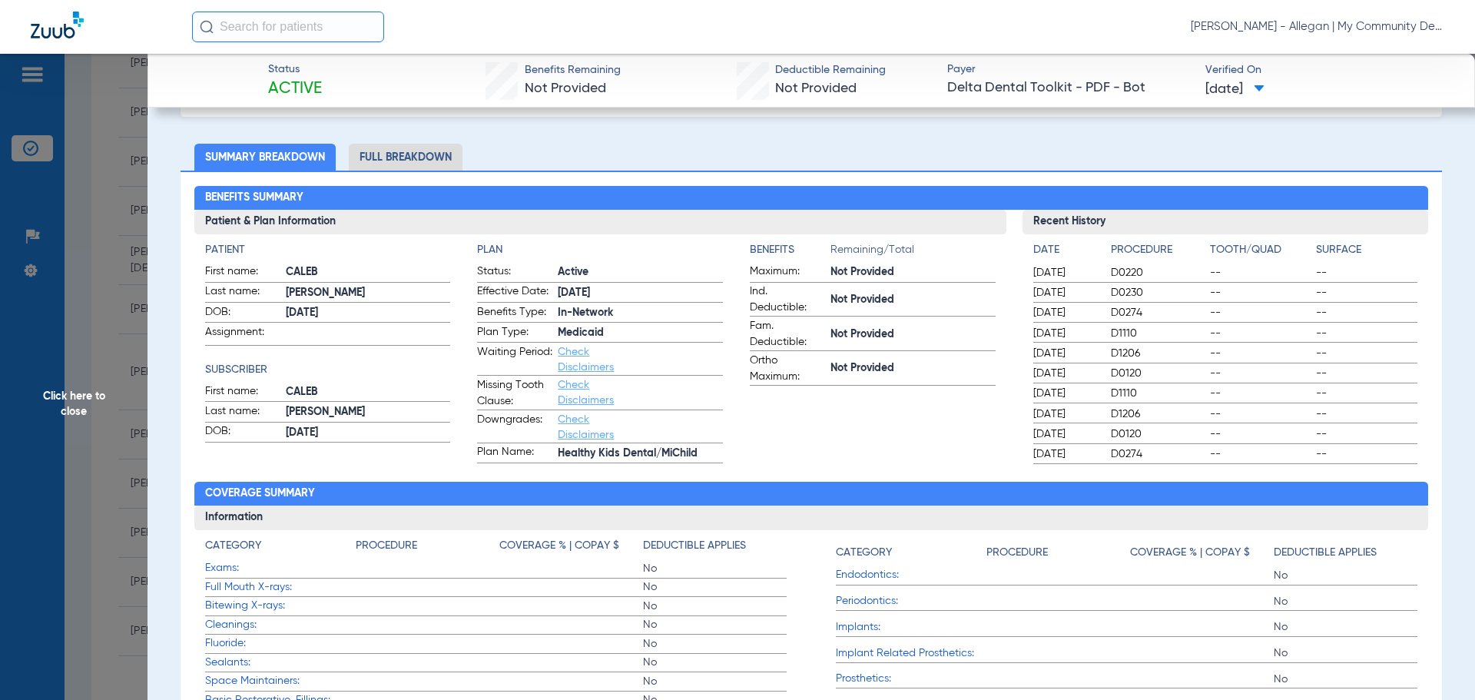
click at [97, 412] on span "Click here to close" at bounding box center [73, 404] width 147 height 700
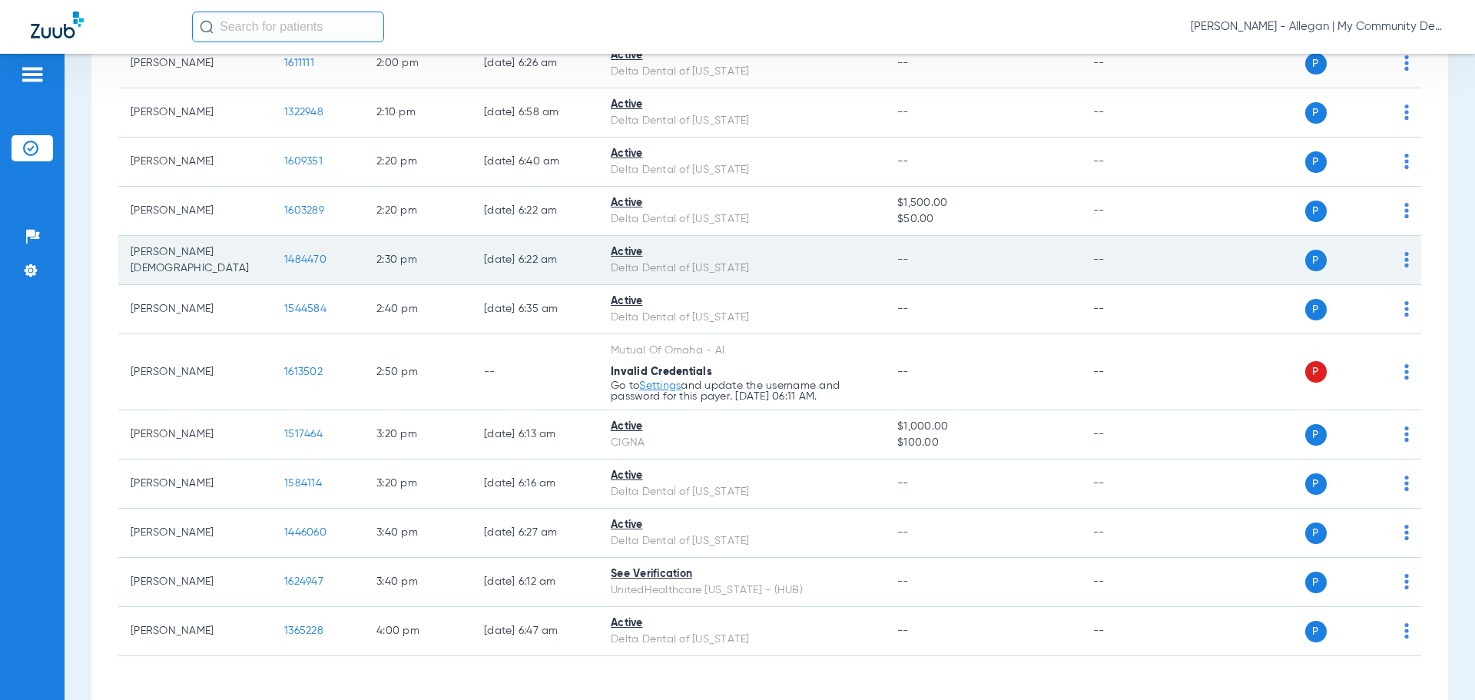
scroll to position [1590, 0]
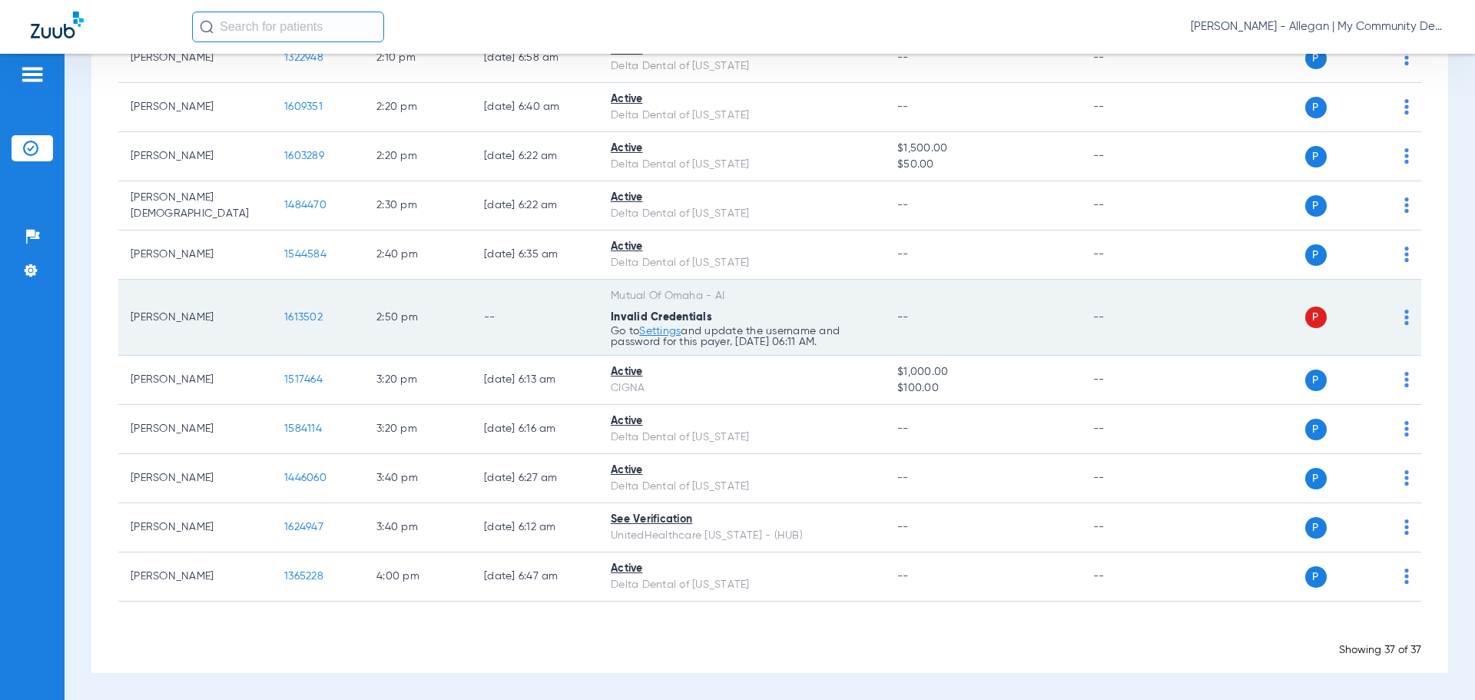
click at [311, 321] on span "1613502" at bounding box center [303, 317] width 38 height 11
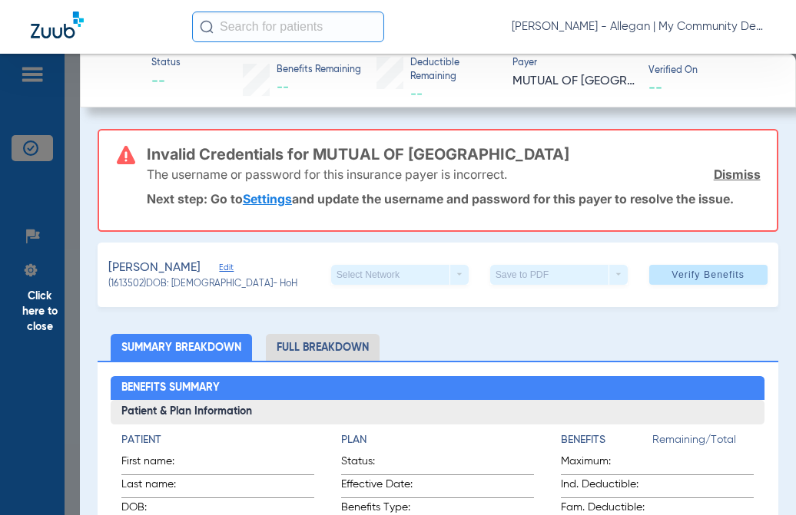
scroll to position [1590, 0]
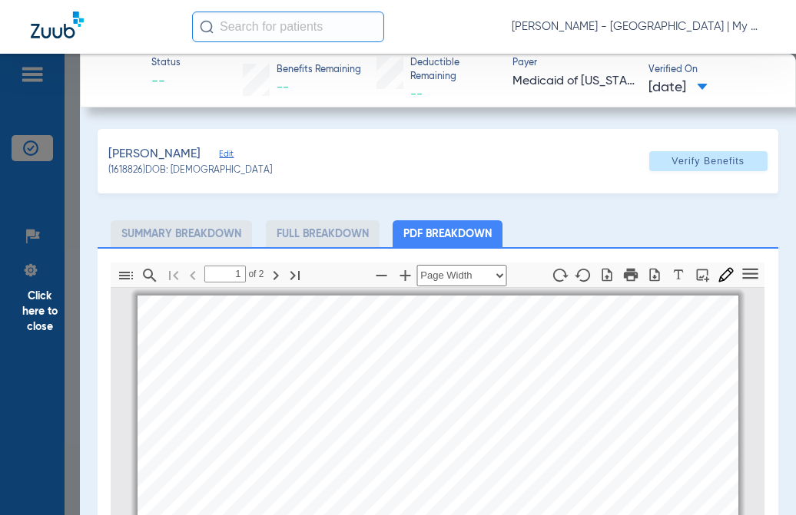
select select "page-width"
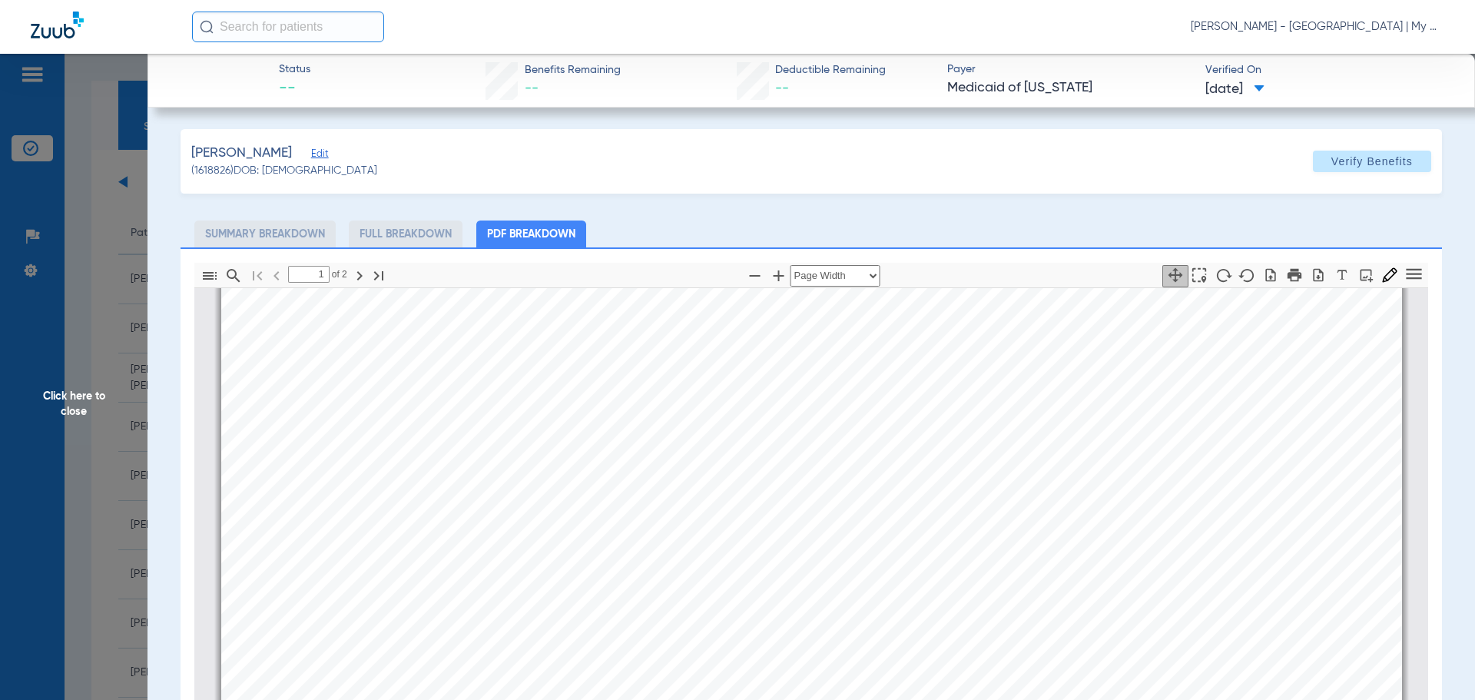
scroll to position [1612, 0]
click at [137, 245] on span "Click here to close" at bounding box center [73, 404] width 147 height 700
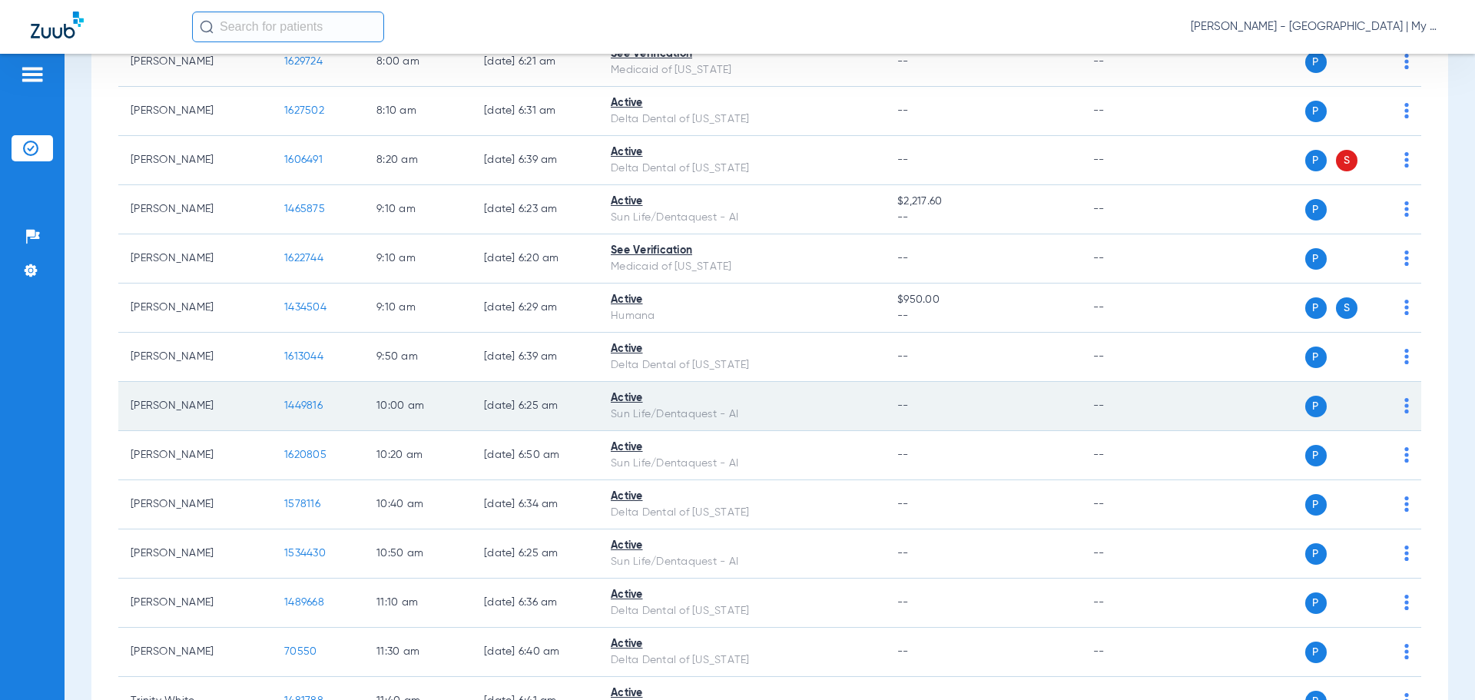
scroll to position [0, 0]
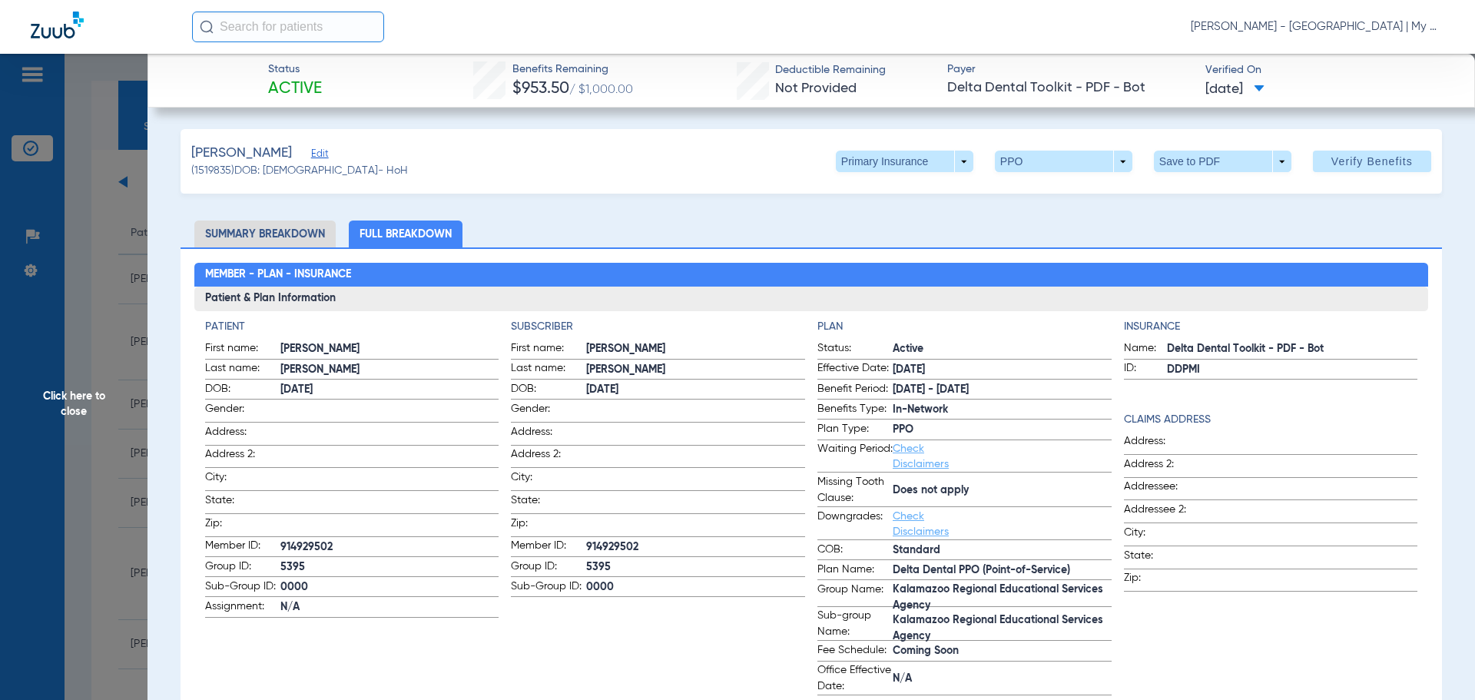
scroll to position [1310, 0]
click at [103, 385] on span "Click here to close" at bounding box center [73, 404] width 147 height 700
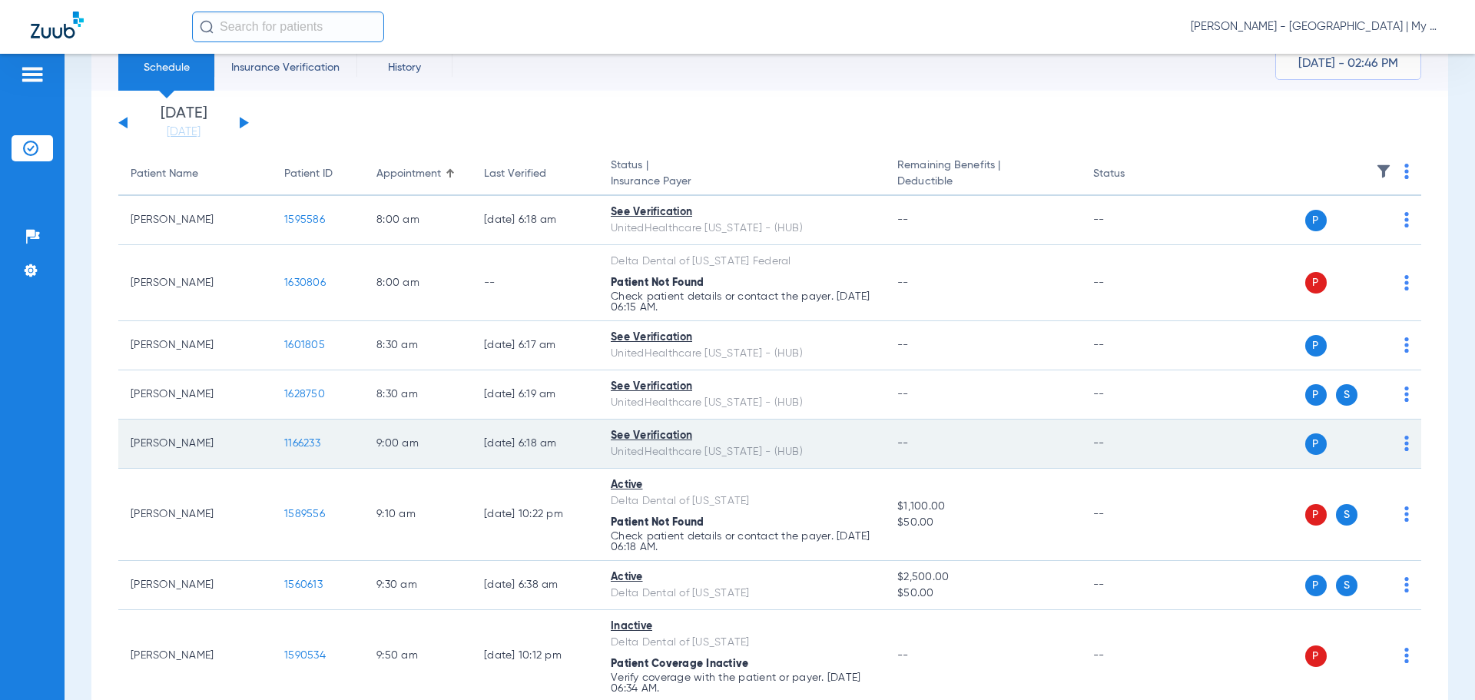
scroll to position [77, 0]
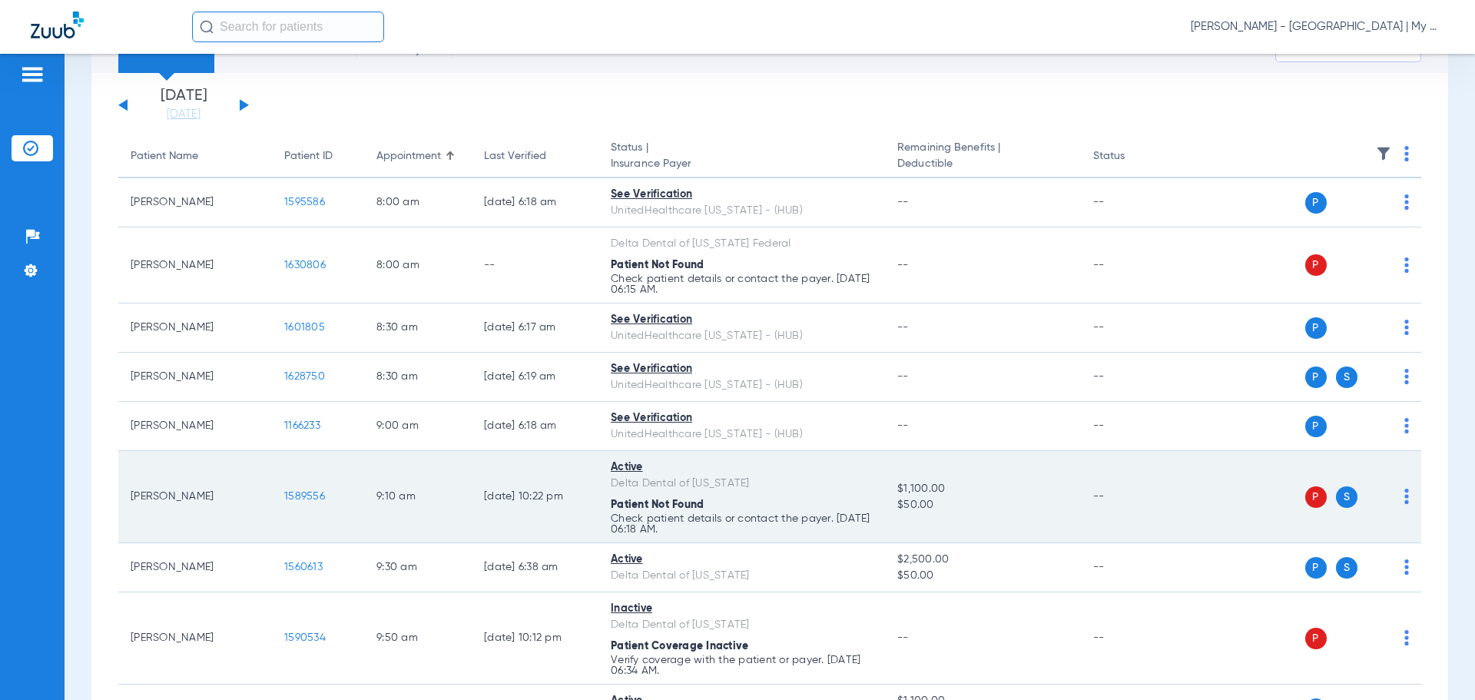
click at [309, 495] on span "1589556" at bounding box center [304, 496] width 41 height 11
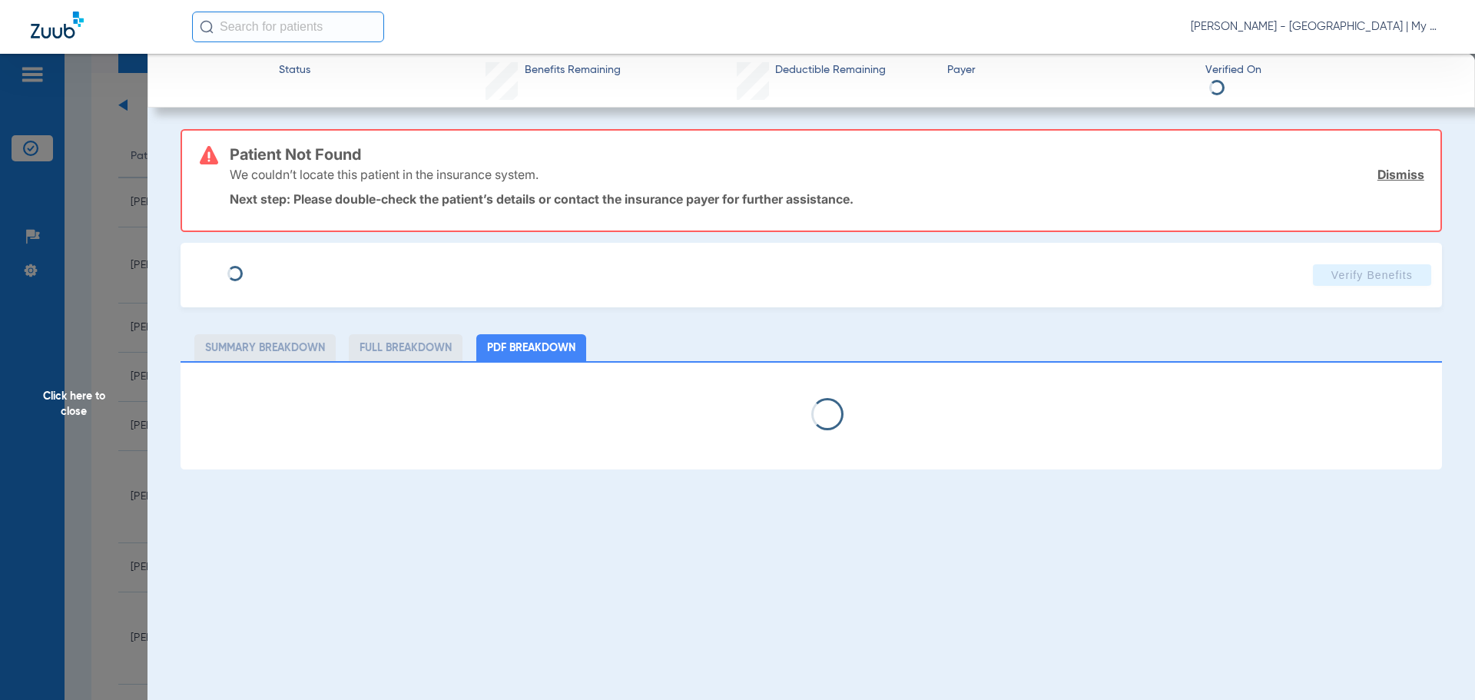
select select "page-width"
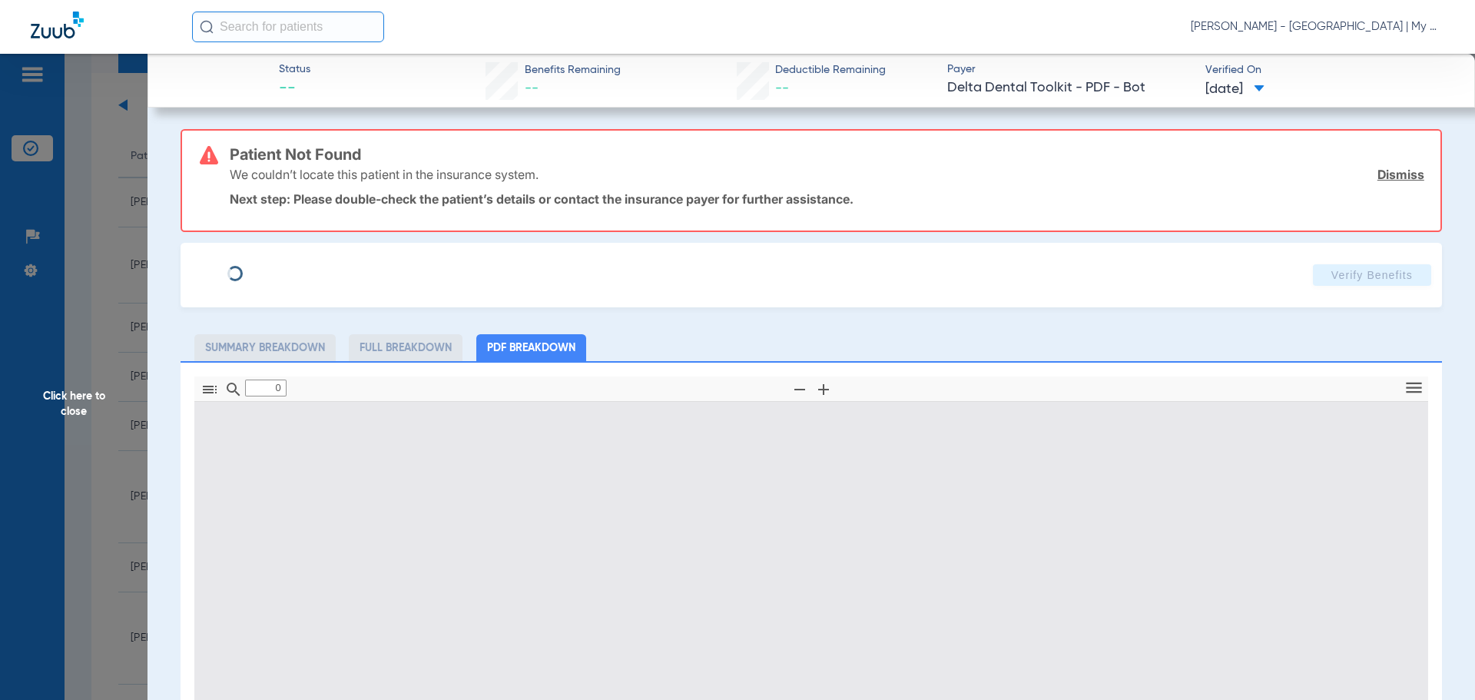
type input "1"
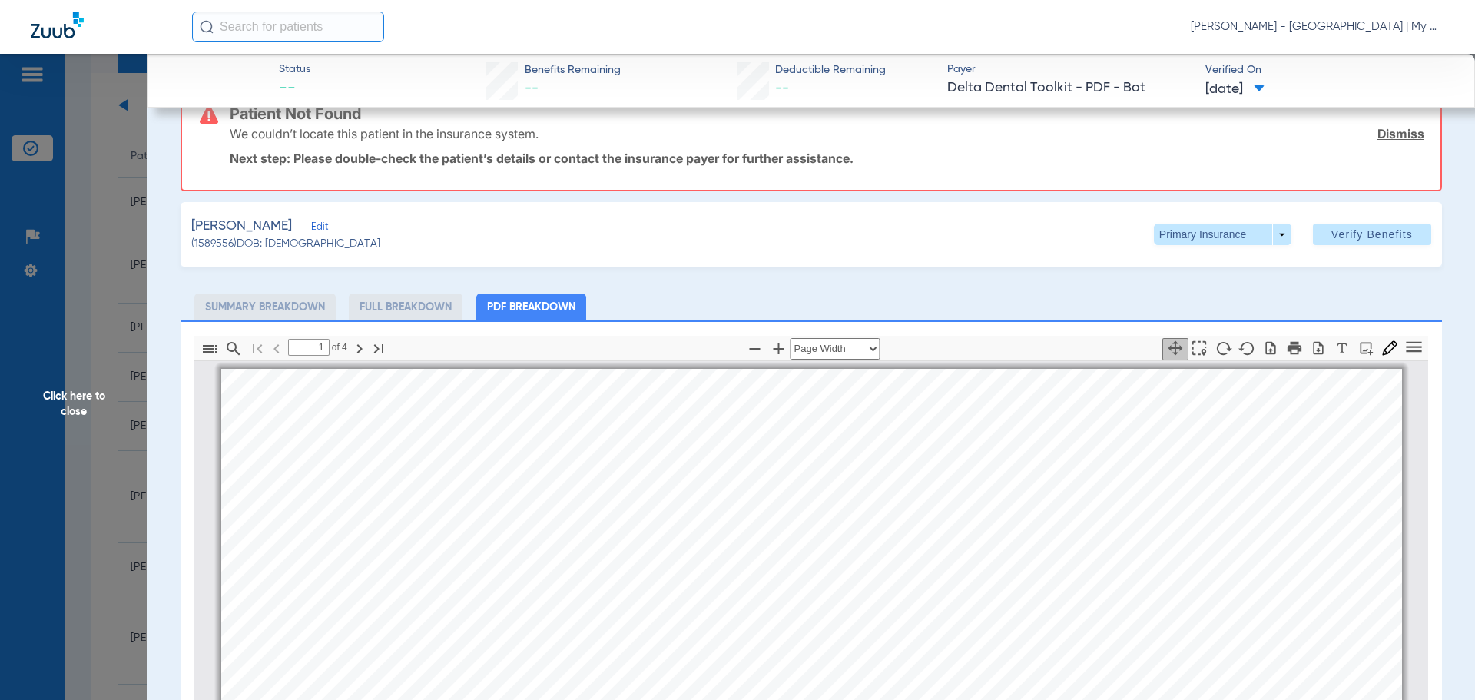
scroll to position [0, 0]
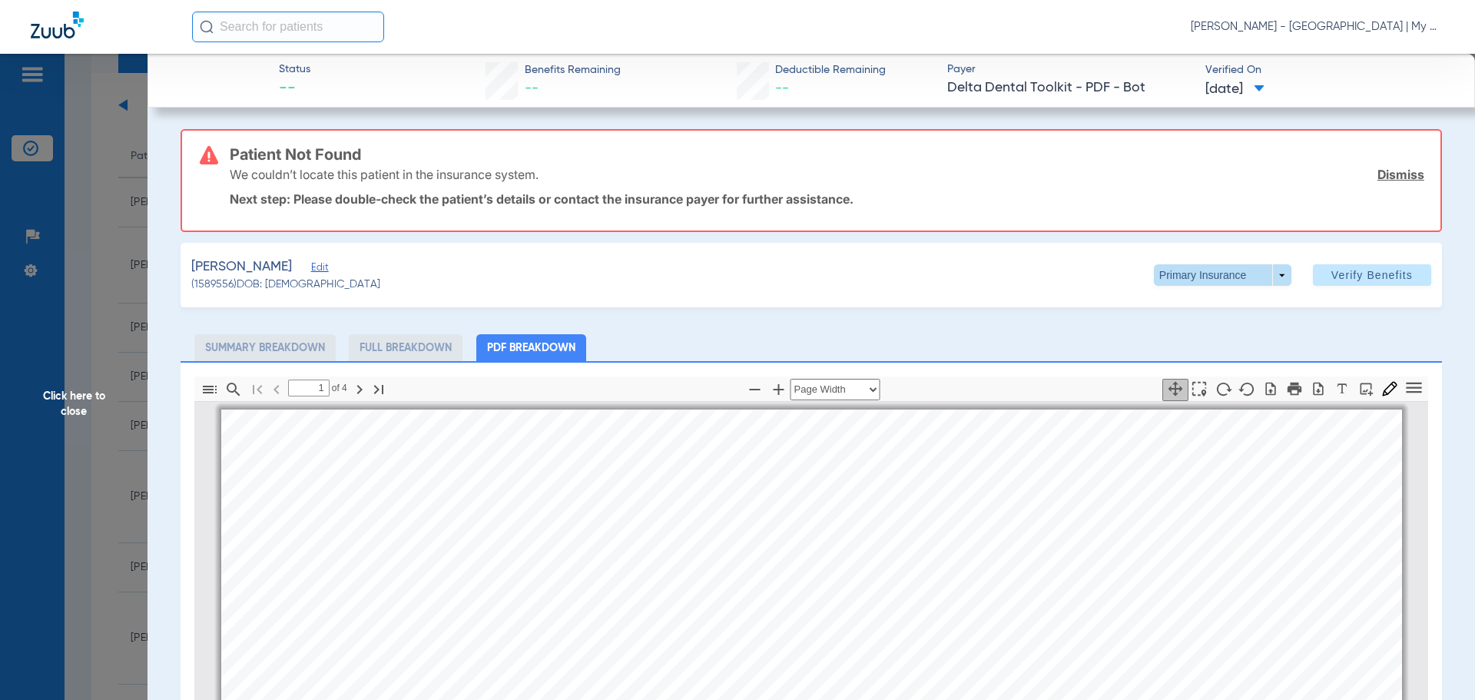
click at [1207, 273] on span at bounding box center [1221, 275] width 37 height 37
click at [1168, 333] on span "Secondary Insurance" at bounding box center [1205, 336] width 101 height 11
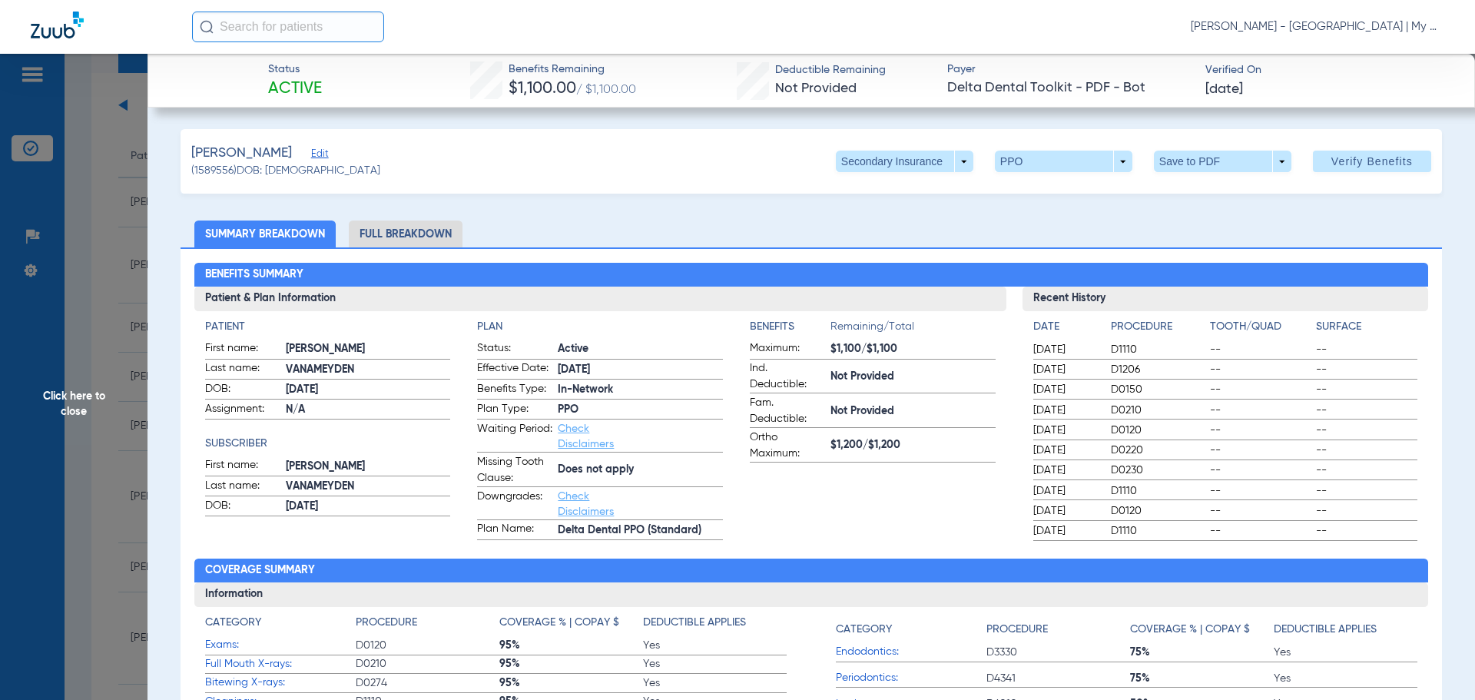
click at [412, 230] on li "Full Breakdown" at bounding box center [406, 233] width 114 height 27
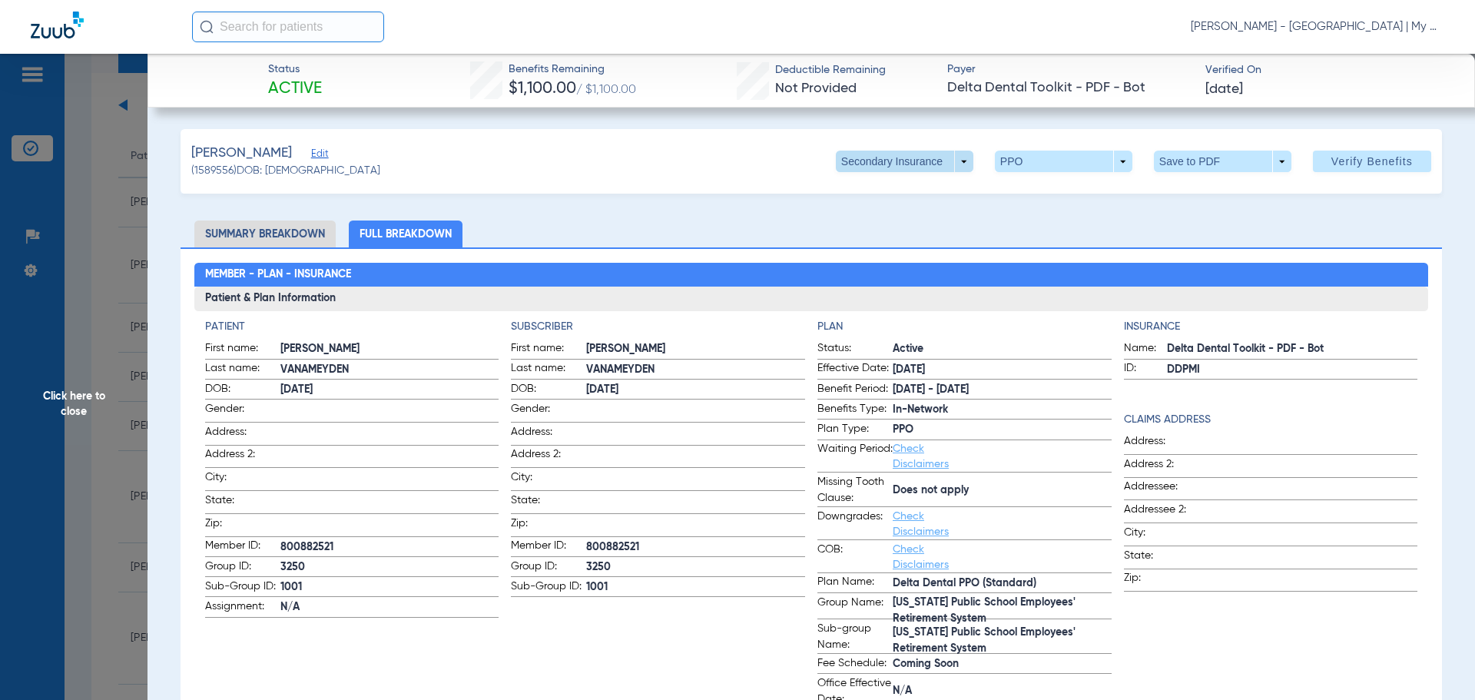
click at [948, 167] on span at bounding box center [904, 162] width 137 height 22
click at [899, 196] on span "Primary Insurance" at bounding box center [887, 192] width 101 height 11
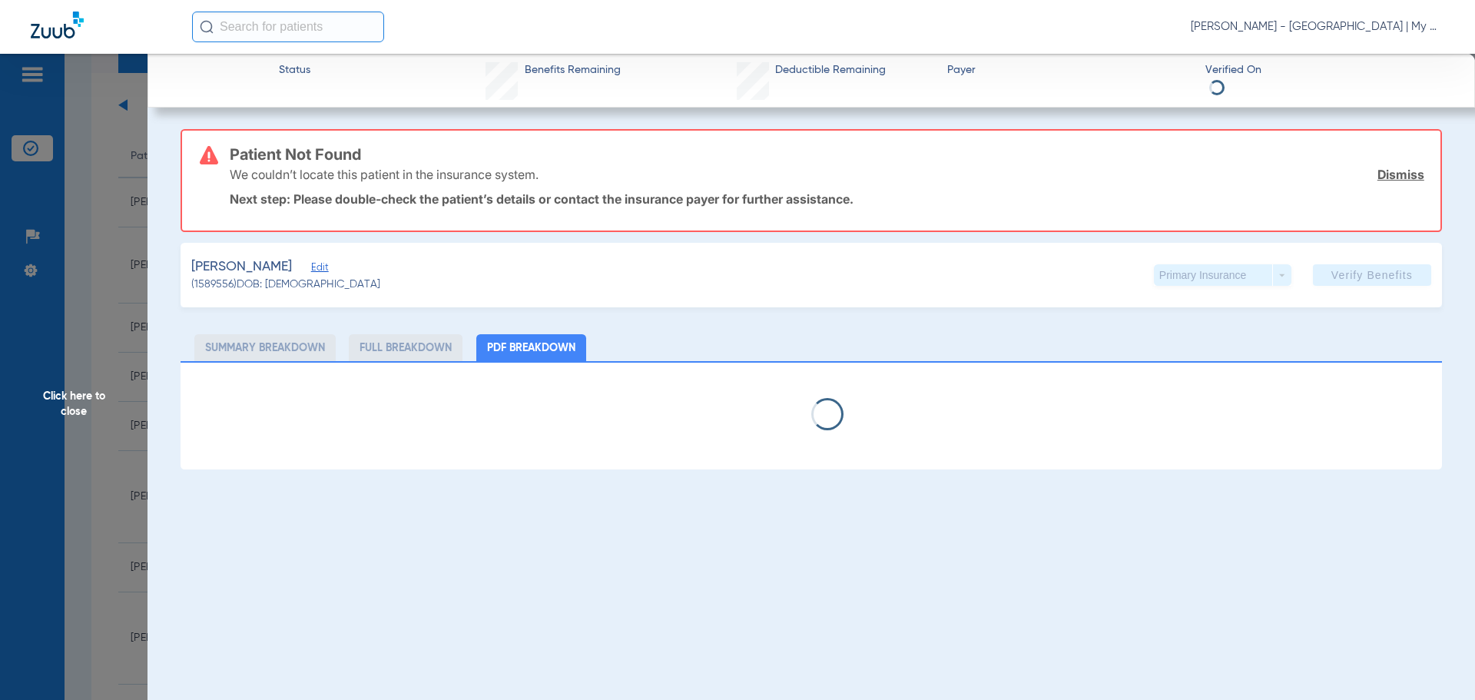
select select "page-width"
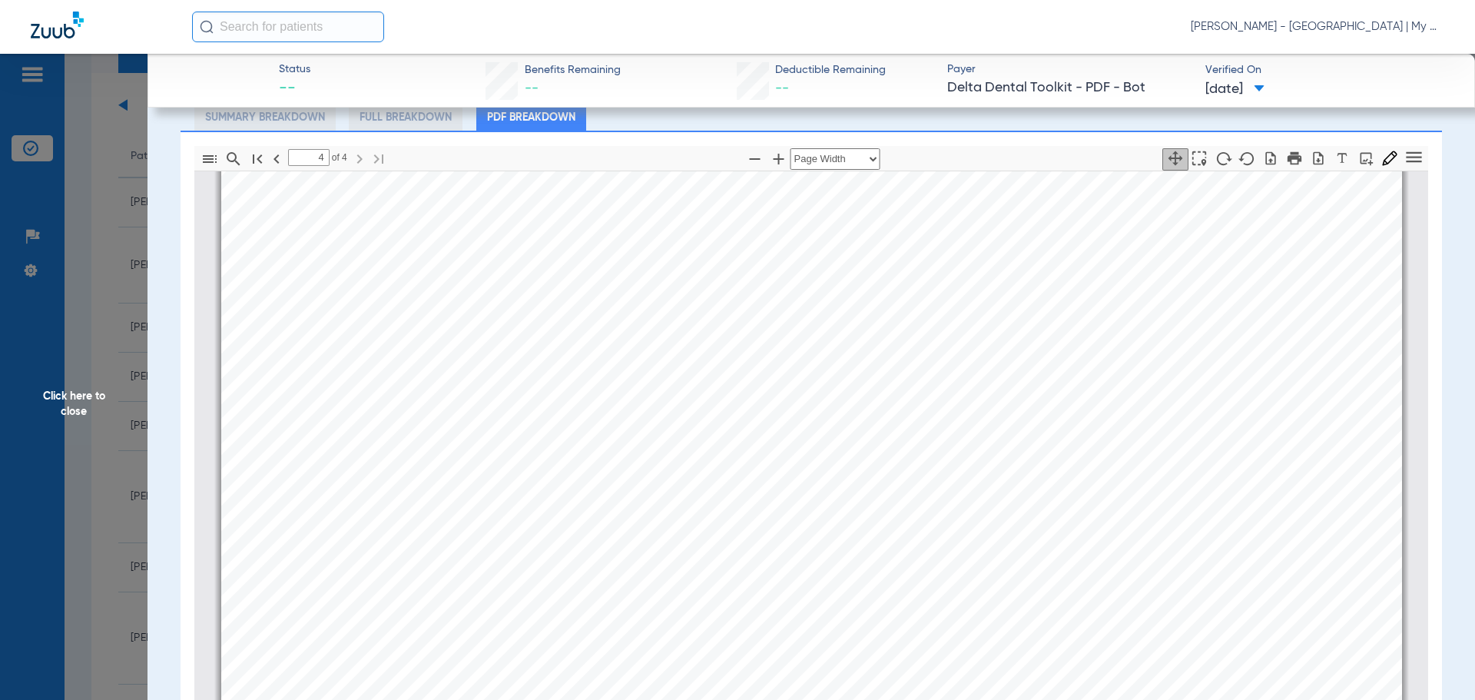
scroll to position [5476, 0]
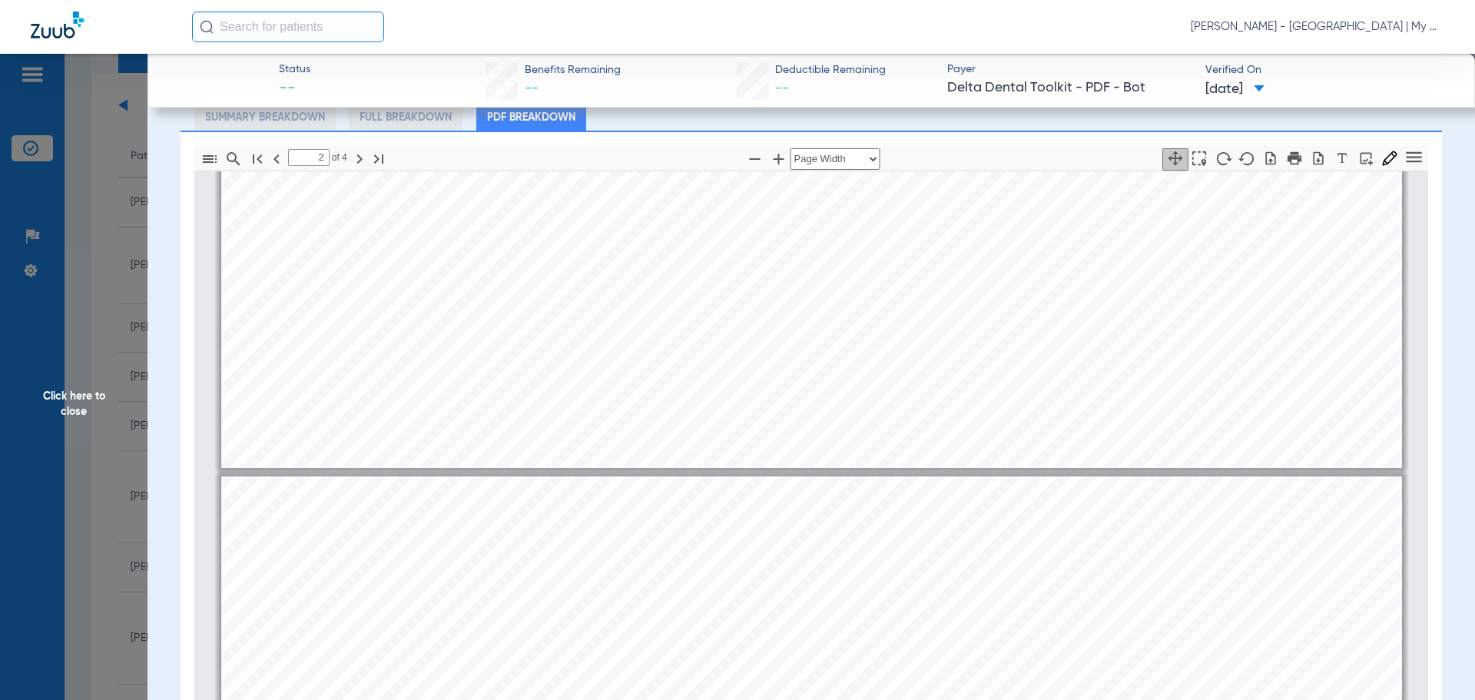
type input "1"
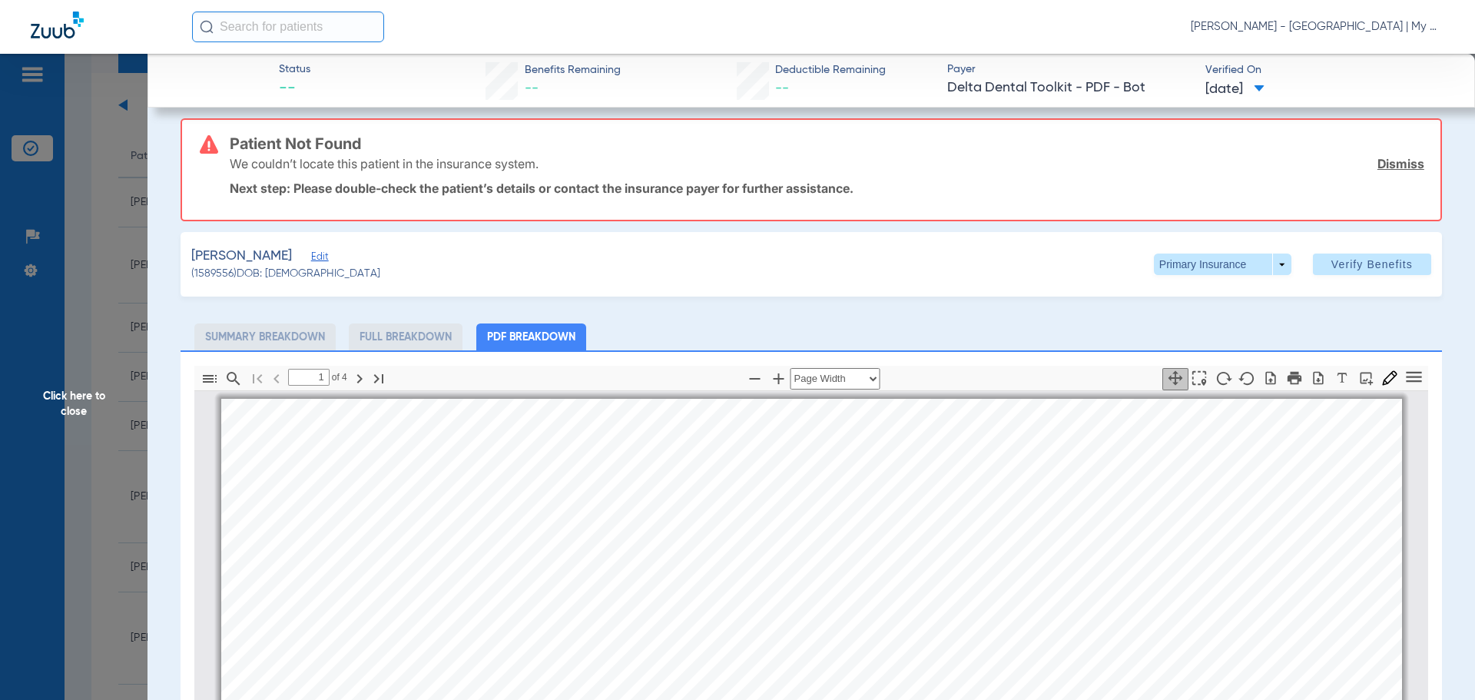
scroll to position [0, 0]
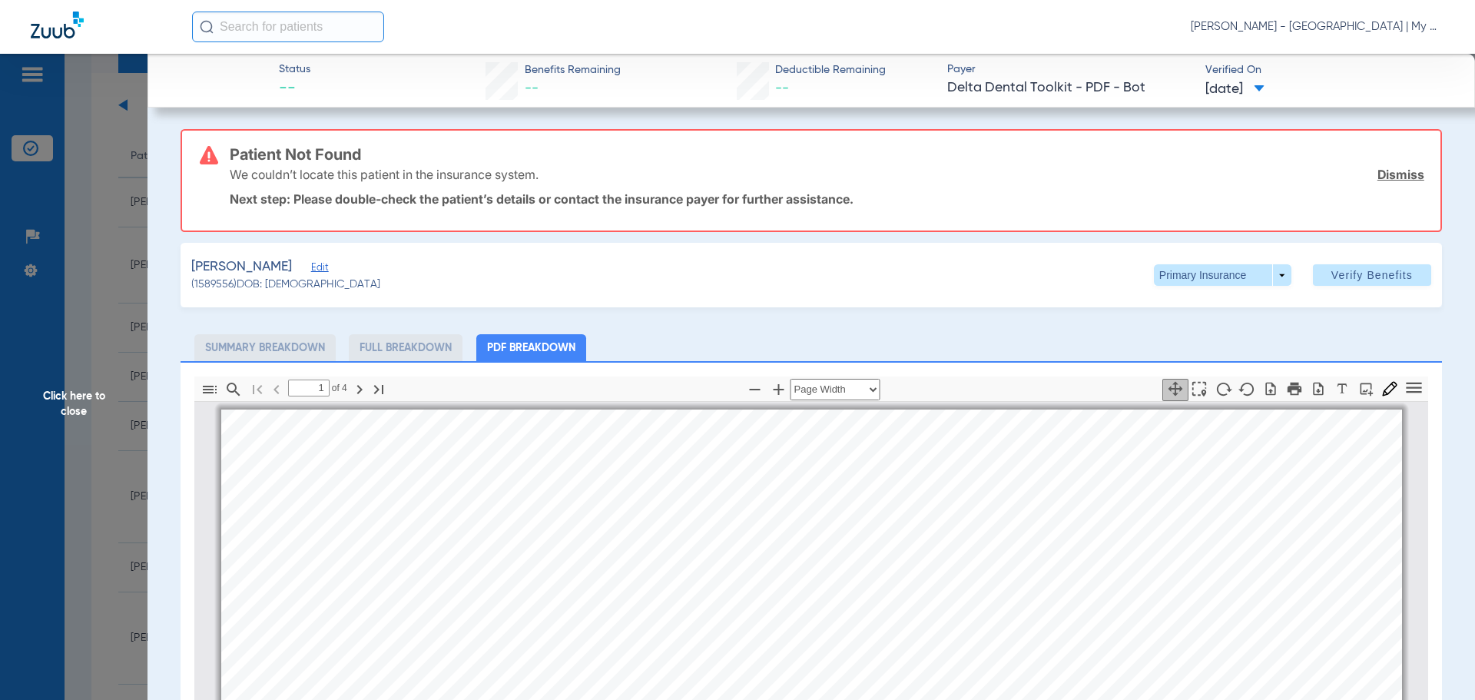
click at [94, 383] on span "Click here to close" at bounding box center [73, 404] width 147 height 700
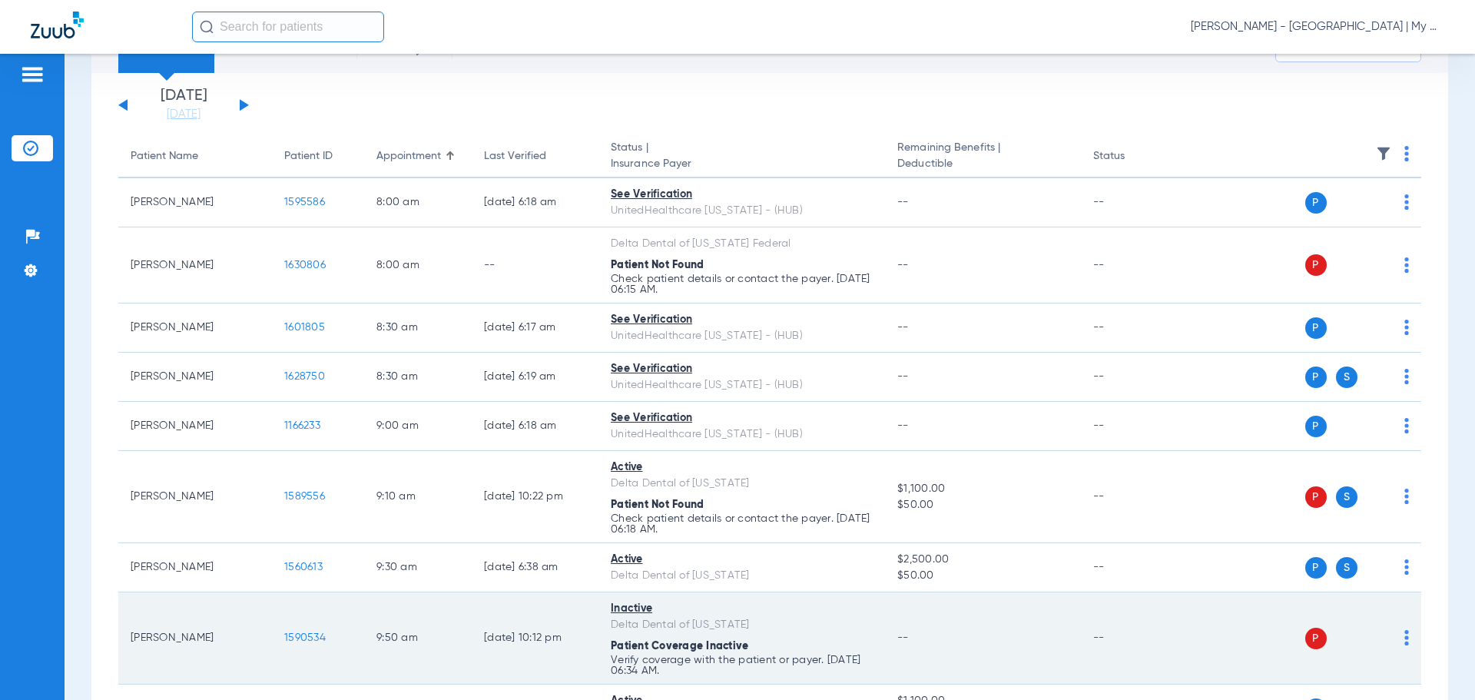
click at [309, 636] on span "1590534" at bounding box center [304, 637] width 41 height 11
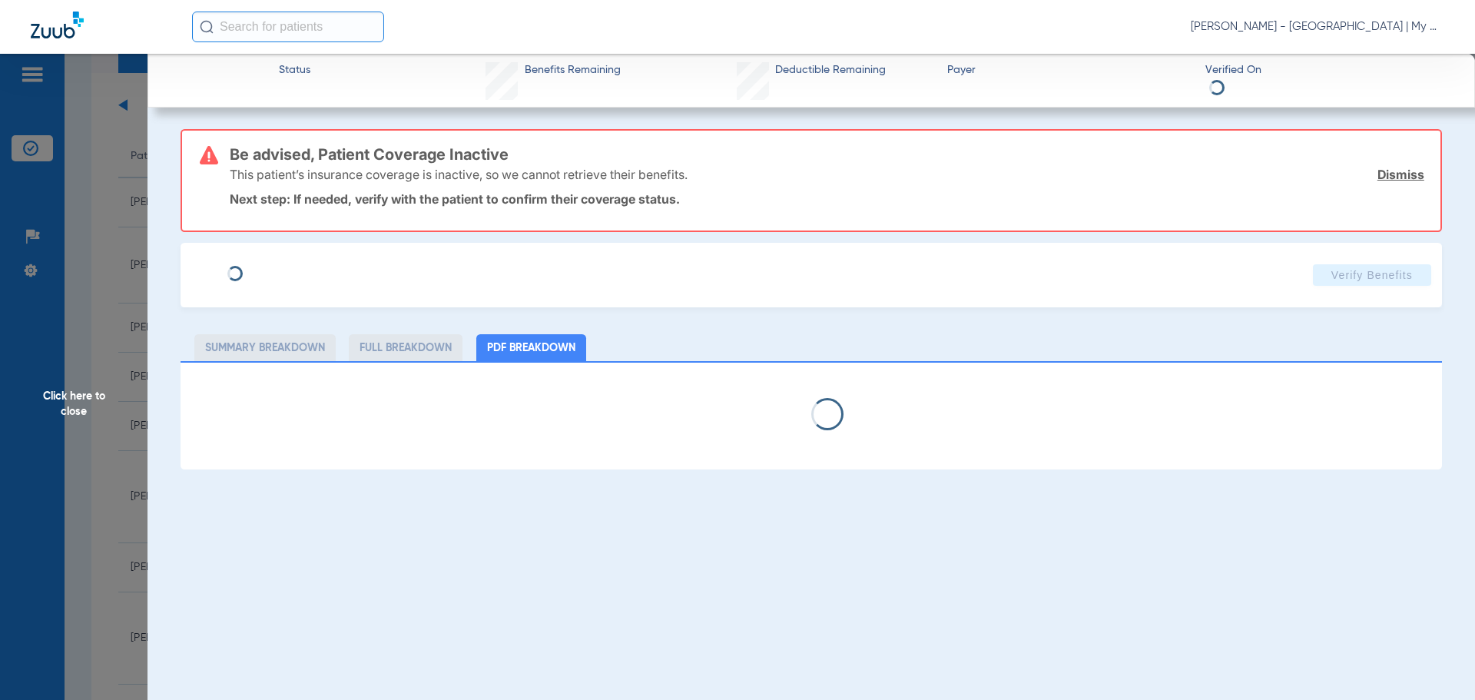
select select "page-width"
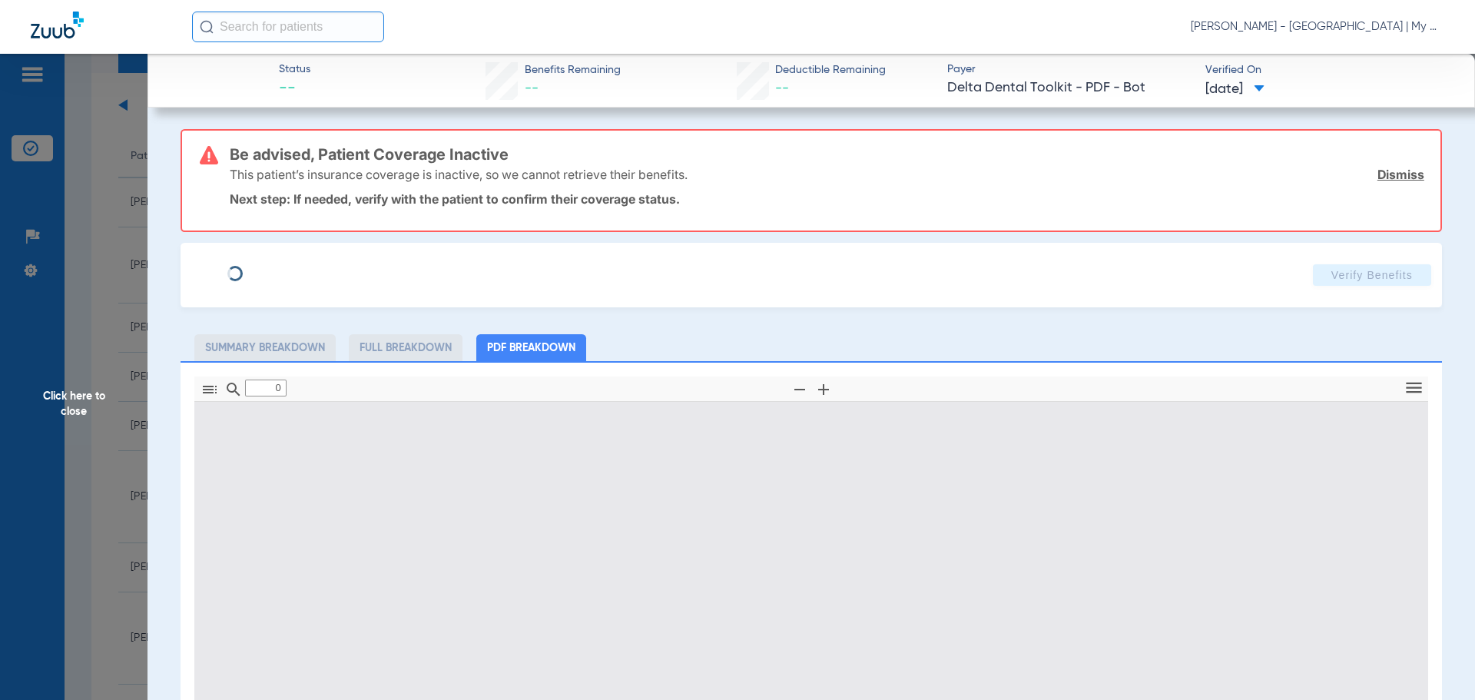
type input "1"
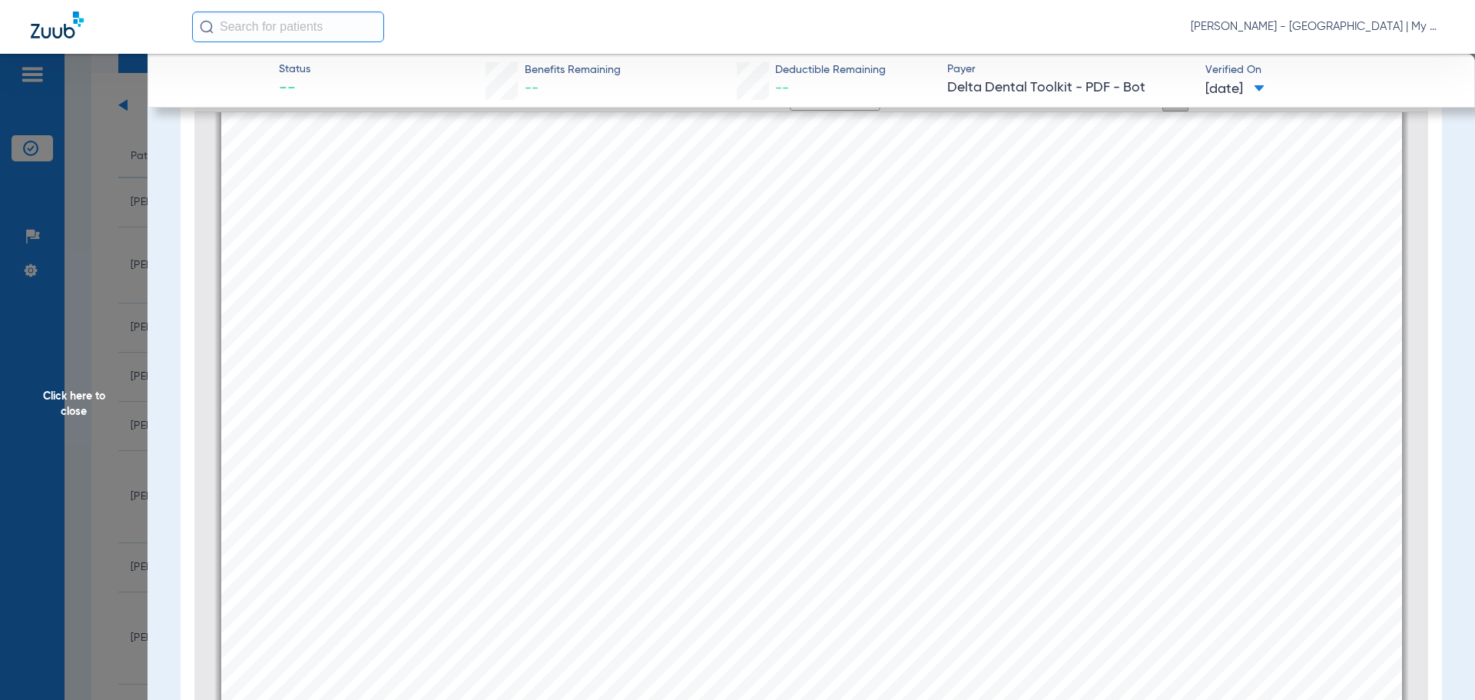
scroll to position [336, 0]
click at [65, 419] on span "Click here to close" at bounding box center [73, 404] width 147 height 700
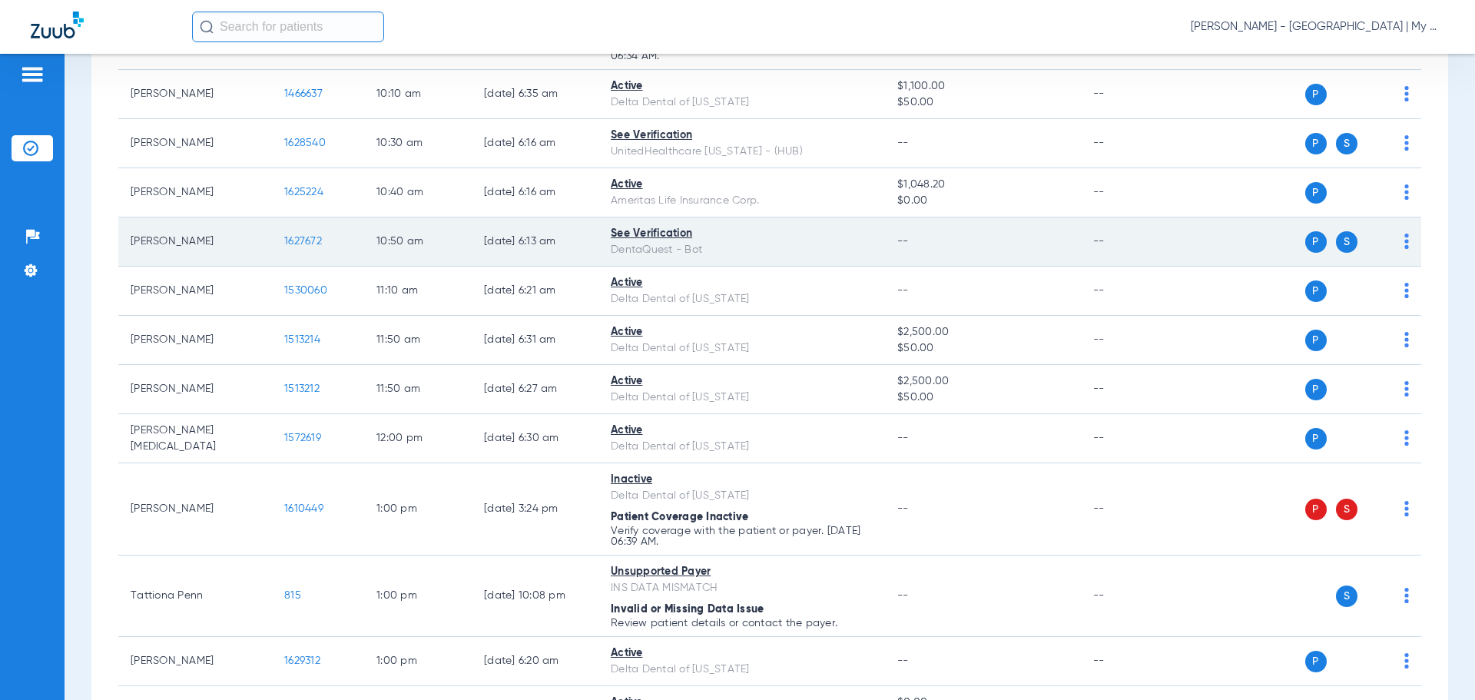
scroll to position [845, 0]
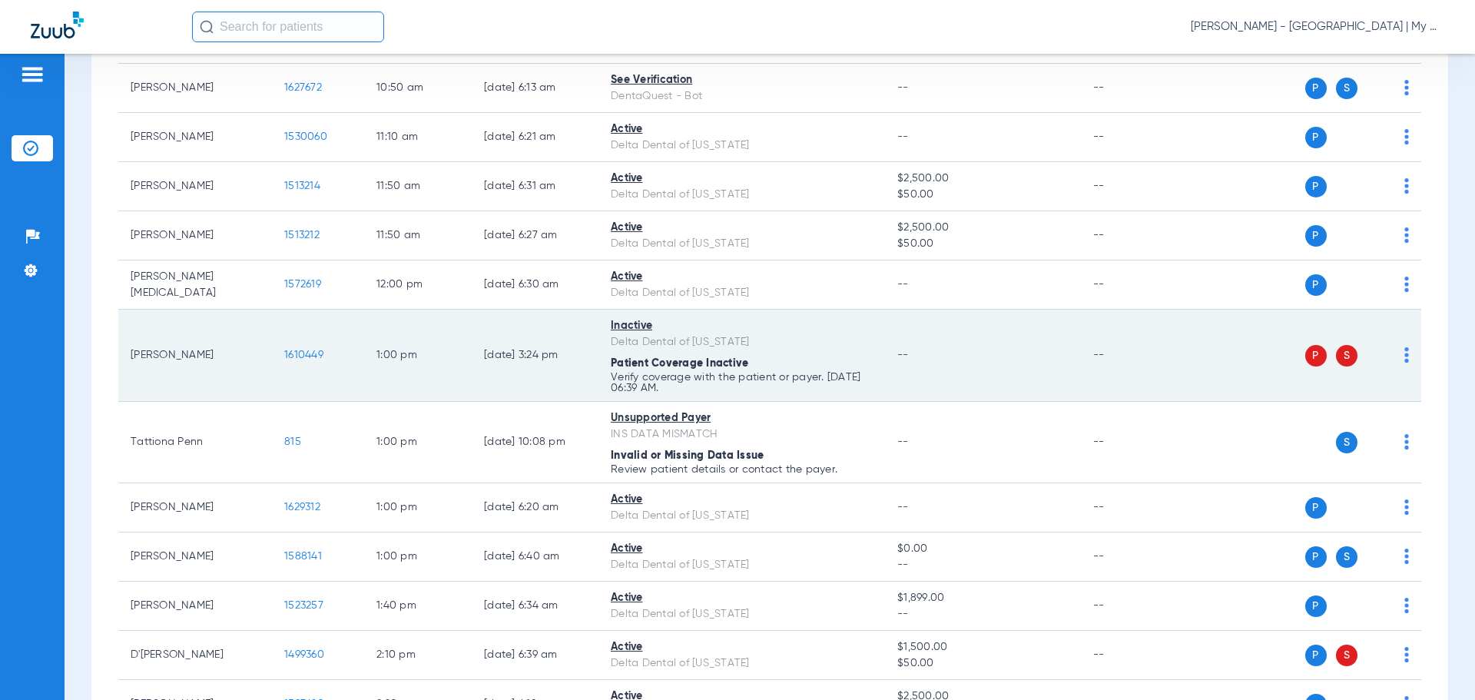
click at [840, 350] on td "Inactive Delta Dental of [US_STATE] Patient Coverage Inactive Verify coverage w…" at bounding box center [741, 355] width 286 height 92
click at [637, 356] on div "Patient Coverage Inactive" at bounding box center [742, 364] width 262 height 16
drag, startPoint x: 690, startPoint y: 366, endPoint x: 1122, endPoint y: 375, distance: 432.5
click at [290, 356] on span "1610449" at bounding box center [303, 354] width 39 height 11
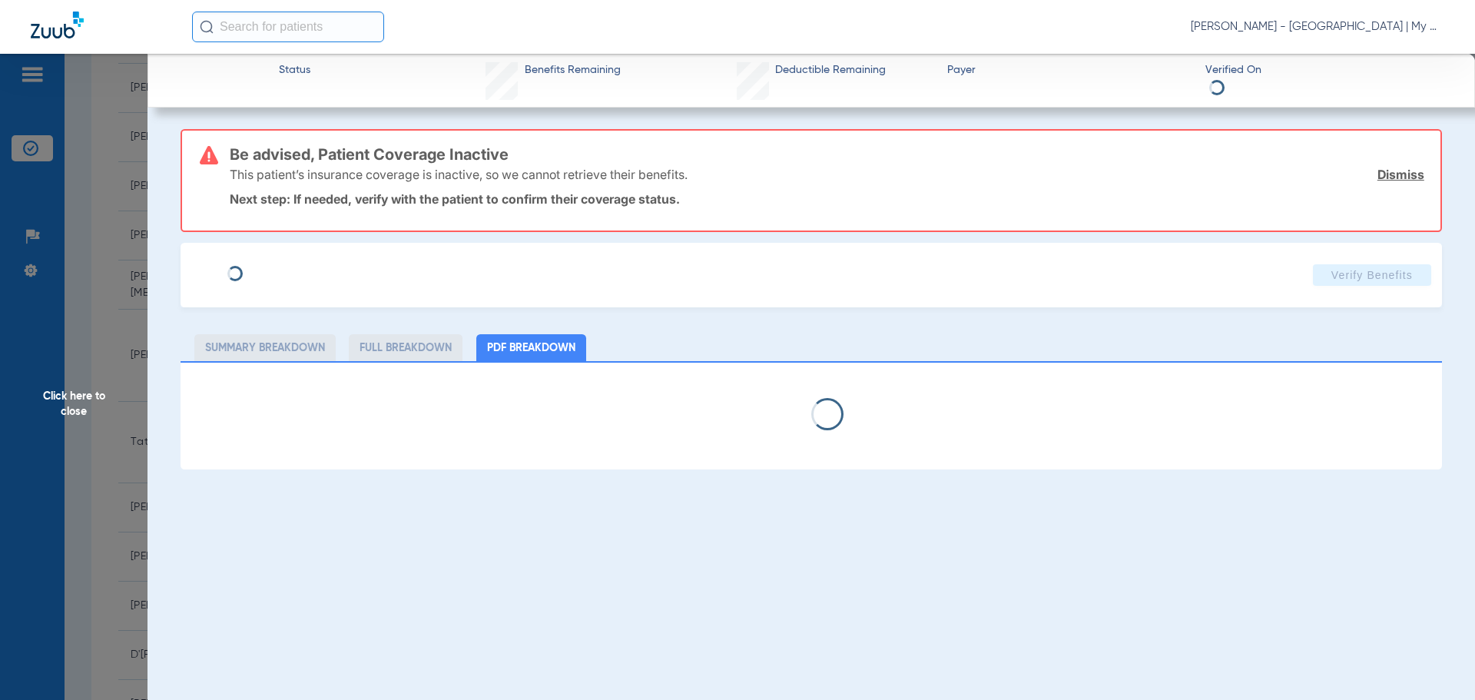
select select "page-width"
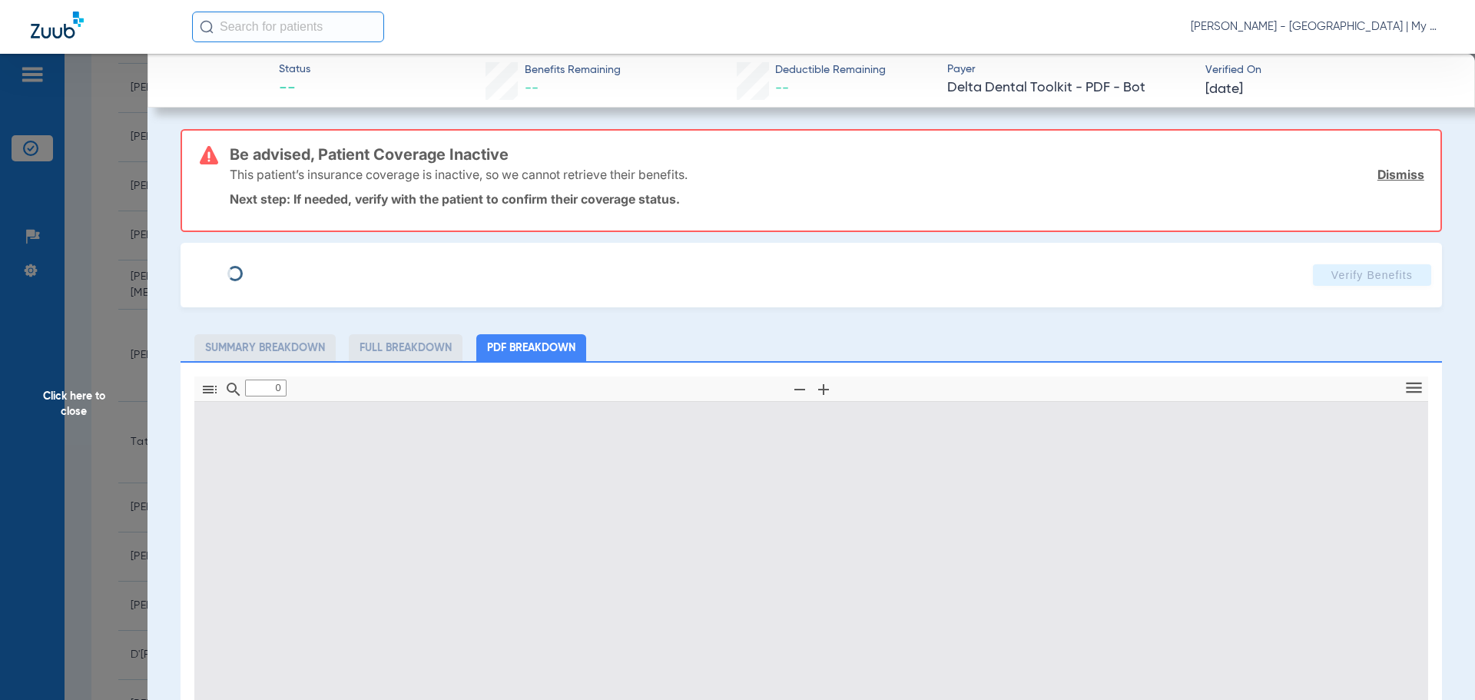
type input "1"
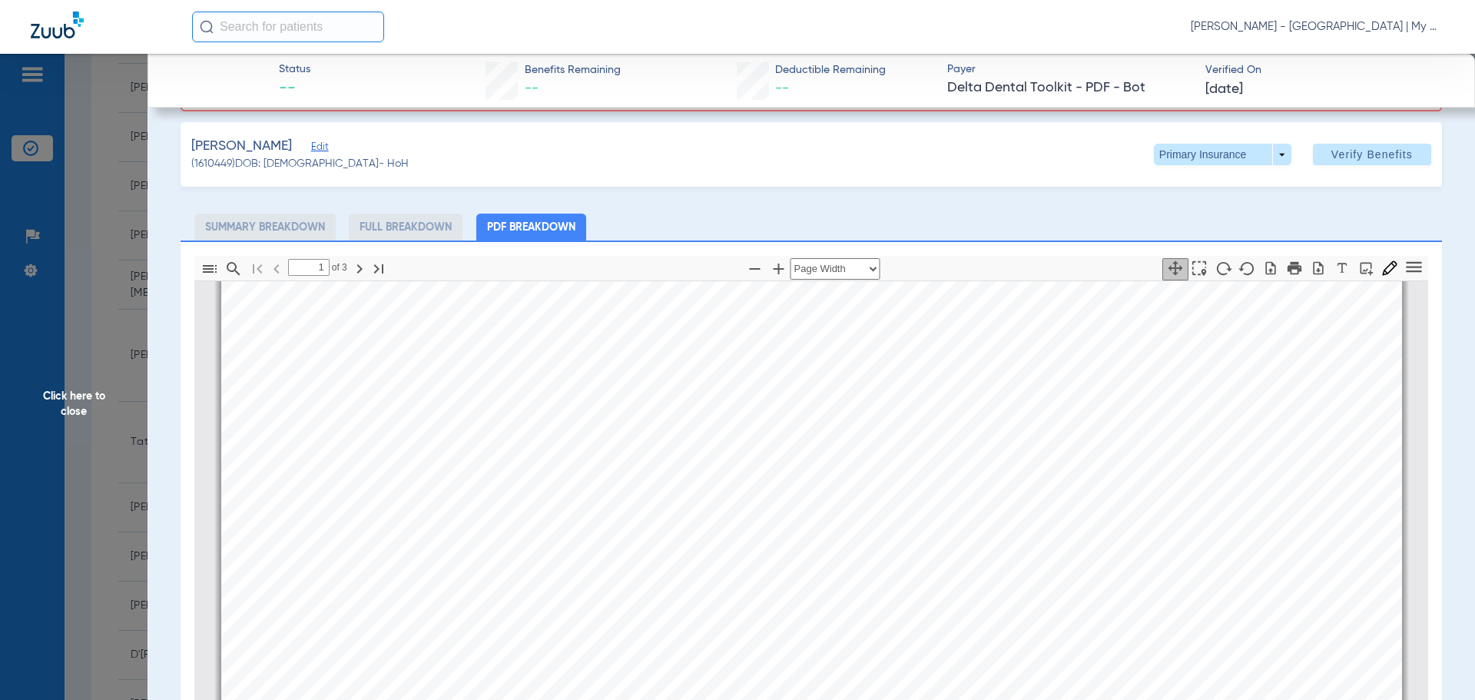
scroll to position [0, 0]
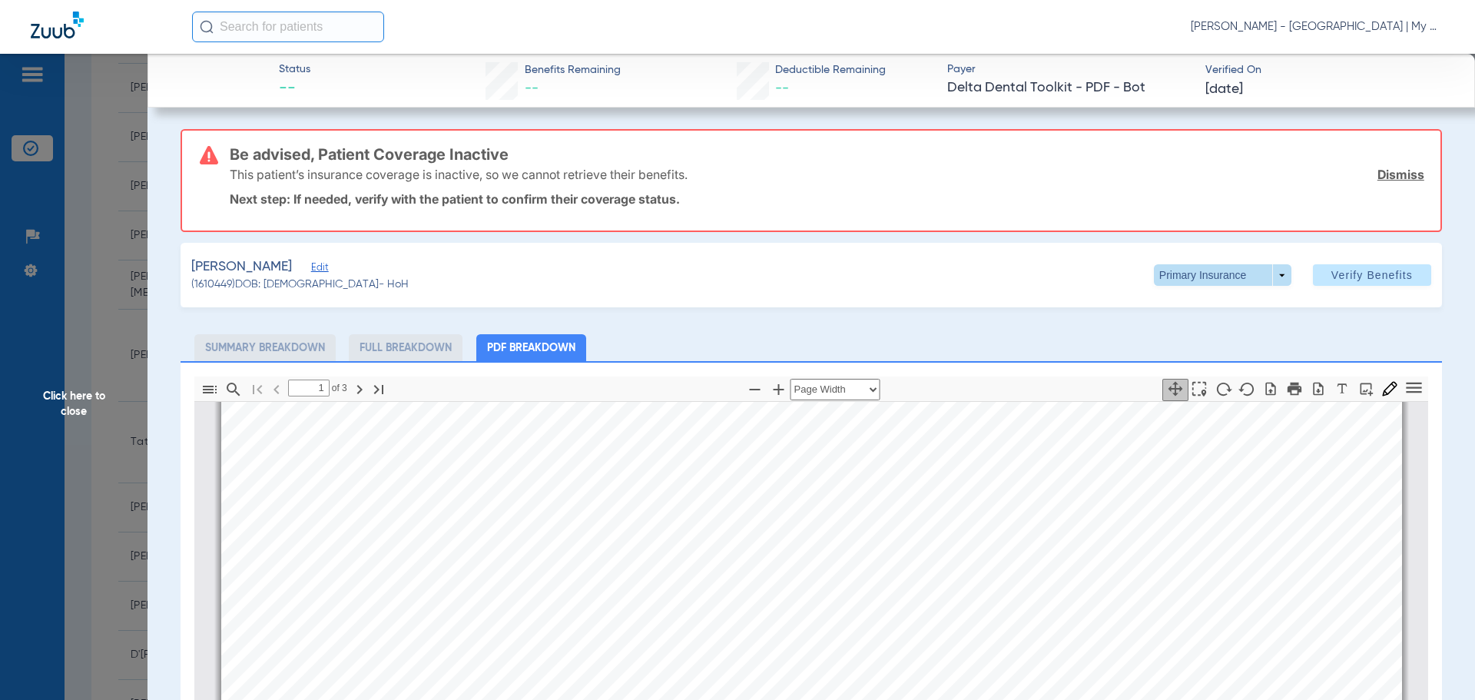
click at [1183, 273] on span at bounding box center [1222, 275] width 137 height 22
click at [1170, 327] on button "Secondary Insurance" at bounding box center [1206, 336] width 126 height 31
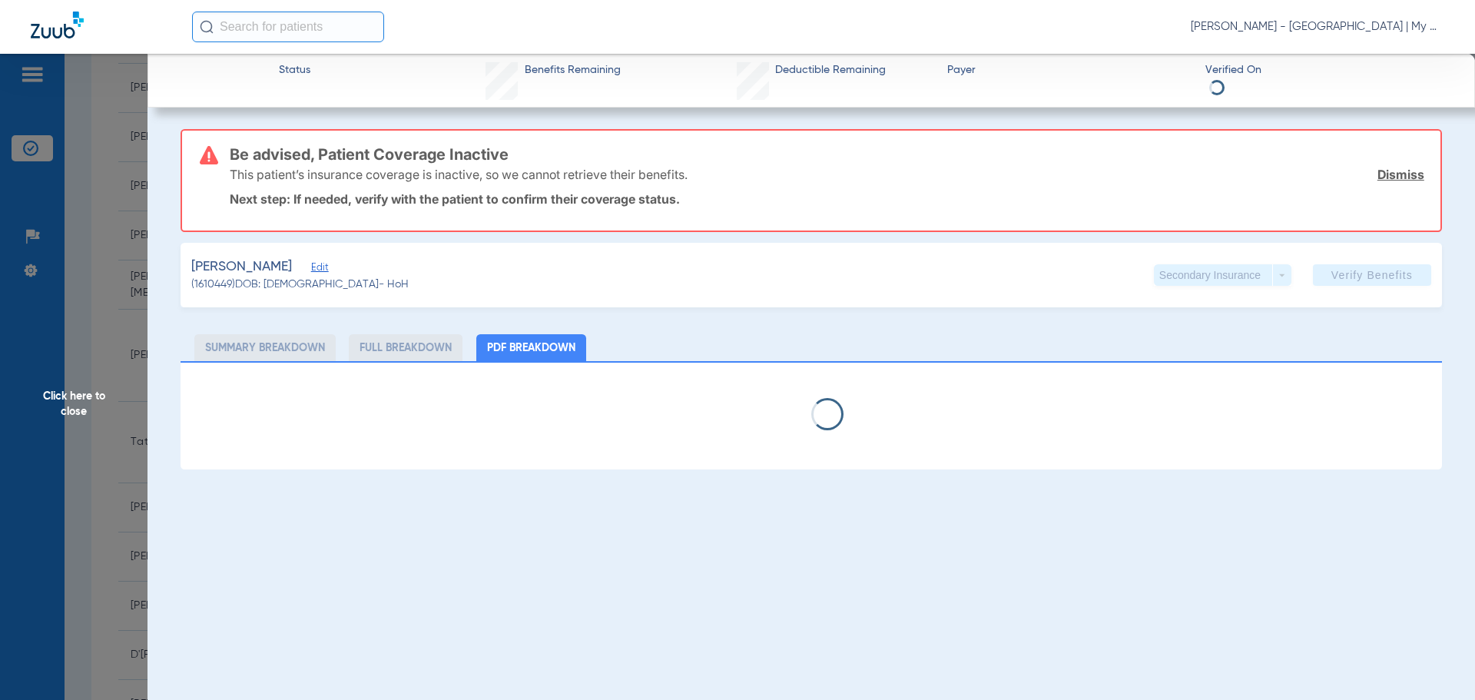
select select "page-width"
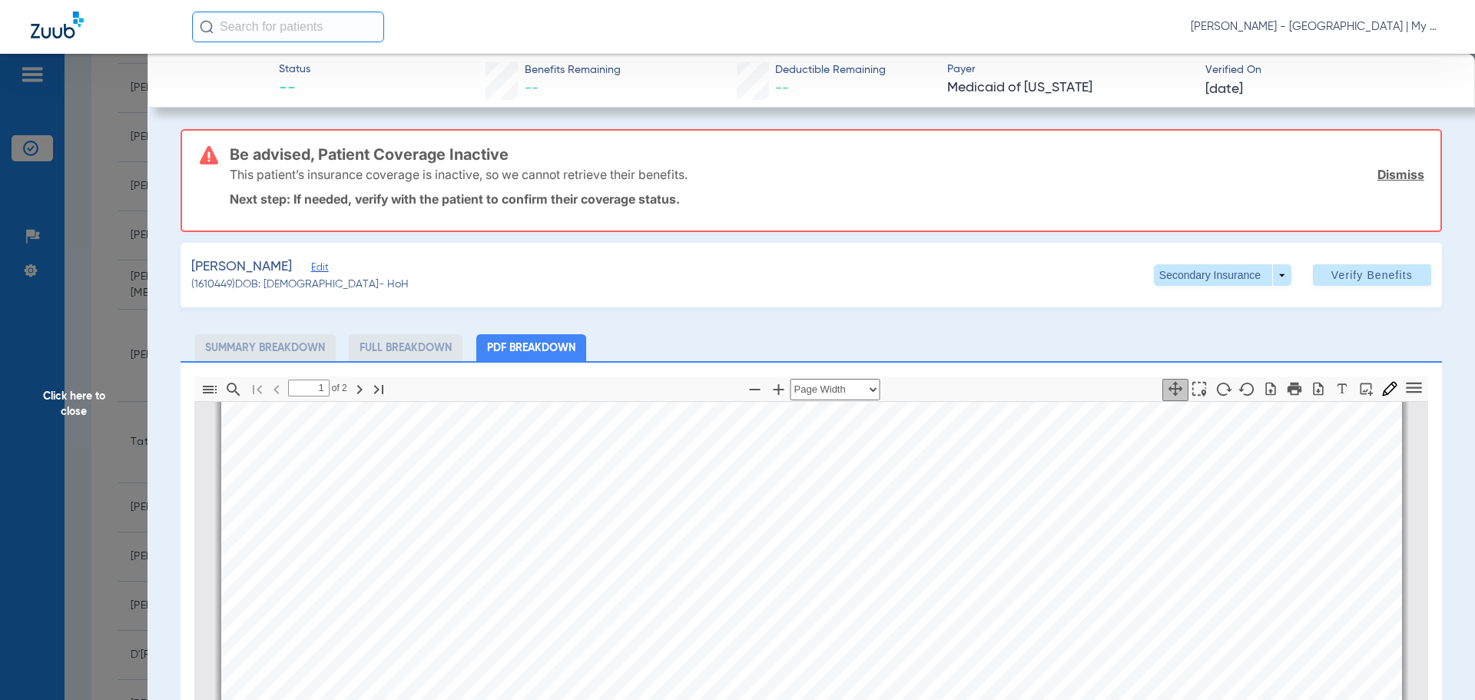
type input "2"
click at [1265, 283] on span at bounding box center [1222, 275] width 137 height 22
click at [1183, 309] on span "Primary Insurance" at bounding box center [1205, 305] width 101 height 11
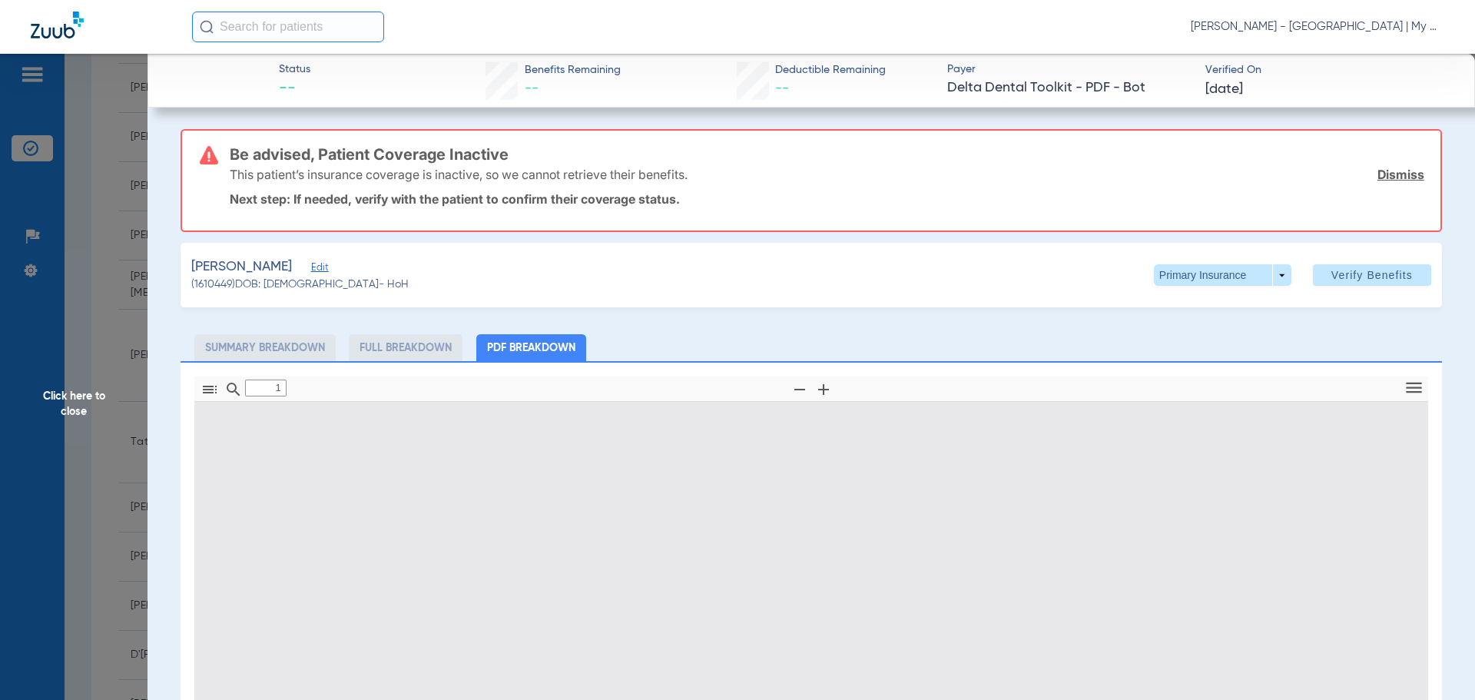
type input "0"
select select "page-width"
type input "1"
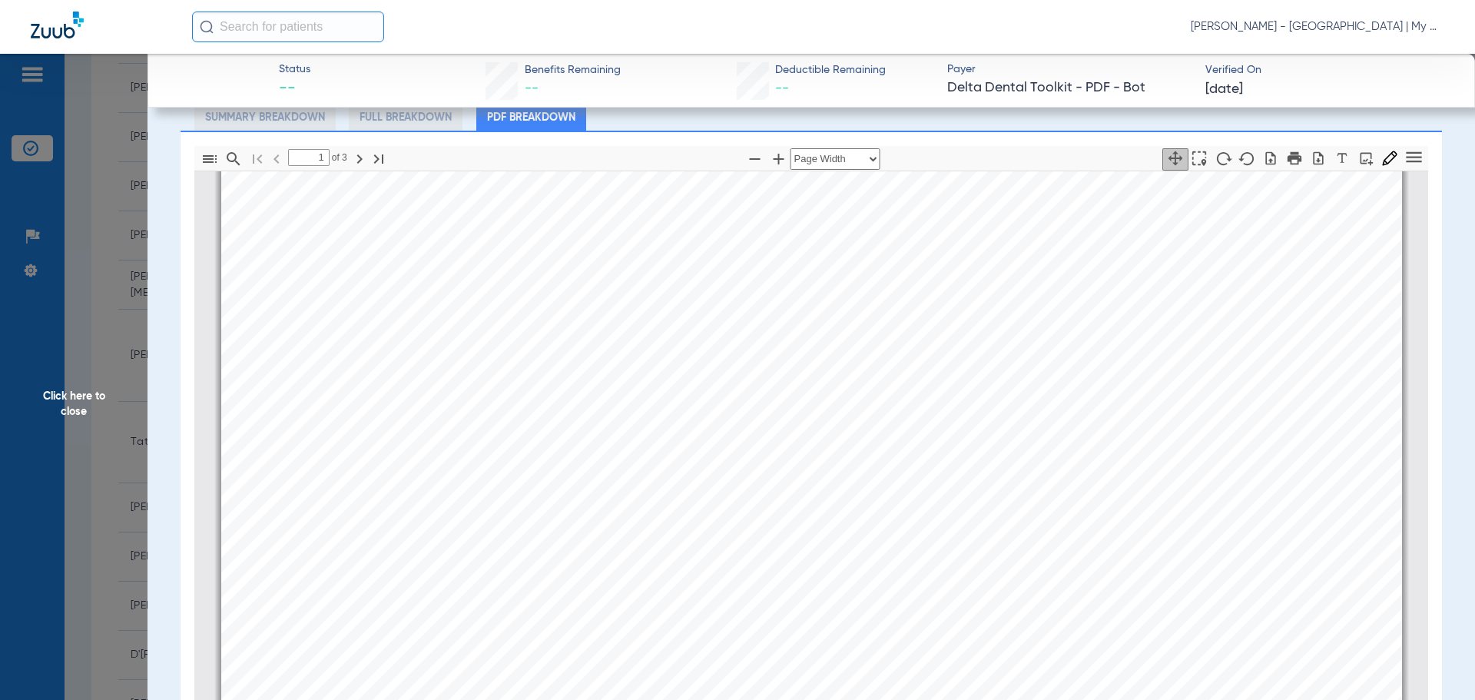
scroll to position [8, 0]
click at [48, 381] on span "Click here to close" at bounding box center [73, 404] width 147 height 700
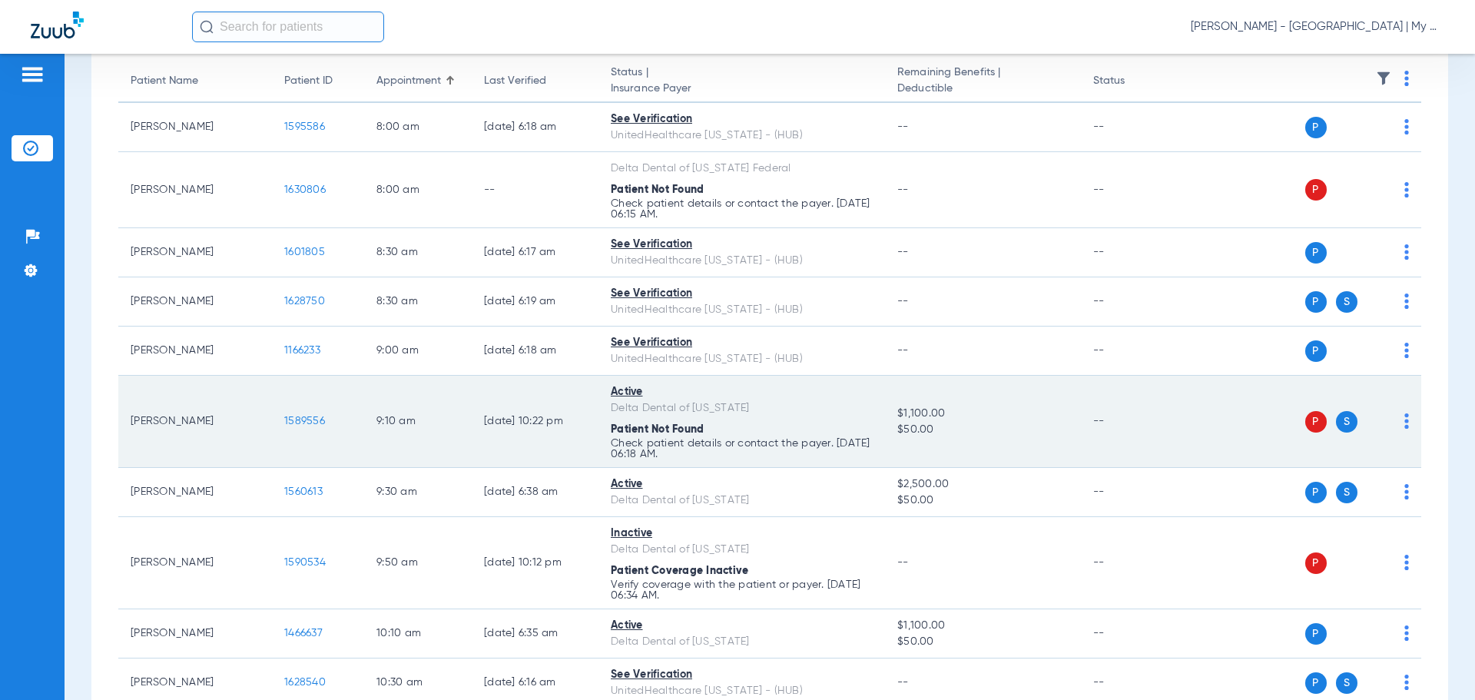
scroll to position [0, 0]
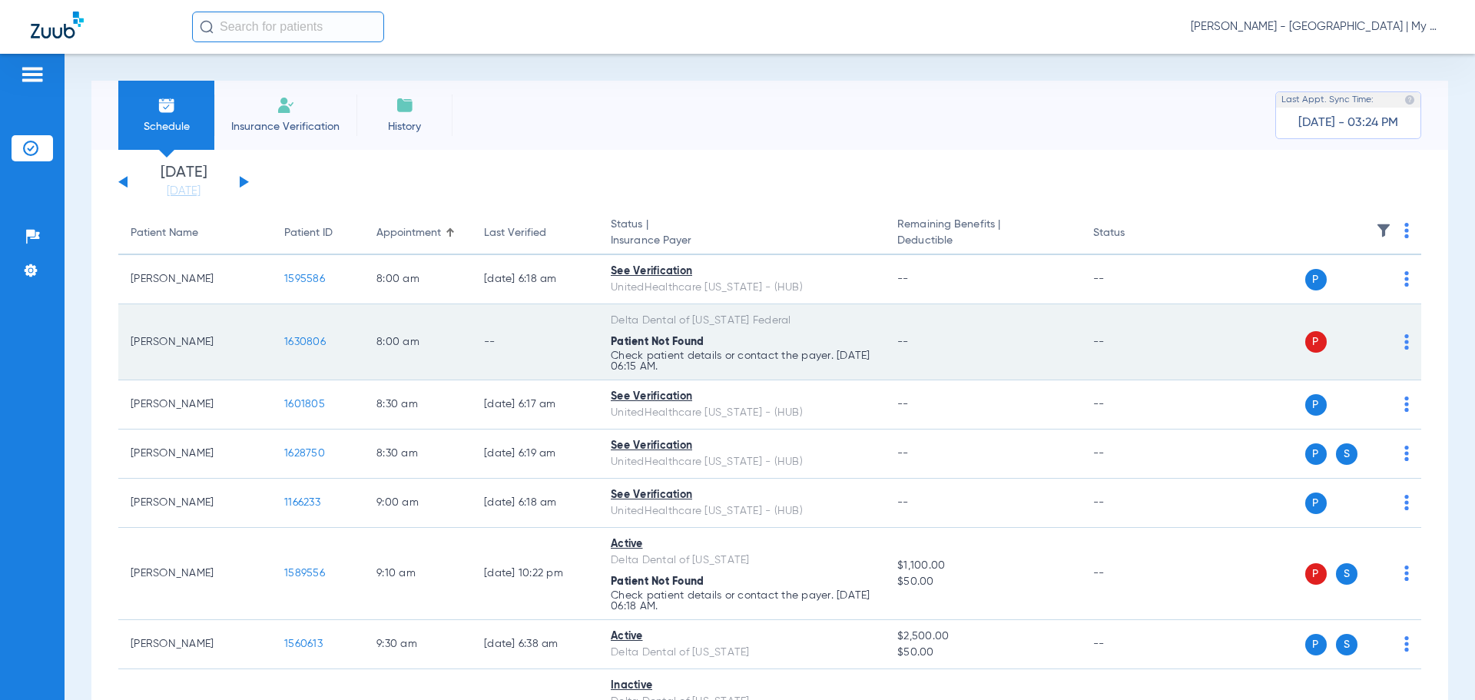
click at [303, 339] on span "1630806" at bounding box center [304, 341] width 41 height 11
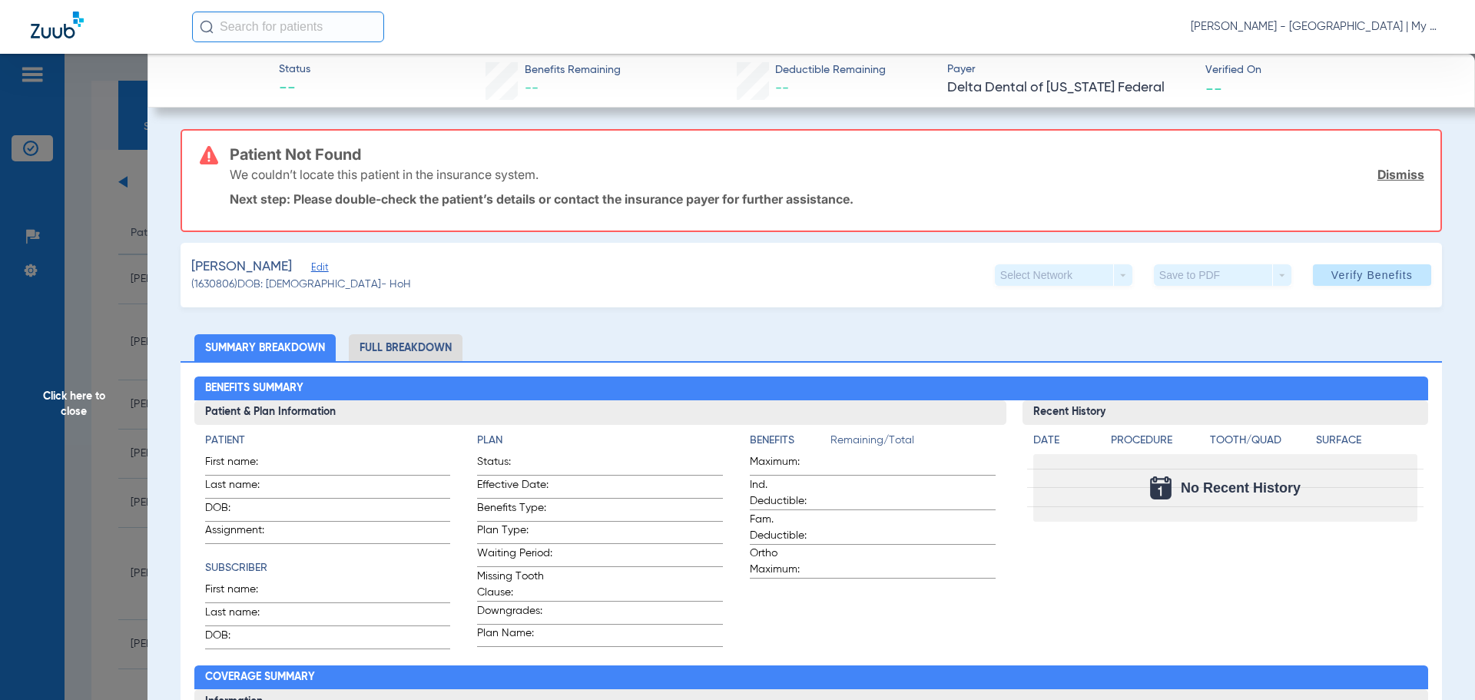
click at [101, 393] on span "Click here to close" at bounding box center [73, 404] width 147 height 700
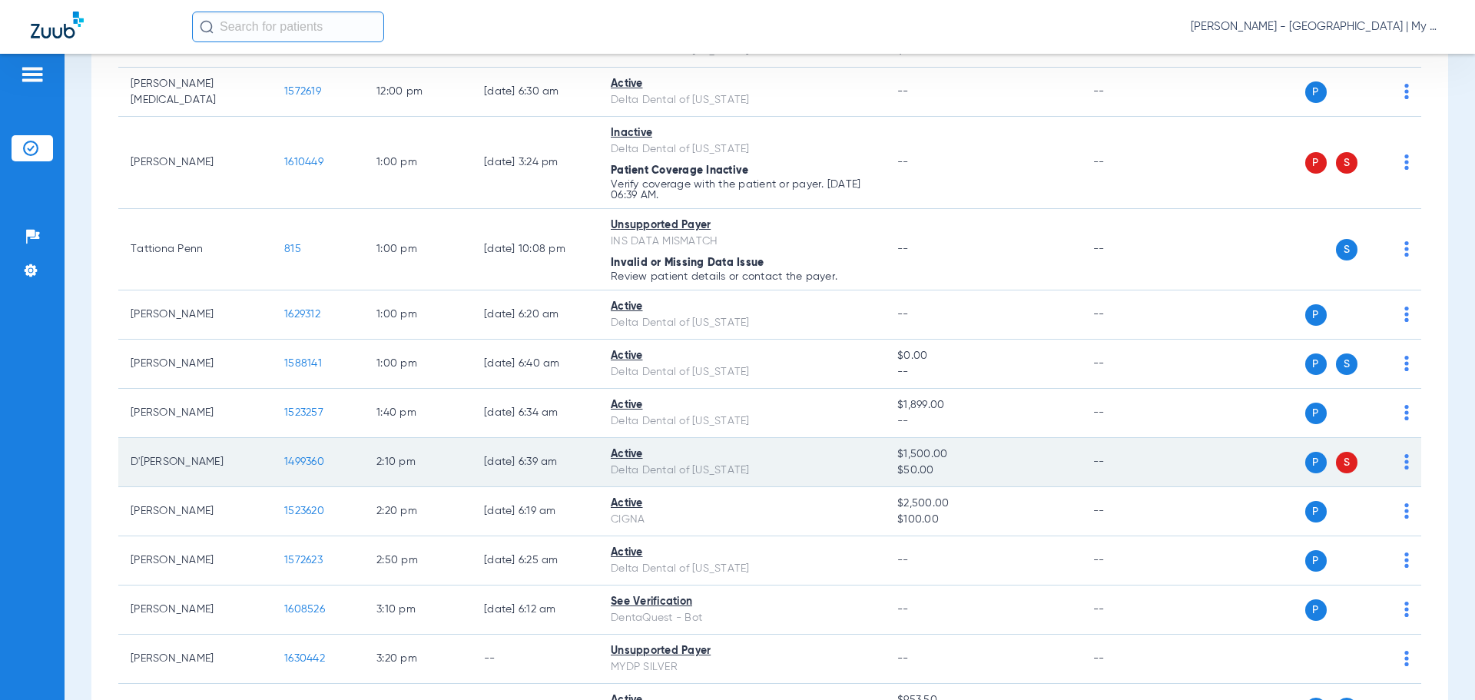
scroll to position [1075, 0]
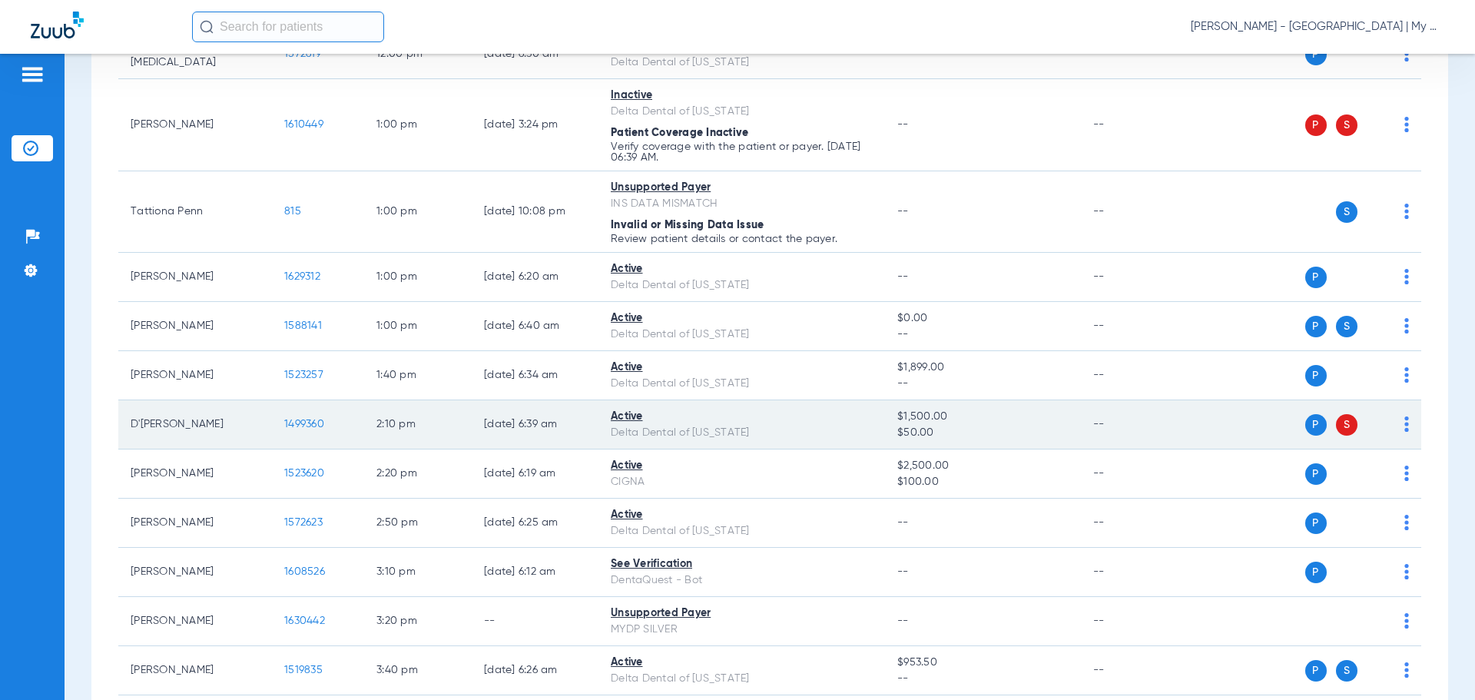
click at [309, 425] on span "1499360" at bounding box center [304, 424] width 40 height 11
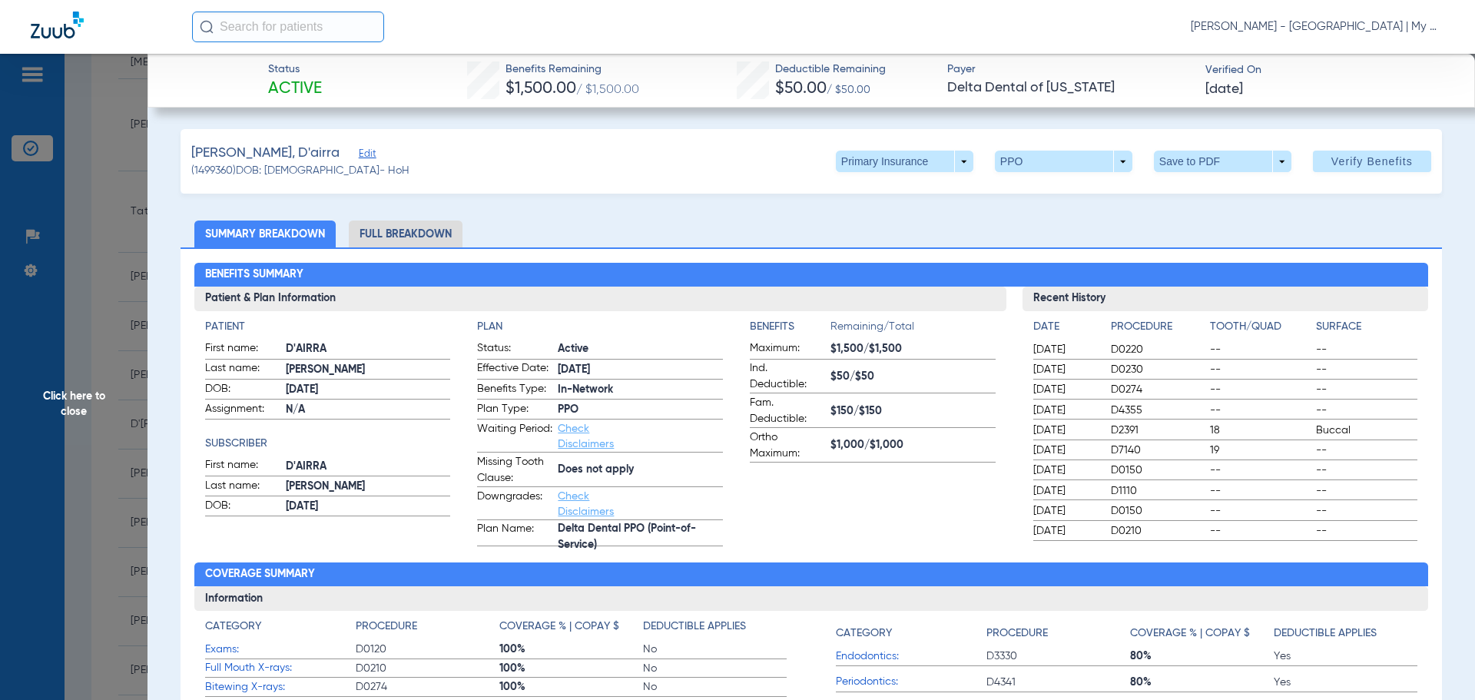
click at [422, 235] on li "Full Breakdown" at bounding box center [406, 233] width 114 height 27
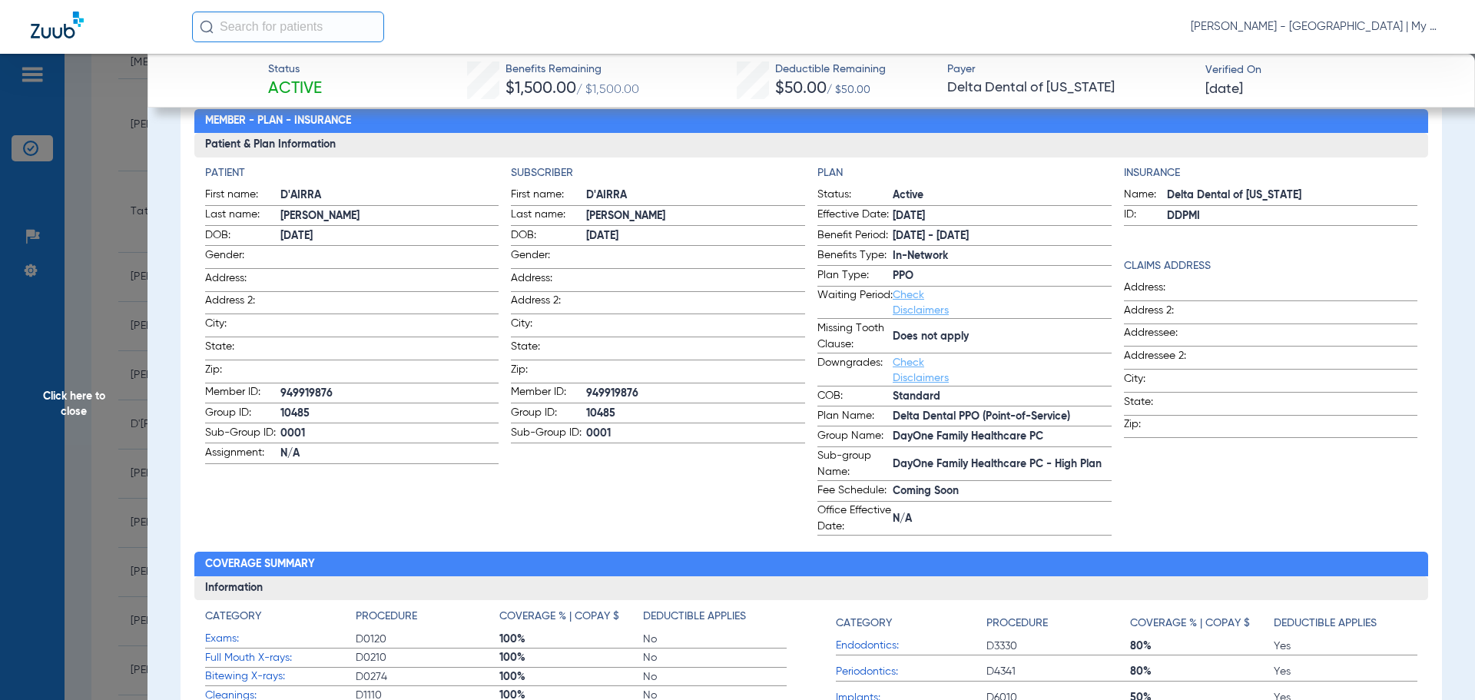
scroll to position [77, 0]
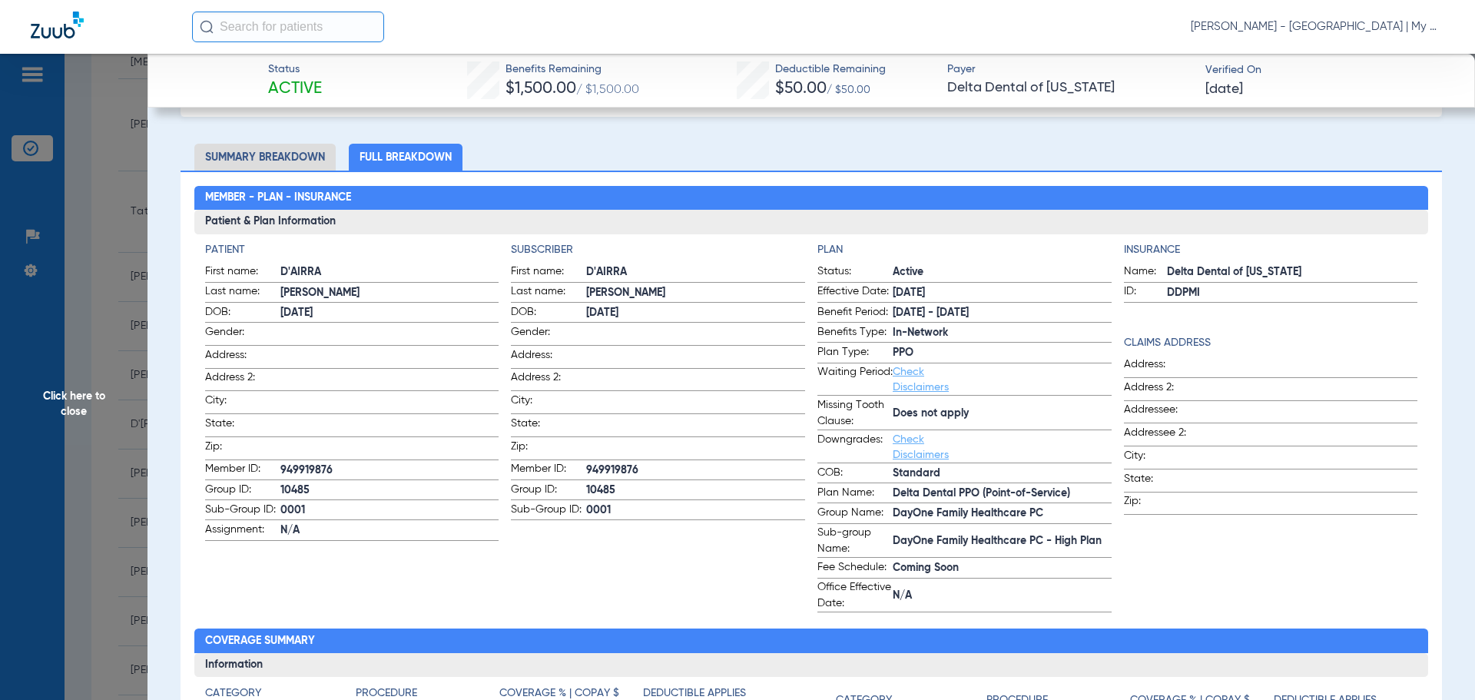
click at [290, 462] on span "949919876" at bounding box center [389, 470] width 219 height 16
copy span "949919876"
click at [42, 424] on span "Click here to close" at bounding box center [73, 404] width 147 height 700
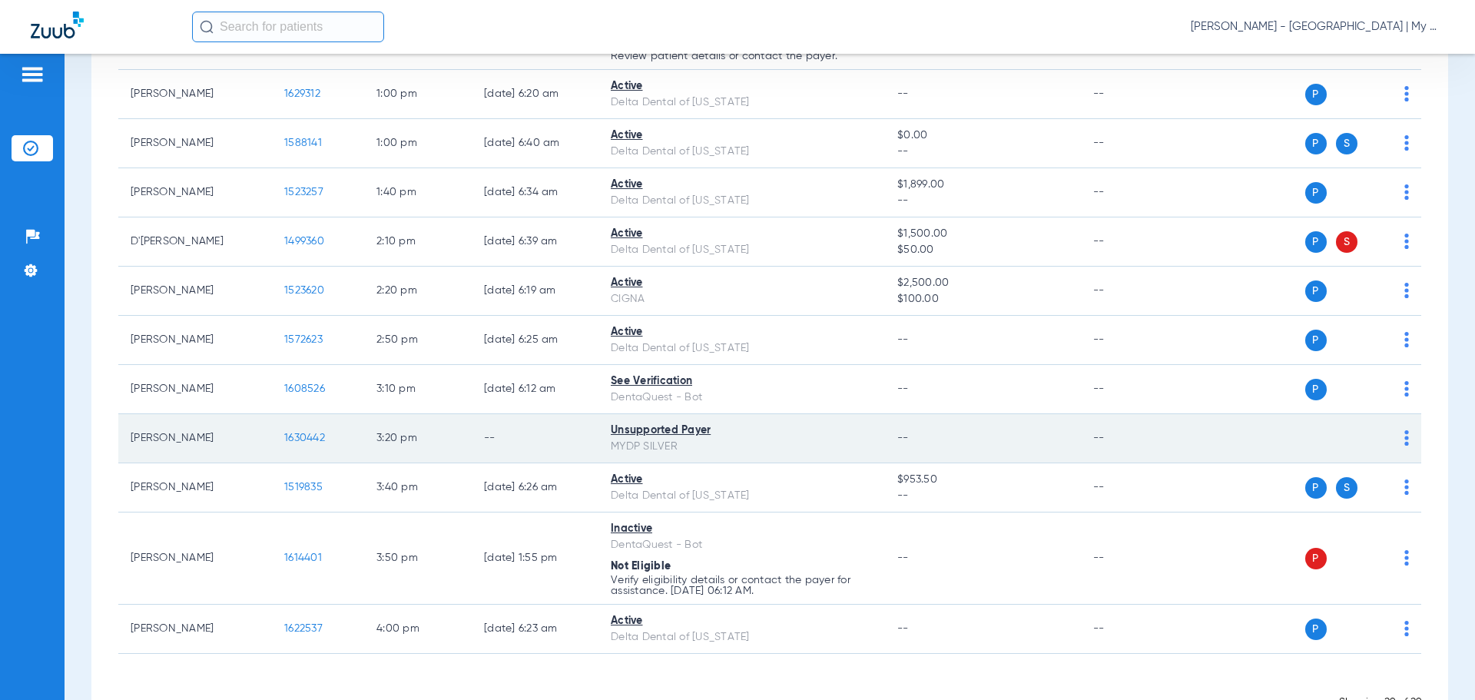
scroll to position [1306, 0]
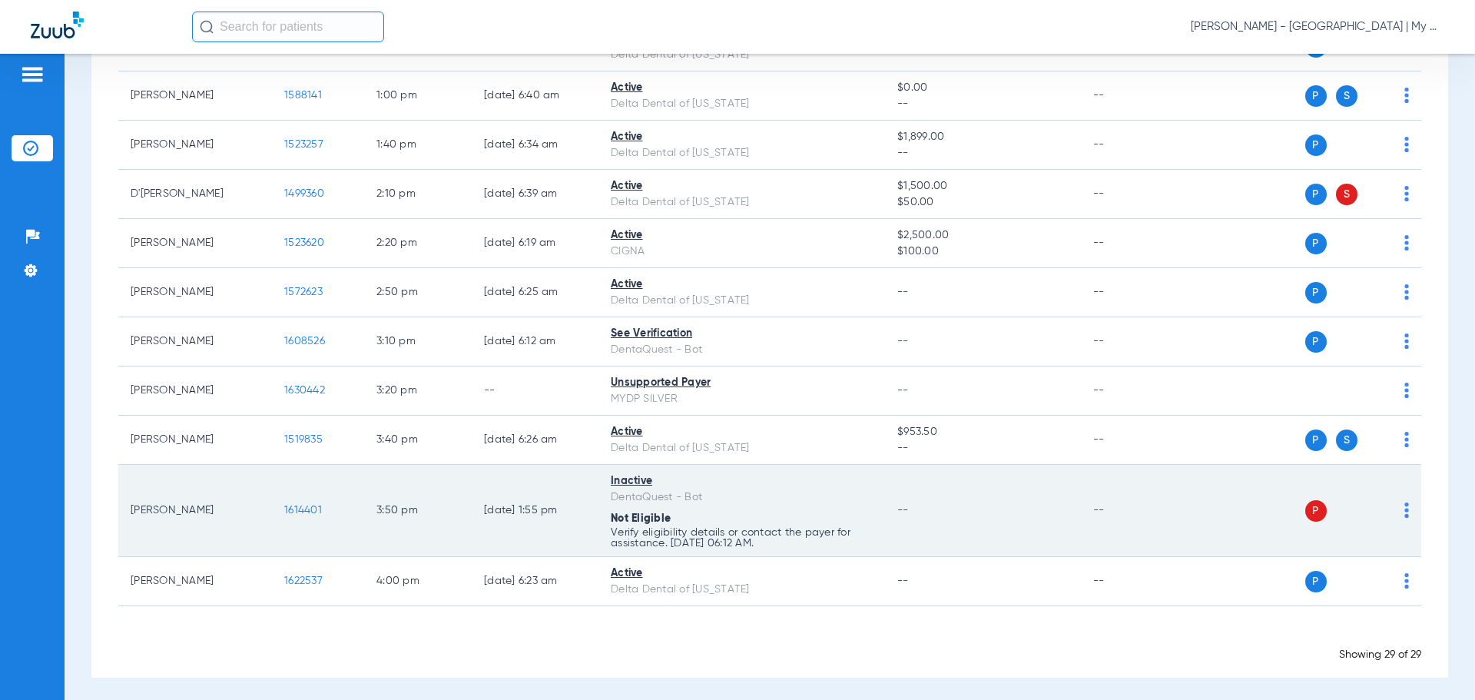
click at [304, 505] on span "1614401" at bounding box center [303, 510] width 38 height 11
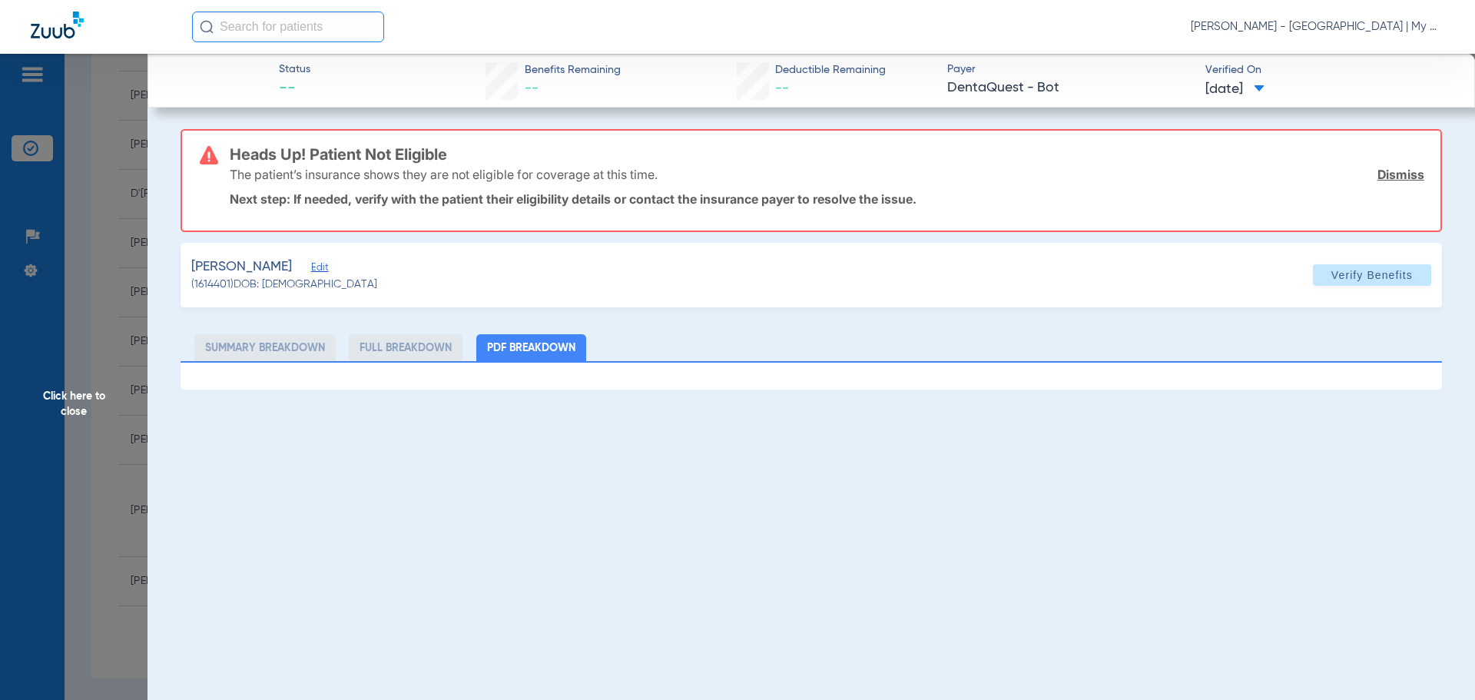
click at [47, 384] on span "Click here to close" at bounding box center [73, 404] width 147 height 700
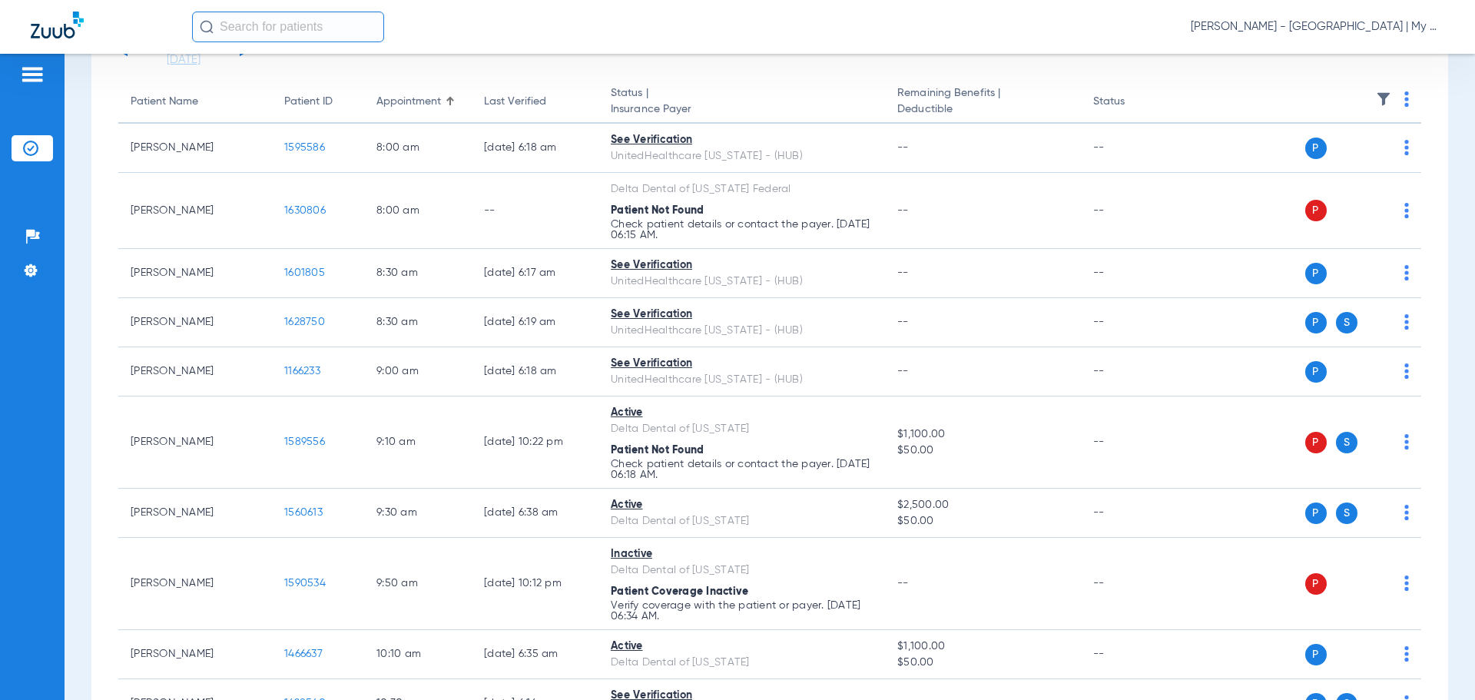
scroll to position [0, 0]
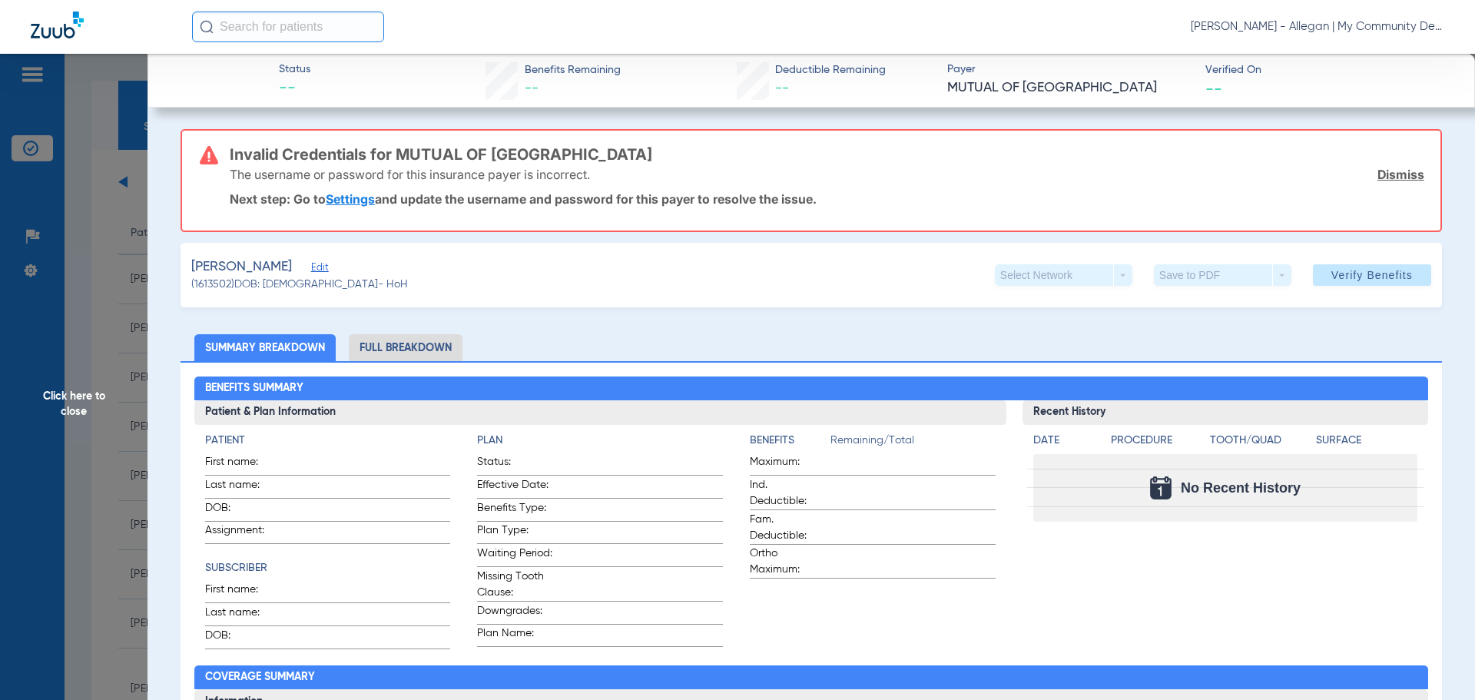
scroll to position [1590, 0]
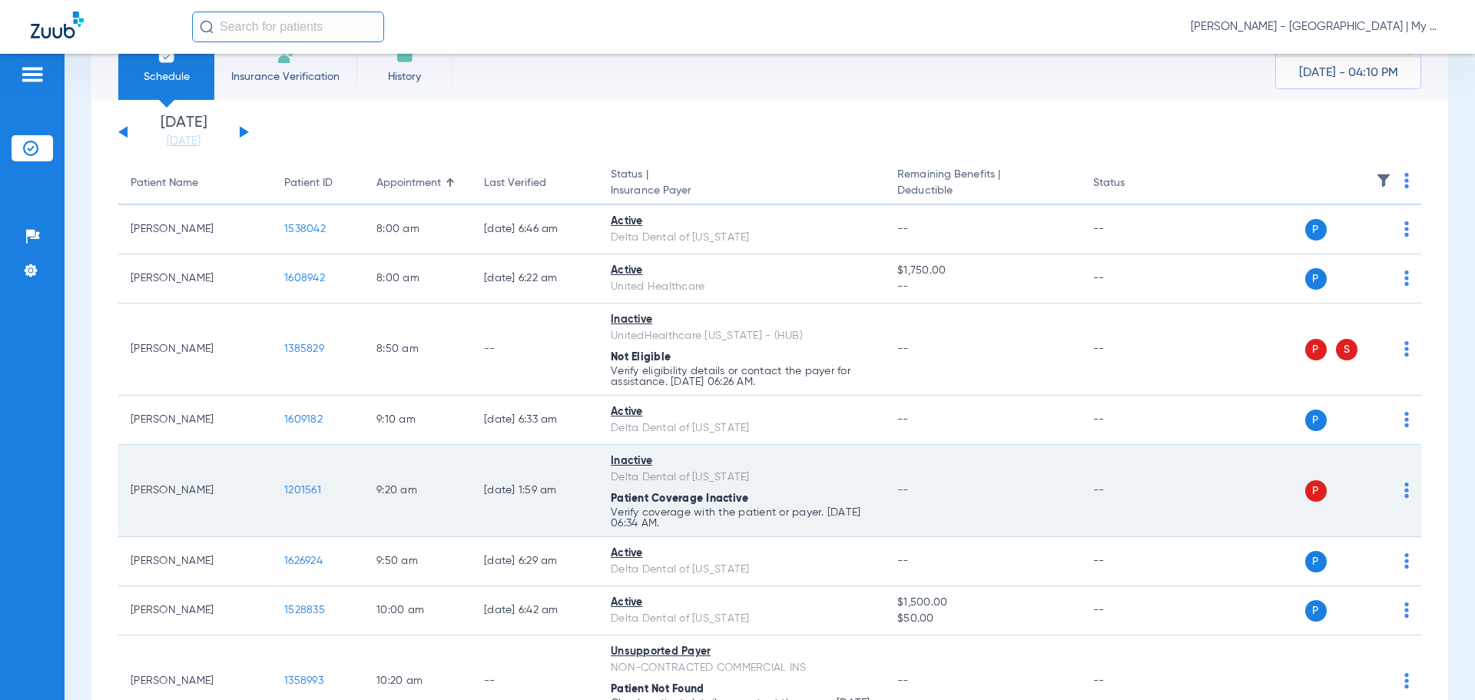
scroll to position [77, 0]
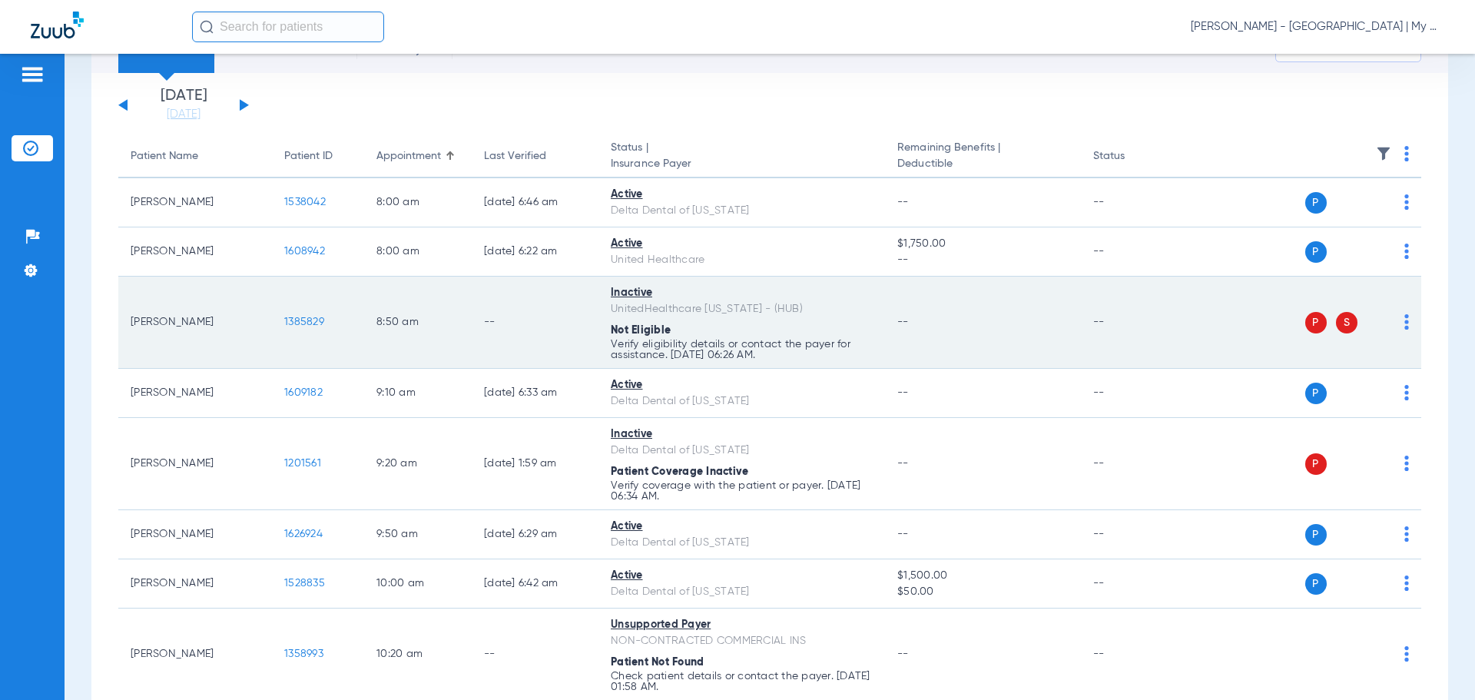
click at [311, 319] on span "1385829" at bounding box center [304, 321] width 40 height 11
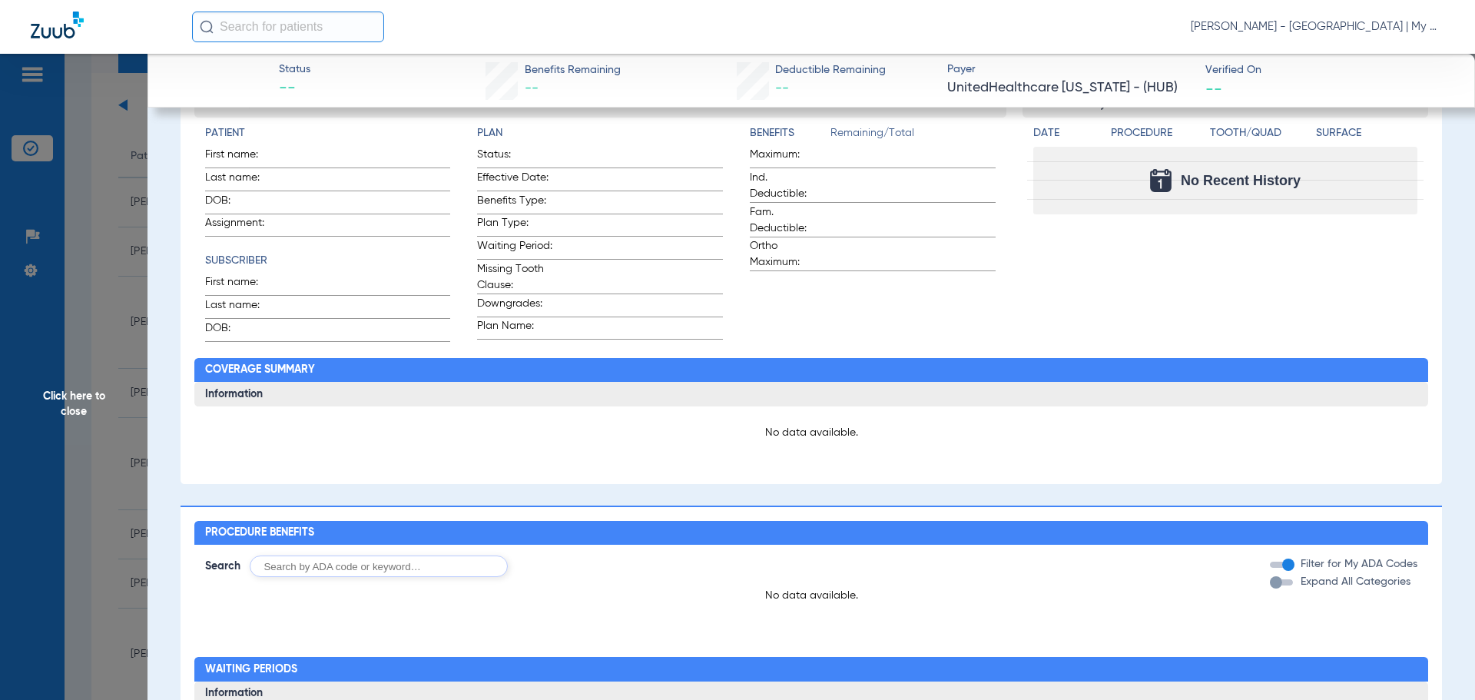
scroll to position [0, 0]
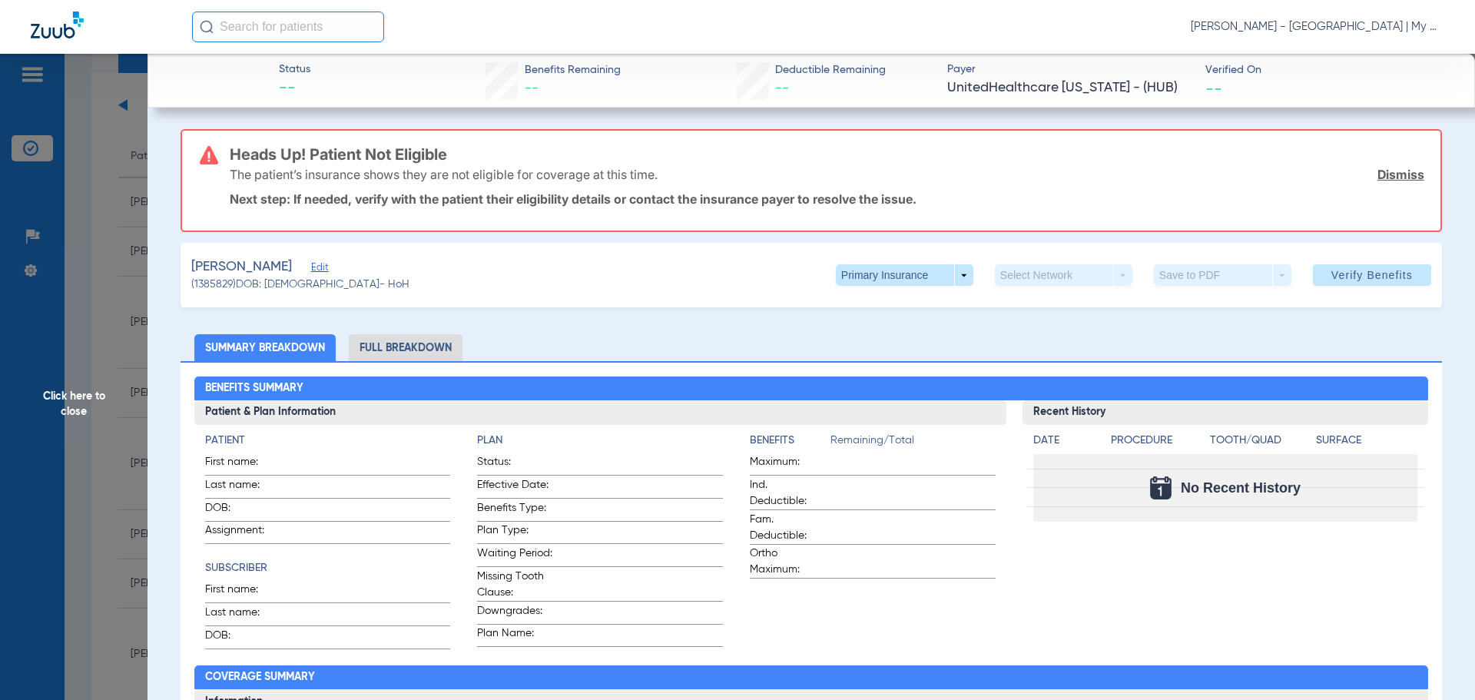
click at [111, 229] on span "Click here to close" at bounding box center [73, 404] width 147 height 700
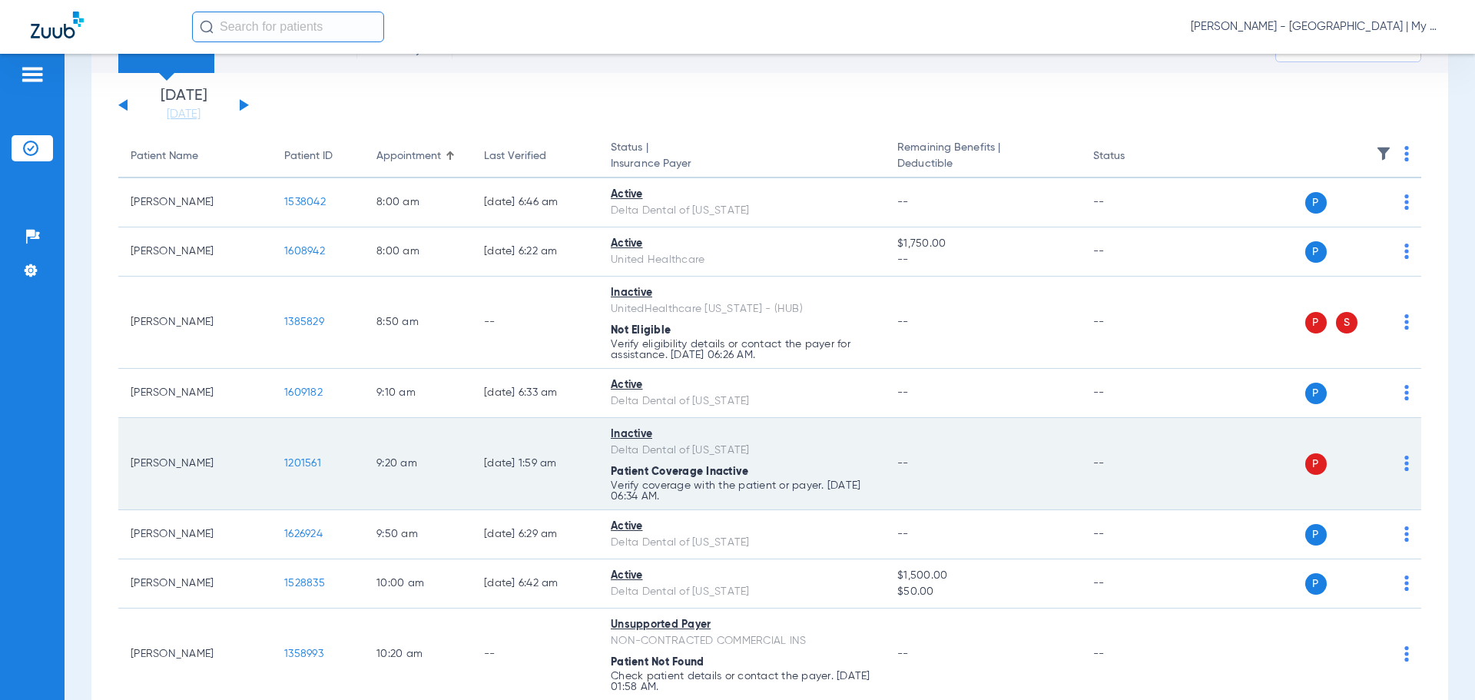
click at [293, 463] on span "1201561" at bounding box center [302, 463] width 37 height 11
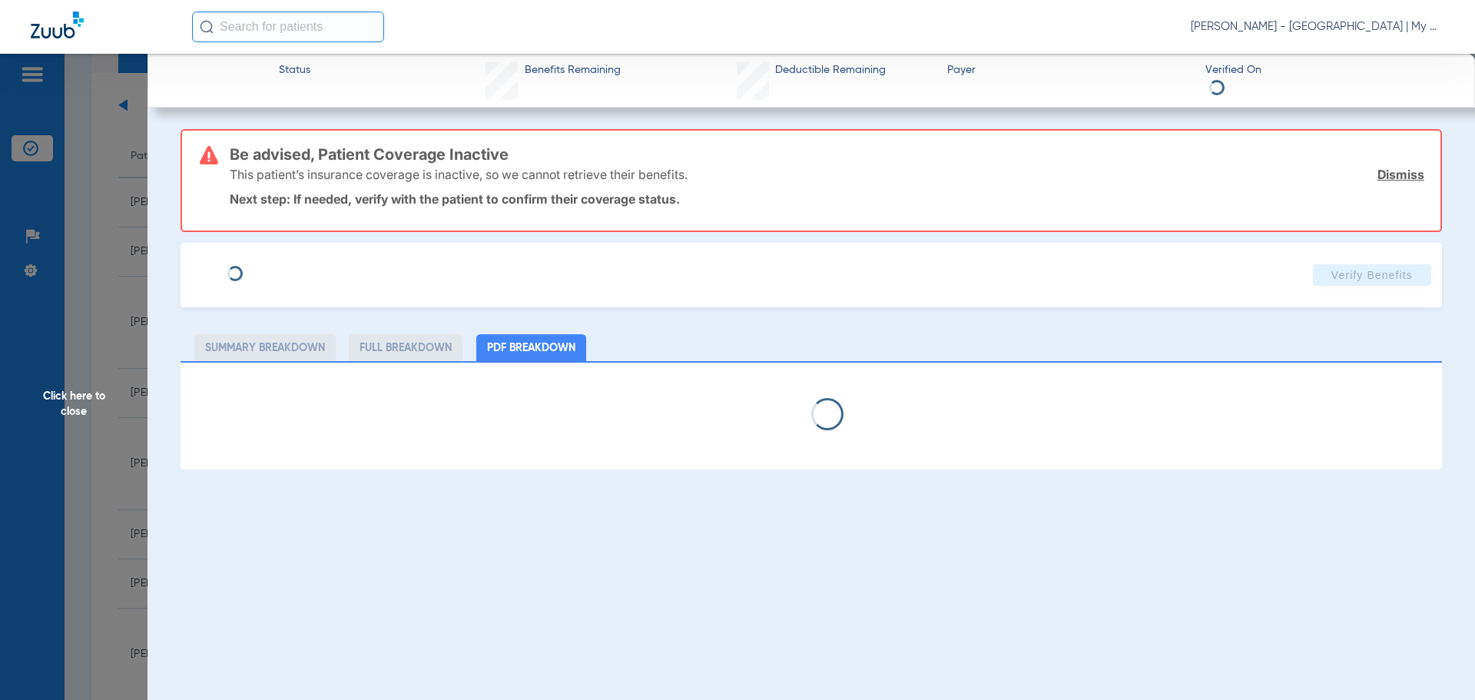
select select "page-width"
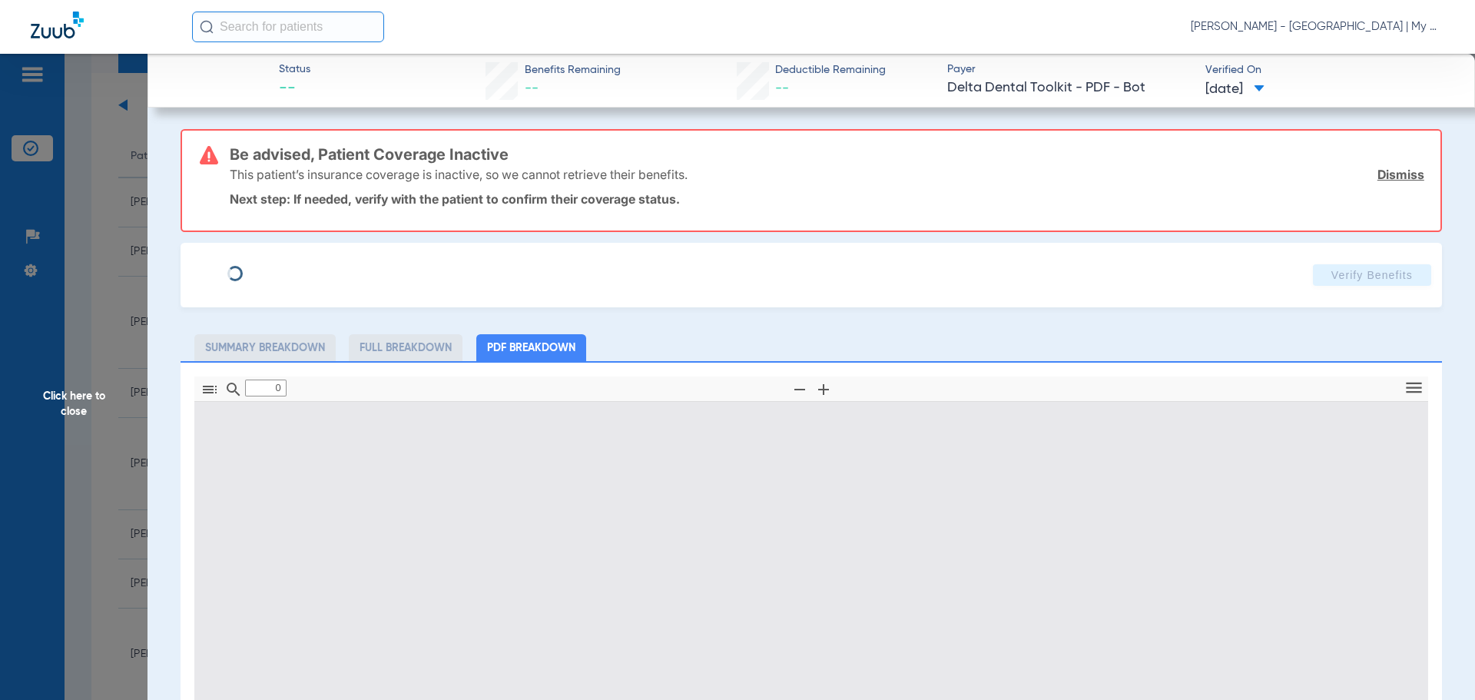
type input "1"
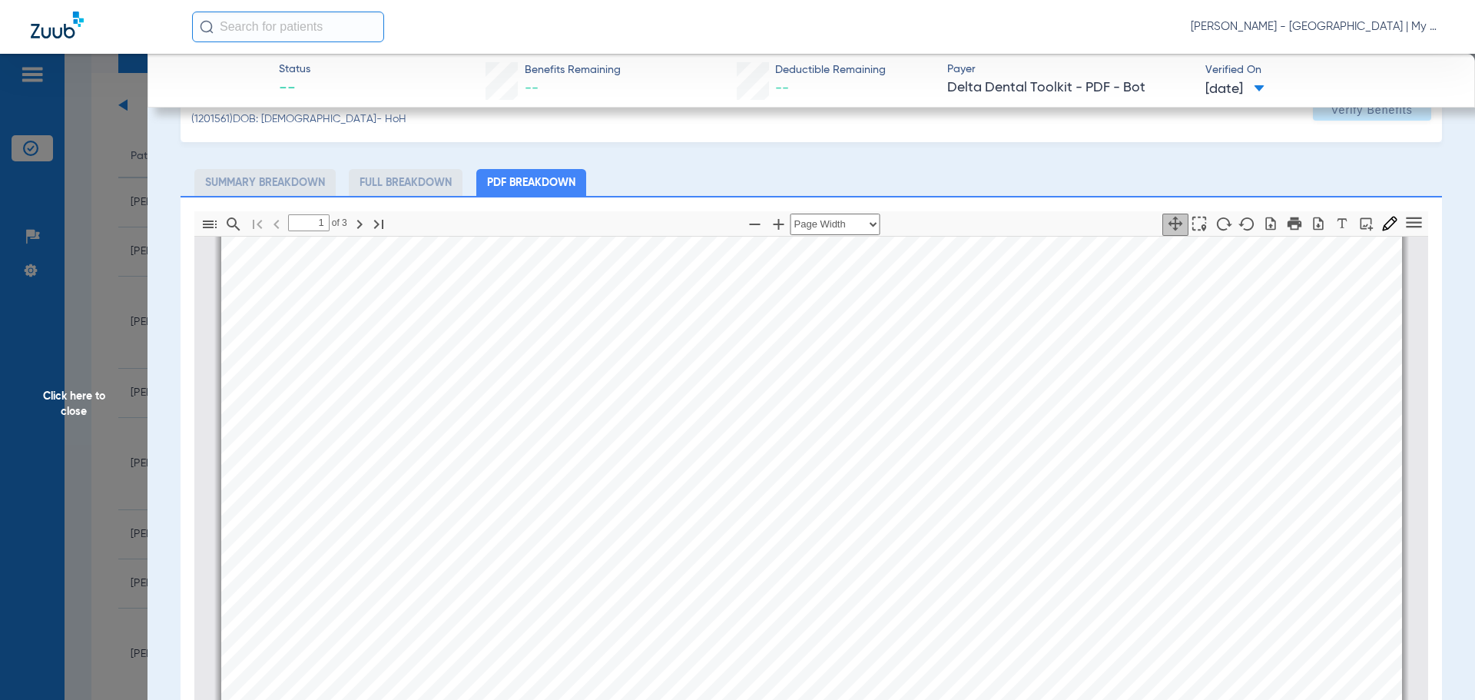
scroll to position [336, 0]
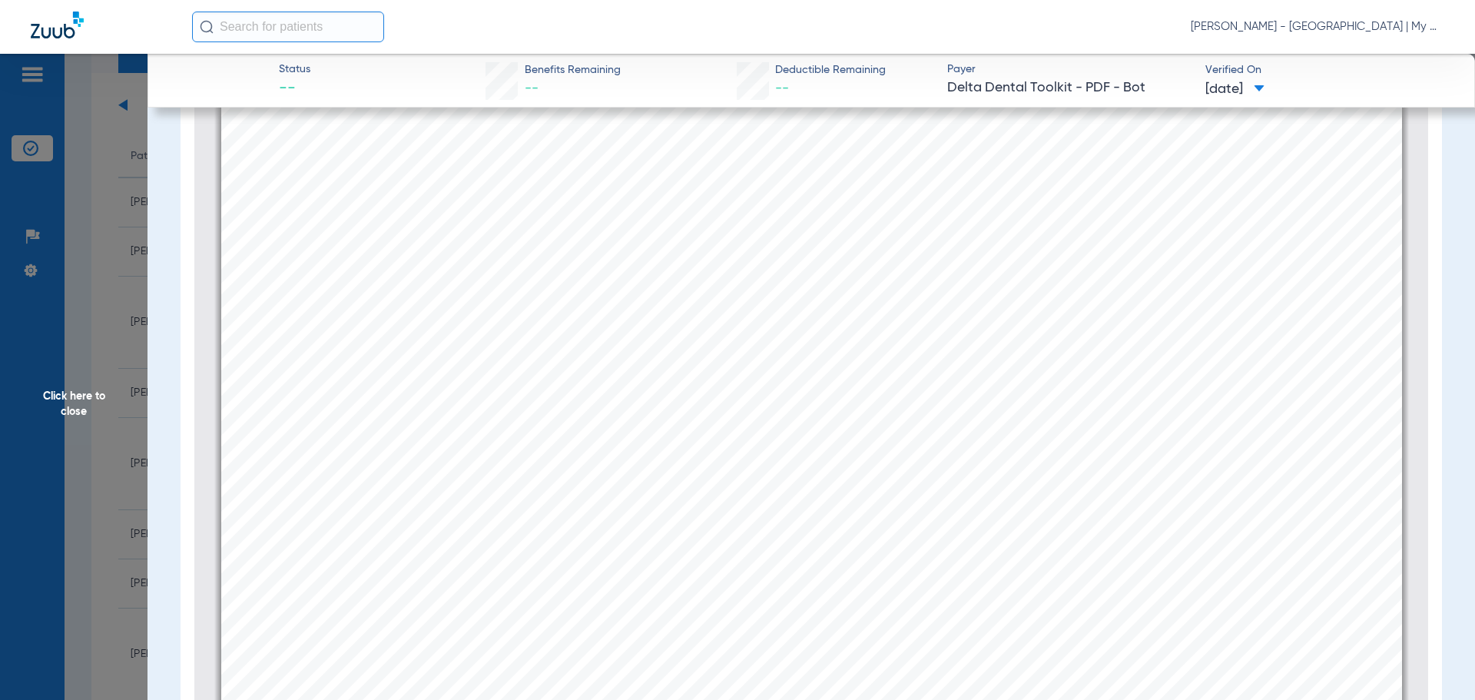
click at [45, 382] on span "Click here to close" at bounding box center [73, 404] width 147 height 700
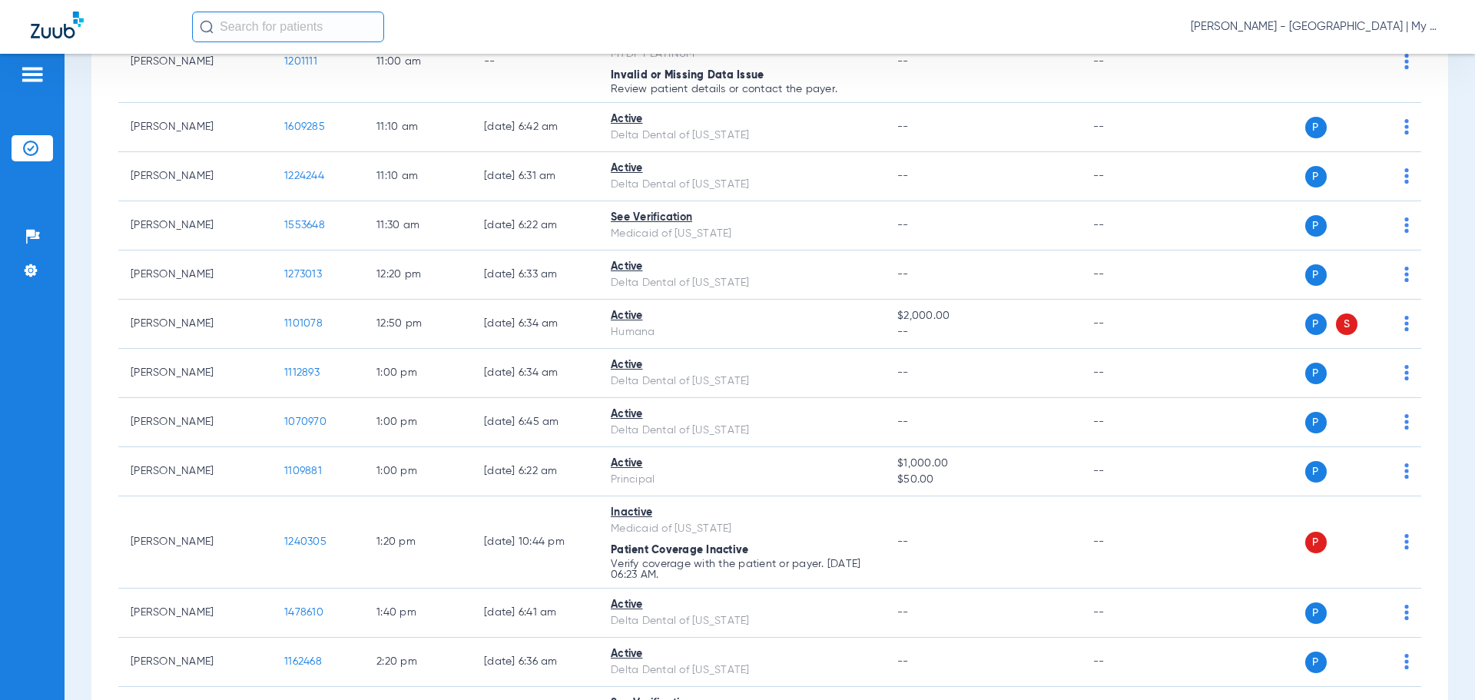
scroll to position [845, 0]
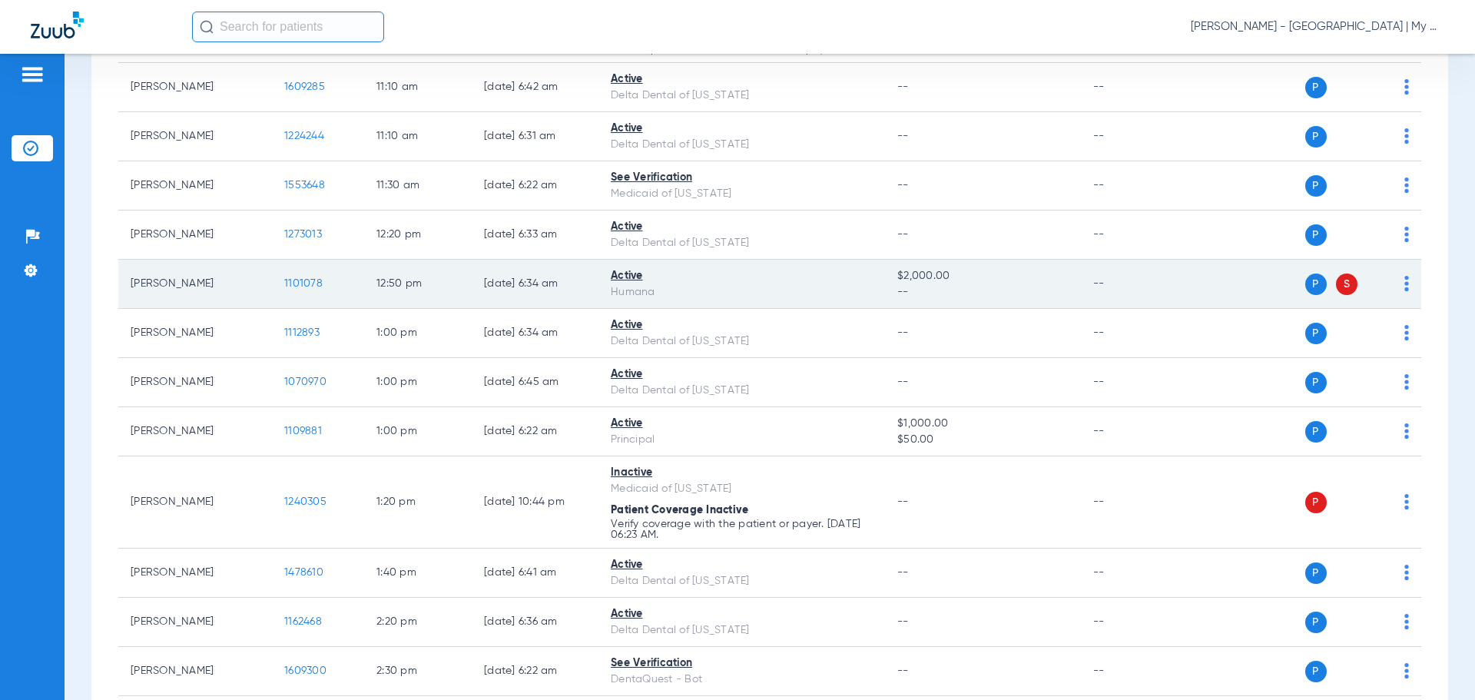
click at [296, 282] on span "1101078" at bounding box center [303, 283] width 38 height 11
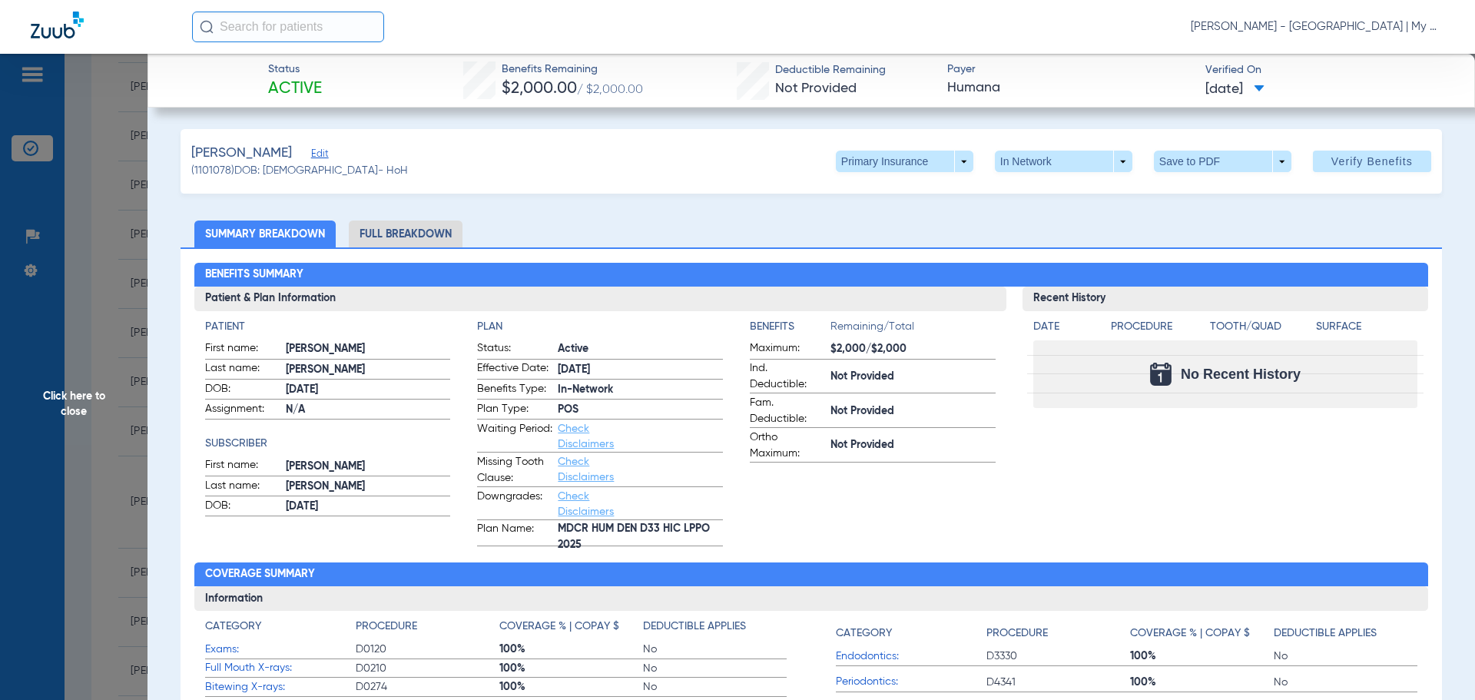
click at [399, 237] on li "Full Breakdown" at bounding box center [406, 233] width 114 height 27
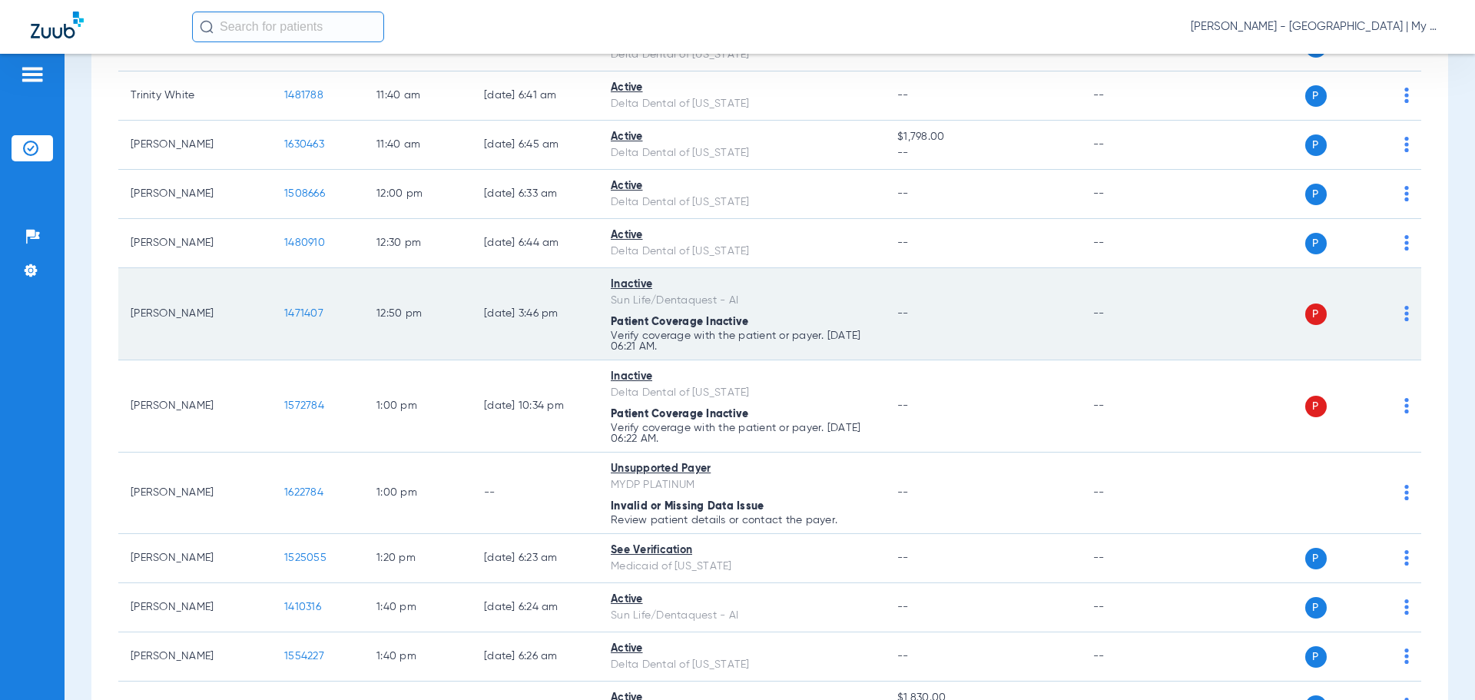
scroll to position [998, 0]
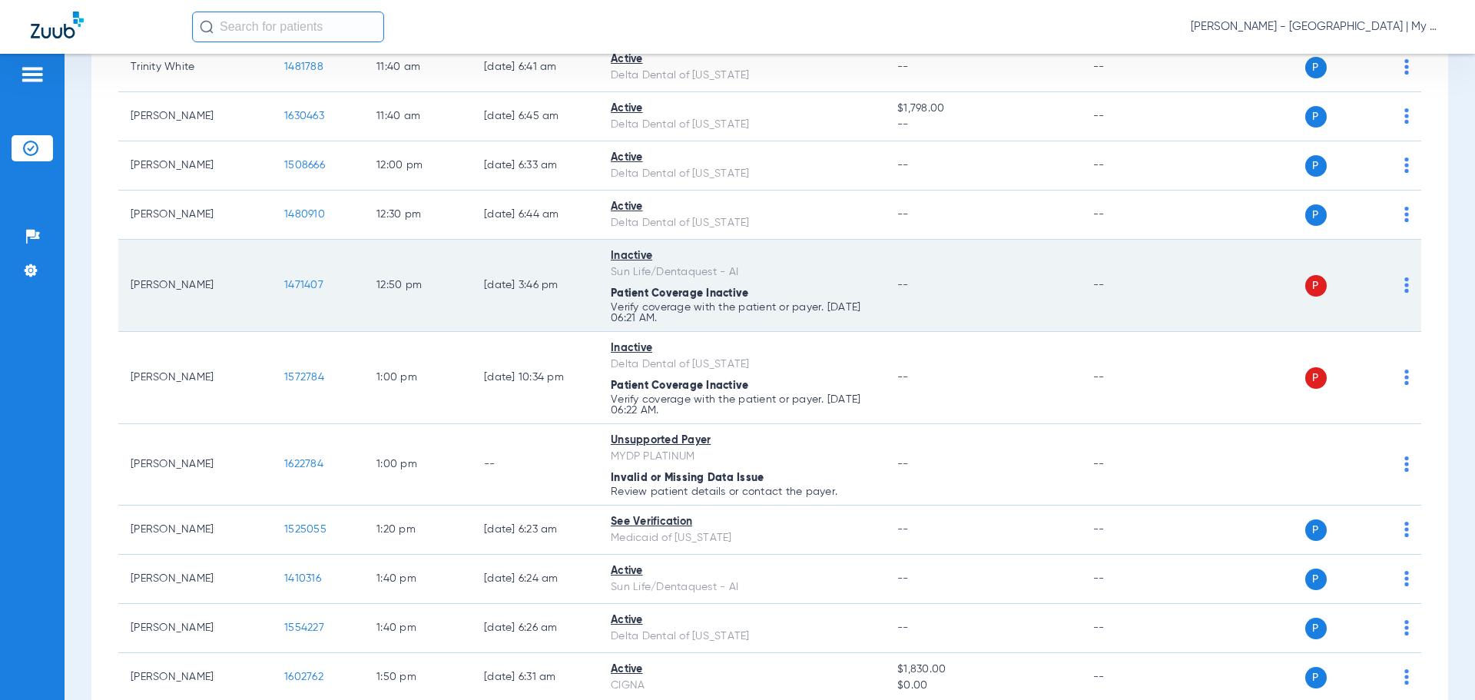
click at [309, 283] on span "1471407" at bounding box center [303, 285] width 39 height 11
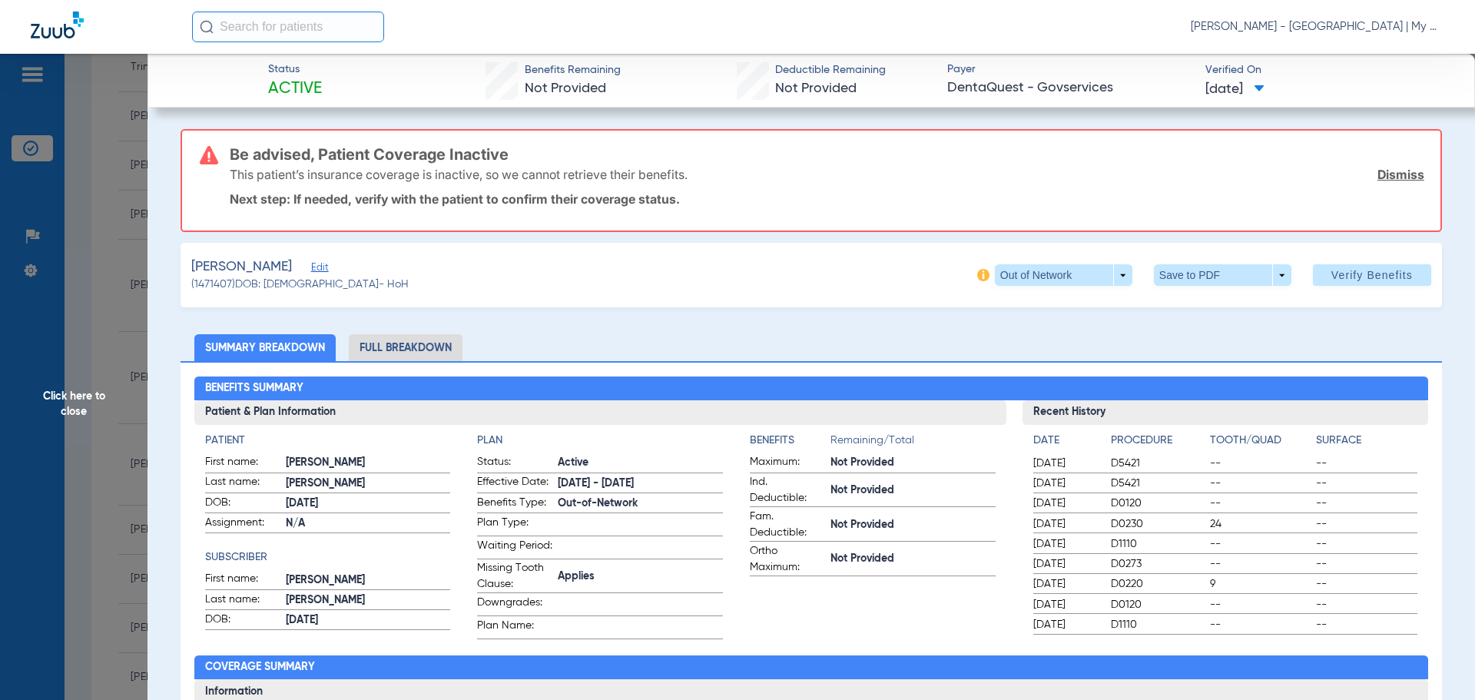
click at [82, 391] on span "Click here to close" at bounding box center [73, 404] width 147 height 700
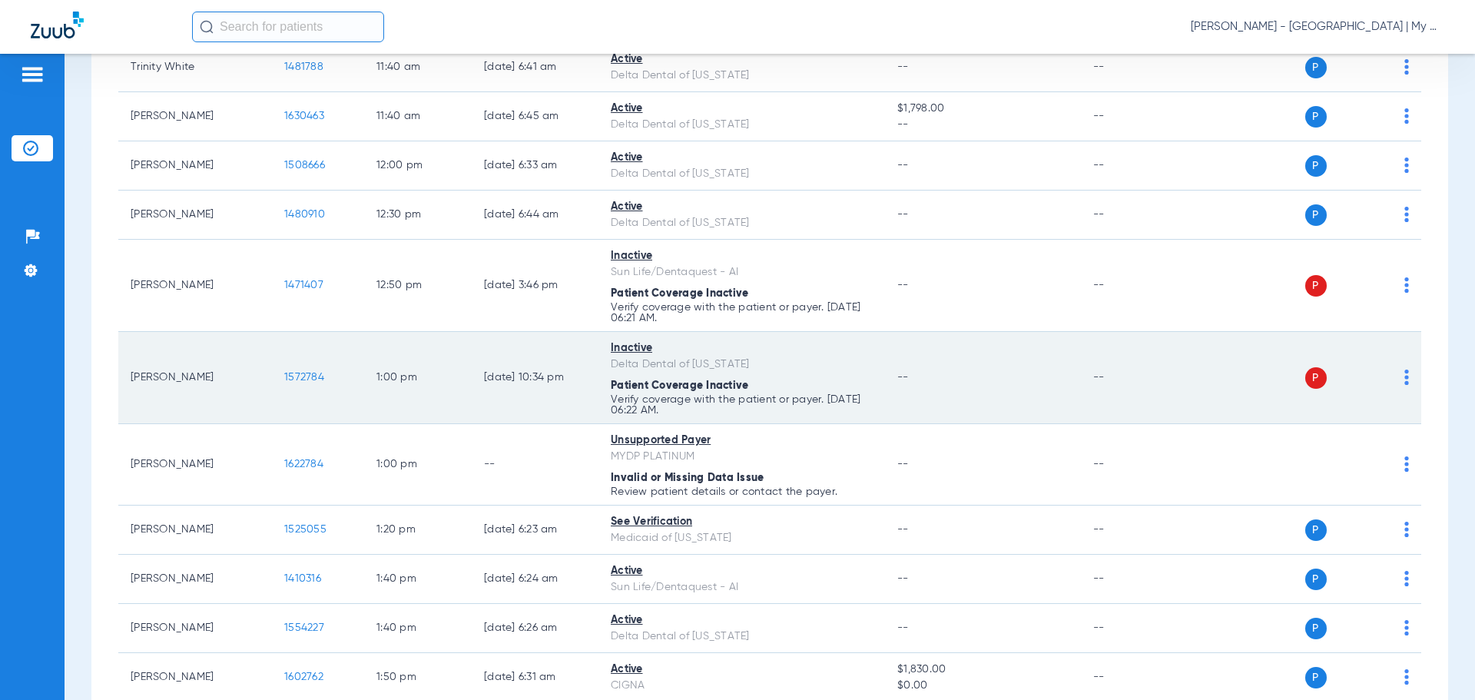
click at [299, 379] on span "1572784" at bounding box center [304, 377] width 40 height 11
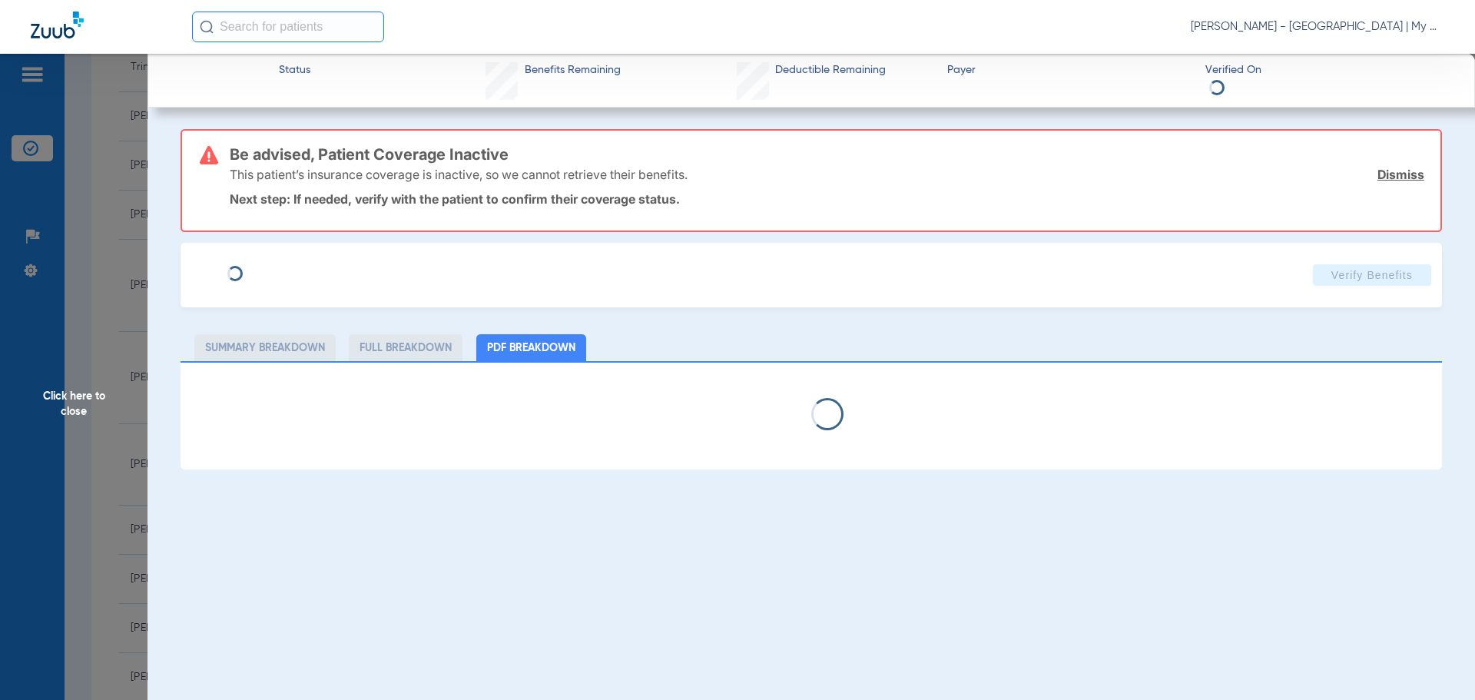
select select "page-width"
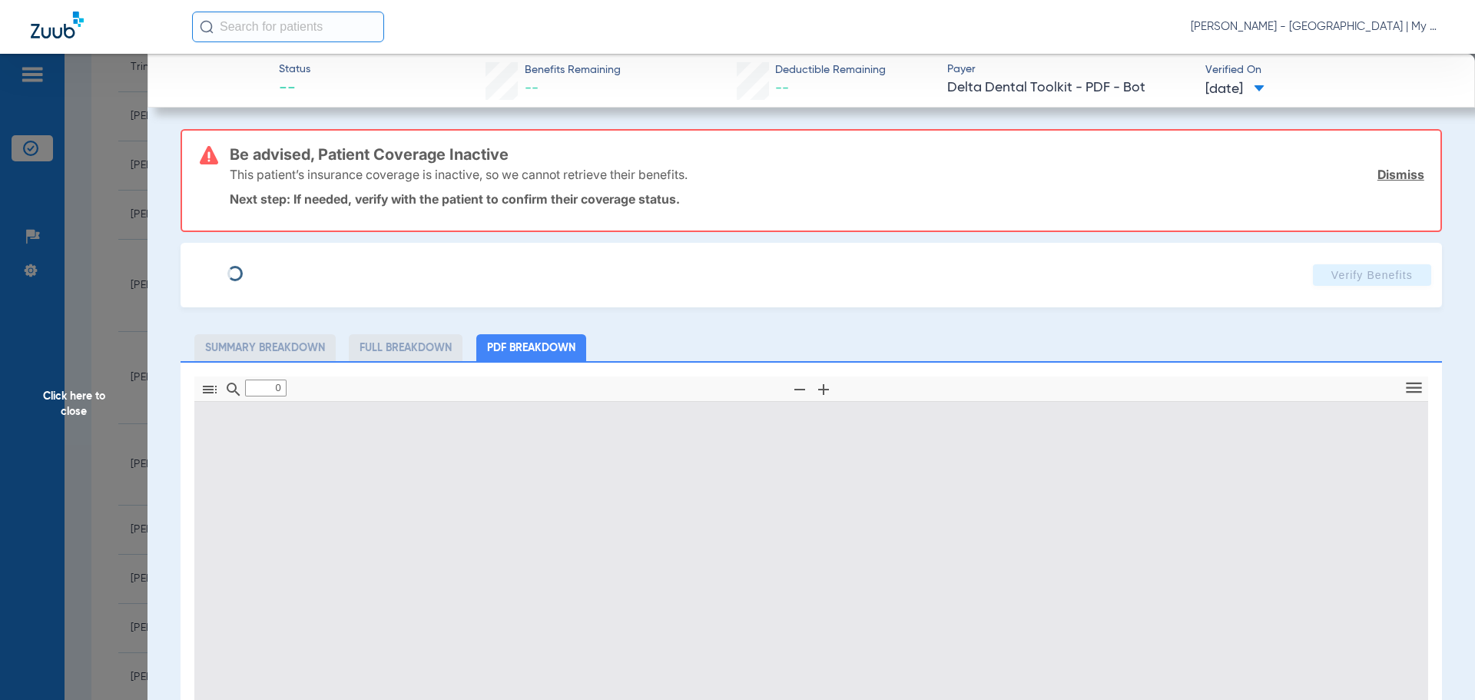
type input "1"
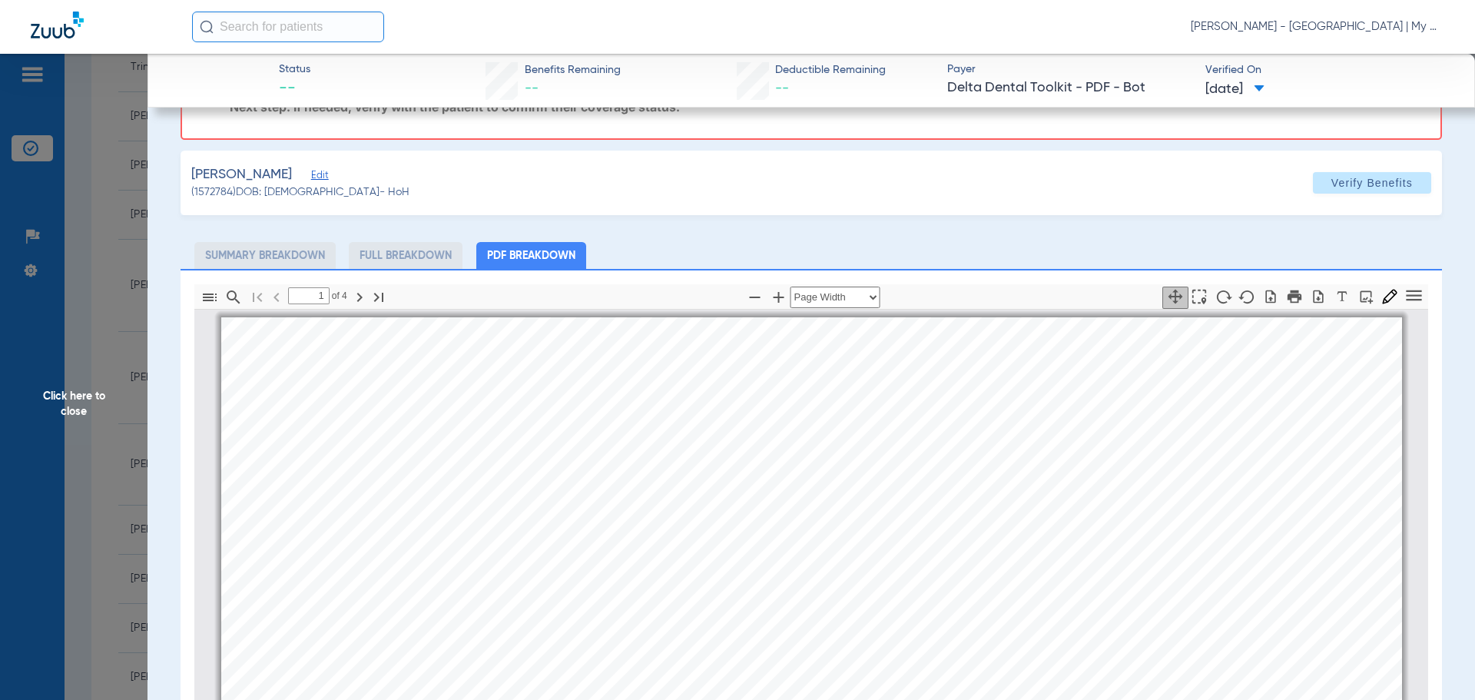
scroll to position [77, 0]
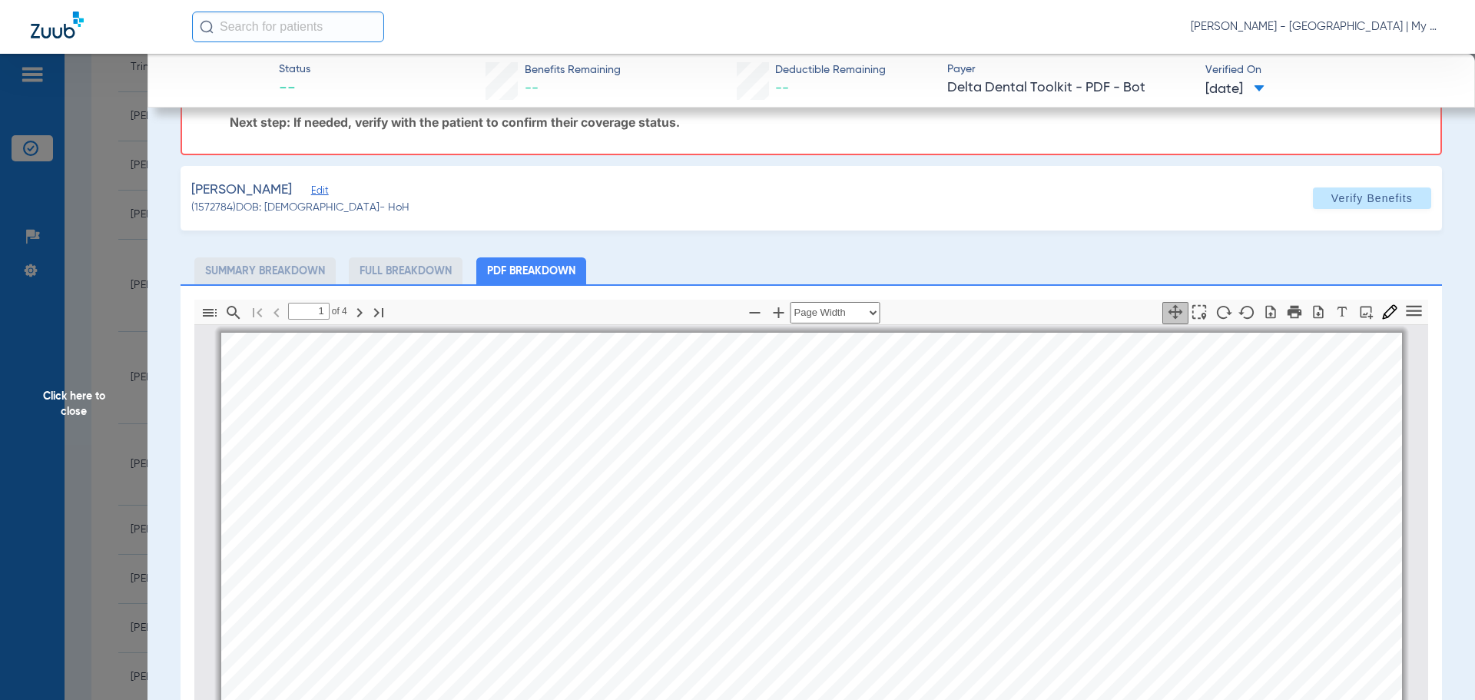
click at [72, 392] on span "Click here to close" at bounding box center [73, 404] width 147 height 700
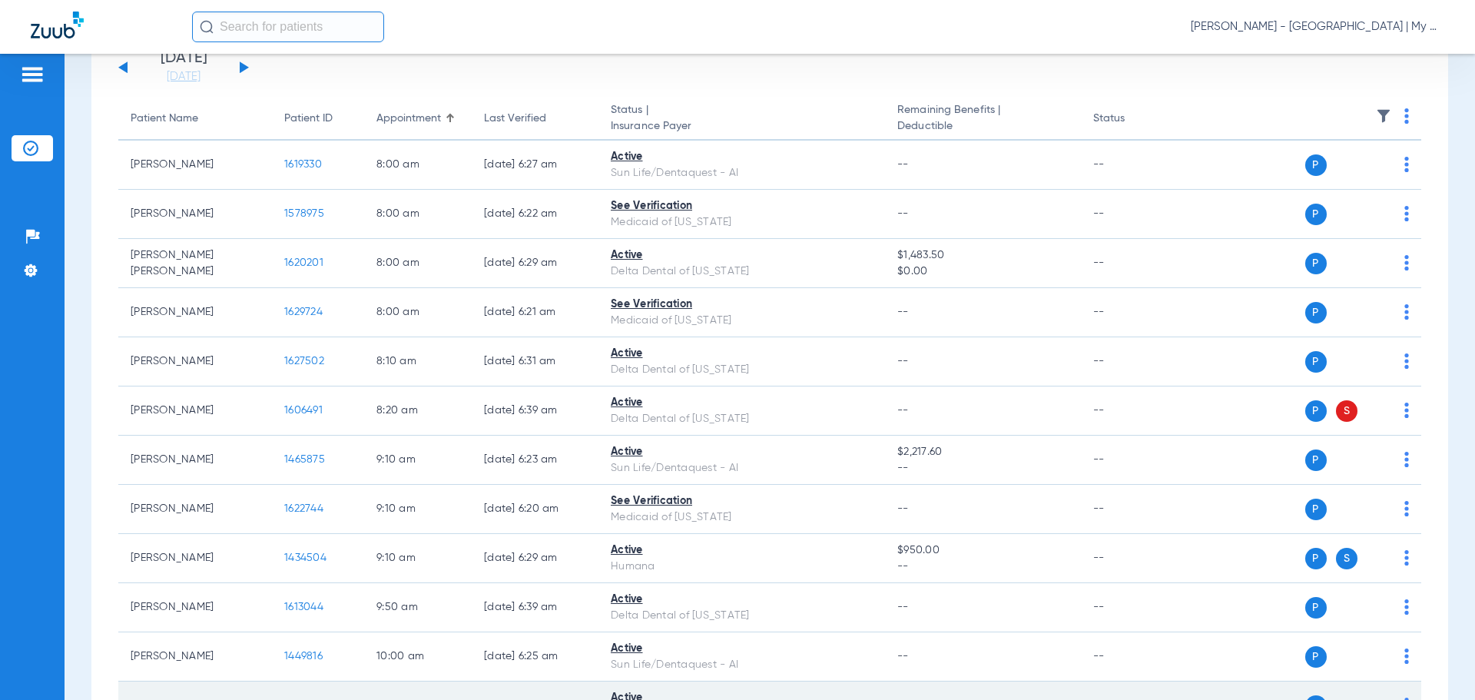
scroll to position [0, 0]
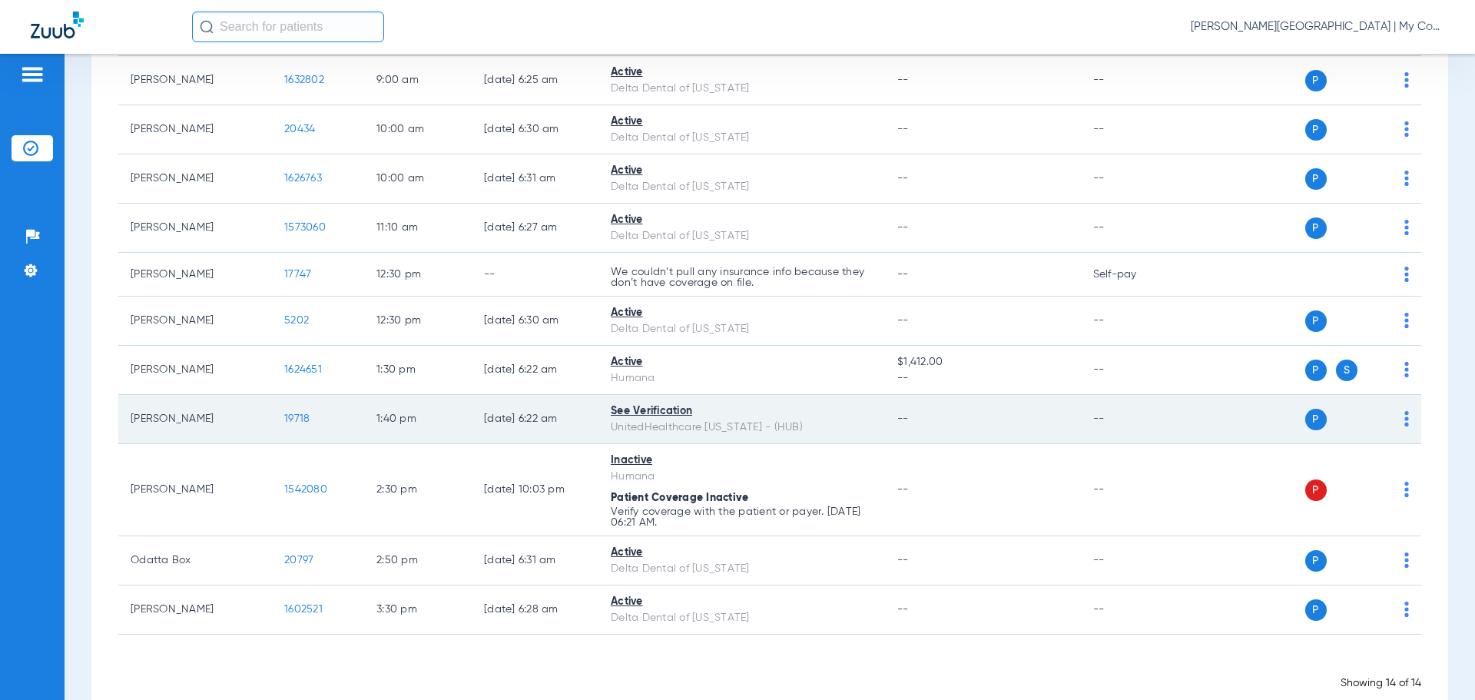
scroll to position [384, 0]
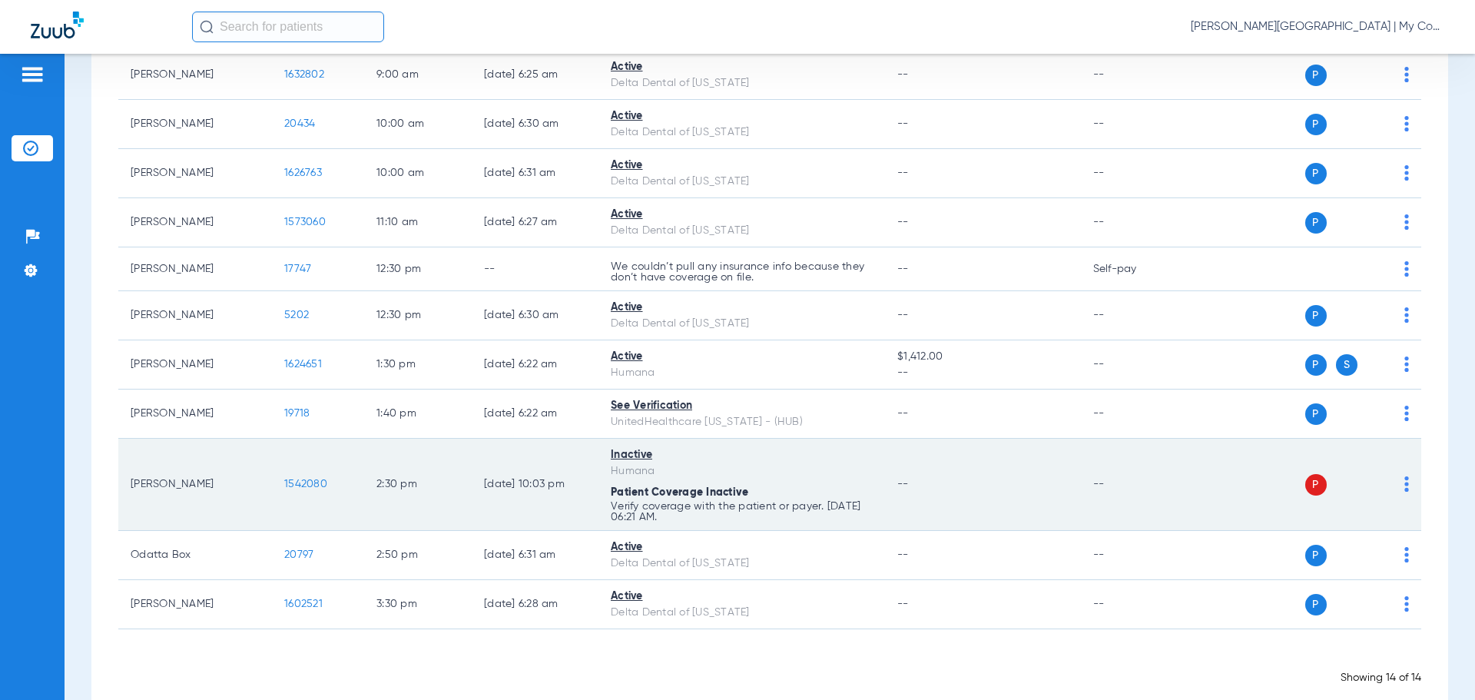
click at [296, 479] on span "1542080" at bounding box center [305, 483] width 43 height 11
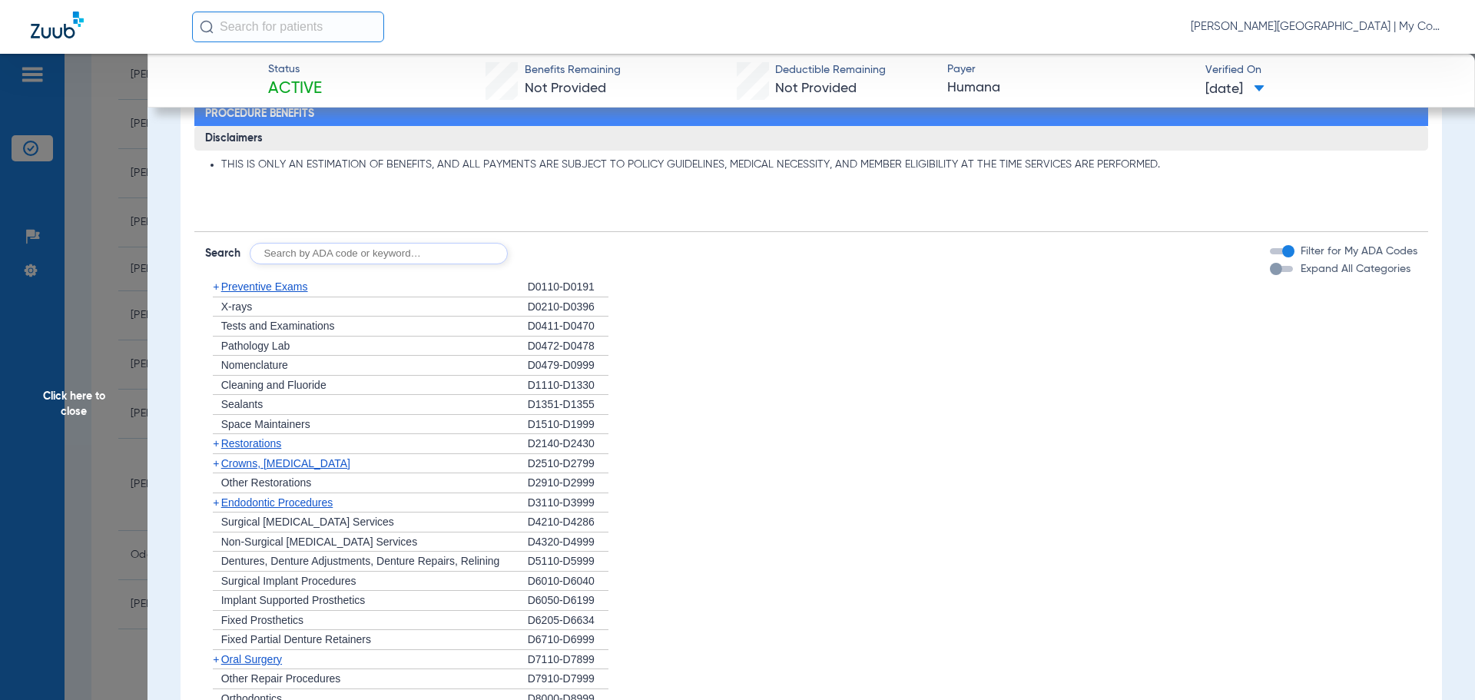
scroll to position [349, 0]
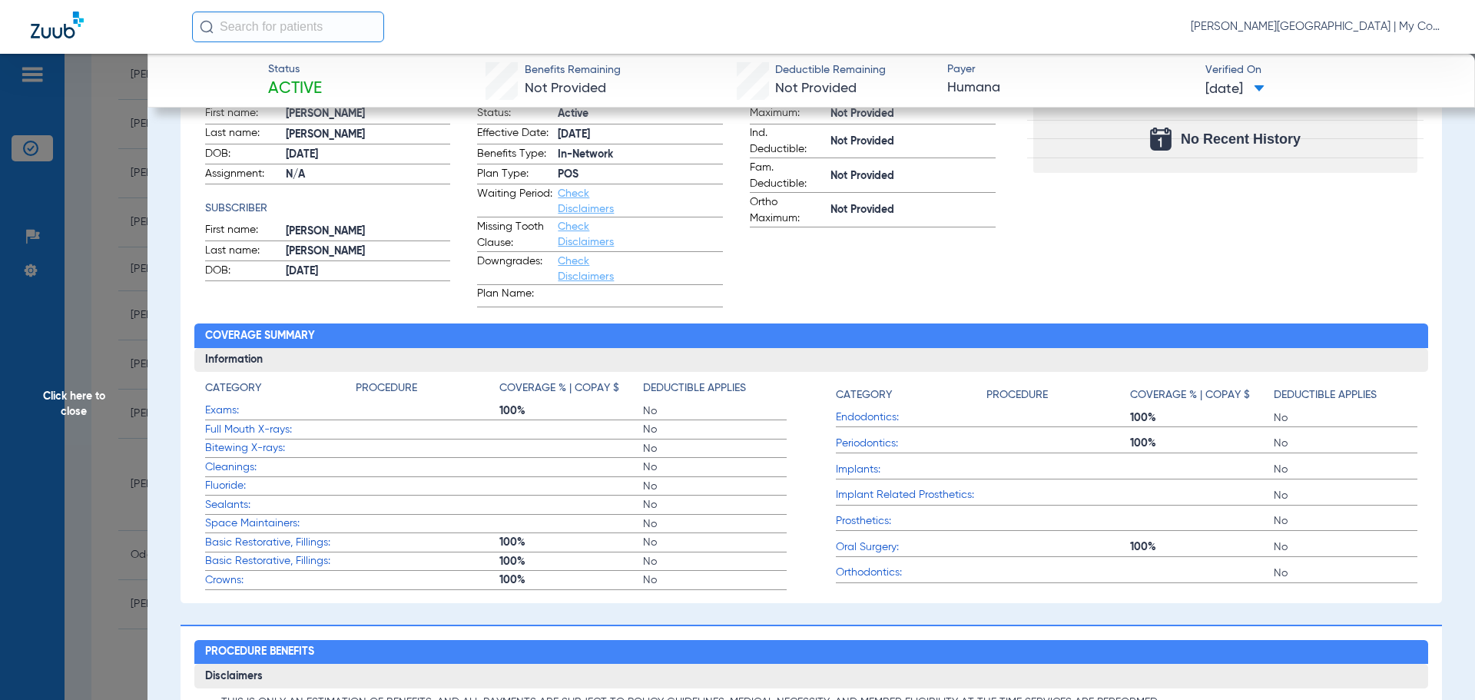
click at [78, 359] on span "Click here to close" at bounding box center [73, 404] width 147 height 700
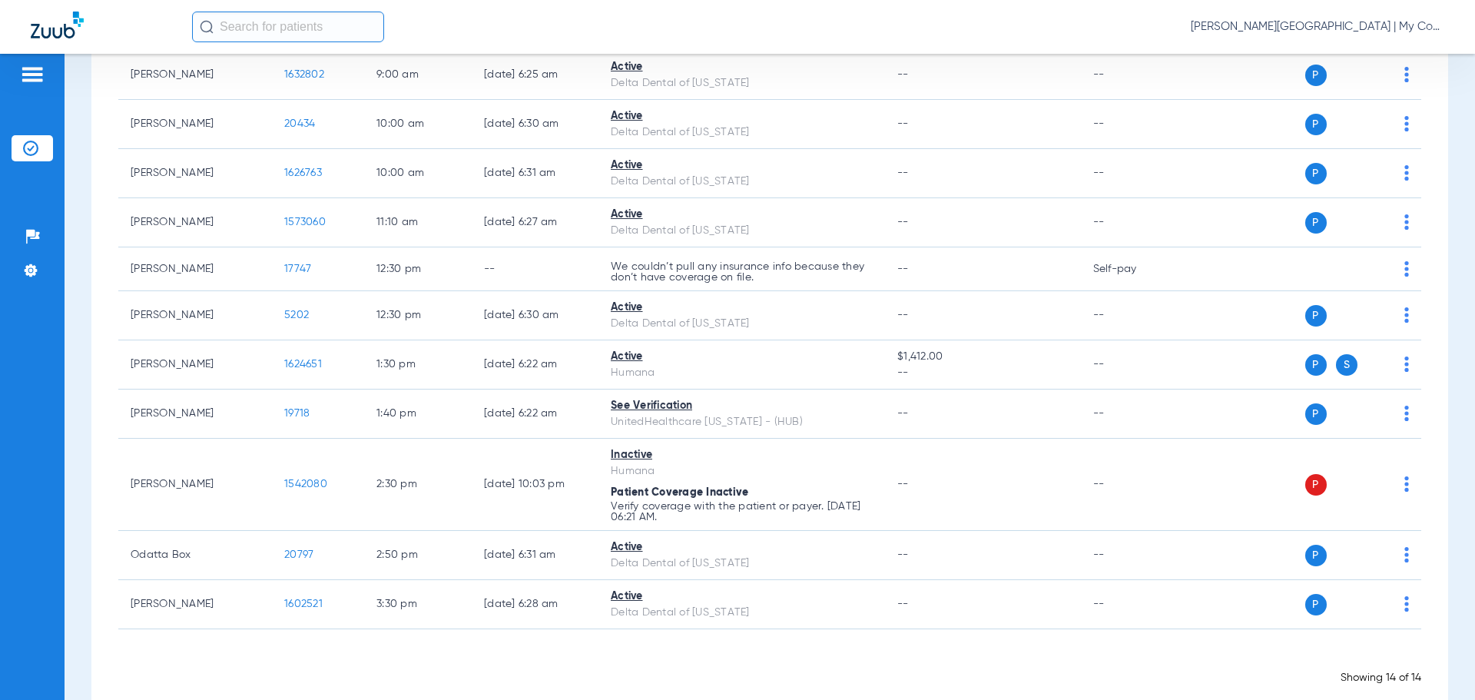
scroll to position [0, 0]
